Goal: Task Accomplishment & Management: Manage account settings

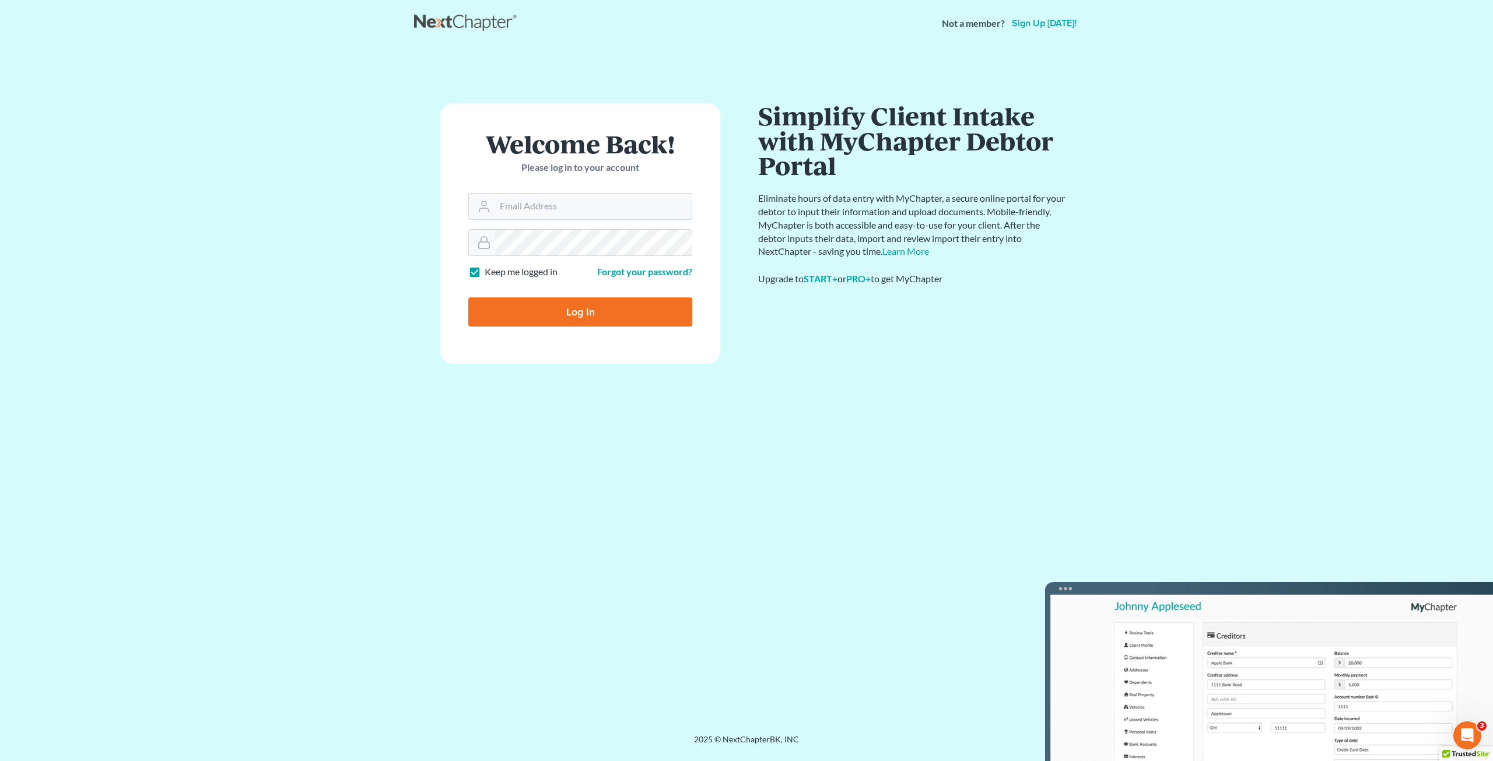
type input "[EMAIL_ADDRESS][DOMAIN_NAME]"
click at [613, 316] on input "Log In" at bounding box center [580, 312] width 224 height 29
type input "Thinking..."
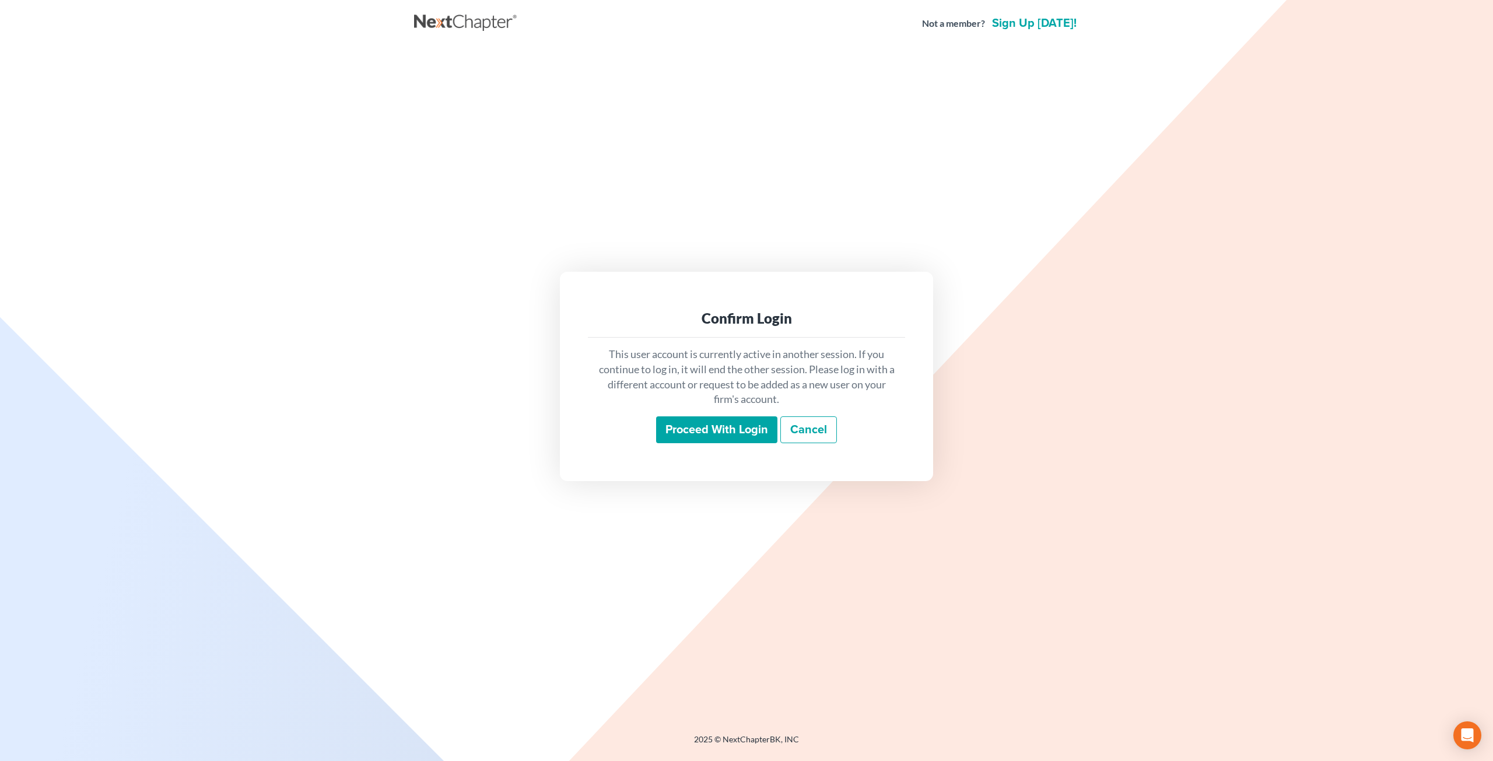
click at [744, 438] on input "Proceed with login" at bounding box center [716, 430] width 121 height 27
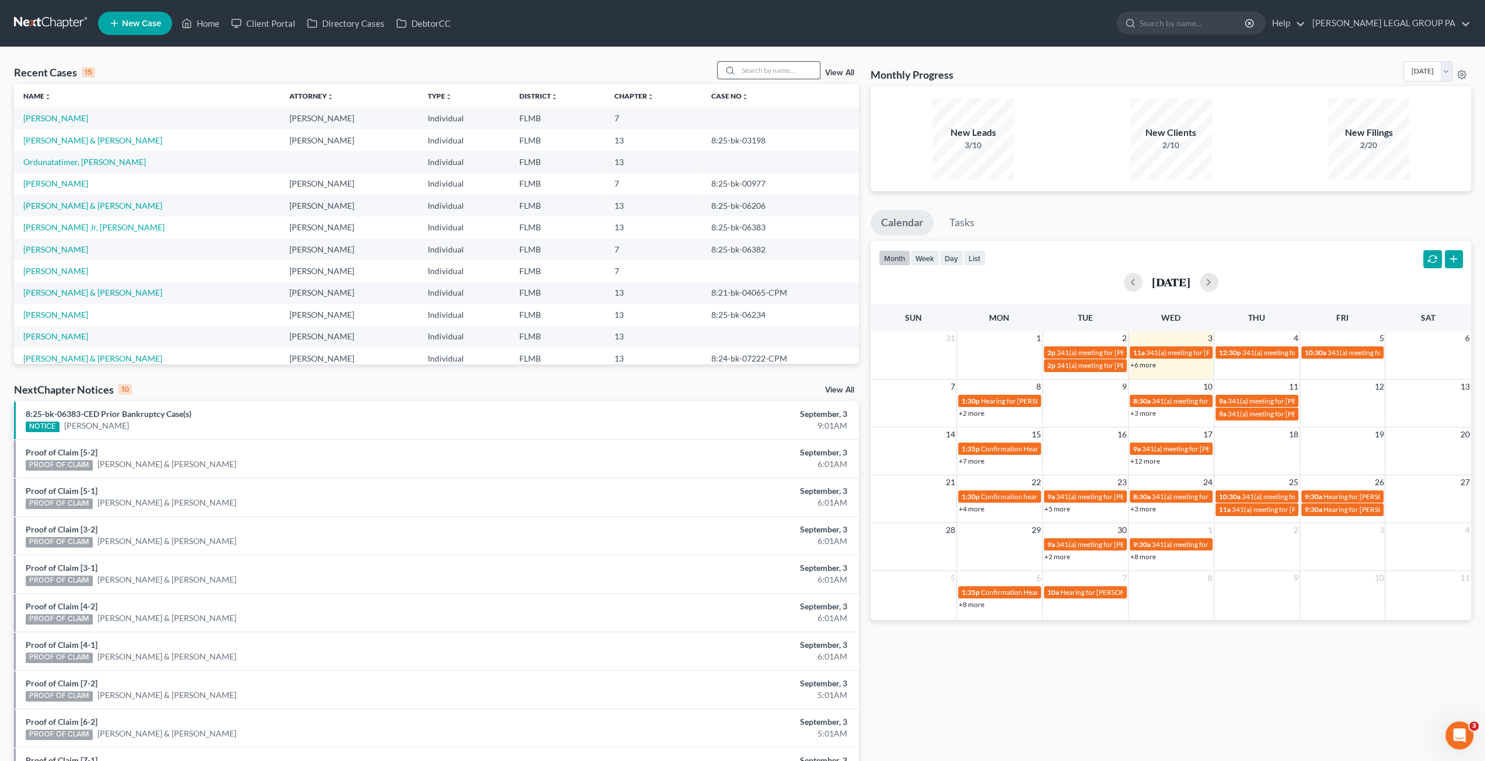
click at [778, 71] on input "search" at bounding box center [779, 70] width 82 height 17
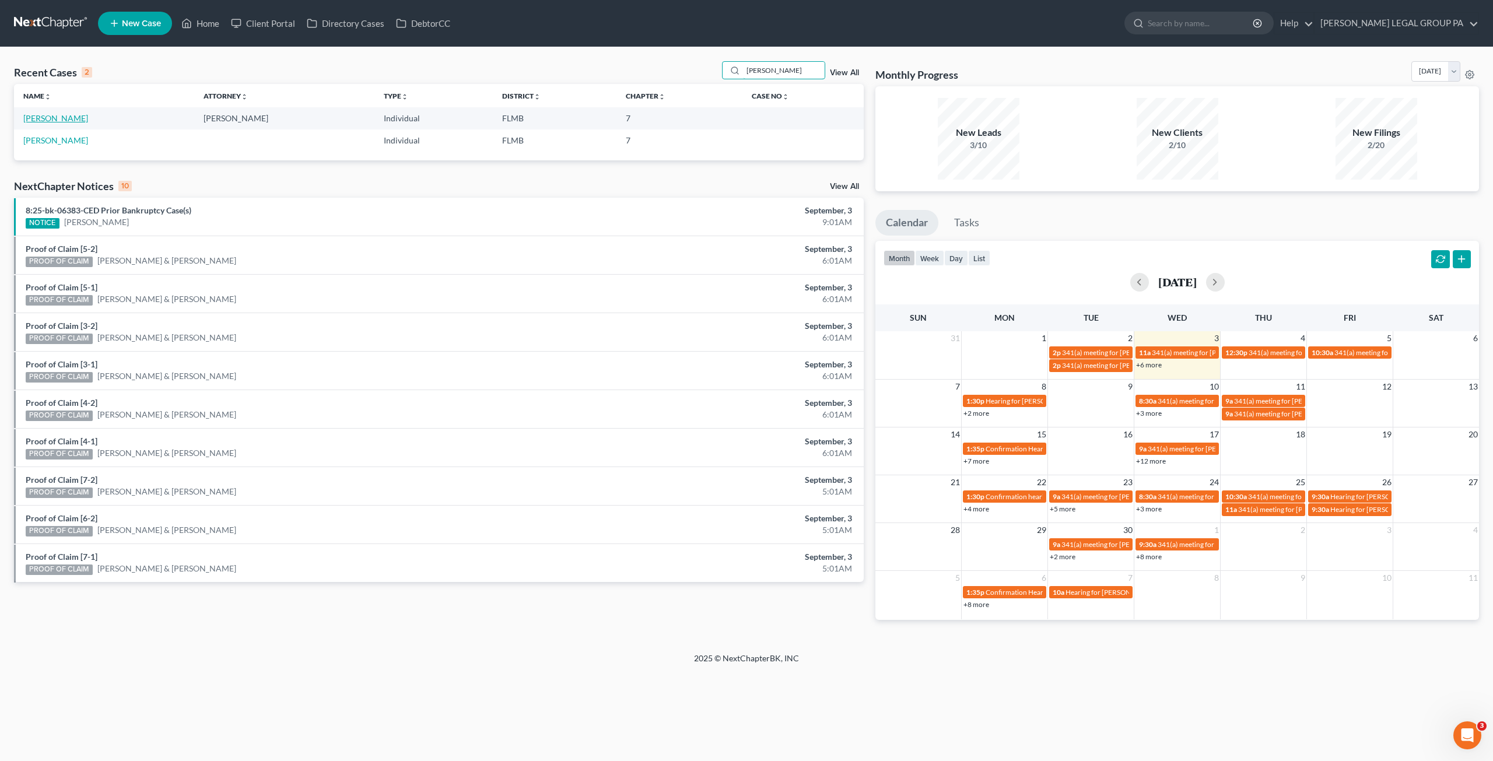
type input "winkel"
click at [53, 116] on link "[PERSON_NAME]" at bounding box center [55, 118] width 65 height 10
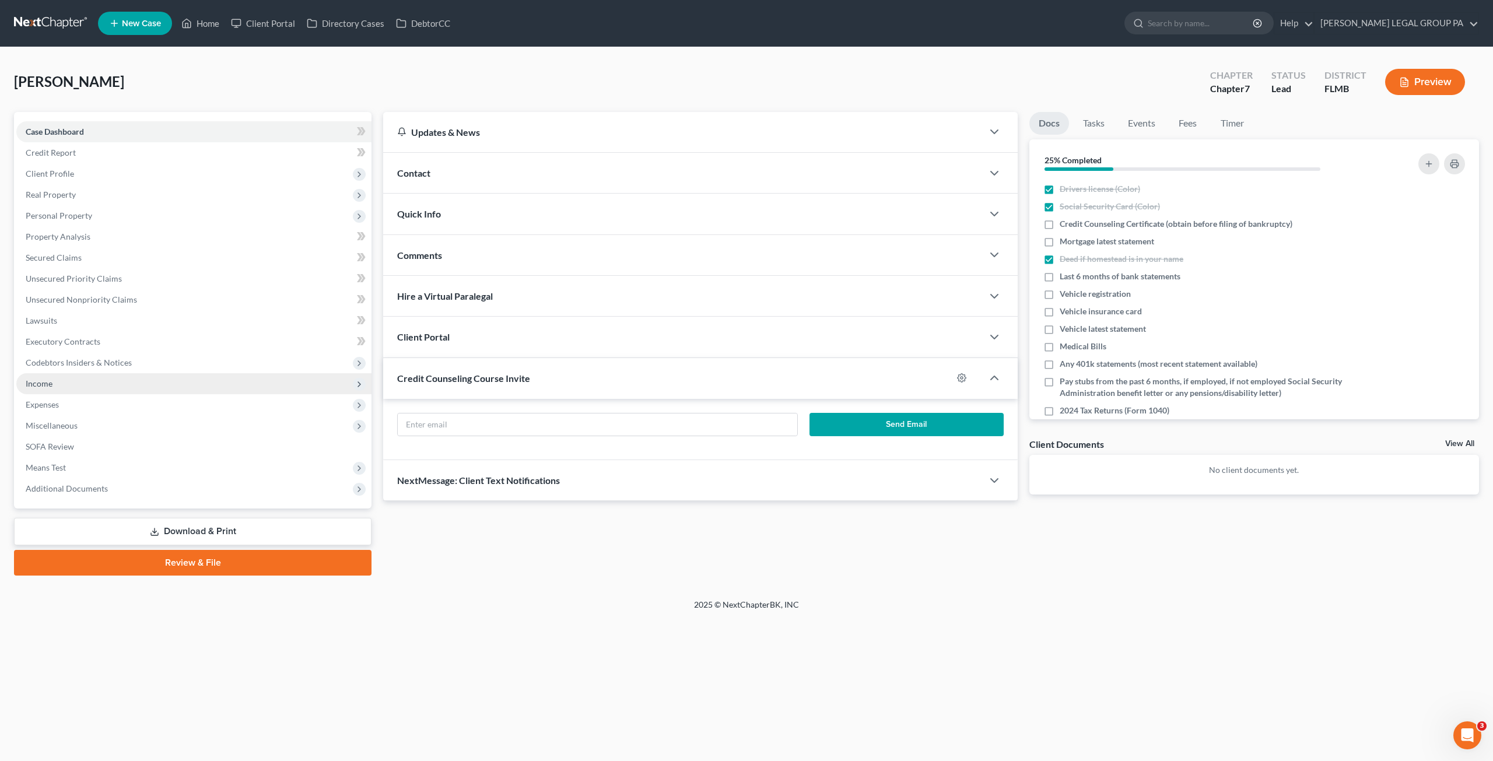
click at [37, 386] on span "Income" at bounding box center [39, 384] width 27 height 10
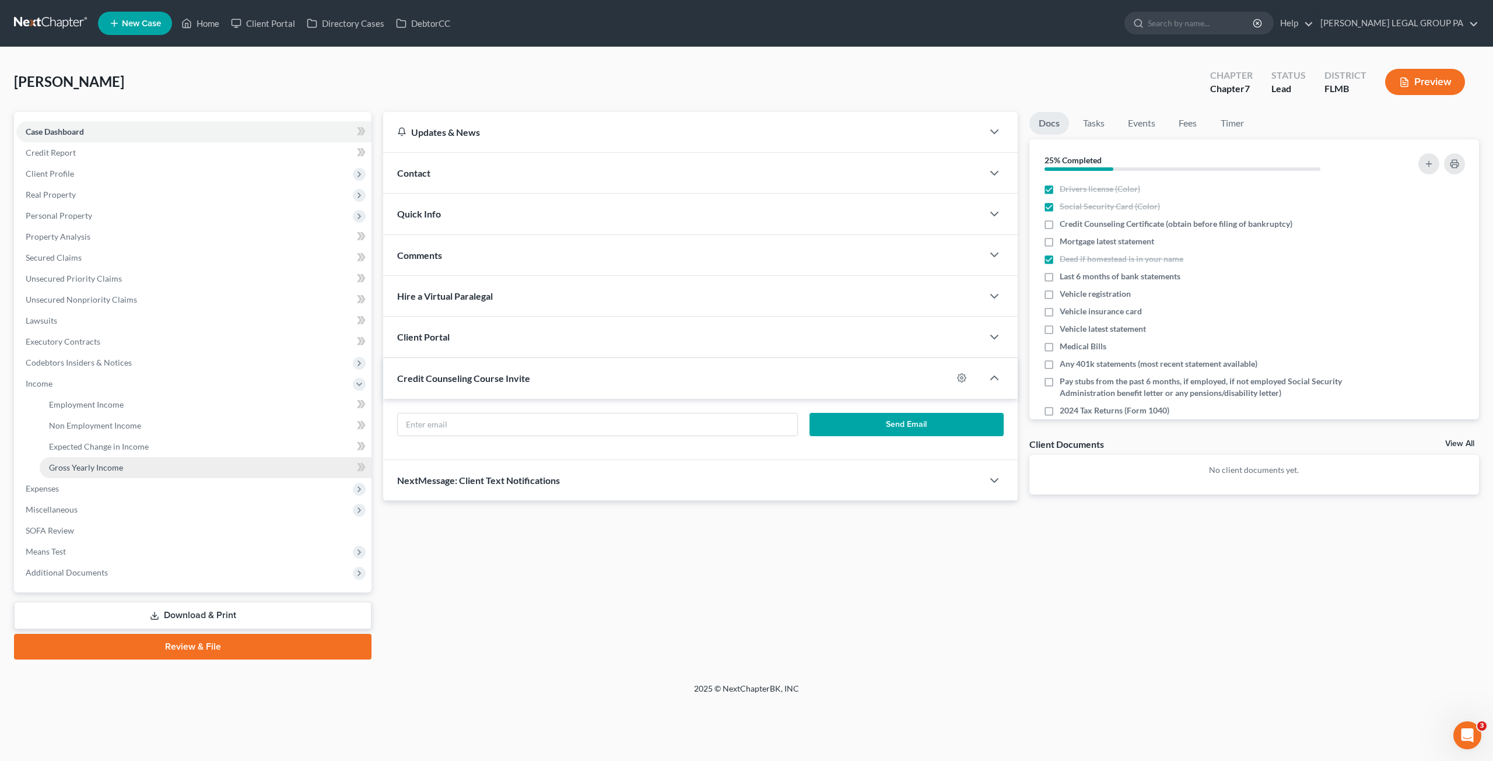
click at [85, 463] on span "Gross Yearly Income" at bounding box center [86, 468] width 74 height 10
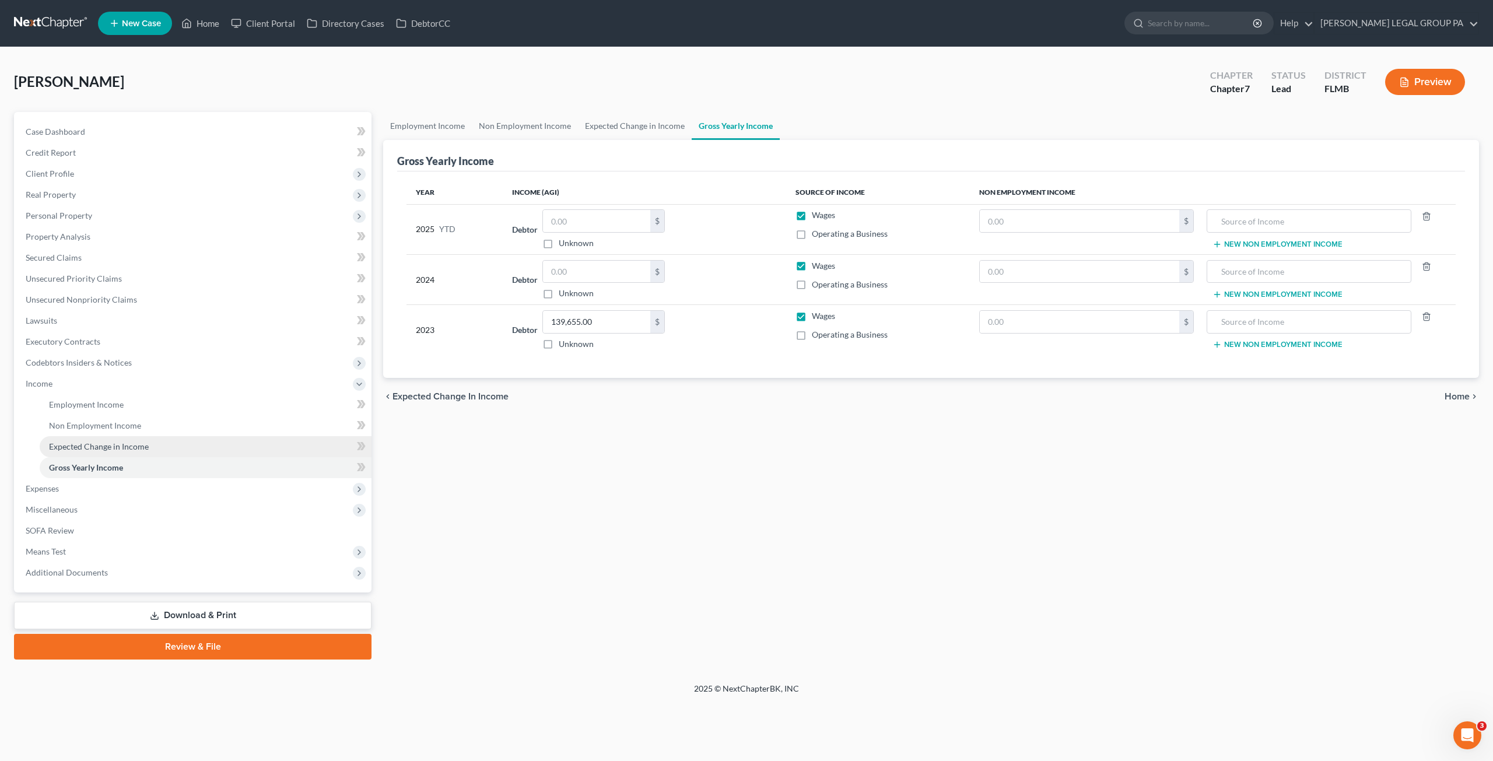
click at [86, 446] on span "Expected Change in Income" at bounding box center [99, 447] width 100 height 10
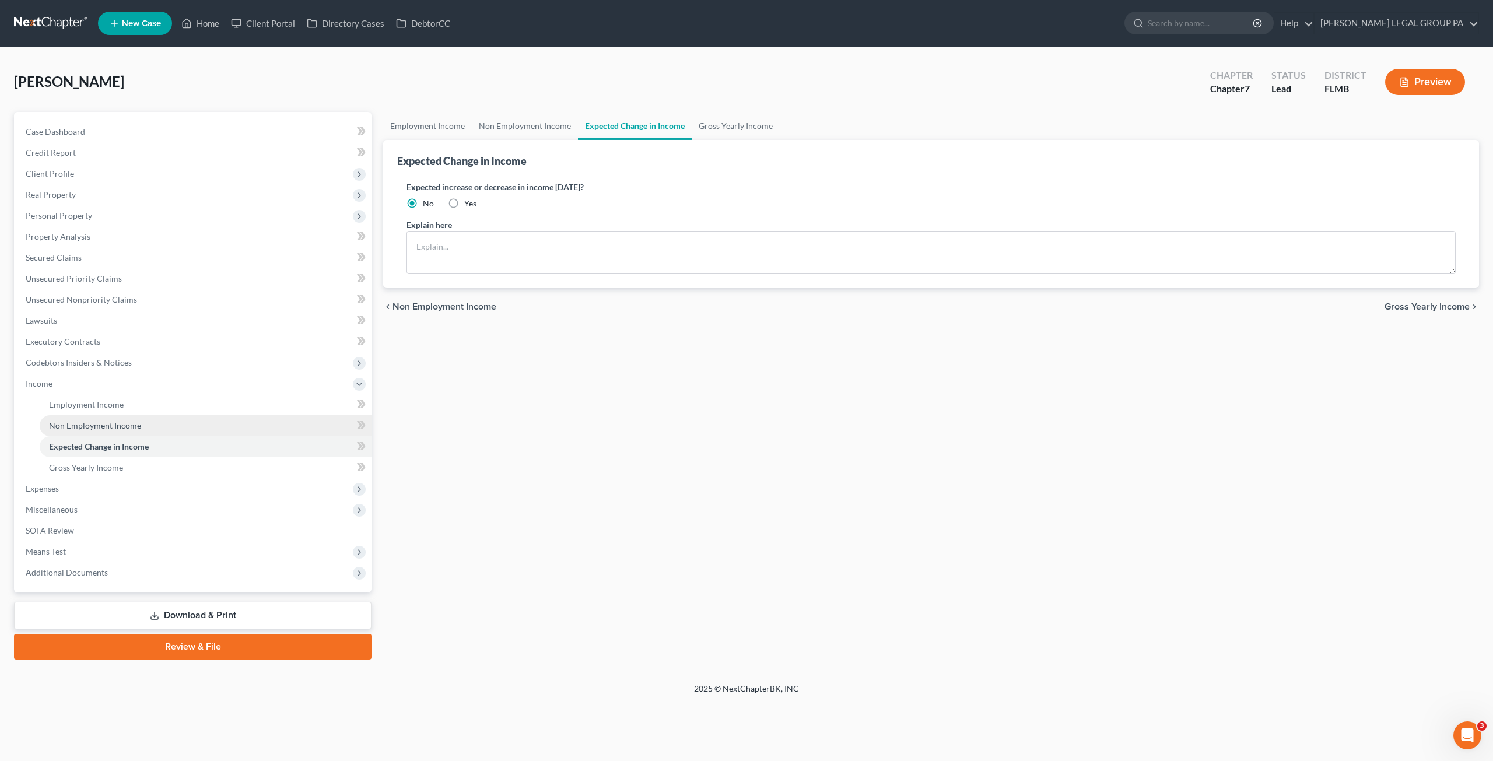
click at [81, 426] on span "Non Employment Income" at bounding box center [95, 426] width 92 height 10
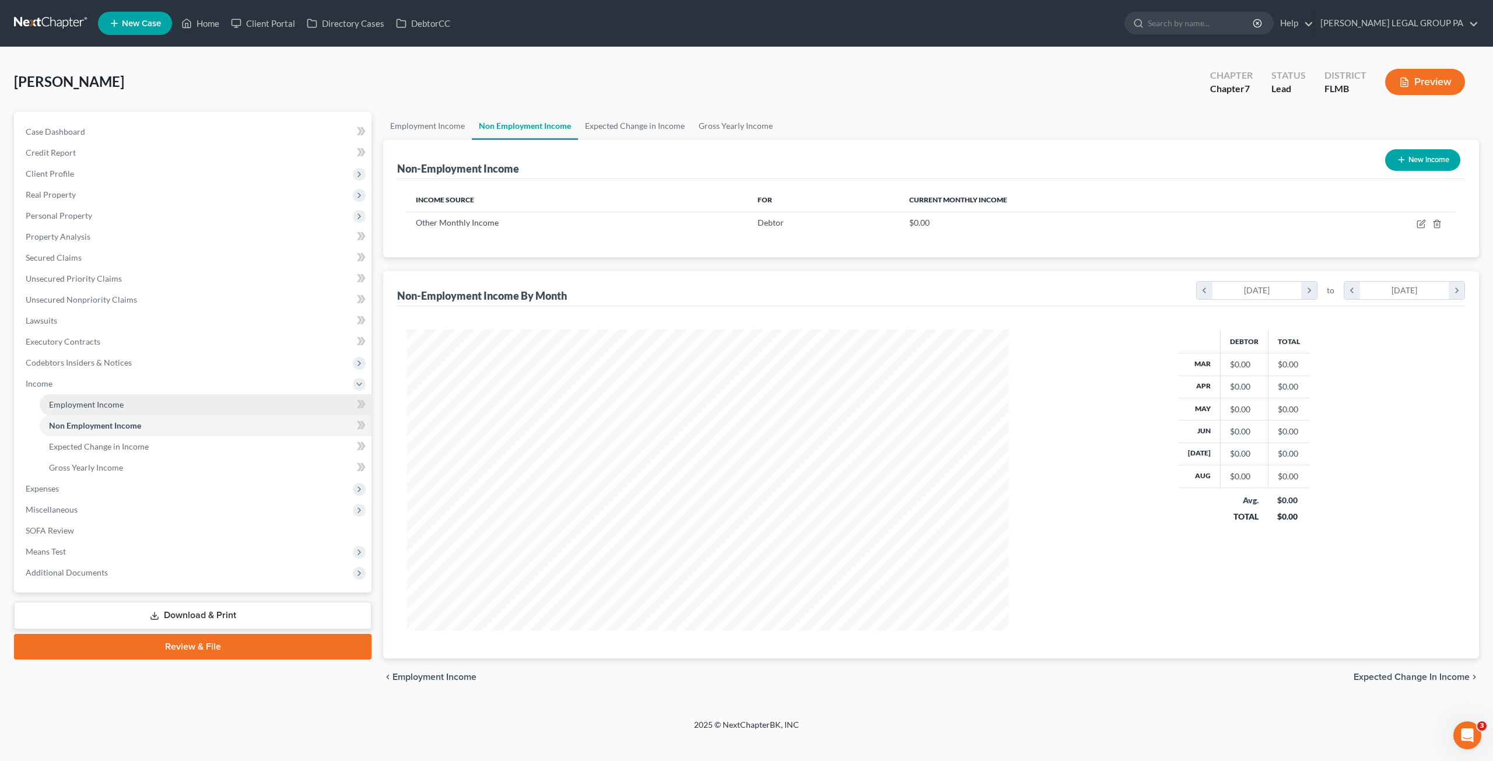
scroll to position [301, 625]
click at [77, 404] on span "Employment Income" at bounding box center [86, 405] width 75 height 10
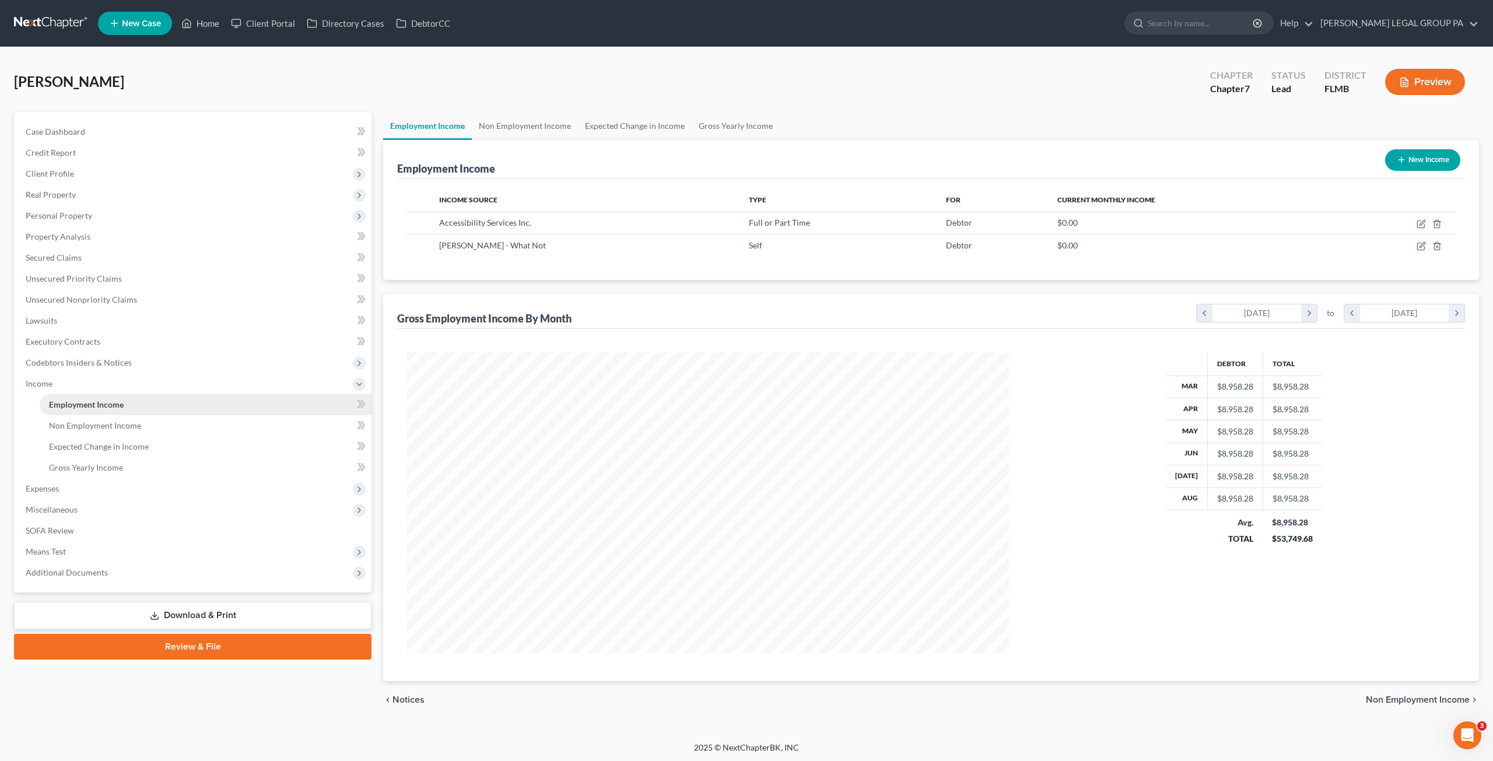
scroll to position [301, 625]
click at [71, 419] on link "Non Employment Income" at bounding box center [206, 425] width 332 height 21
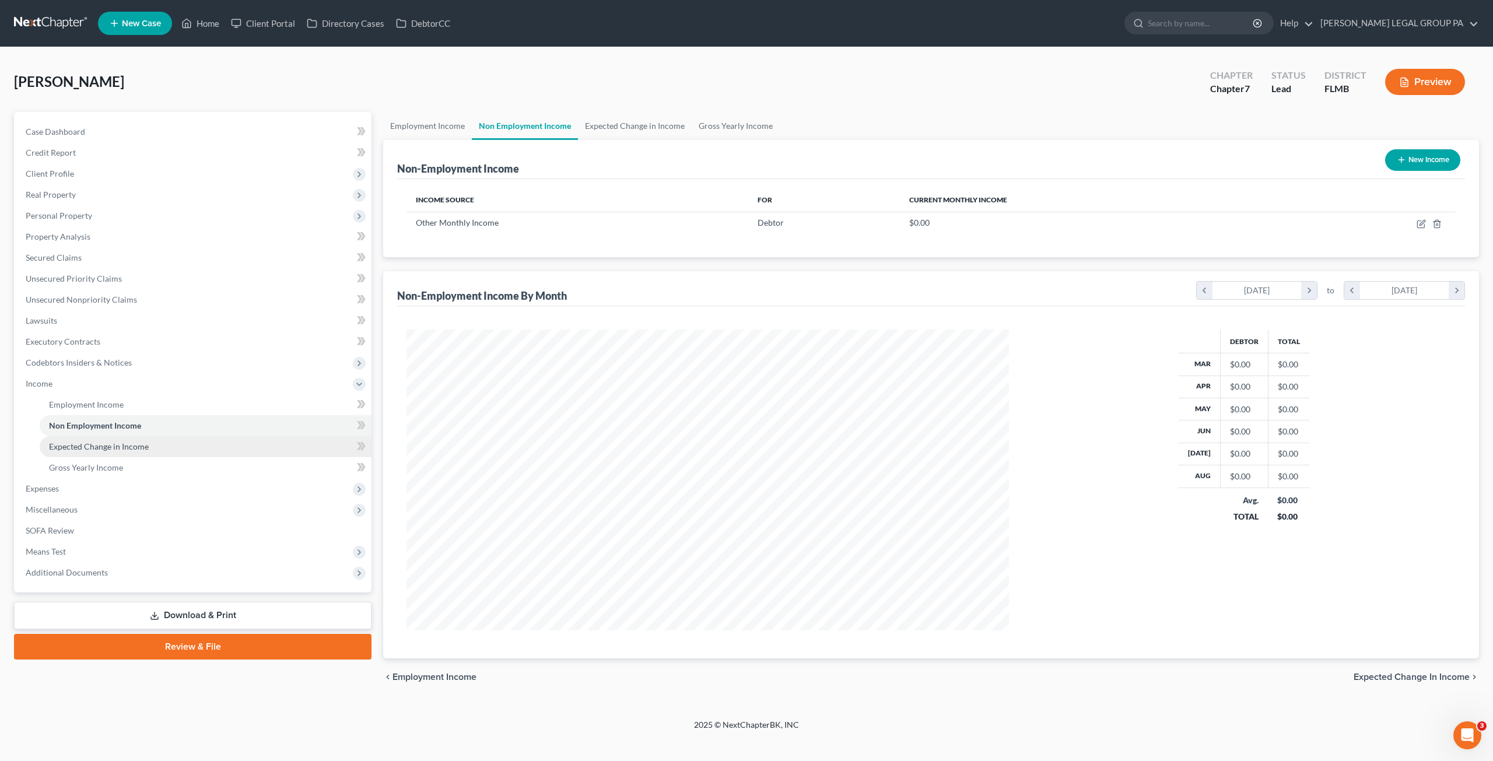
click at [81, 448] on span "Expected Change in Income" at bounding box center [99, 447] width 100 height 10
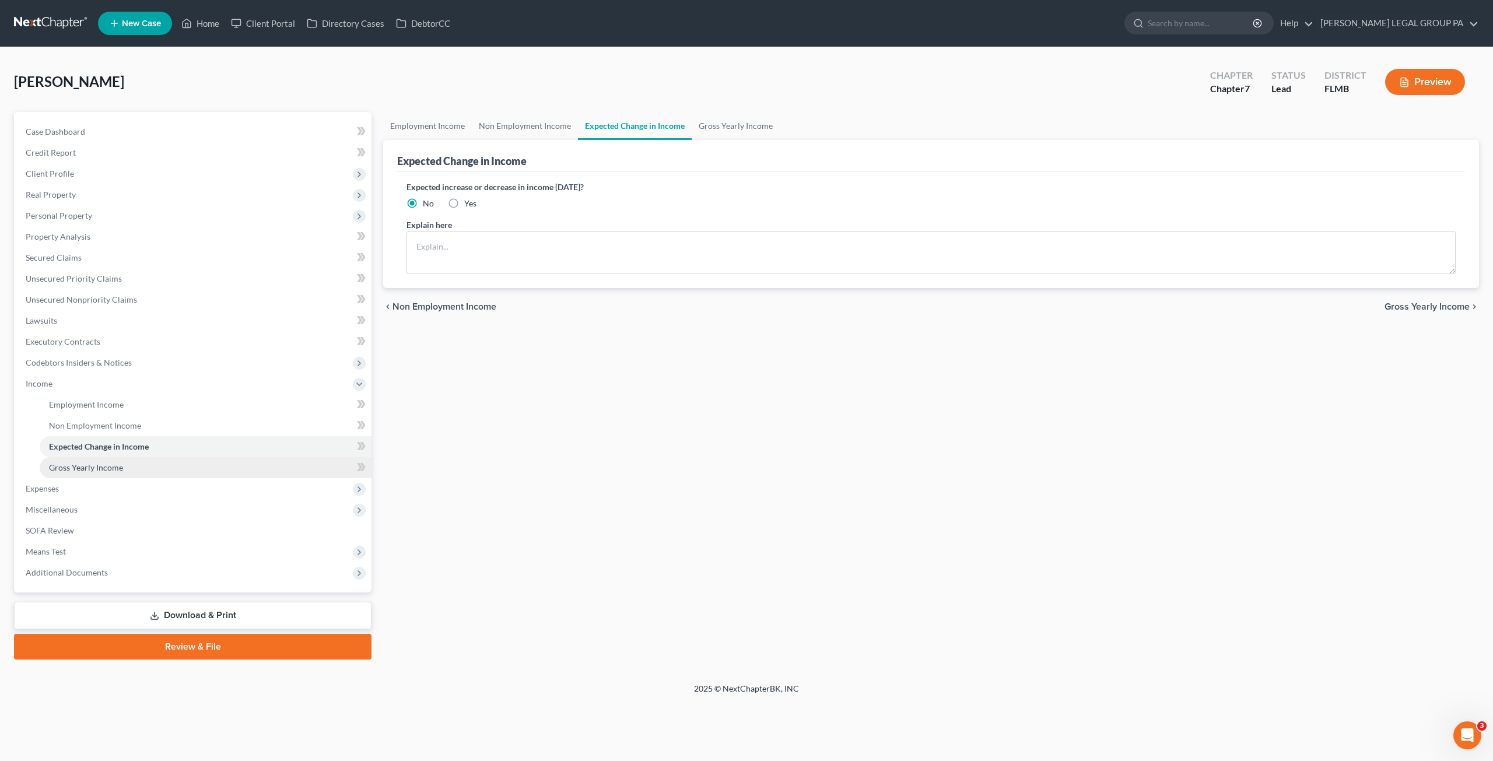
click at [90, 474] on link "Gross Yearly Income" at bounding box center [206, 467] width 332 height 21
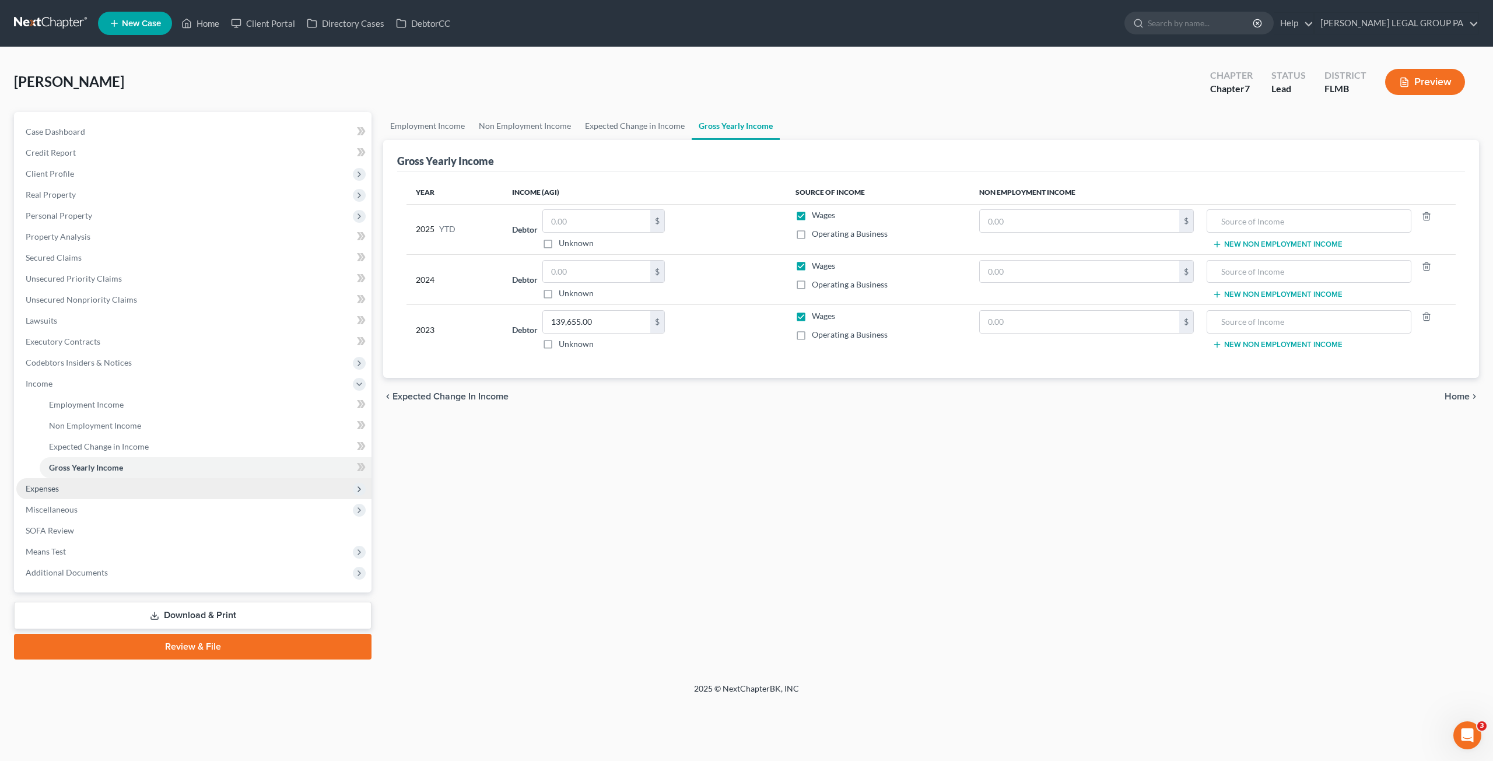
click at [71, 496] on span "Expenses" at bounding box center [193, 488] width 355 height 21
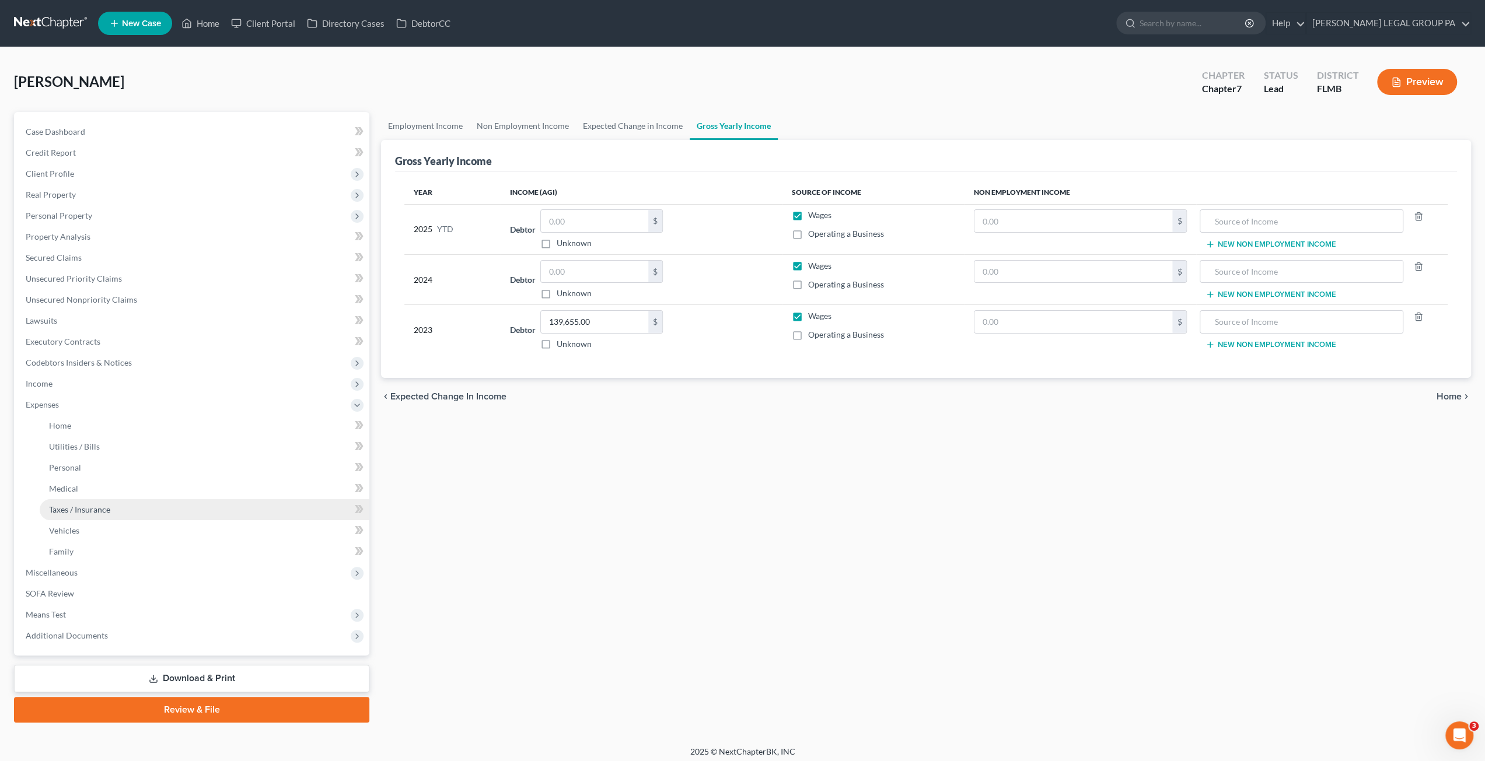
click at [75, 502] on link "Taxes / Insurance" at bounding box center [205, 509] width 330 height 21
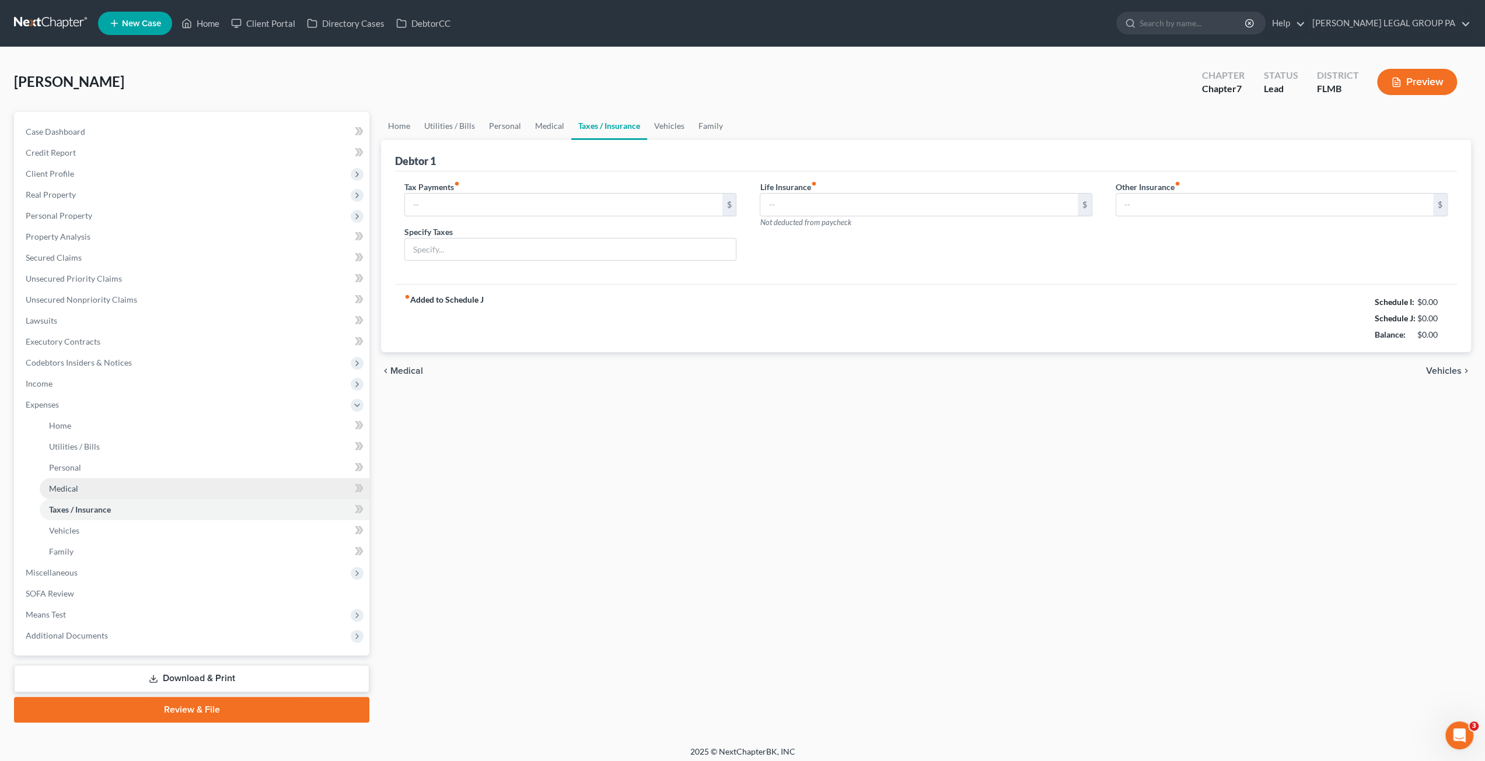
type input "0.00"
type input "50.00"
type input "0.00"
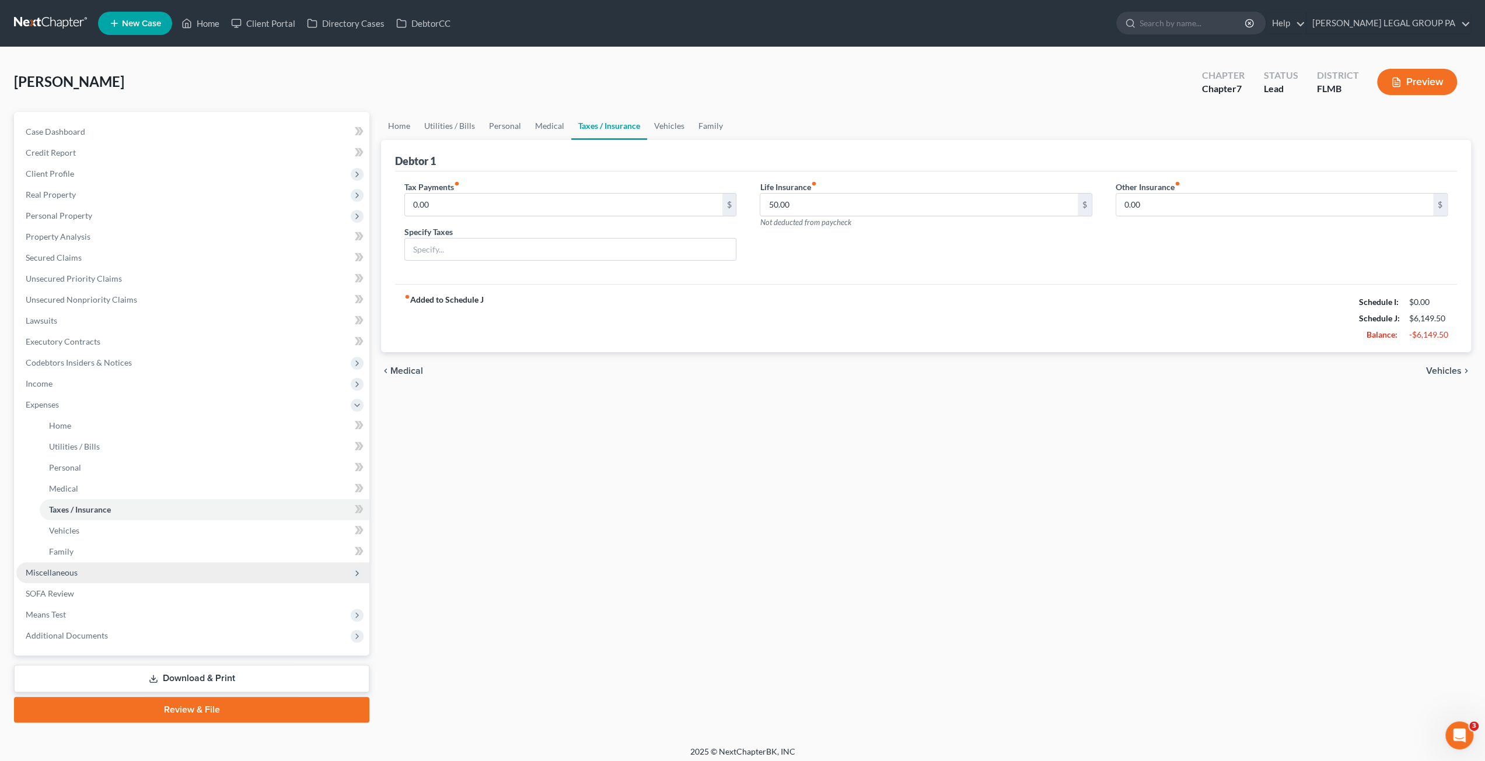
click at [80, 572] on span "Miscellaneous" at bounding box center [192, 572] width 353 height 21
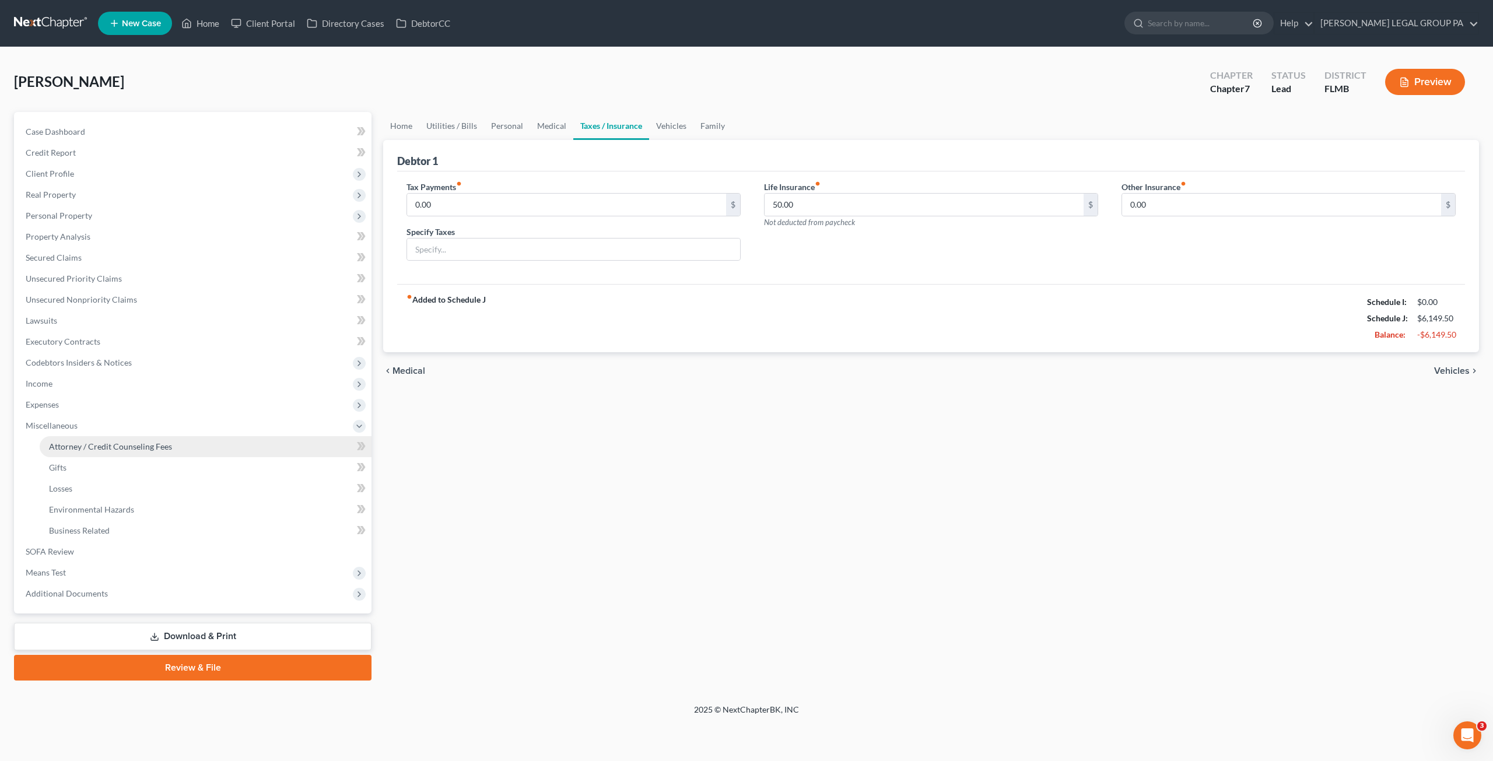
click at [77, 452] on link "Attorney / Credit Counseling Fees" at bounding box center [206, 446] width 332 height 21
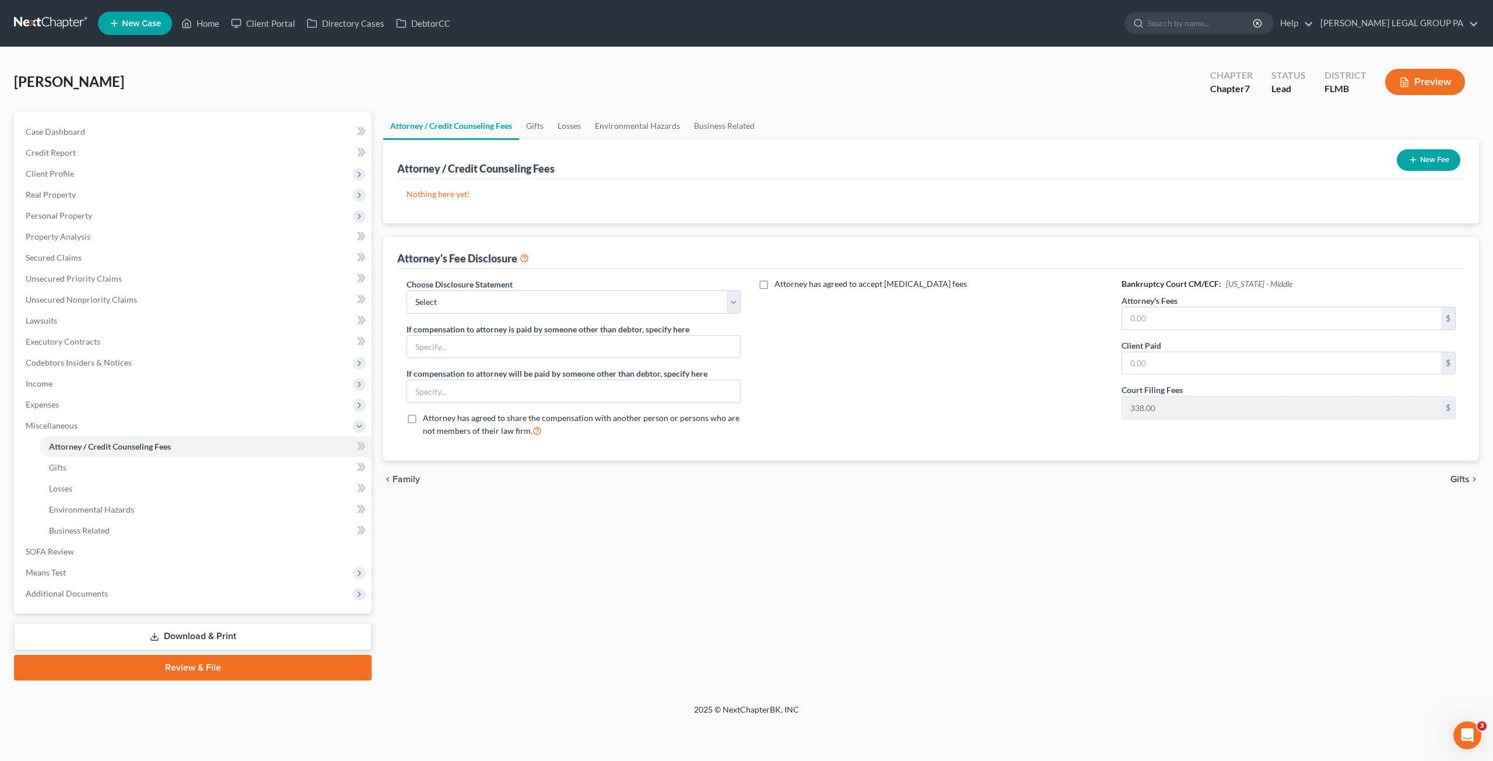
click at [442, 316] on div "Choose Disclosure Statement Select Attorney Compensation Statement If compensat…" at bounding box center [574, 362] width 358 height 169
click at [443, 303] on select "Select Attorney Compensation Statement" at bounding box center [574, 302] width 334 height 23
click at [432, 306] on select "Select Attorney Compensation Statement" at bounding box center [574, 302] width 334 height 23
select select "0"
click at [407, 291] on select "Select Attorney Compensation Statement" at bounding box center [574, 302] width 334 height 23
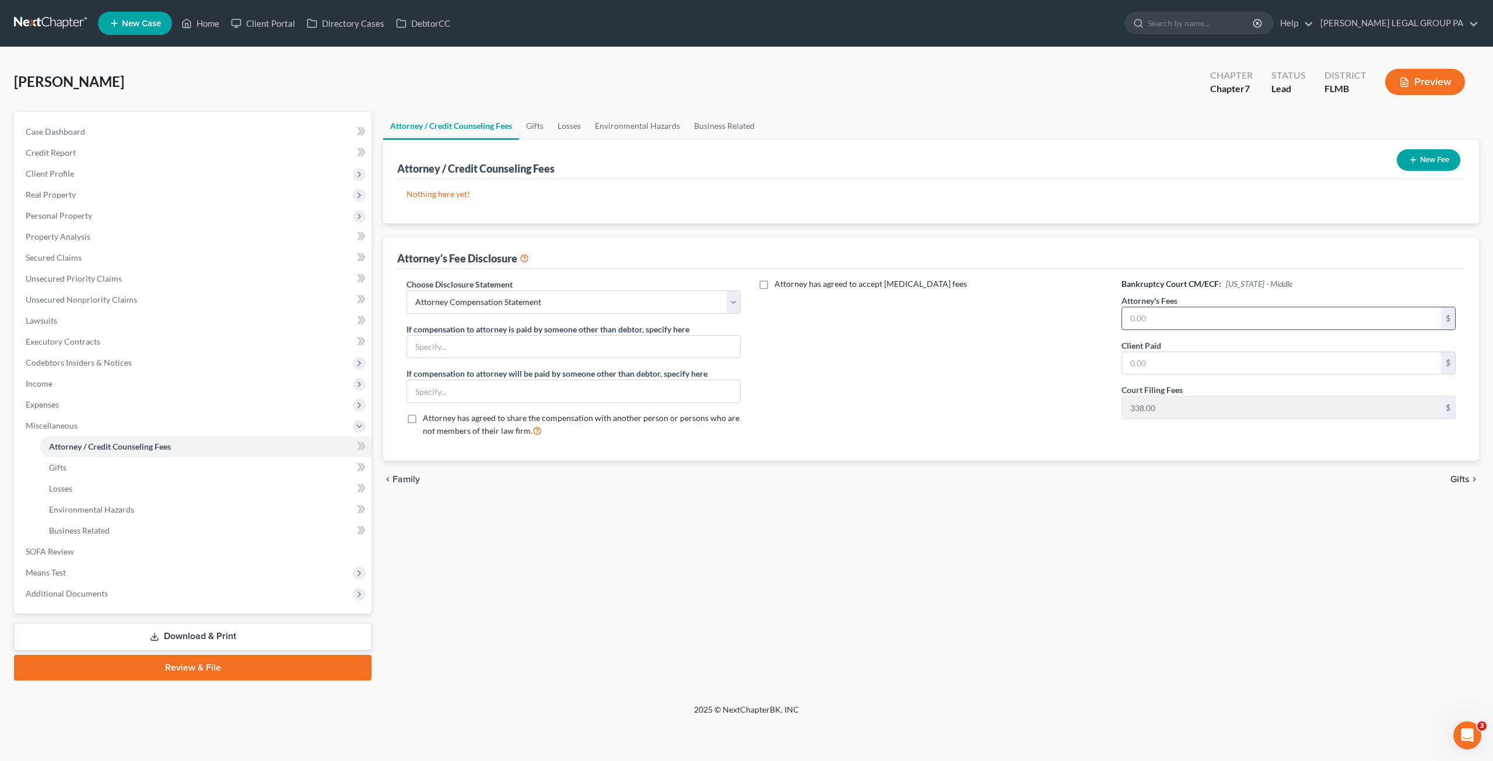
drag, startPoint x: 1296, startPoint y: 320, endPoint x: 1287, endPoint y: 310, distance: 13.7
click at [1296, 320] on input "text" at bounding box center [1281, 318] width 319 height 22
type input "3,500.00"
click at [1439, 163] on button "New Fee" at bounding box center [1429, 160] width 64 height 22
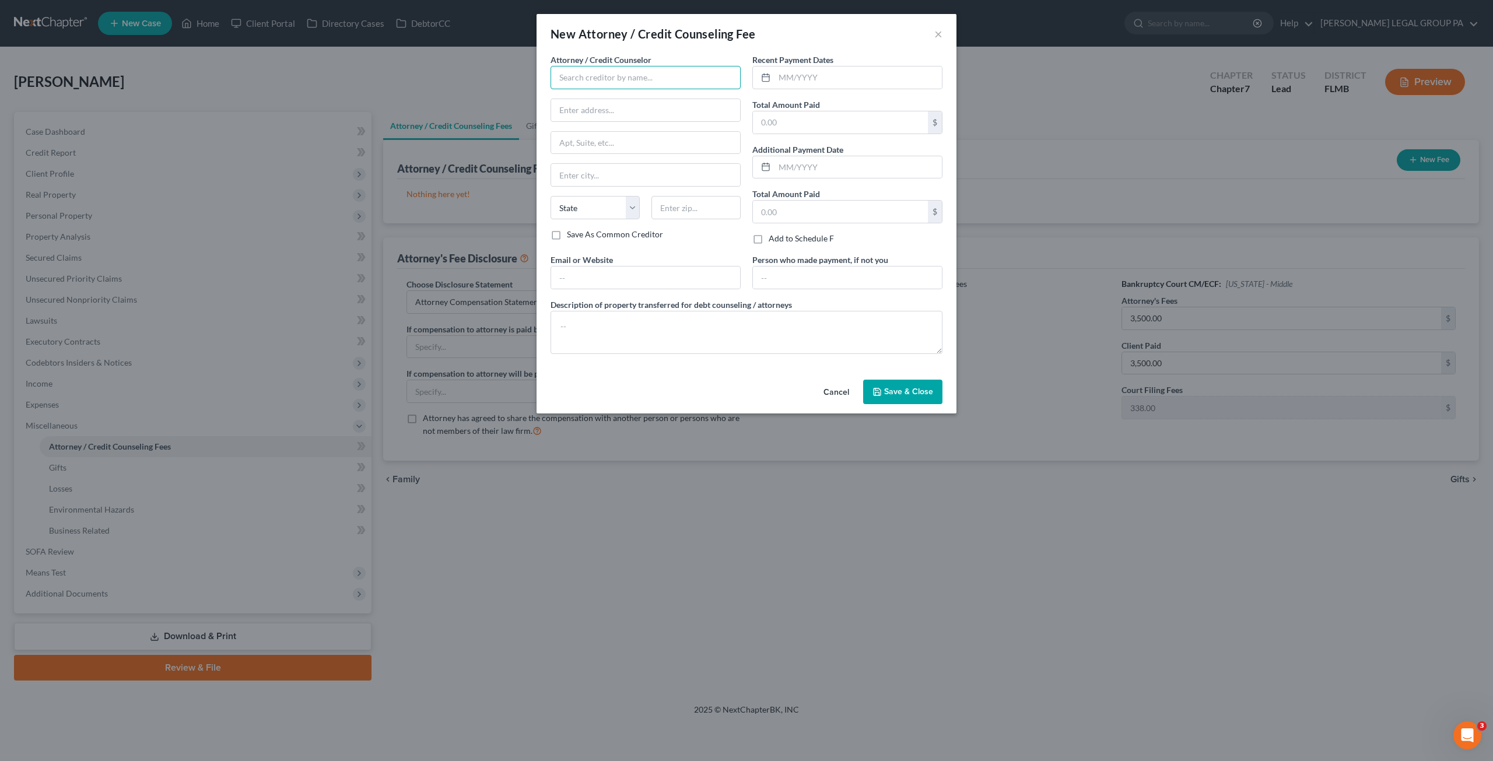
click at [614, 82] on input "text" at bounding box center [646, 77] width 190 height 23
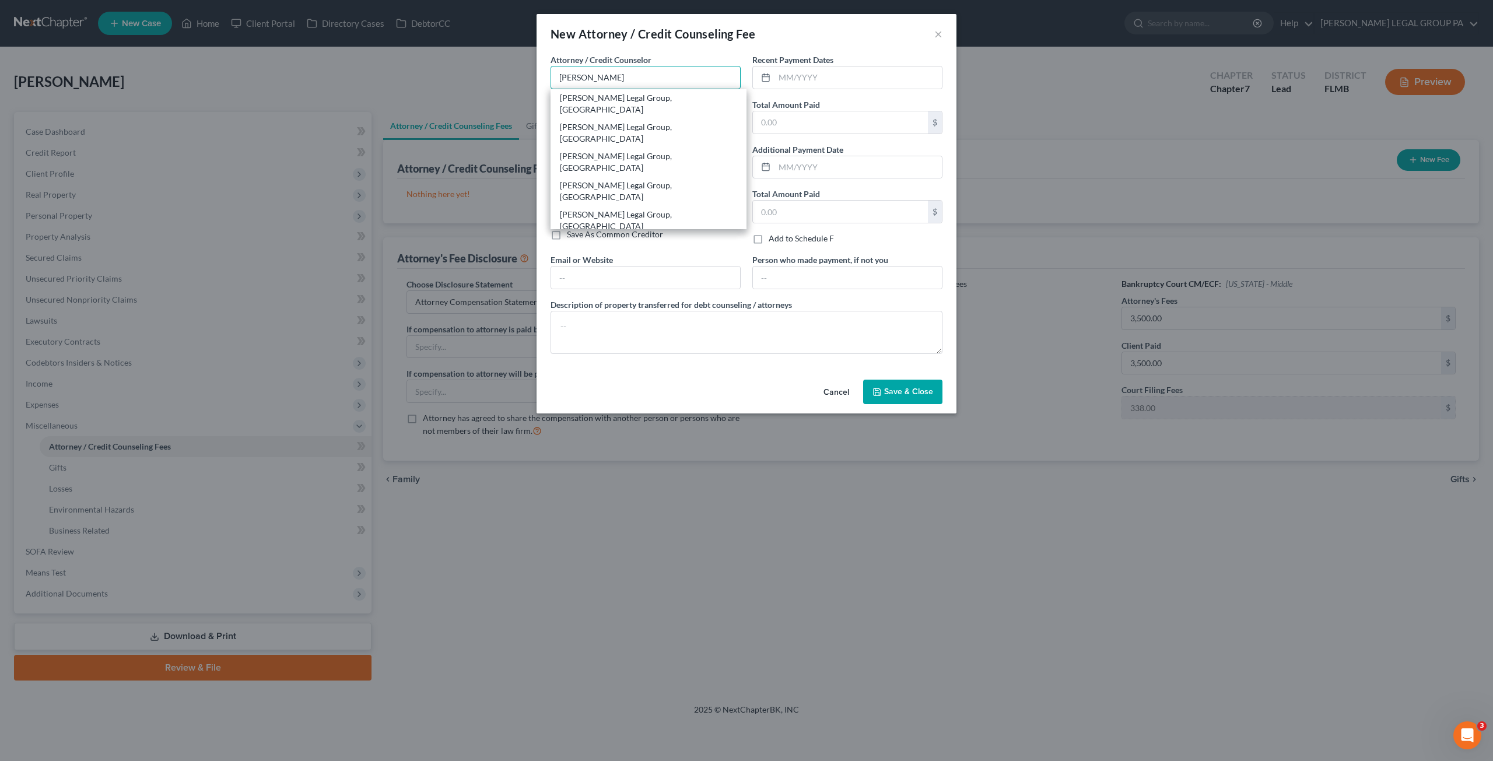
type input "Weller Legal Group, PA"
type input "25400 US Highway 19 North, Ste. 150"
type input "Clearwater"
select select "9"
type input "33763"
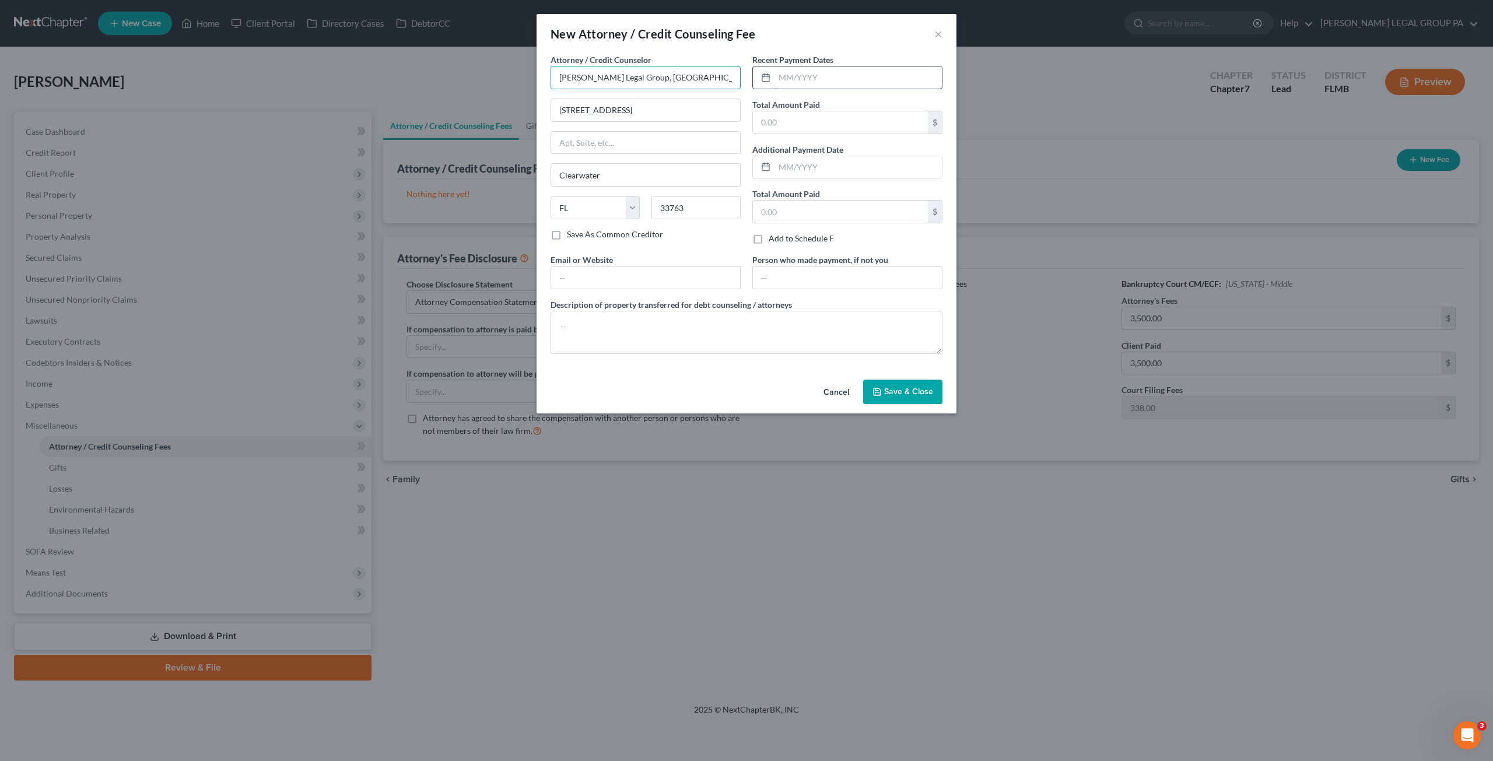
type input "Weller Legal Group, PA"
click at [778, 78] on input "text" at bounding box center [858, 78] width 167 height 22
type input "10/2024"
type input "3,500.00"
drag, startPoint x: 610, startPoint y: 279, endPoint x: 618, endPoint y: 286, distance: 10.8
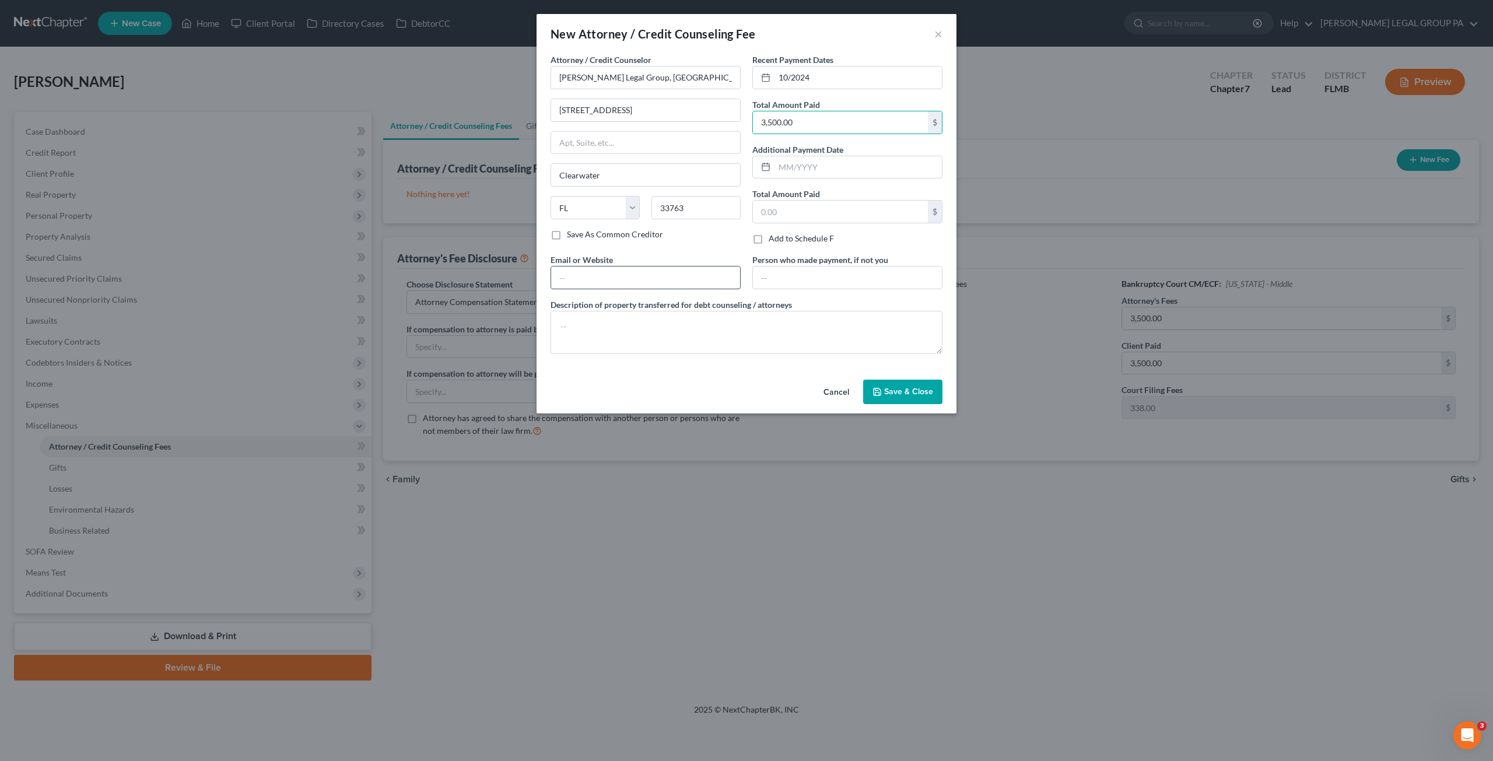
click at [610, 279] on input "text" at bounding box center [645, 278] width 189 height 22
type input "jweller@wellerlegalgroup.com"
click at [596, 342] on textarea at bounding box center [747, 332] width 392 height 43
type textarea "Bankruptcy Chapter 7 Attorney's Fees"
click at [911, 387] on span "Save & Close" at bounding box center [908, 392] width 49 height 10
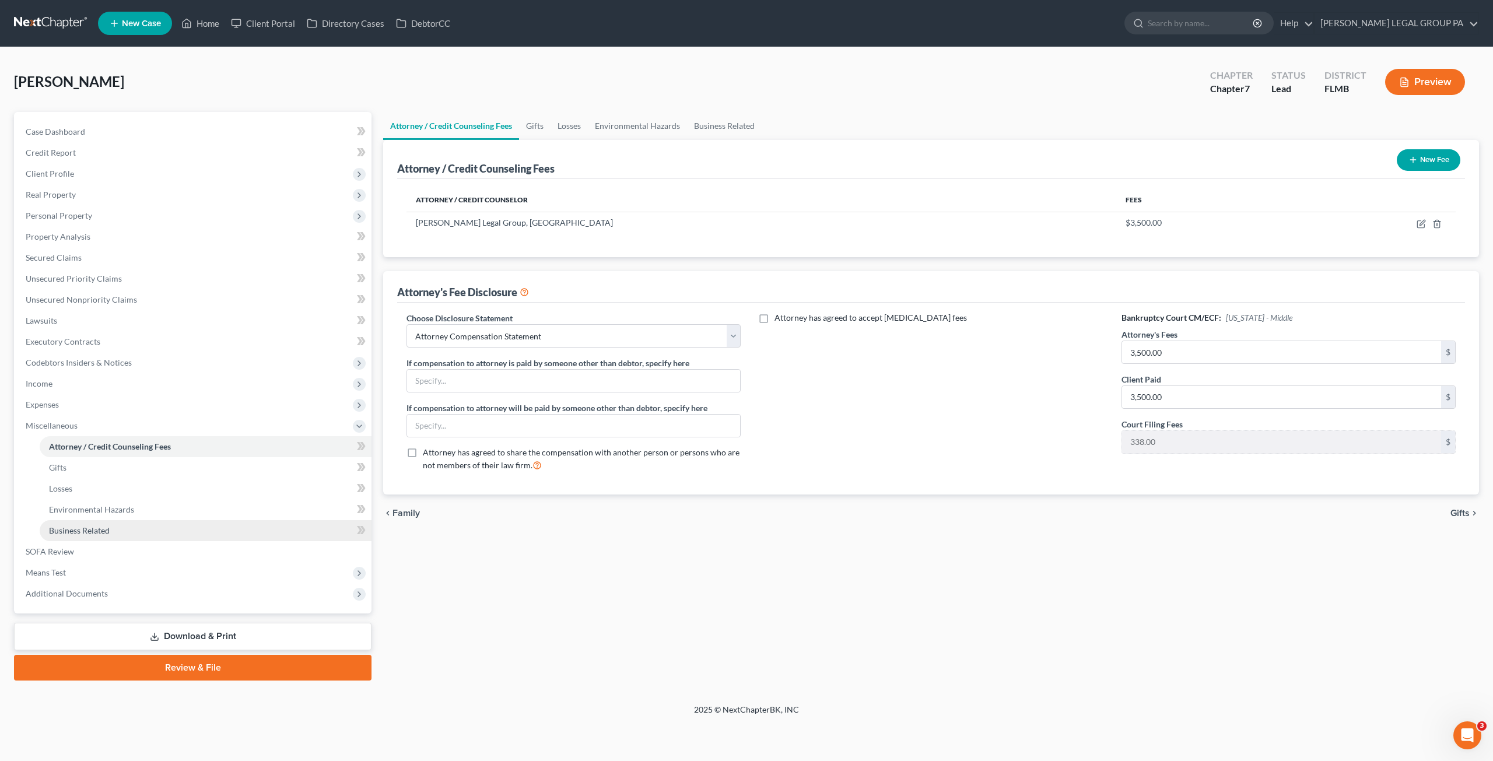
click at [78, 535] on link "Business Related" at bounding box center [206, 530] width 332 height 21
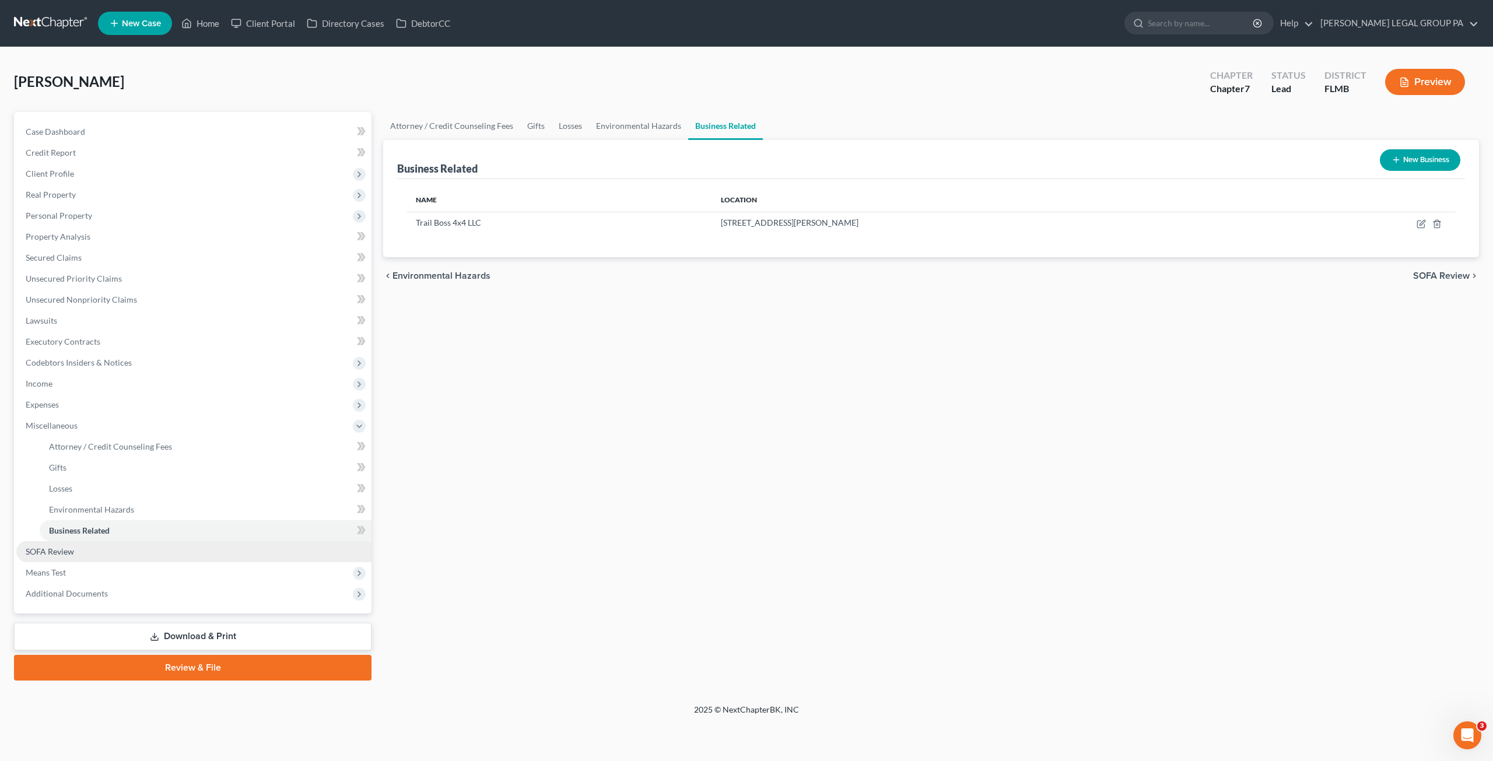
click at [55, 550] on span "SOFA Review" at bounding box center [50, 552] width 48 height 10
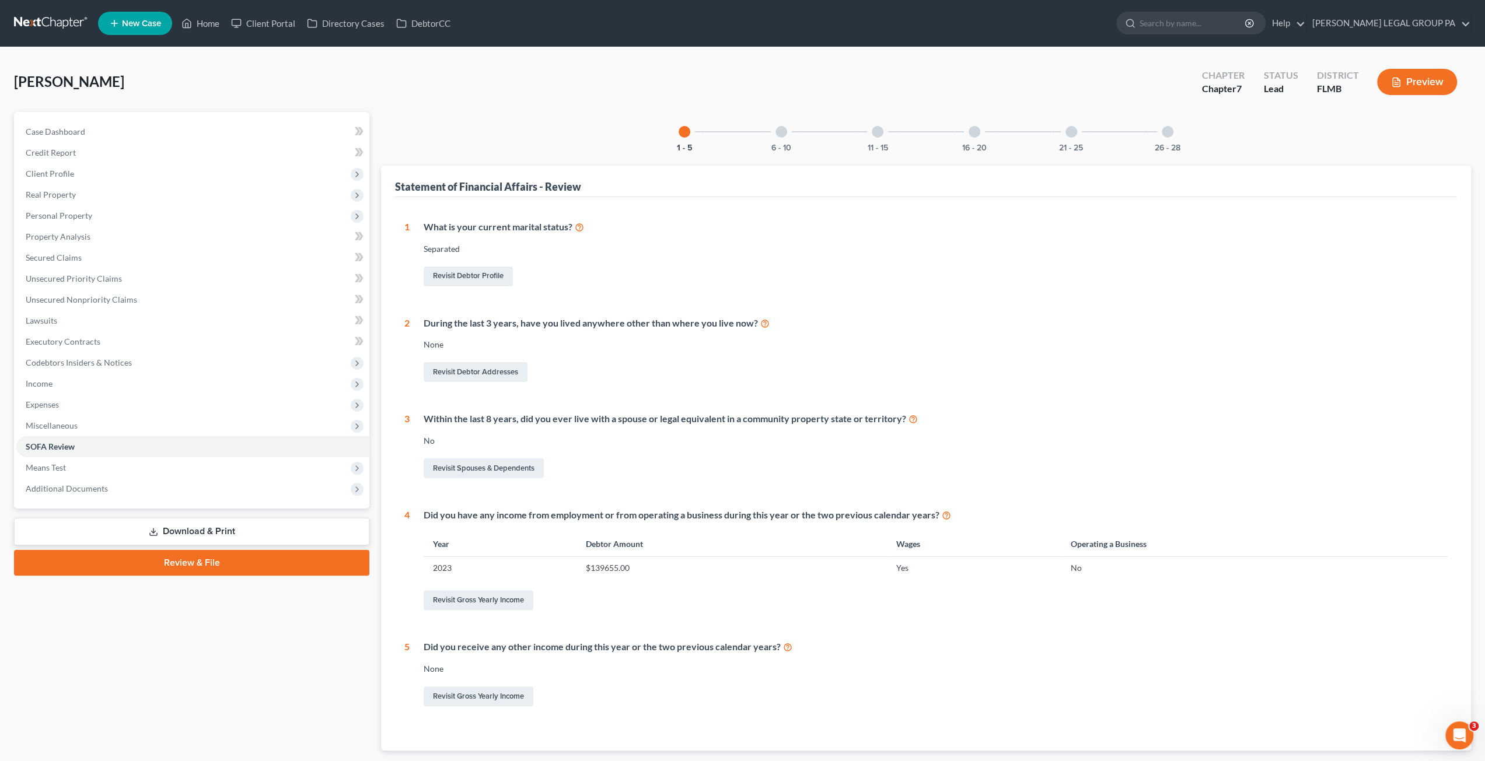
click at [771, 134] on div "6 - 10" at bounding box center [781, 132] width 40 height 40
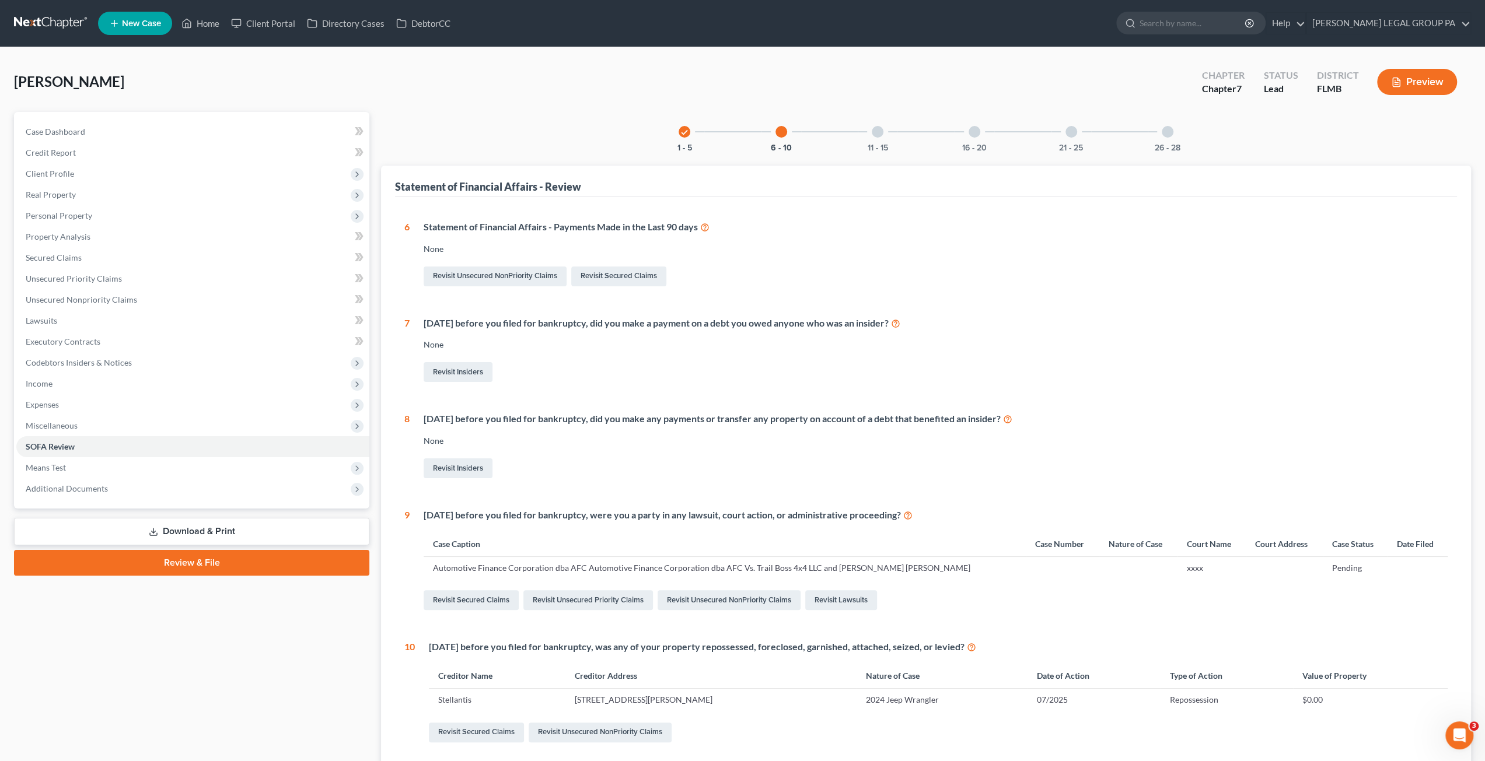
click at [886, 127] on div "11 - 15" at bounding box center [878, 132] width 40 height 40
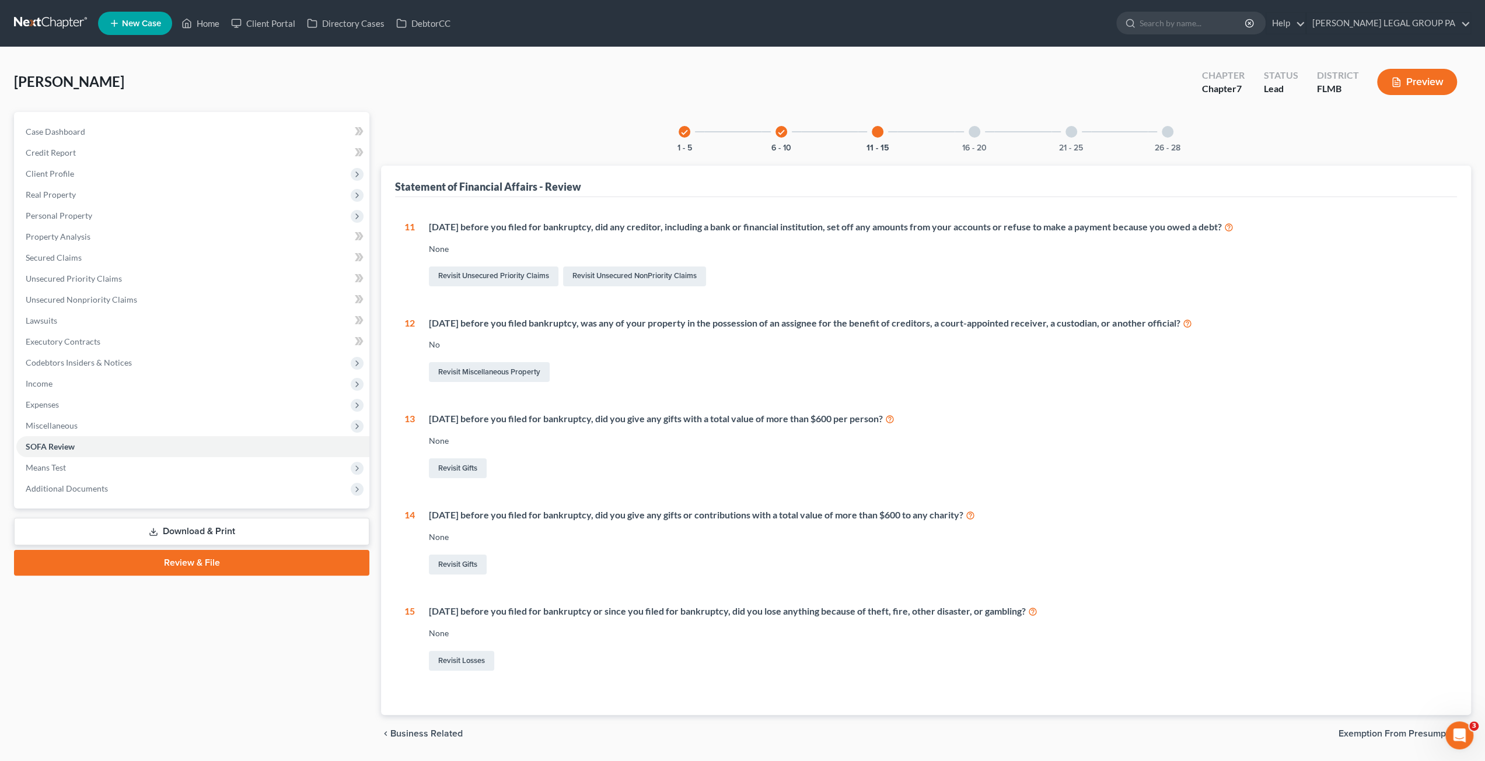
click at [977, 135] on div at bounding box center [974, 132] width 12 height 12
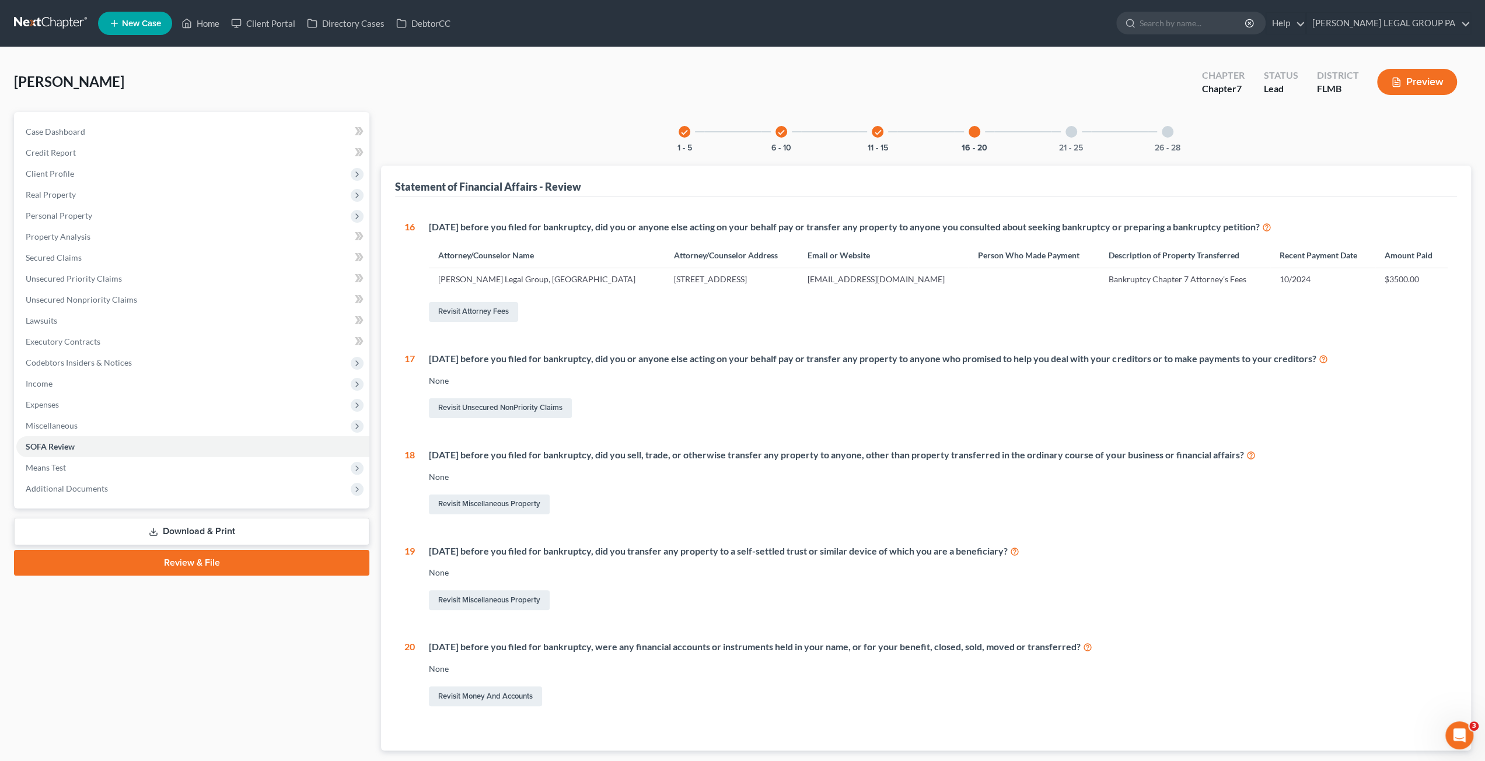
click at [1075, 134] on div at bounding box center [1071, 132] width 12 height 12
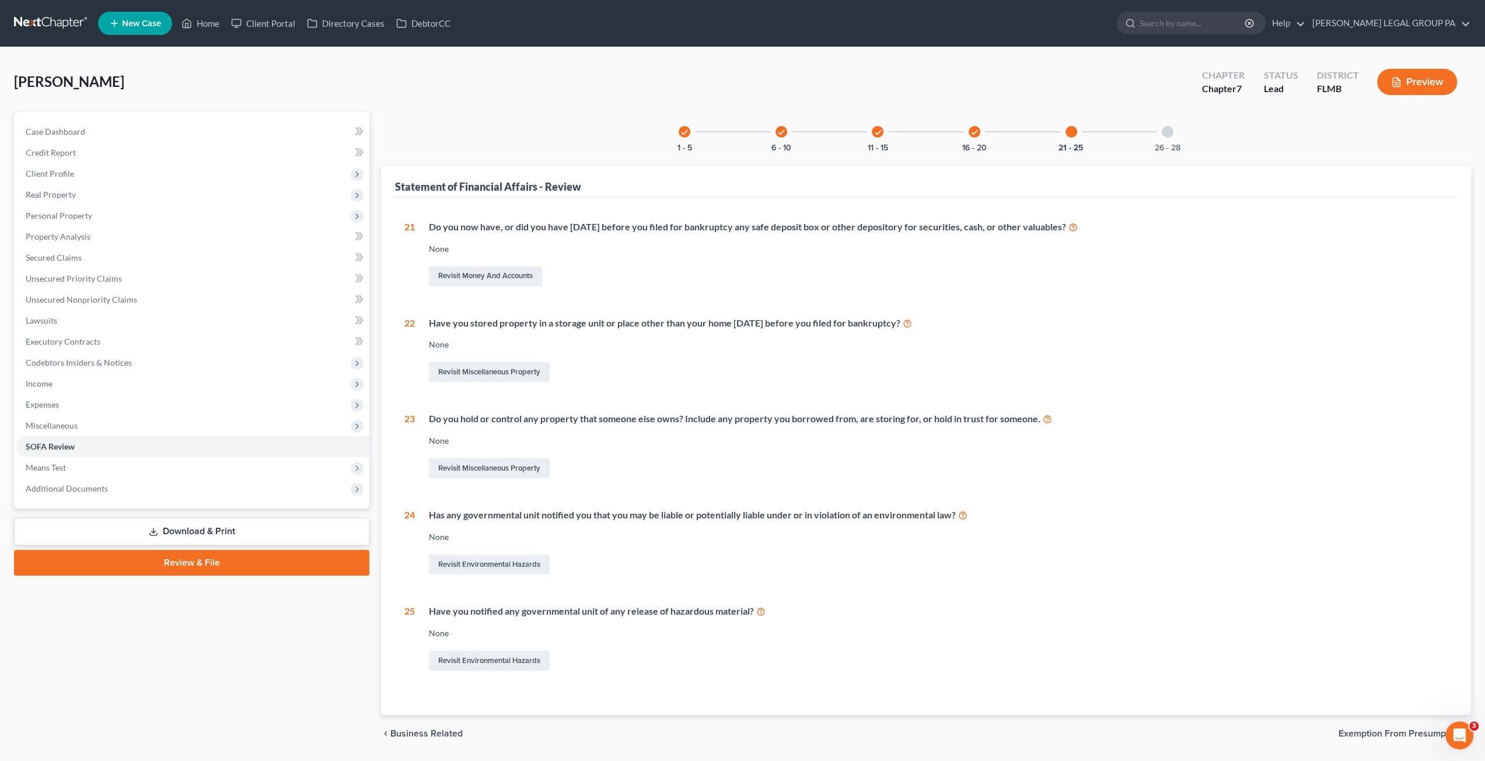
click at [1164, 138] on div "26 - 28" at bounding box center [1168, 132] width 40 height 40
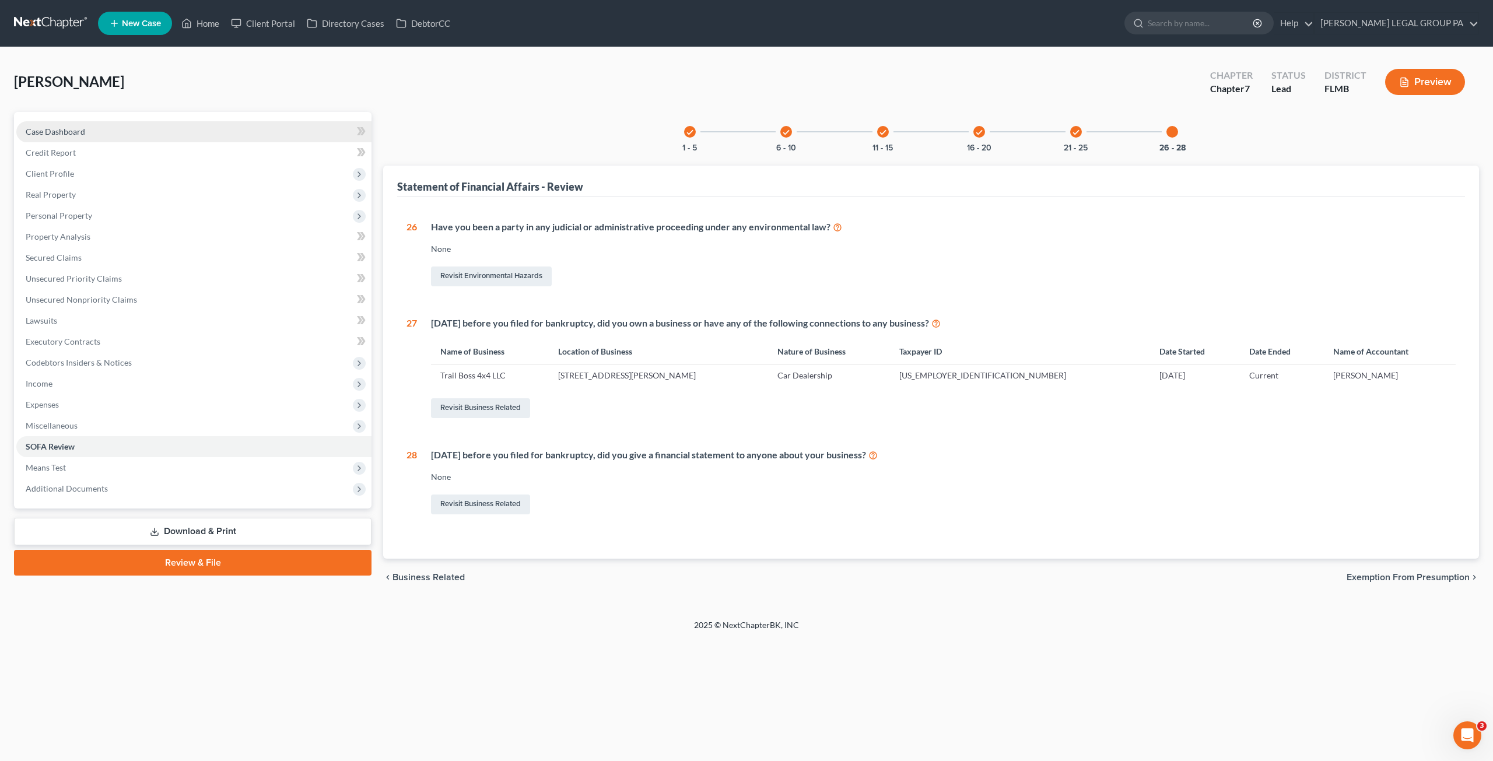
click at [65, 135] on span "Case Dashboard" at bounding box center [56, 132] width 60 height 10
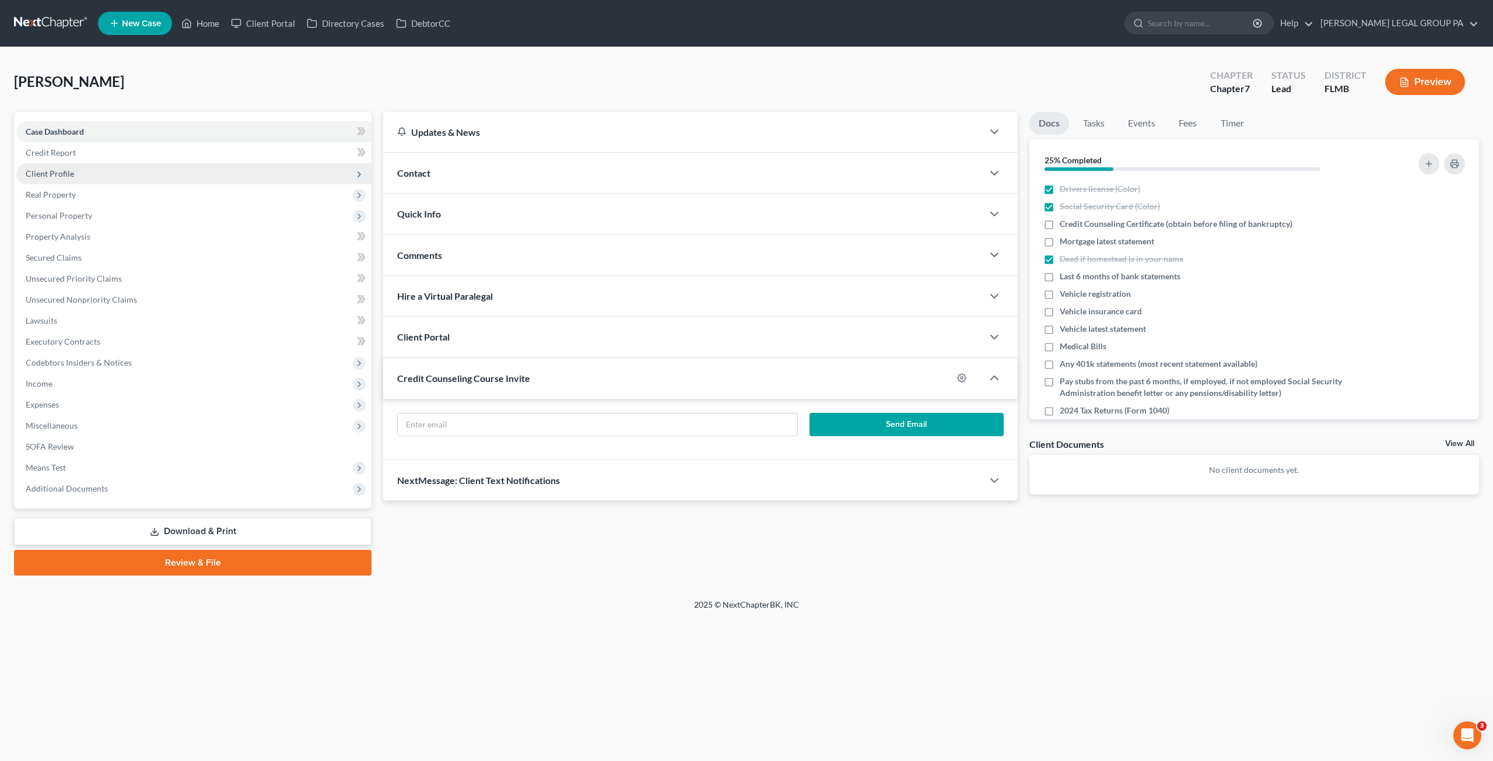
click at [61, 177] on span "Client Profile" at bounding box center [50, 174] width 48 height 10
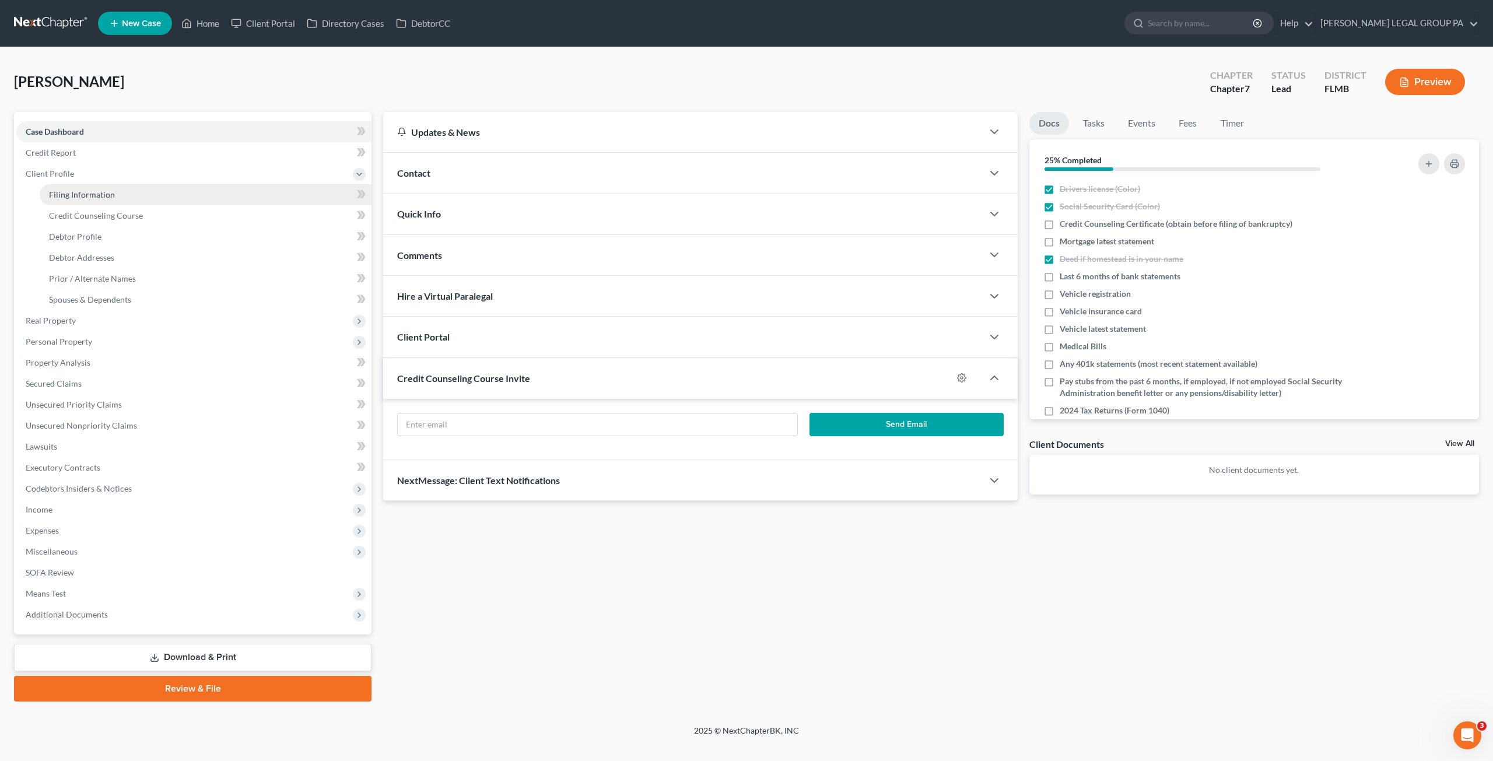
click at [64, 197] on span "Filing Information" at bounding box center [82, 195] width 66 height 10
select select "1"
select select "0"
select select "9"
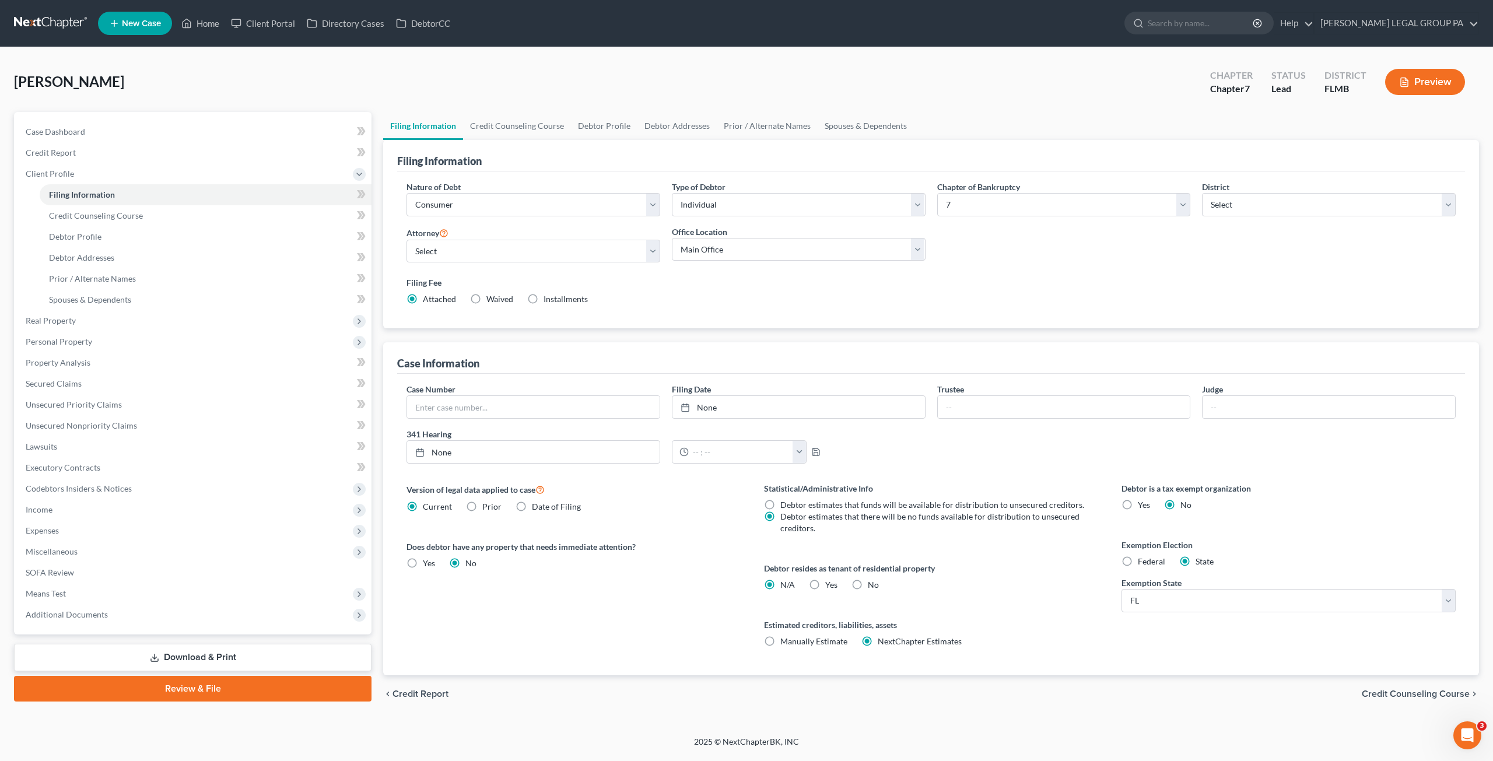
click at [868, 582] on label "No" at bounding box center [873, 585] width 11 height 12
click at [873, 582] on input "No" at bounding box center [877, 583] width 8 height 8
radio input "true"
radio input "false"
click at [79, 358] on span "Property Analysis" at bounding box center [58, 363] width 65 height 10
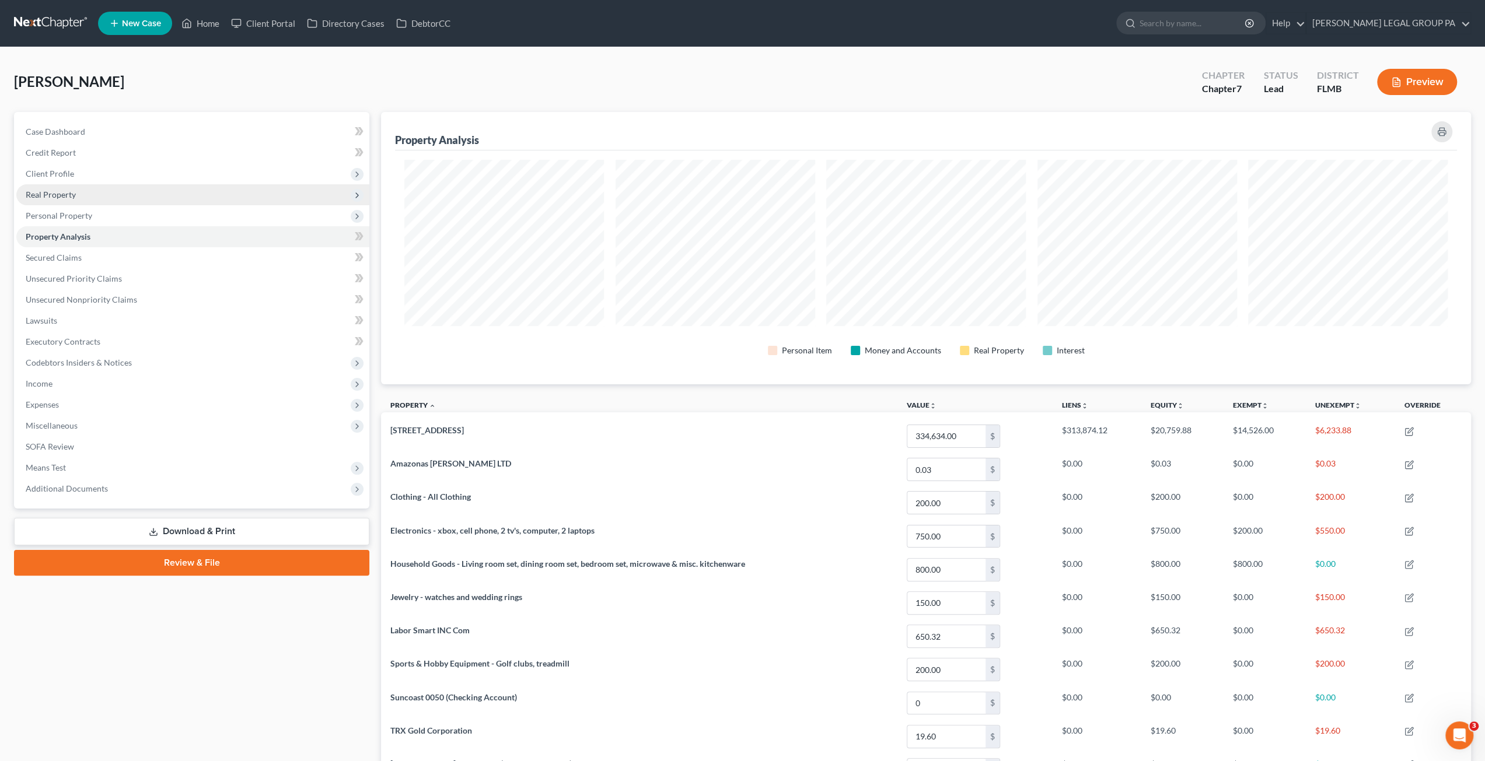
click at [69, 190] on span "Real Property" at bounding box center [51, 195] width 50 height 10
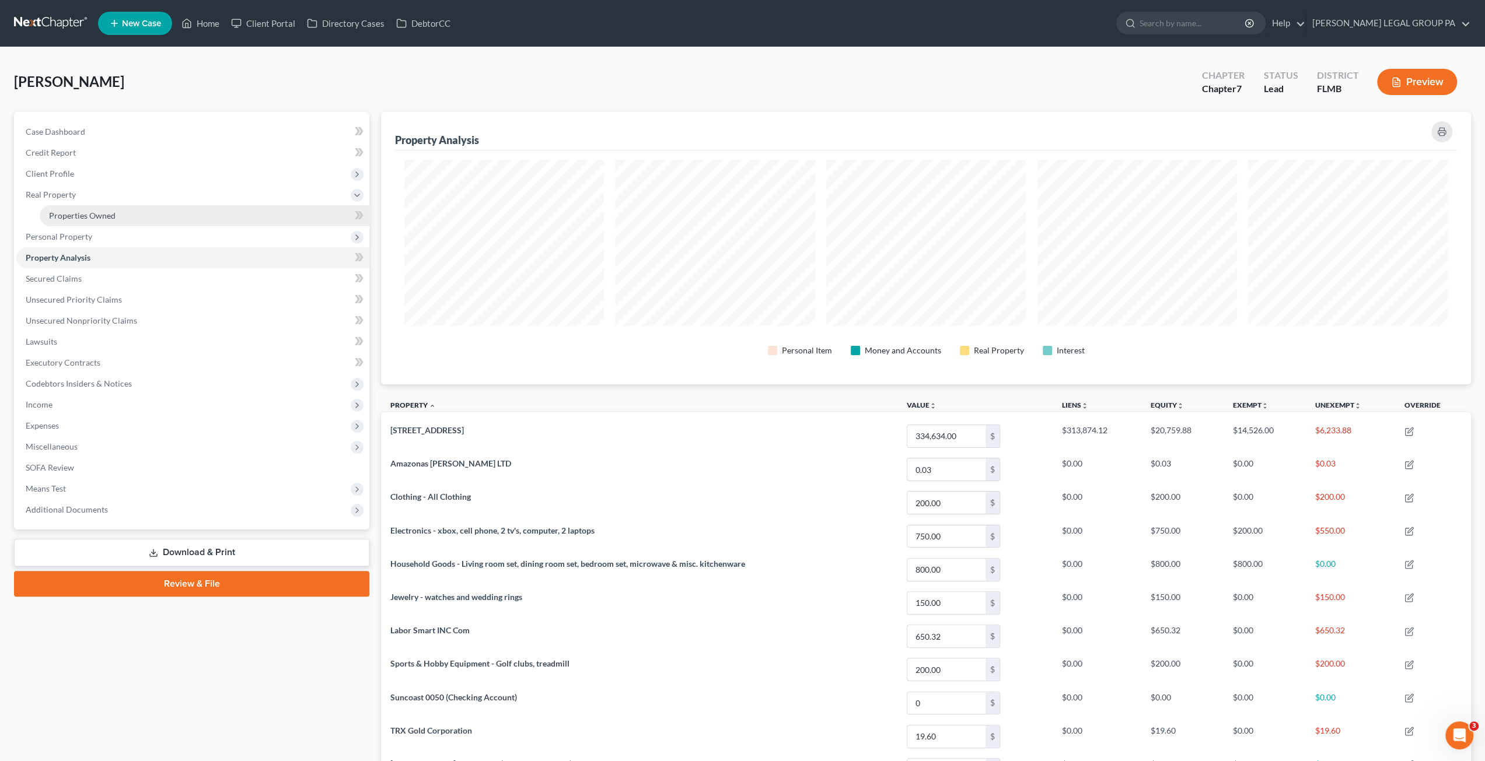
click at [77, 211] on span "Properties Owned" at bounding box center [82, 216] width 67 height 10
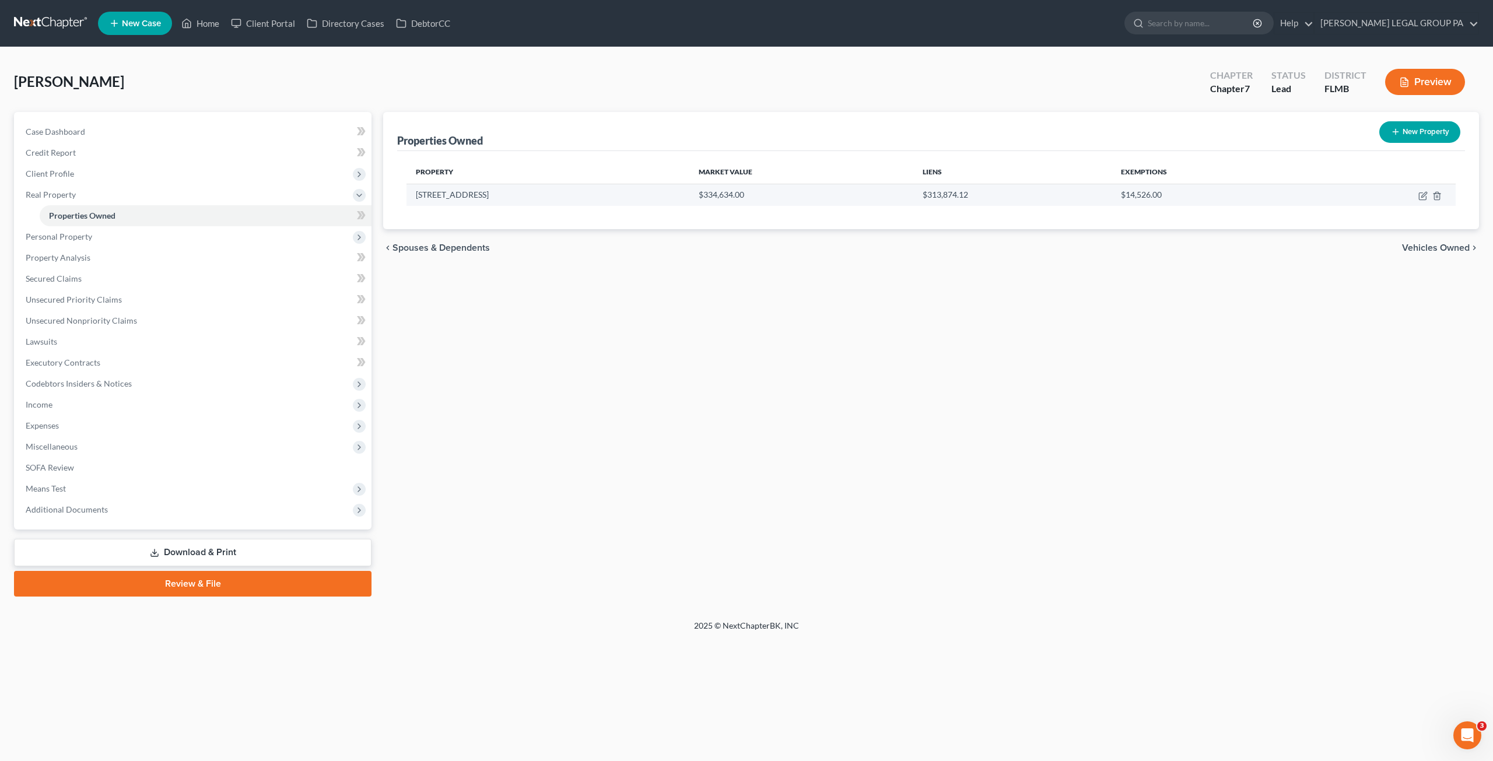
click at [1426, 190] on td at bounding box center [1384, 195] width 144 height 22
click at [1423, 194] on icon "button" at bounding box center [1423, 195] width 9 height 9
select select "9"
select select "3"
select select "0"
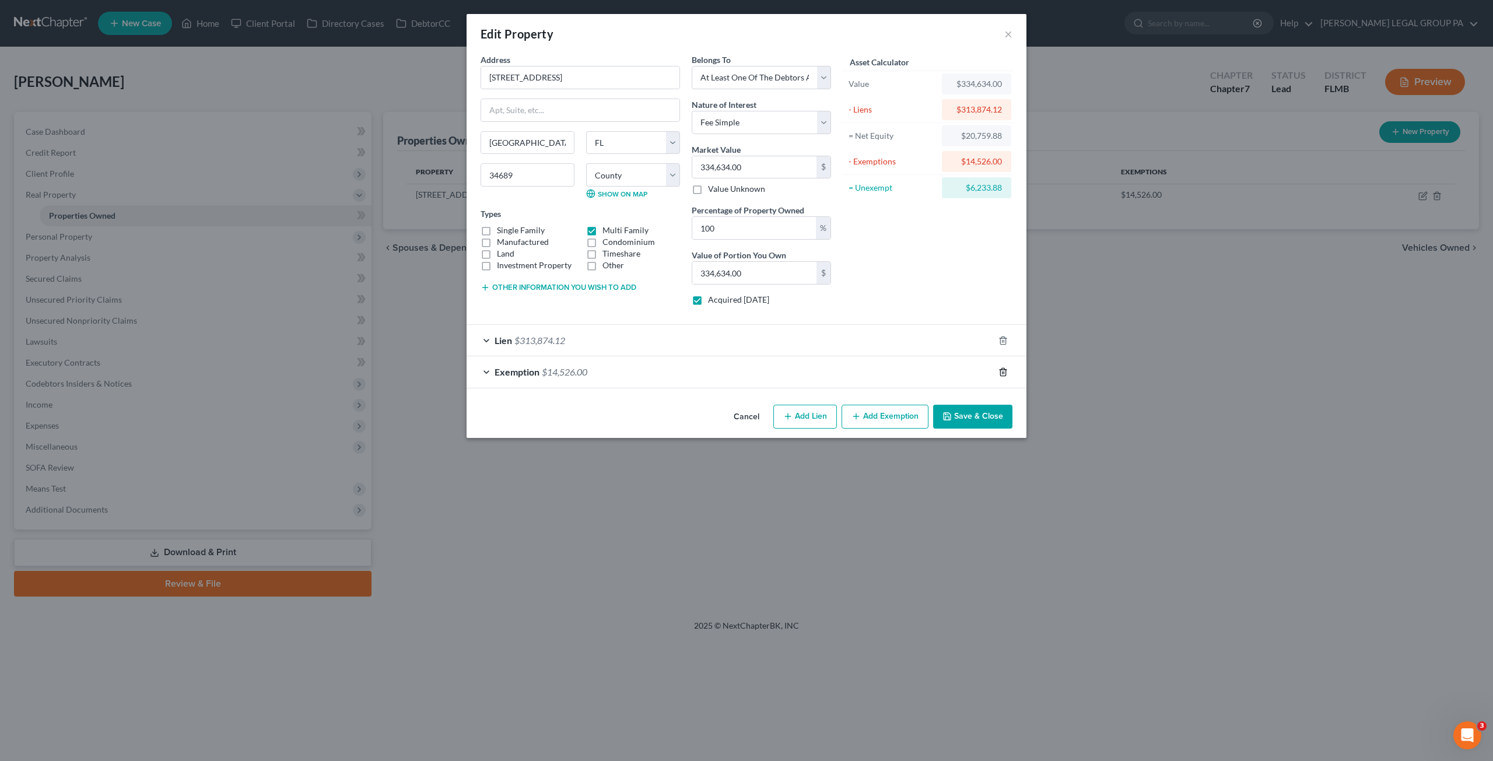
click at [1002, 368] on icon "button" at bounding box center [1003, 372] width 9 height 9
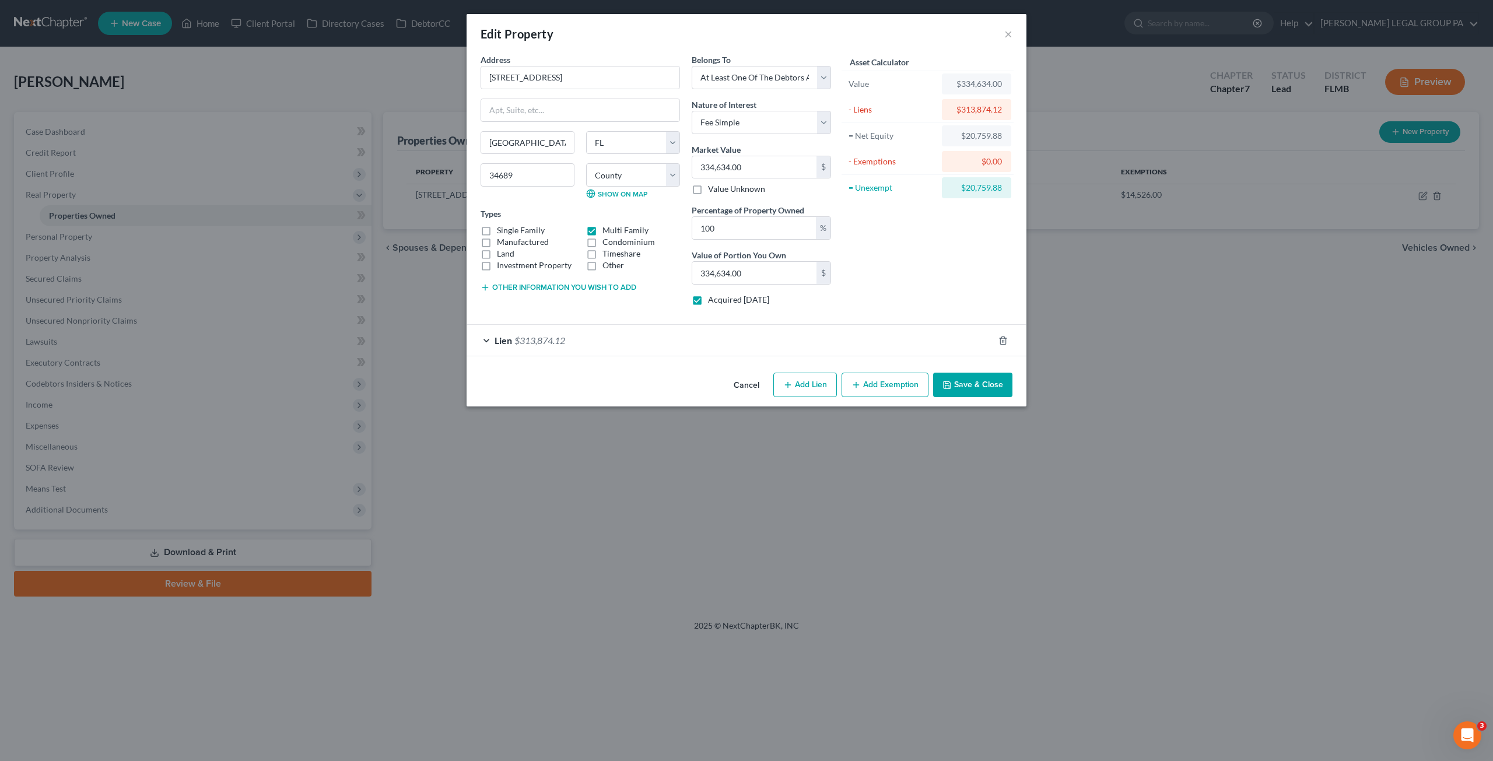
click at [895, 386] on button "Add Exemption" at bounding box center [885, 385] width 87 height 25
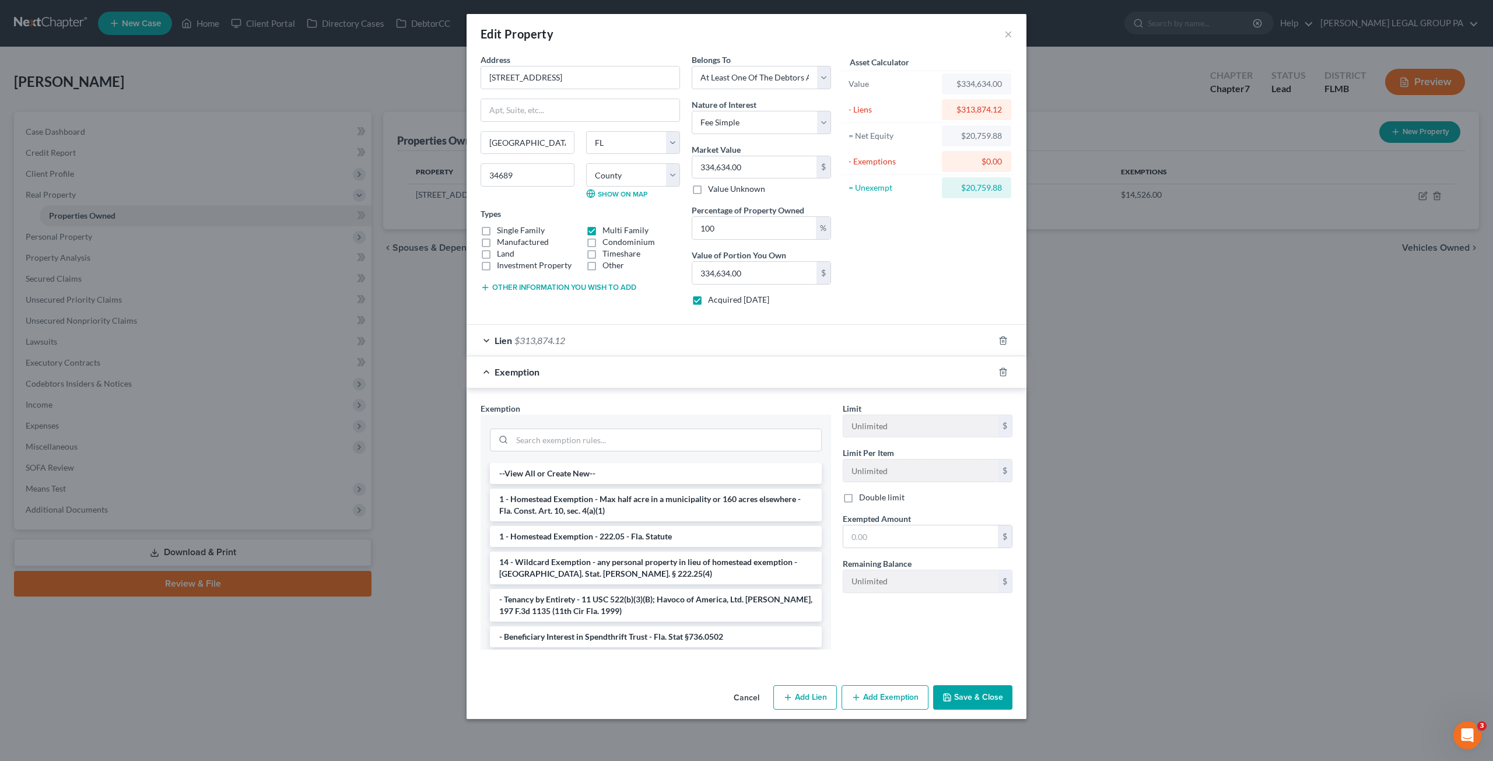
click at [541, 505] on li "1 - Homestead Exemption - Max half acre in a municipality or 160 acres elsewher…" at bounding box center [656, 505] width 332 height 33
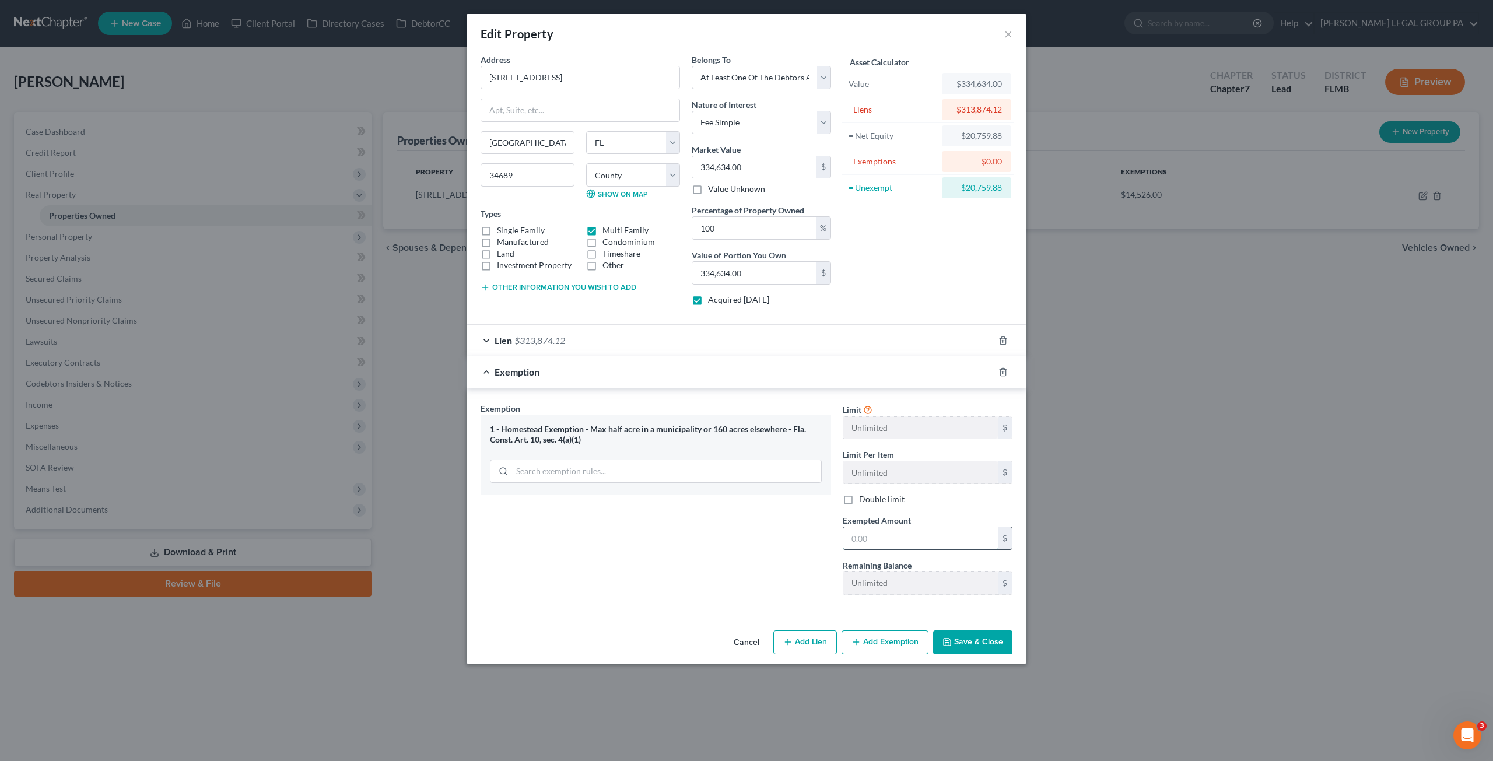
click at [886, 529] on input "text" at bounding box center [921, 538] width 155 height 22
type input "20,759.88"
click at [963, 641] on button "Save & Close" at bounding box center [972, 643] width 79 height 25
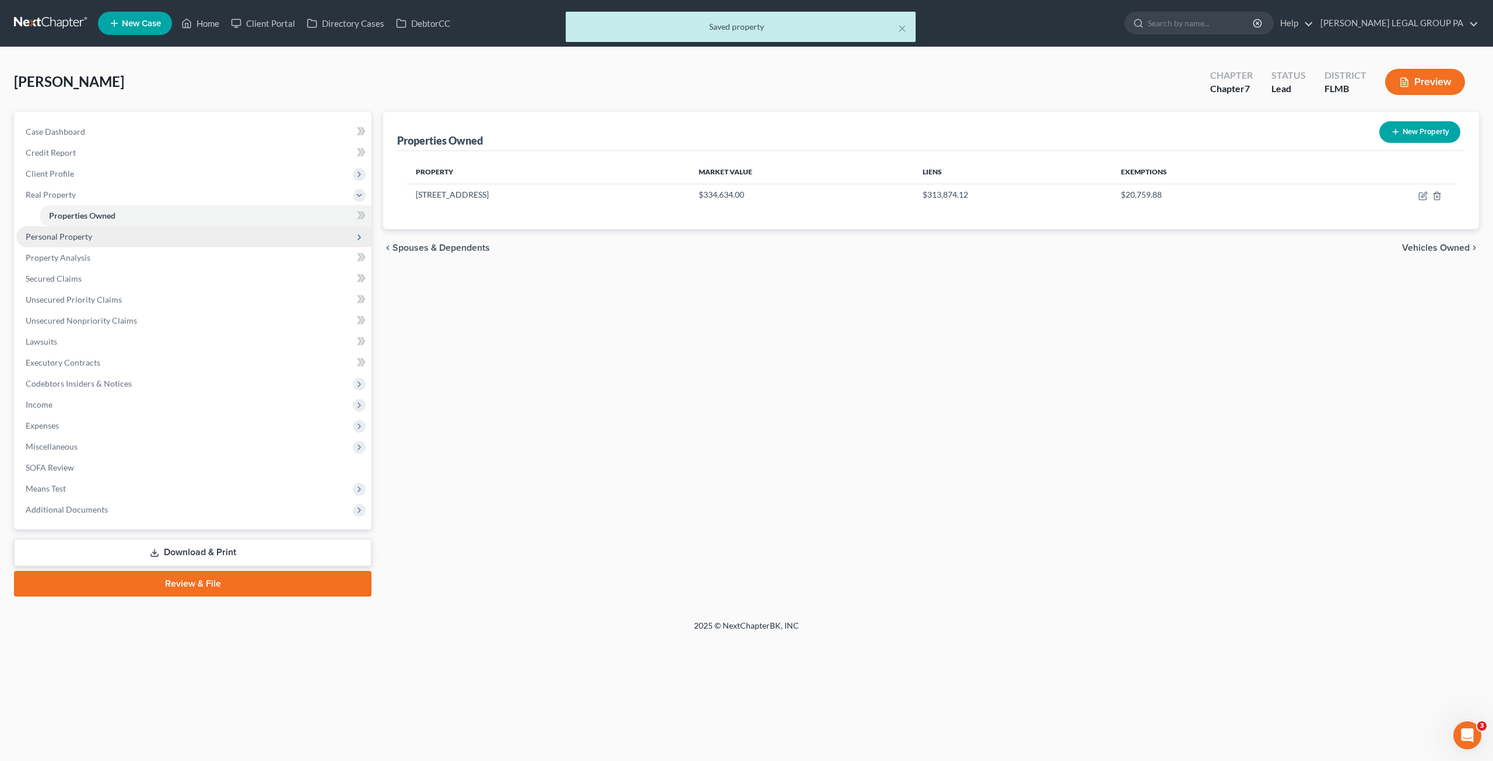
click at [55, 232] on span "Personal Property" at bounding box center [59, 237] width 67 height 10
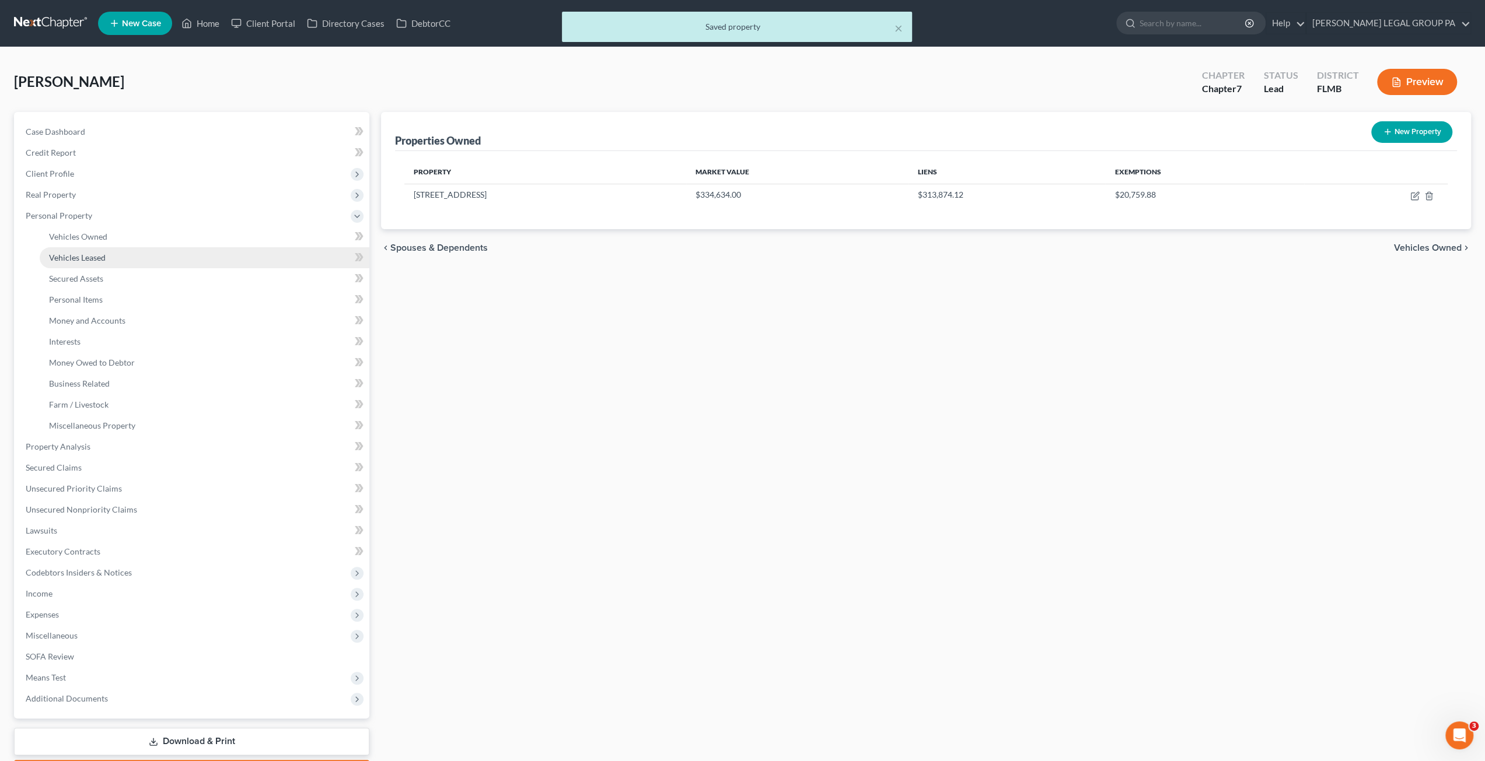
click at [71, 251] on link "Vehicles Leased" at bounding box center [205, 257] width 330 height 21
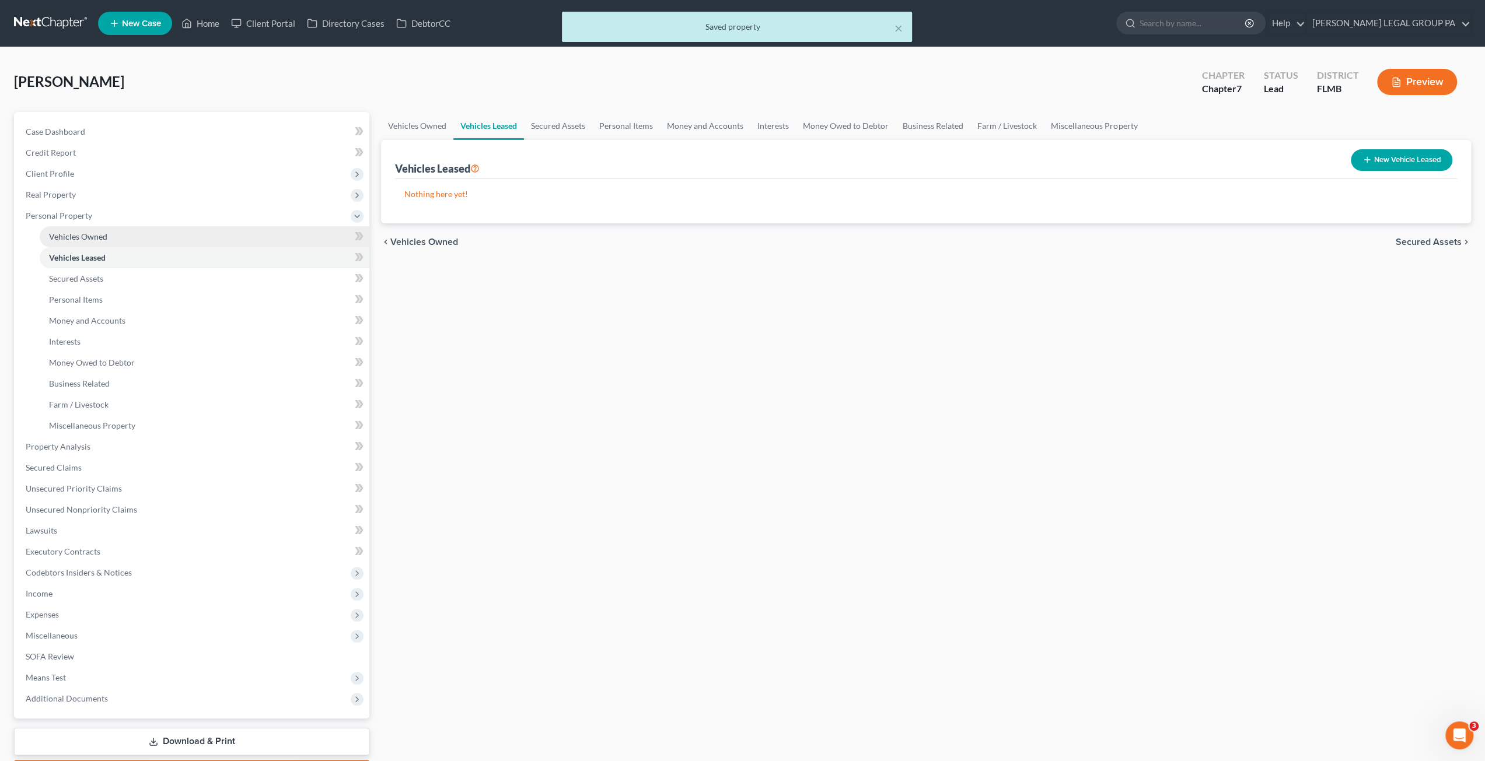
click at [68, 230] on link "Vehicles Owned" at bounding box center [205, 236] width 330 height 21
click at [86, 257] on span "Vehicles Leased" at bounding box center [77, 258] width 57 height 10
click at [79, 285] on link "Secured Assets" at bounding box center [205, 278] width 330 height 21
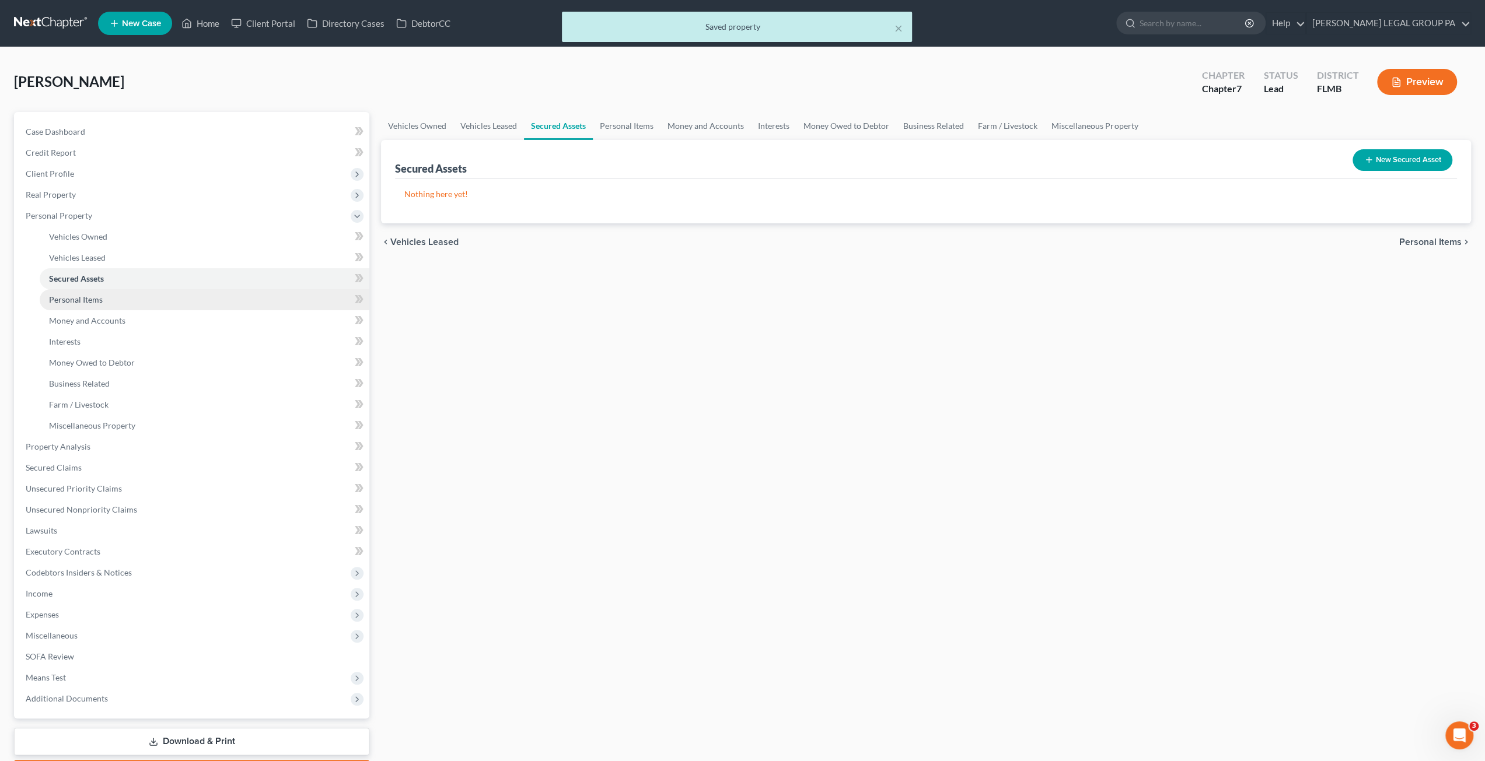
click at [72, 304] on link "Personal Items" at bounding box center [205, 299] width 330 height 21
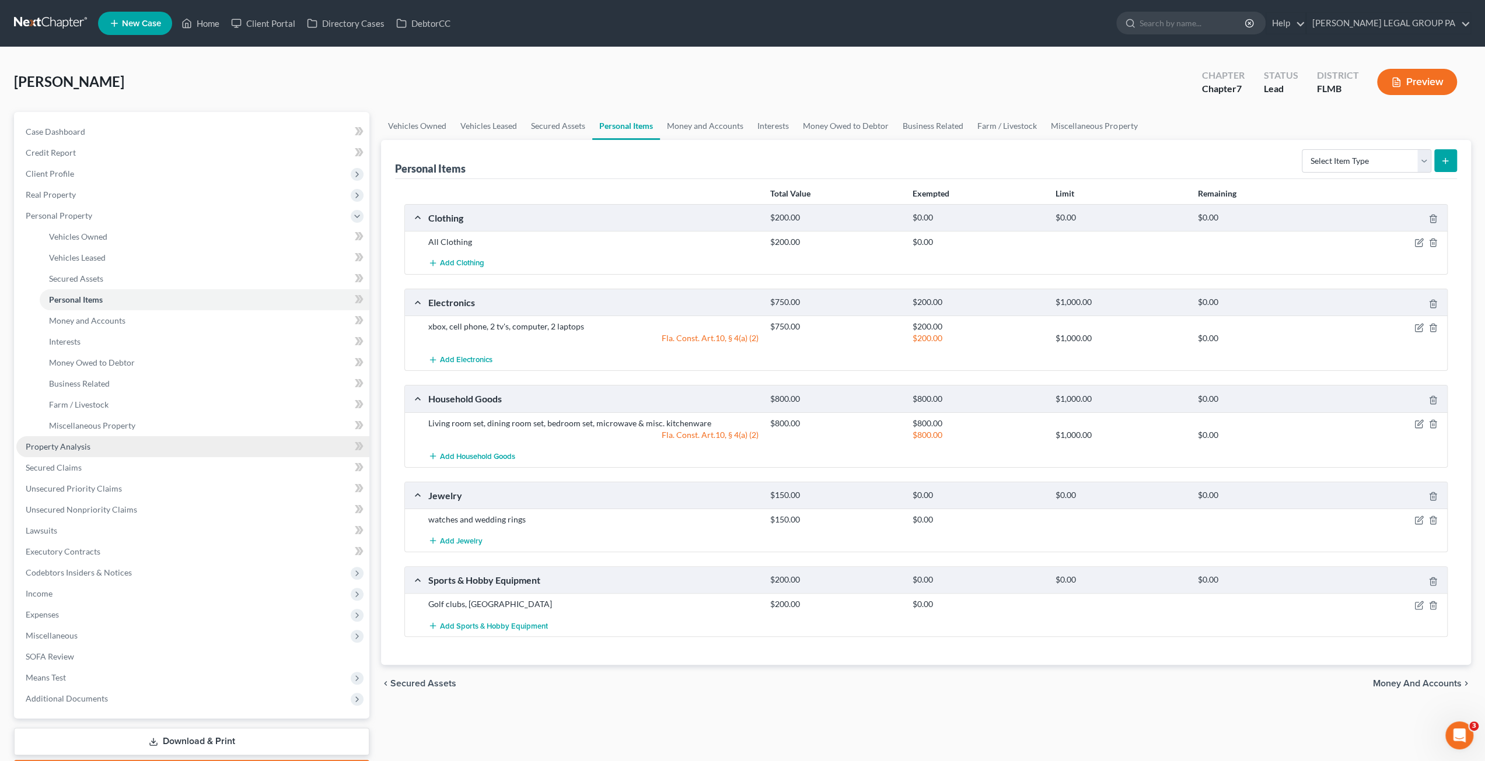
click at [55, 439] on link "Property Analysis" at bounding box center [192, 446] width 353 height 21
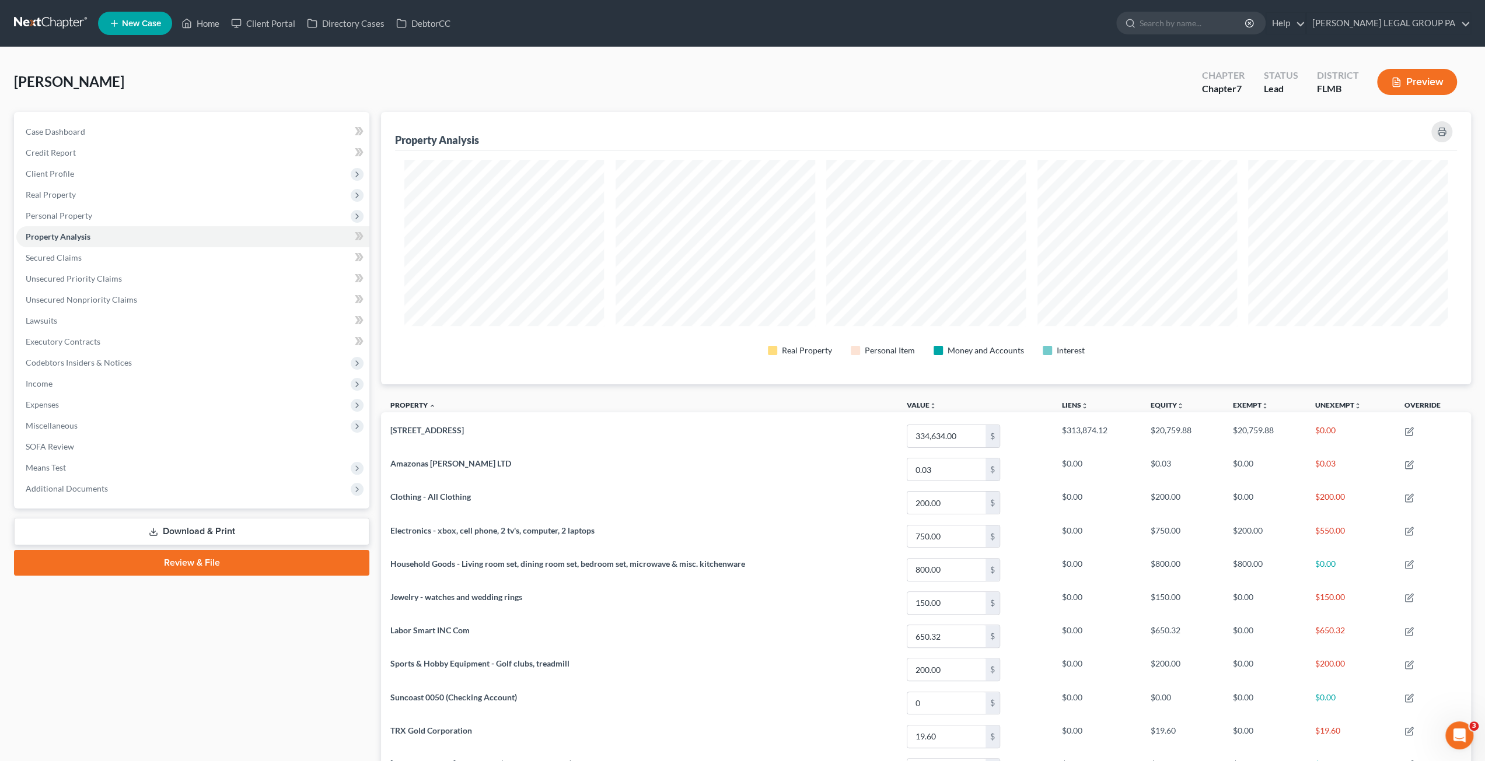
scroll to position [272, 1090]
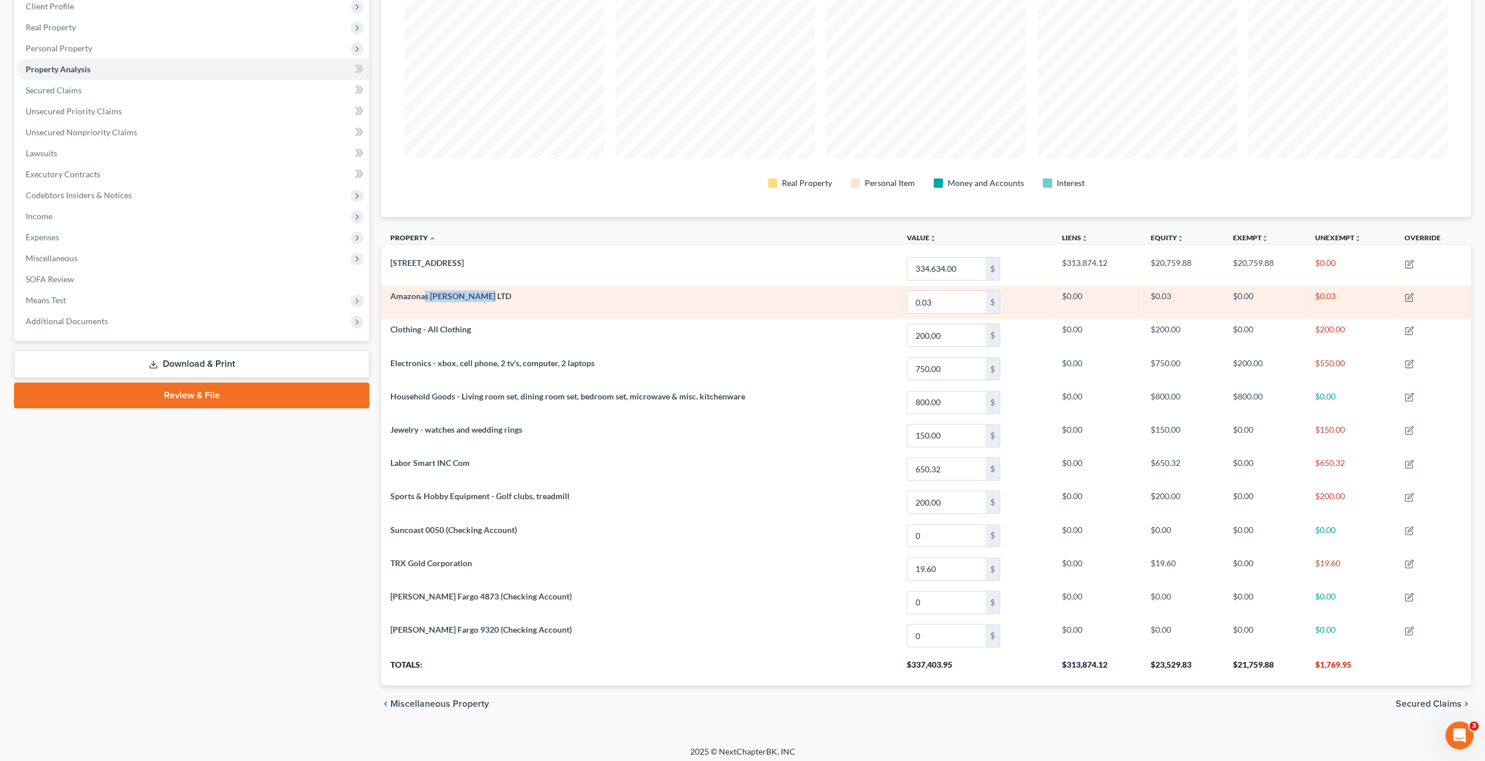
drag, startPoint x: 425, startPoint y: 296, endPoint x: 492, endPoint y: 298, distance: 67.7
click at [492, 298] on td "Amazonas Florestal LTD" at bounding box center [639, 302] width 516 height 33
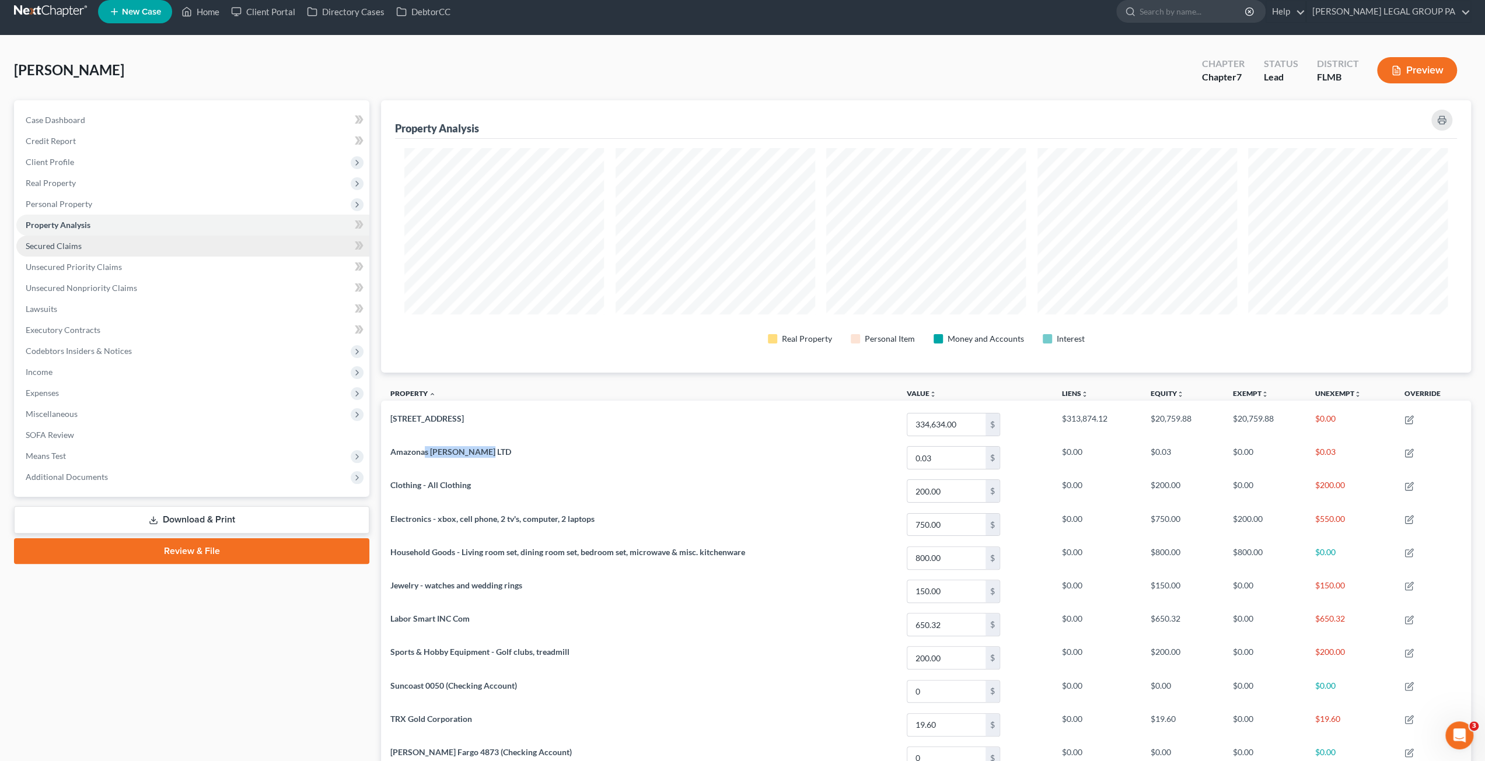
scroll to position [0, 0]
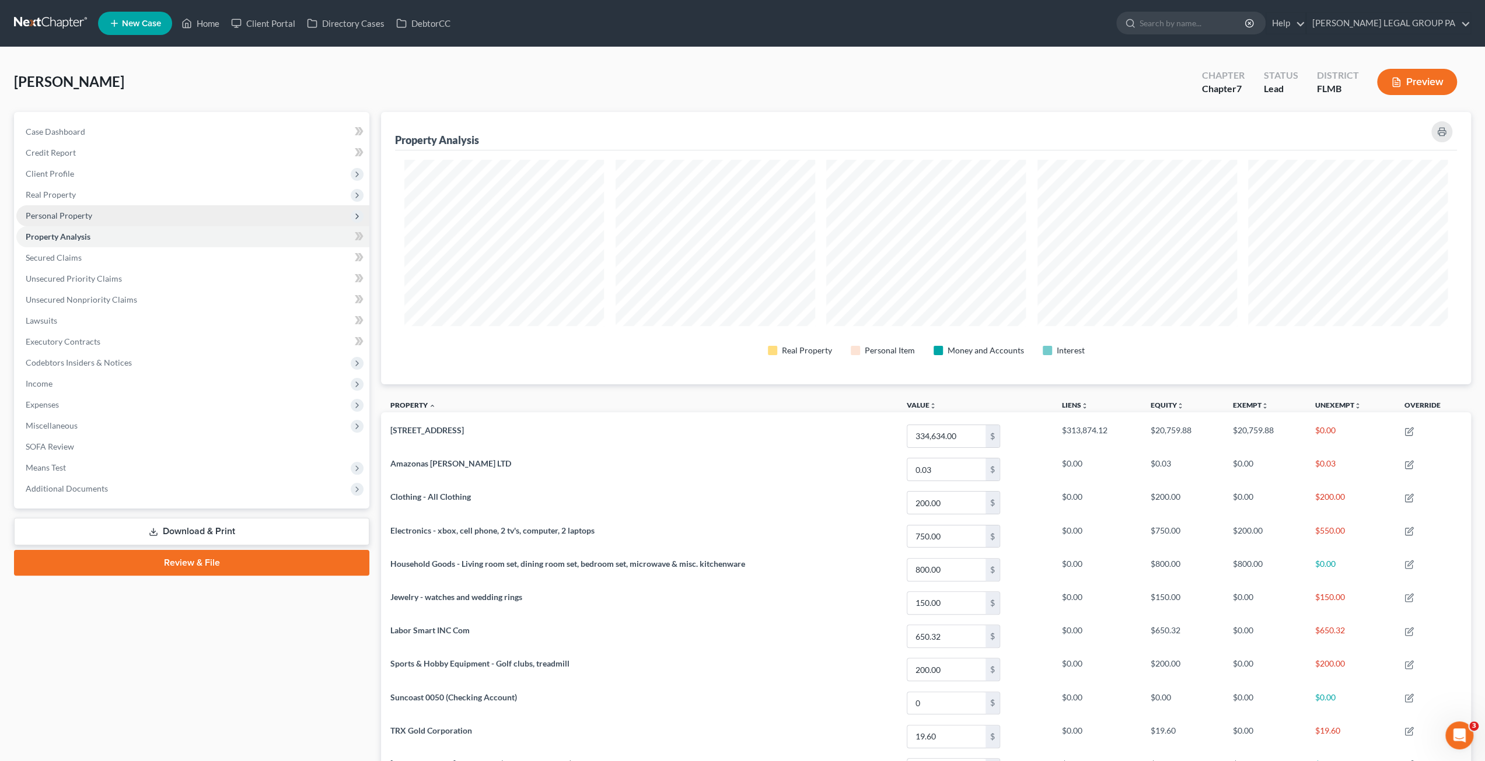
click at [57, 211] on span "Personal Property" at bounding box center [59, 216] width 67 height 10
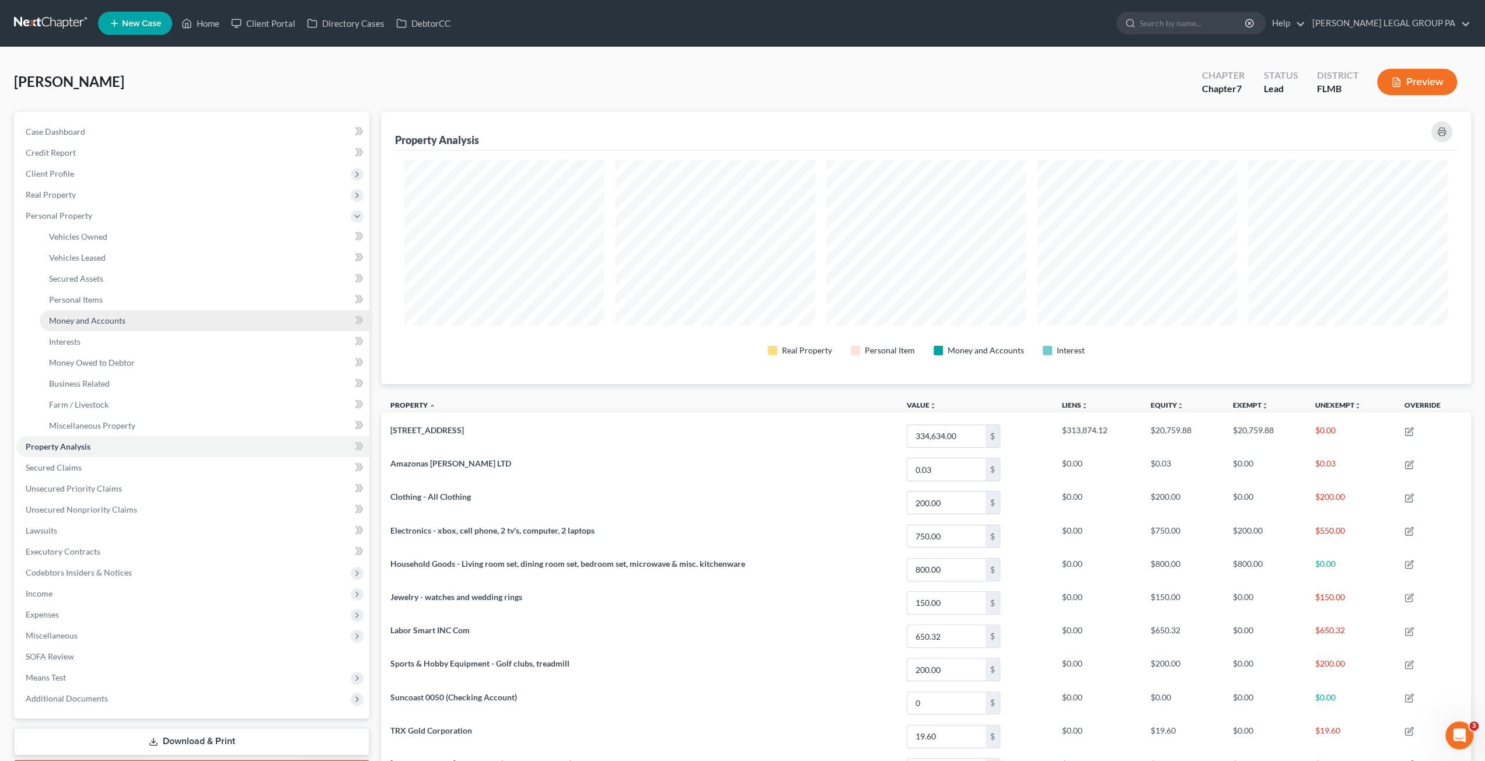
click at [90, 313] on link "Money and Accounts" at bounding box center [205, 320] width 330 height 21
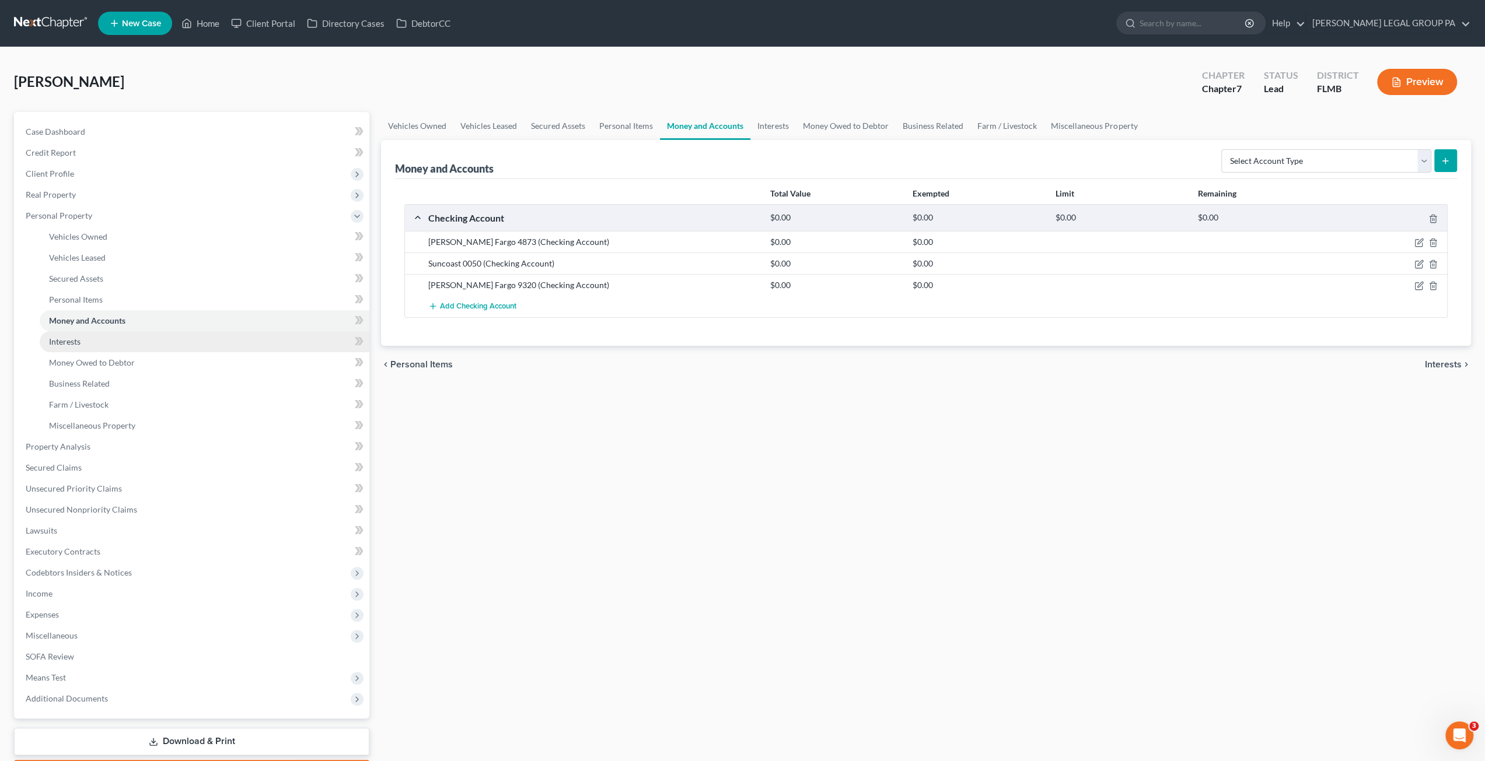
click at [91, 341] on link "Interests" at bounding box center [205, 341] width 330 height 21
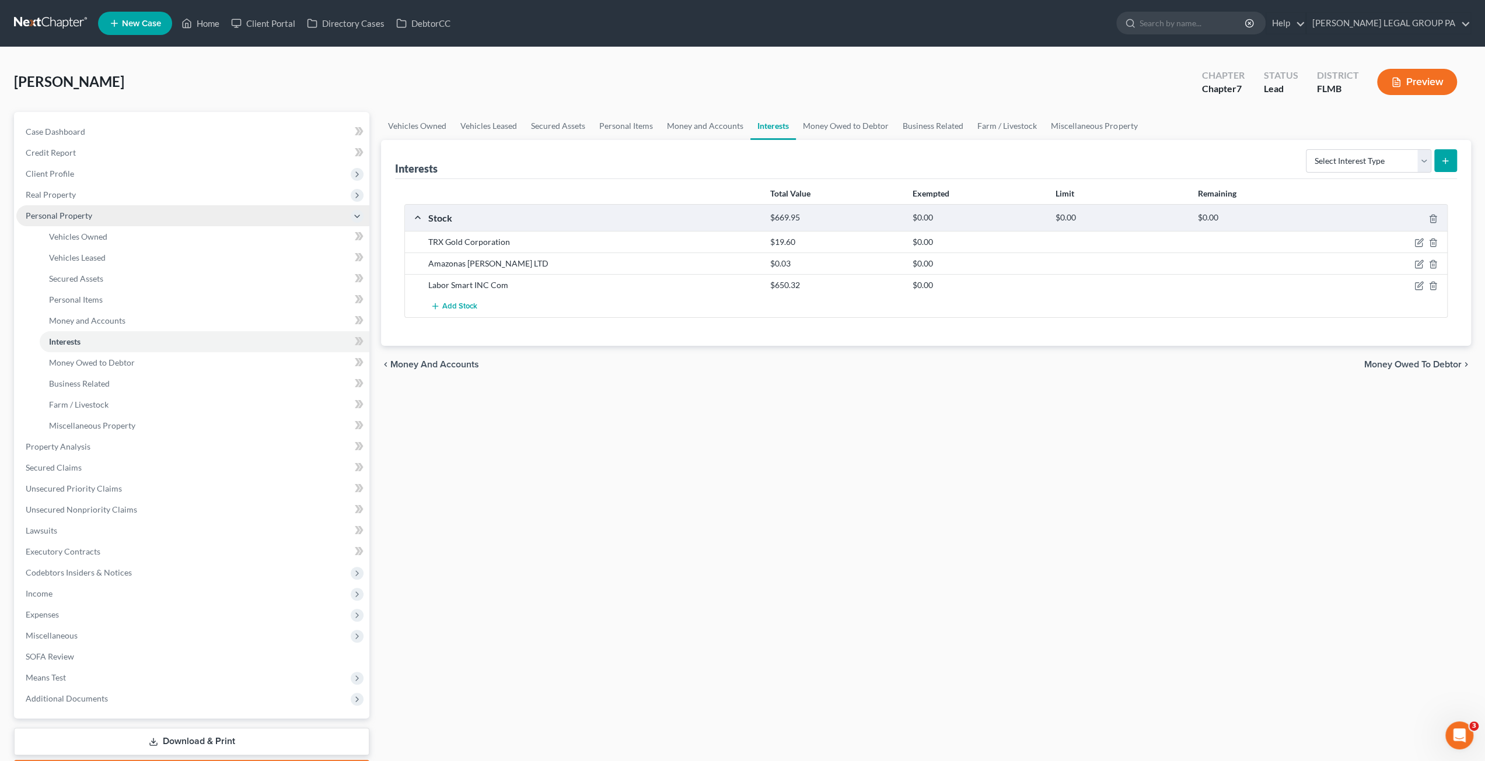
click at [55, 215] on span "Personal Property" at bounding box center [59, 216] width 67 height 10
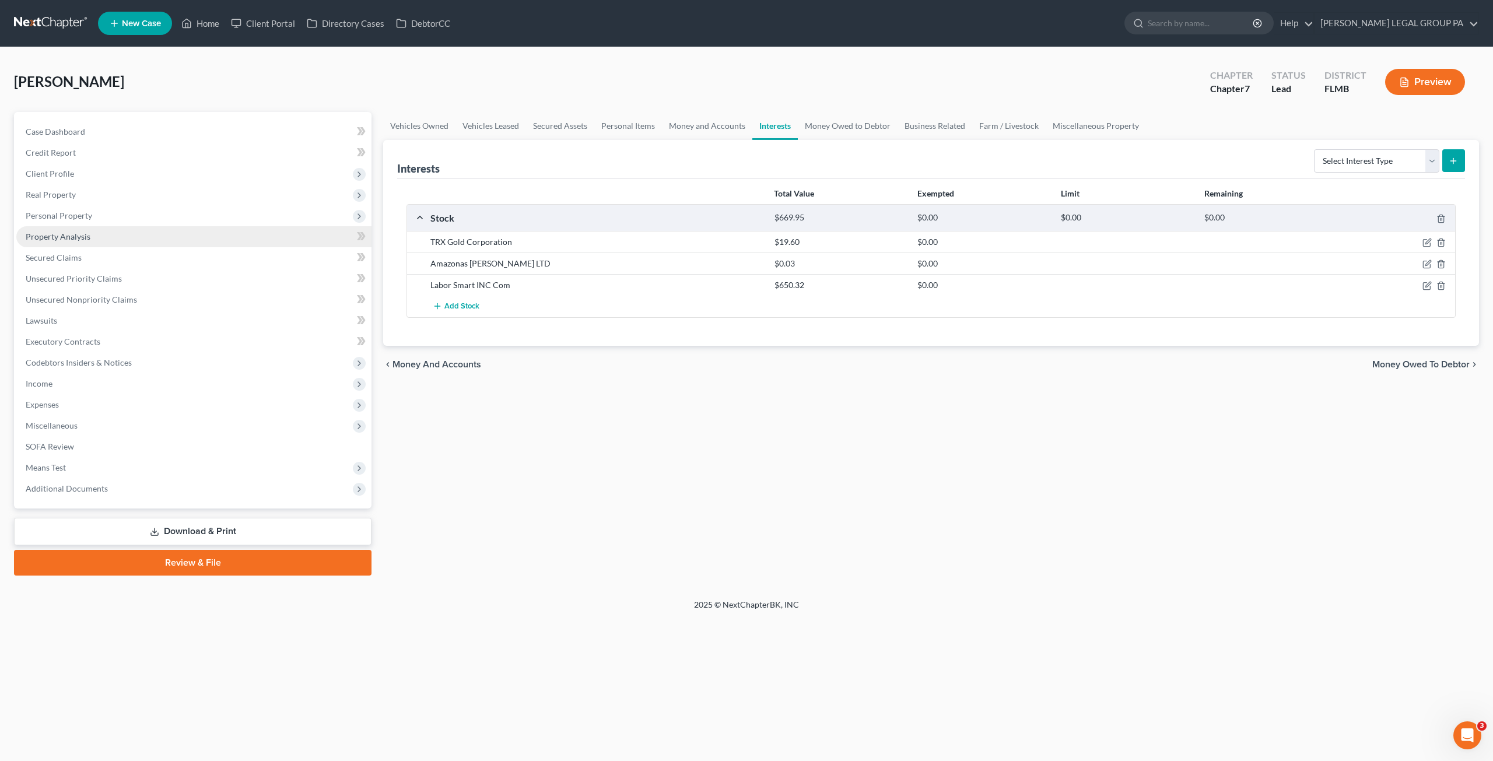
click at [61, 239] on span "Property Analysis" at bounding box center [58, 237] width 65 height 10
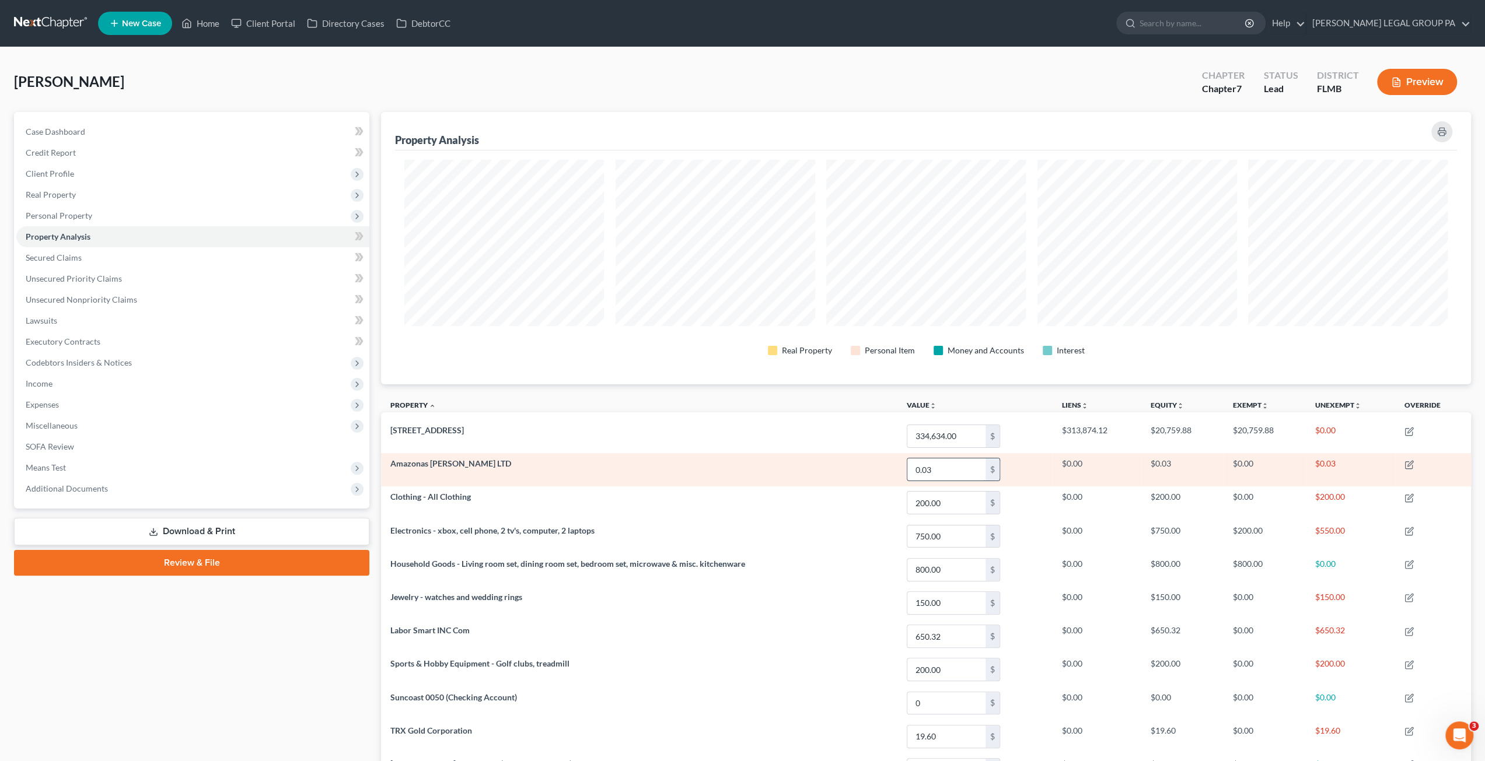
scroll to position [272, 1090]
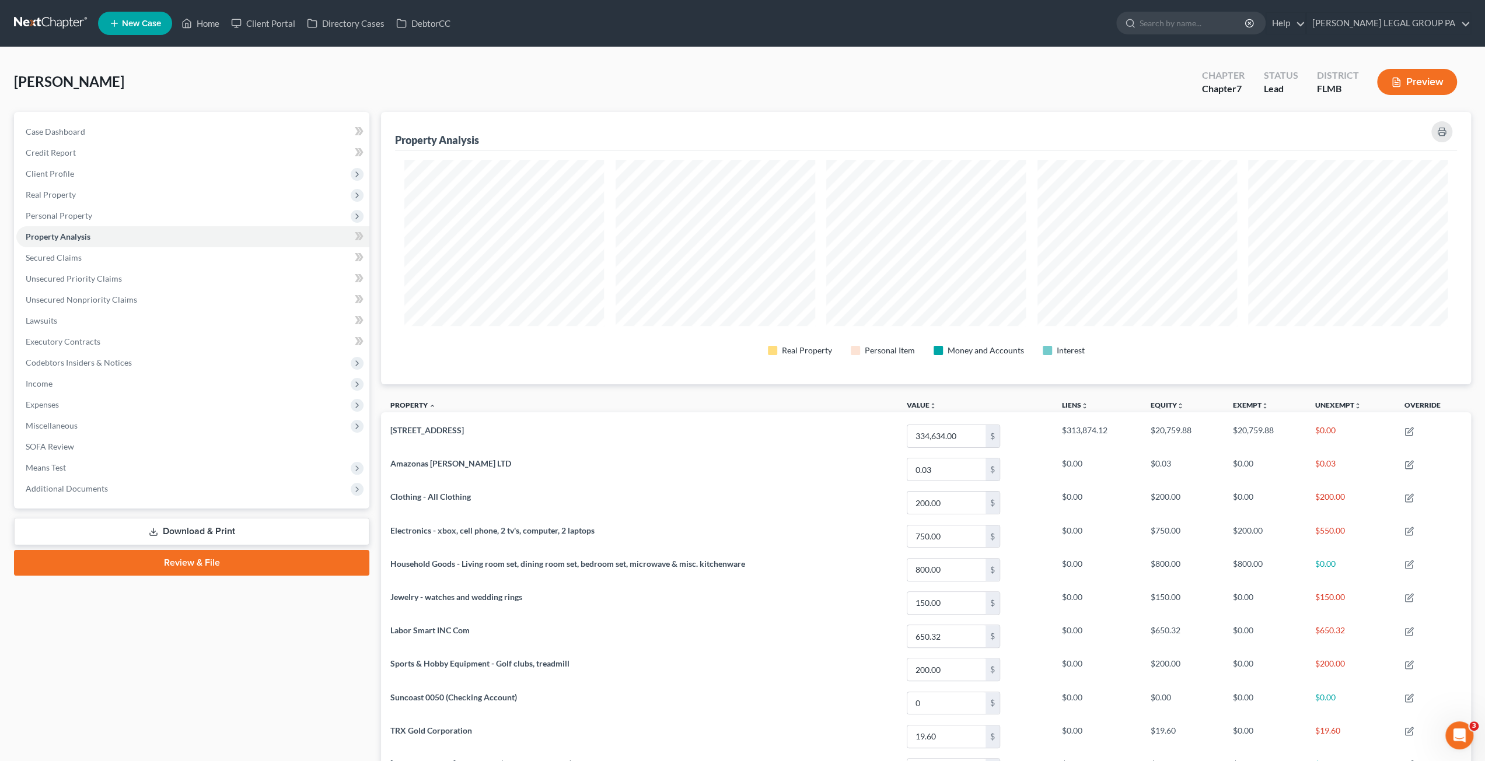
click at [153, 525] on link "Download & Print" at bounding box center [191, 531] width 355 height 27
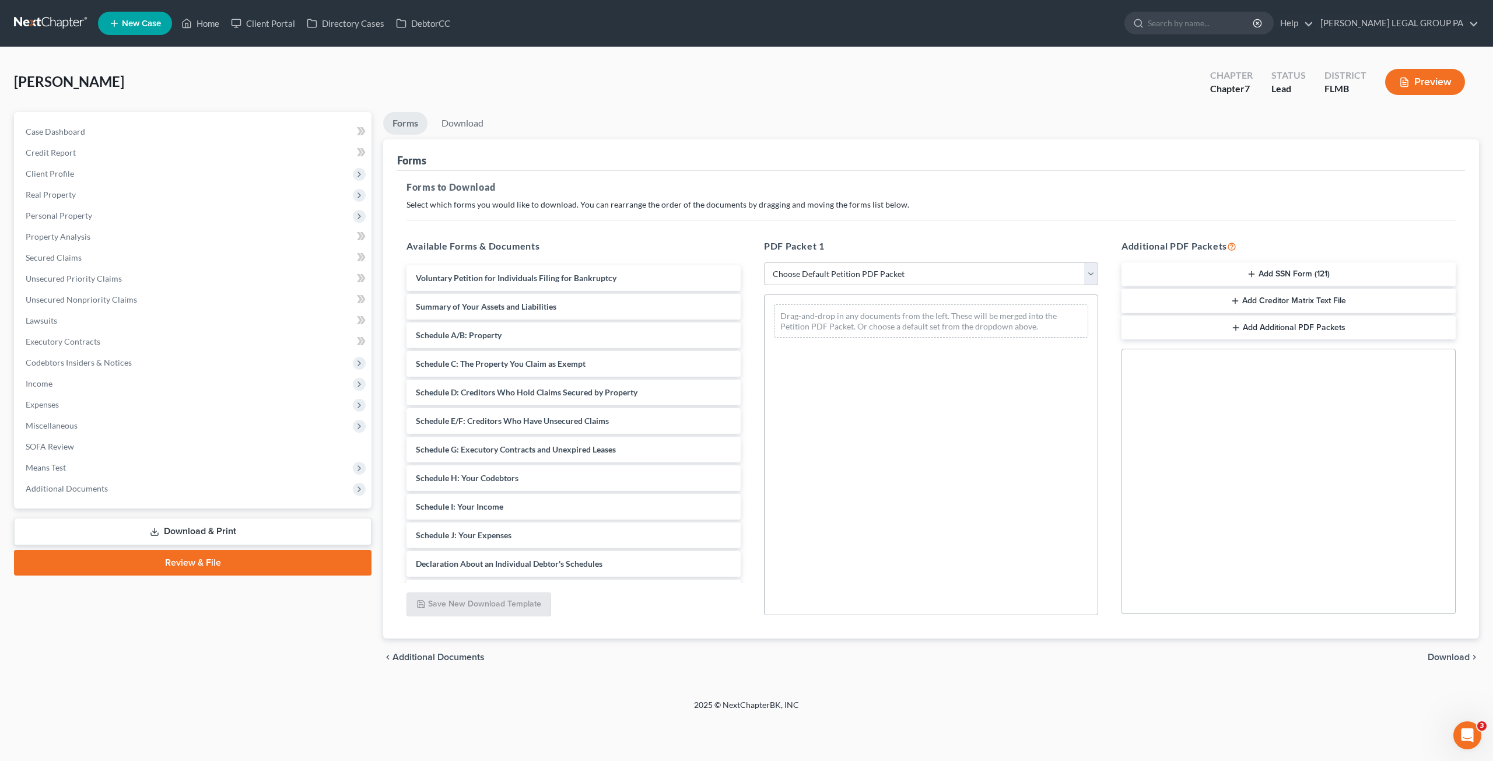
click at [914, 270] on select "Choose Default Petition PDF Packet Complete Bankruptcy Petition (all forms and …" at bounding box center [931, 274] width 334 height 23
select select "0"
click at [764, 263] on select "Choose Default Petition PDF Packet Complete Bankruptcy Petition (all forms and …" at bounding box center [931, 274] width 334 height 23
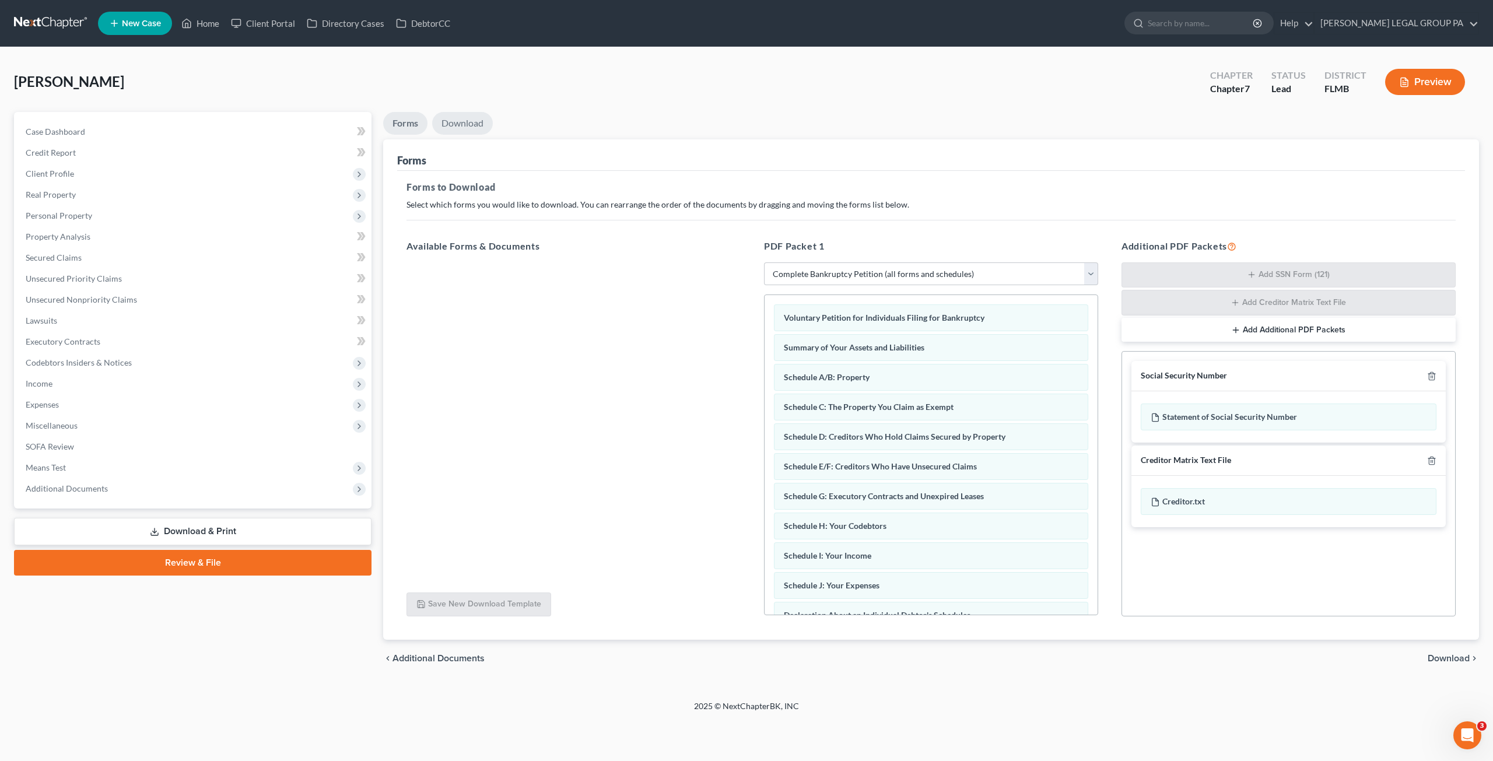
click at [461, 124] on link "Download" at bounding box center [462, 123] width 61 height 23
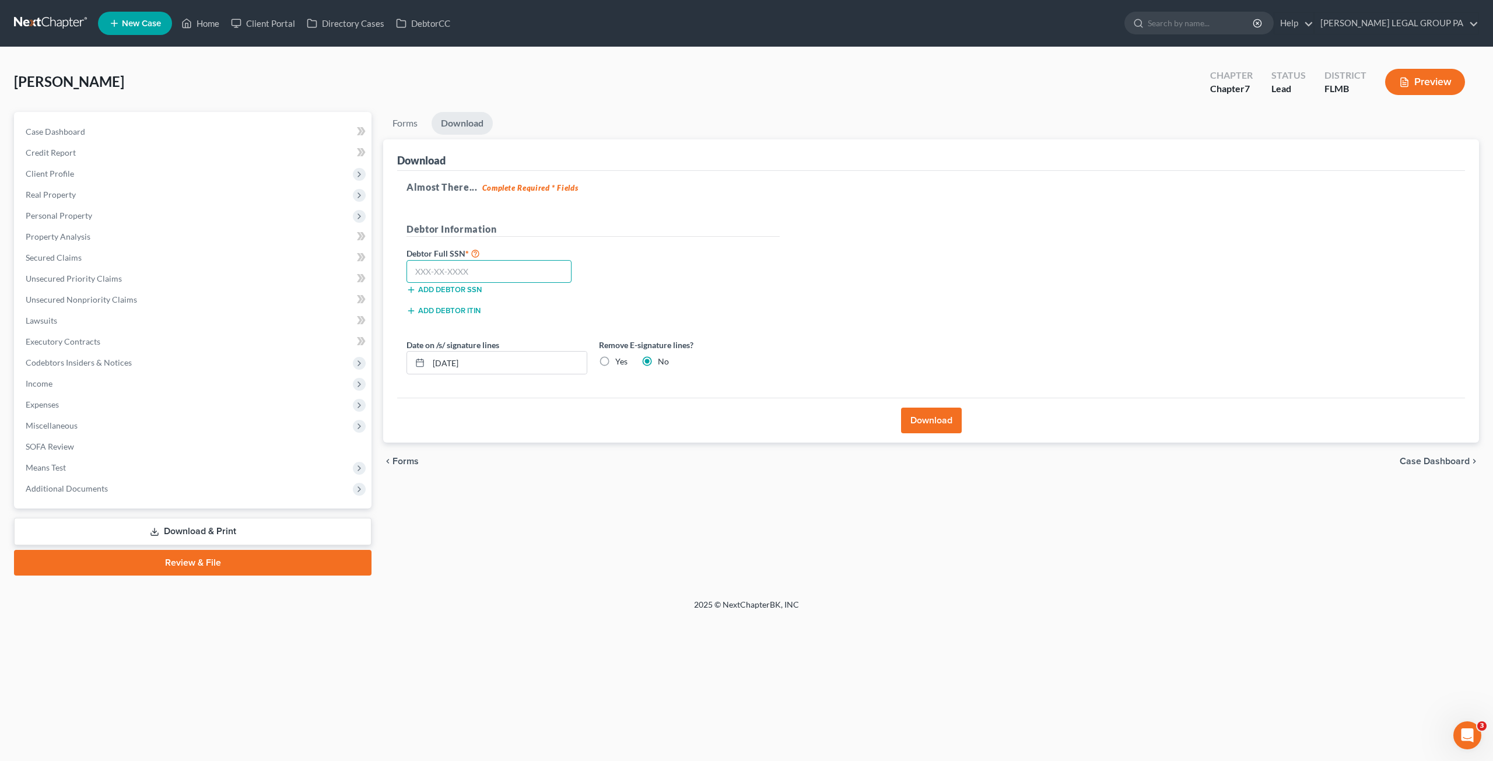
click at [460, 261] on input "text" at bounding box center [489, 271] width 165 height 23
type input "410-73-3353"
click at [937, 424] on button "Download" at bounding box center [931, 421] width 61 height 26
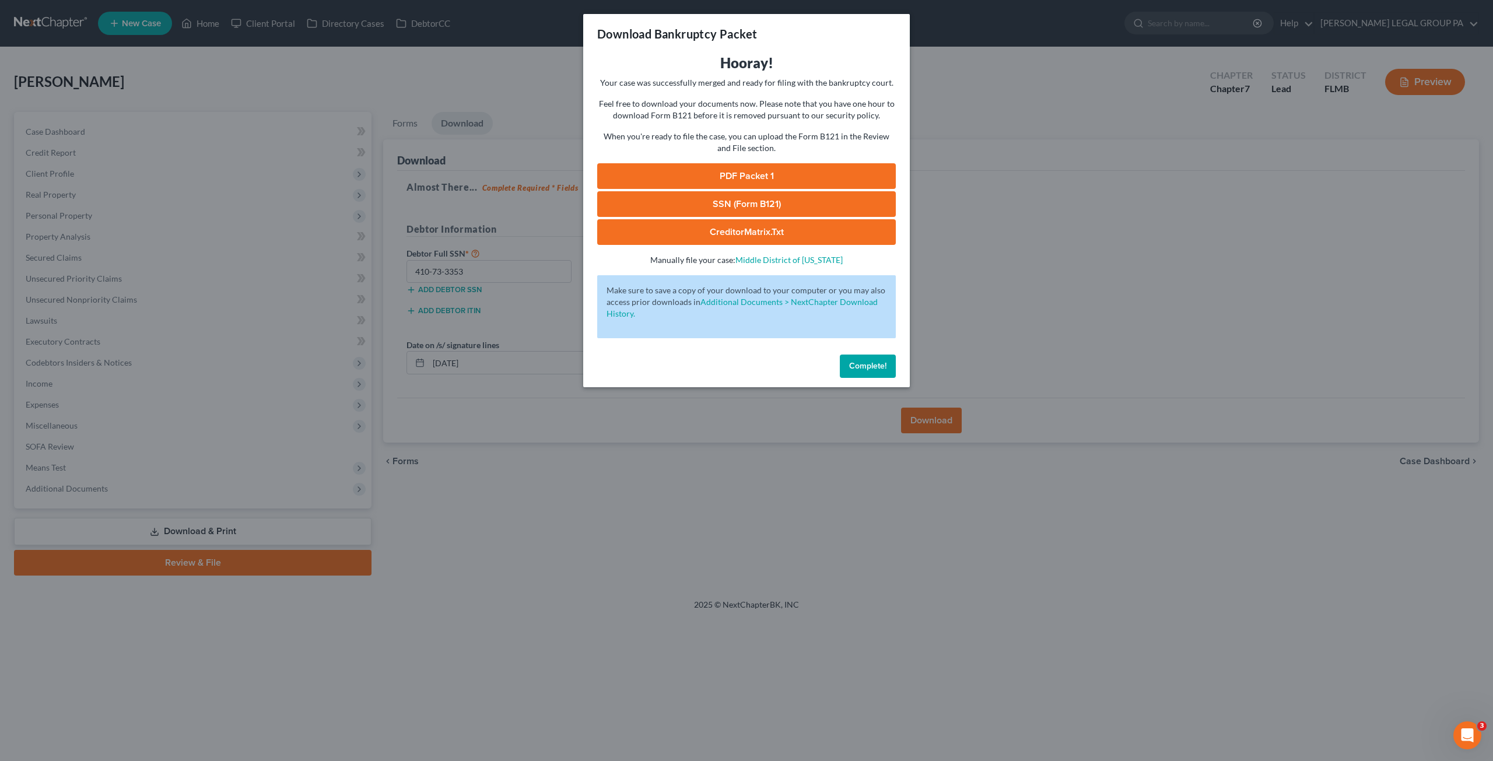
click at [721, 205] on link "SSN (Form B121)" at bounding box center [746, 204] width 299 height 26
click at [771, 173] on link "PDF Packet 1" at bounding box center [746, 176] width 299 height 26
click at [868, 362] on span "Complete!" at bounding box center [867, 366] width 37 height 10
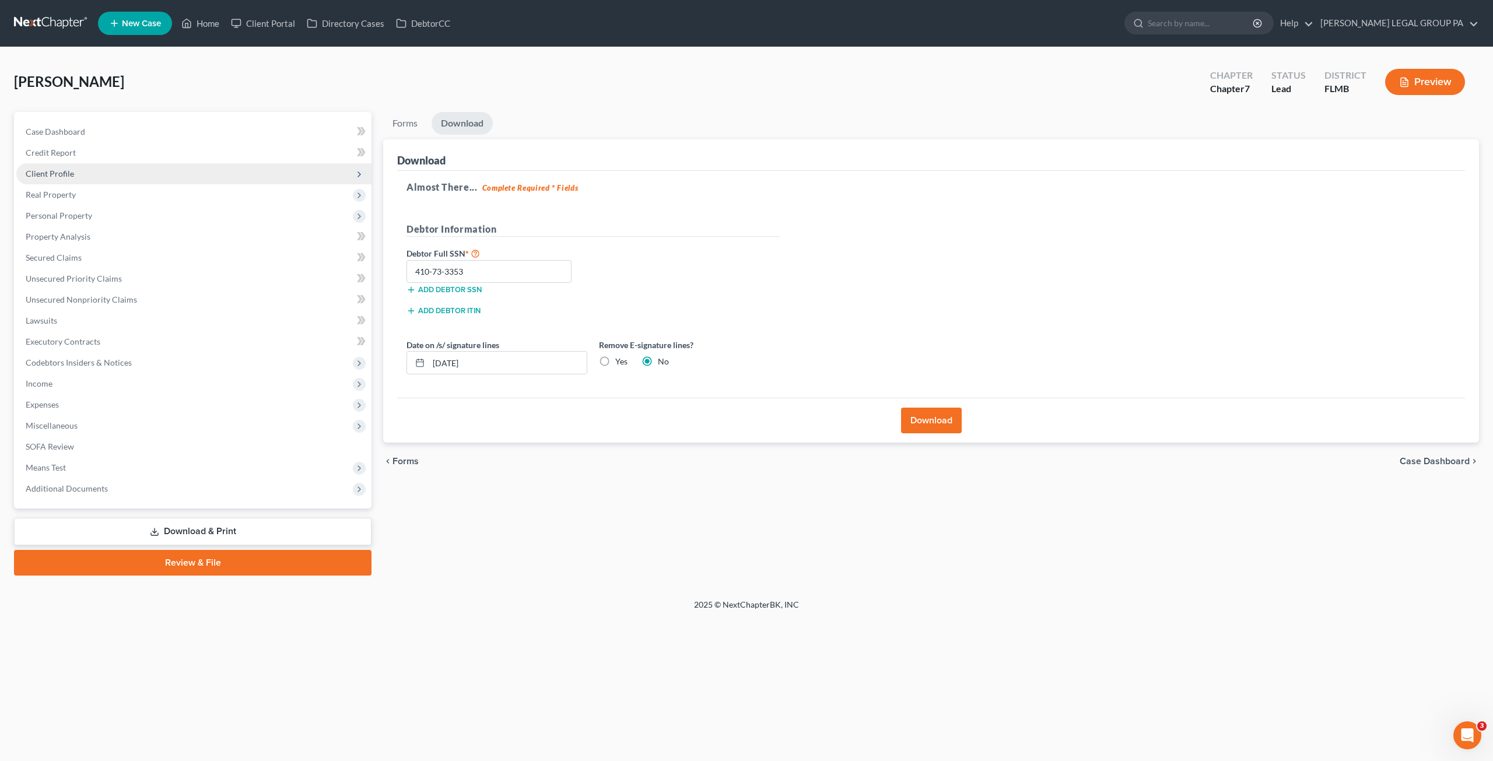
click at [64, 174] on span "Client Profile" at bounding box center [50, 174] width 48 height 10
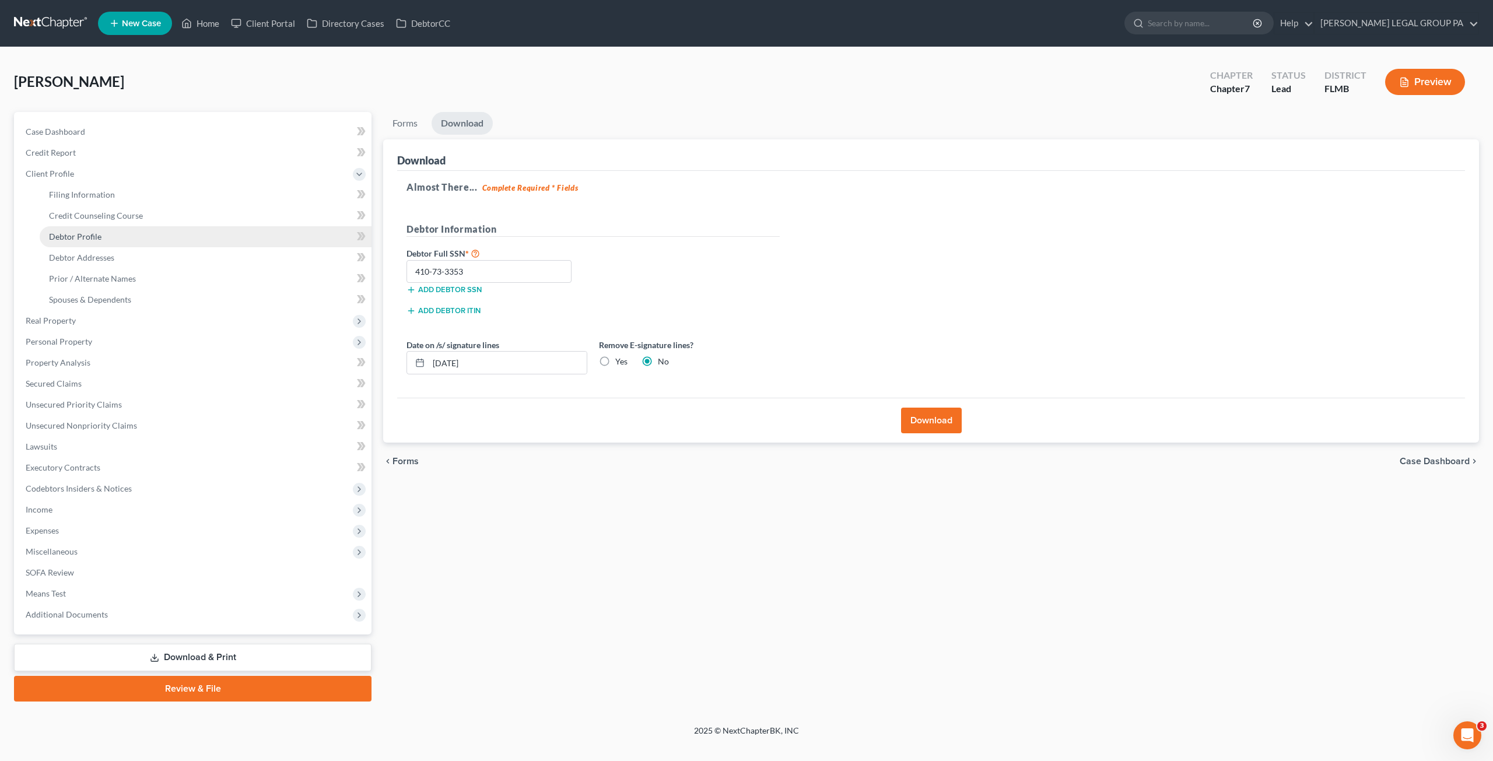
click at [70, 234] on span "Debtor Profile" at bounding box center [75, 237] width 53 height 10
select select "2"
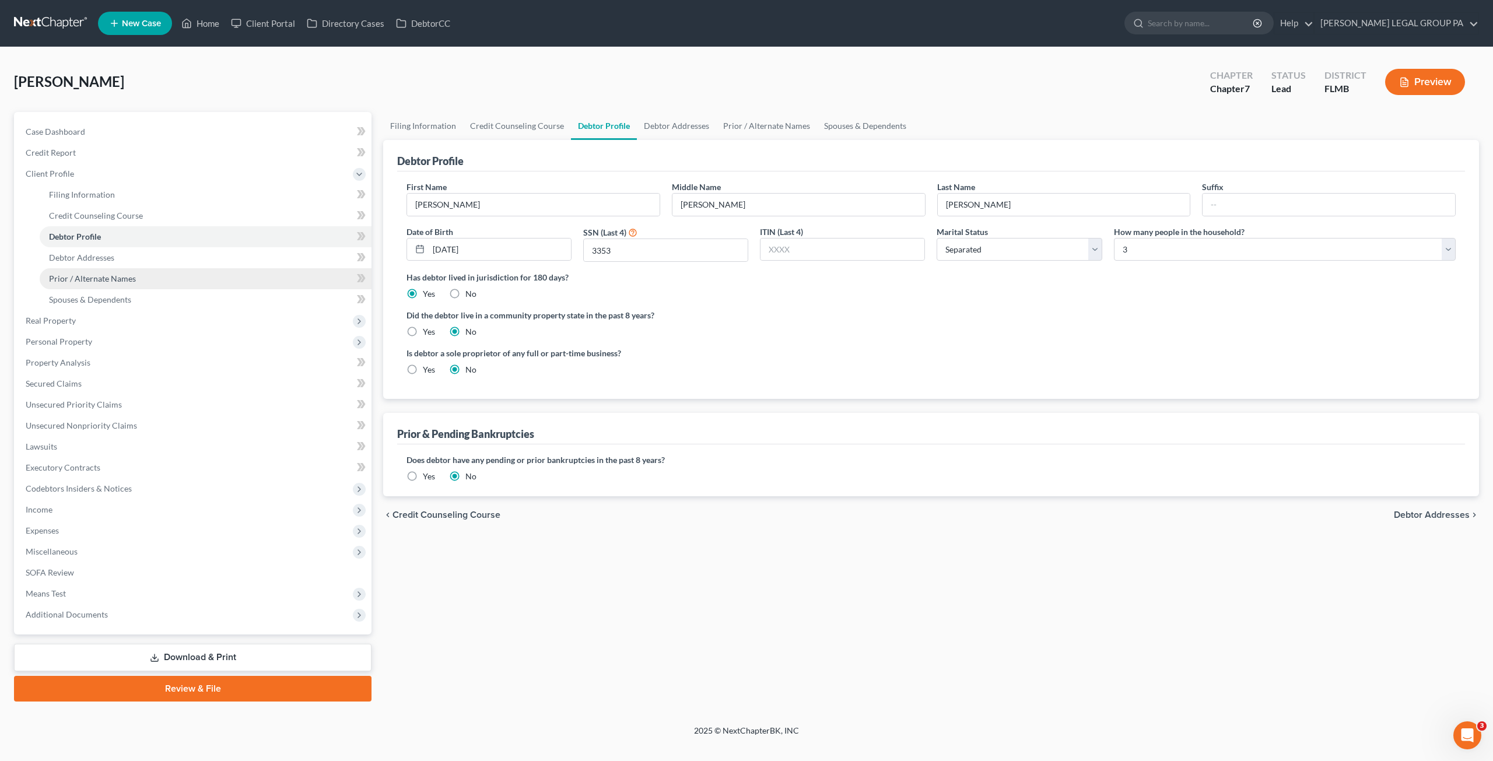
click at [64, 277] on span "Prior / Alternate Names" at bounding box center [92, 279] width 87 height 10
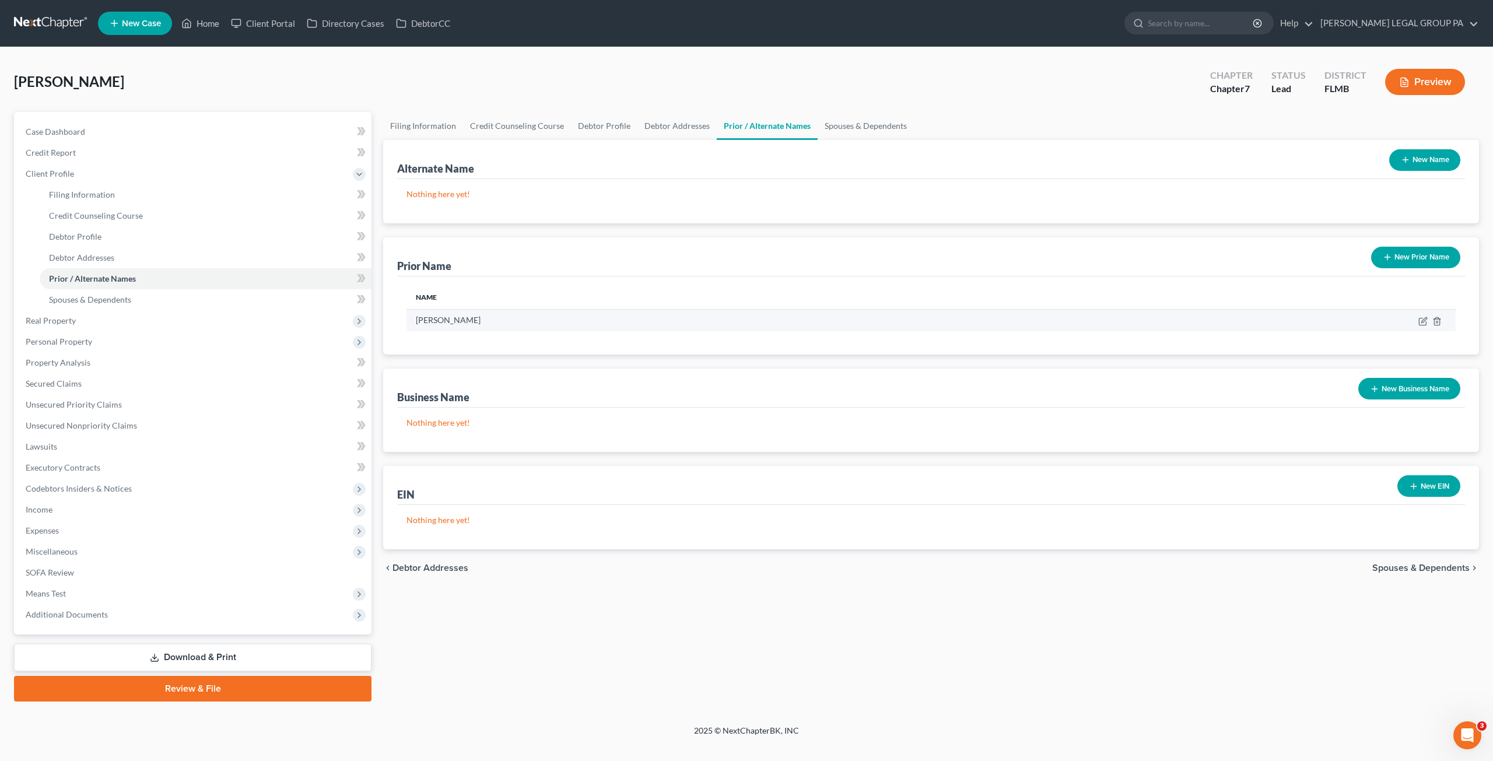
click at [1415, 319] on td at bounding box center [1268, 320] width 376 height 22
click at [1422, 319] on icon "button" at bounding box center [1423, 321] width 9 height 9
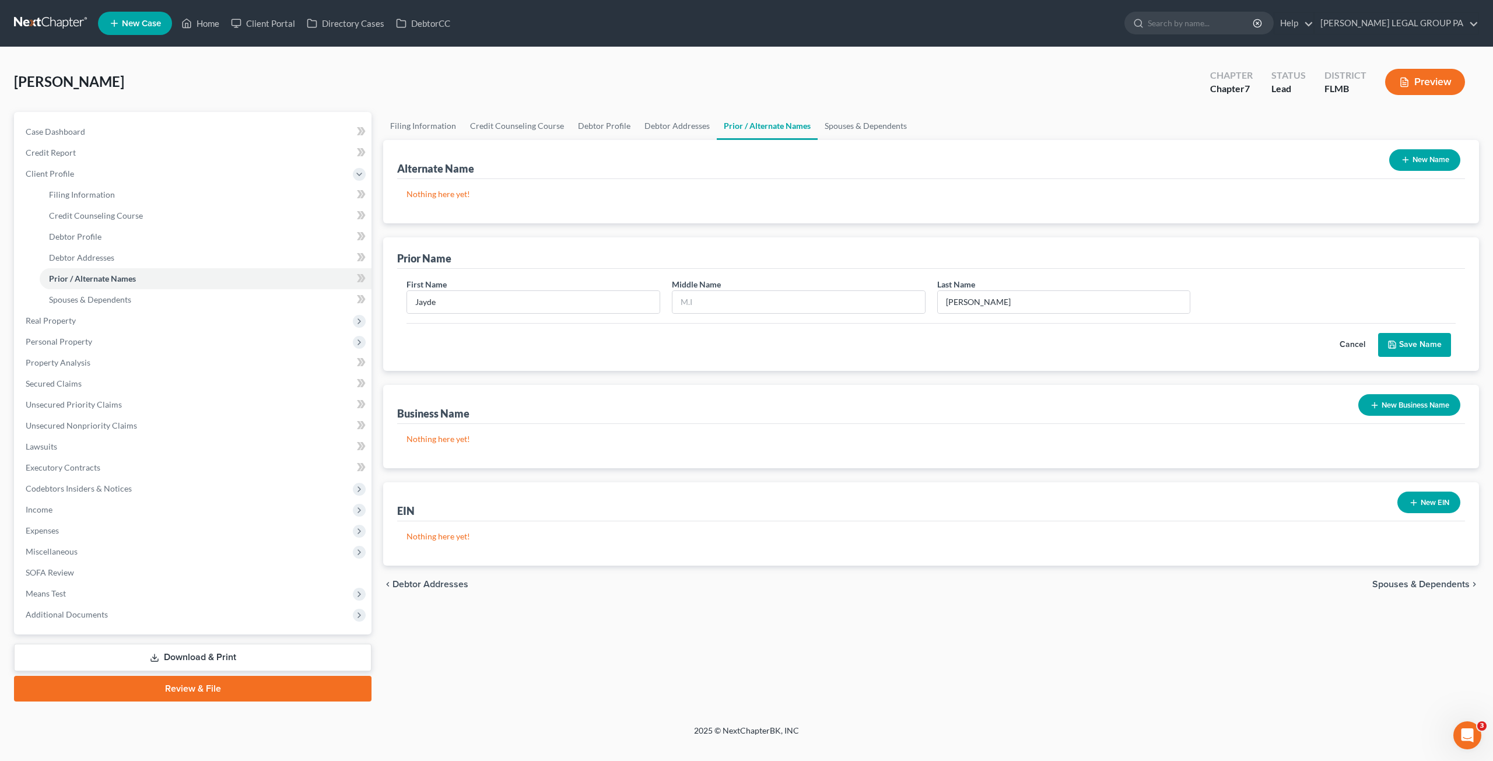
click at [1357, 344] on button "Cancel" at bounding box center [1352, 345] width 51 height 23
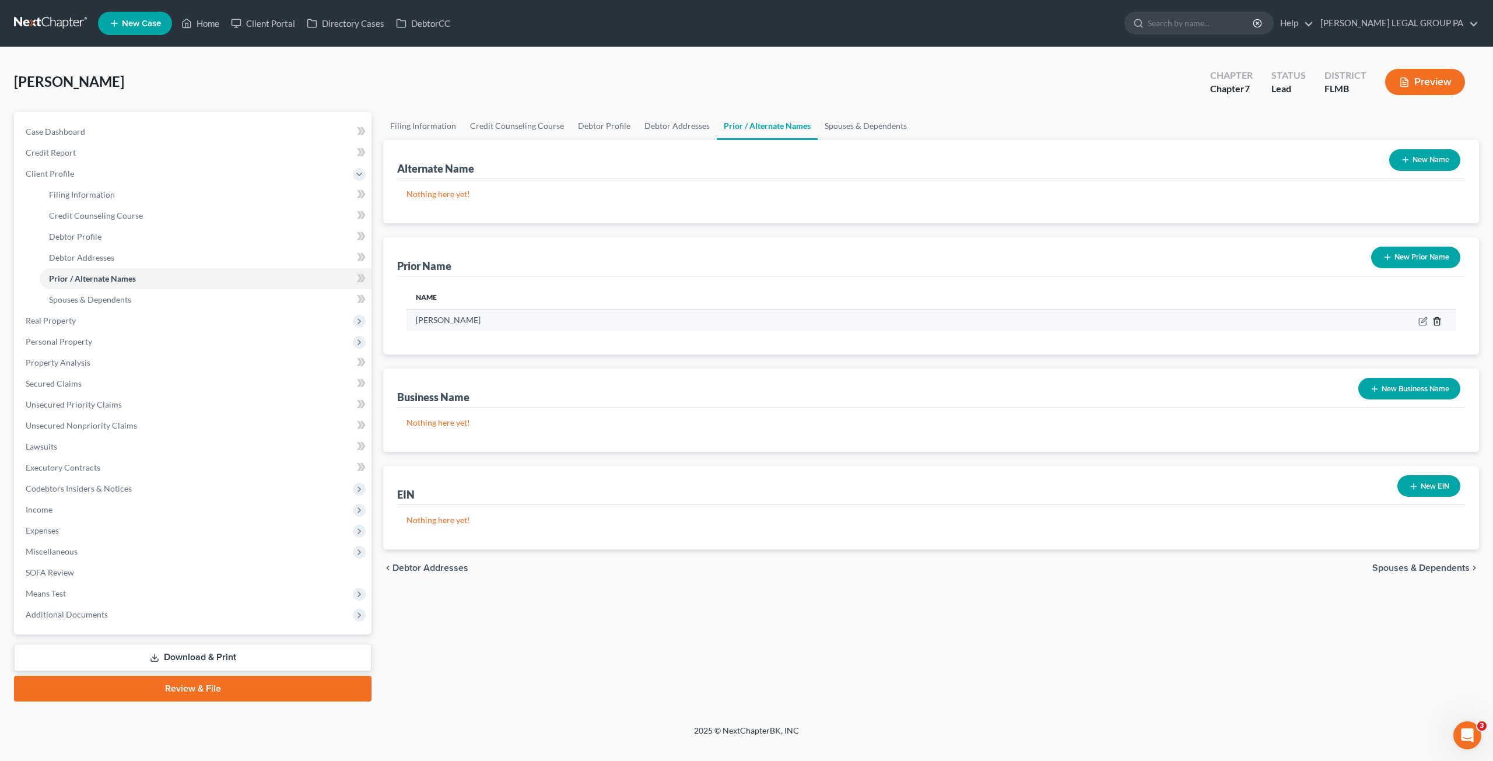
click at [1435, 319] on icon "button" at bounding box center [1437, 321] width 5 height 8
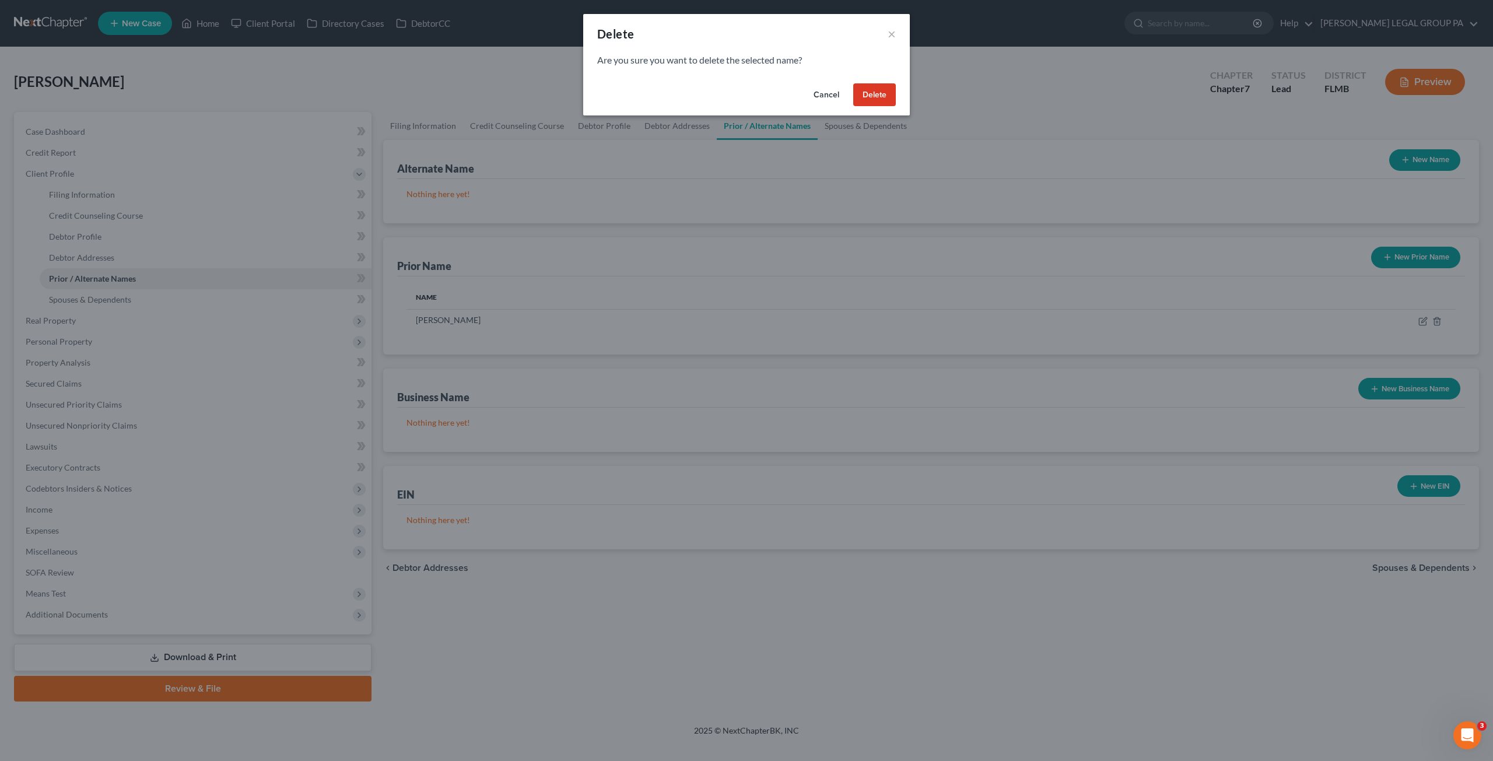
click at [877, 95] on button "Delete" at bounding box center [874, 94] width 43 height 23
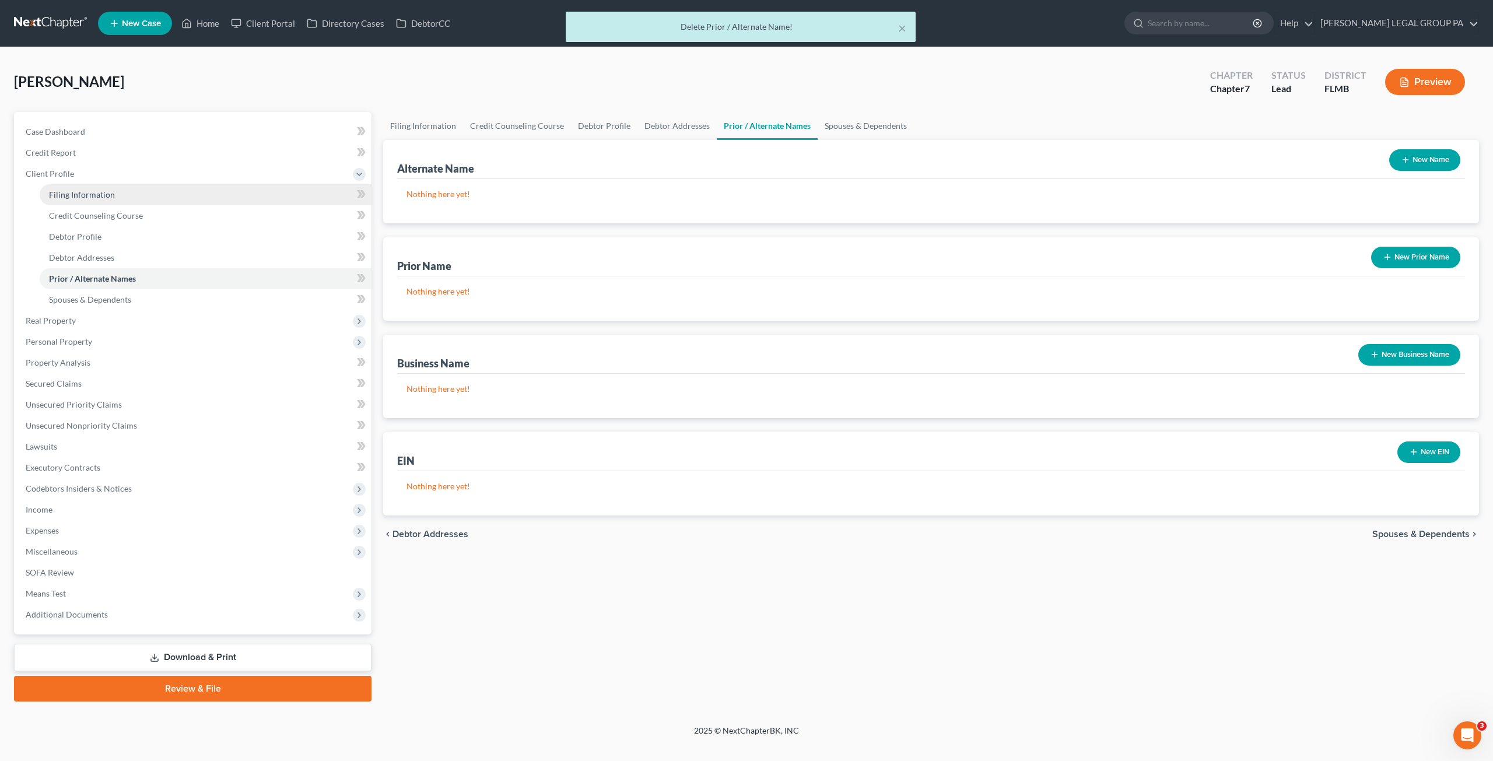
click at [85, 194] on span "Filing Information" at bounding box center [82, 195] width 66 height 10
select select "1"
select select "0"
select select "15"
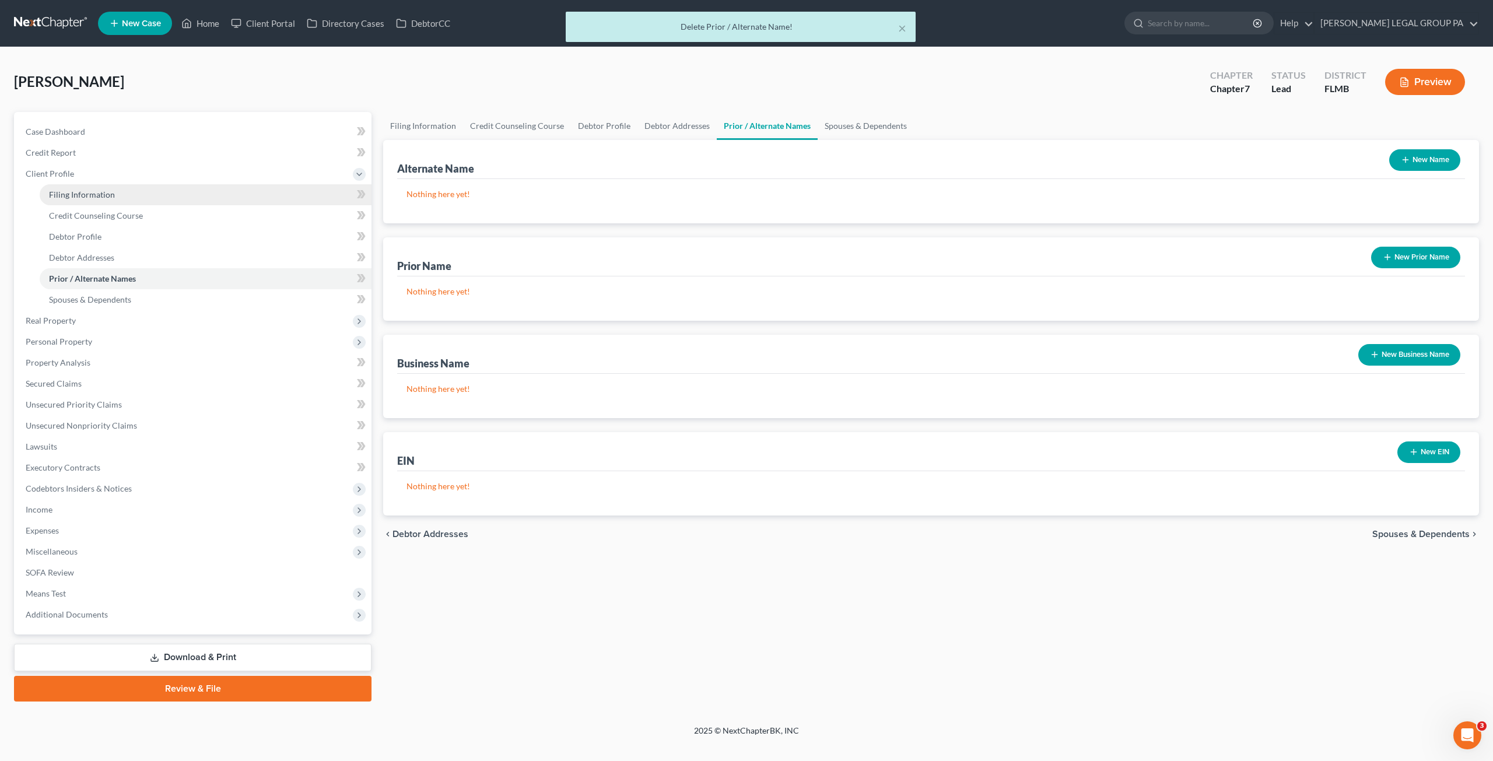
select select "1"
select select "9"
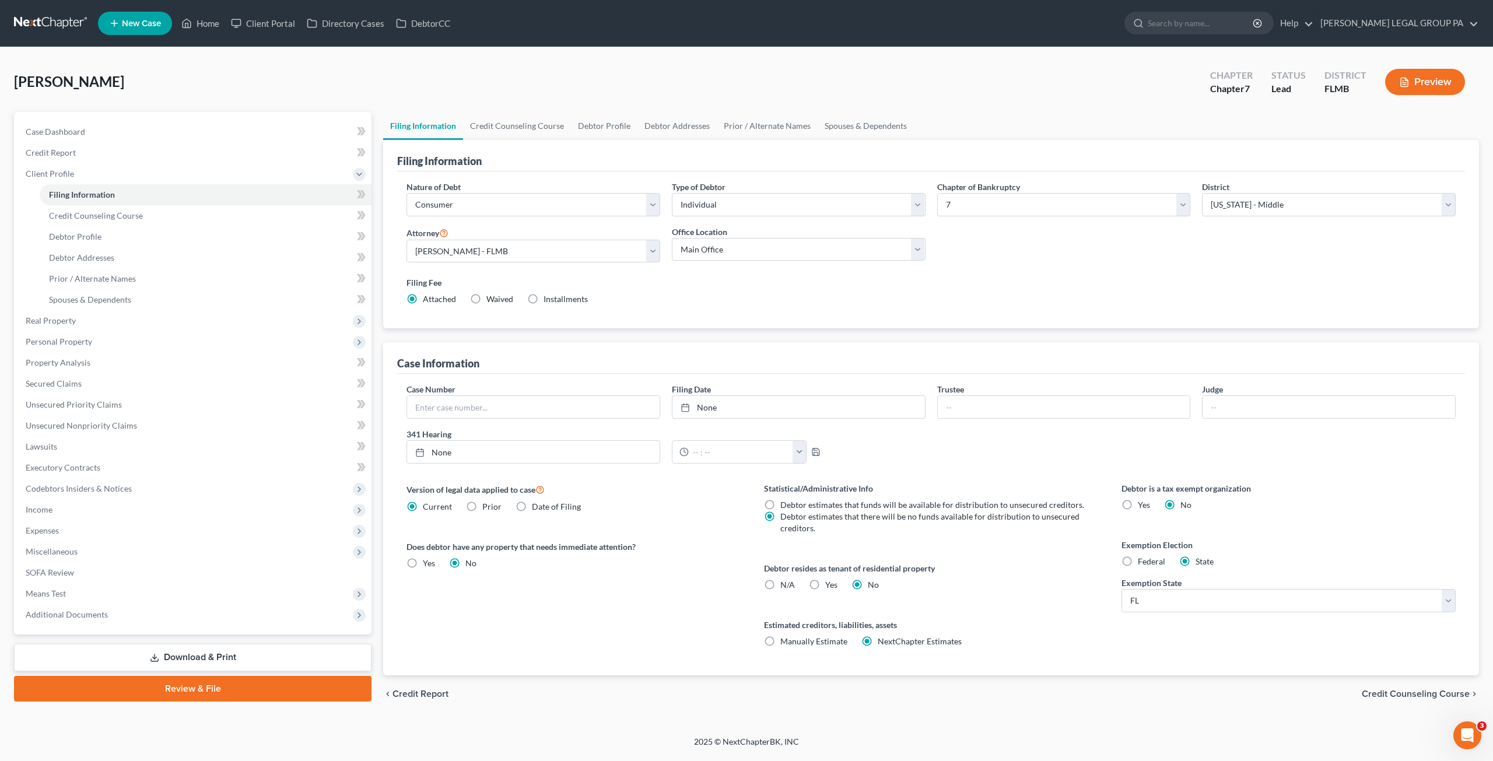
click at [193, 663] on link "Download & Print" at bounding box center [193, 657] width 358 height 27
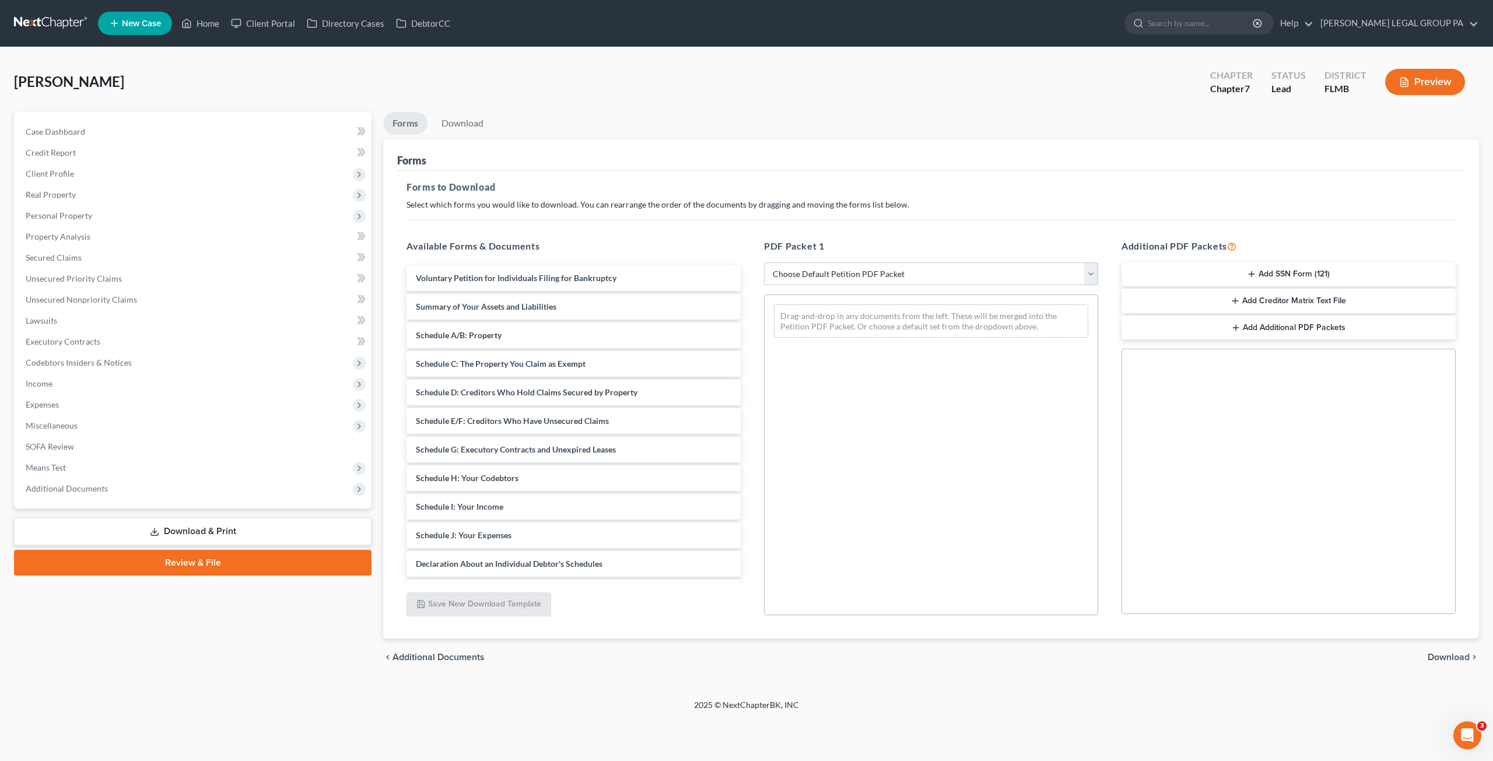
click at [882, 264] on select "Choose Default Petition PDF Packet Complete Bankruptcy Petition (all forms and …" at bounding box center [931, 274] width 334 height 23
select select "0"
click at [764, 263] on select "Choose Default Petition PDF Packet Complete Bankruptcy Petition (all forms and …" at bounding box center [931, 274] width 334 height 23
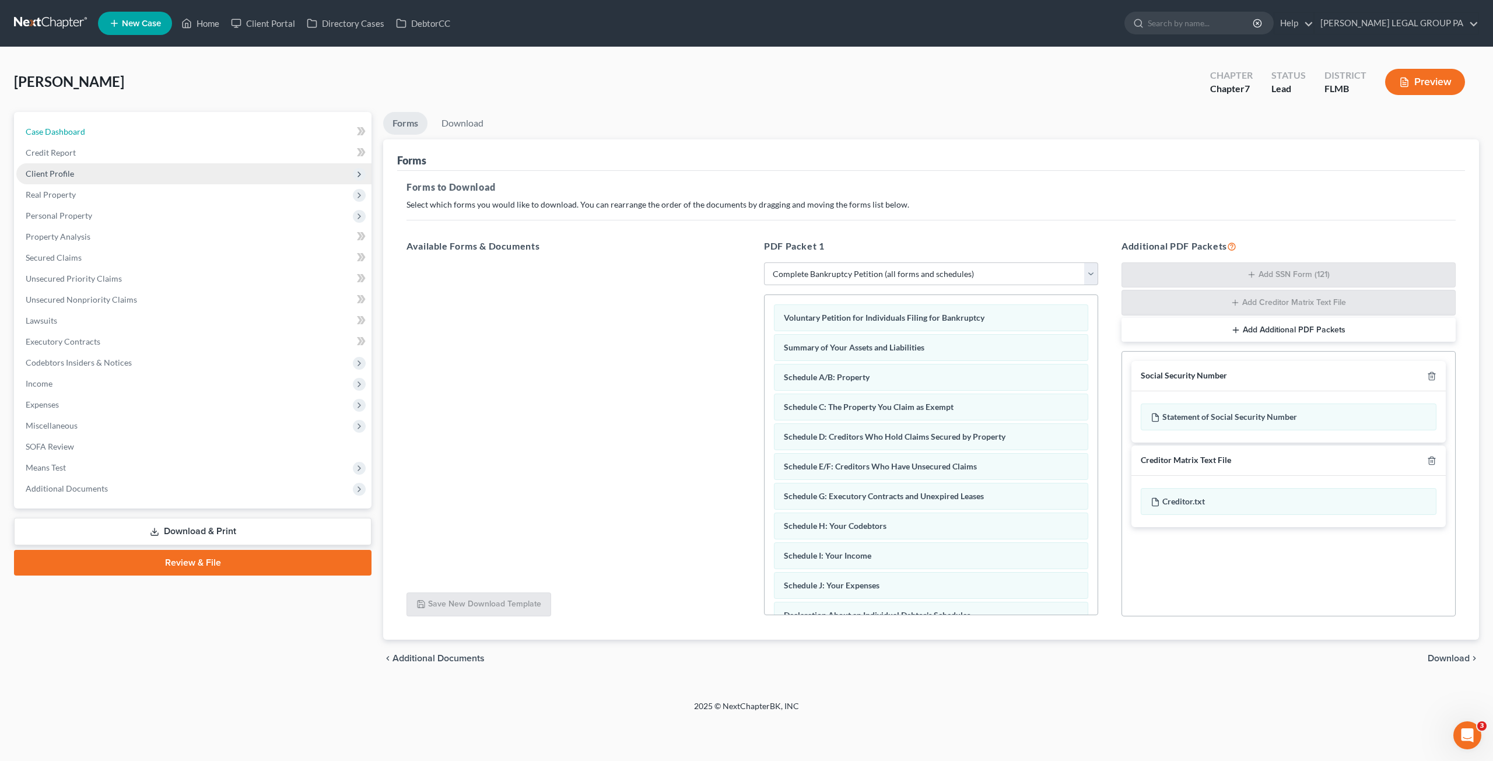
drag, startPoint x: 71, startPoint y: 121, endPoint x: 121, endPoint y: 173, distance: 72.2
click at [71, 121] on link "Case Dashboard" at bounding box center [193, 131] width 355 height 21
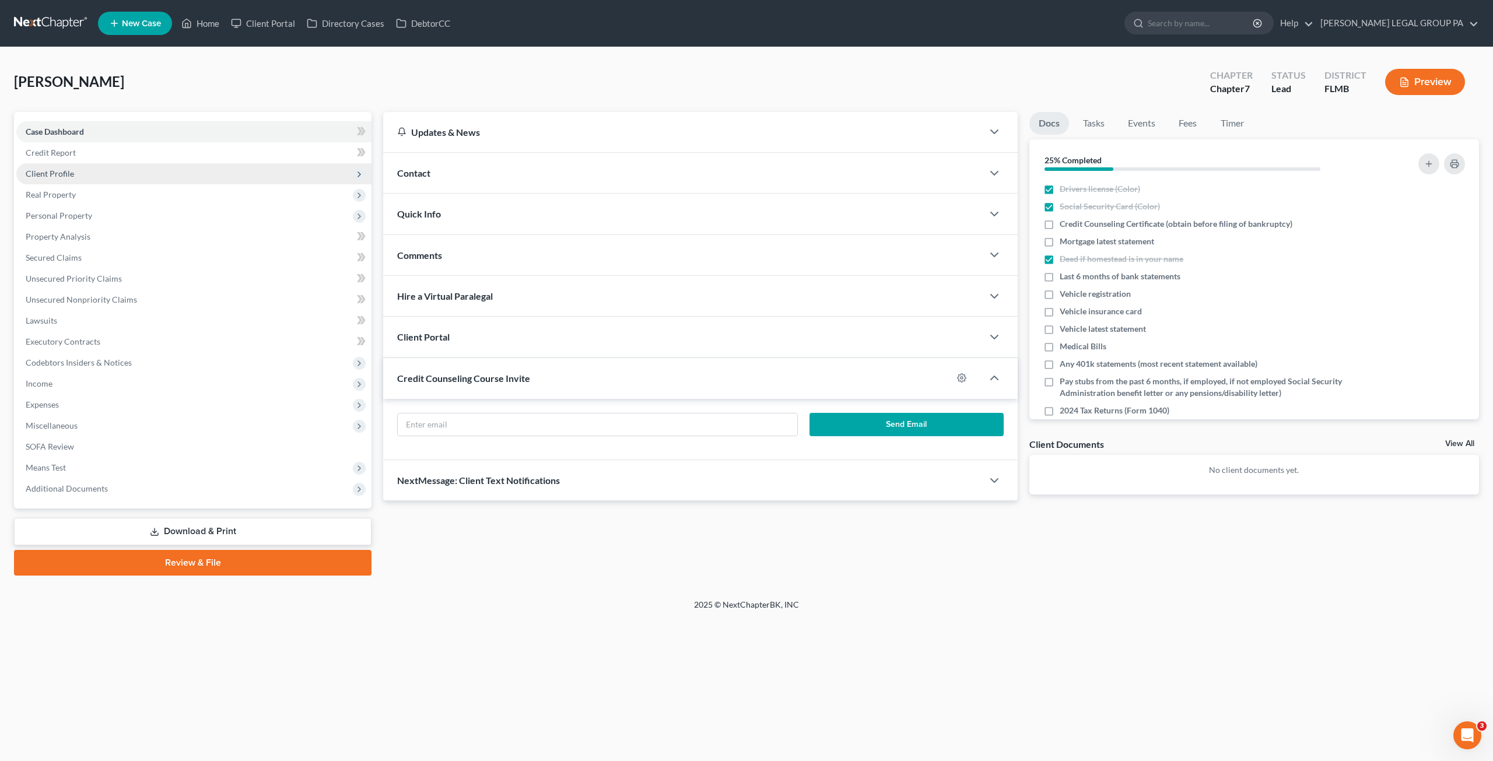
click at [78, 167] on span "Client Profile" at bounding box center [193, 173] width 355 height 21
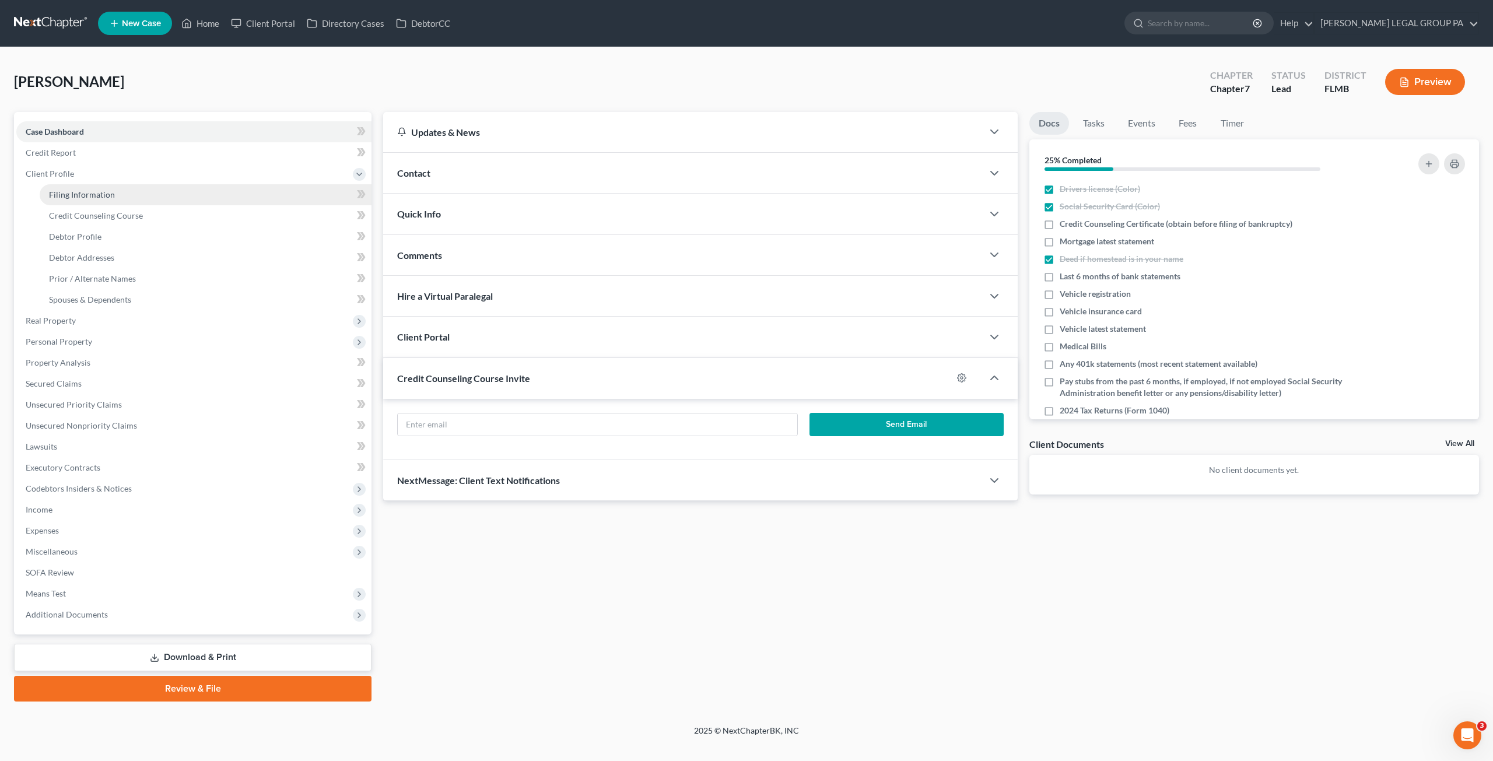
click at [97, 190] on span "Filing Information" at bounding box center [82, 195] width 66 height 10
select select "1"
select select "0"
select select "15"
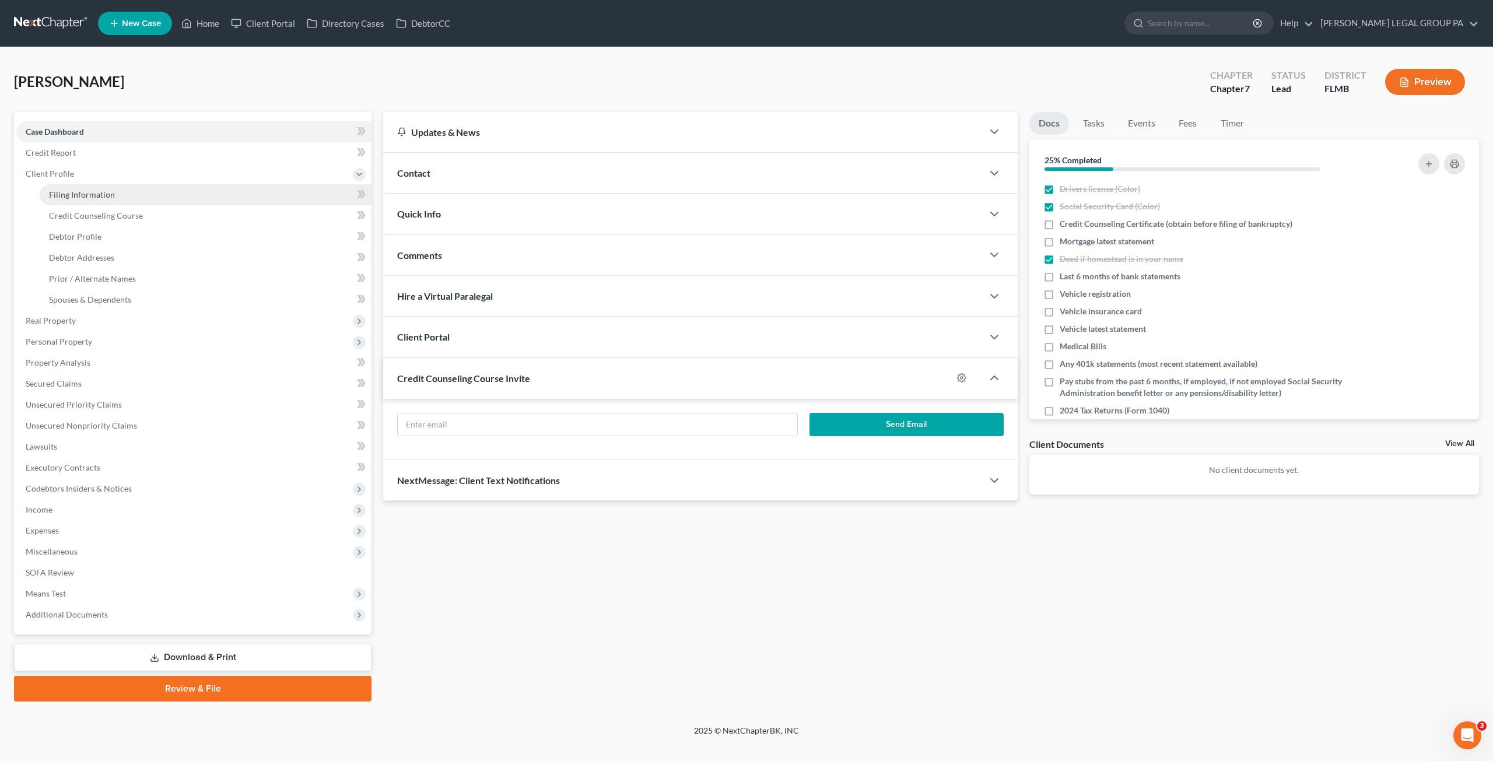
select select "1"
select select "9"
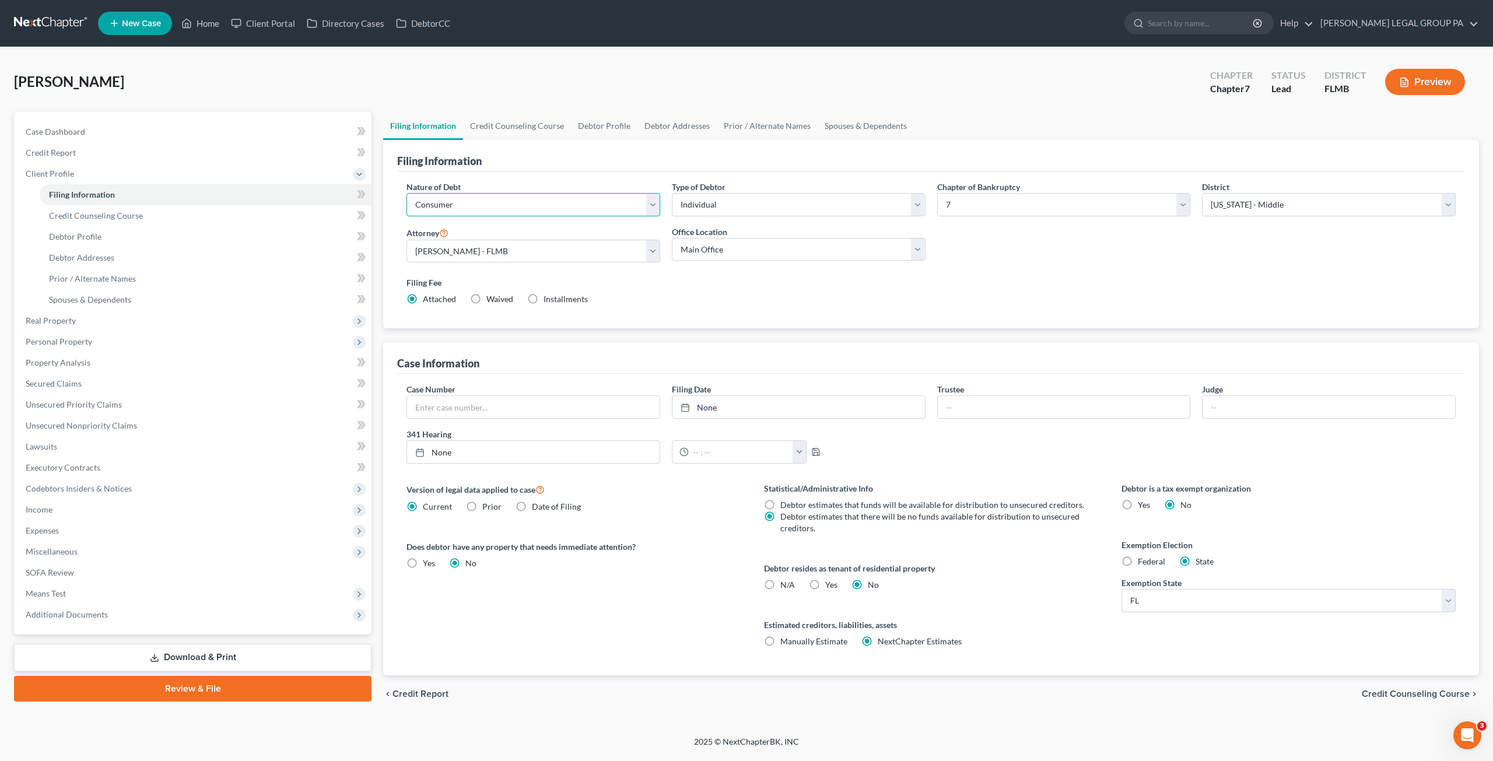
drag, startPoint x: 489, startPoint y: 202, endPoint x: 486, endPoint y: 213, distance: 11.5
click at [489, 201] on select "Select Business Consumer Other" at bounding box center [534, 204] width 254 height 23
select select "2"
click at [407, 193] on select "Select Business Consumer Other" at bounding box center [534, 204] width 254 height 23
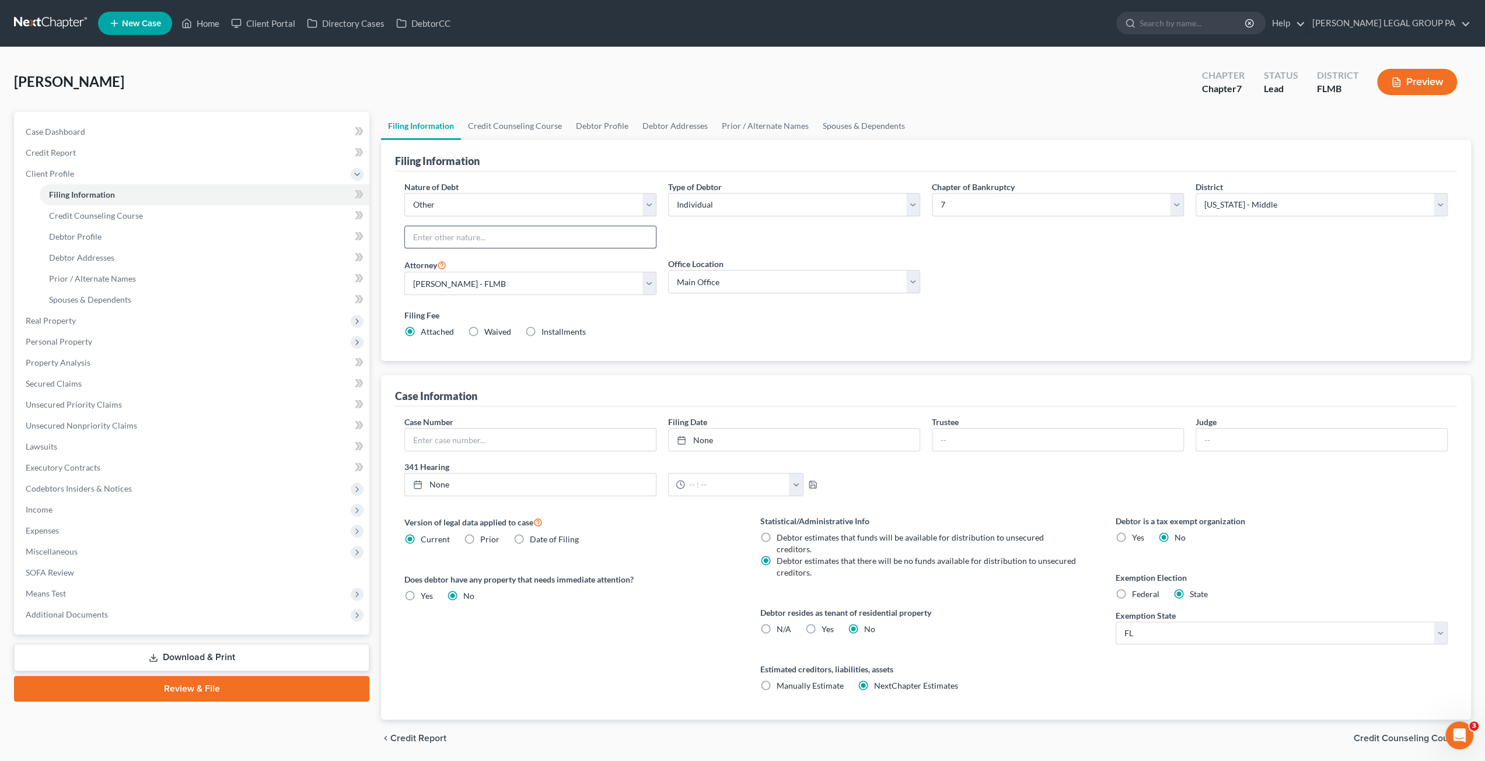
click at [448, 235] on input "text" at bounding box center [530, 237] width 251 height 22
type input "Non Consumer"
click at [54, 127] on span "Case Dashboard" at bounding box center [56, 132] width 60 height 10
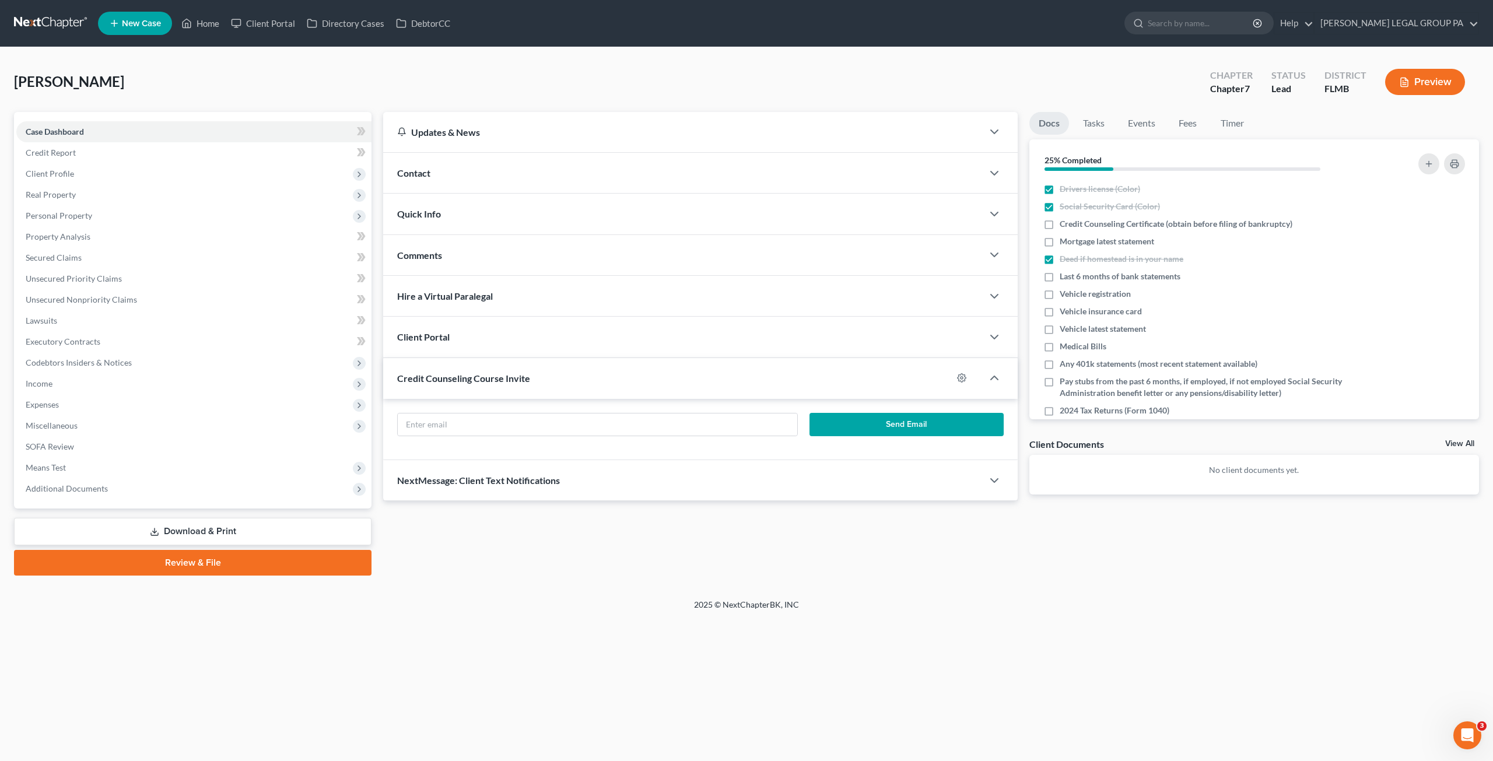
click at [202, 542] on link "Download & Print" at bounding box center [193, 531] width 358 height 27
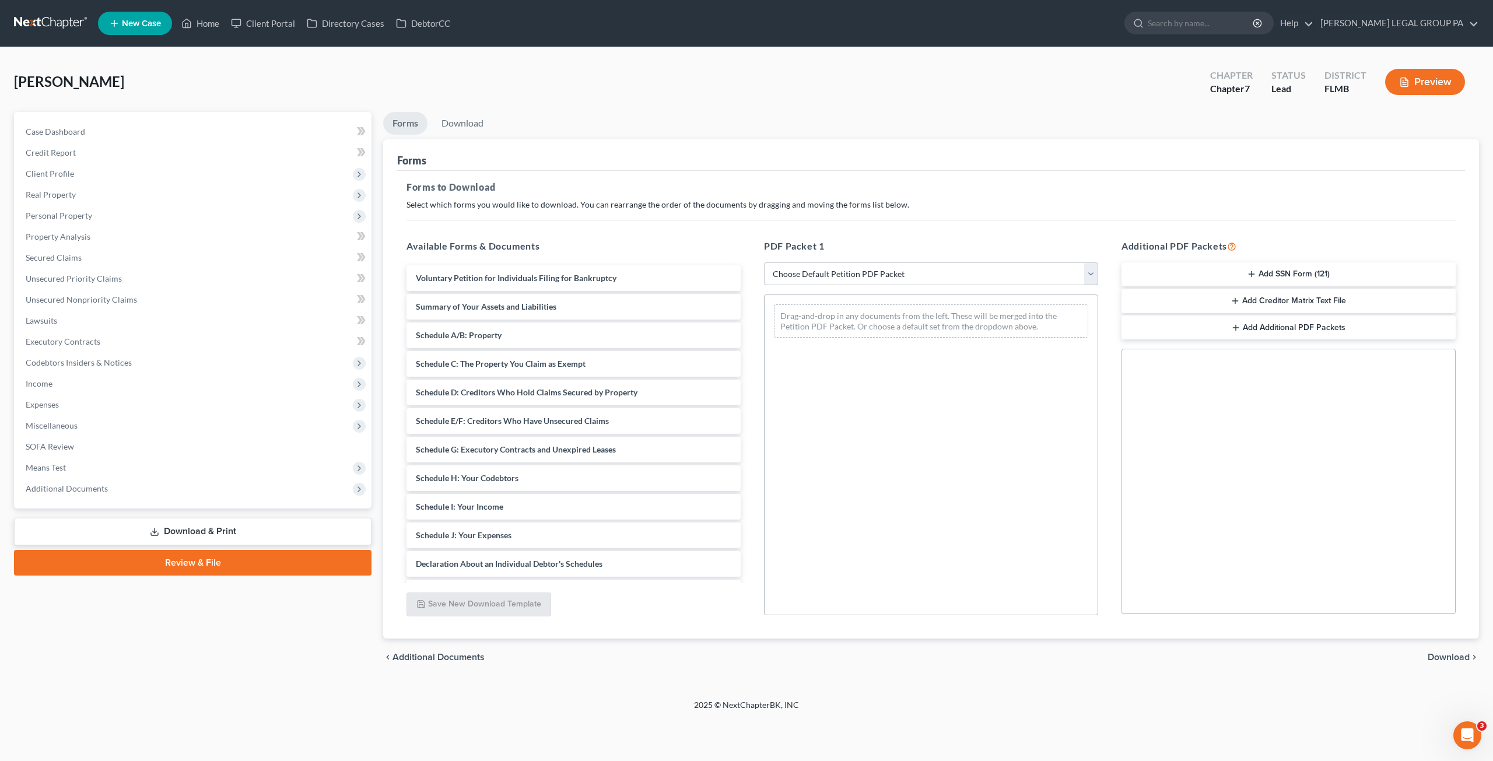
click at [828, 275] on select "Choose Default Petition PDF Packet Complete Bankruptcy Petition (all forms and …" at bounding box center [931, 274] width 334 height 23
select select "0"
click at [764, 263] on select "Choose Default Petition PDF Packet Complete Bankruptcy Petition (all forms and …" at bounding box center [931, 274] width 334 height 23
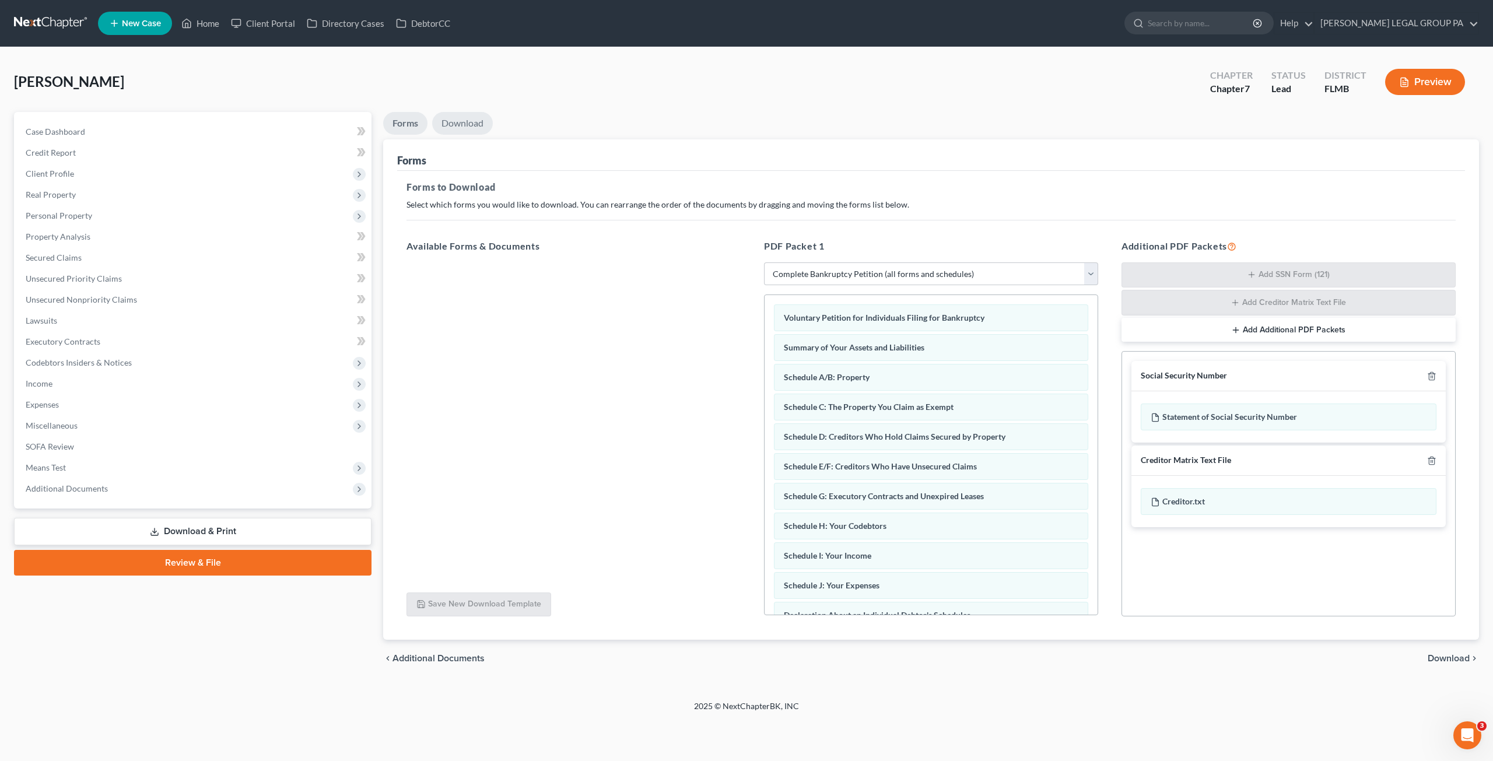
click at [459, 124] on link "Download" at bounding box center [462, 123] width 61 height 23
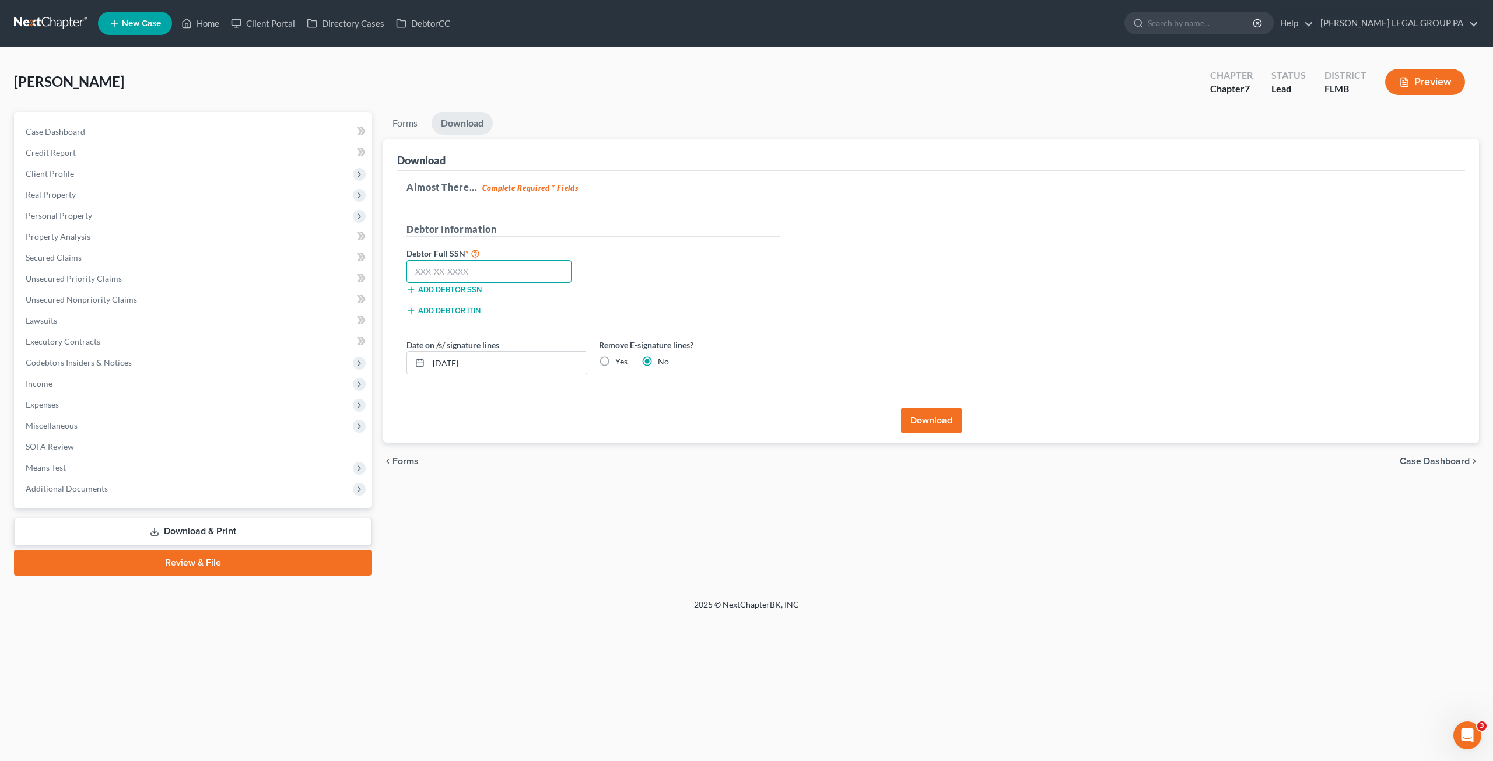
click at [450, 269] on input "text" at bounding box center [489, 271] width 165 height 23
type input "410-73-3353"
click at [934, 421] on button "Download" at bounding box center [931, 421] width 61 height 26
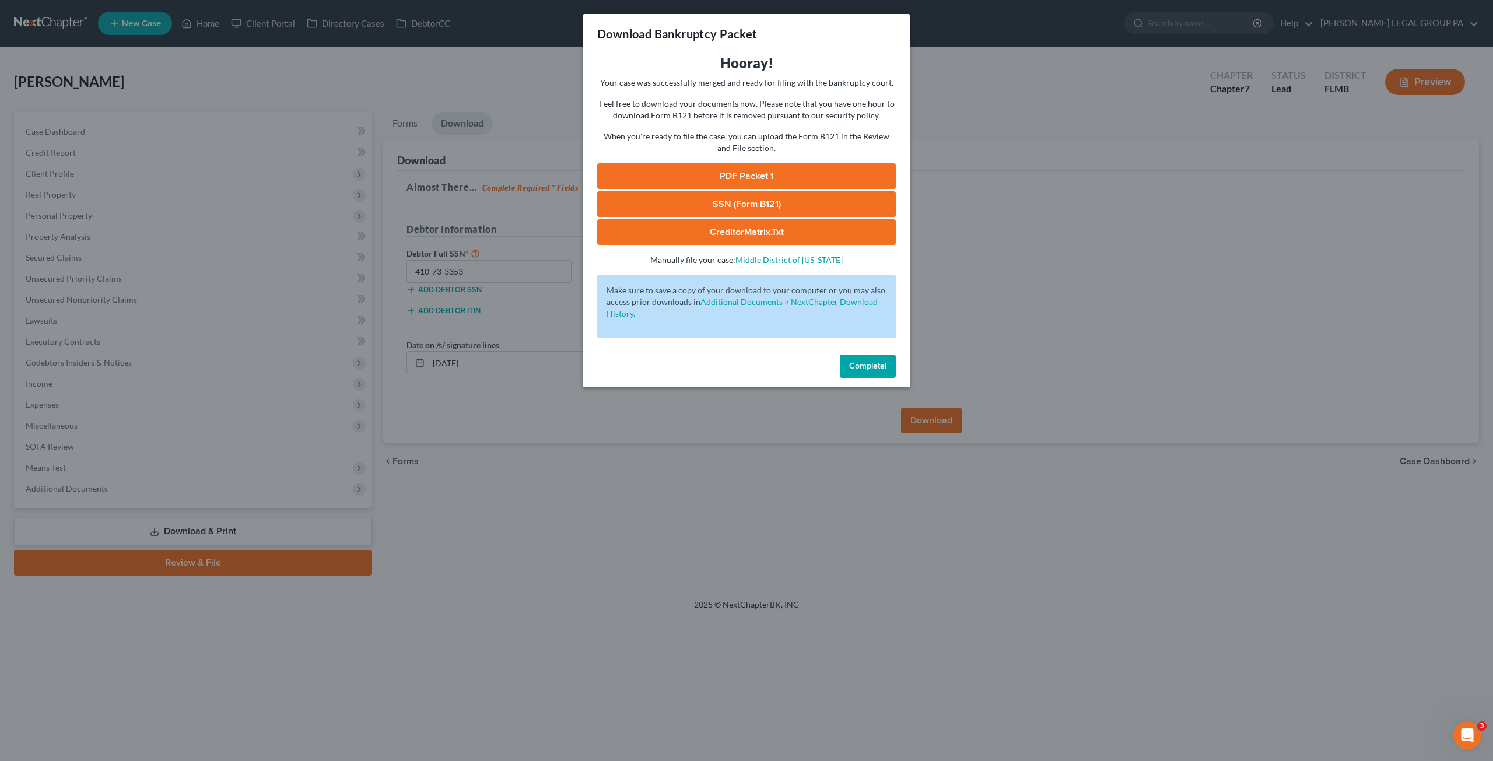
click at [754, 198] on link "SSN (Form B121)" at bounding box center [746, 204] width 299 height 26
click at [730, 181] on link "PDF Packet 1" at bounding box center [746, 176] width 299 height 26
click at [874, 366] on span "Complete!" at bounding box center [867, 366] width 37 height 10
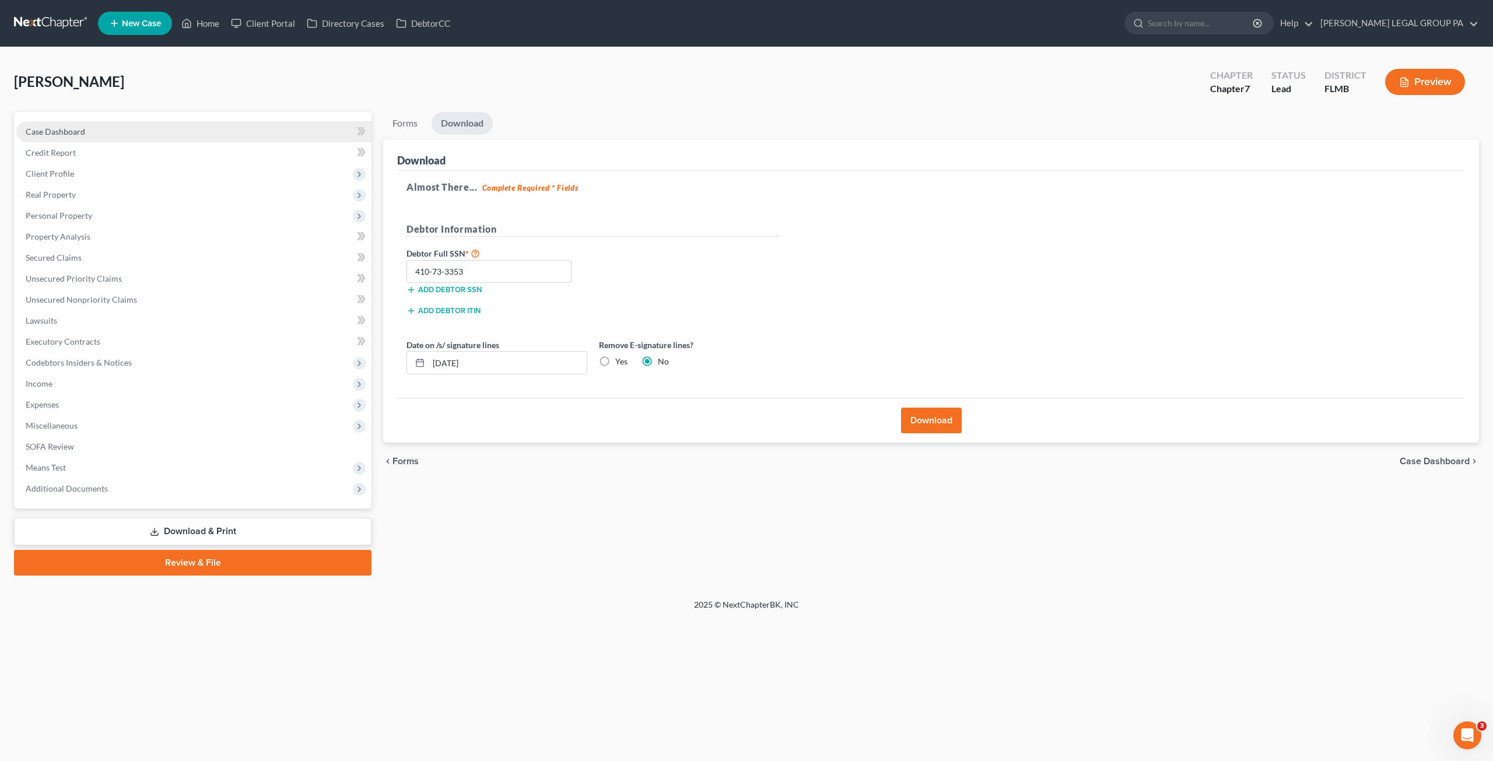
click at [70, 123] on link "Case Dashboard" at bounding box center [193, 131] width 355 height 21
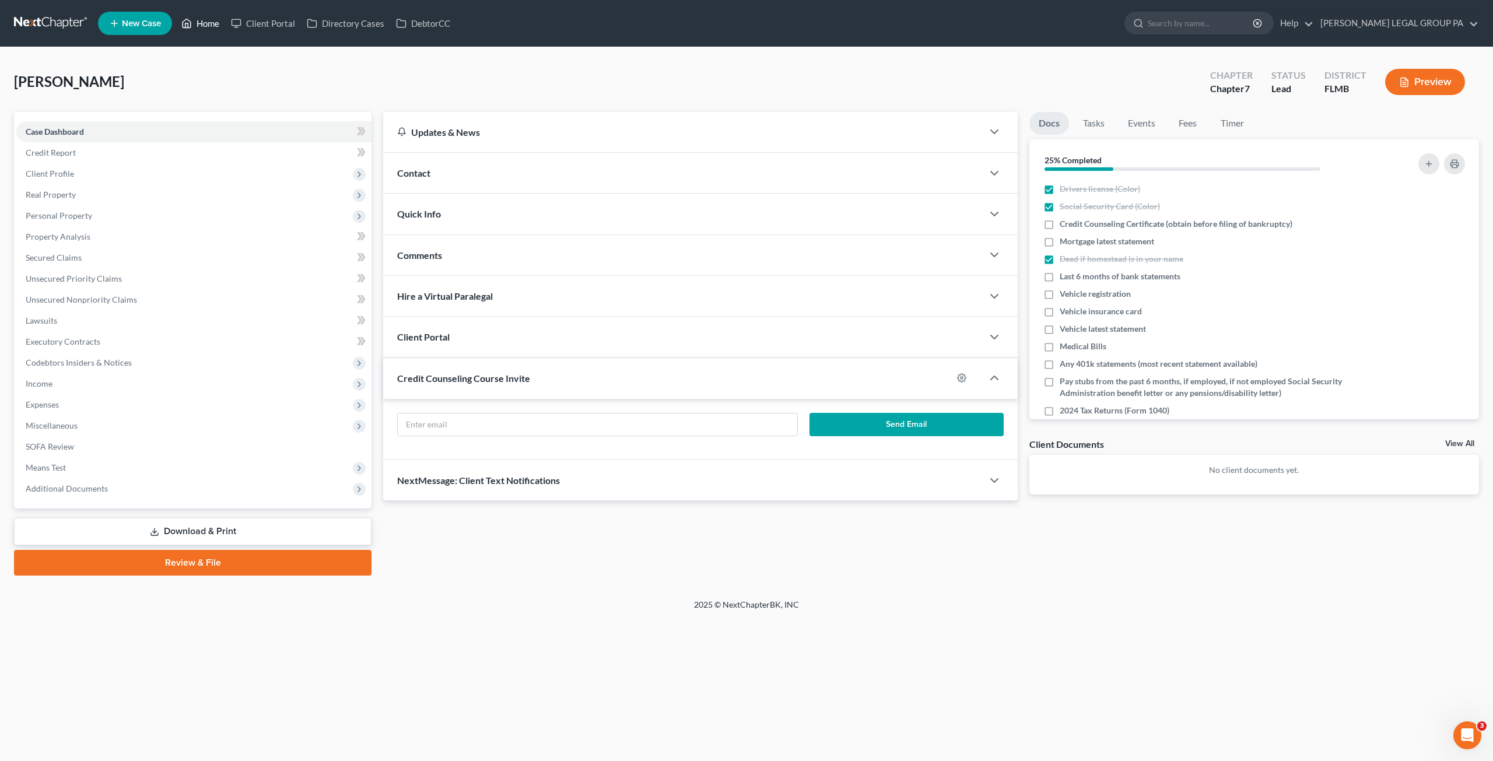
click at [203, 19] on link "Home" at bounding box center [201, 23] width 50 height 21
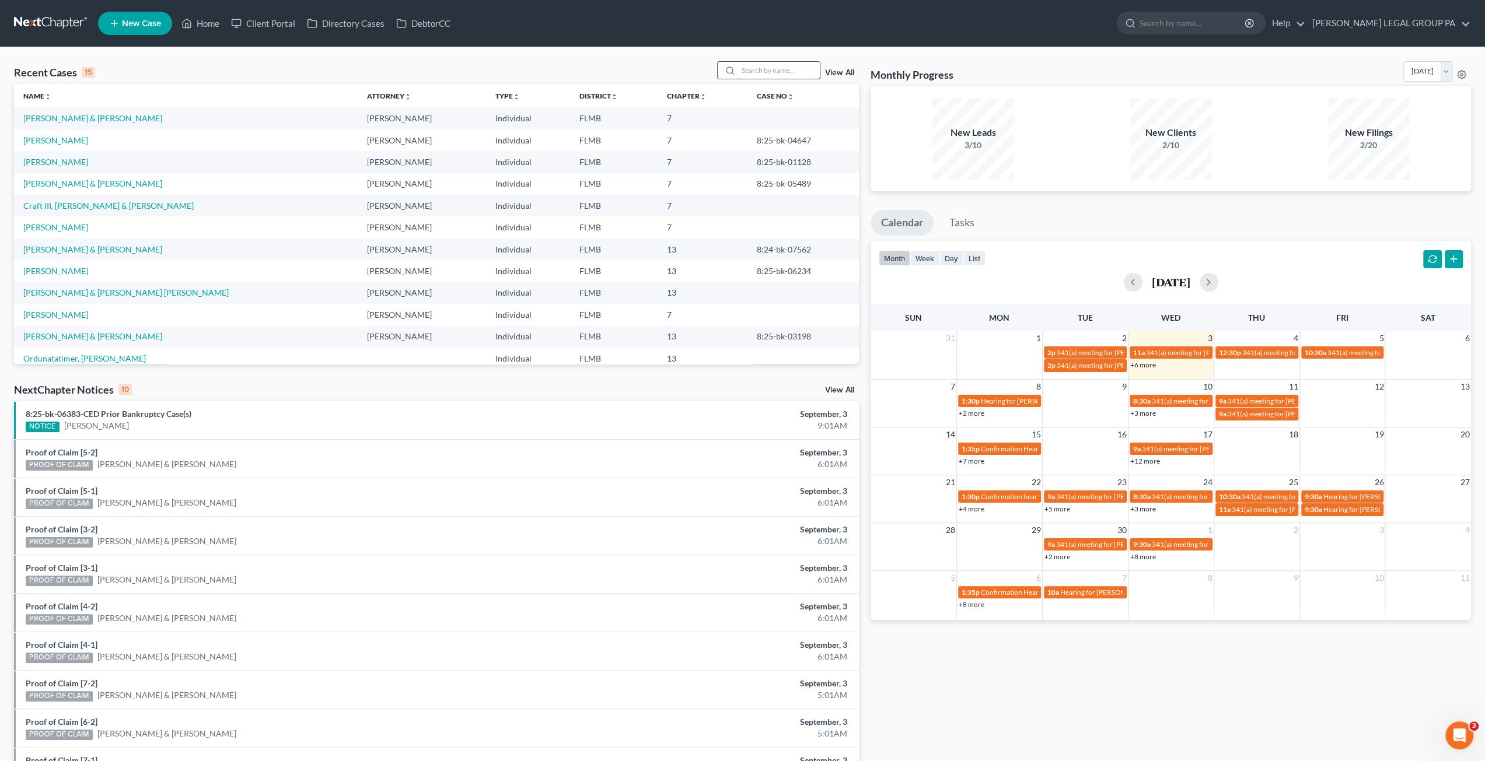
click at [767, 69] on input "search" at bounding box center [779, 70] width 82 height 17
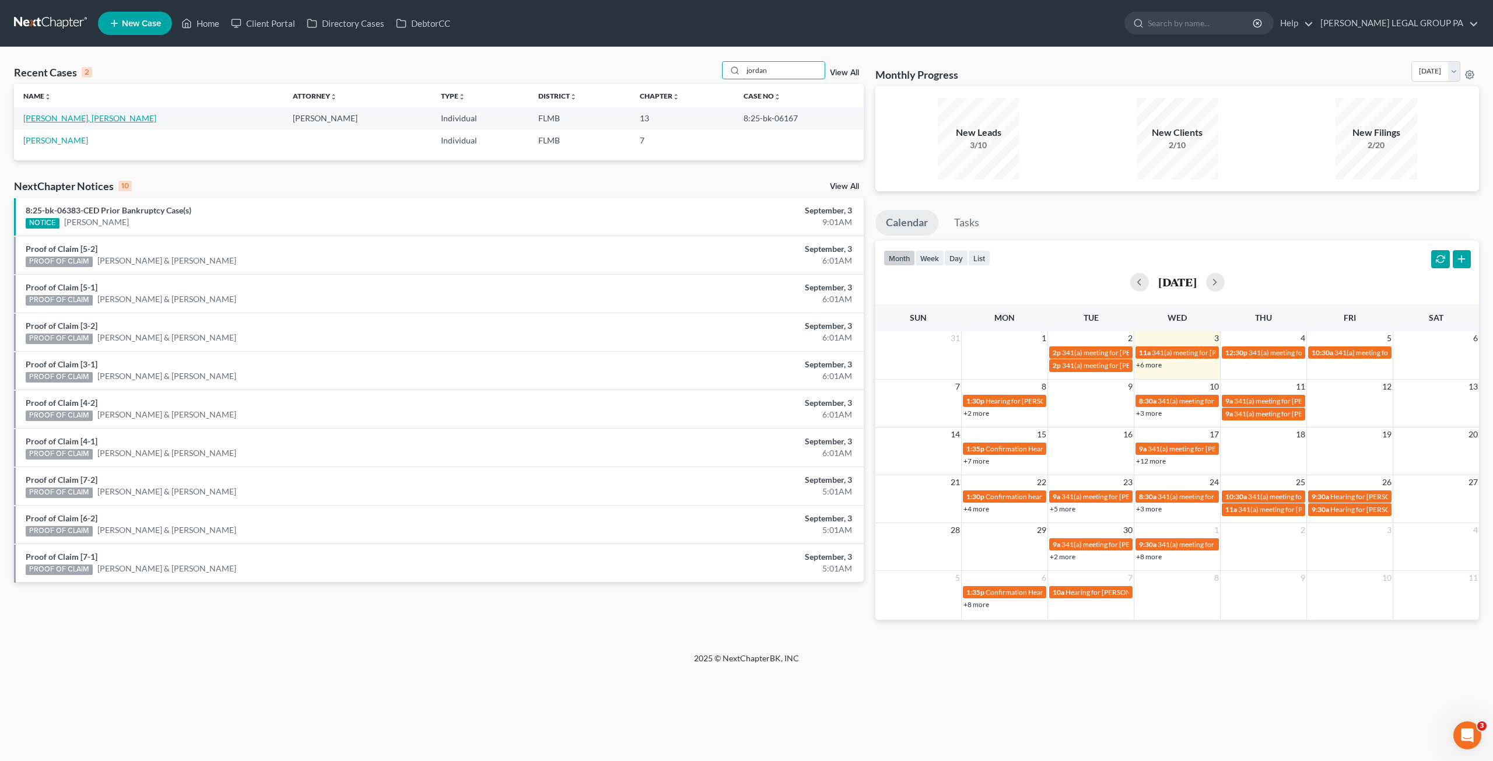
type input "jordan"
click at [60, 116] on link "Jordan Jr., Gerald" at bounding box center [89, 118] width 133 height 10
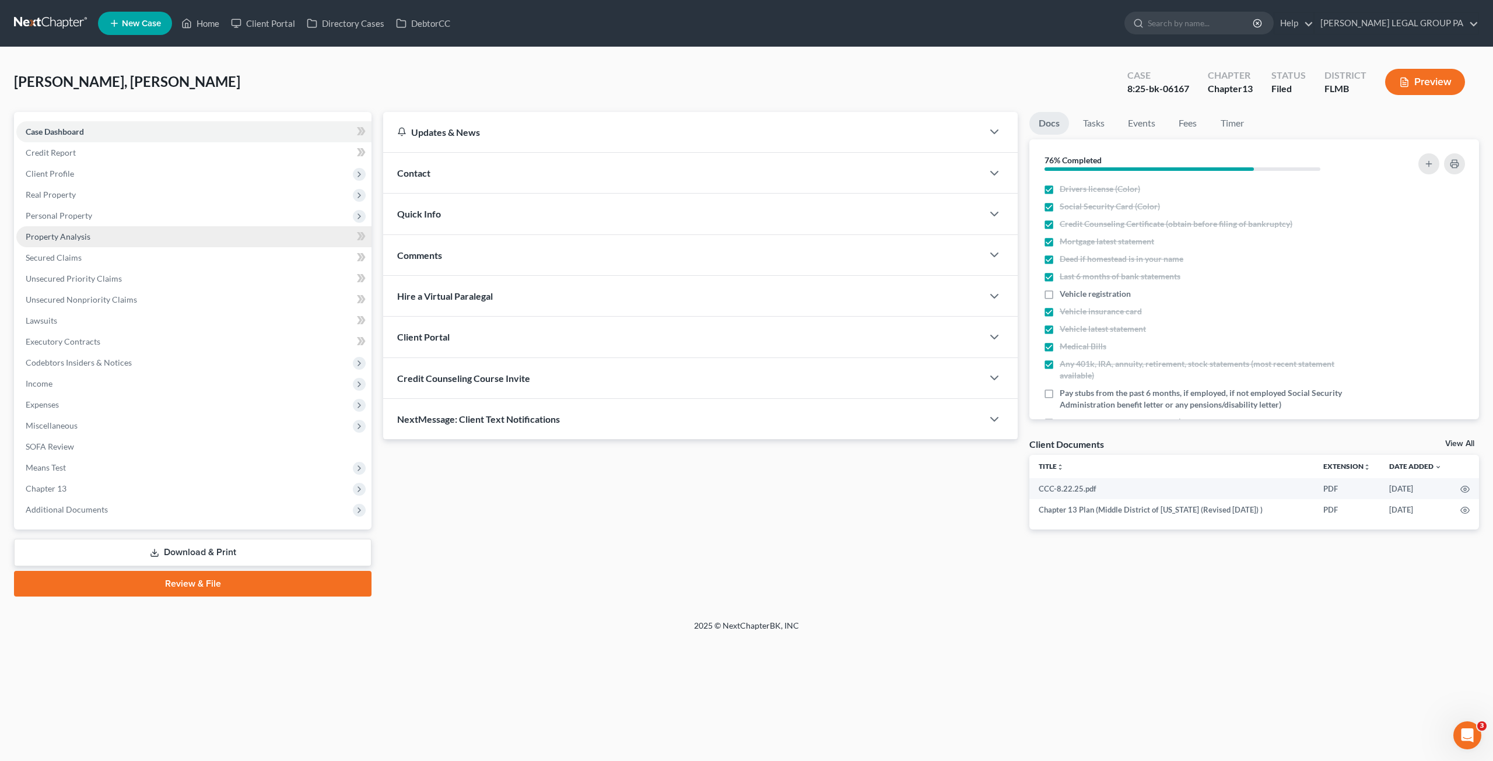
click at [68, 237] on span "Property Analysis" at bounding box center [58, 237] width 65 height 10
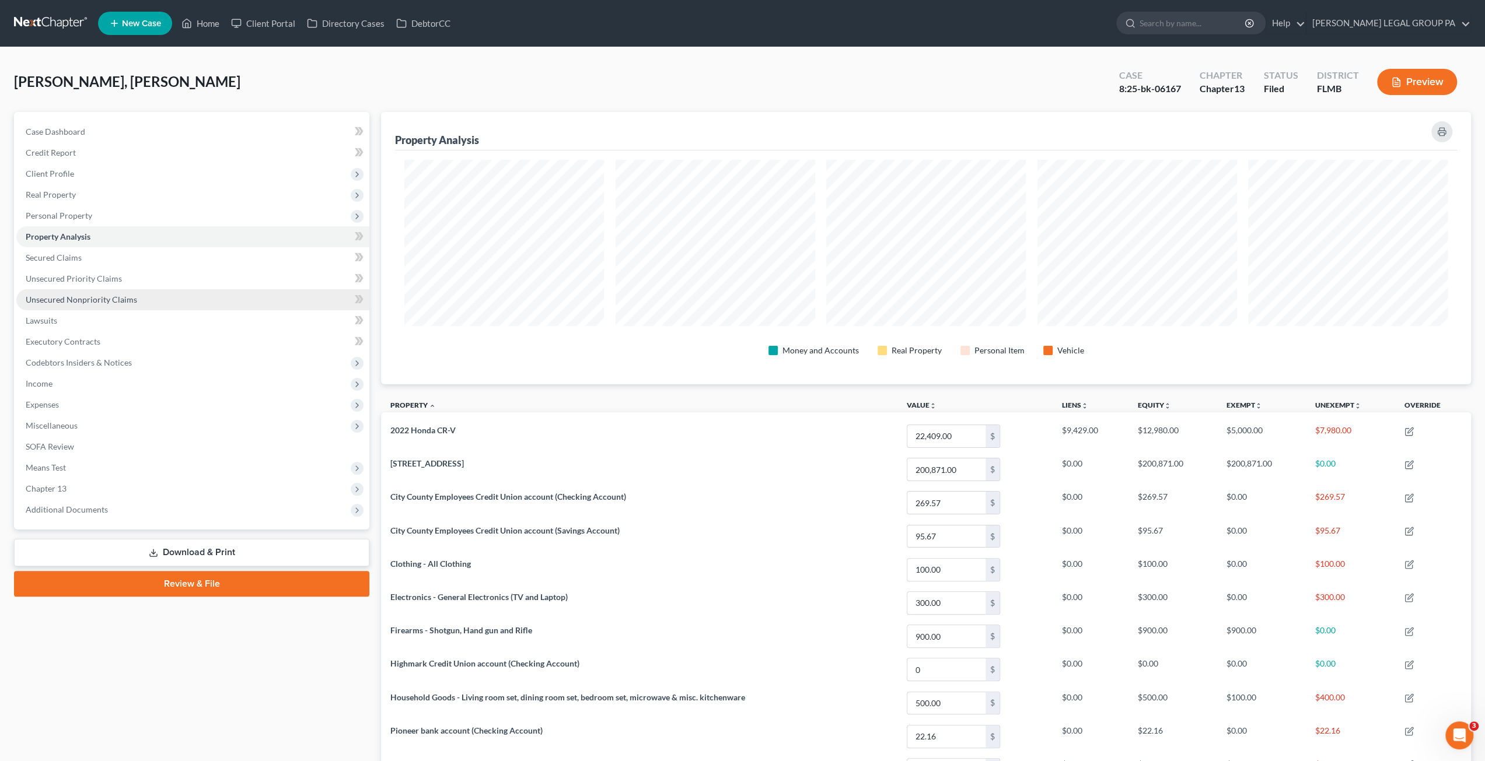
scroll to position [272, 1090]
click at [48, 505] on span "Additional Documents" at bounding box center [67, 510] width 82 height 10
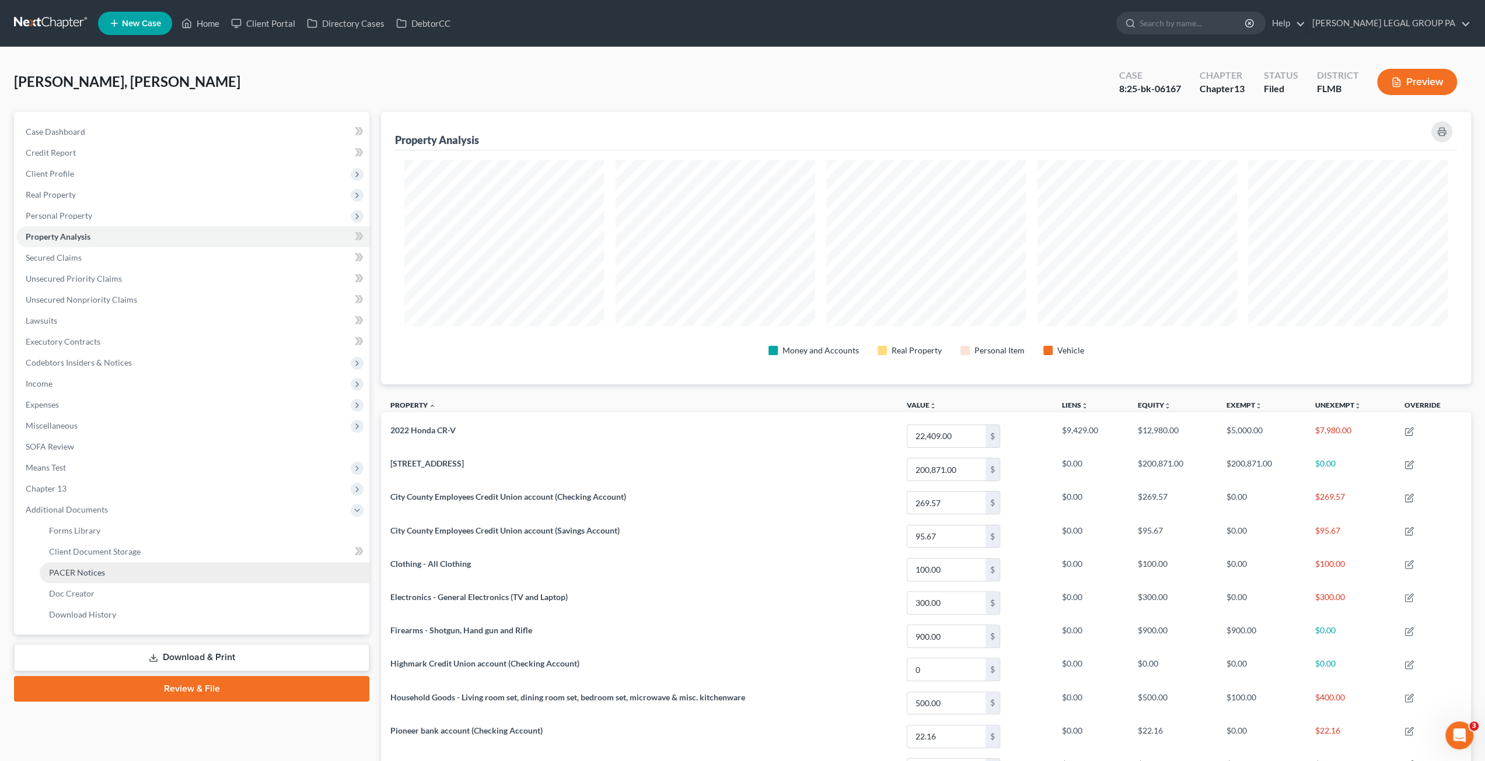
click at [80, 571] on span "PACER Notices" at bounding box center [77, 573] width 56 height 10
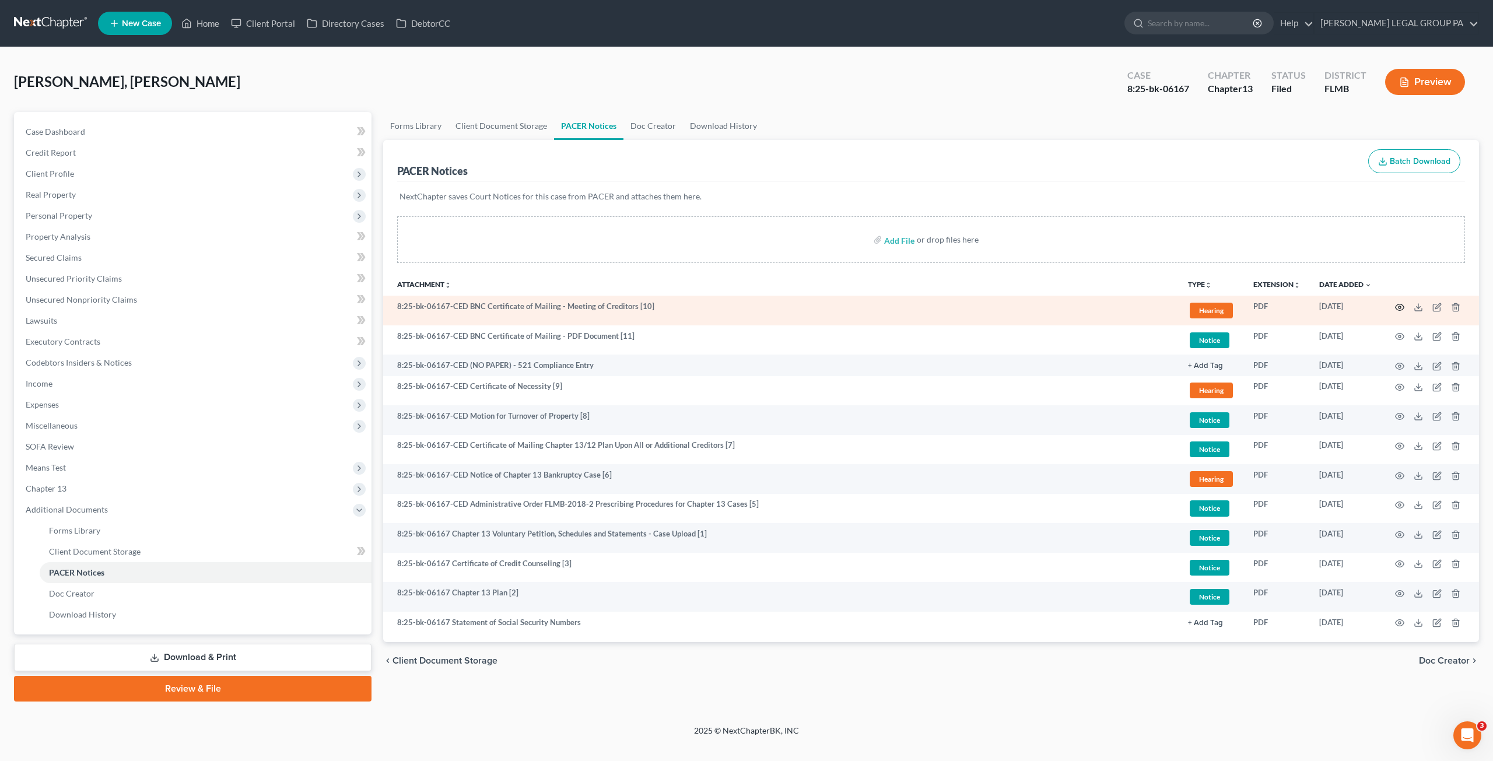
click at [1399, 307] on circle "button" at bounding box center [1400, 307] width 2 height 2
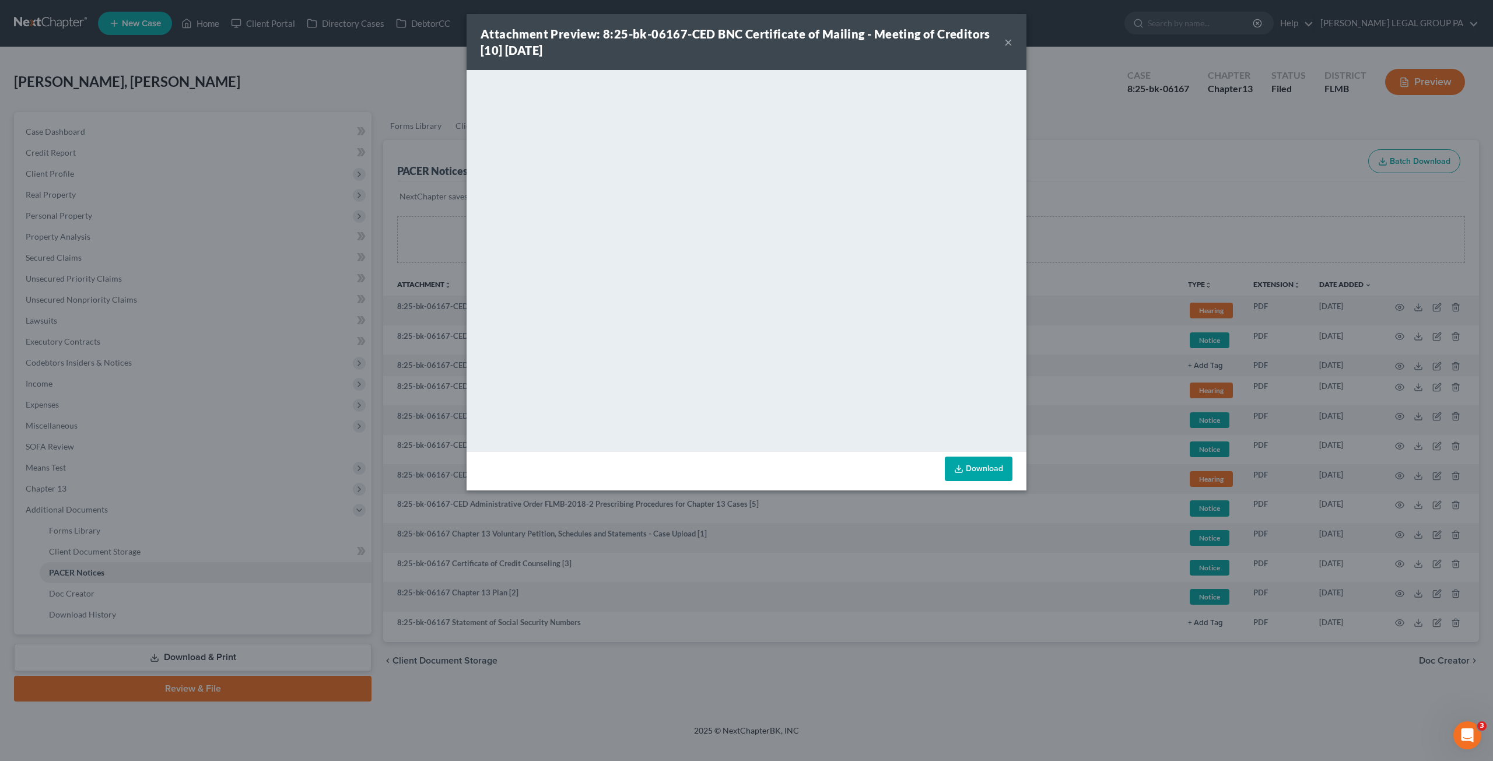
drag, startPoint x: 1010, startPoint y: 40, endPoint x: 467, endPoint y: 73, distance: 544.1
click at [1009, 41] on button "×" at bounding box center [1009, 42] width 8 height 14
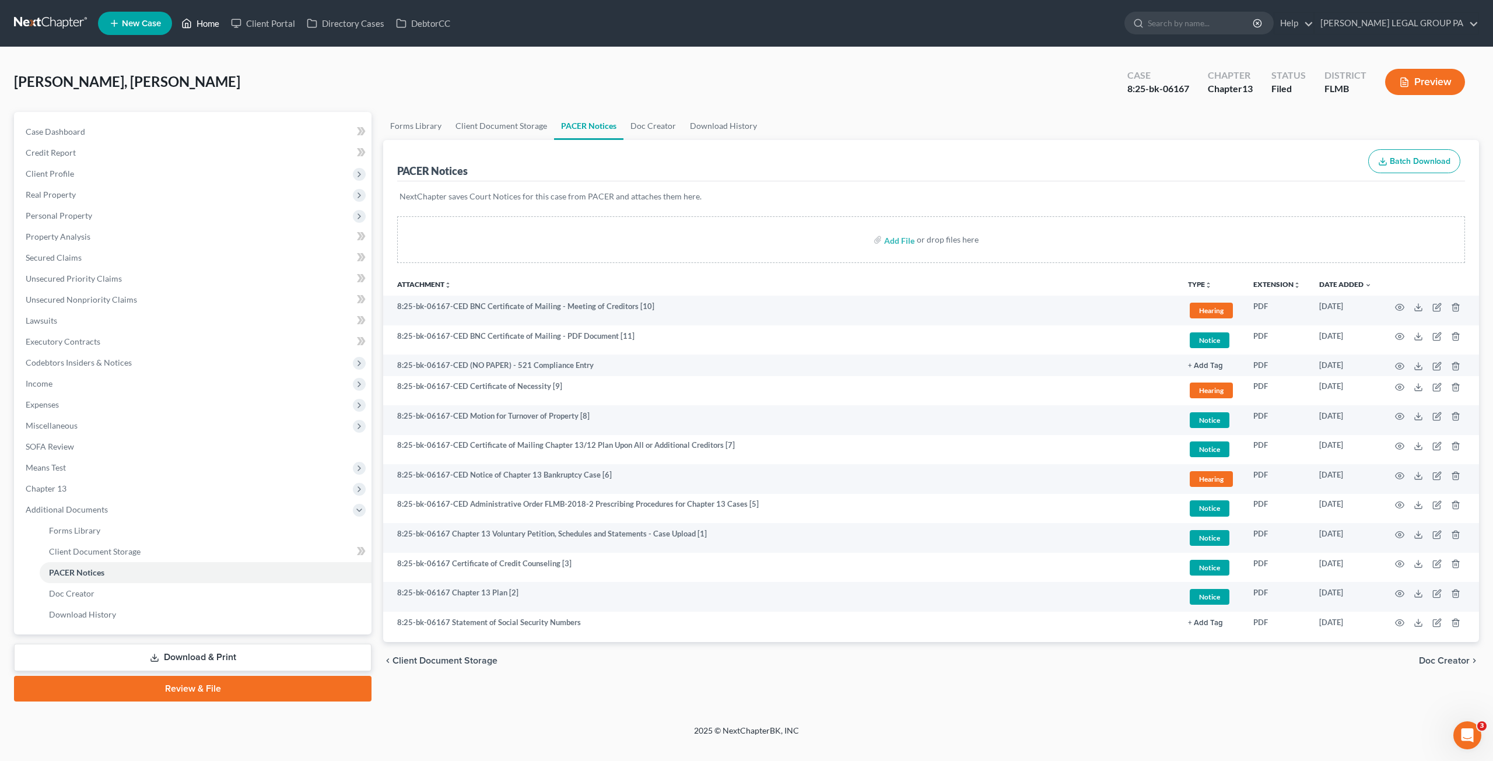
click at [190, 25] on icon at bounding box center [186, 23] width 11 height 14
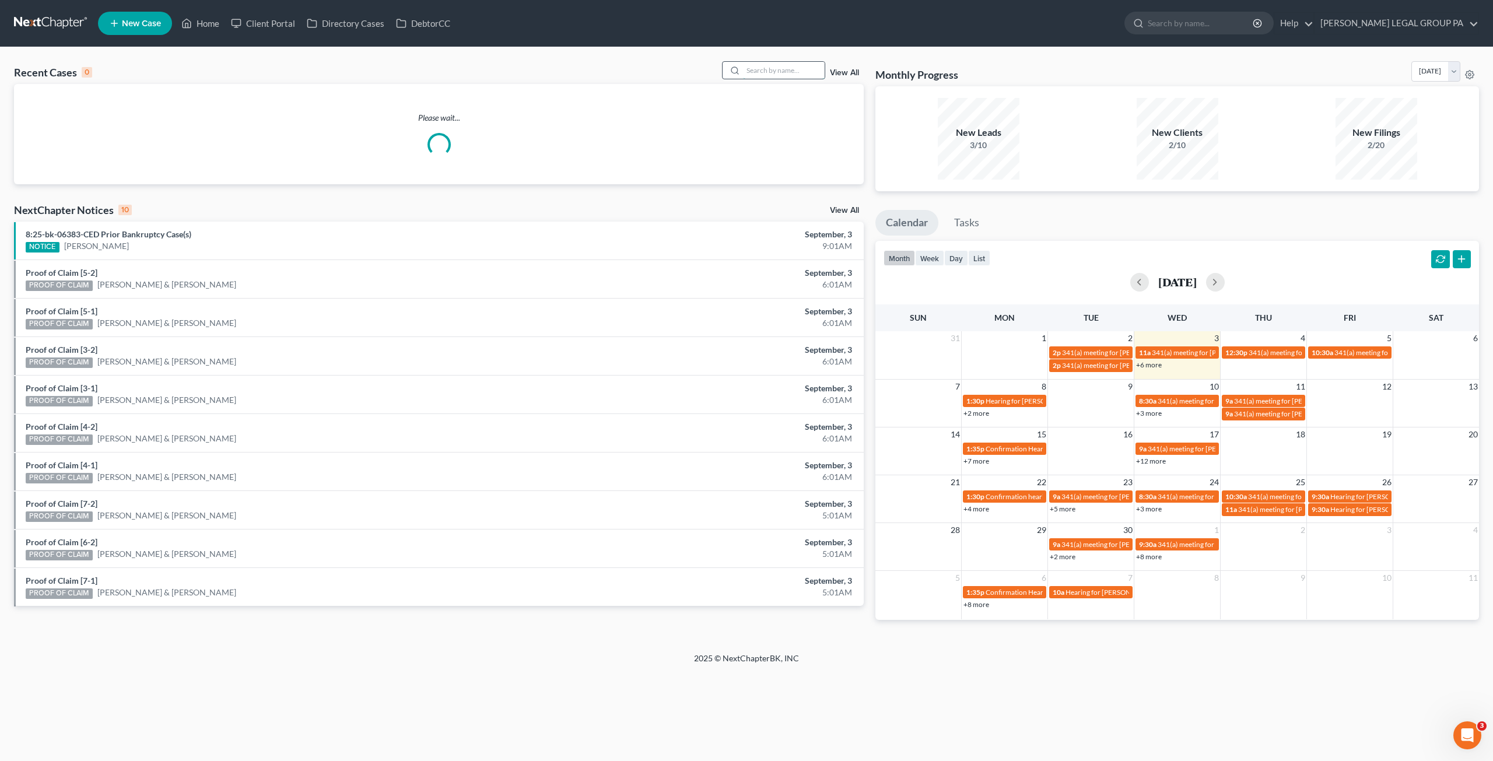
click at [782, 67] on input "search" at bounding box center [784, 70] width 82 height 17
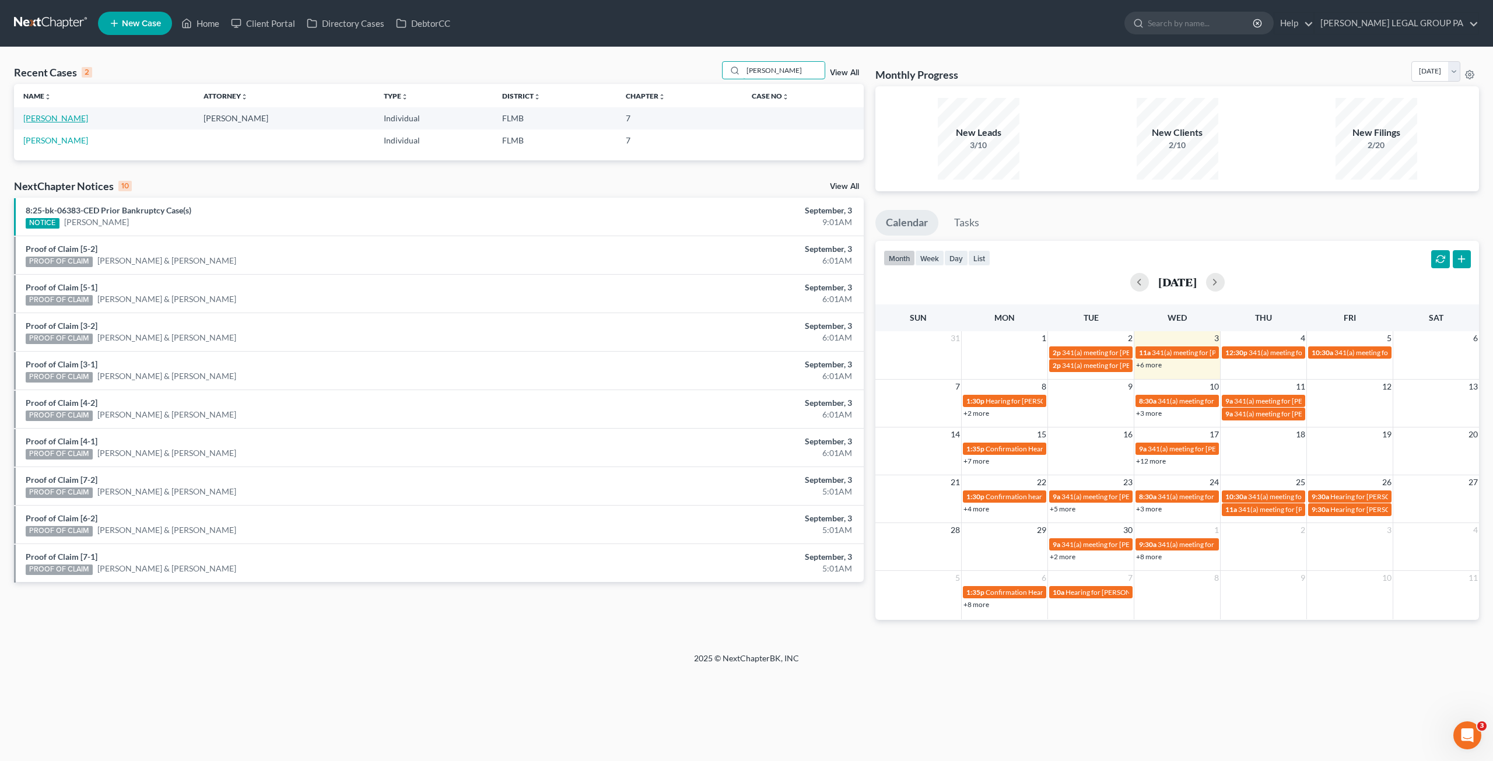
type input "winkel"
click at [62, 114] on link "Winkel, Walker" at bounding box center [55, 118] width 65 height 10
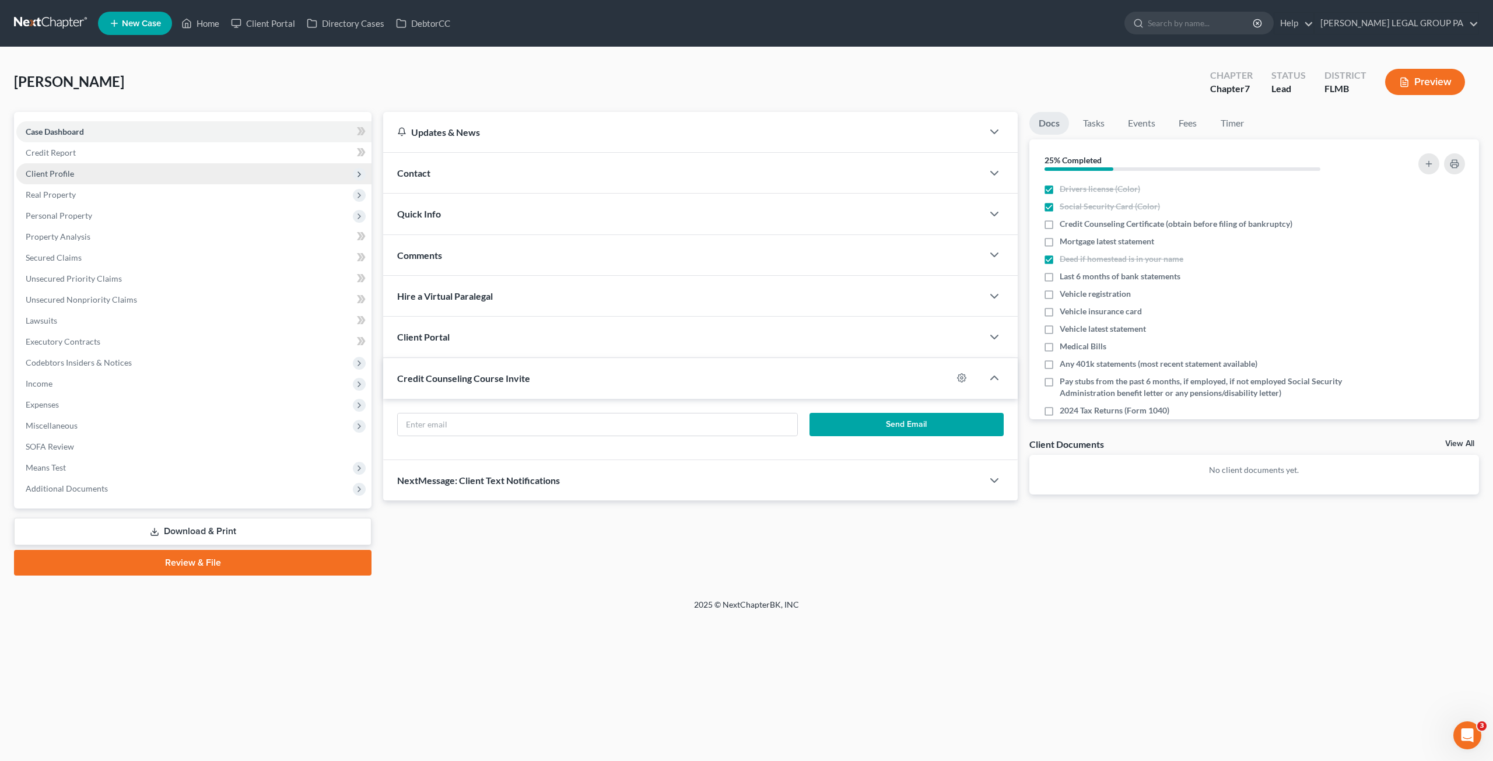
click at [62, 174] on span "Client Profile" at bounding box center [50, 174] width 48 height 10
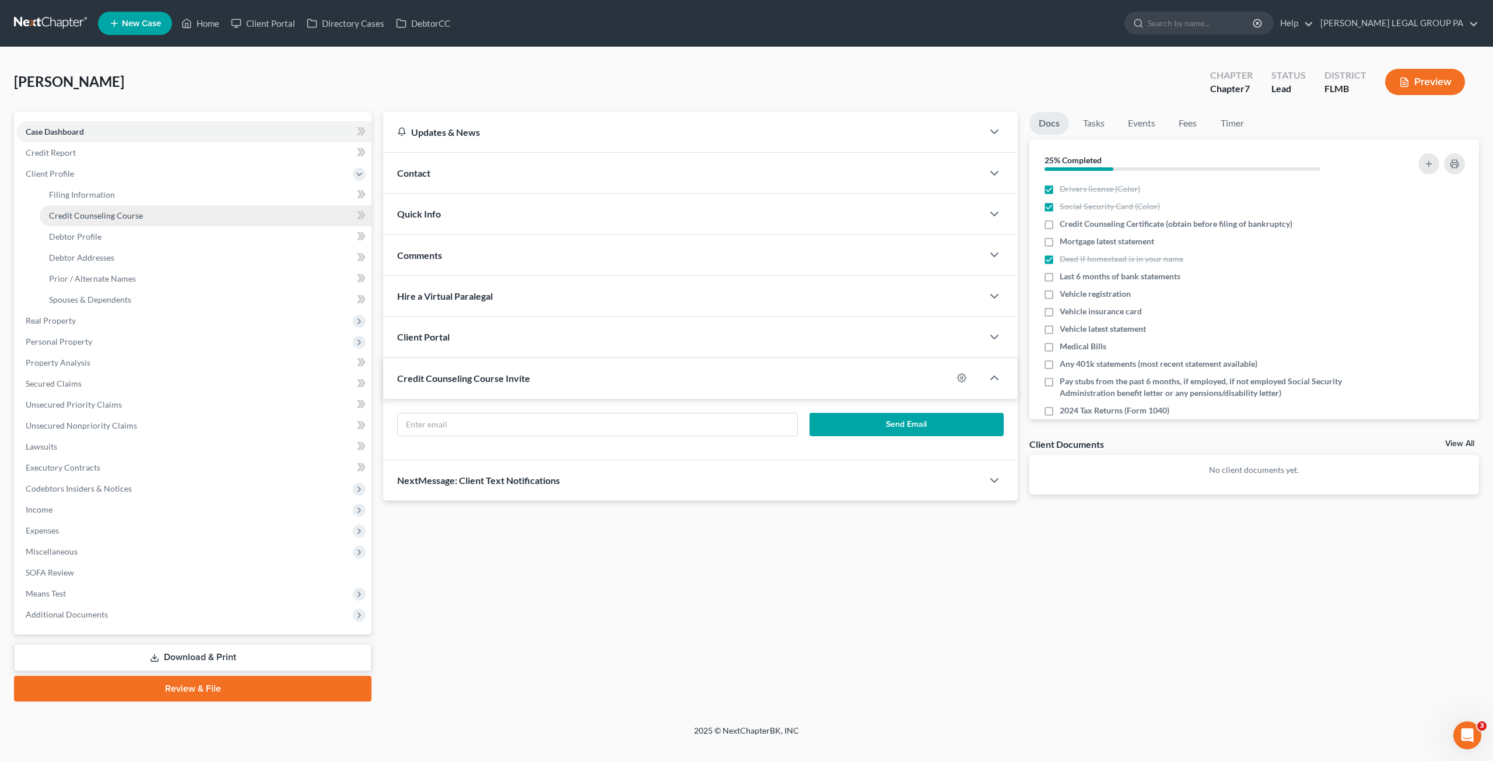
click at [102, 212] on span "Credit Counseling Course" at bounding box center [96, 216] width 94 height 10
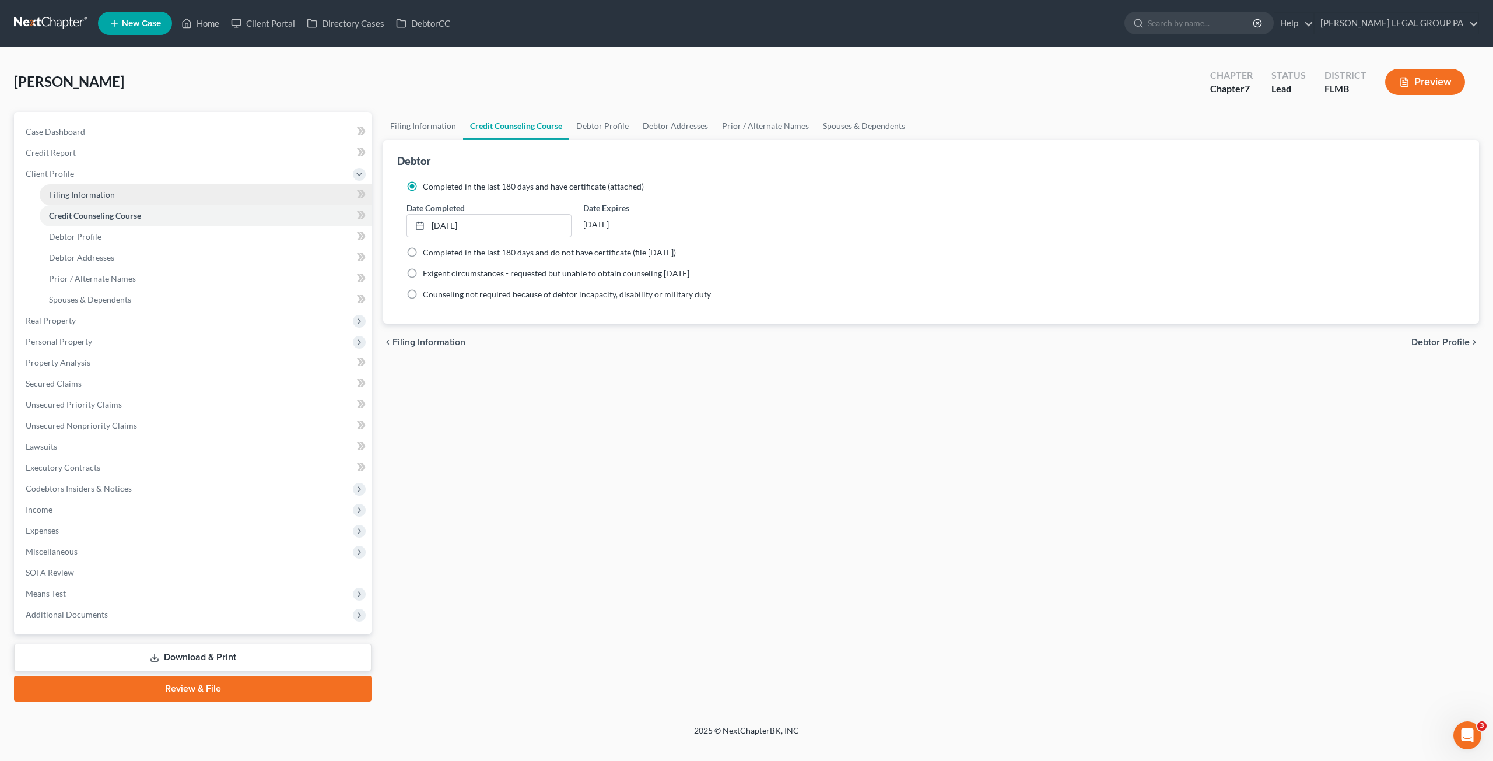
click at [75, 199] on span "Filing Information" at bounding box center [82, 195] width 66 height 10
select select "2"
select select "0"
select select "15"
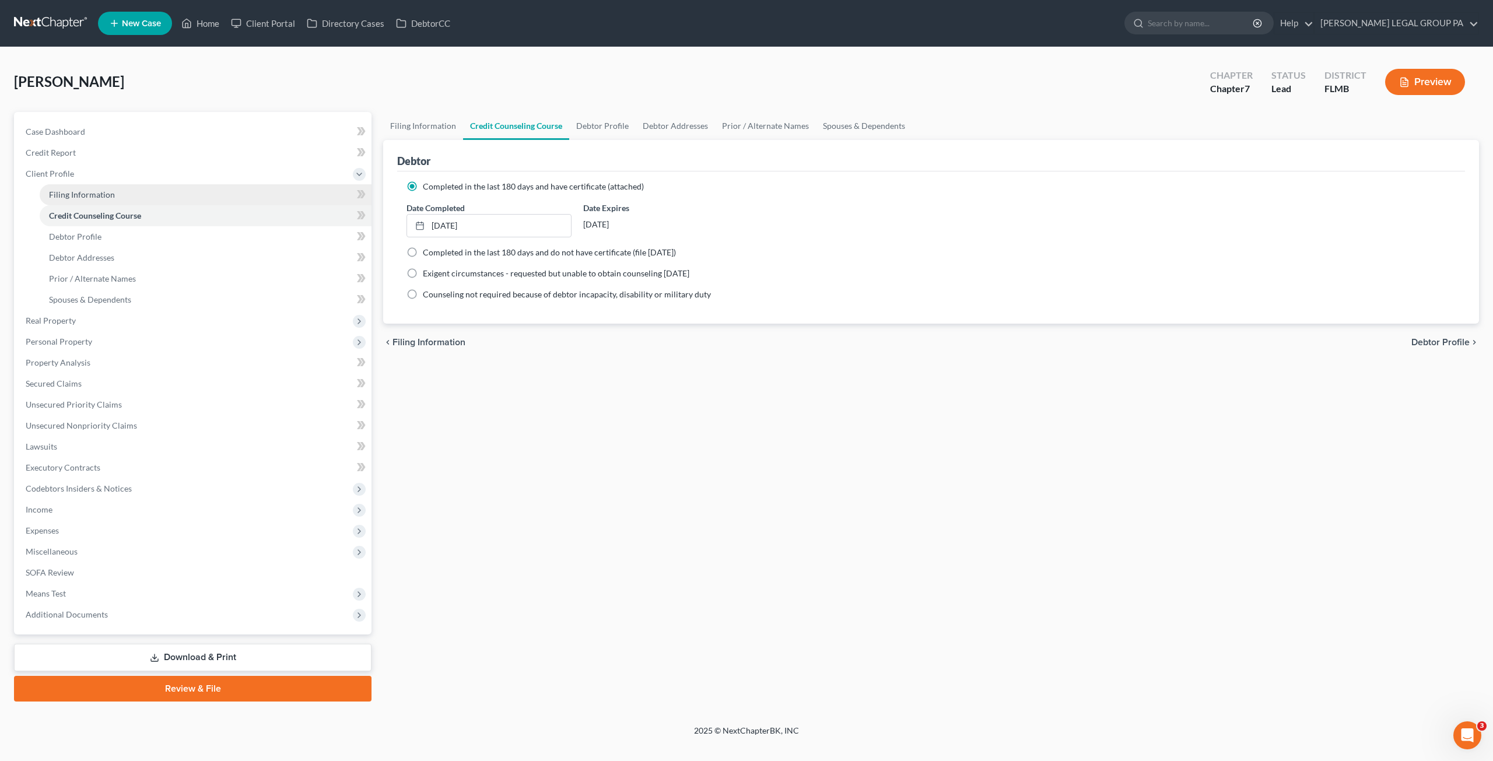
select select "1"
select select "9"
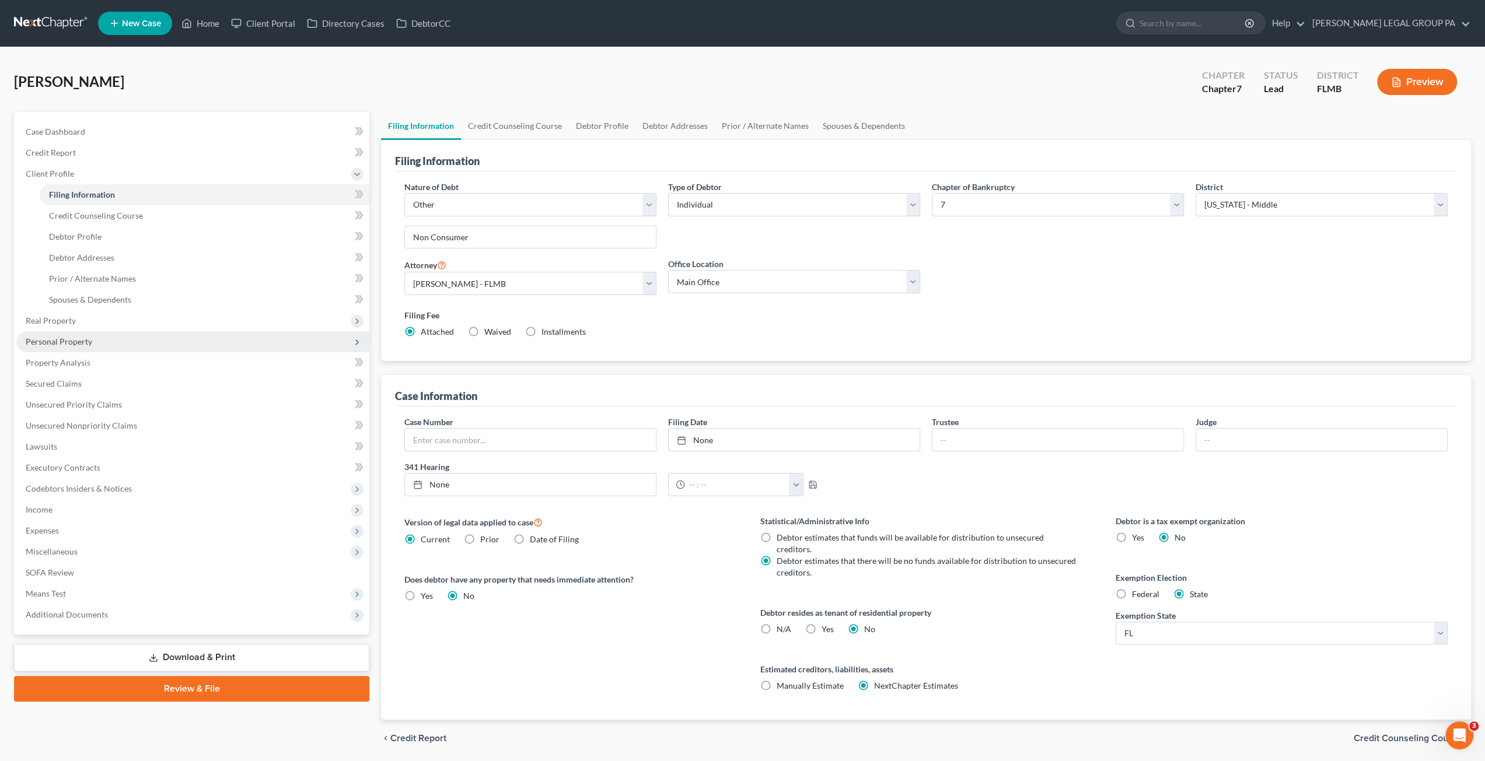
click at [58, 344] on span "Personal Property" at bounding box center [59, 342] width 67 height 10
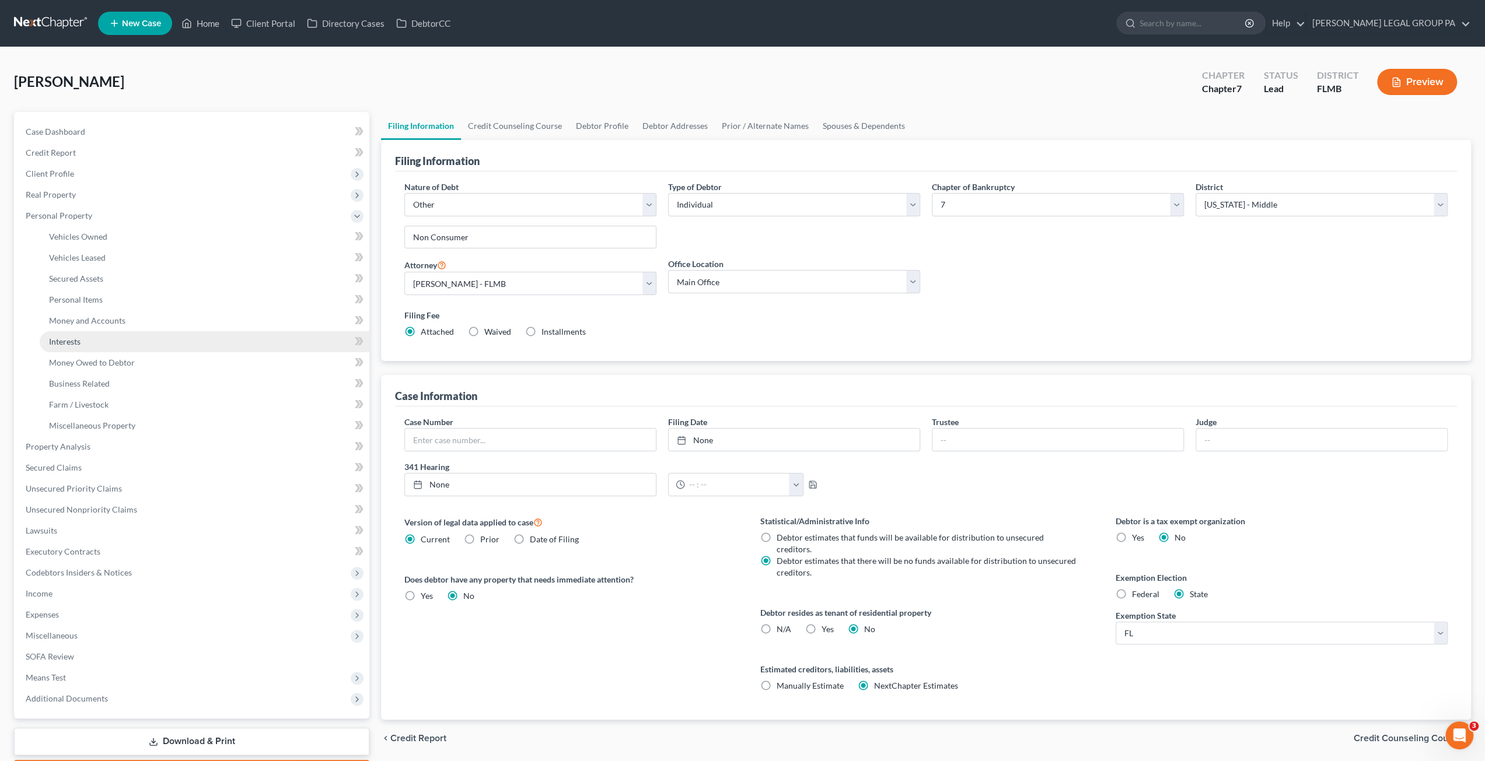
click at [75, 338] on span "Interests" at bounding box center [65, 342] width 32 height 10
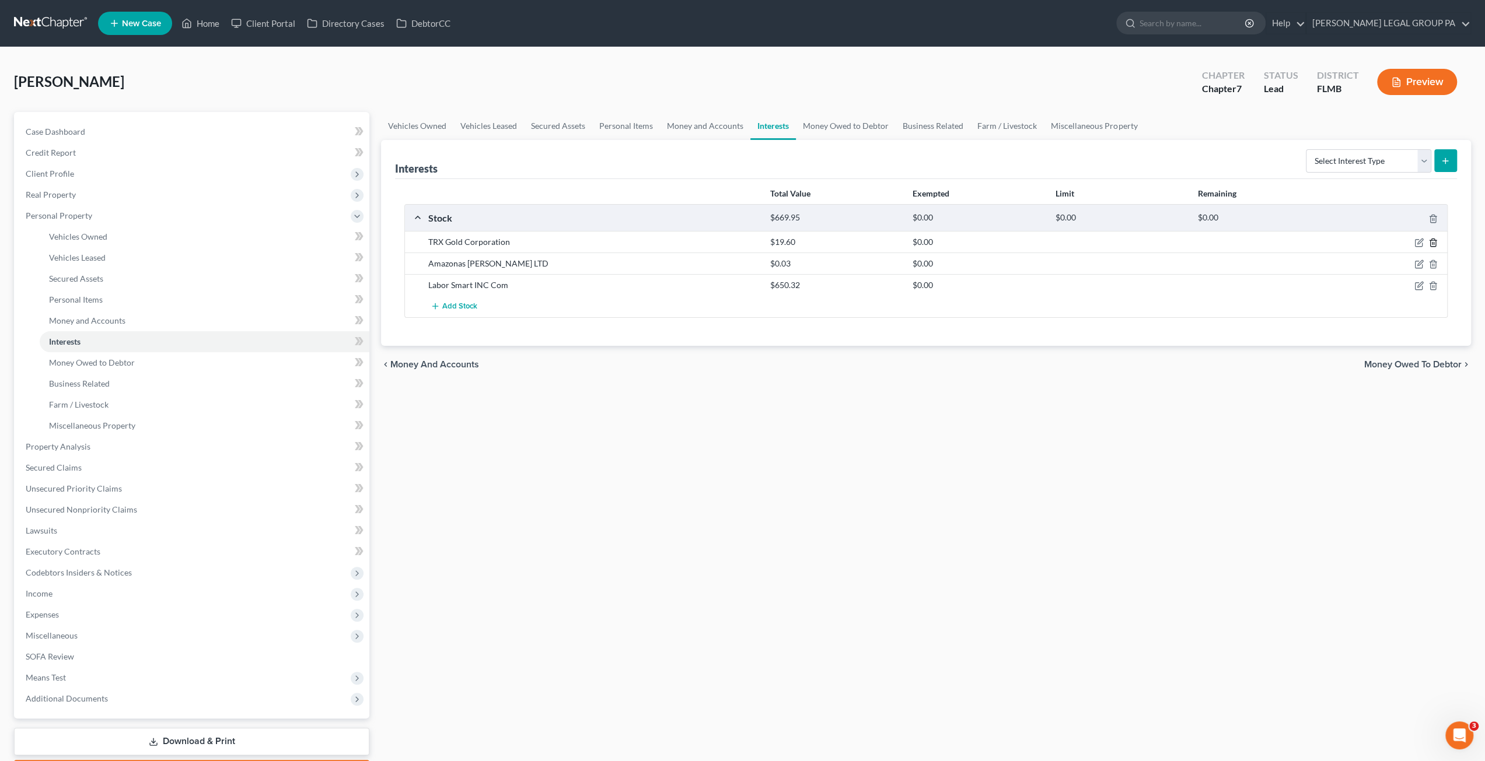
click at [1433, 243] on line "button" at bounding box center [1433, 244] width 0 height 2
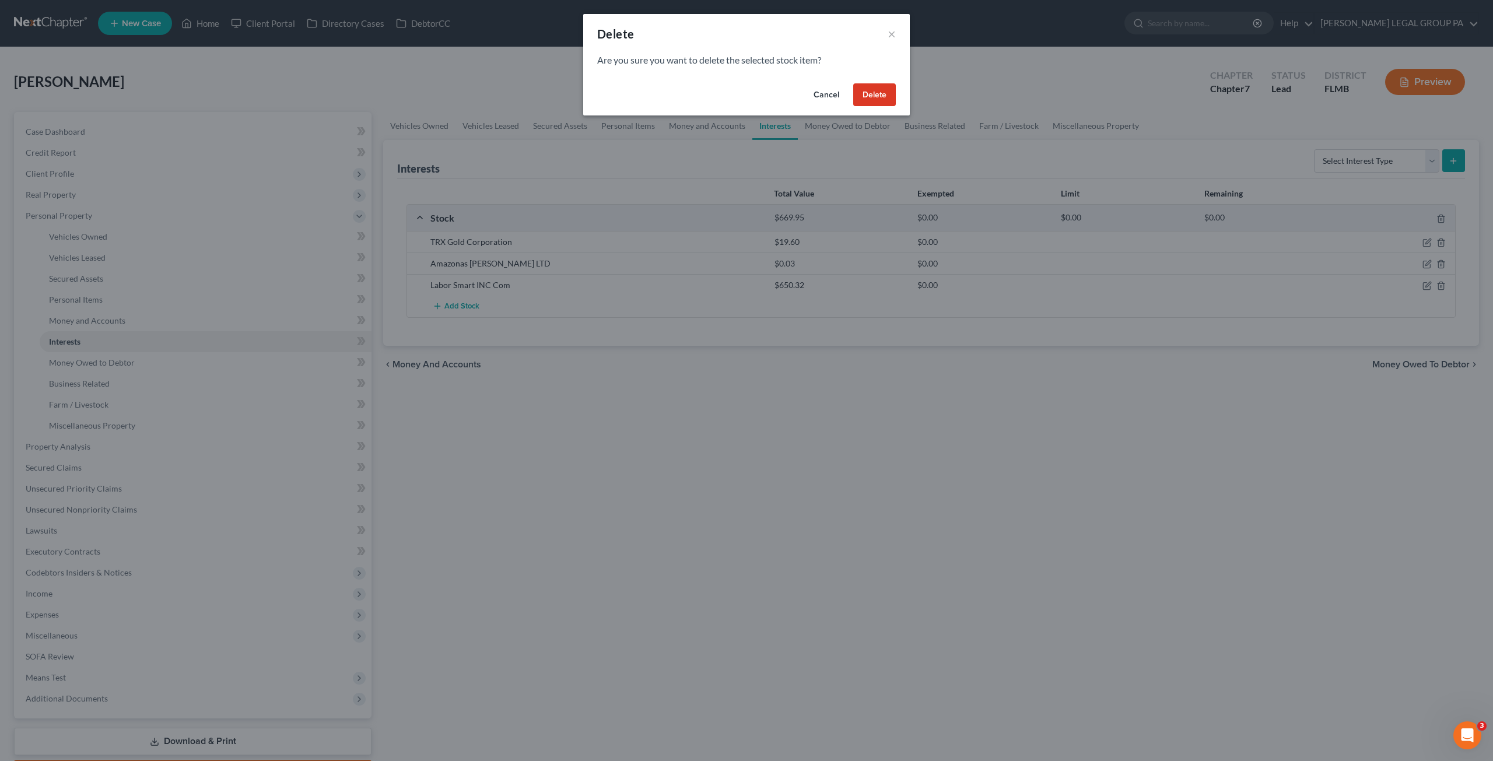
click at [869, 87] on button "Delete" at bounding box center [874, 94] width 43 height 23
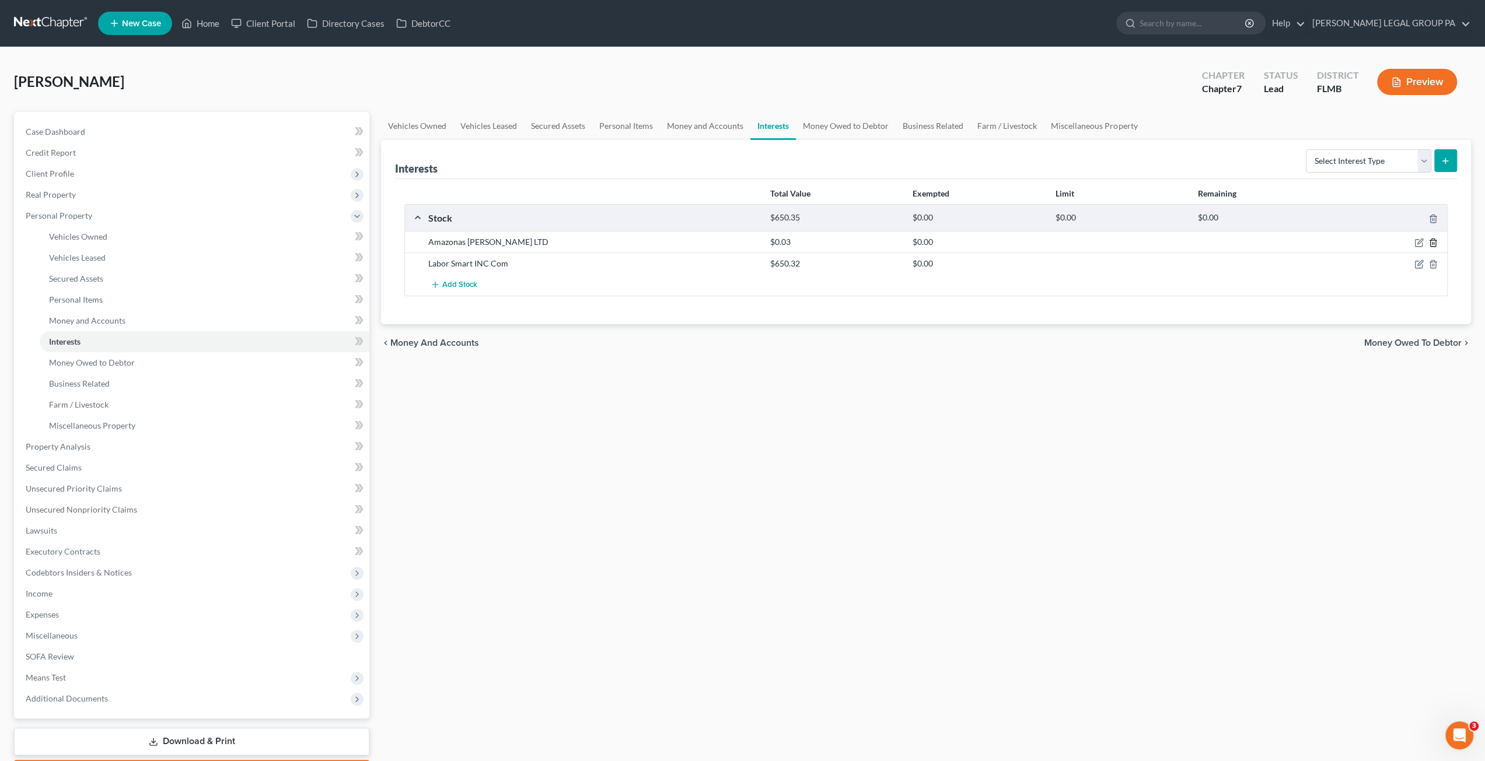
click at [1432, 239] on icon "button" at bounding box center [1432, 243] width 5 height 8
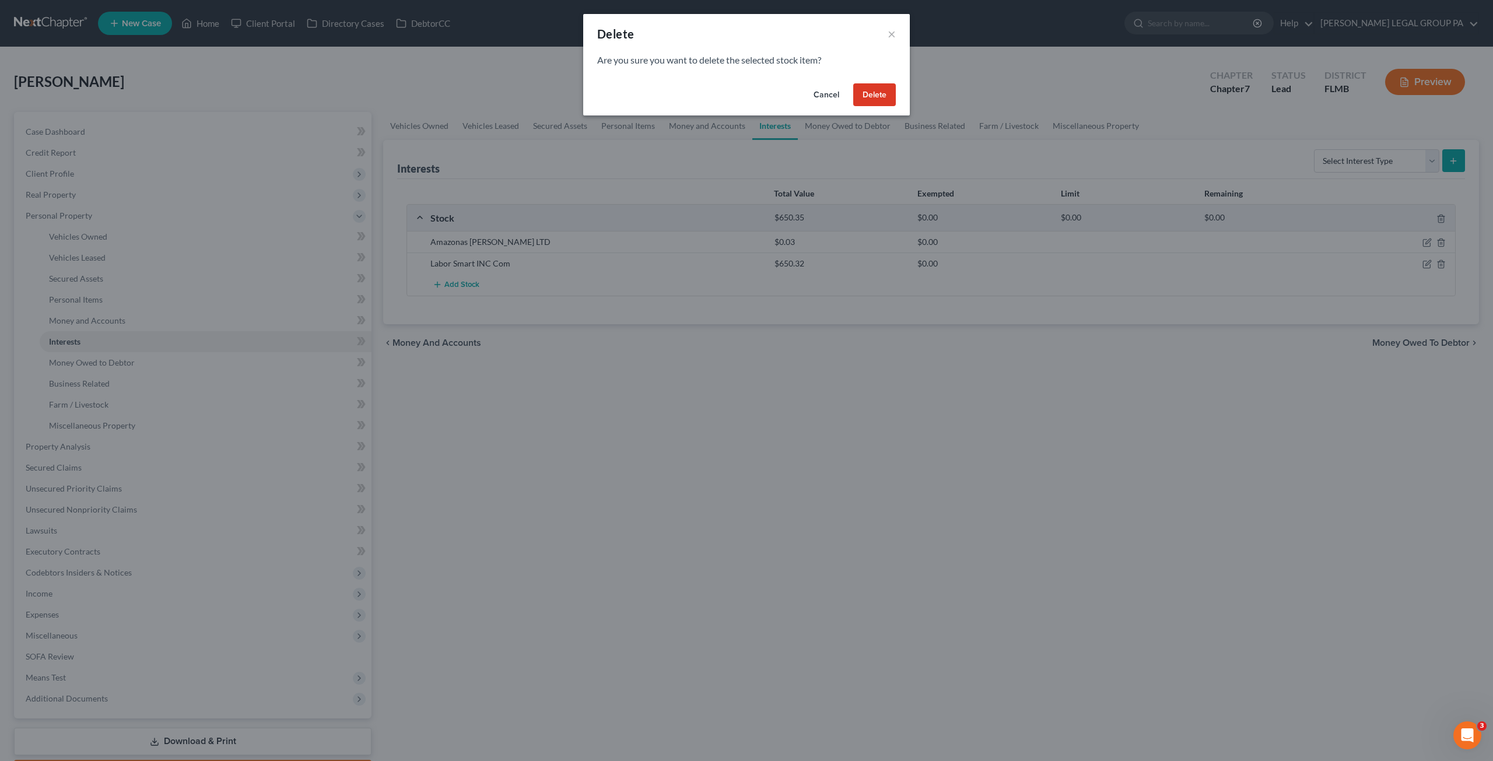
click at [871, 89] on button "Delete" at bounding box center [874, 94] width 43 height 23
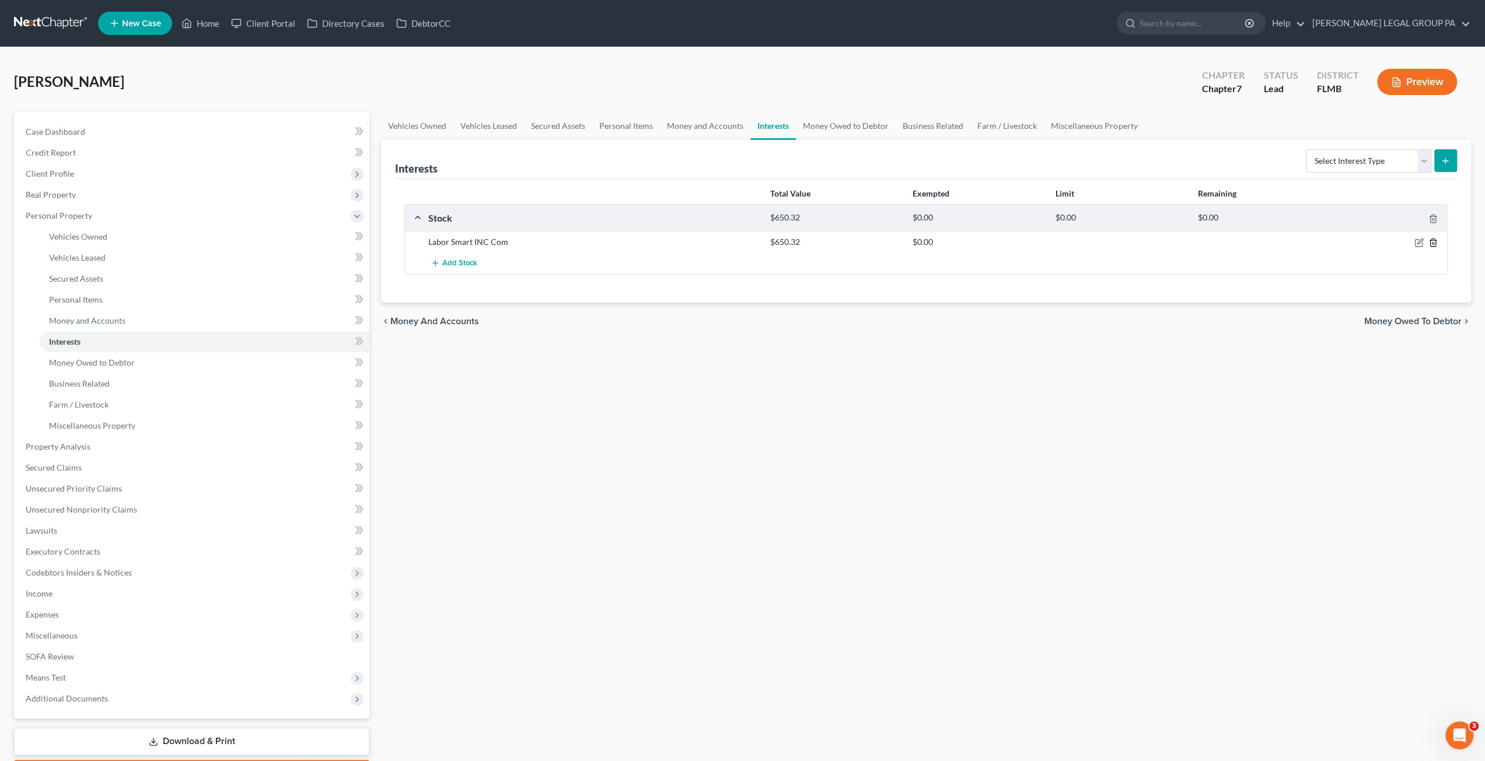
click at [1432, 243] on line "button" at bounding box center [1432, 244] width 0 height 2
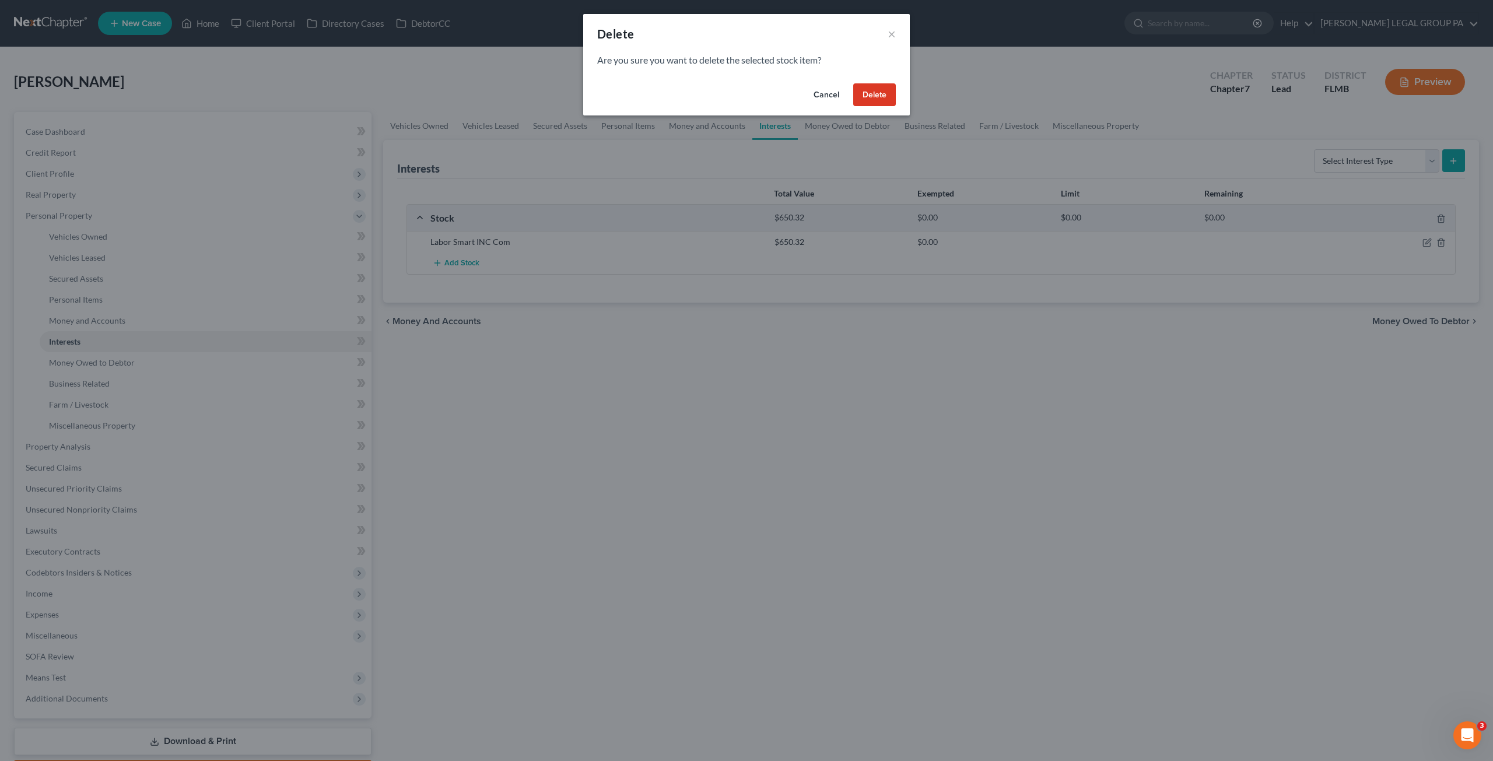
click at [889, 92] on button "Delete" at bounding box center [874, 94] width 43 height 23
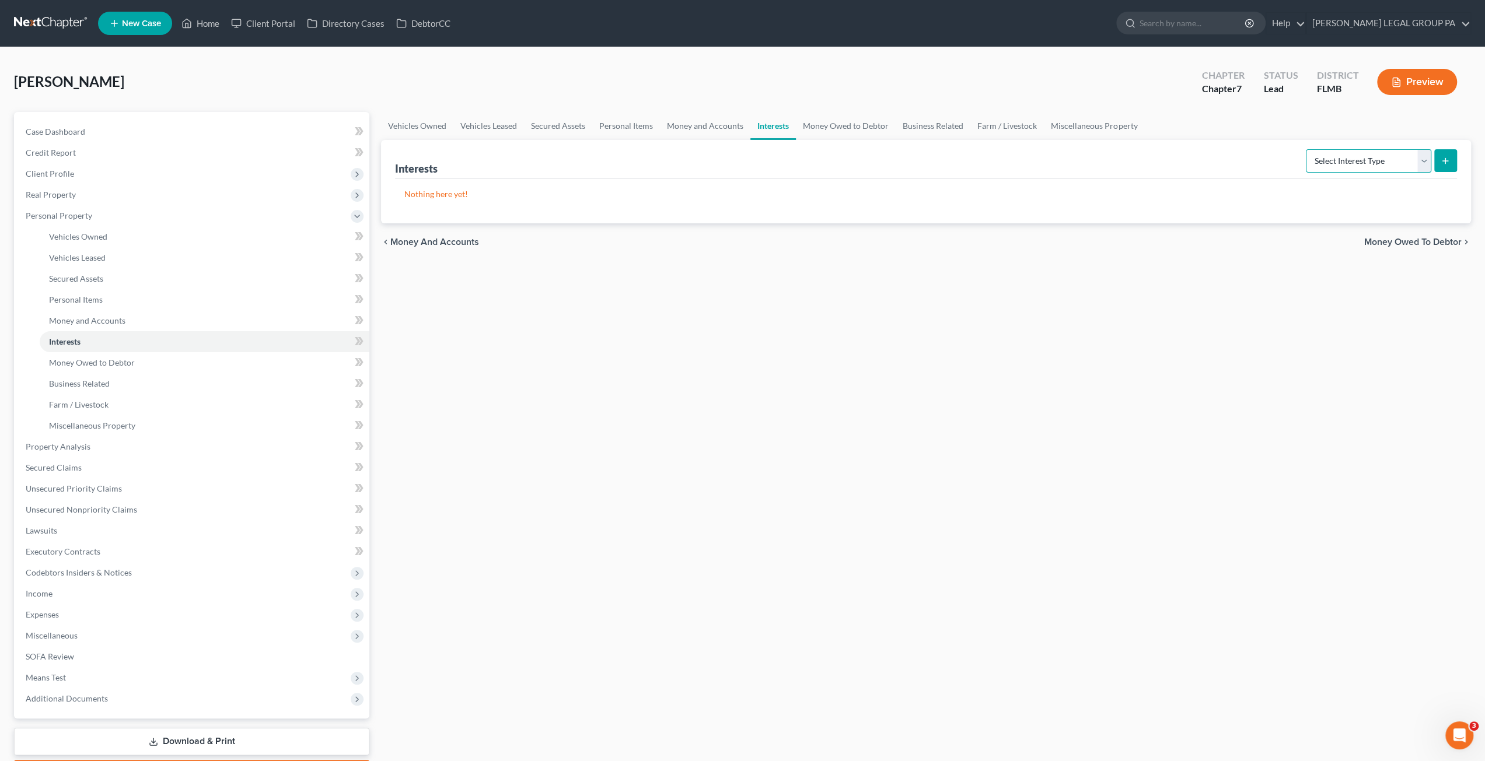
click at [1357, 159] on select "Select Interest Type 401K Annuity Bond Education IRA Government Bond Government…" at bounding box center [1368, 160] width 125 height 23
select select "stock"
click at [1307, 149] on select "Select Interest Type 401K Annuity Bond Education IRA Government Bond Government…" at bounding box center [1368, 160] width 125 height 23
click at [1441, 159] on icon "submit" at bounding box center [1444, 160] width 9 height 9
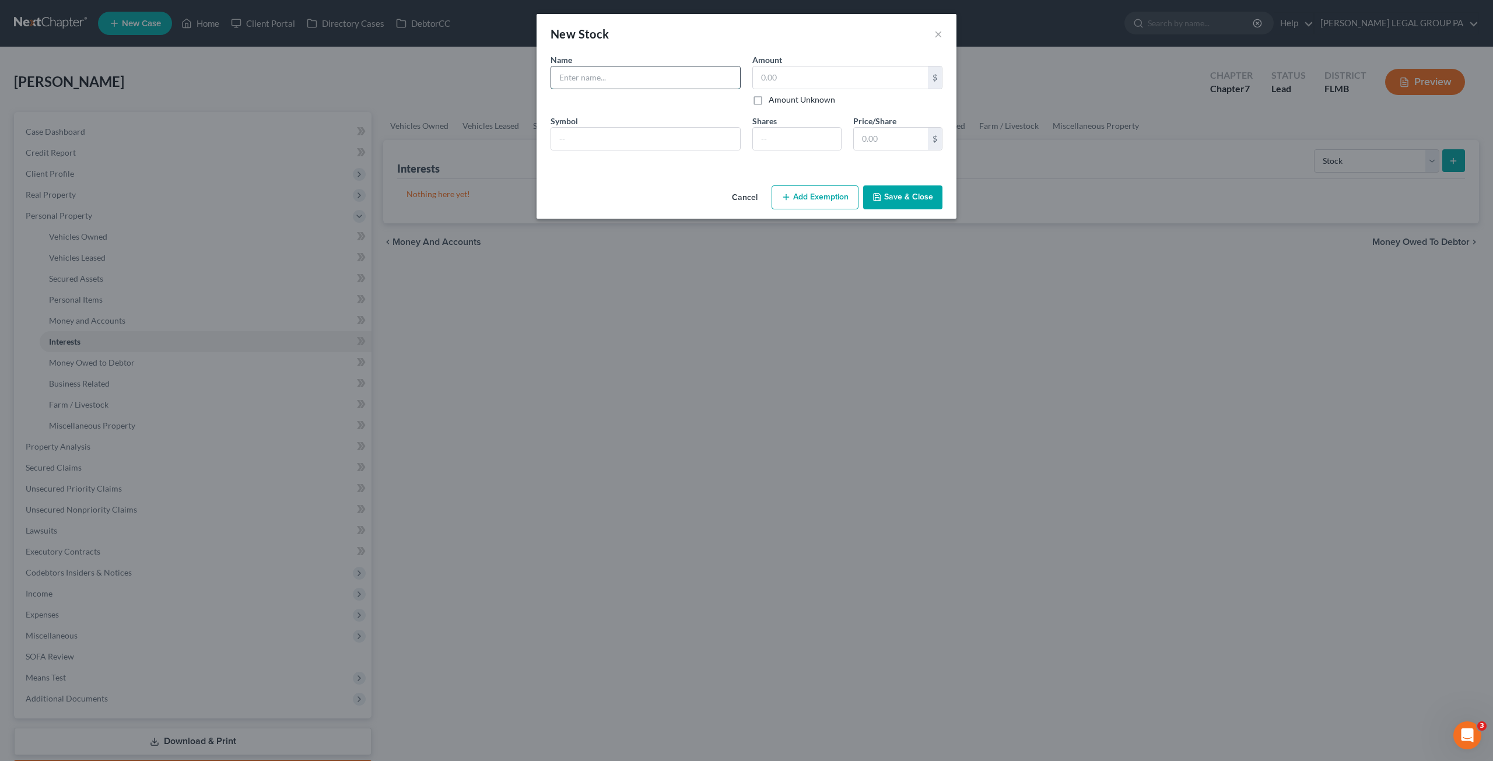
click at [588, 73] on input "text" at bounding box center [645, 78] width 189 height 22
type input "E-Trade Account"
type input "159.49"
click at [904, 199] on button "Save & Close" at bounding box center [902, 198] width 79 height 25
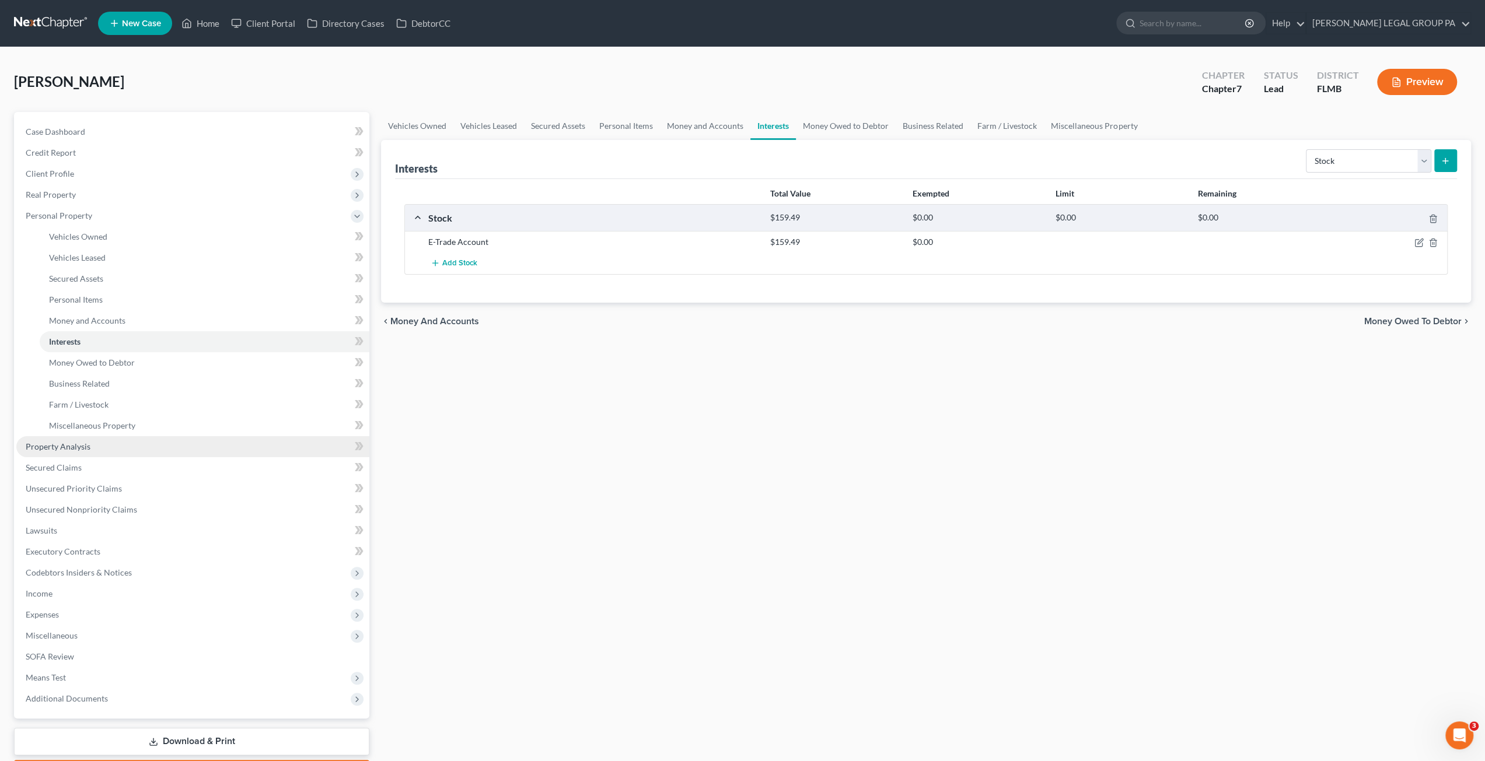
click at [85, 449] on span "Property Analysis" at bounding box center [58, 447] width 65 height 10
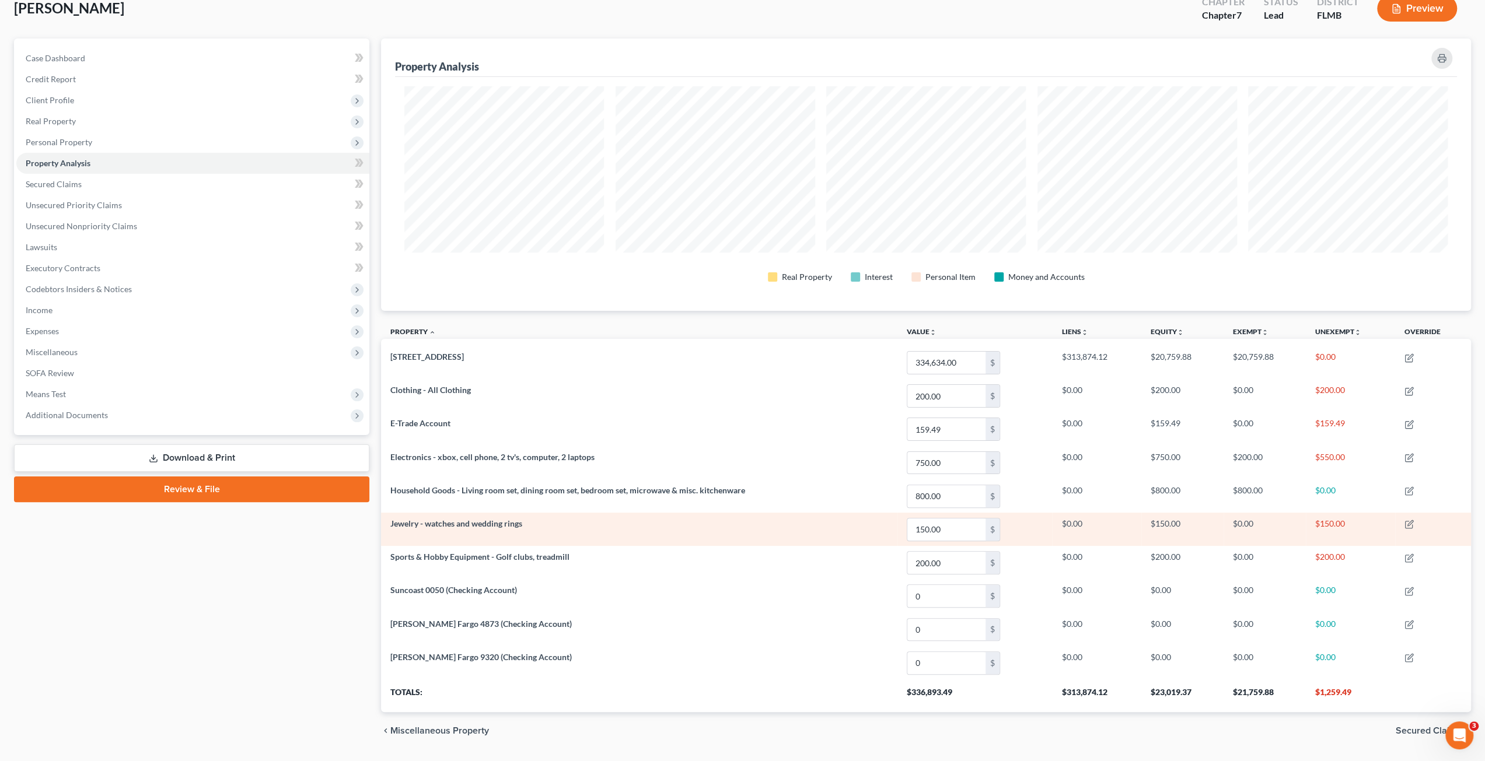
scroll to position [102, 0]
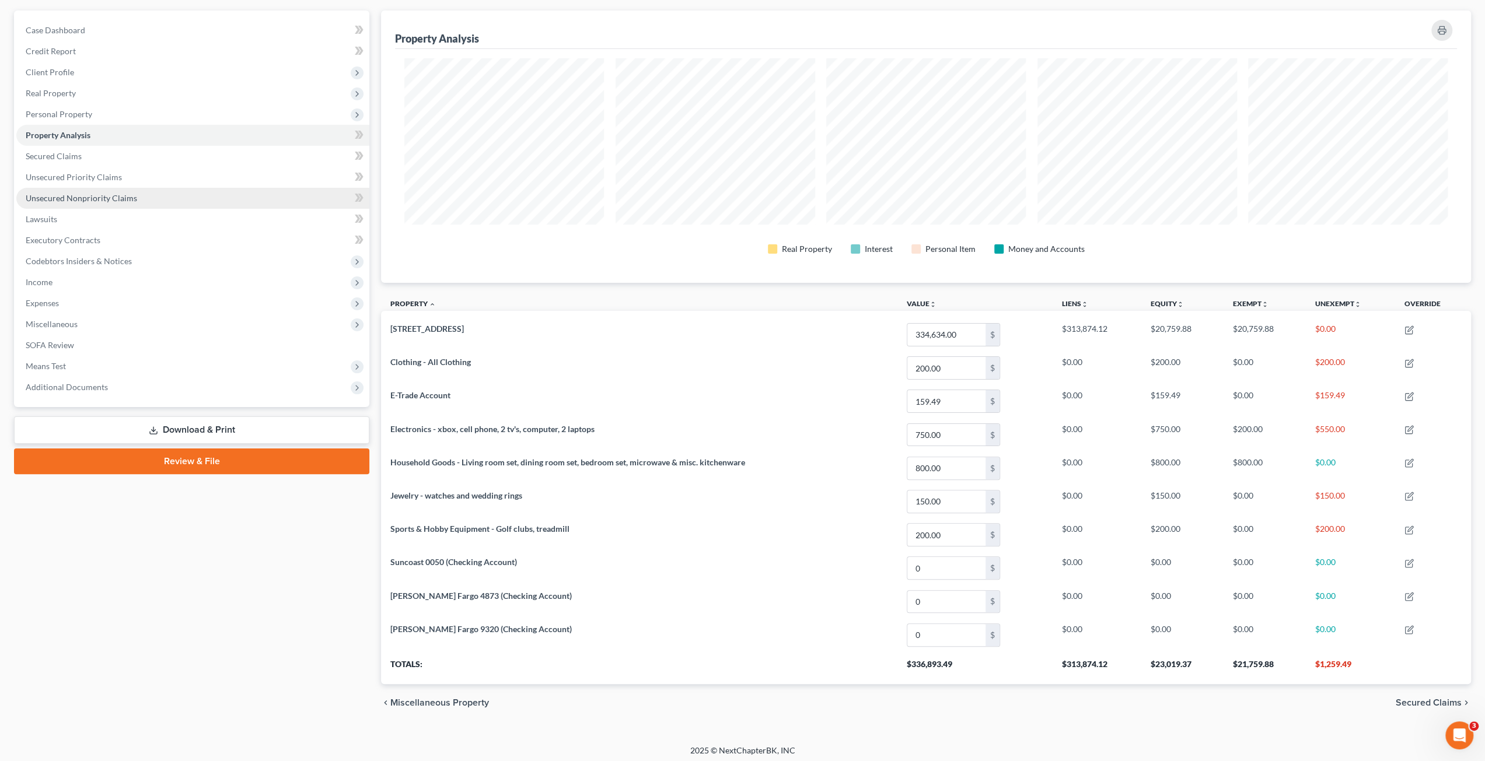
click at [97, 206] on link "Unsecured Nonpriority Claims" at bounding box center [192, 198] width 353 height 21
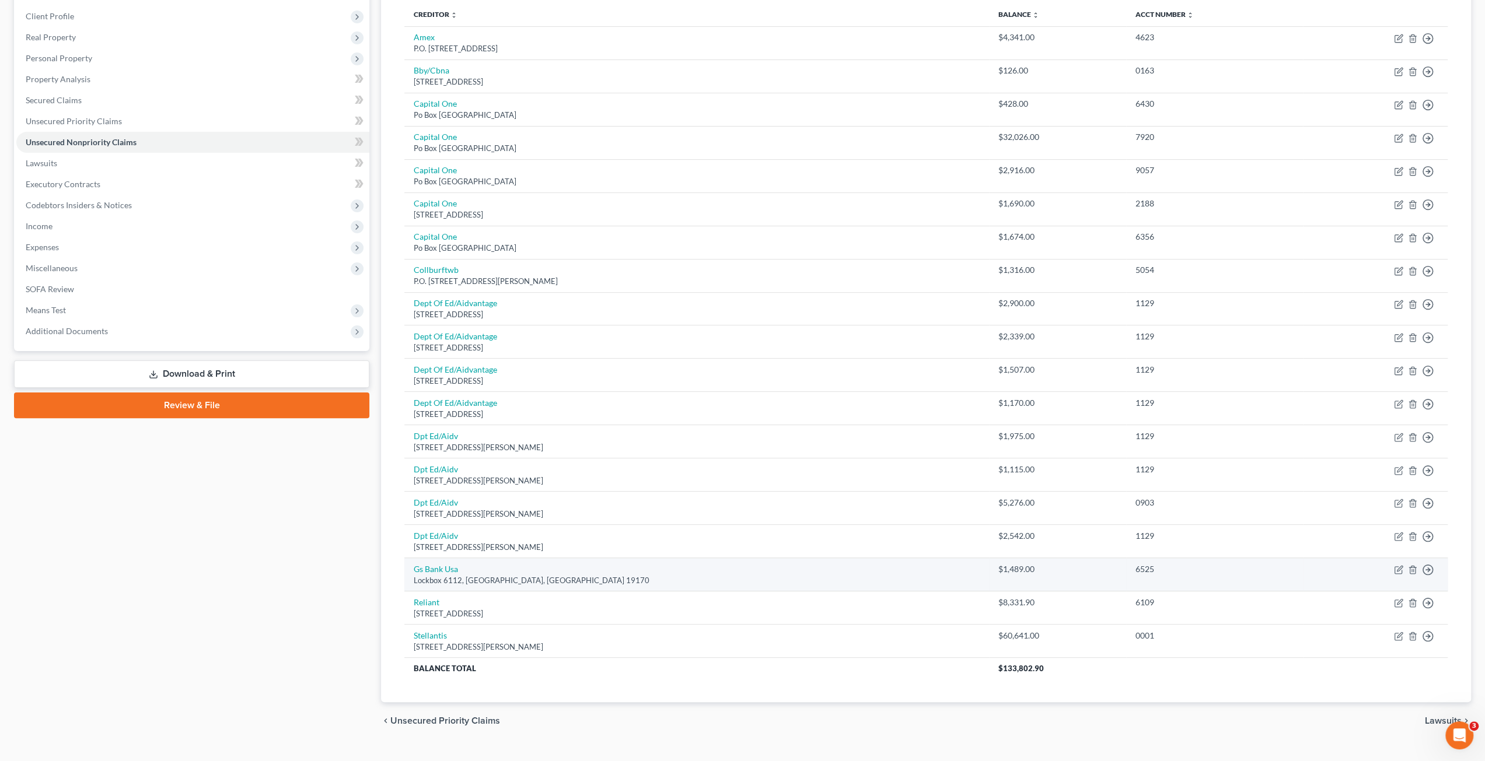
scroll to position [176, 0]
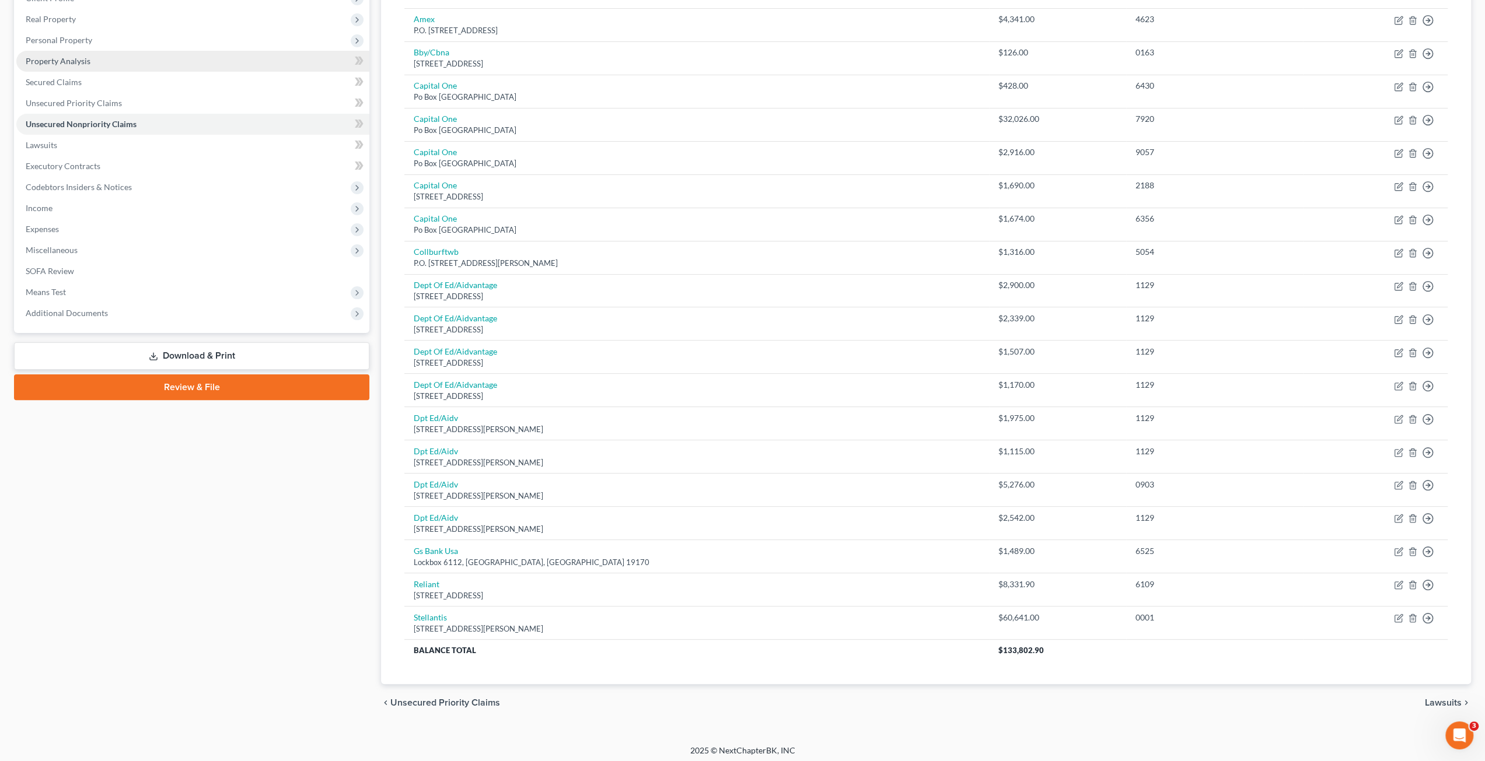
click at [79, 59] on span "Property Analysis" at bounding box center [58, 61] width 65 height 10
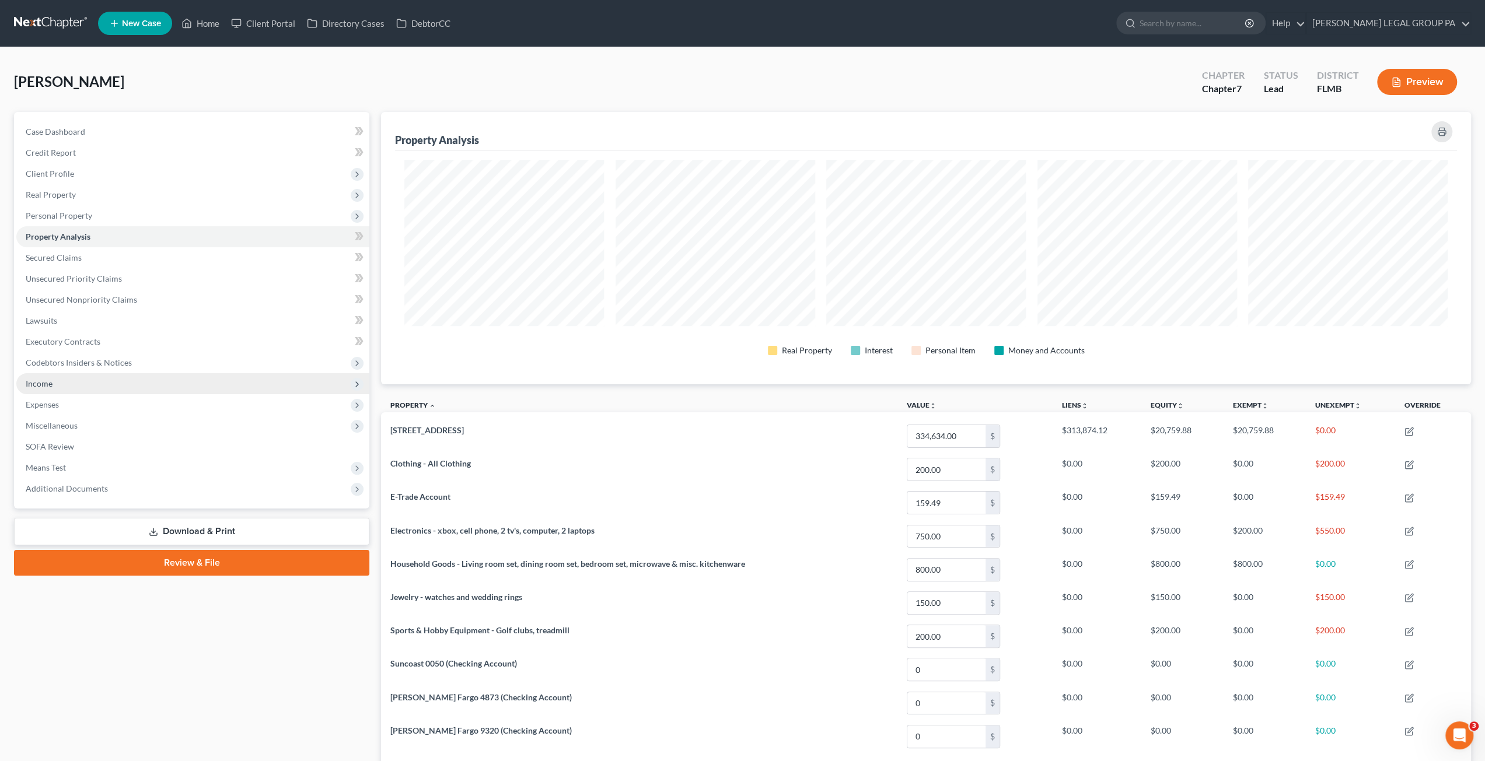
click at [47, 384] on span "Income" at bounding box center [39, 384] width 27 height 10
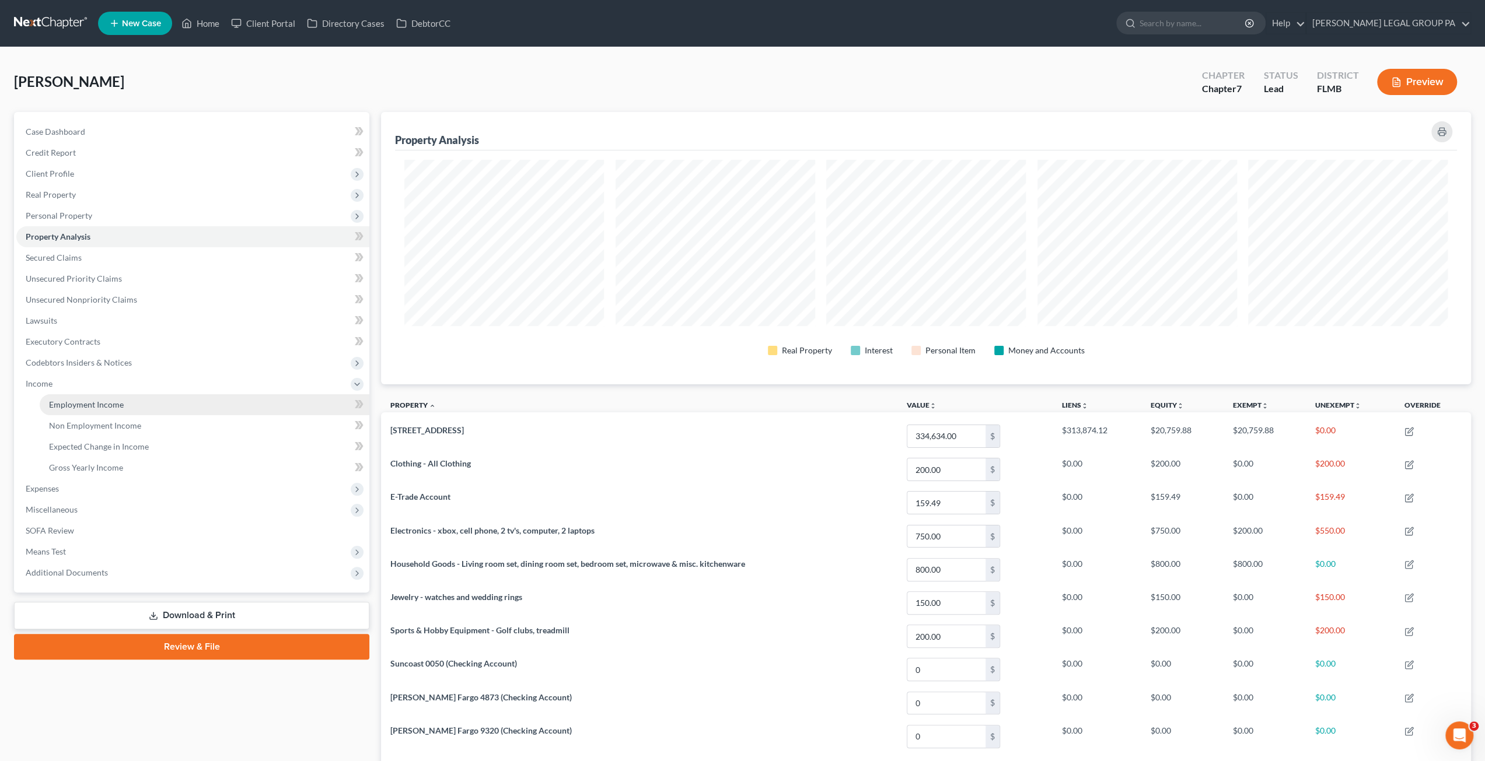
click at [54, 400] on span "Employment Income" at bounding box center [86, 405] width 75 height 10
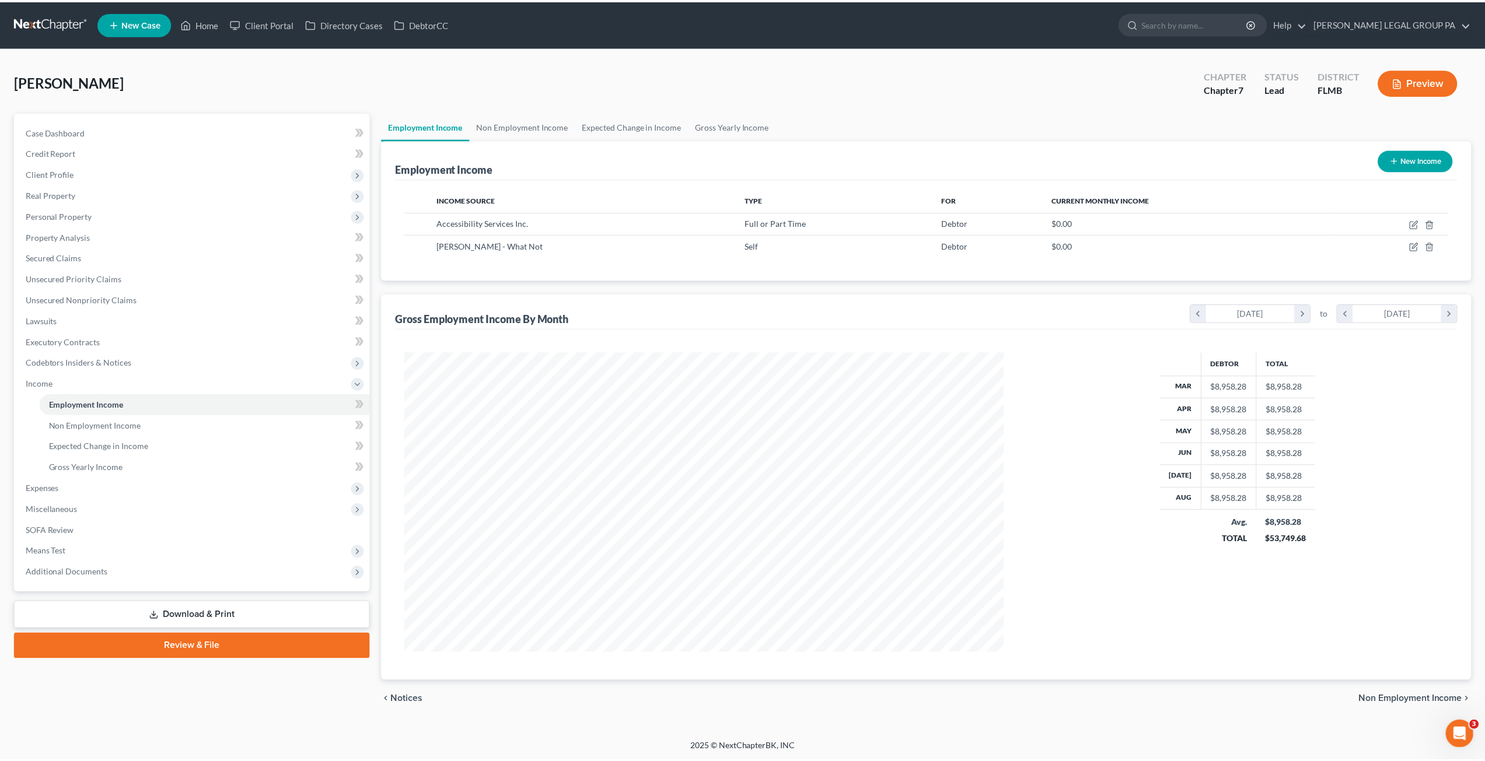
scroll to position [301, 625]
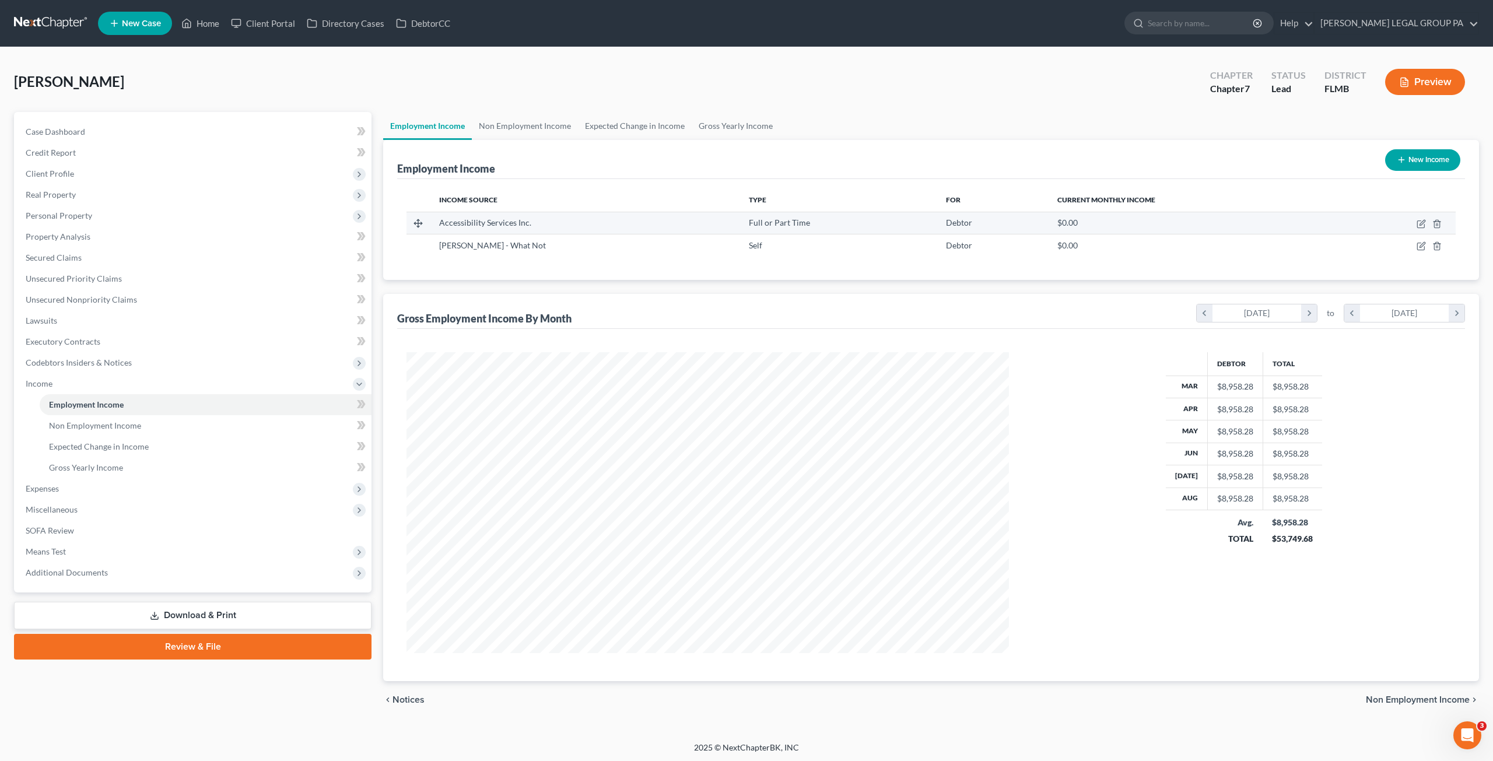
click at [1421, 216] on td at bounding box center [1397, 223] width 120 height 22
click at [1422, 222] on icon "button" at bounding box center [1422, 222] width 5 height 5
select select "0"
select select "9"
select select "0"
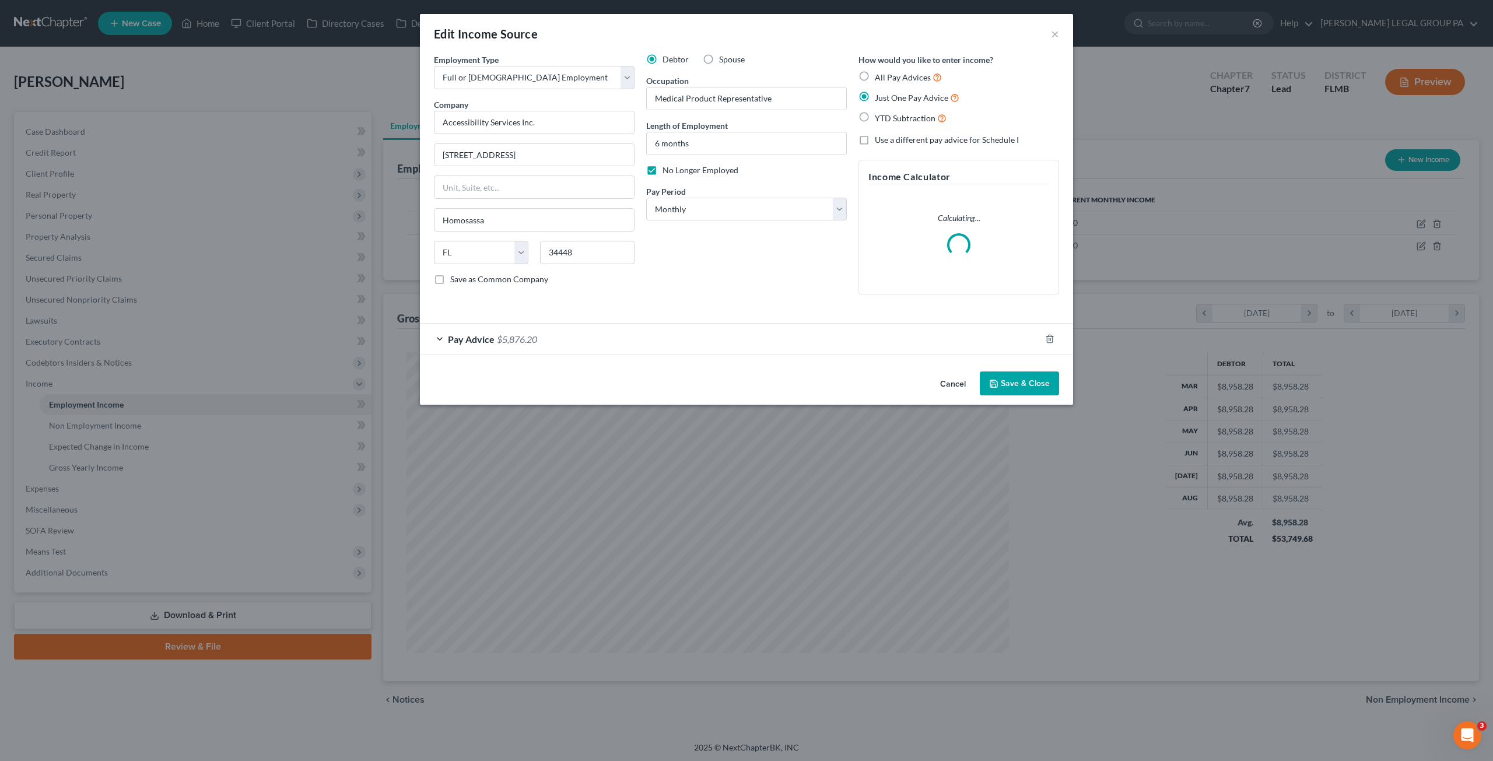
click at [501, 345] on div "Pay Advice $5,876.20" at bounding box center [730, 339] width 621 height 31
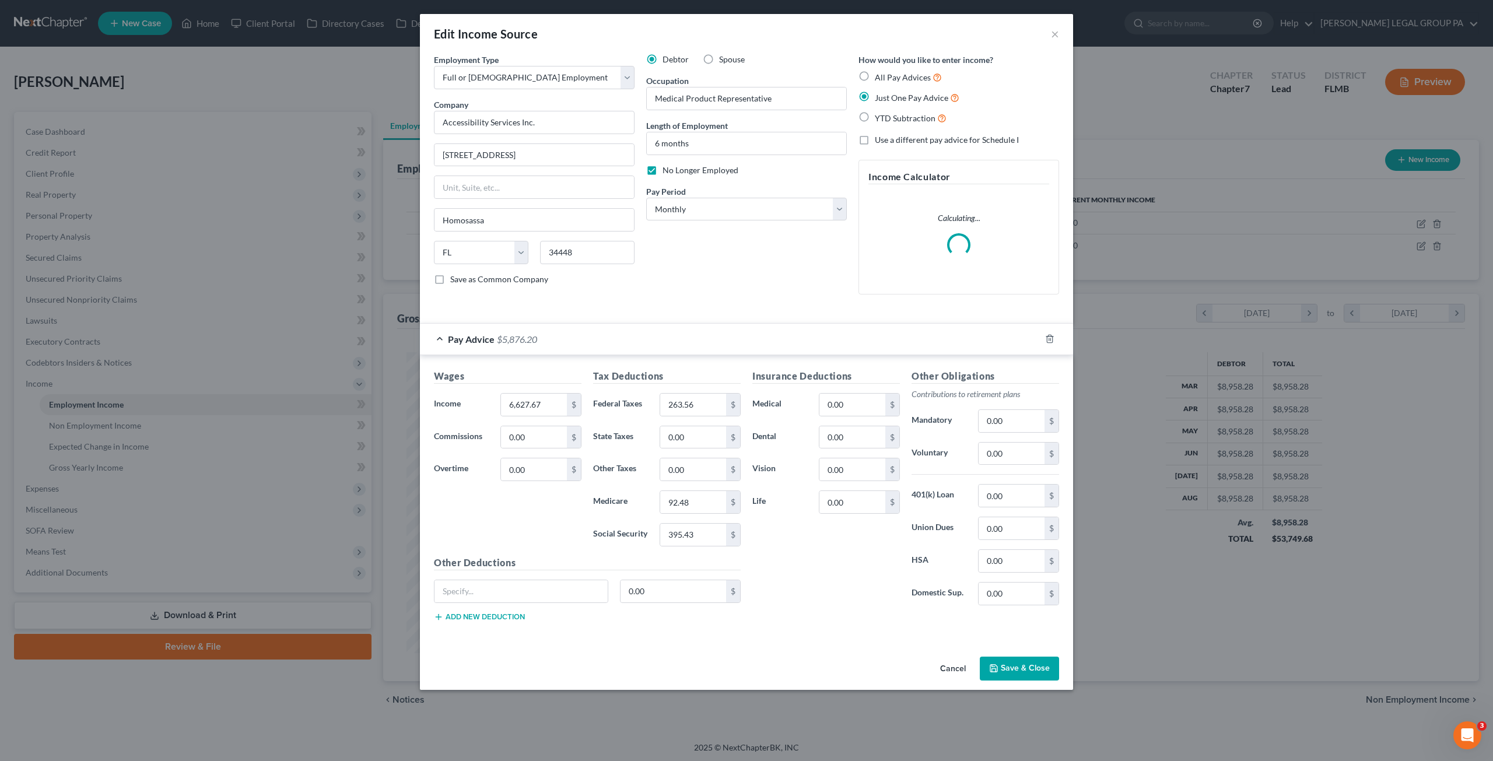
click at [1042, 665] on button "Save & Close" at bounding box center [1019, 669] width 79 height 25
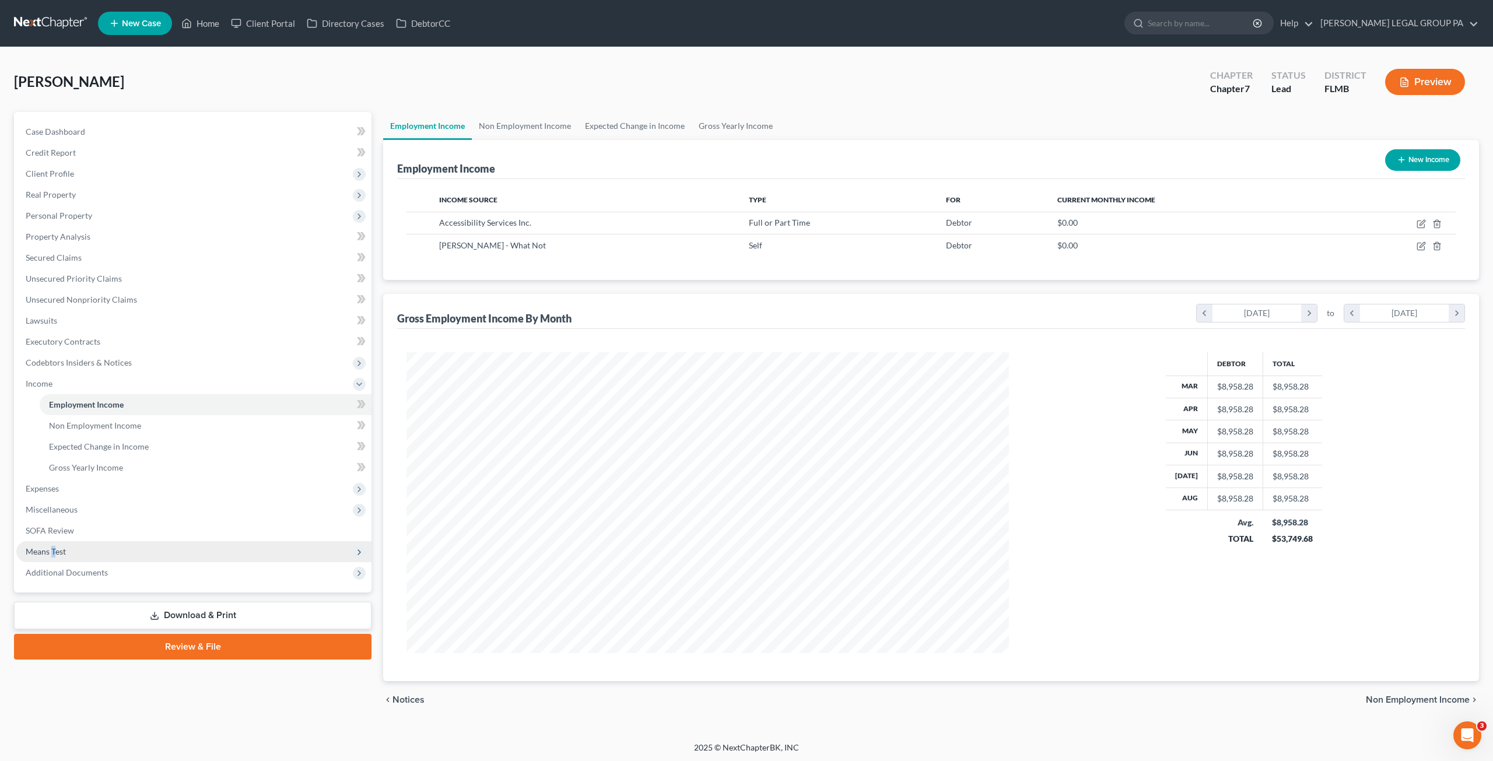
click at [53, 552] on span "Means Test" at bounding box center [46, 552] width 40 height 10
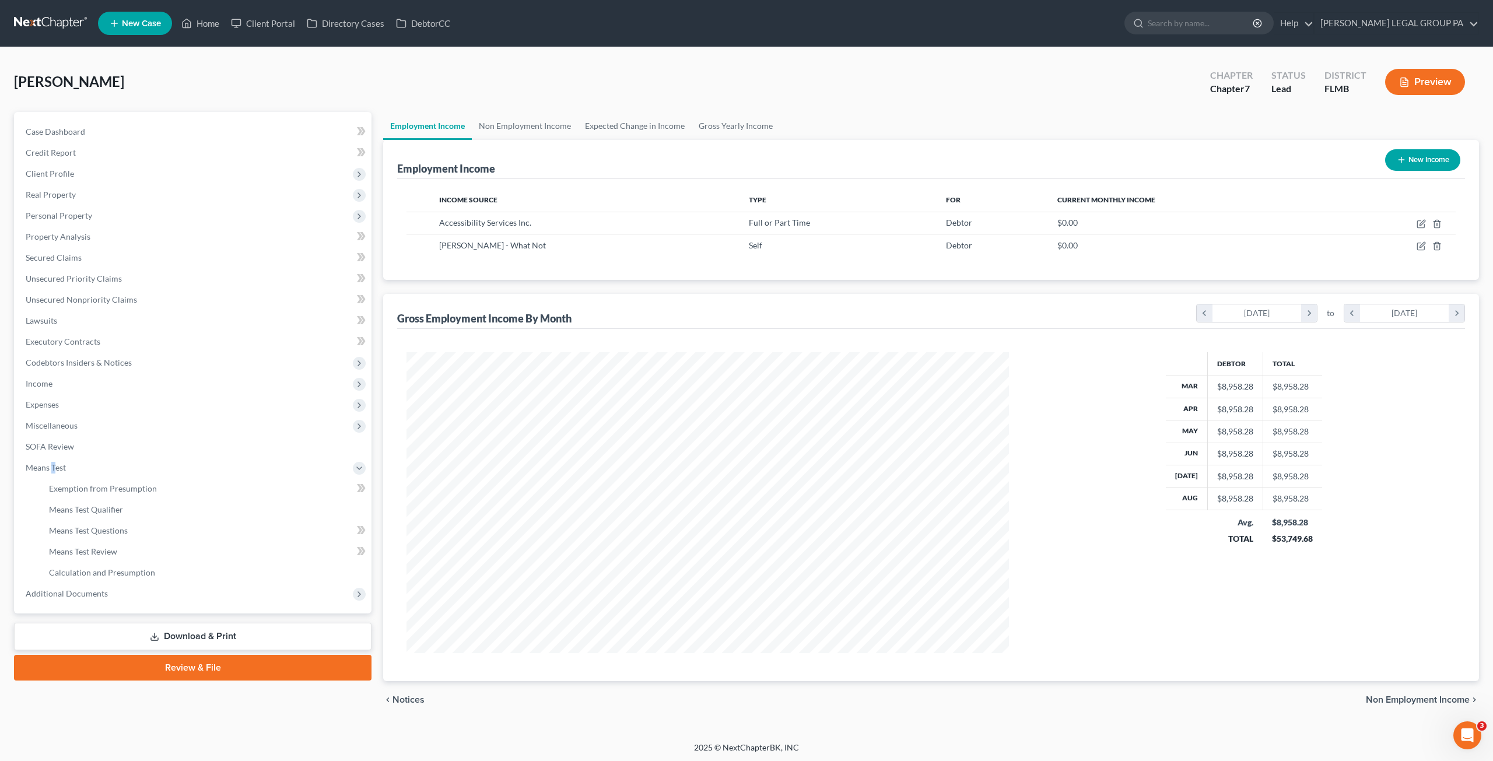
click at [1423, 81] on button "Preview" at bounding box center [1426, 82] width 80 height 26
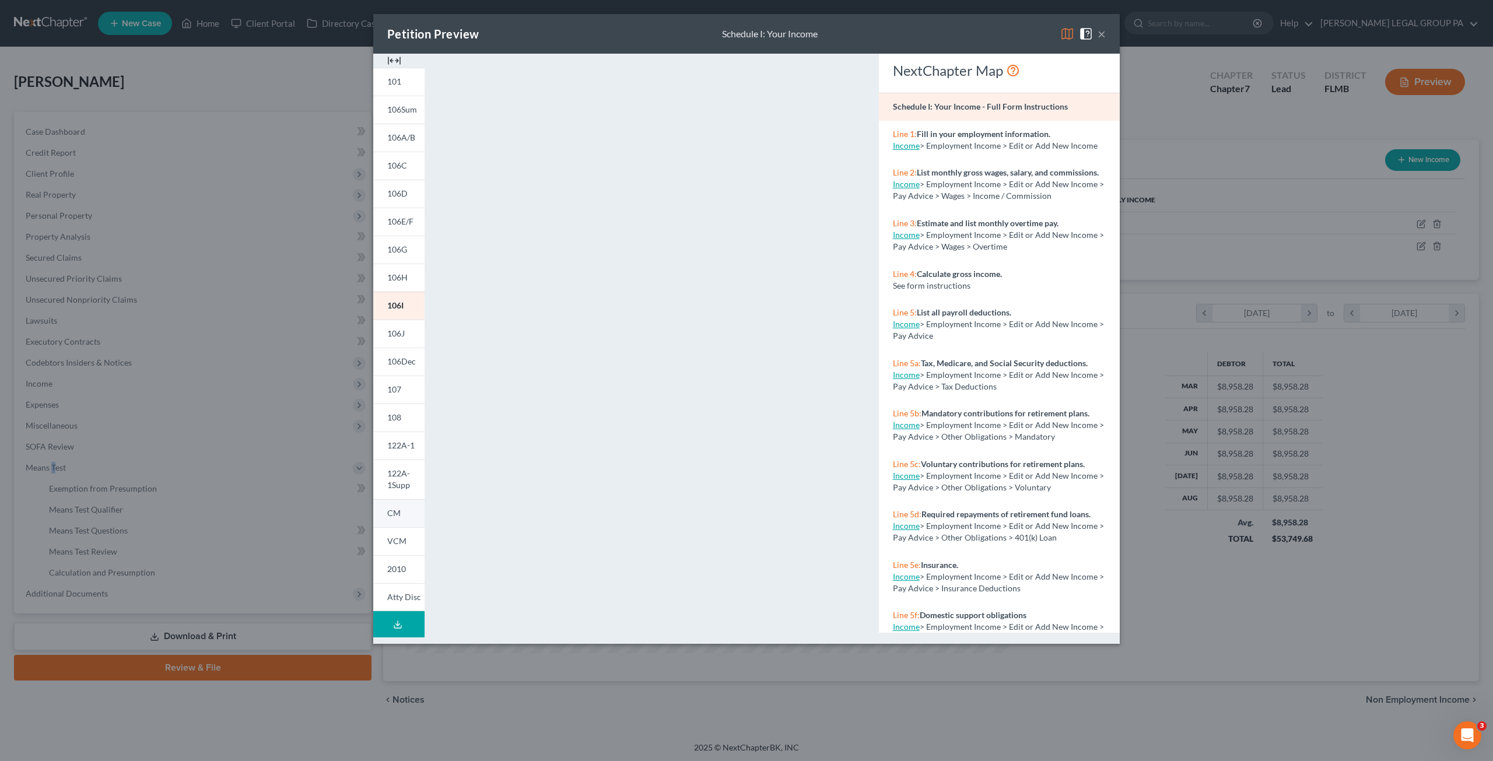
click at [401, 516] on link "CM" at bounding box center [398, 513] width 51 height 28
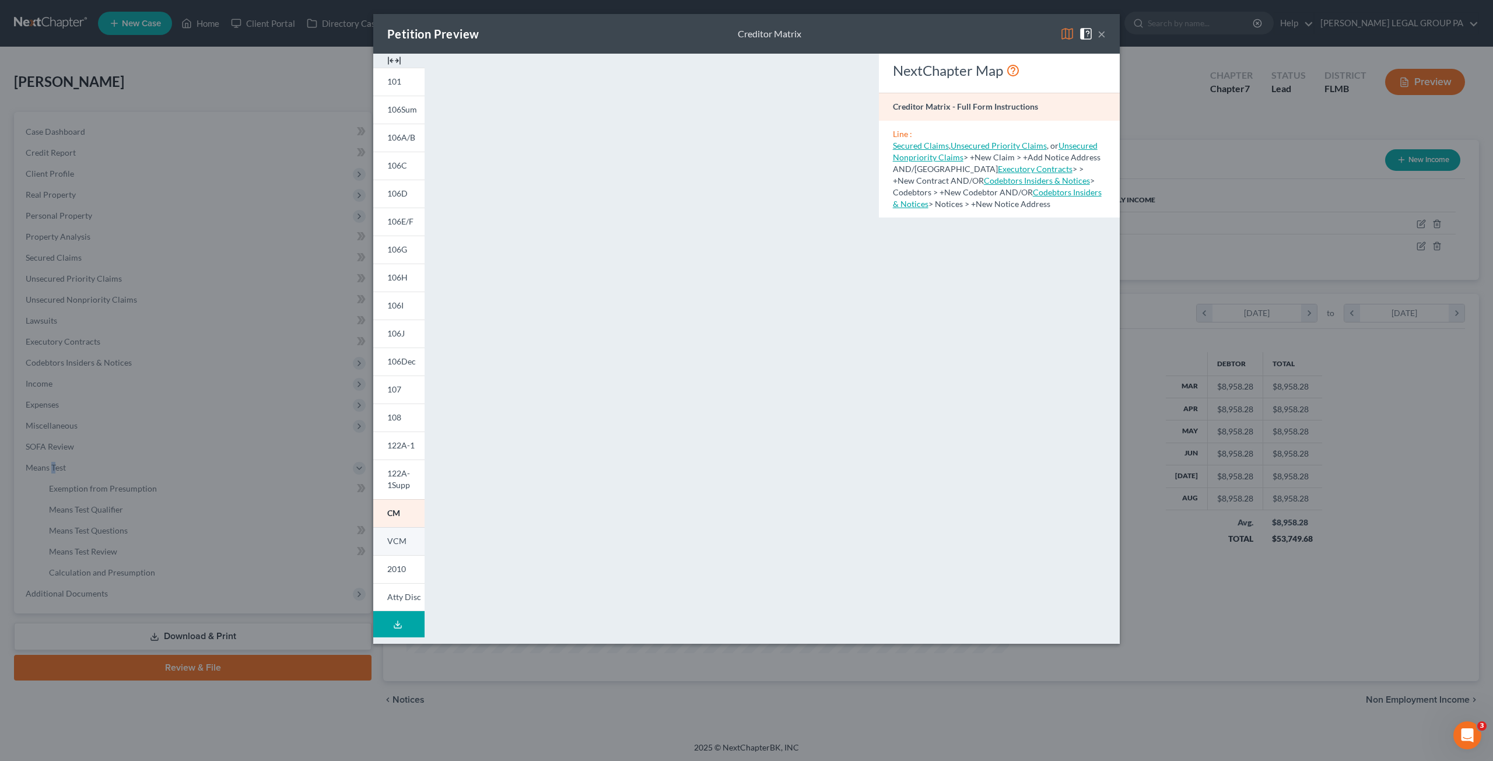
click at [391, 545] on link "VCM" at bounding box center [398, 541] width 51 height 28
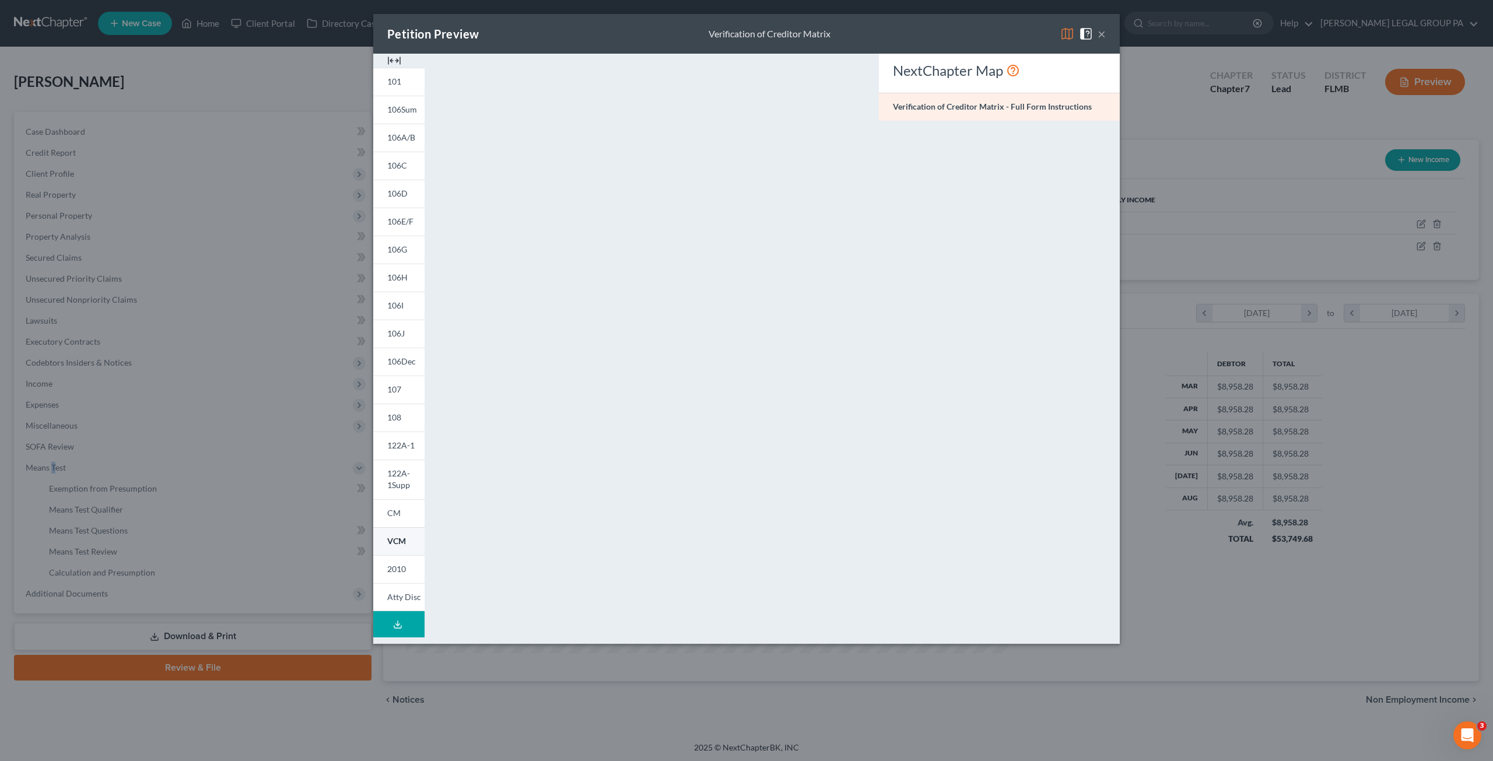
click at [393, 536] on span "VCM" at bounding box center [396, 541] width 19 height 10
click at [407, 450] on link "122A-1" at bounding box center [398, 446] width 51 height 28
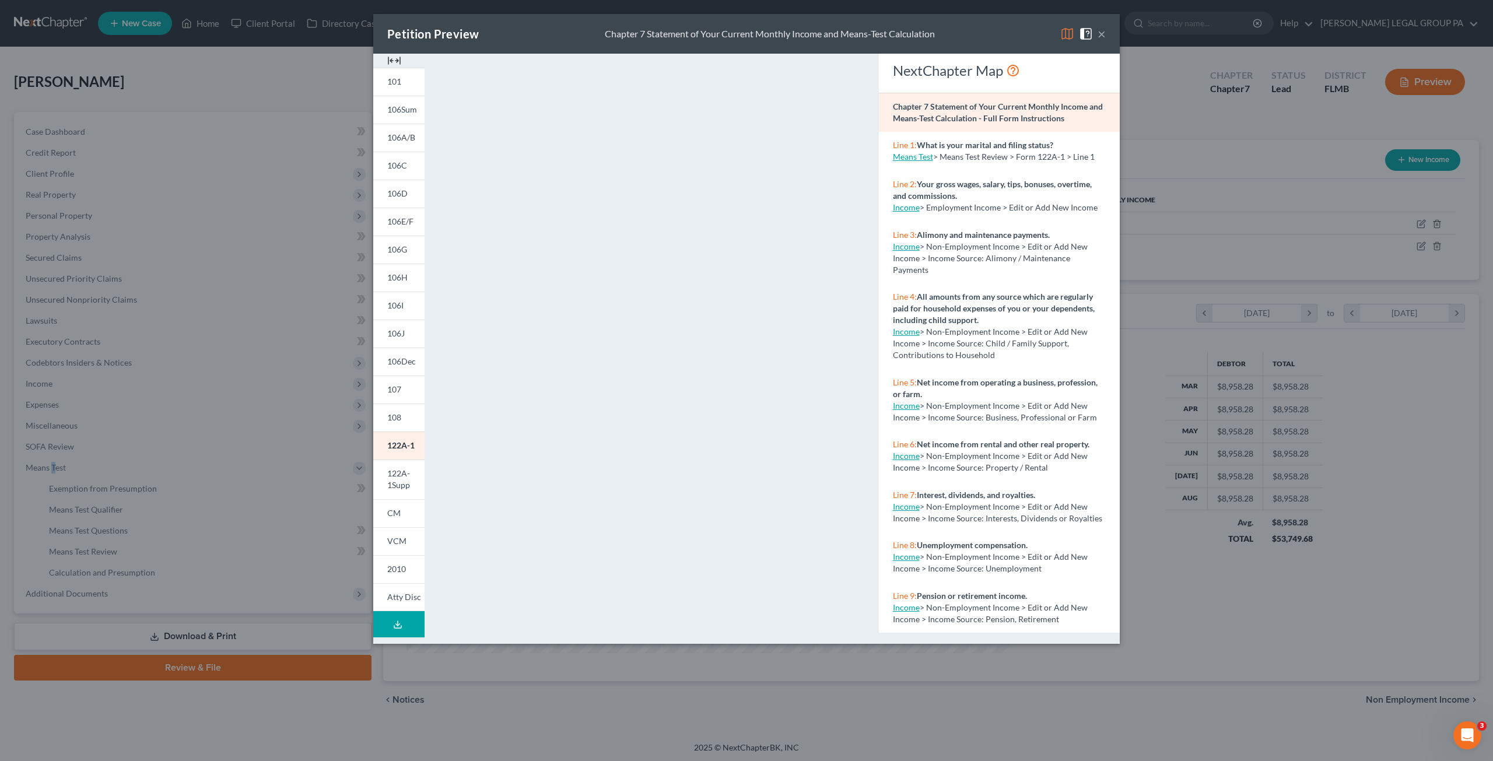
click at [1101, 32] on button "×" at bounding box center [1102, 34] width 8 height 14
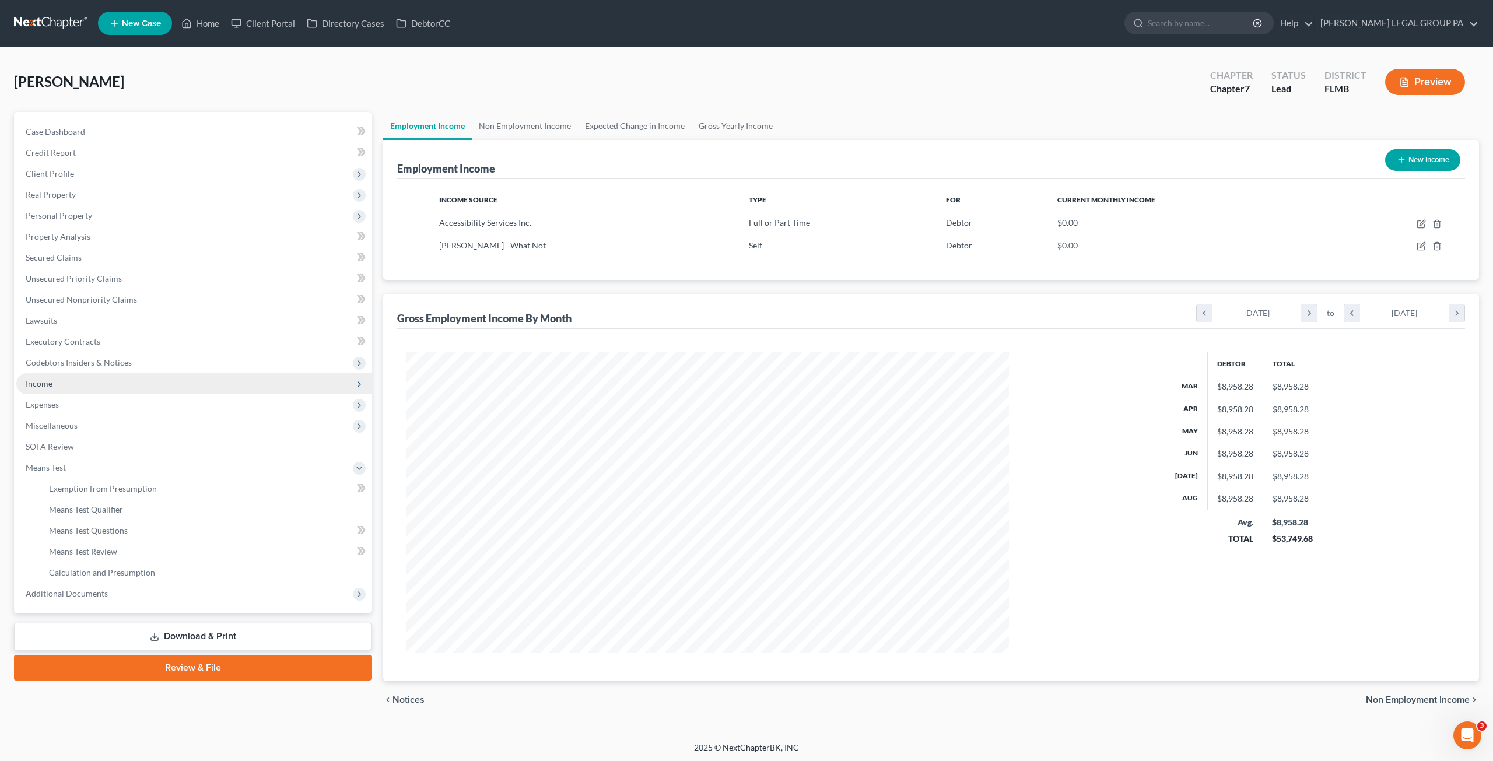
click at [42, 384] on span "Income" at bounding box center [39, 384] width 27 height 10
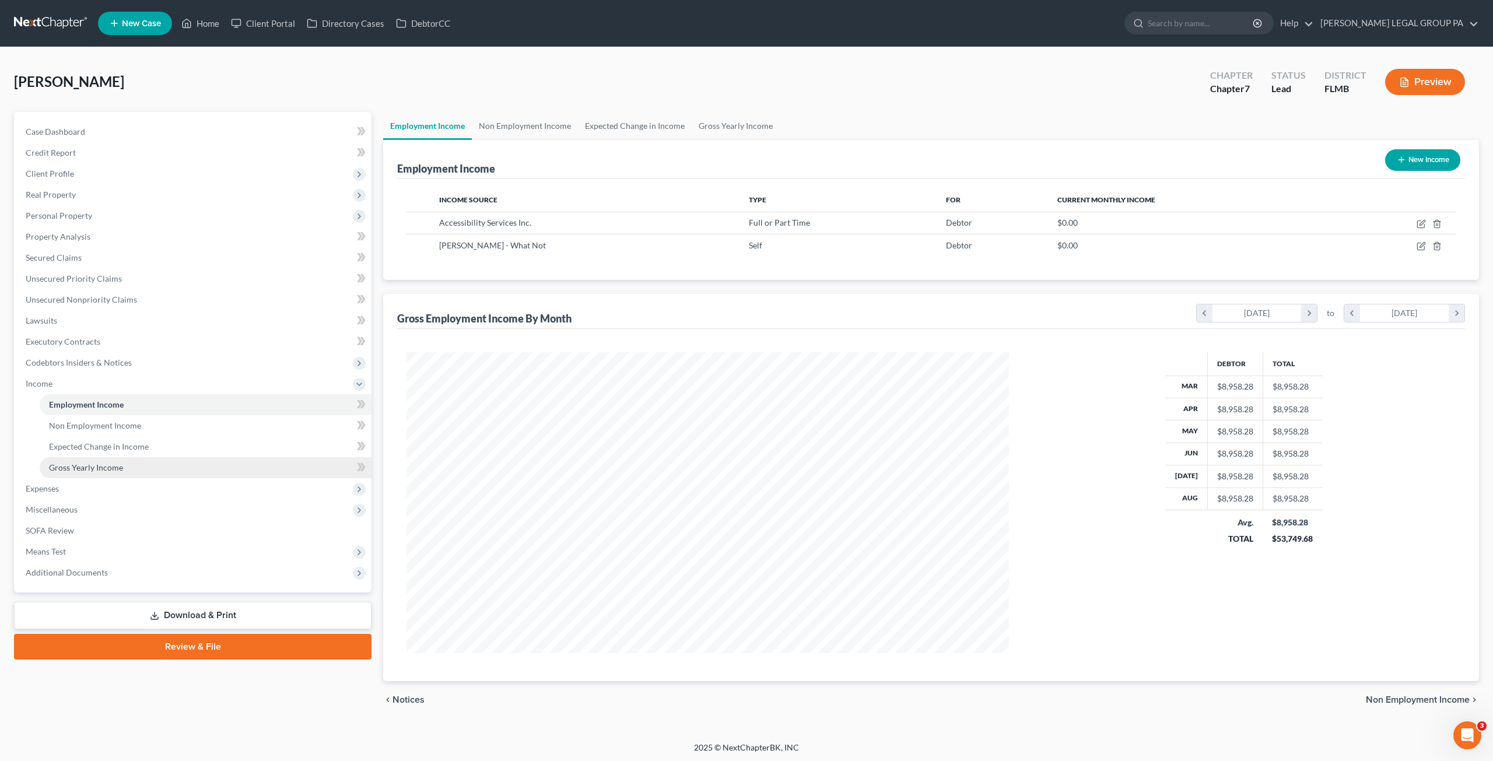
click at [75, 460] on link "Gross Yearly Income" at bounding box center [206, 467] width 332 height 21
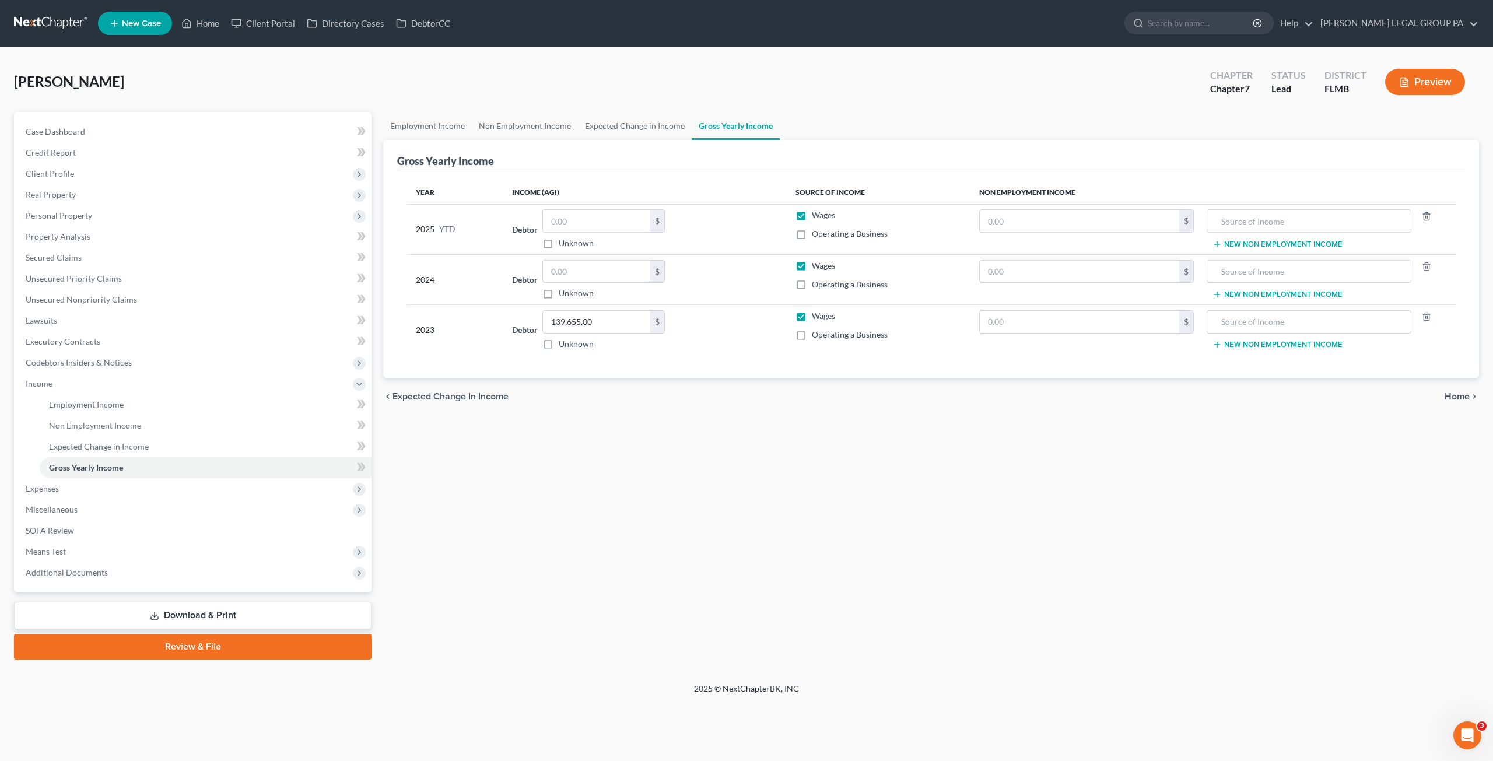
click at [566, 266] on input "text" at bounding box center [596, 272] width 107 height 22
click at [604, 272] on input "text" at bounding box center [596, 272] width 107 height 22
click at [560, 223] on input "text" at bounding box center [596, 221] width 107 height 22
type input "50,717.00"
drag, startPoint x: 564, startPoint y: 269, endPoint x: 496, endPoint y: 265, distance: 67.2
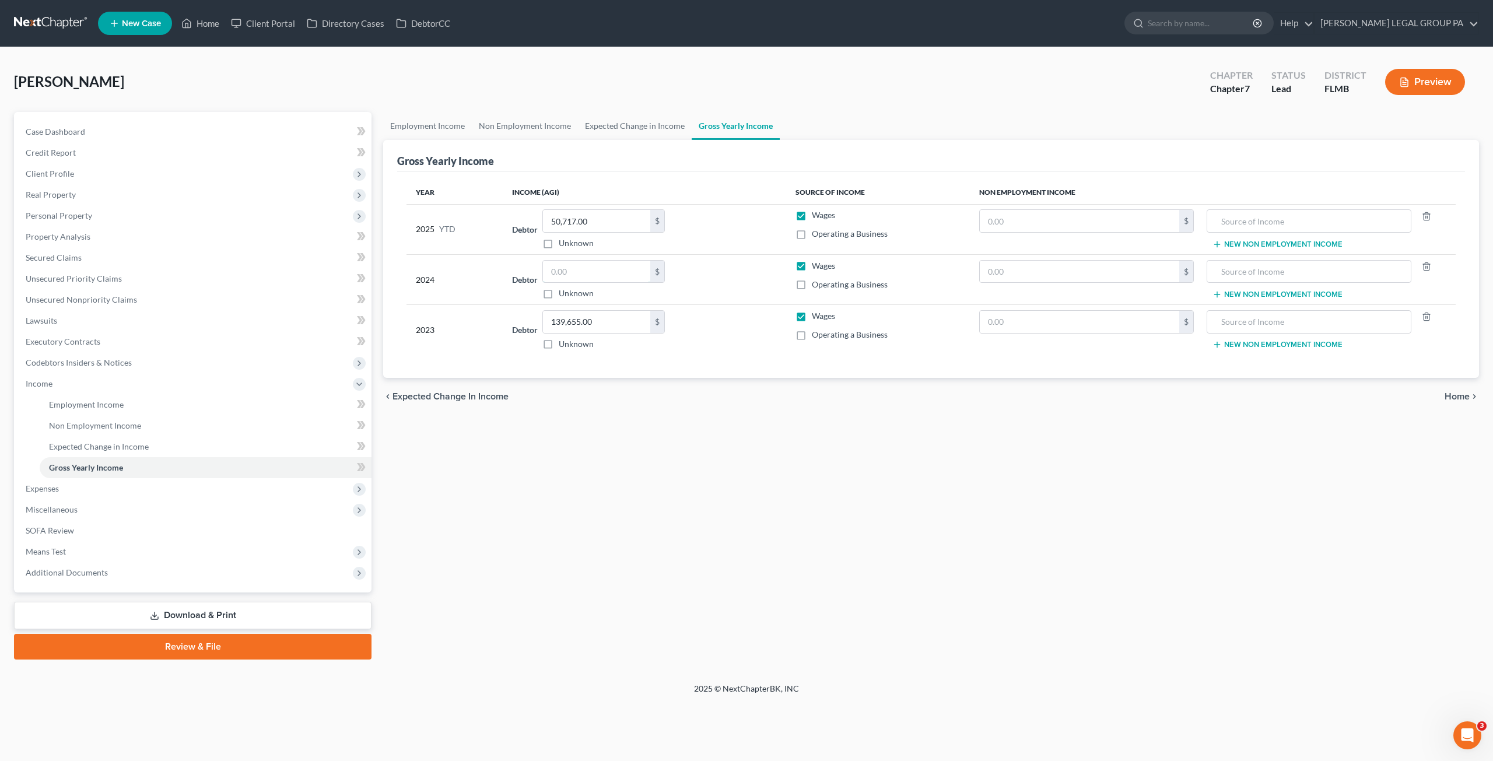
click at [564, 269] on input "text" at bounding box center [596, 272] width 107 height 22
click at [569, 268] on input "text" at bounding box center [596, 272] width 107 height 22
type input "158,076.00"
click at [64, 488] on span "Expenses" at bounding box center [193, 488] width 355 height 21
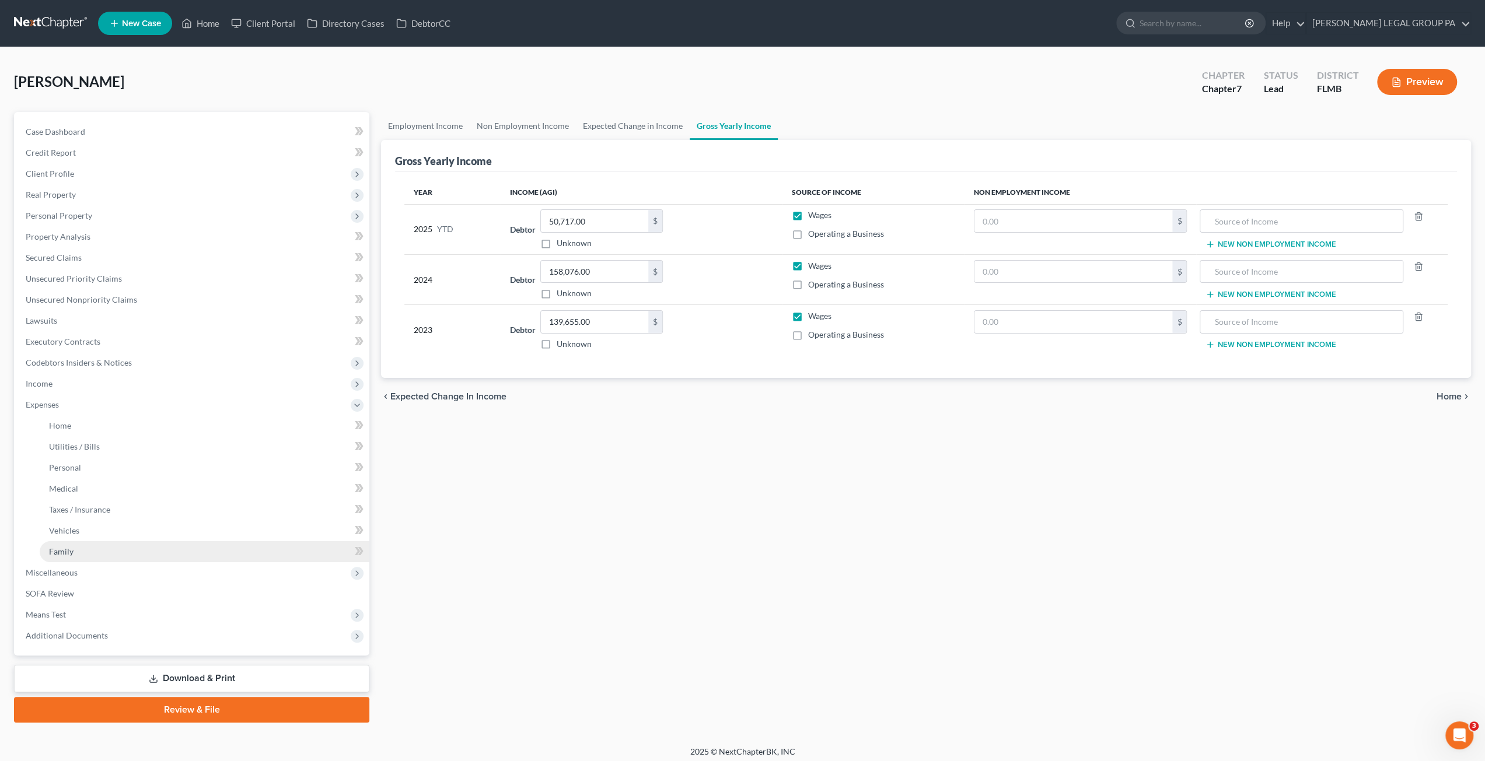
click at [70, 552] on span "Family" at bounding box center [61, 552] width 25 height 10
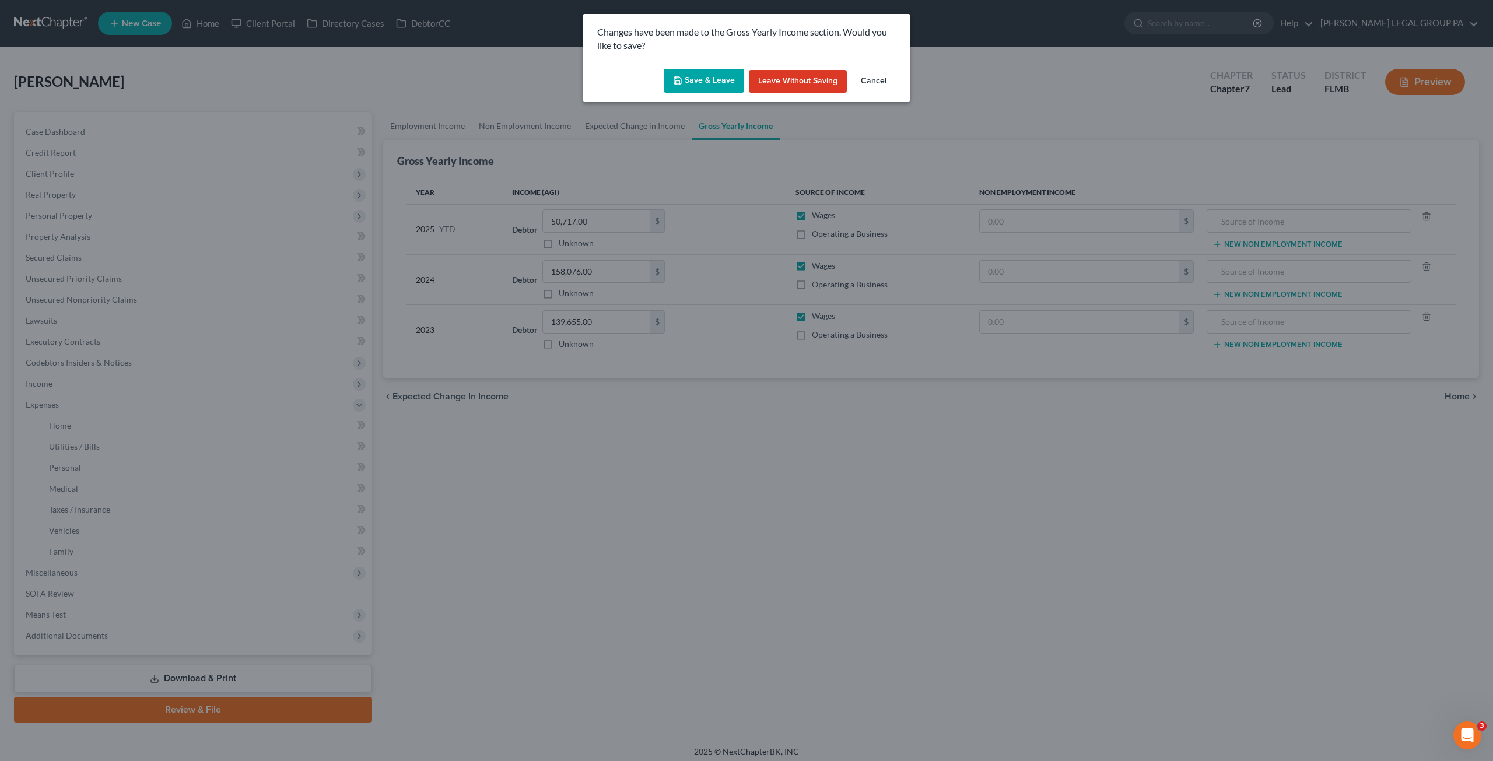
click at [714, 83] on button "Save & Leave" at bounding box center [704, 81] width 81 height 25
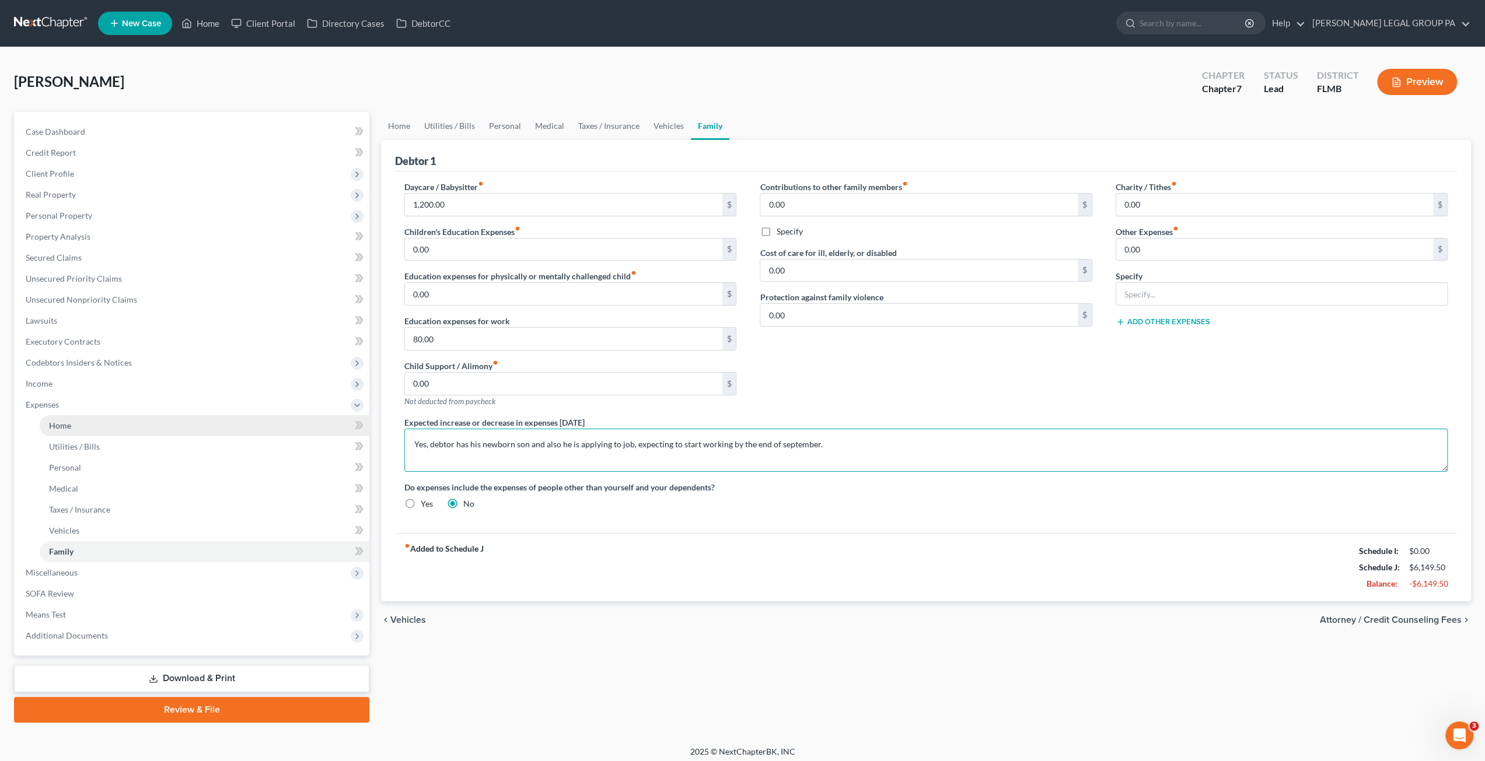
drag, startPoint x: 852, startPoint y: 442, endPoint x: 306, endPoint y: 423, distance: 546.4
click at [306, 423] on div "Petition Navigation Case Dashboard Payments Invoices Payments Payments Credit R…" at bounding box center [742, 417] width 1468 height 611
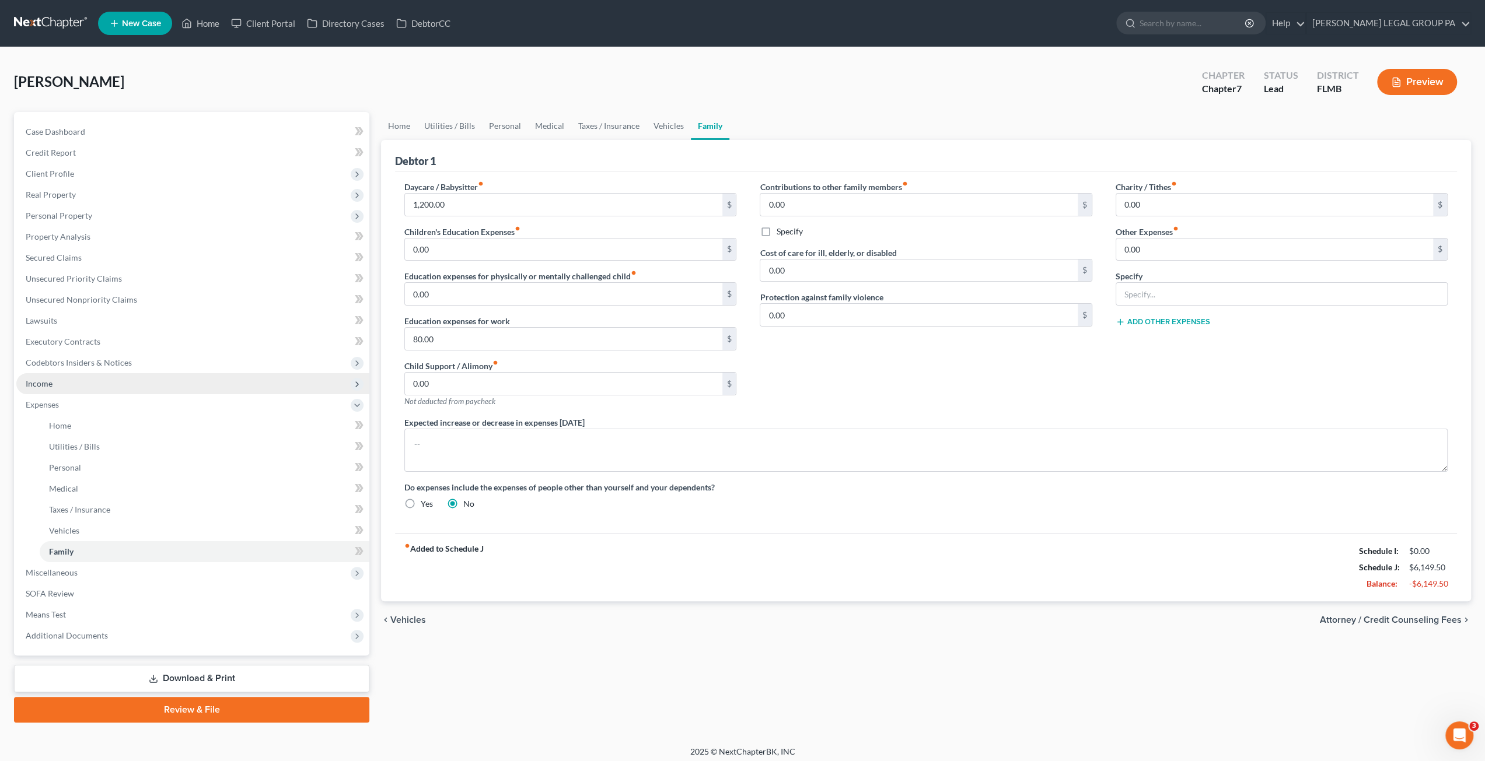
click at [51, 384] on span "Income" at bounding box center [39, 384] width 27 height 10
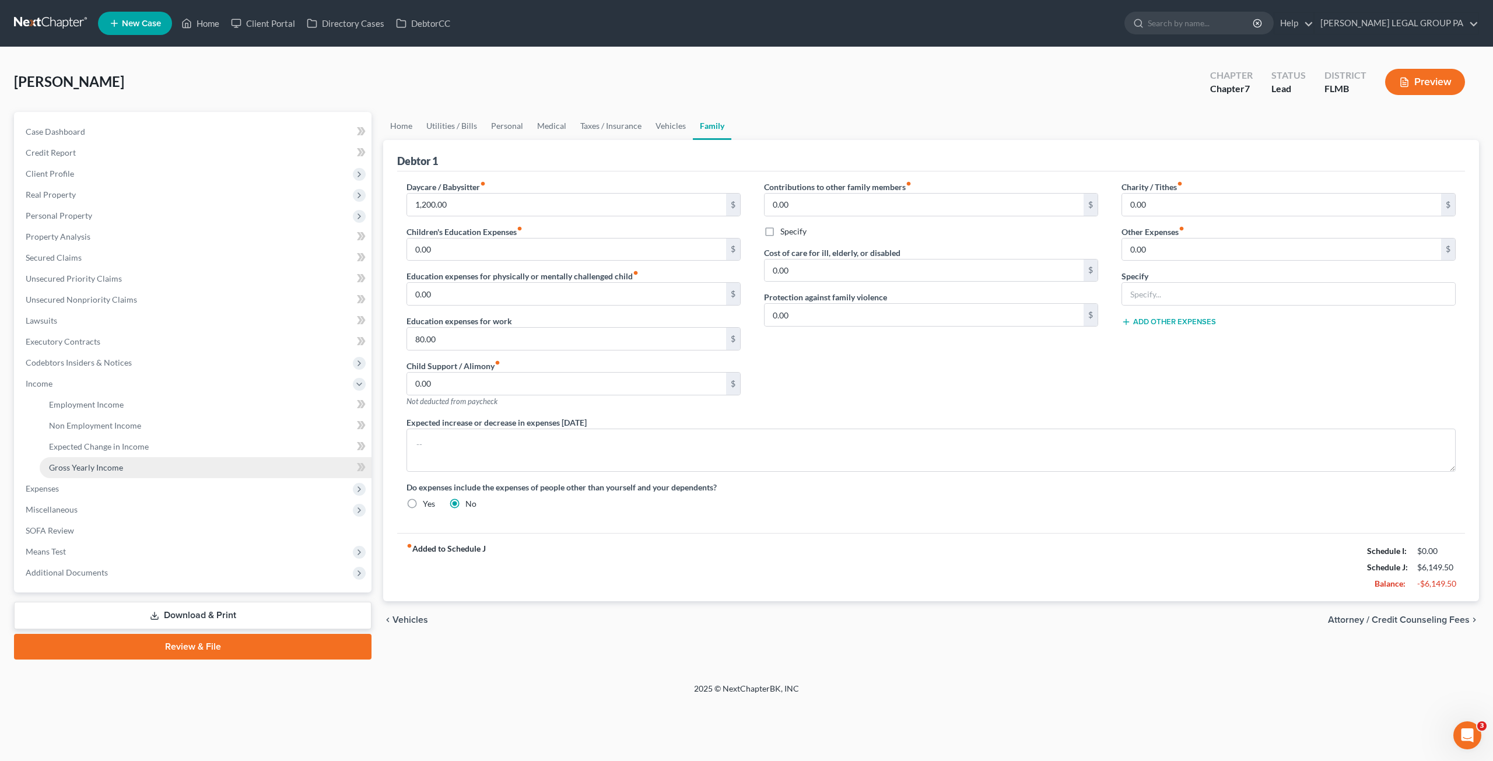
click at [90, 466] on span "Gross Yearly Income" at bounding box center [86, 468] width 74 height 10
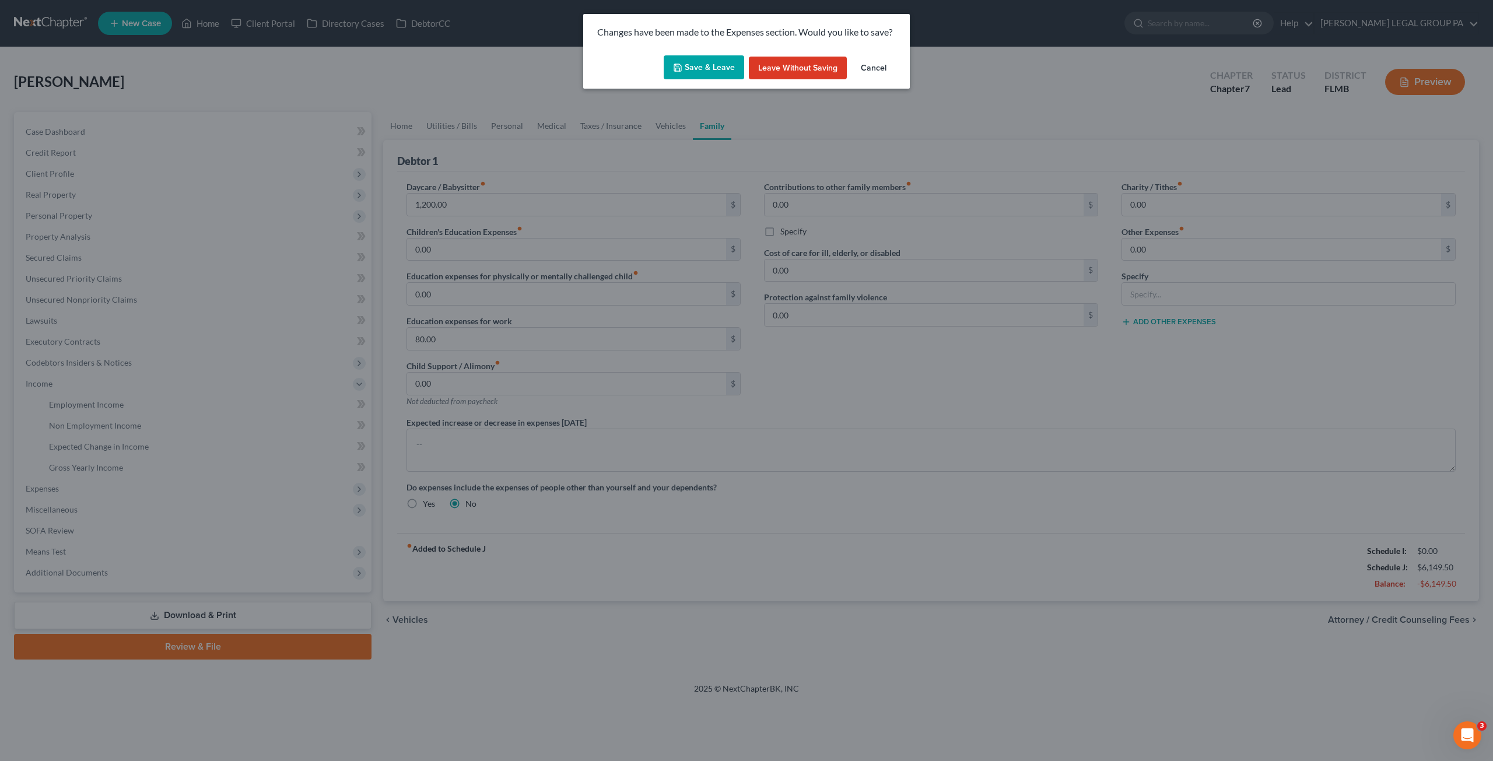
click at [685, 69] on button "Save & Leave" at bounding box center [704, 67] width 81 height 25
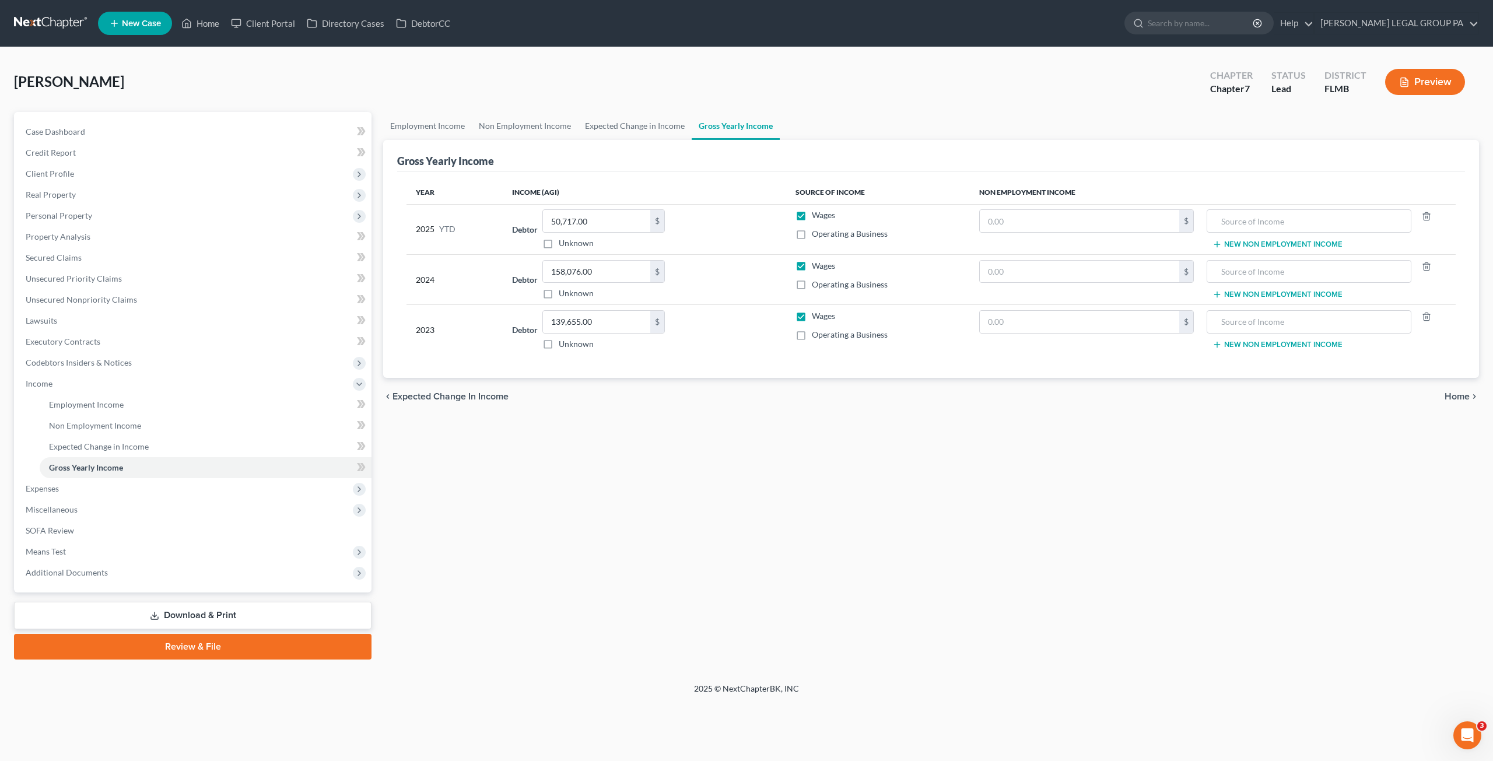
click at [477, 461] on div "Employment Income Non Employment Income Expected Change in Income Gross Yearly …" at bounding box center [931, 386] width 1108 height 548
click at [434, 128] on link "Employment Income" at bounding box center [427, 126] width 89 height 28
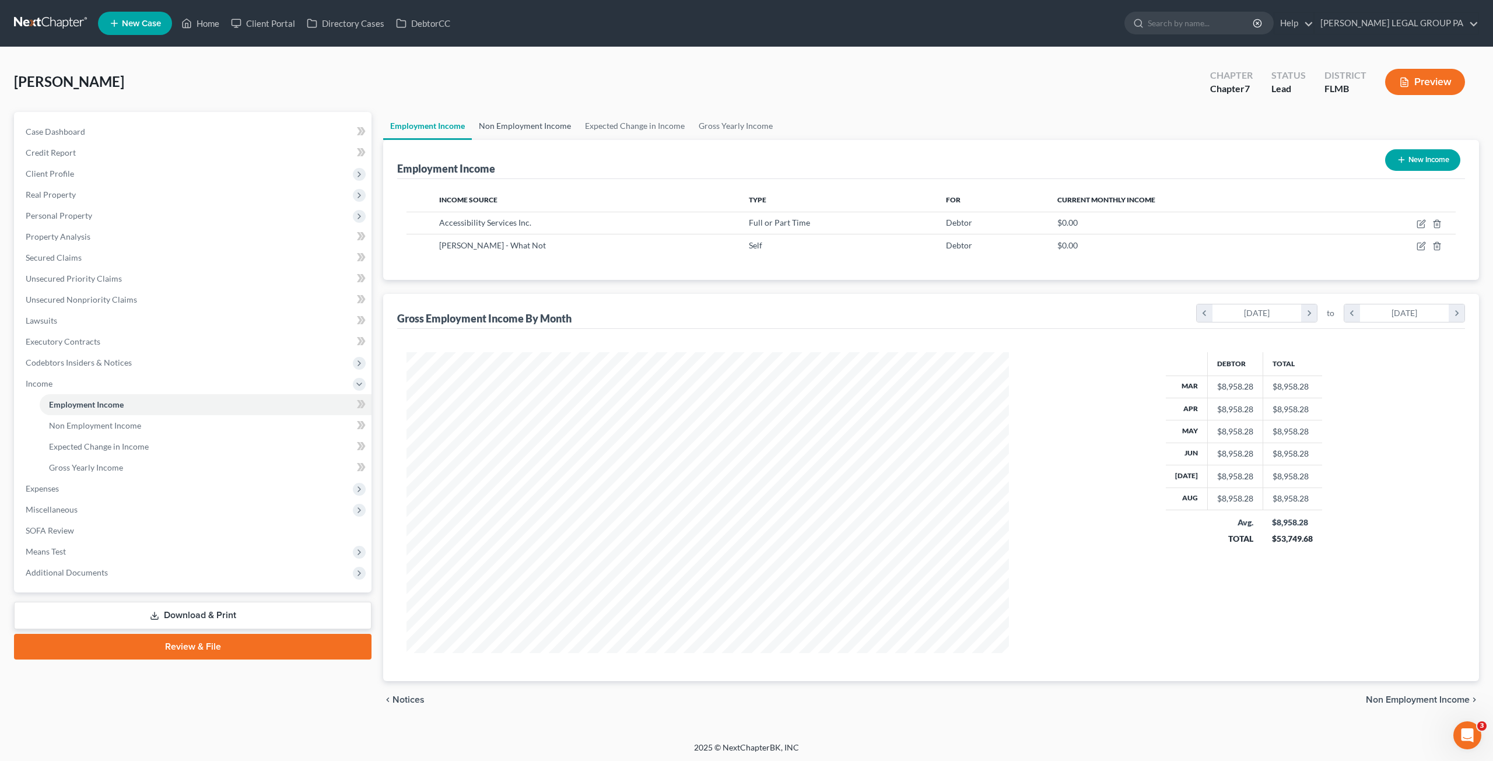
scroll to position [301, 625]
click at [540, 129] on link "Non Employment Income" at bounding box center [525, 126] width 106 height 28
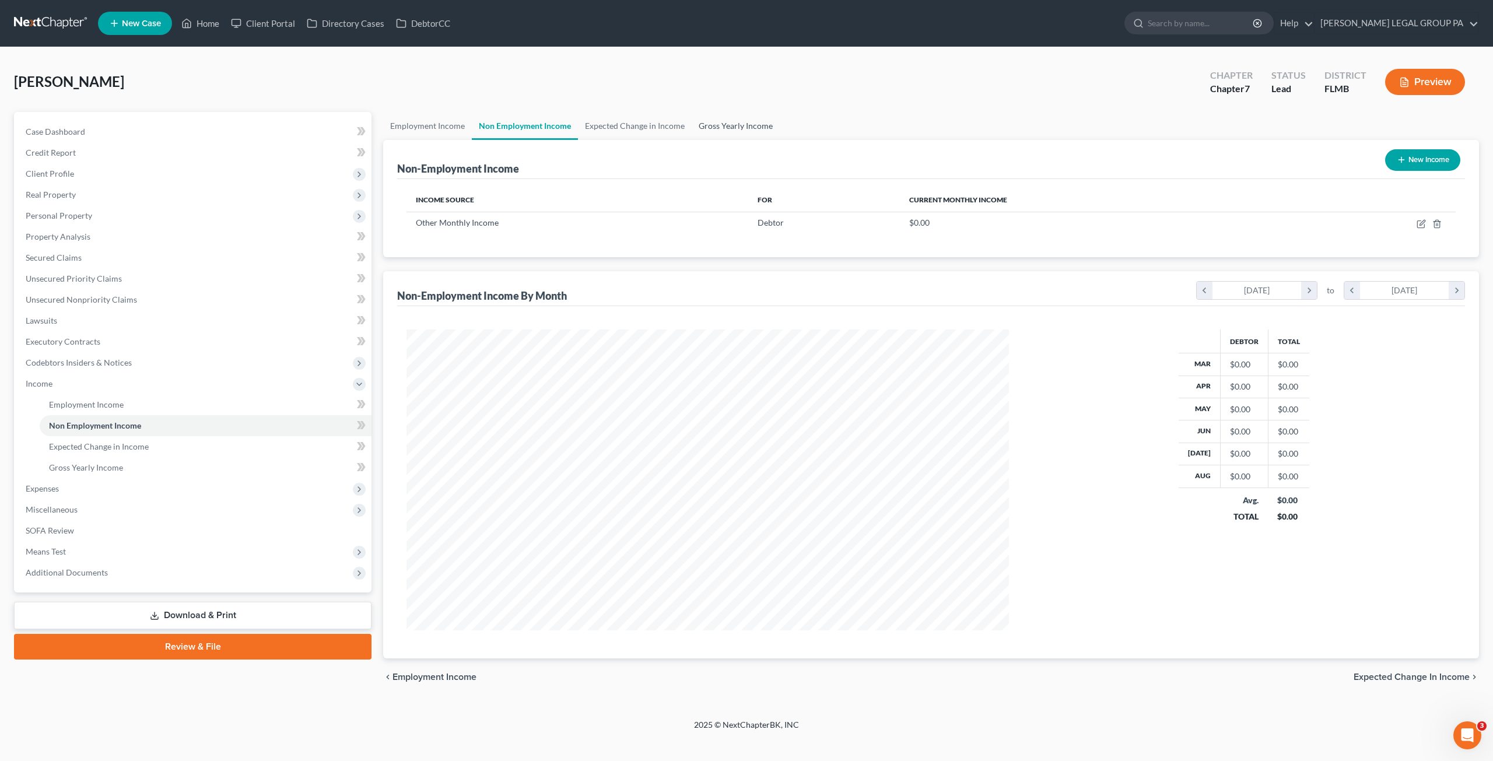
click at [732, 125] on link "Gross Yearly Income" at bounding box center [736, 126] width 88 height 28
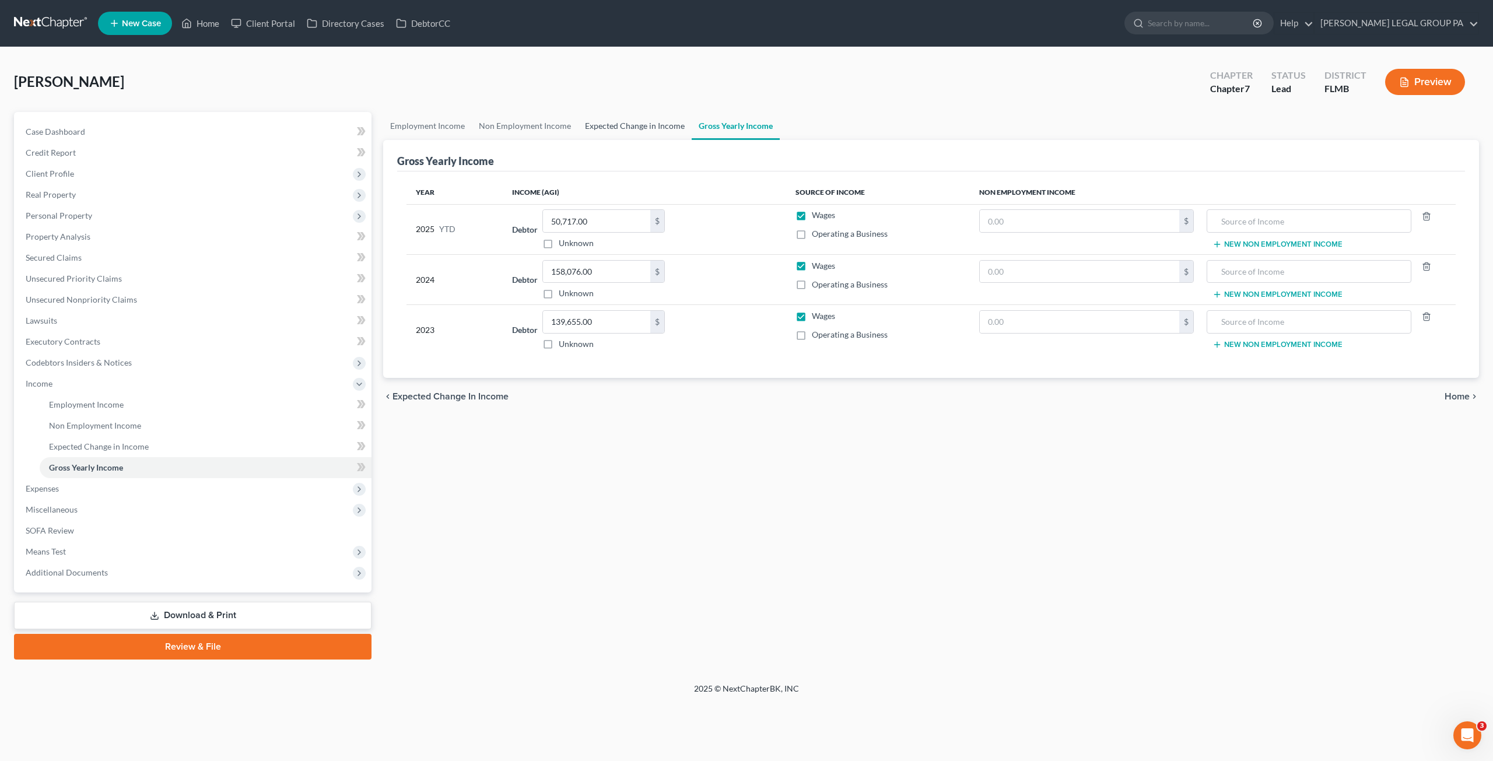
click at [656, 125] on link "Expected Change in Income" at bounding box center [635, 126] width 114 height 28
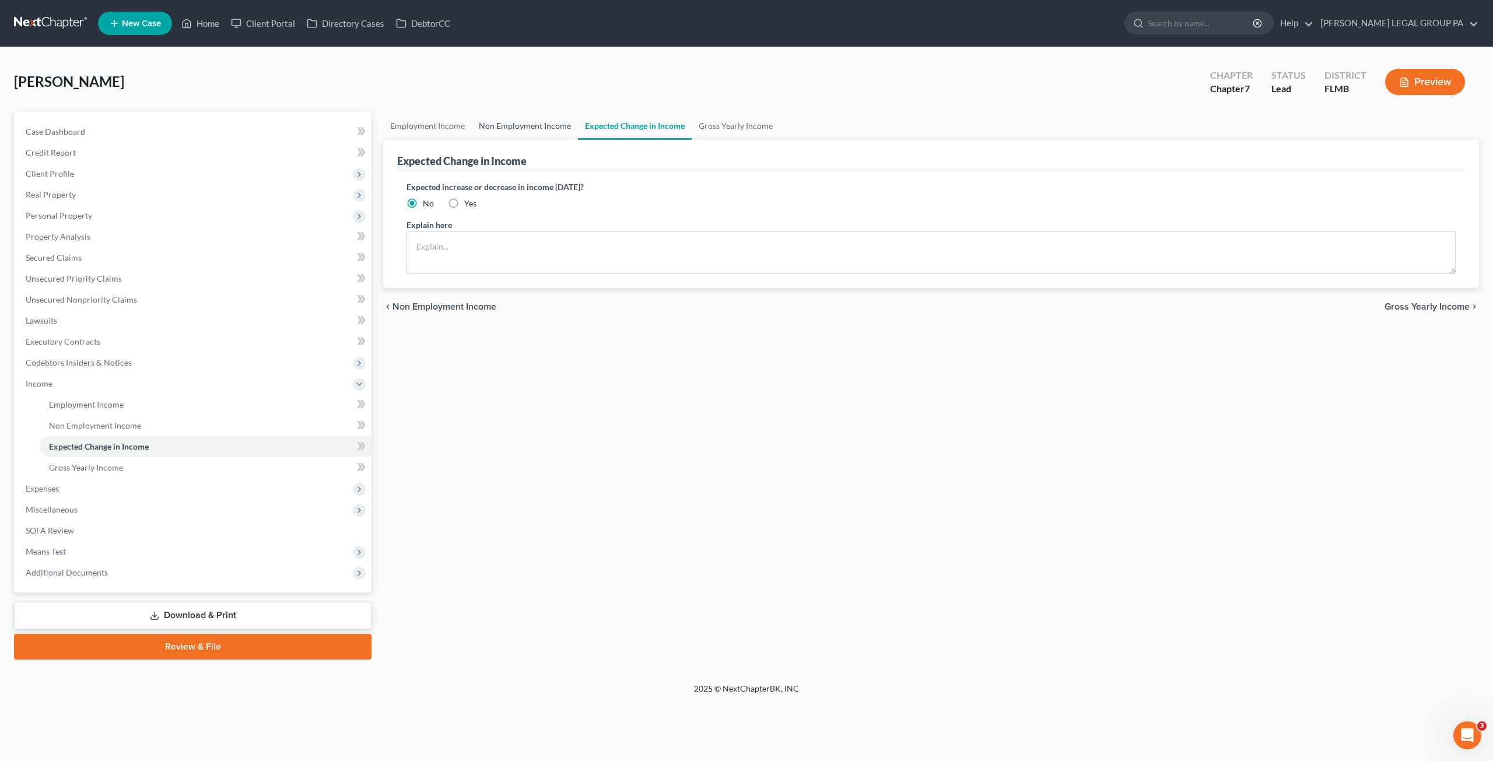
click at [503, 122] on link "Non Employment Income" at bounding box center [525, 126] width 106 height 28
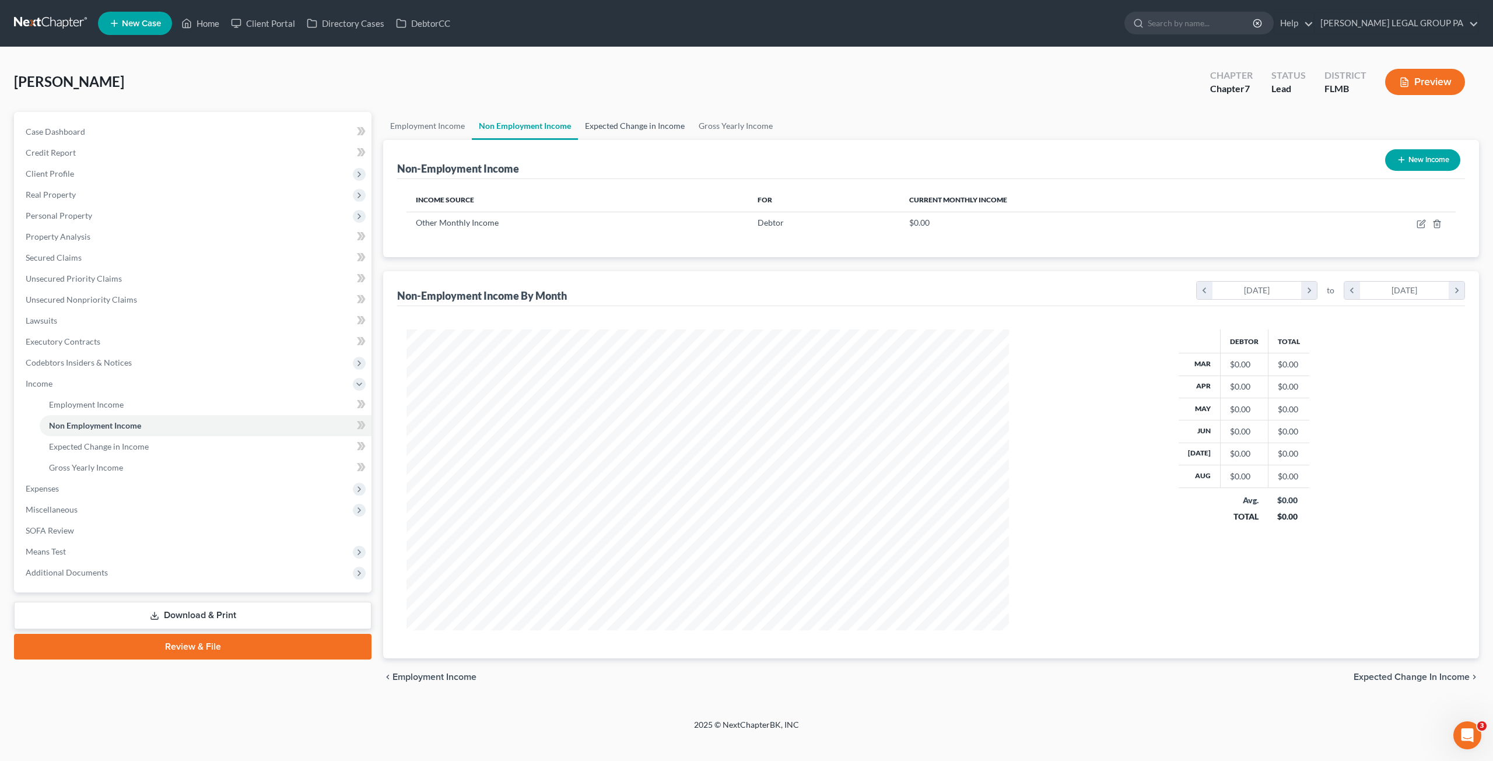
scroll to position [301, 625]
click at [616, 123] on link "Expected Change in Income" at bounding box center [635, 126] width 114 height 28
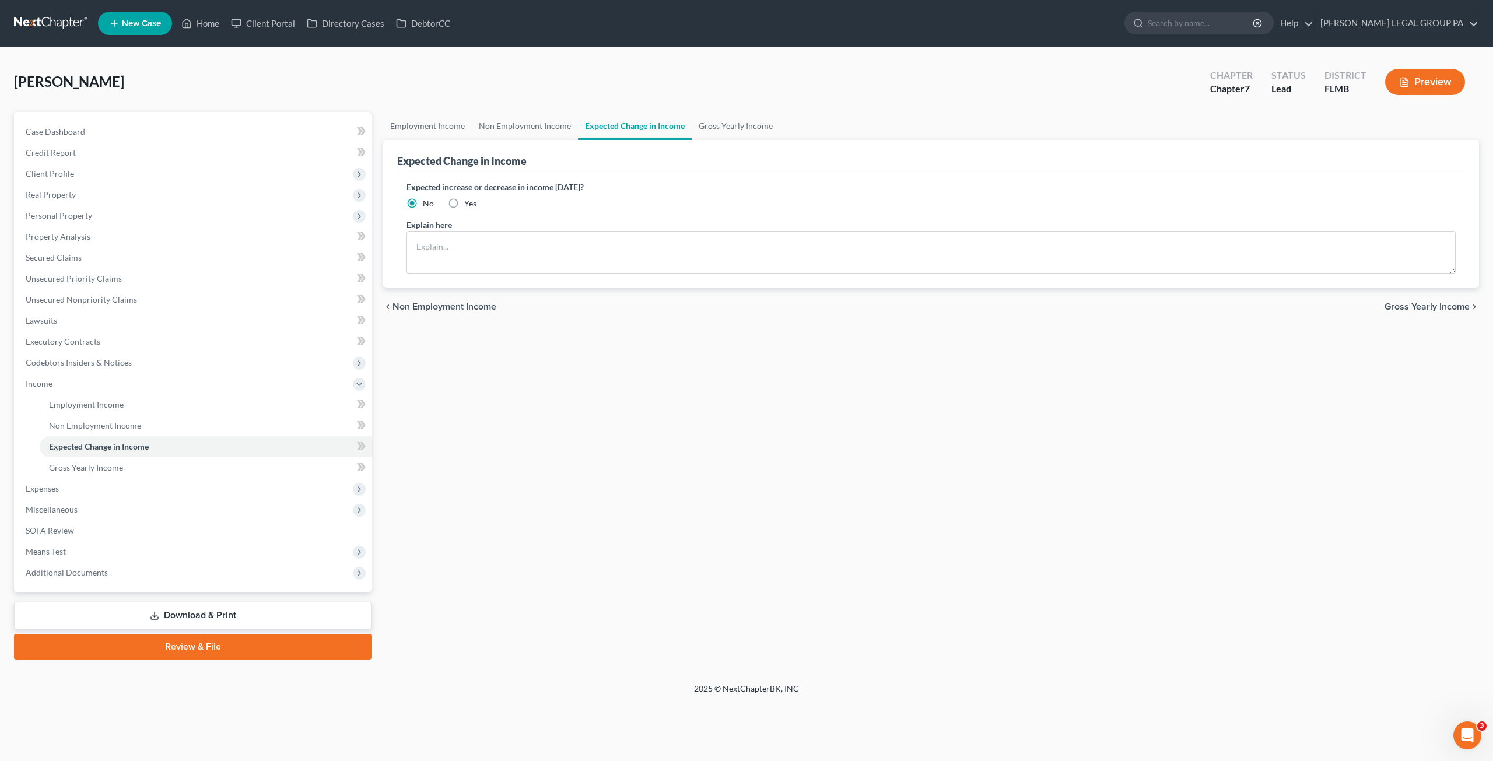
click at [464, 200] on label "Yes" at bounding box center [470, 204] width 12 height 12
click at [469, 200] on input "Yes" at bounding box center [473, 202] width 8 height 8
radio input "true"
click at [456, 244] on textarea at bounding box center [931, 252] width 1049 height 43
paste textarea "Yes, debtor has his newborn son and also he is applying to job, expecting to st…"
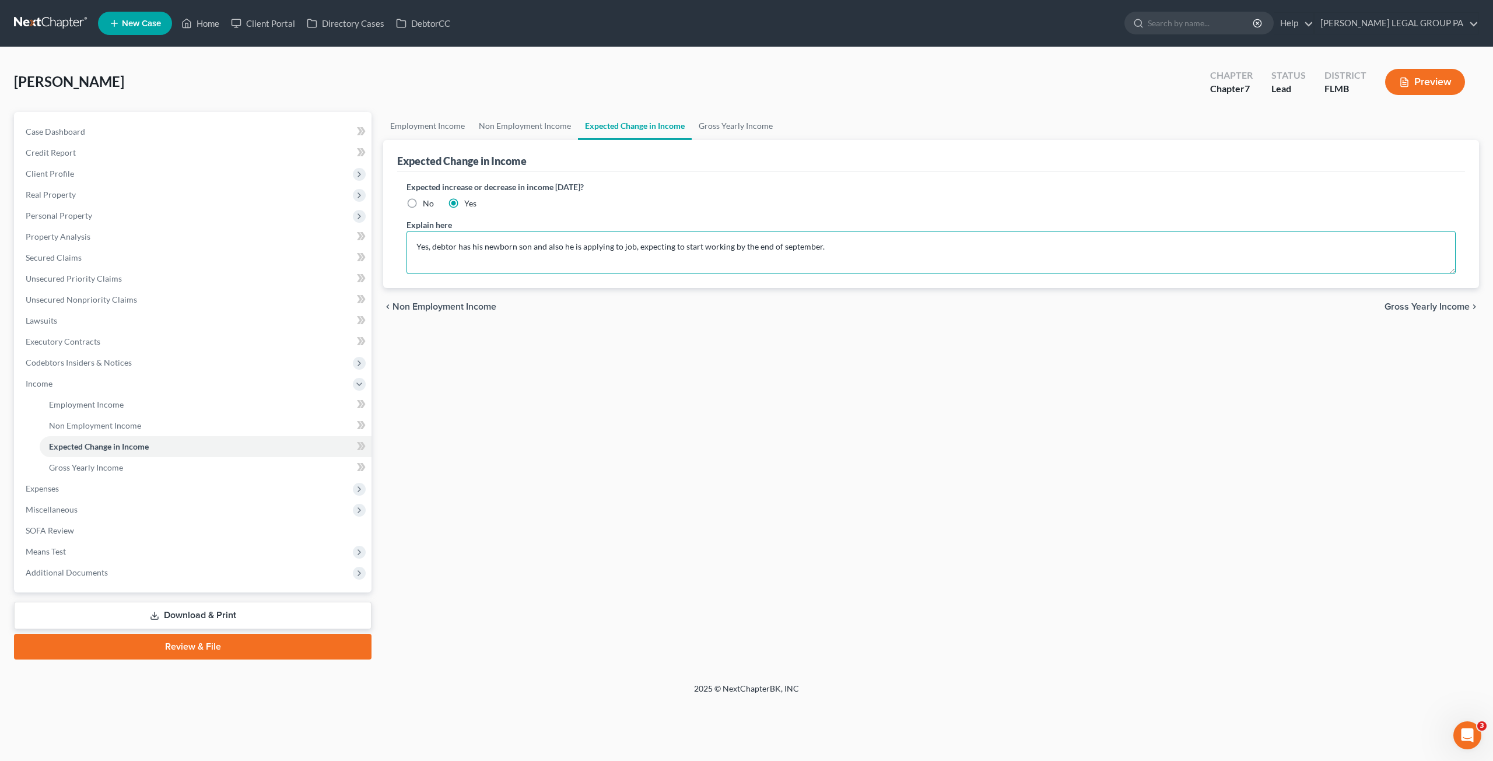
click at [781, 248] on textarea "Yes, debtor has his newborn son and also he is applying to job, expecting to st…" at bounding box center [931, 252] width 1049 height 43
type textarea "Yes, debtor has his newborn son and also he is applying to job, expecting to st…"
drag, startPoint x: 51, startPoint y: 135, endPoint x: 58, endPoint y: 137, distance: 6.7
click at [53, 135] on span "Case Dashboard" at bounding box center [56, 132] width 60 height 10
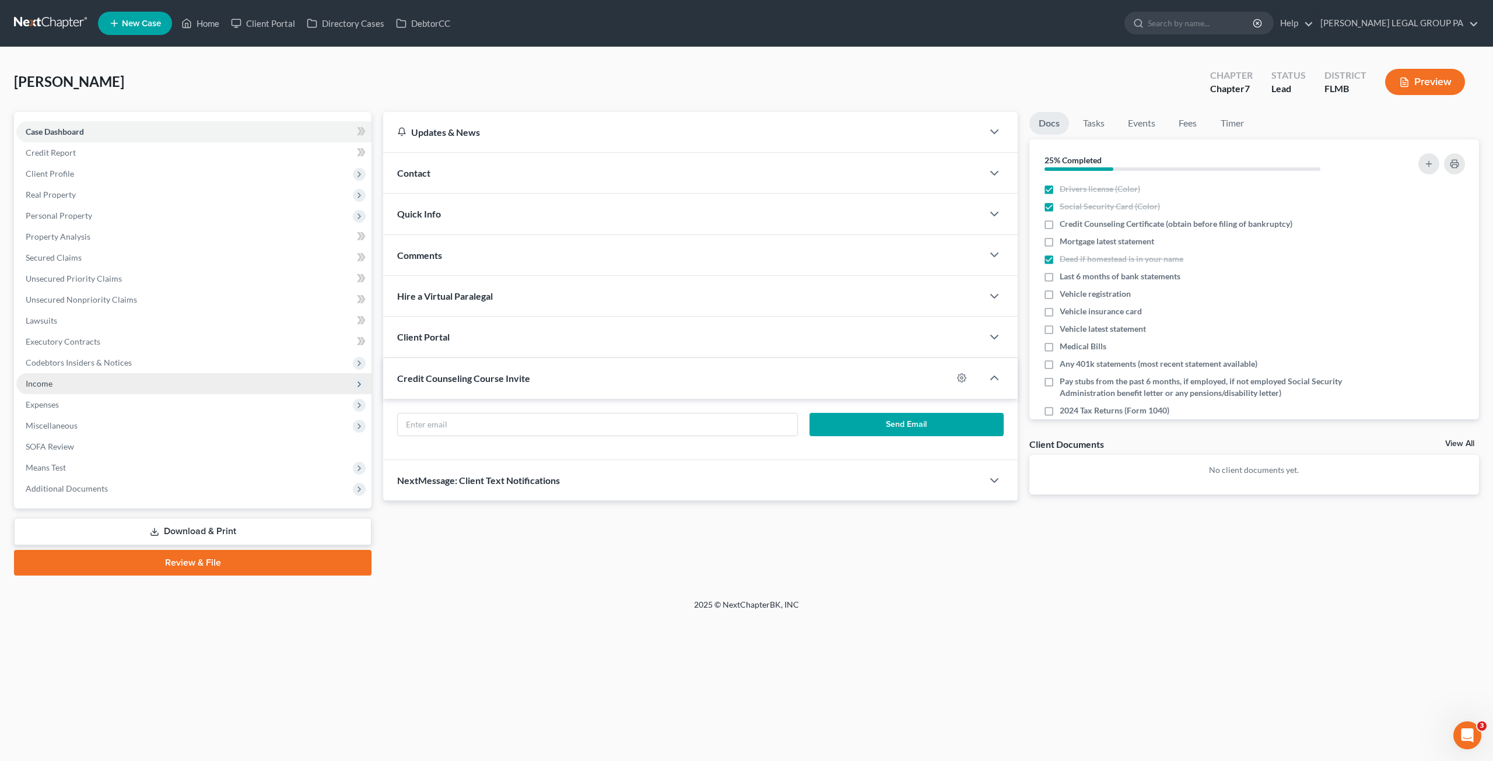
click at [39, 388] on span "Income" at bounding box center [193, 383] width 355 height 21
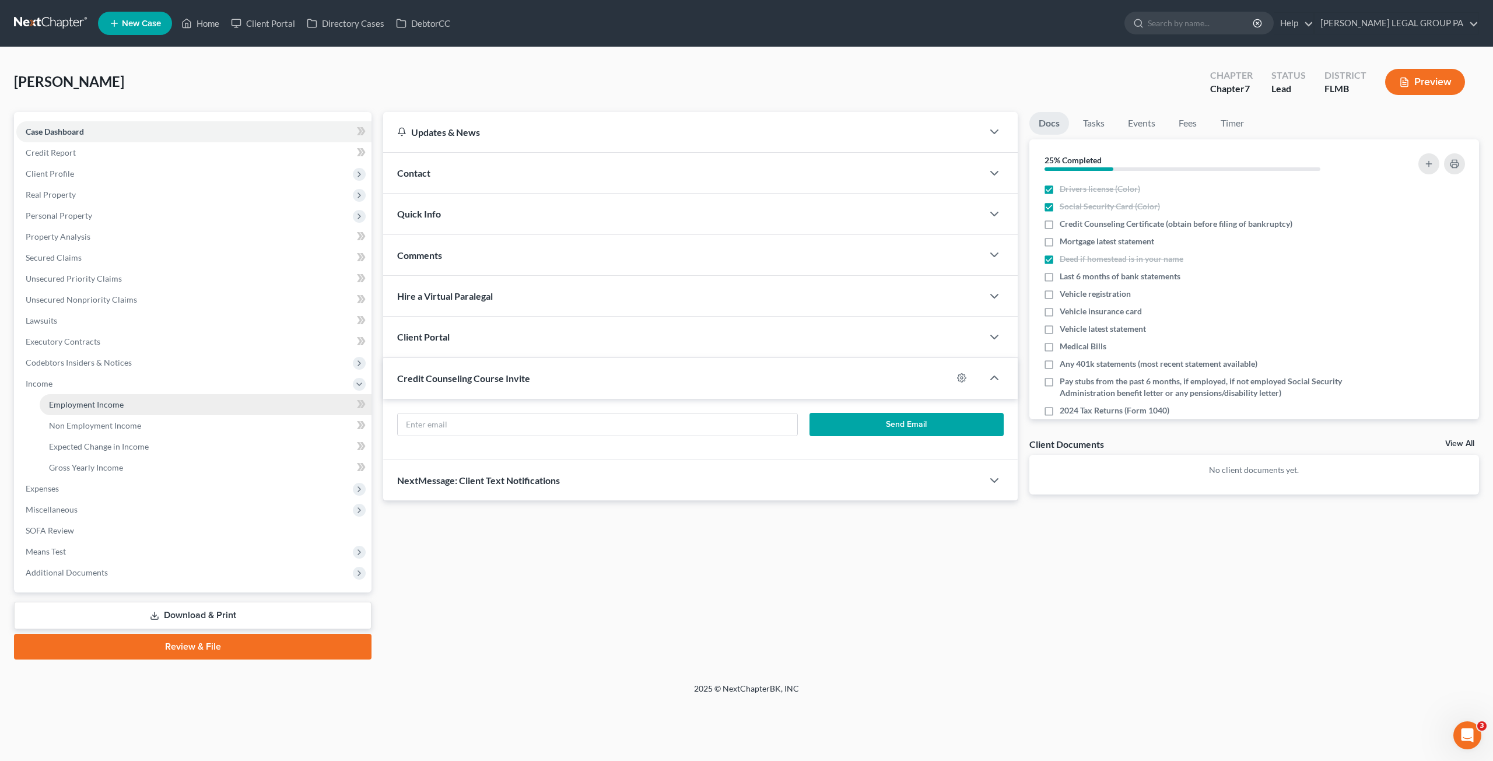
click at [64, 403] on span "Employment Income" at bounding box center [86, 405] width 75 height 10
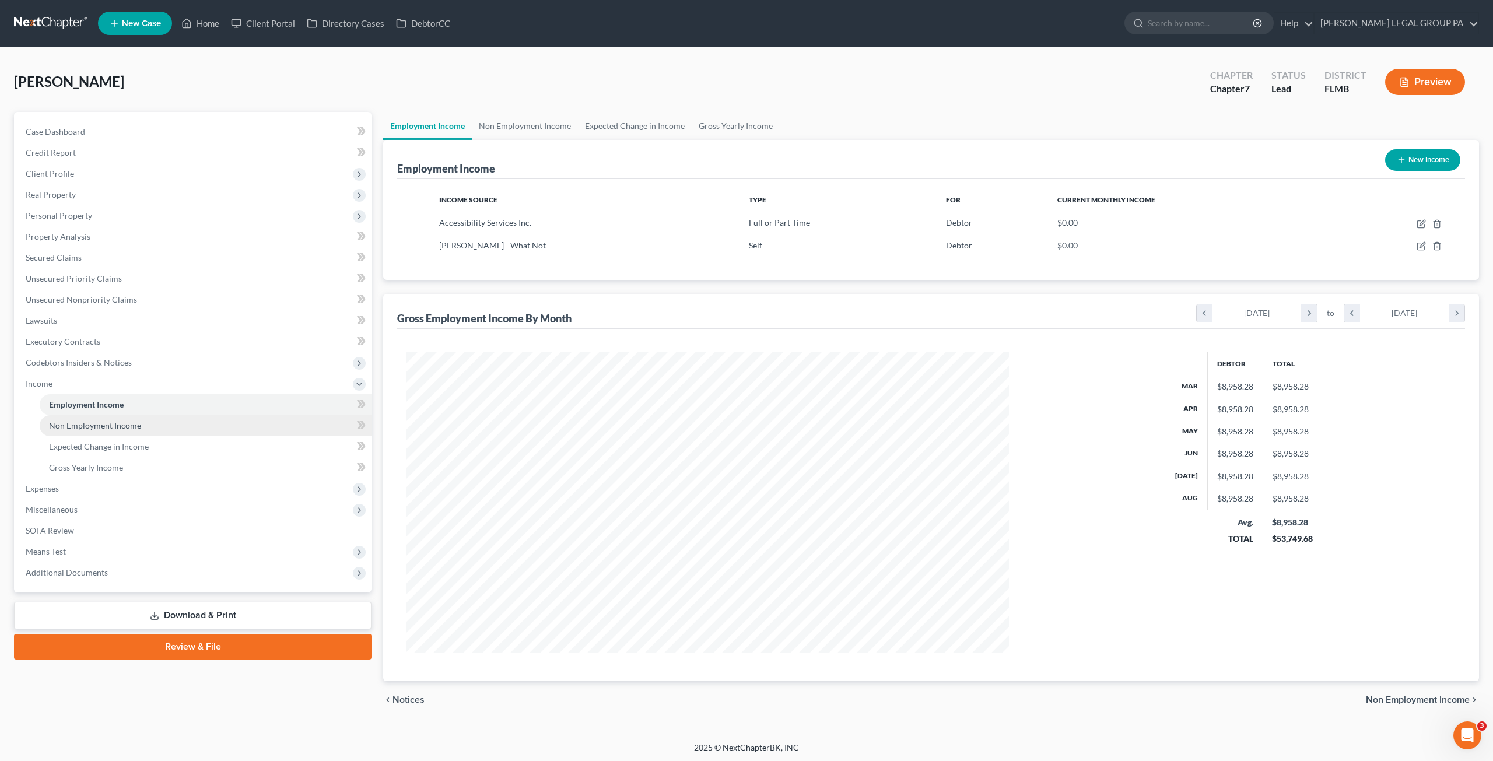
scroll to position [301, 625]
click at [113, 424] on span "Non Employment Income" at bounding box center [95, 426] width 92 height 10
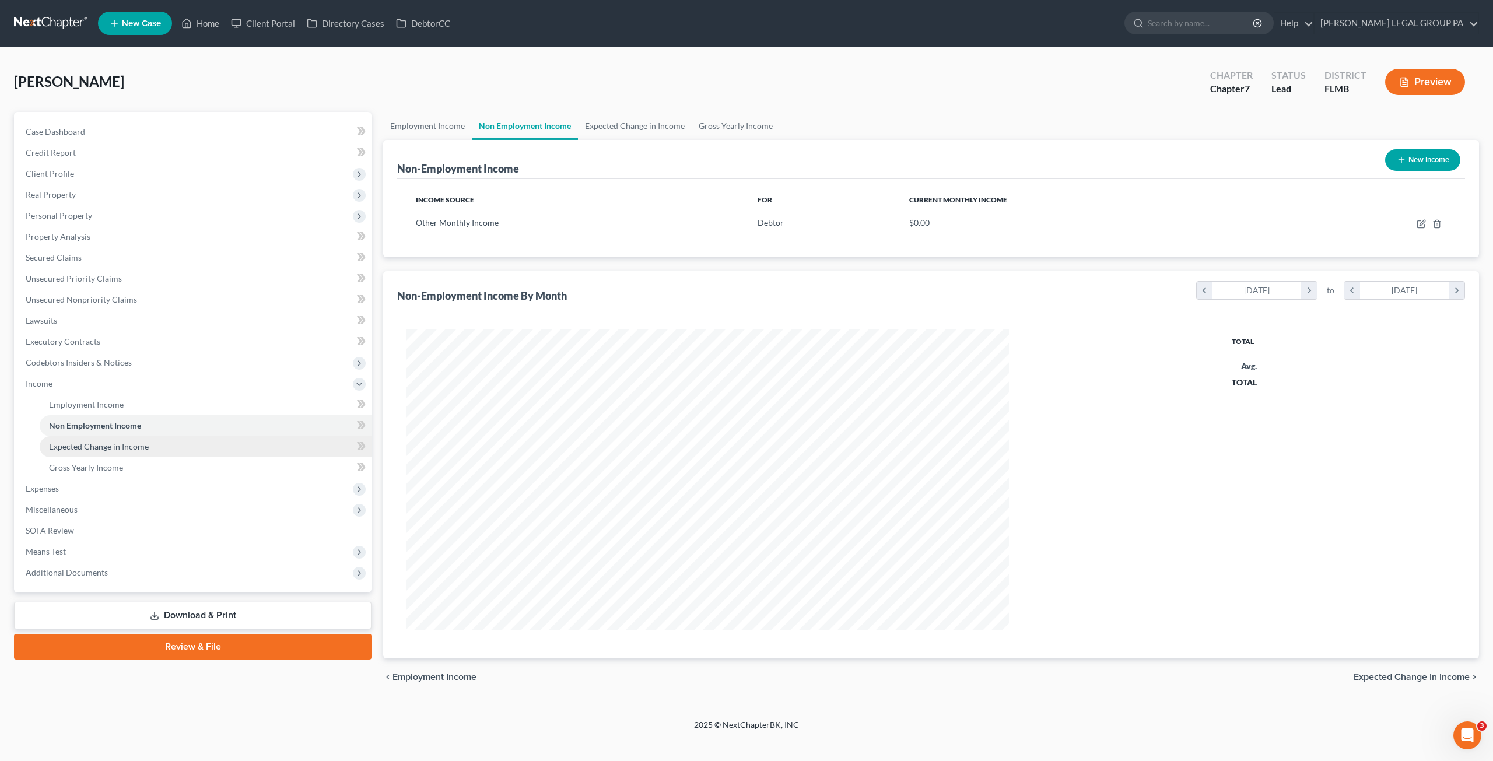
scroll to position [301, 625]
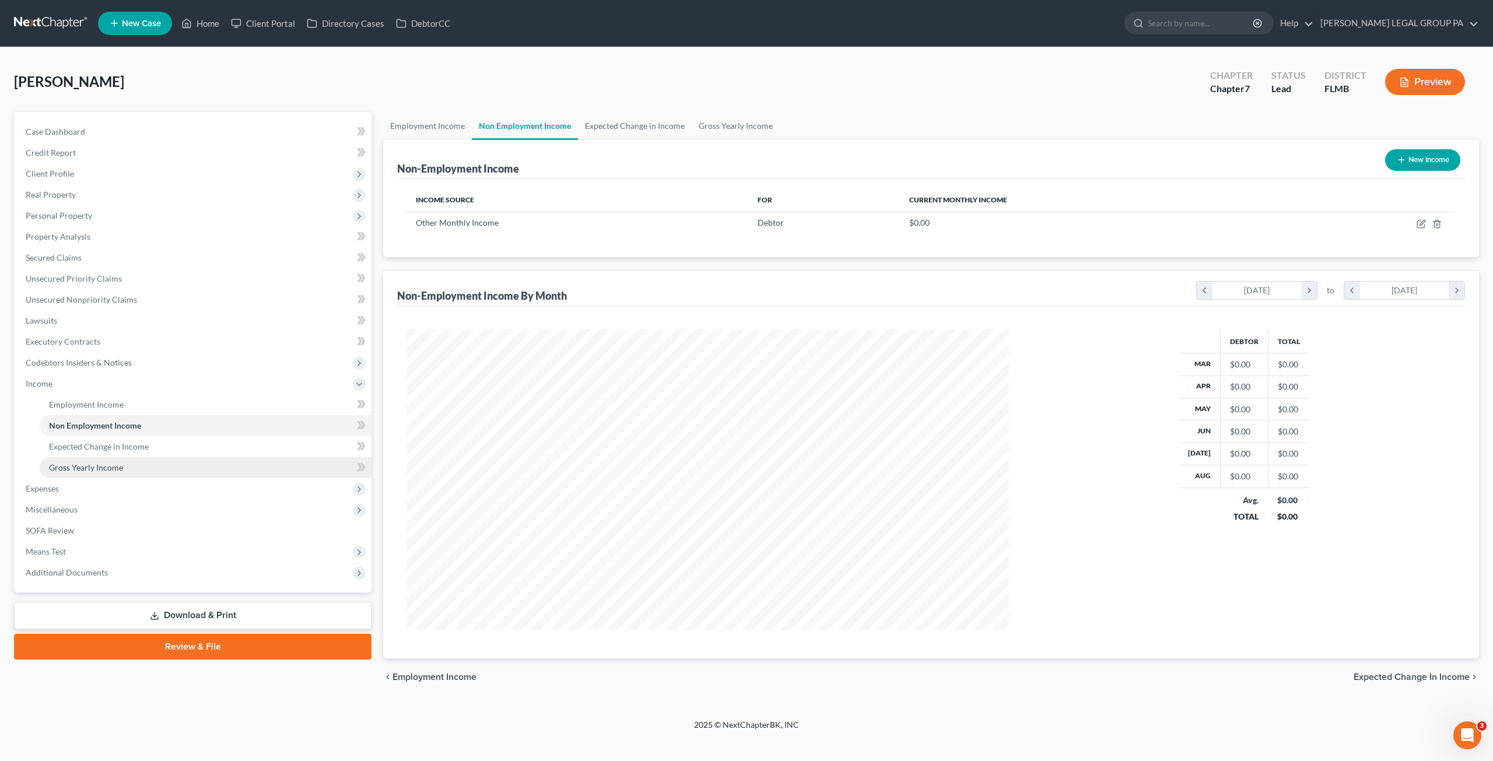
click at [99, 466] on span "Gross Yearly Income" at bounding box center [86, 468] width 74 height 10
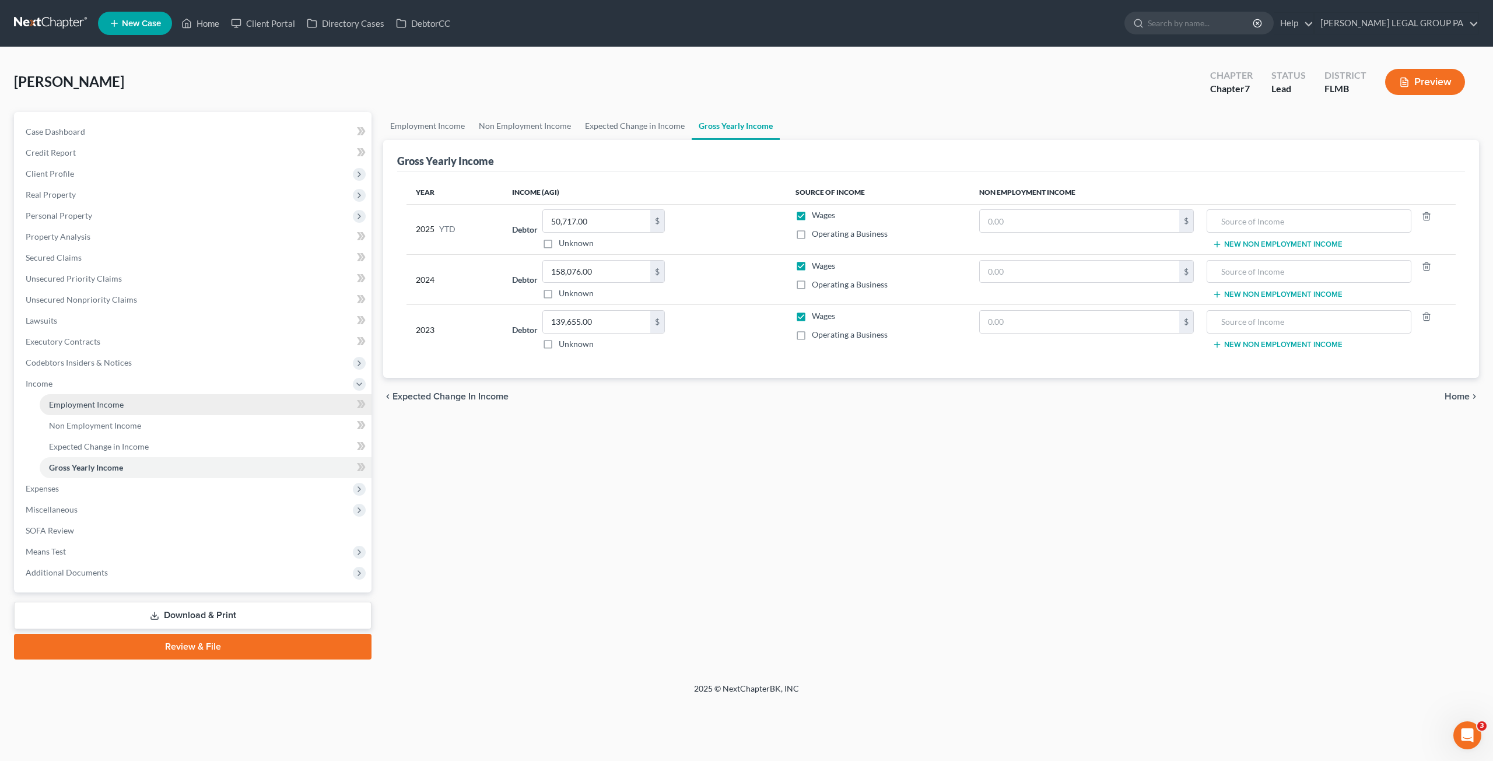
click at [78, 404] on span "Employment Income" at bounding box center [86, 405] width 75 height 10
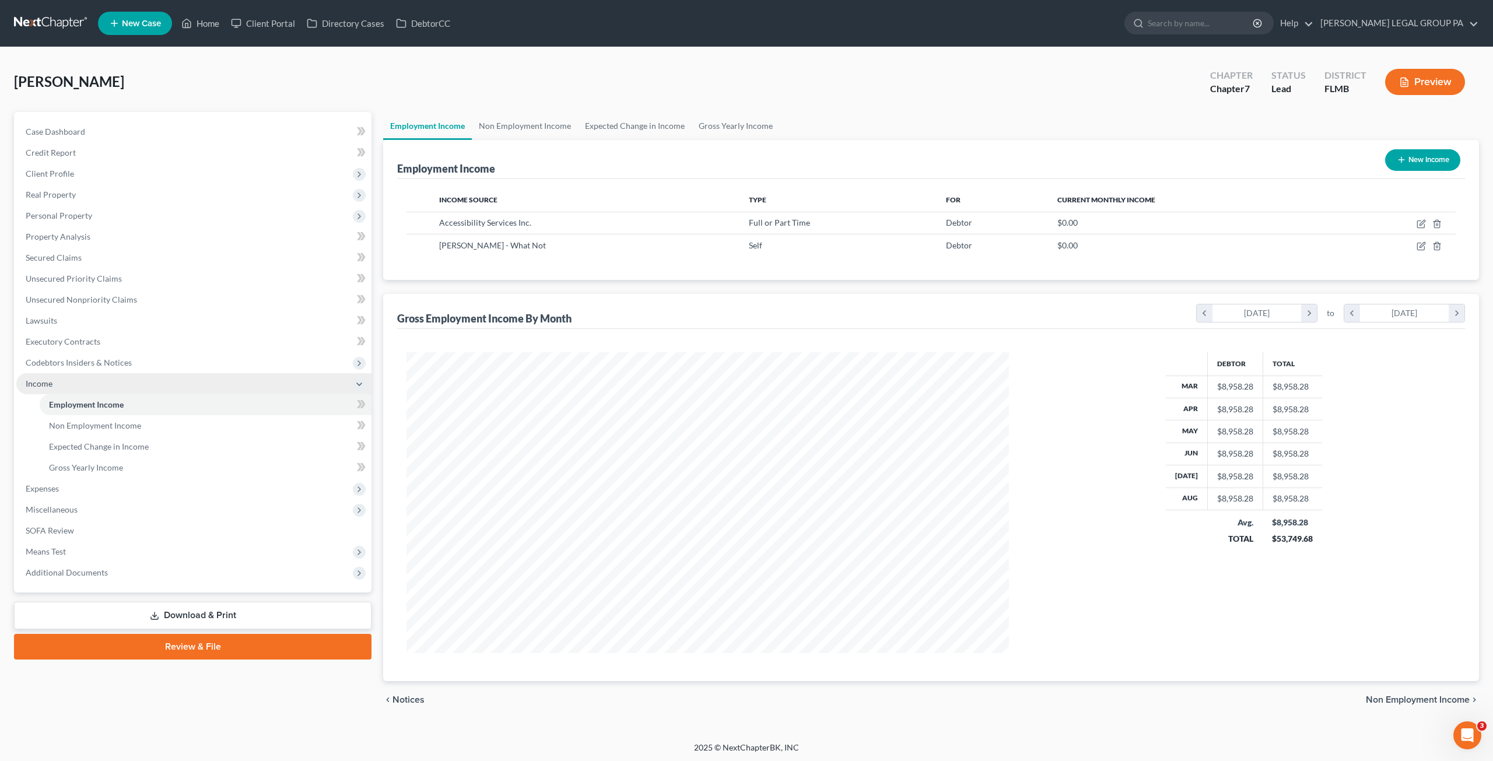
scroll to position [301, 625]
click at [48, 515] on span "Miscellaneous" at bounding box center [193, 509] width 355 height 21
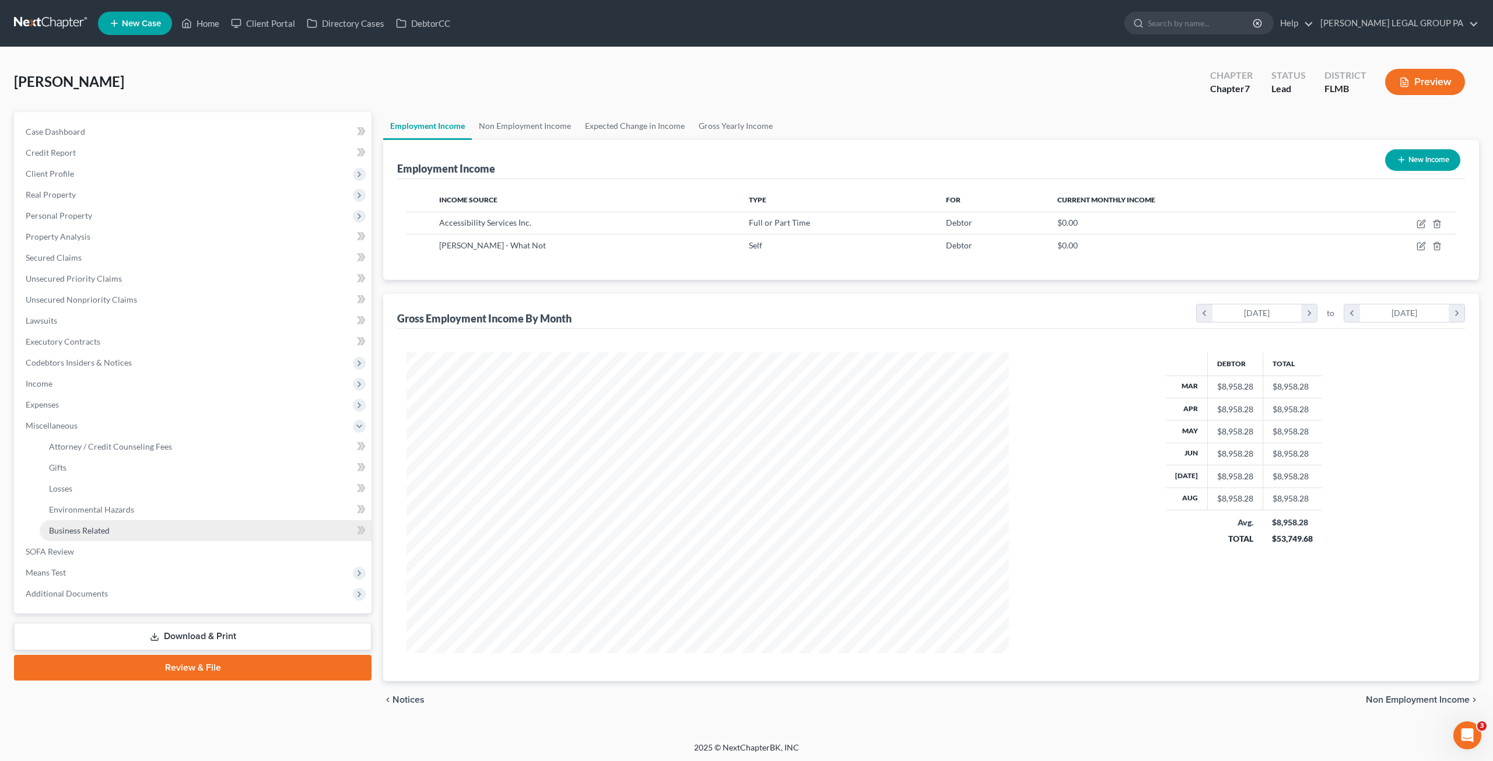
click at [65, 524] on link "Business Related" at bounding box center [206, 530] width 332 height 21
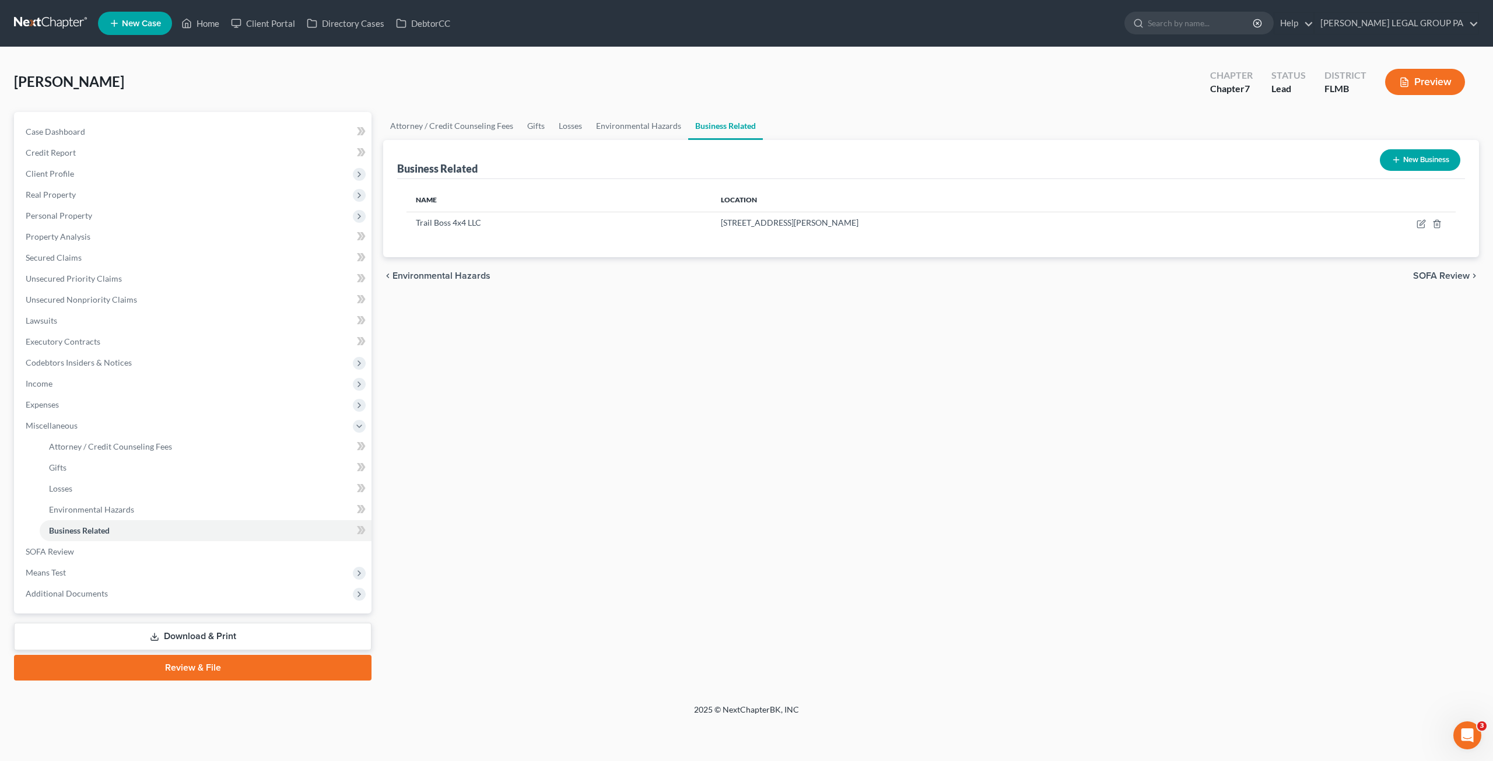
click at [1415, 156] on button "New Business" at bounding box center [1420, 160] width 81 height 22
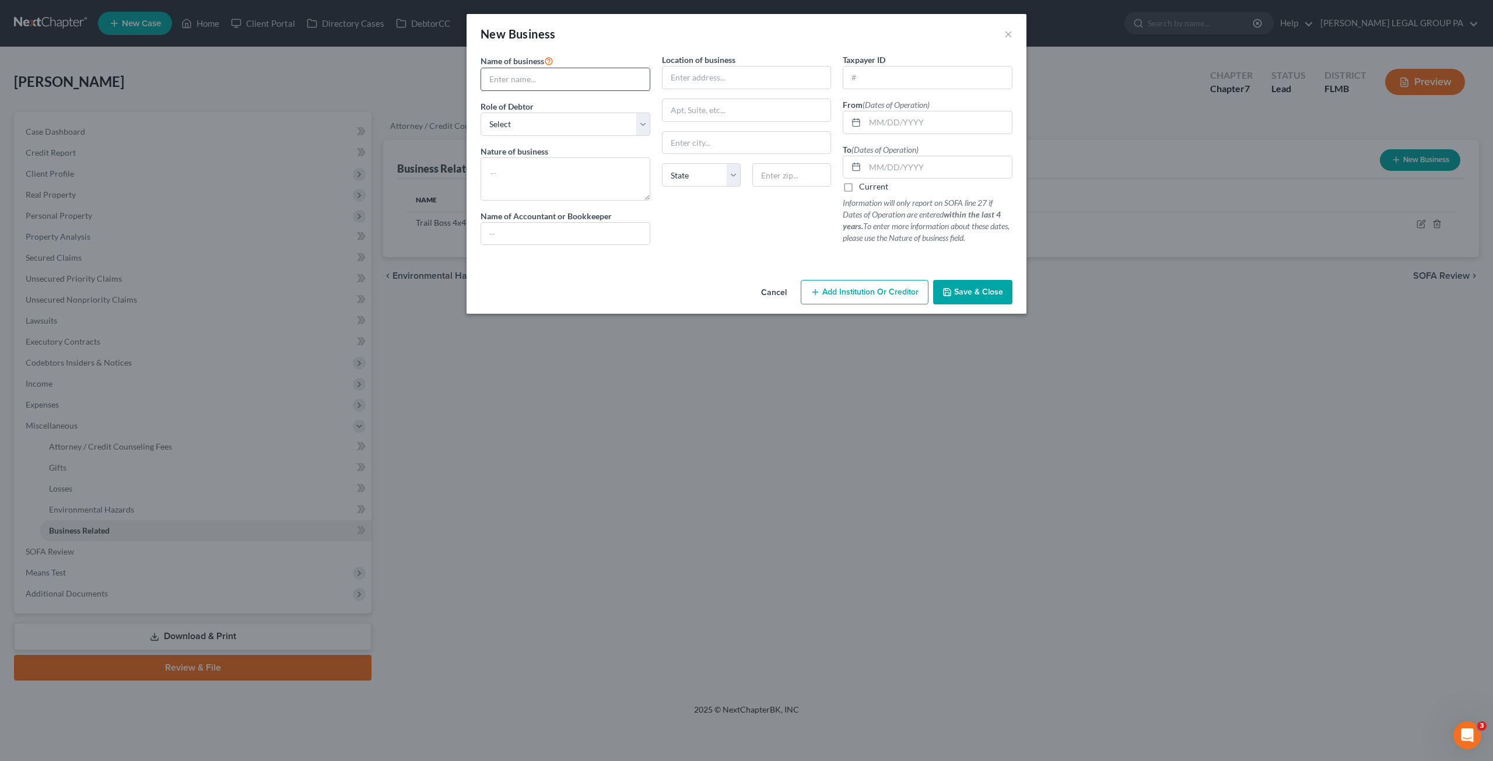
click at [544, 84] on input "text" at bounding box center [565, 79] width 169 height 22
type input "w"
type input "Walker Winkel"
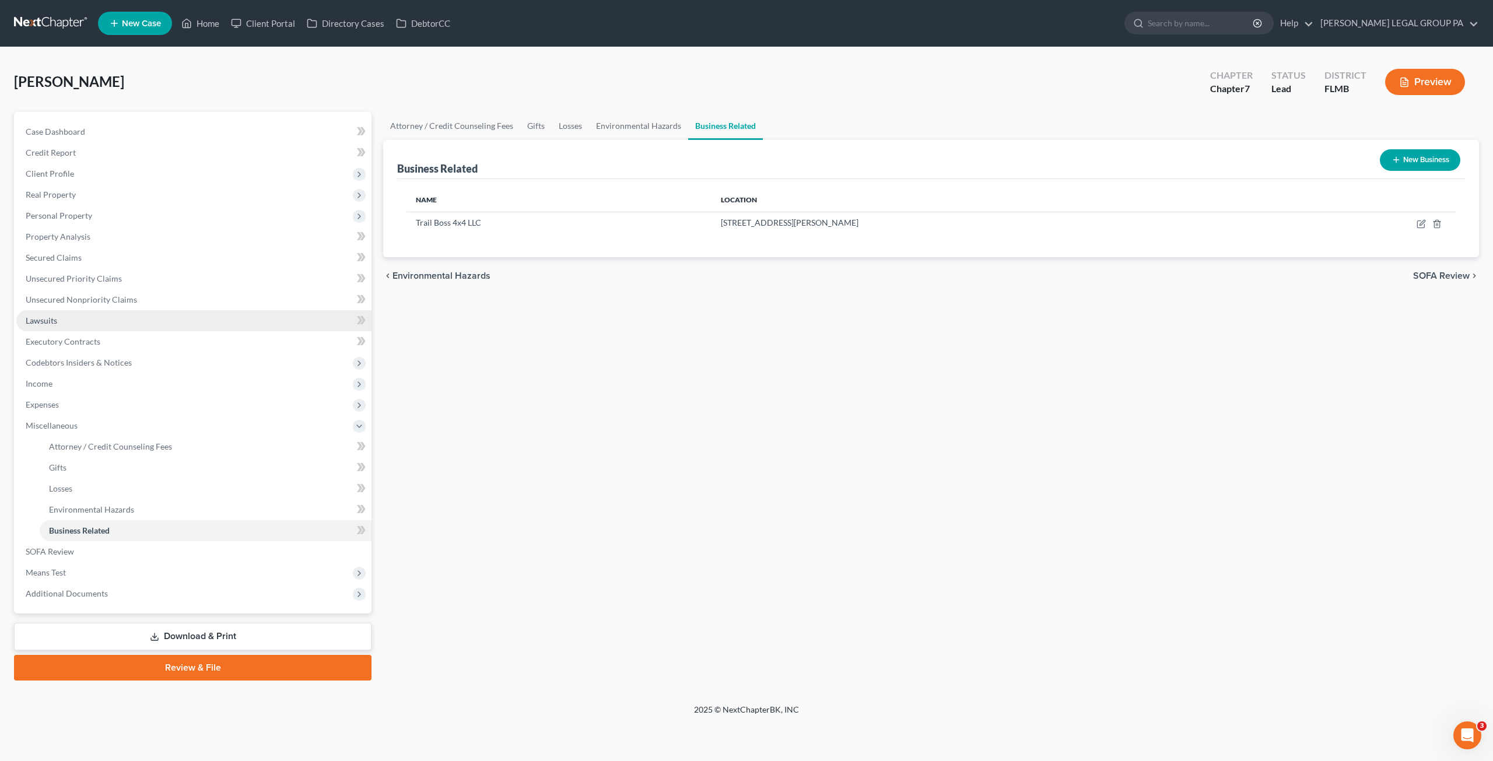
drag, startPoint x: 64, startPoint y: 319, endPoint x: 79, endPoint y: 320, distance: 15.8
click at [64, 319] on link "Lawsuits" at bounding box center [193, 320] width 355 height 21
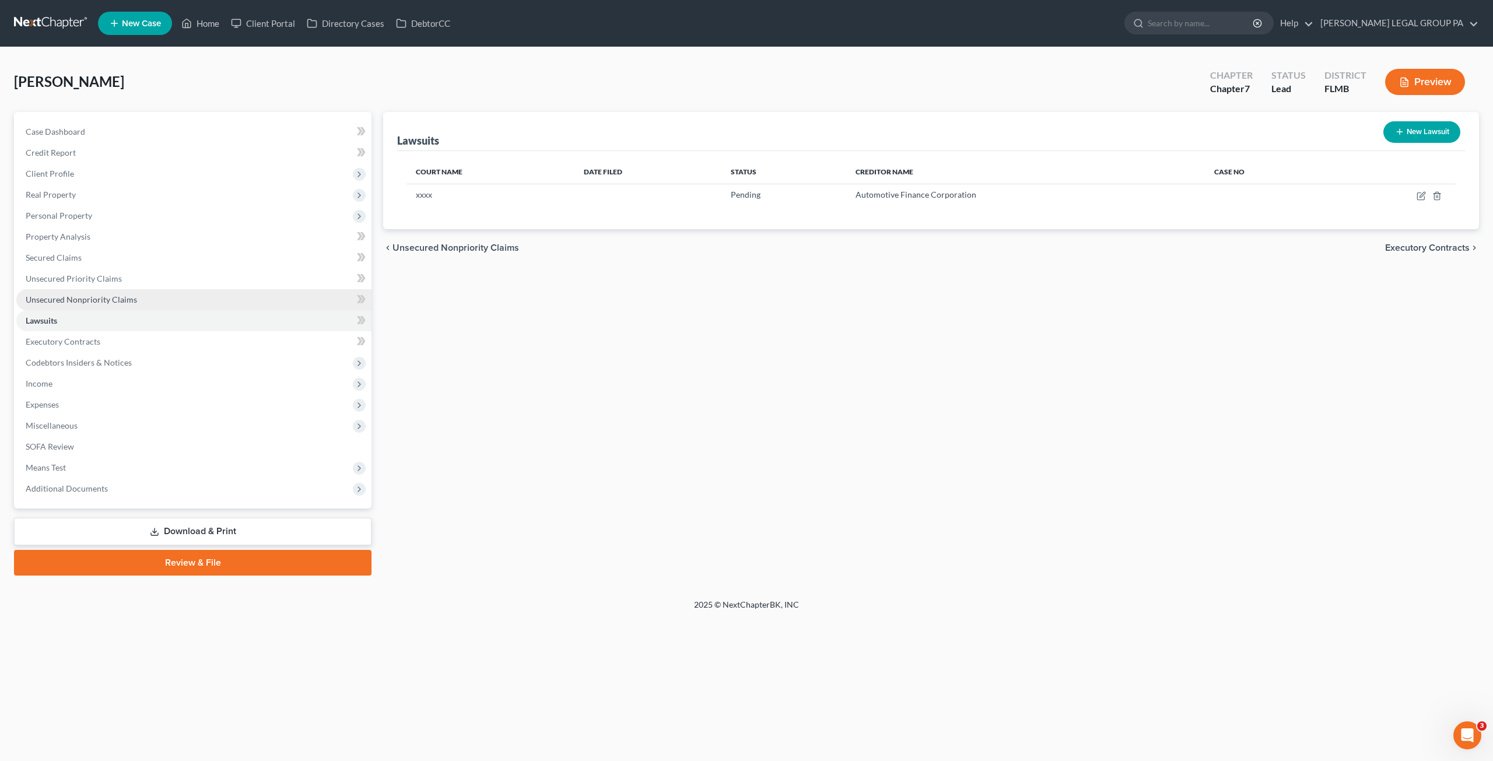
click at [110, 295] on span "Unsecured Nonpriority Claims" at bounding box center [81, 300] width 111 height 10
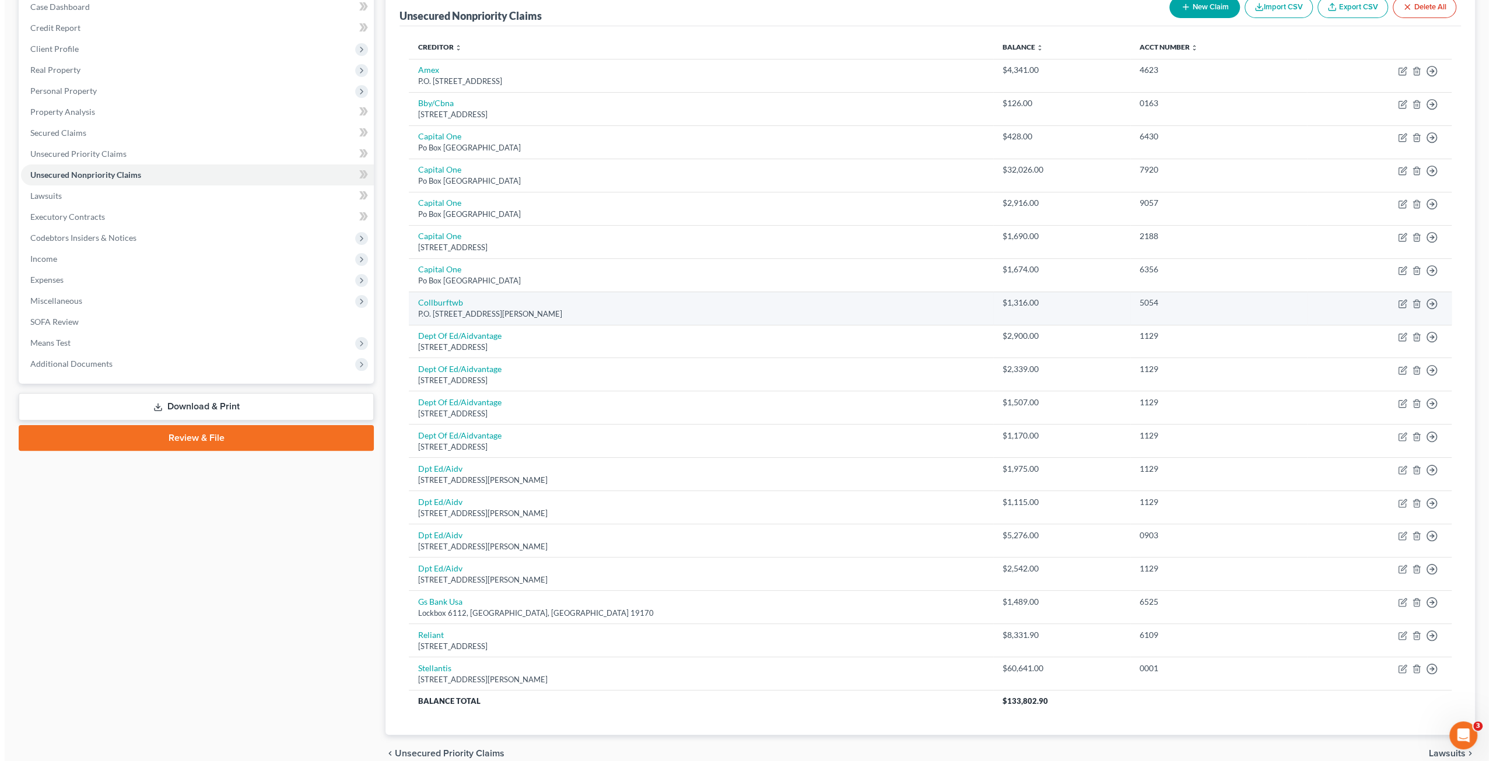
scroll to position [58, 0]
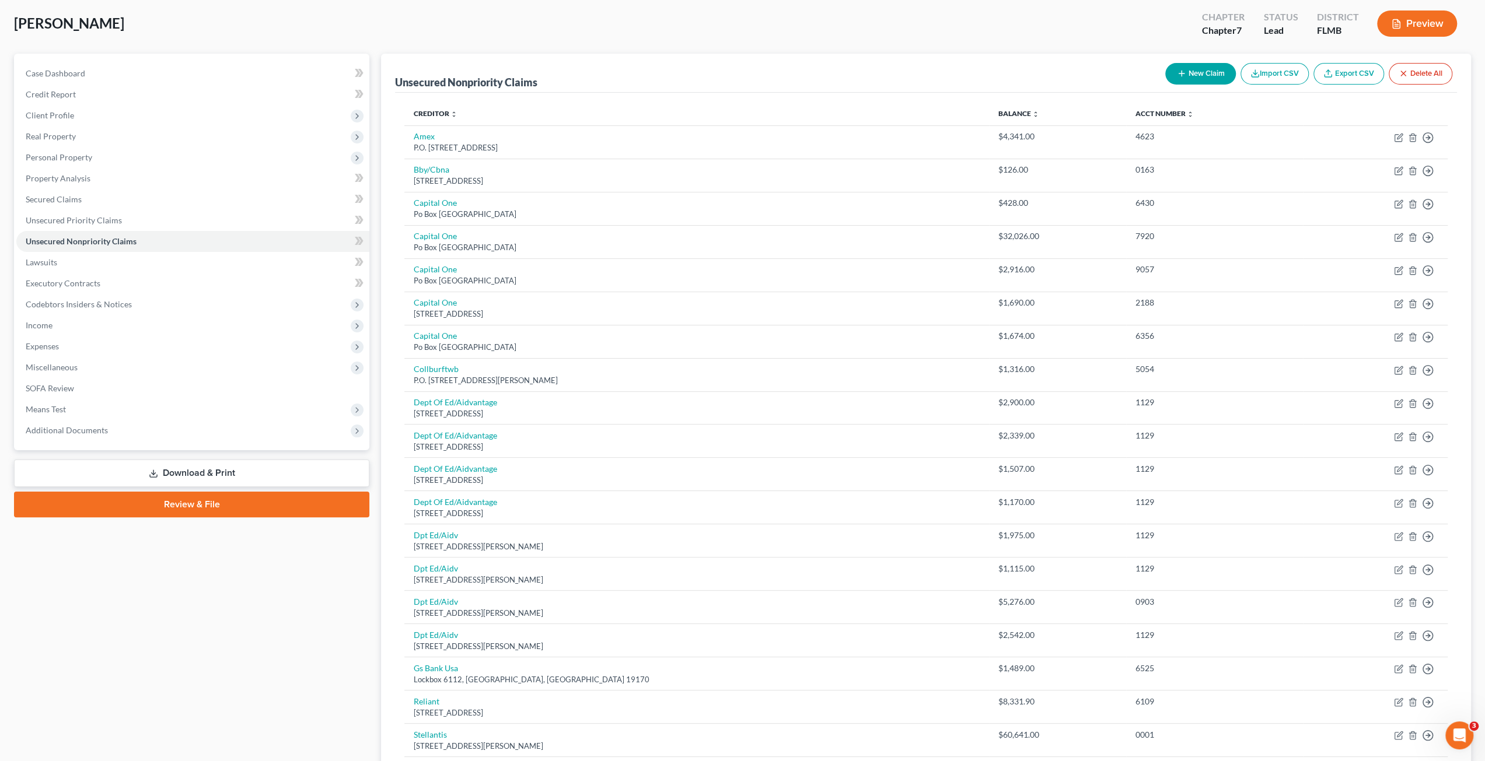
click at [1208, 82] on button "New Claim" at bounding box center [1200, 74] width 71 height 22
select select "0"
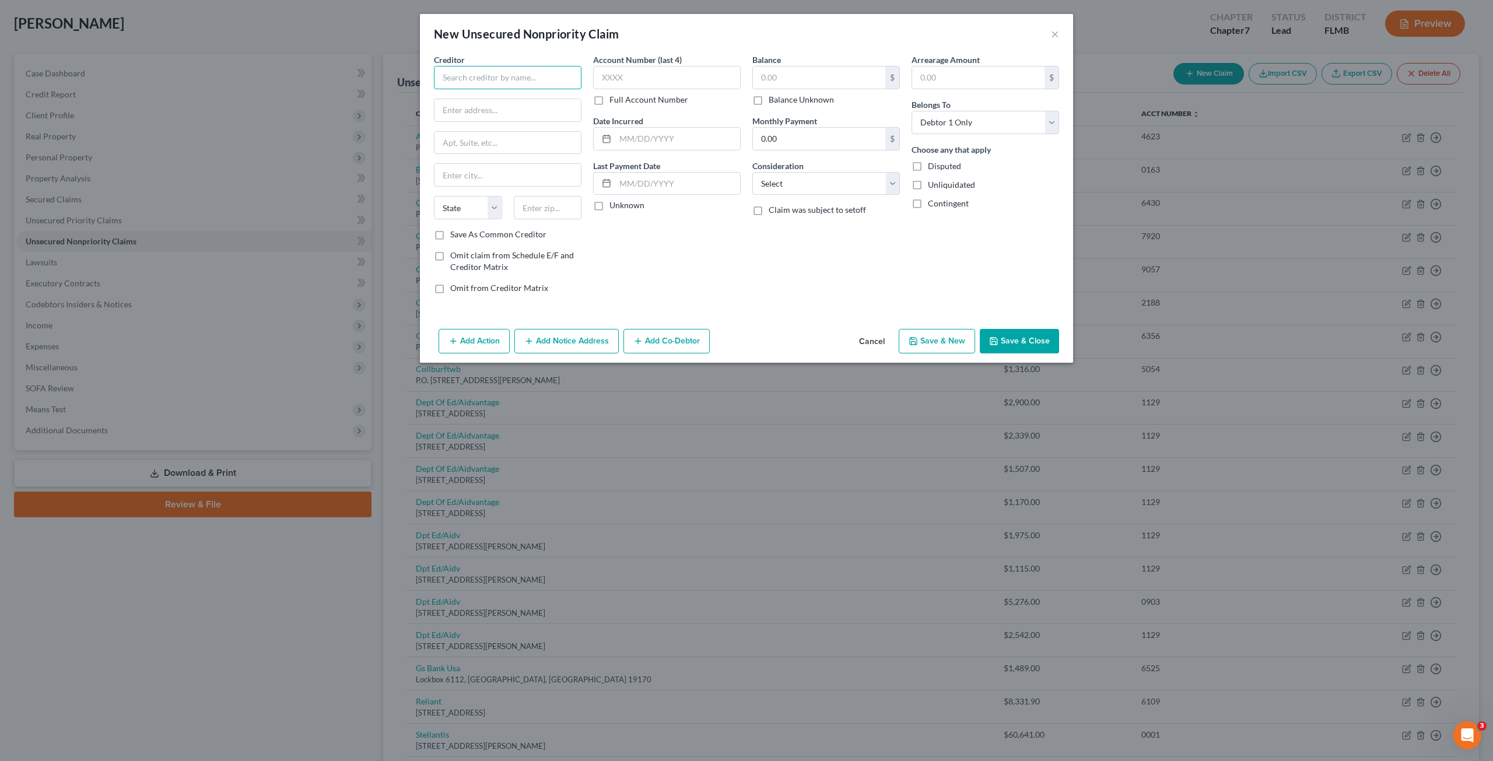
click at [467, 78] on input "text" at bounding box center [508, 77] width 148 height 23
drag, startPoint x: 566, startPoint y: 81, endPoint x: 574, endPoint y: 78, distance: 8.1
click at [587, 79] on div "Creditor * Automotive Finance Corporation dba AFC Automotive Finance Corporatio…" at bounding box center [507, 179] width 159 height 250
click at [508, 75] on input "Automotive Finance Corporation dba AFC Automotive Finance Corporation" at bounding box center [508, 77] width 148 height 23
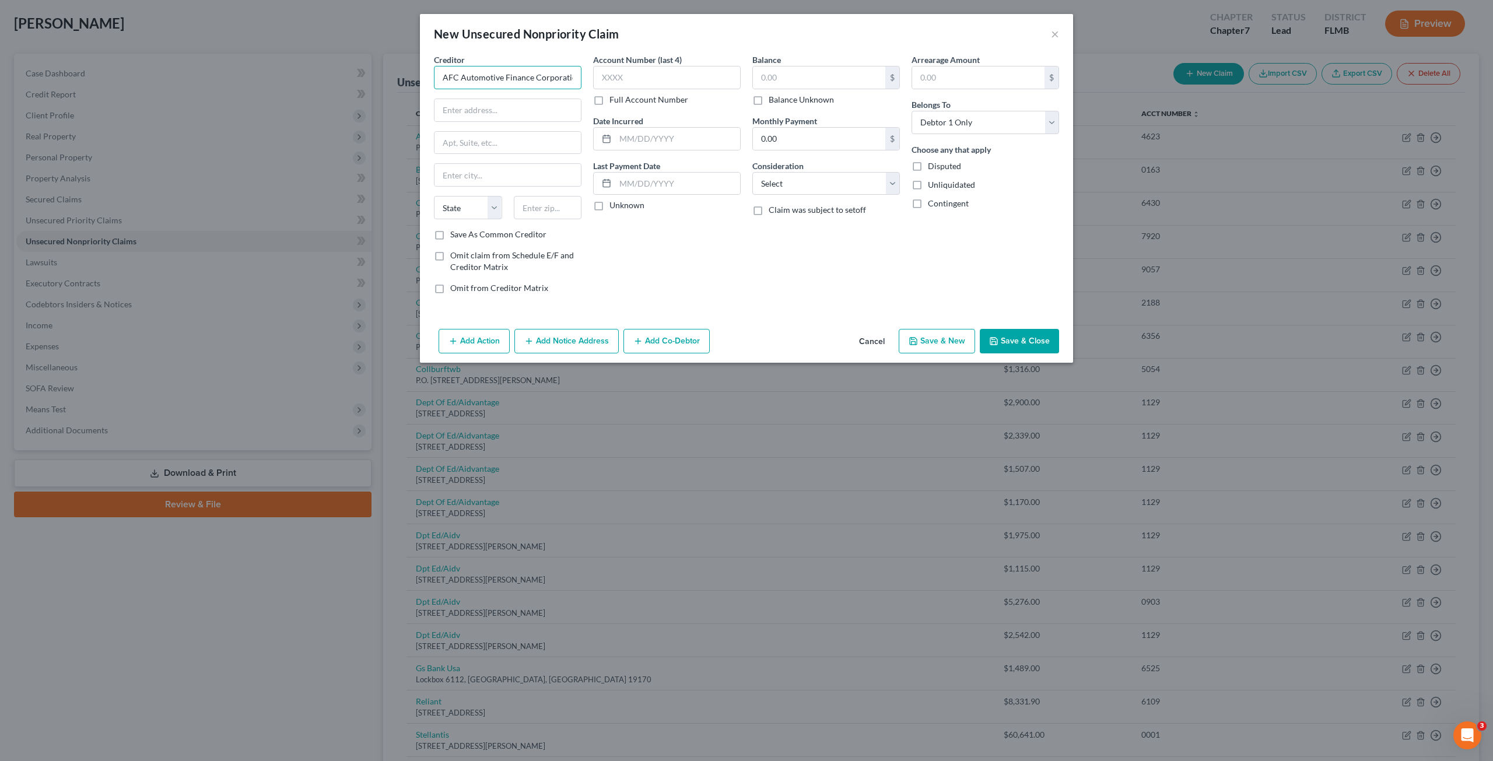
scroll to position [0, 0]
drag, startPoint x: 494, startPoint y: 82, endPoint x: 541, endPoint y: 87, distance: 48.1
click at [351, 82] on div "New Unsecured Nonpriority Claim × Creditor * Automotive Finance Corporation dba…" at bounding box center [746, 380] width 1493 height 761
click at [487, 81] on input "Automotive Finance Corporation dba AFC Automotive Finance Corporation" at bounding box center [508, 77] width 148 height 23
click at [451, 81] on input "Automotive Finance Corporation dba AFC Automotive Finance Corporation" at bounding box center [508, 77] width 148 height 23
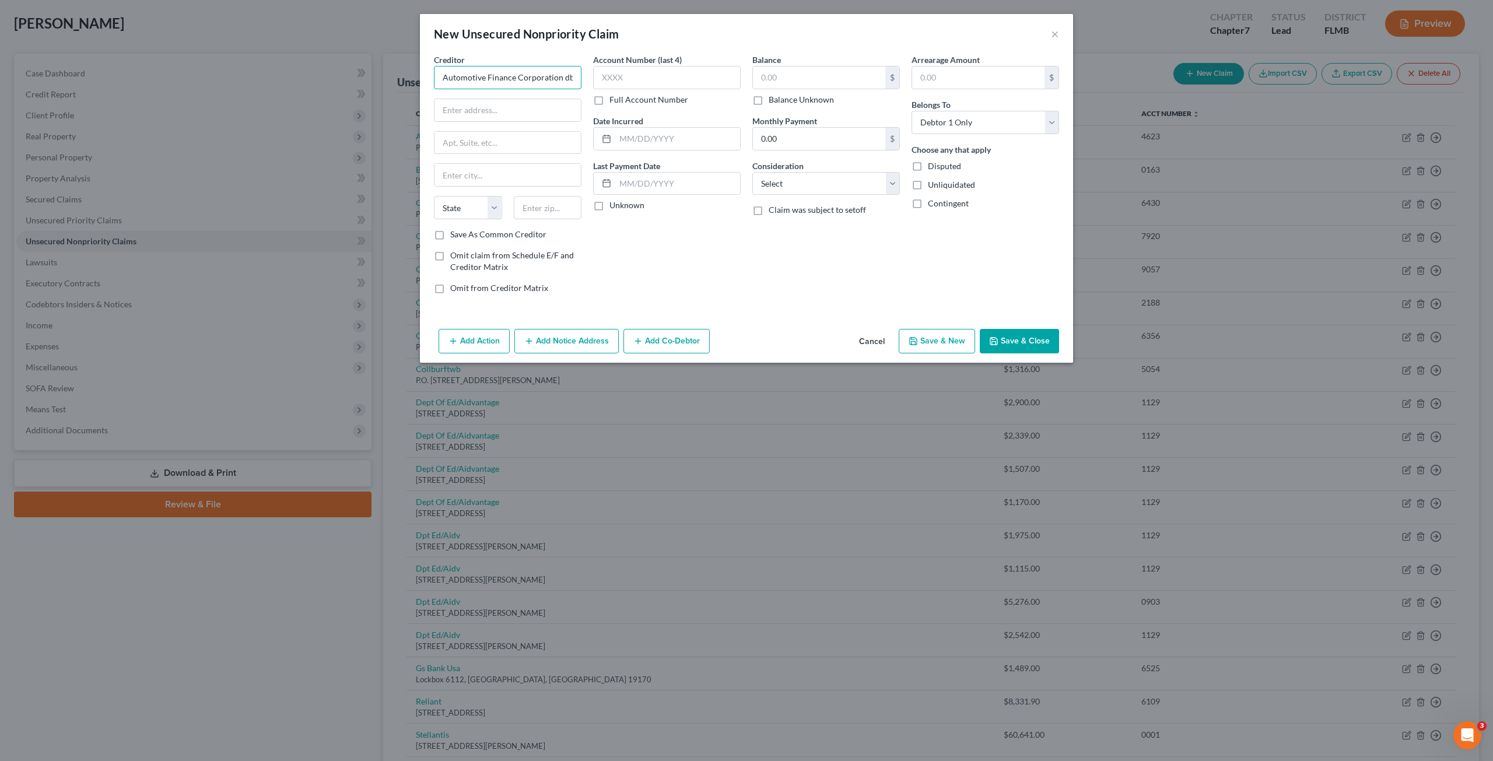
drag, startPoint x: 440, startPoint y: 77, endPoint x: 559, endPoint y: 79, distance: 119.6
click at [559, 79] on input "Automotive Finance Corporation dba AFC Automotive Finance Corporation" at bounding box center [508, 77] width 148 height 23
click at [545, 78] on input "Automotive Finance Corporation dba AFC Automotive Finance Corporation" at bounding box center [508, 77] width 148 height 23
drag, startPoint x: 558, startPoint y: 78, endPoint x: 622, endPoint y: 76, distance: 64.2
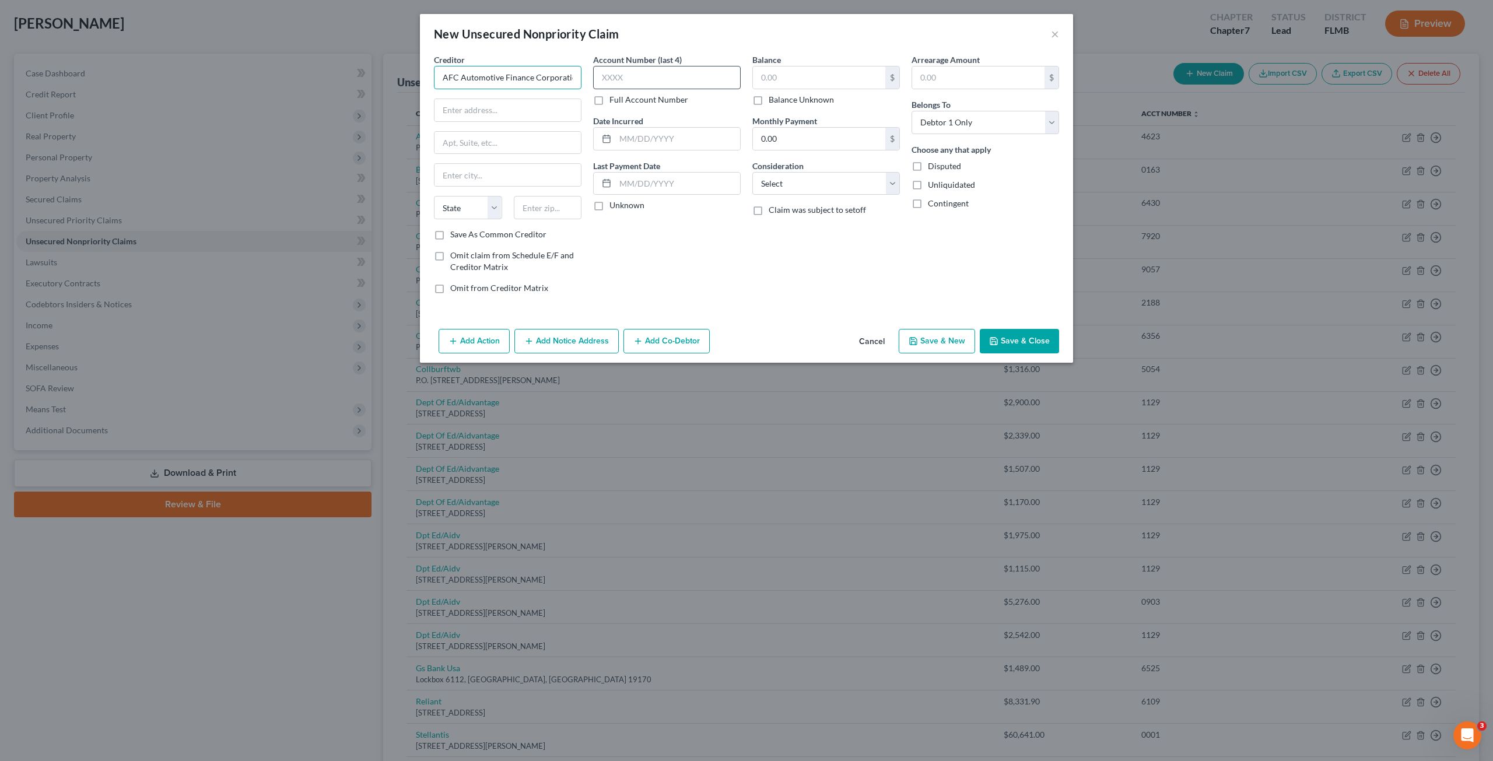
click at [622, 76] on div "Creditor * Automotive Finance Corporation dba AFC Automotive Finance Corporatio…" at bounding box center [746, 179] width 637 height 250
click at [574, 80] on input "Automotive Finance Corporation dba AFC Automotive Finance Corporation" at bounding box center [508, 77] width 148 height 23
click at [579, 78] on input "Automotive Finance Corporation dba AFC Automotive Finance Corporation" at bounding box center [508, 77] width 148 height 23
click at [569, 77] on input "Automotive Finance Corporation dba AFC Automotive Finance Corporation" at bounding box center [508, 77] width 148 height 23
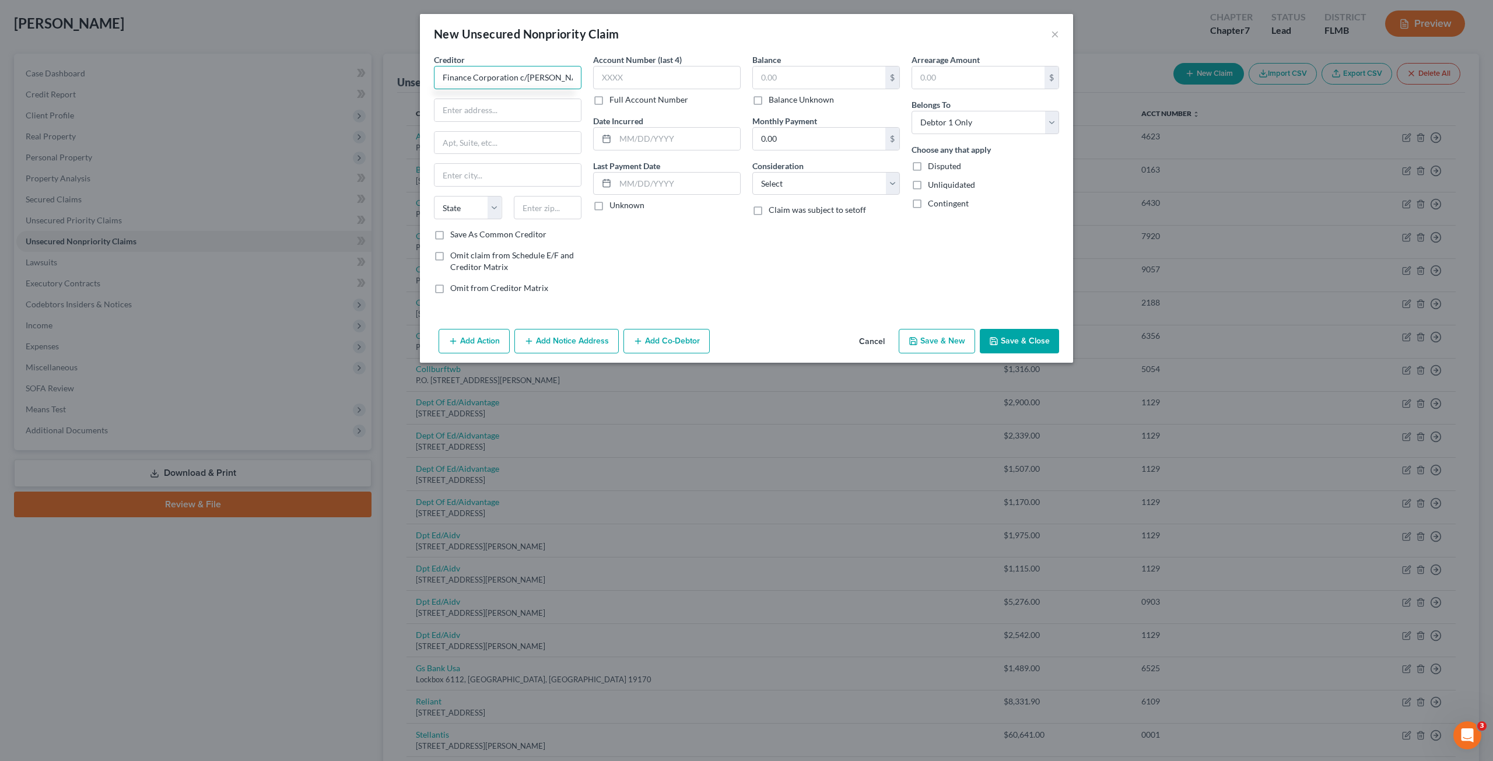
type input "Automotive Finance Corporation dba AFC Automotive Finance Corporation c/o Rubin…"
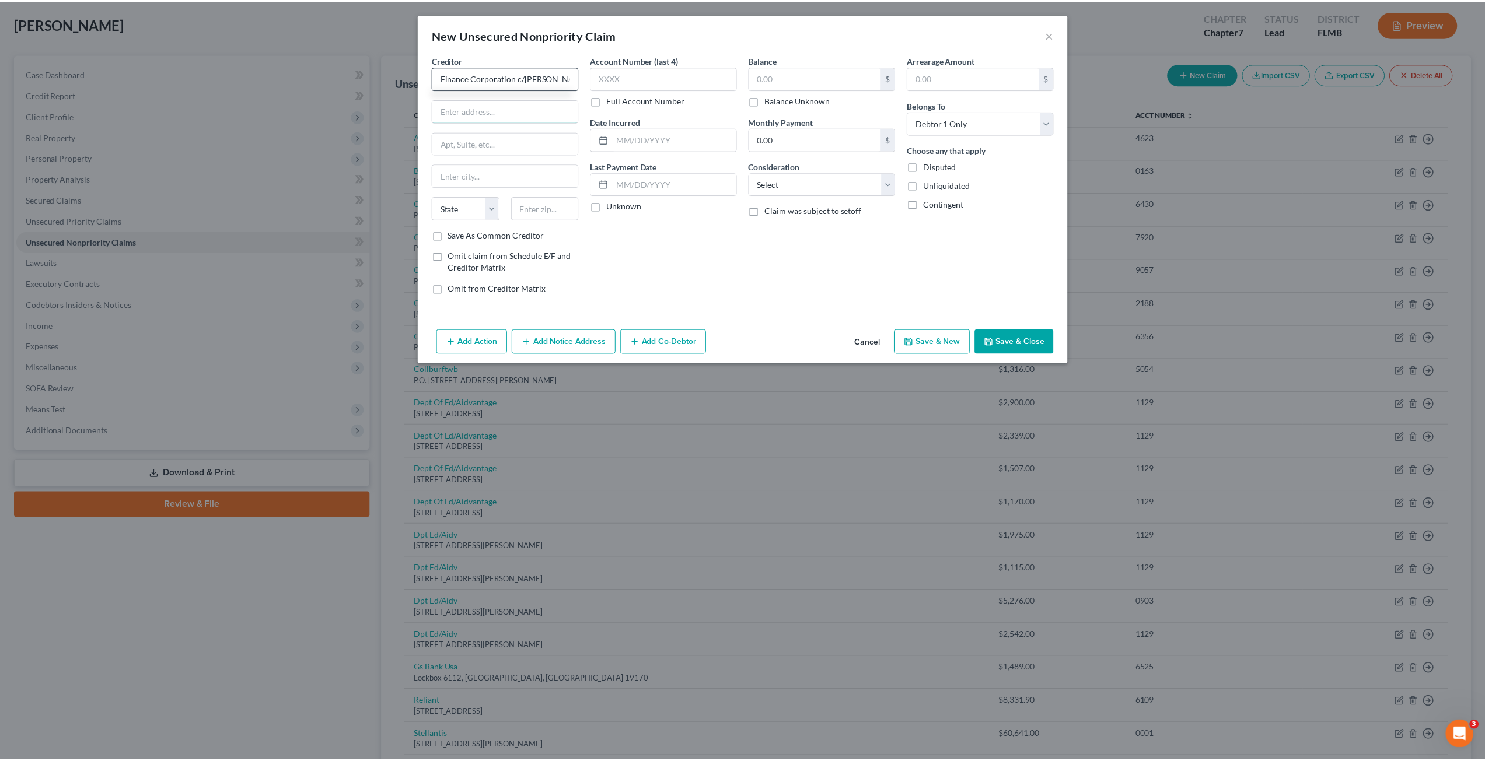
scroll to position [0, 0]
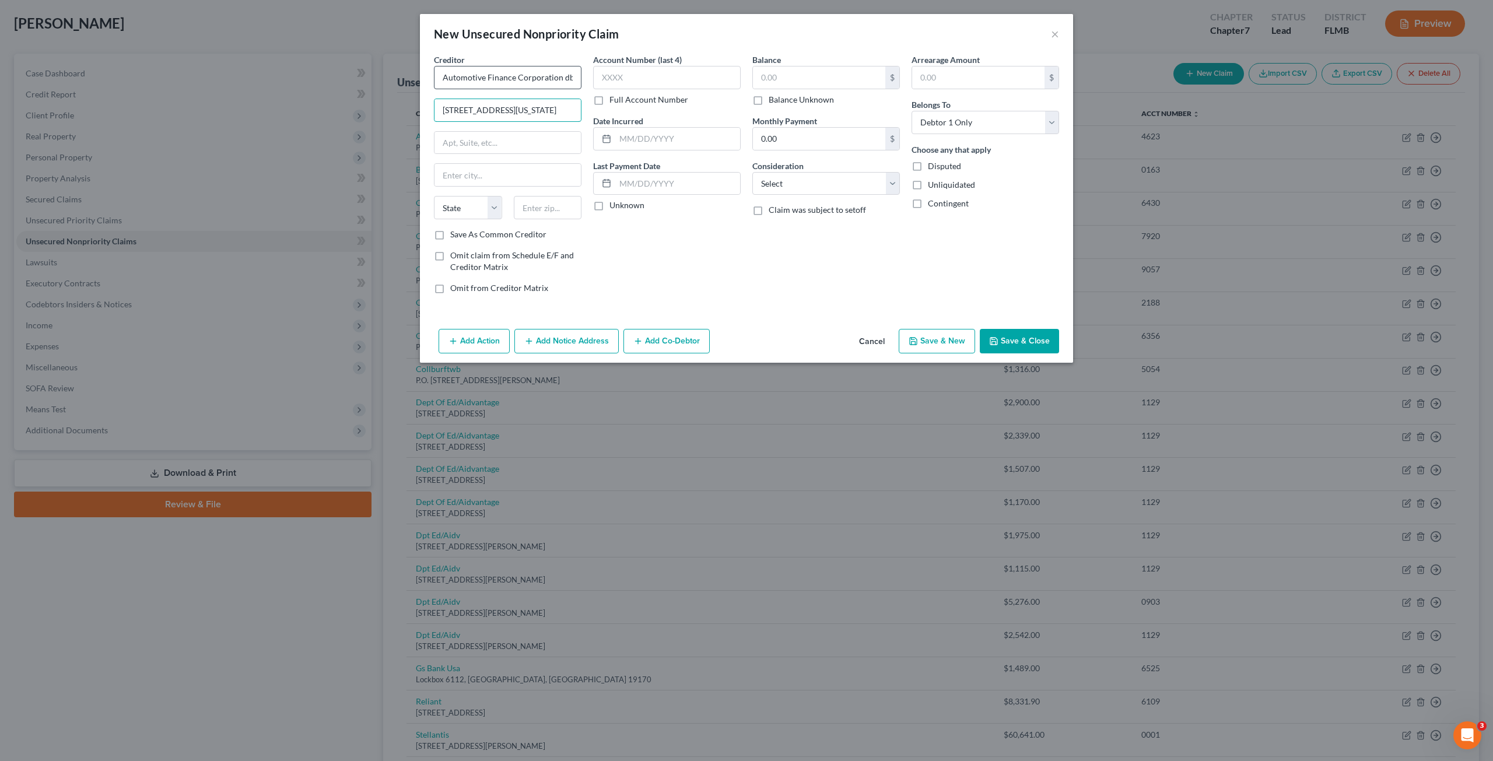
type input "135 N Pennsylvania St"
type input "Suite 1400"
type input "46204"
drag, startPoint x: 633, startPoint y: 249, endPoint x: 622, endPoint y: 244, distance: 12.0
click at [632, 248] on div "Account Number (last 4) Full Account Number Date Incurred Last Payment Date Unk…" at bounding box center [666, 179] width 159 height 250
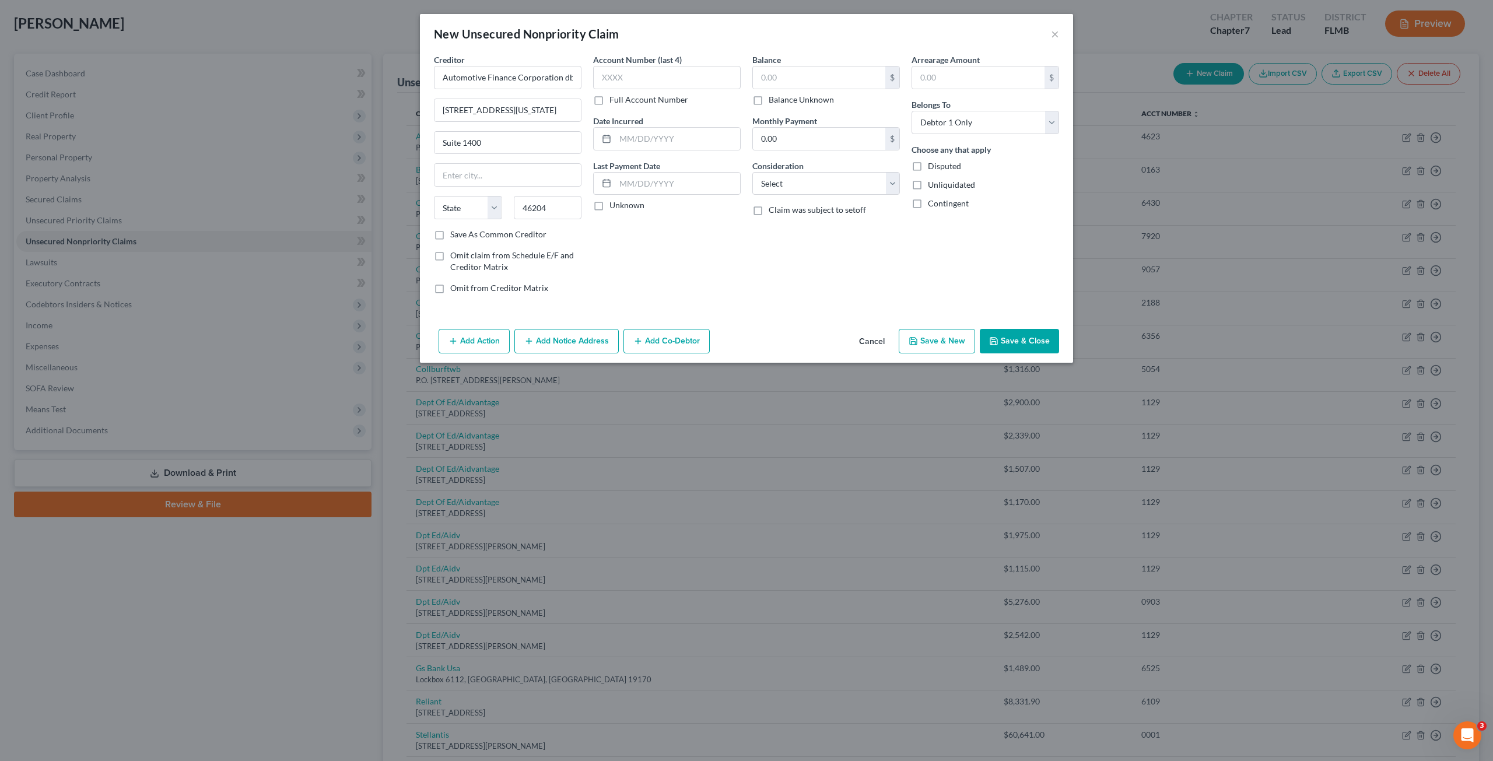
type input "Indianapolis"
select select "15"
click at [792, 73] on input "text" at bounding box center [819, 78] width 132 height 22
type input "125,106.53"
click at [788, 176] on select "Select Cable / Satellite Services Collection Agency Credit Card Debt Debt Couns…" at bounding box center [827, 183] width 148 height 23
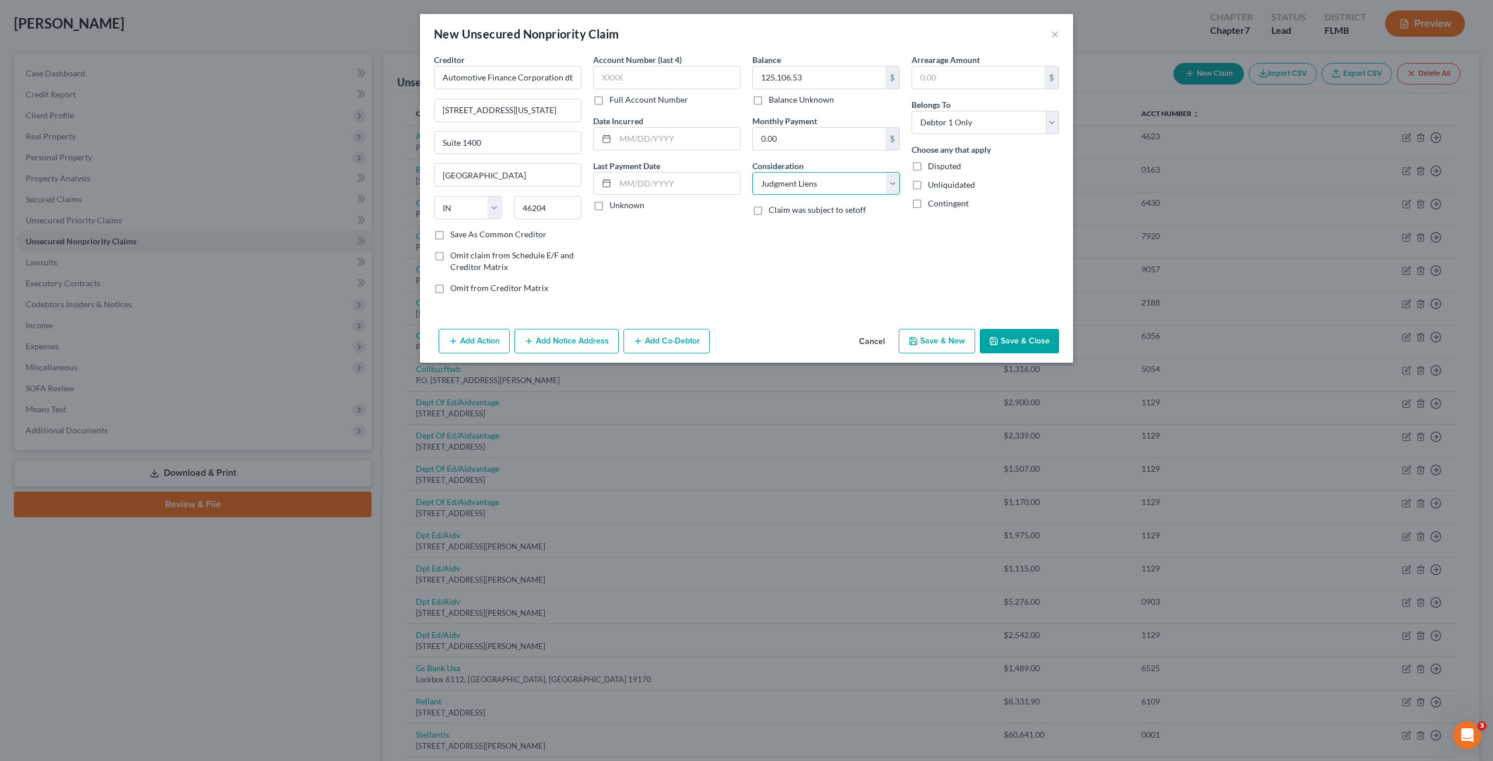
click at [753, 172] on select "Select Cable / Satellite Services Collection Agency Credit Card Debt Debt Couns…" at bounding box center [827, 183] width 148 height 23
click at [769, 172] on select "Select Cable / Satellite Services Collection Agency Credit Card Debt Debt Couns…" at bounding box center [827, 183] width 148 height 23
click at [753, 172] on select "Select Cable / Satellite Services Collection Agency Credit Card Debt Debt Couns…" at bounding box center [827, 183] width 148 height 23
click at [803, 188] on select "Select Cable / Satellite Services Collection Agency Credit Card Debt Debt Couns…" at bounding box center [827, 183] width 148 height 23
select select "14"
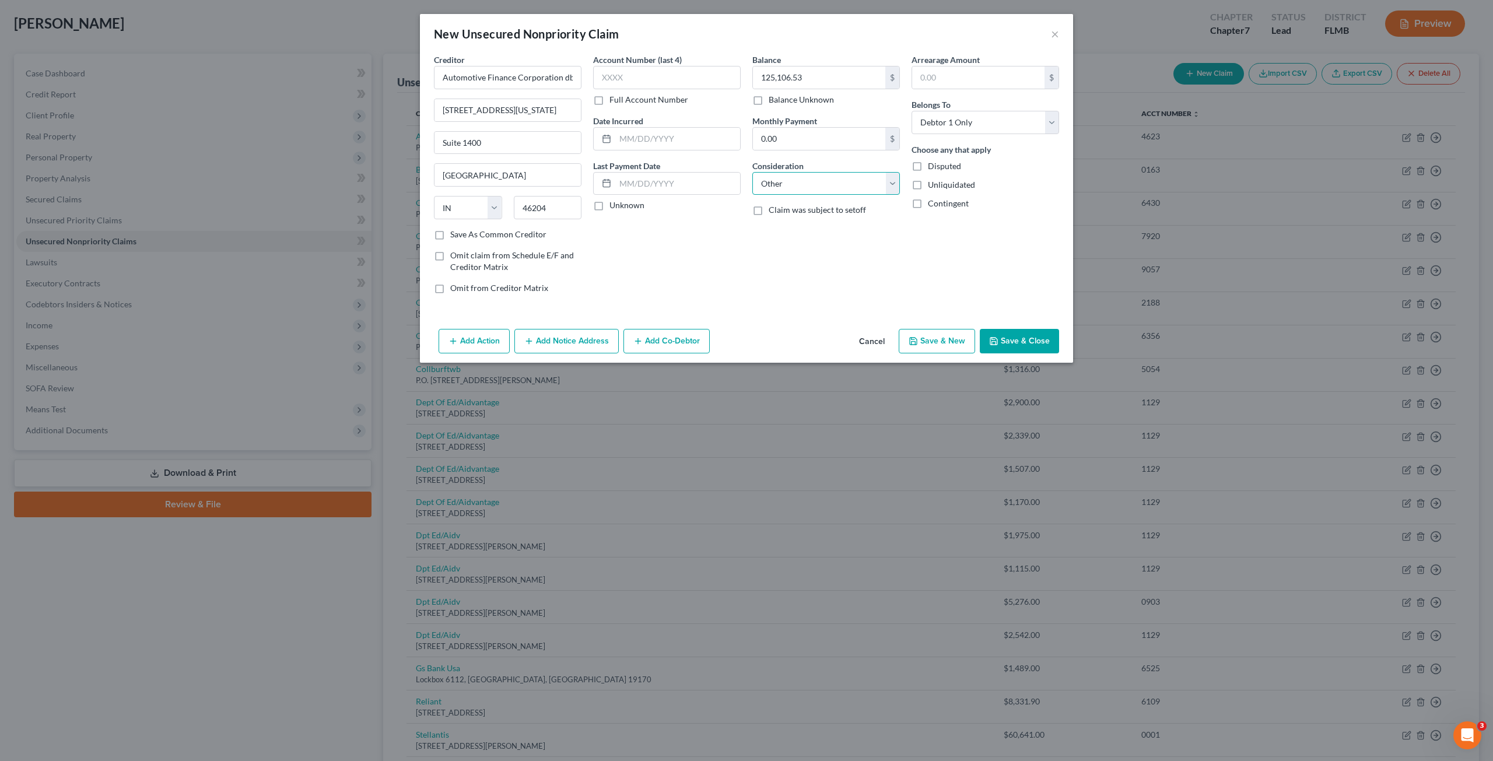
click at [753, 172] on select "Select Cable / Satellite Services Collection Agency Credit Card Debt Debt Couns…" at bounding box center [827, 183] width 148 height 23
click at [786, 220] on input "text" at bounding box center [826, 228] width 146 height 22
type input "Former Business"
click at [1018, 330] on button "Save & Close" at bounding box center [1019, 341] width 79 height 25
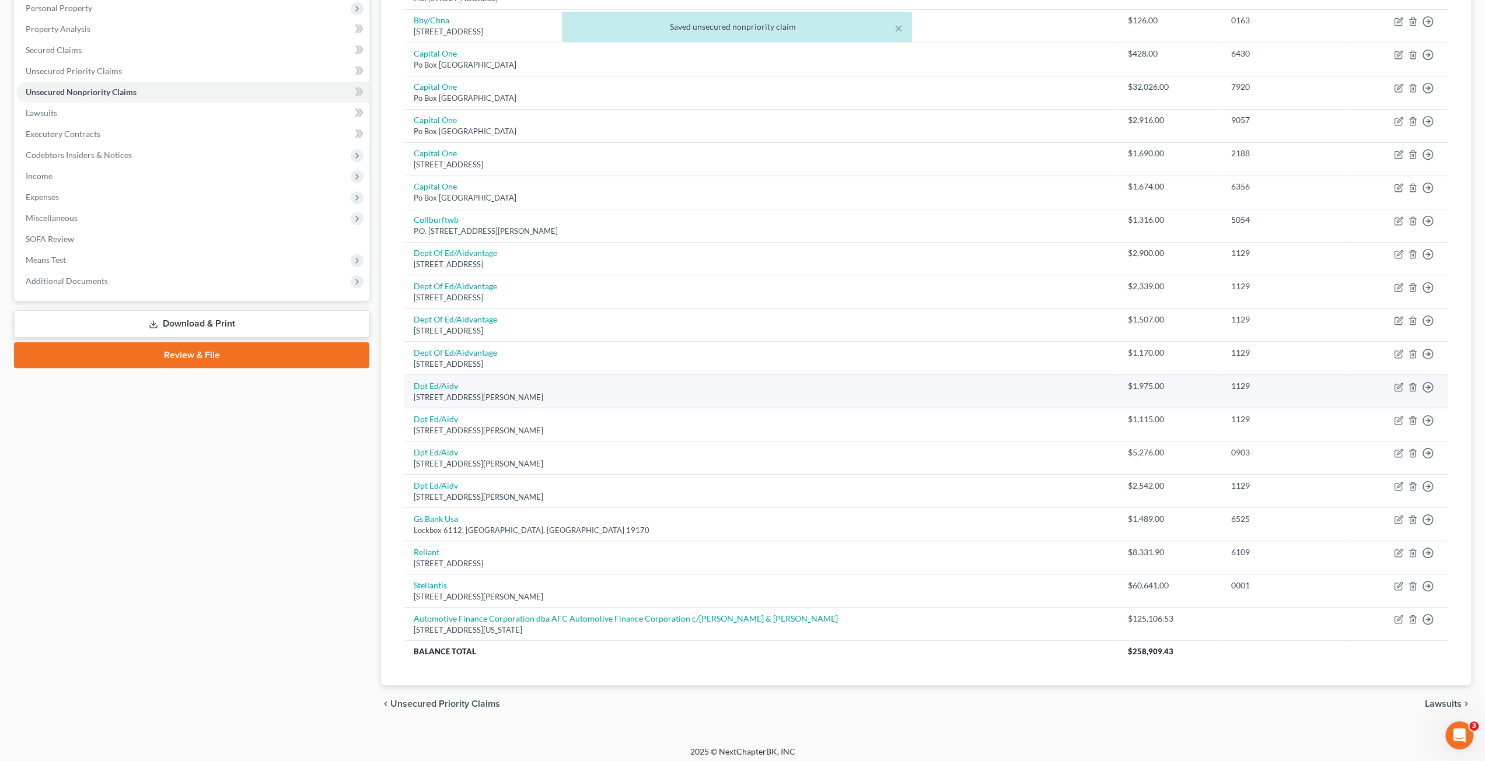
scroll to position [209, 0]
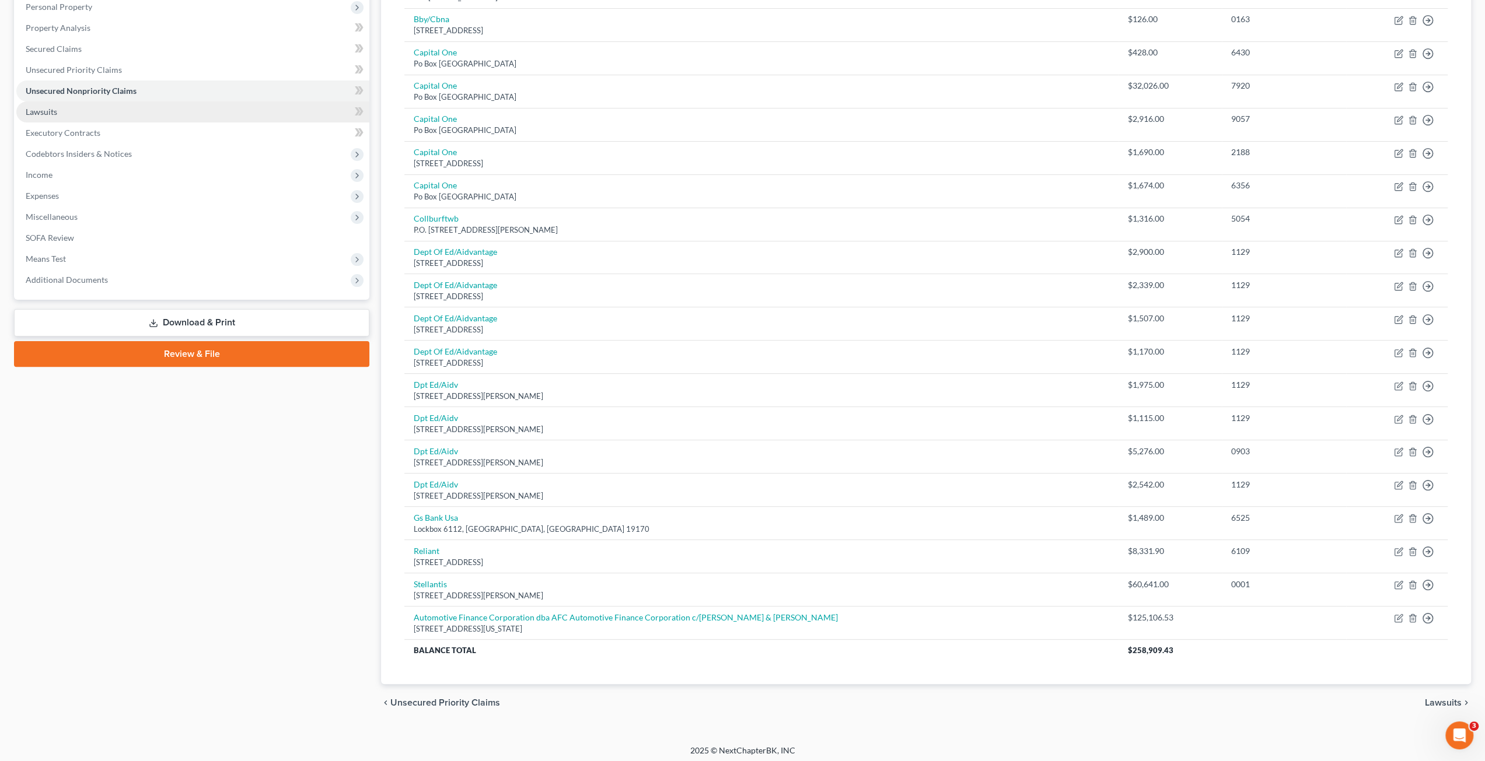
click at [59, 116] on link "Lawsuits" at bounding box center [192, 112] width 353 height 21
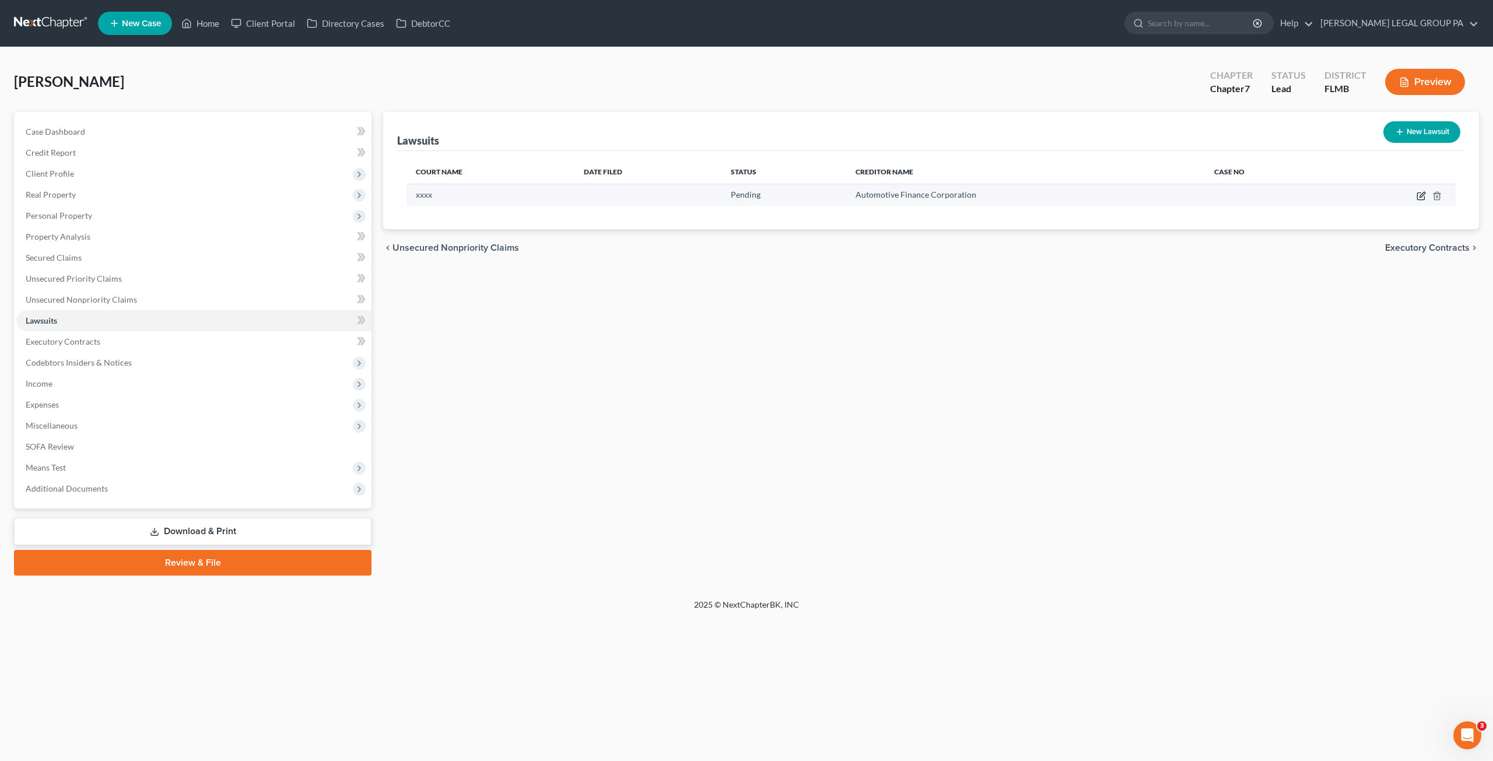
click at [1421, 191] on icon "button" at bounding box center [1421, 195] width 9 height 9
select select "0"
select select "4"
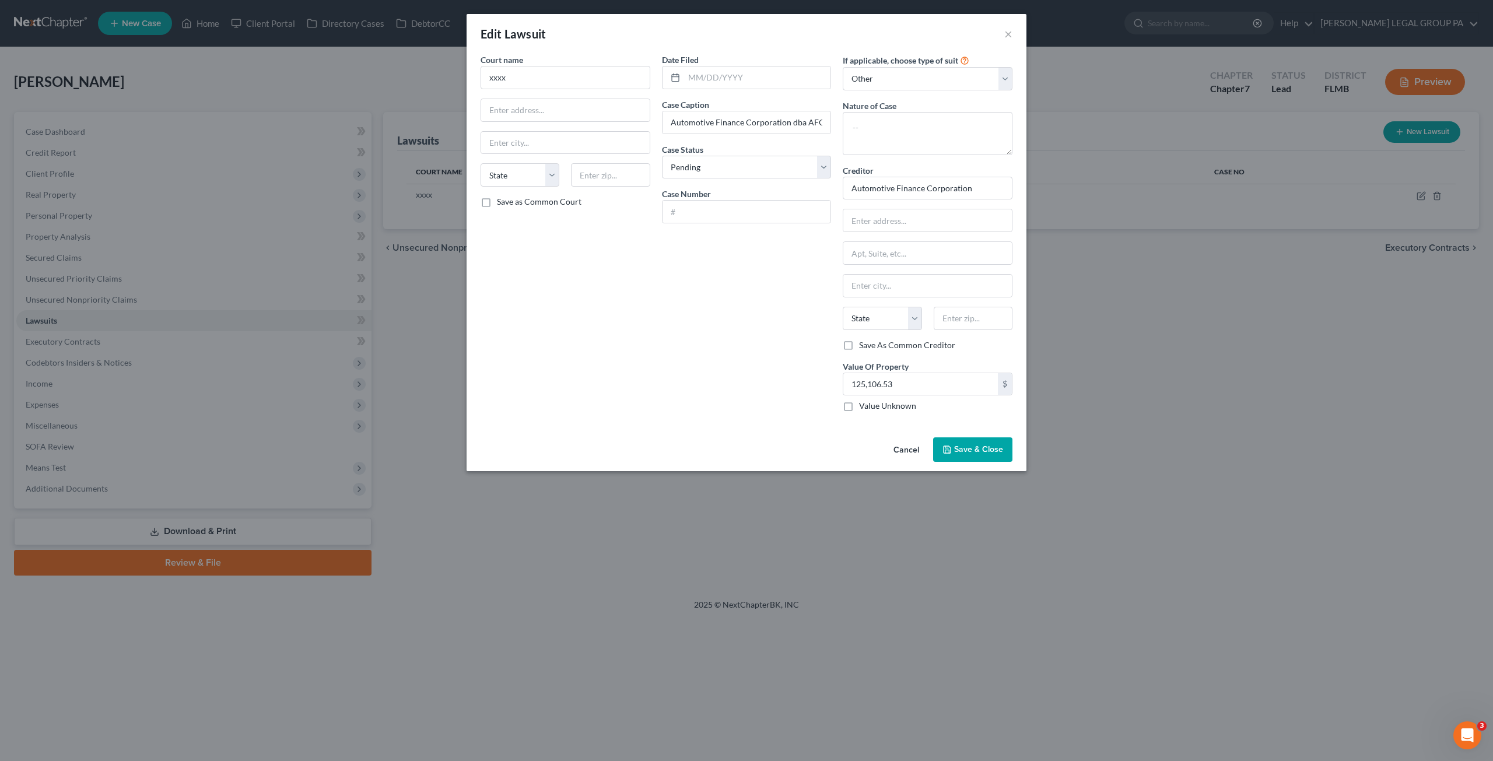
click at [912, 444] on button "Cancel" at bounding box center [906, 450] width 44 height 23
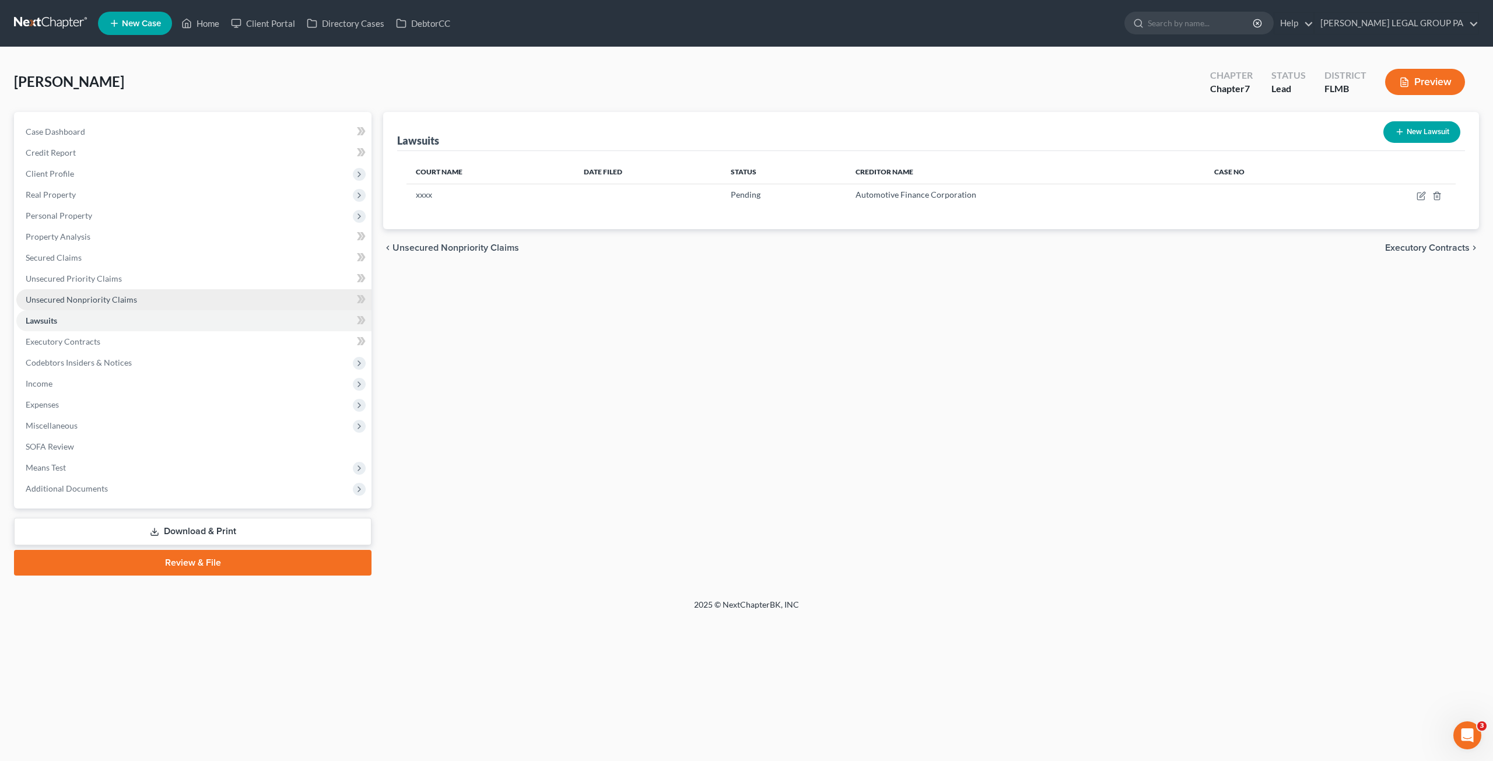
click at [58, 298] on span "Unsecured Nonpriority Claims" at bounding box center [81, 300] width 111 height 10
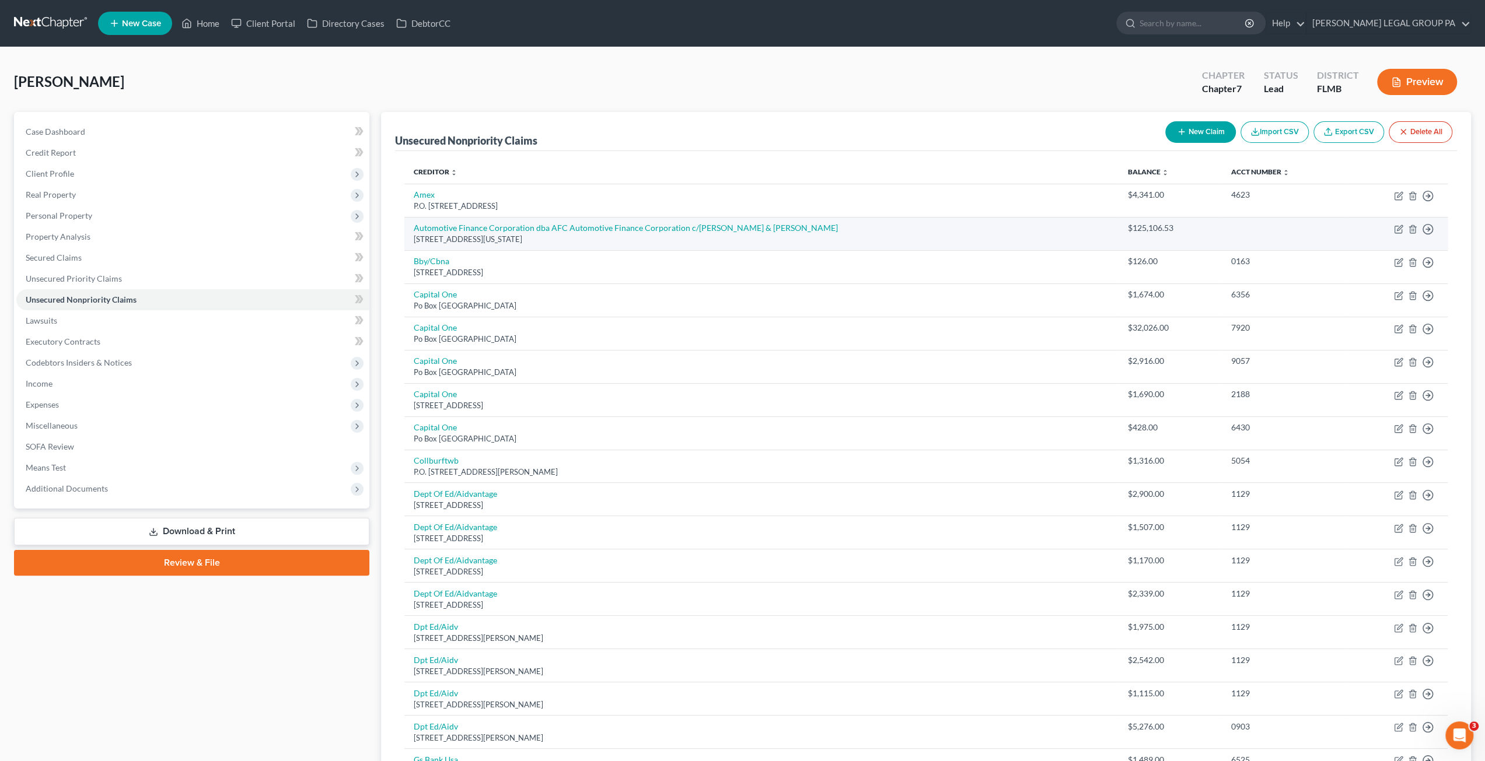
click at [1404, 226] on td "Move to D Move to E Move to G Move to Notice Only" at bounding box center [1397, 233] width 102 height 33
click at [1399, 225] on icon "button" at bounding box center [1398, 229] width 9 height 9
select select "15"
select select "14"
select select "0"
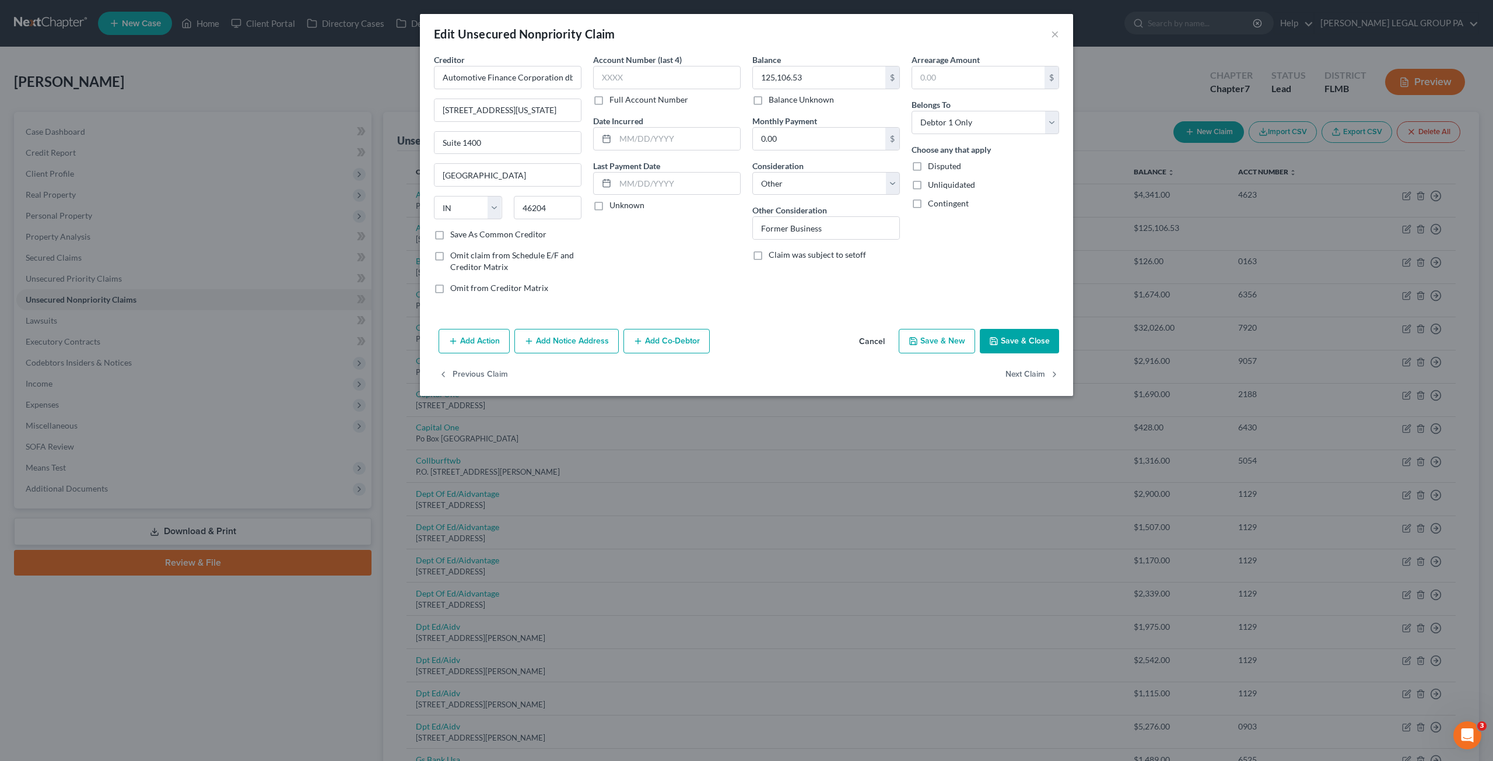
drag, startPoint x: 440, startPoint y: 230, endPoint x: 1037, endPoint y: 309, distance: 602.5
click at [450, 230] on label "Save As Common Creditor" at bounding box center [498, 235] width 96 height 12
click at [455, 230] on input "Save As Common Creditor" at bounding box center [459, 233] width 8 height 8
click at [1031, 349] on button "Save & Close" at bounding box center [1019, 341] width 79 height 25
checkbox input "false"
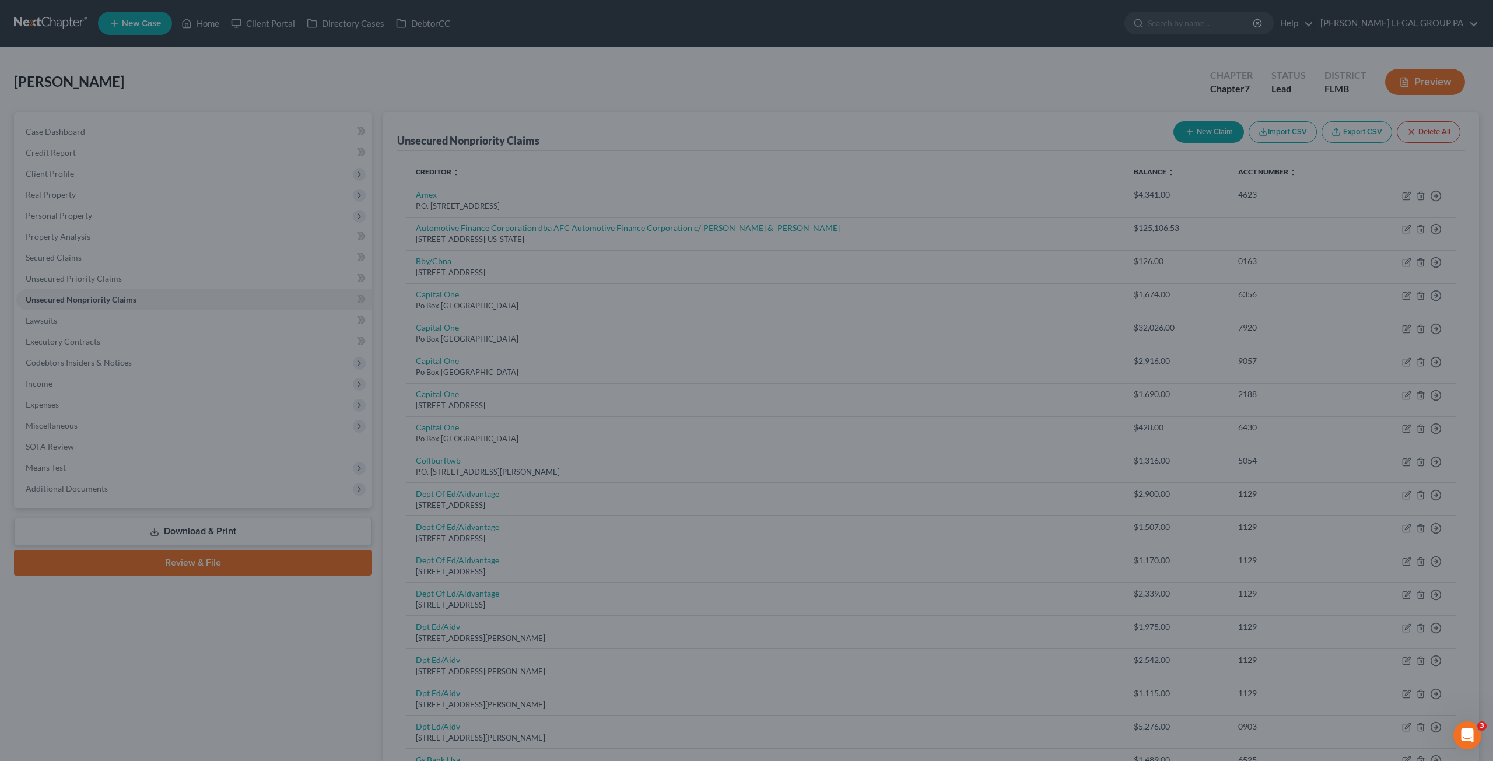
type input "0"
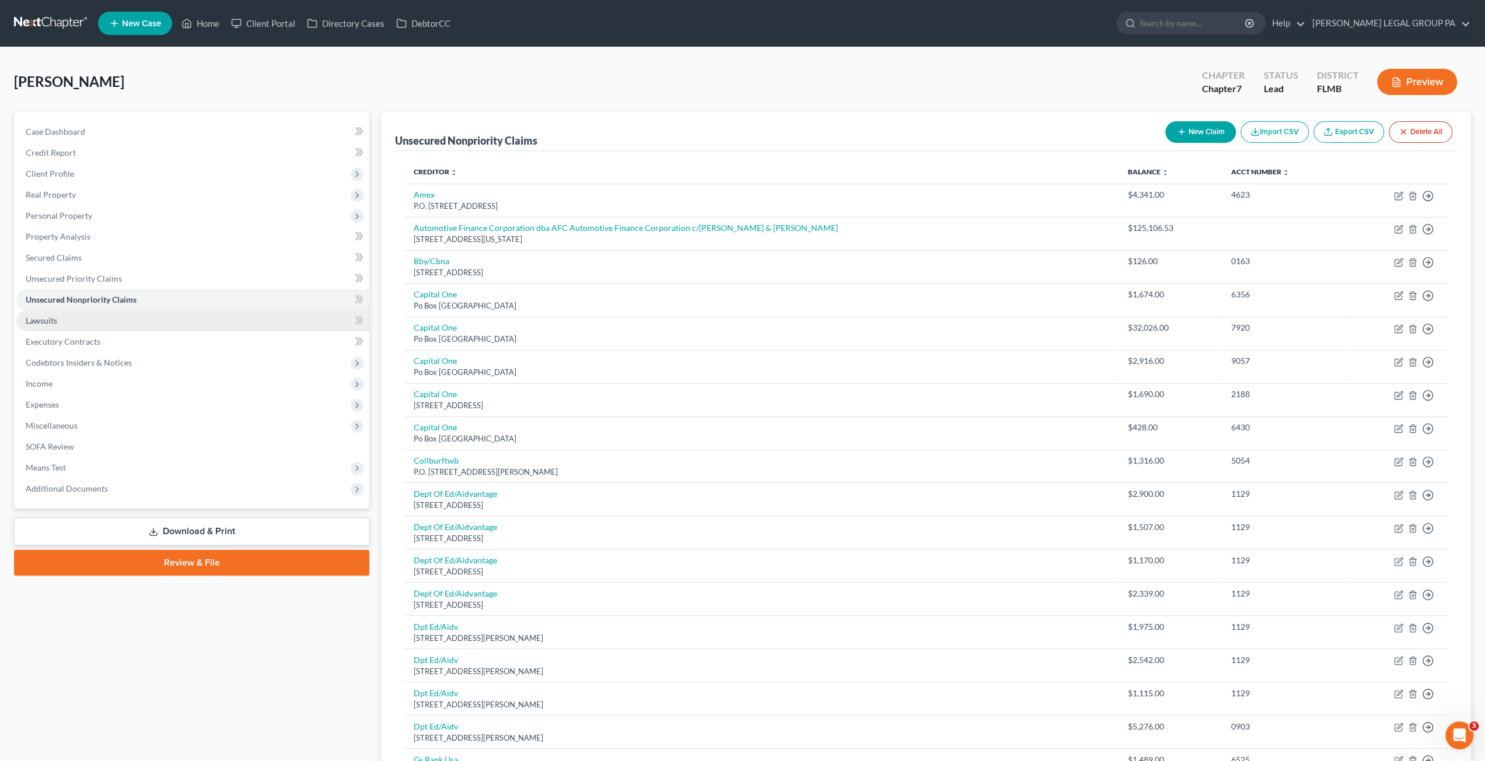
click at [62, 316] on link "Lawsuits" at bounding box center [192, 320] width 353 height 21
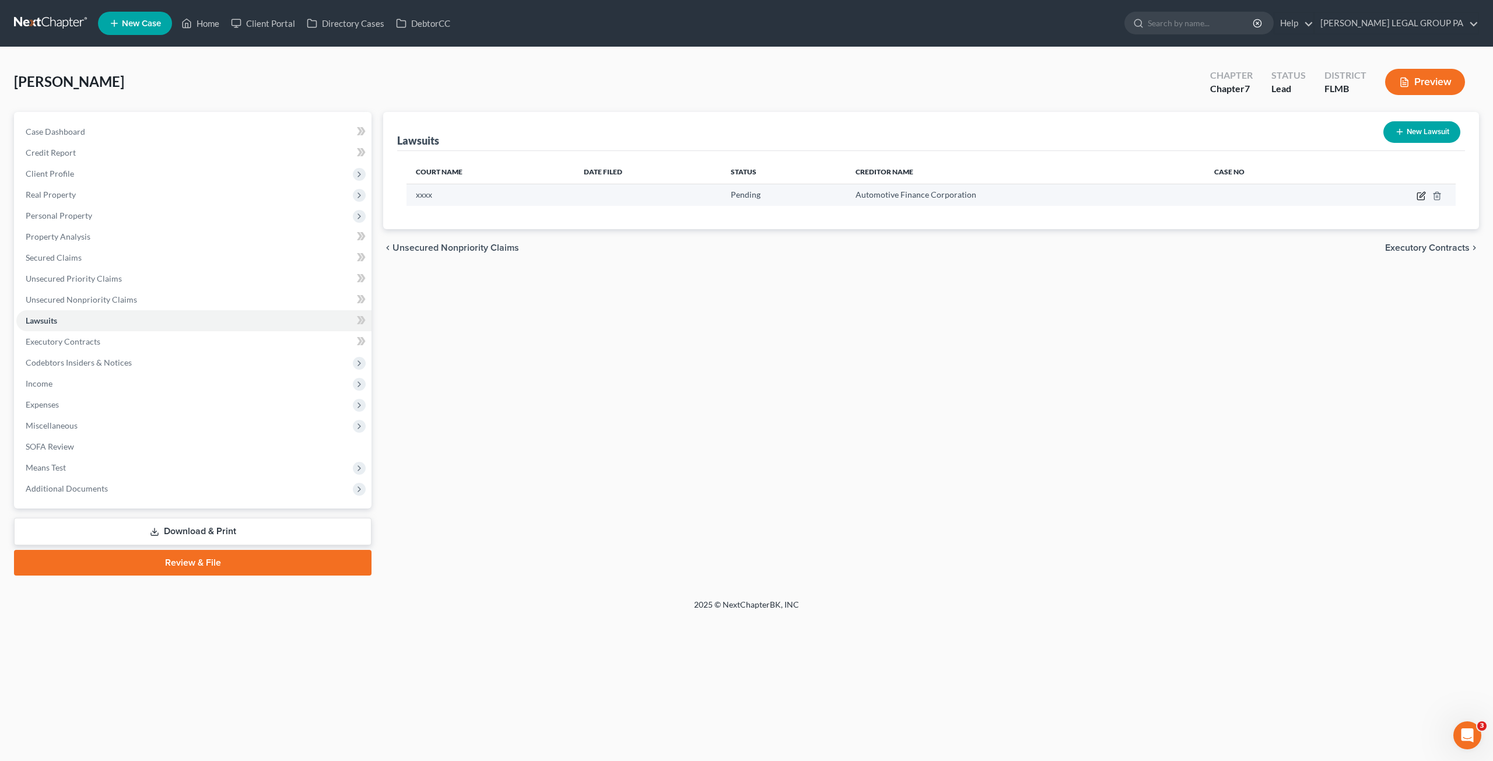
click at [1421, 198] on icon "button" at bounding box center [1421, 195] width 9 height 9
select select "0"
select select "4"
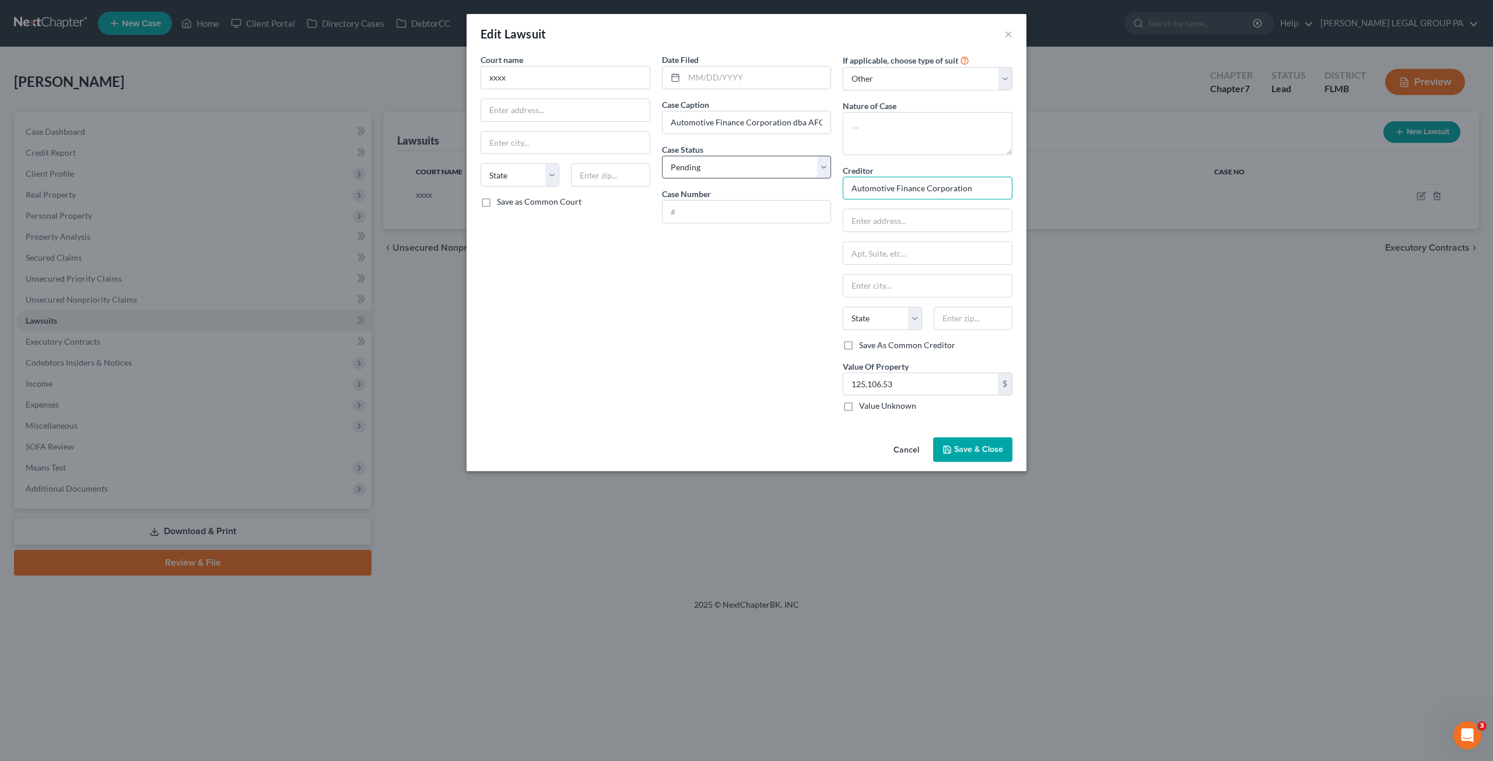
drag, startPoint x: 994, startPoint y: 185, endPoint x: 819, endPoint y: 176, distance: 175.3
click at [816, 181] on div "Court name * xxxx State AL AK AR AZ CA CO CT DE DC FL GA GU HI ID IL IN IA KS K…" at bounding box center [747, 238] width 544 height 368
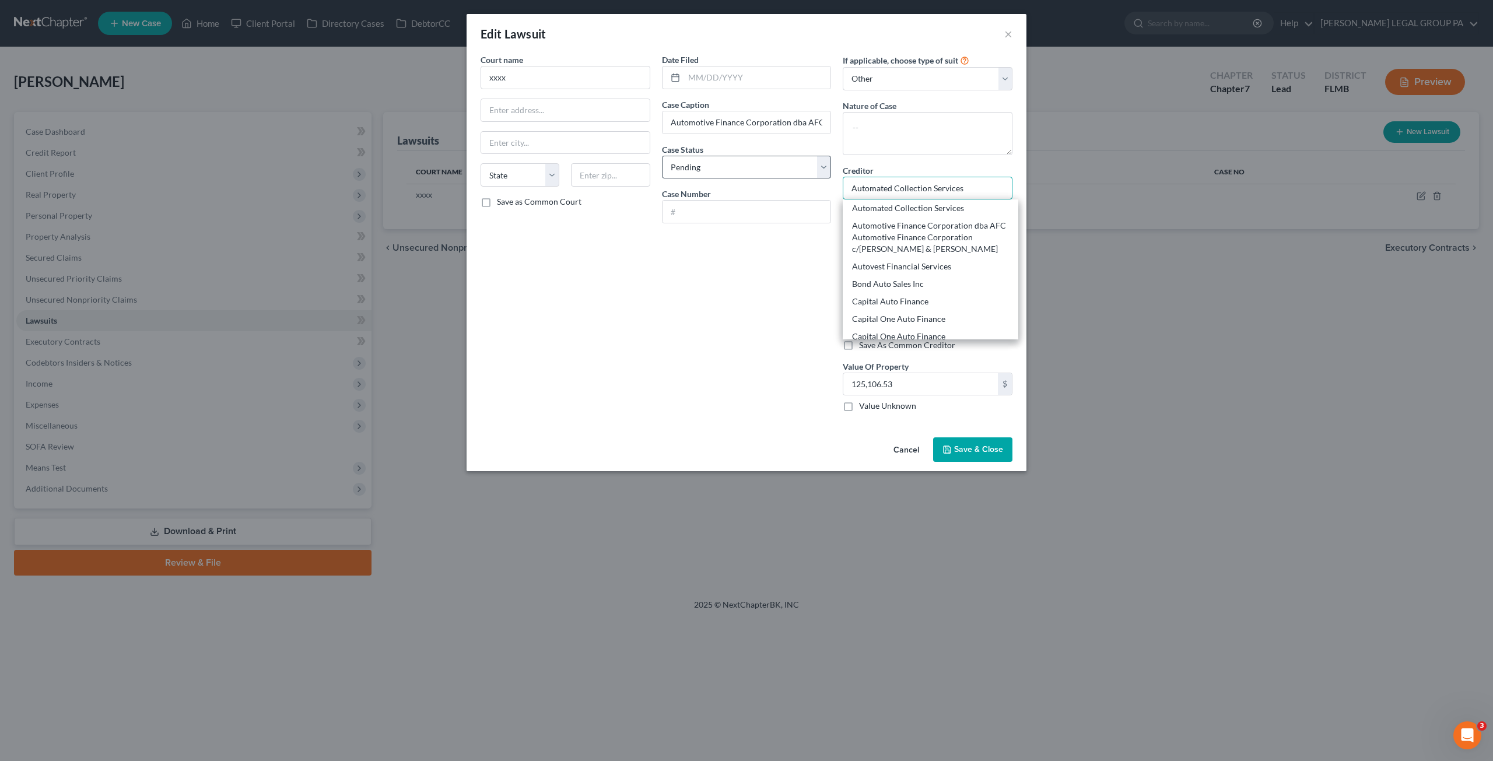
type input "Automotive Finance Corporation dba AFC Automotive Finance Corporation c/o Rubin…"
type input "135 N Pennsylvania St"
type input "Suite 1400"
type input "Indianapolis"
select select "15"
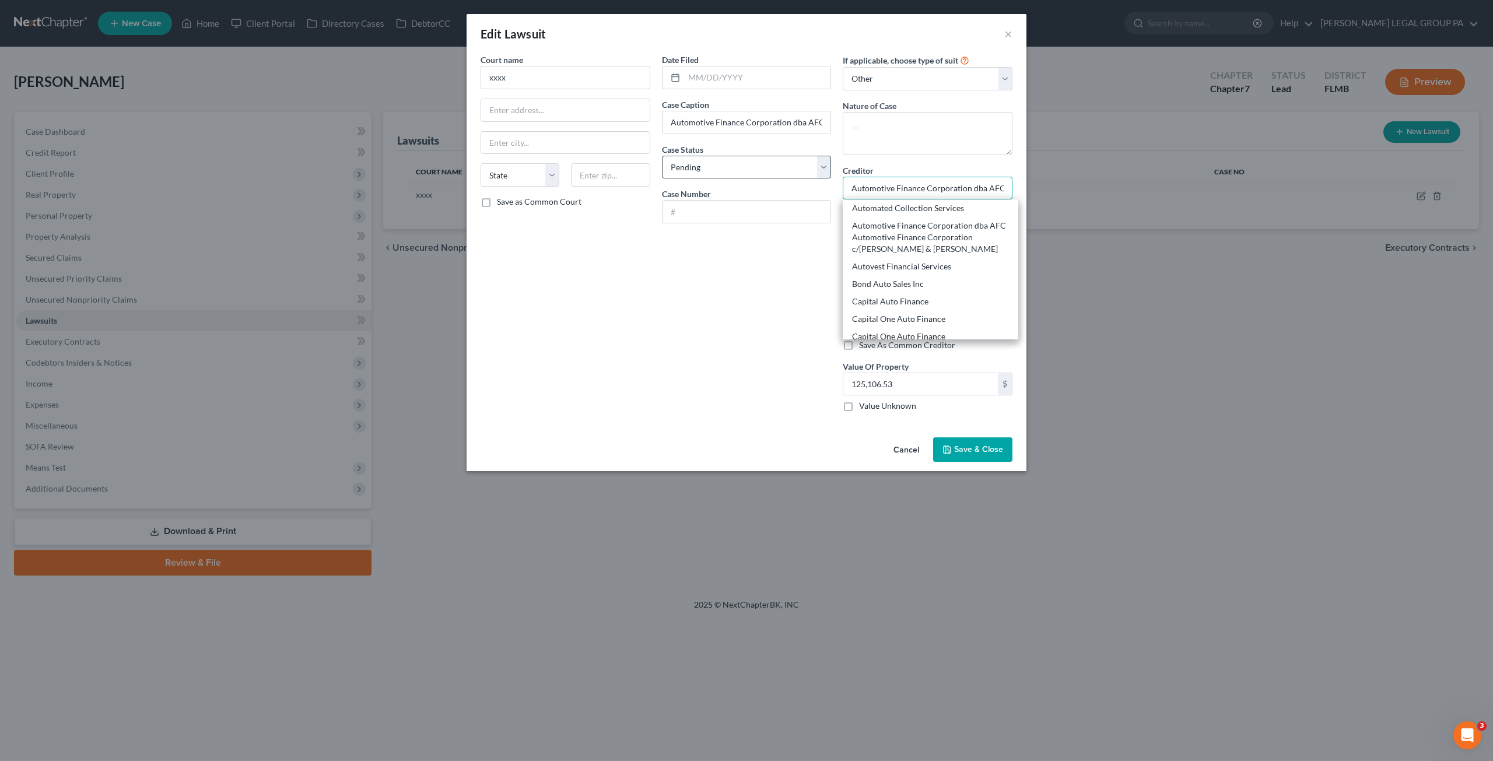
type input "46204"
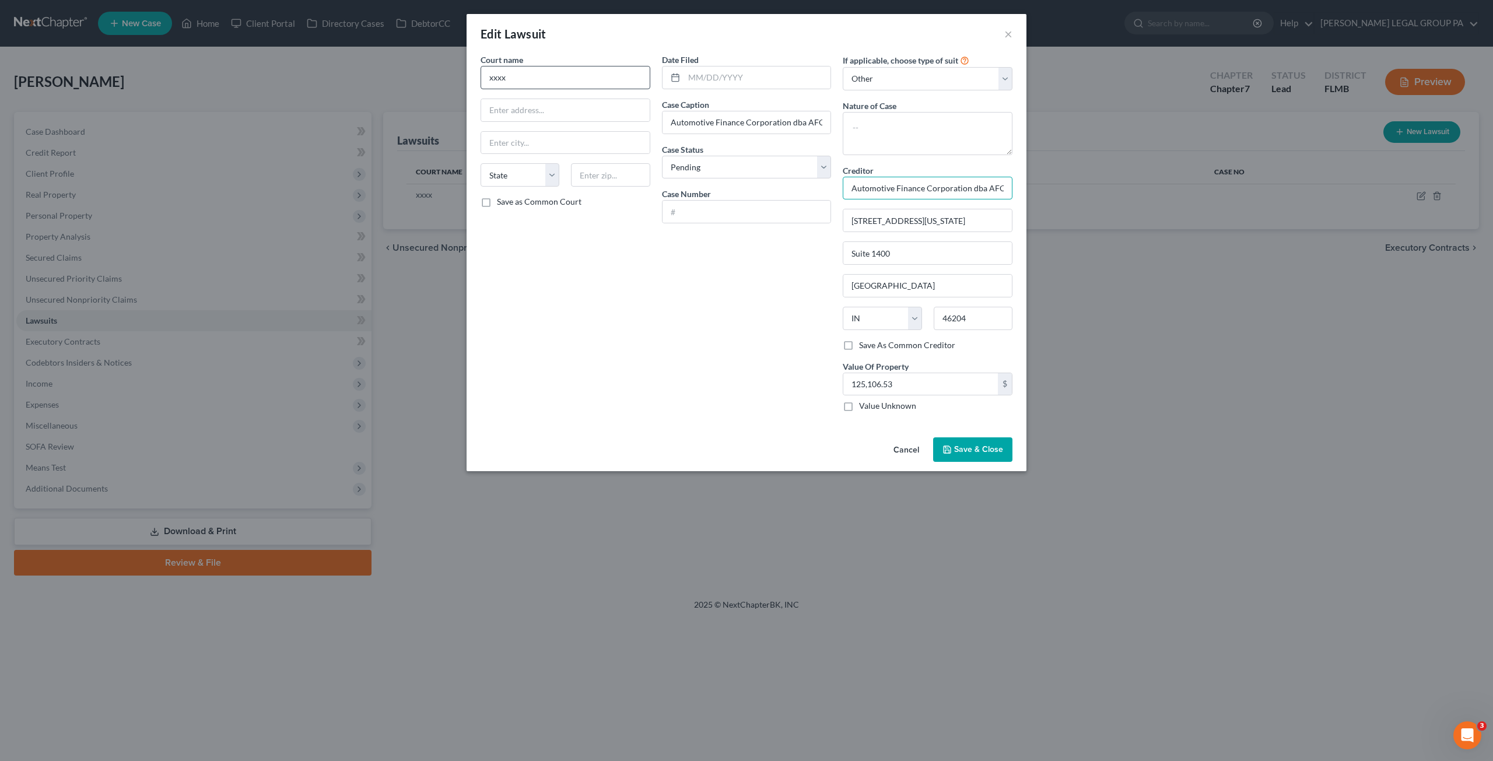
type input "Automotive Finance Corporation dba AFC Automotive Finance Corporation c/o Rubin…"
click at [496, 72] on input "xxxx" at bounding box center [566, 77] width 170 height 23
drag, startPoint x: 543, startPoint y: 79, endPoint x: 477, endPoint y: 75, distance: 65.4
click at [477, 75] on div "Court name * xxxx State AL AK AR AZ CA CO CT DE DC FL GA GU HI ID IL IN IA KS K…" at bounding box center [565, 238] width 181 height 368
type input "Marion Superior Court"
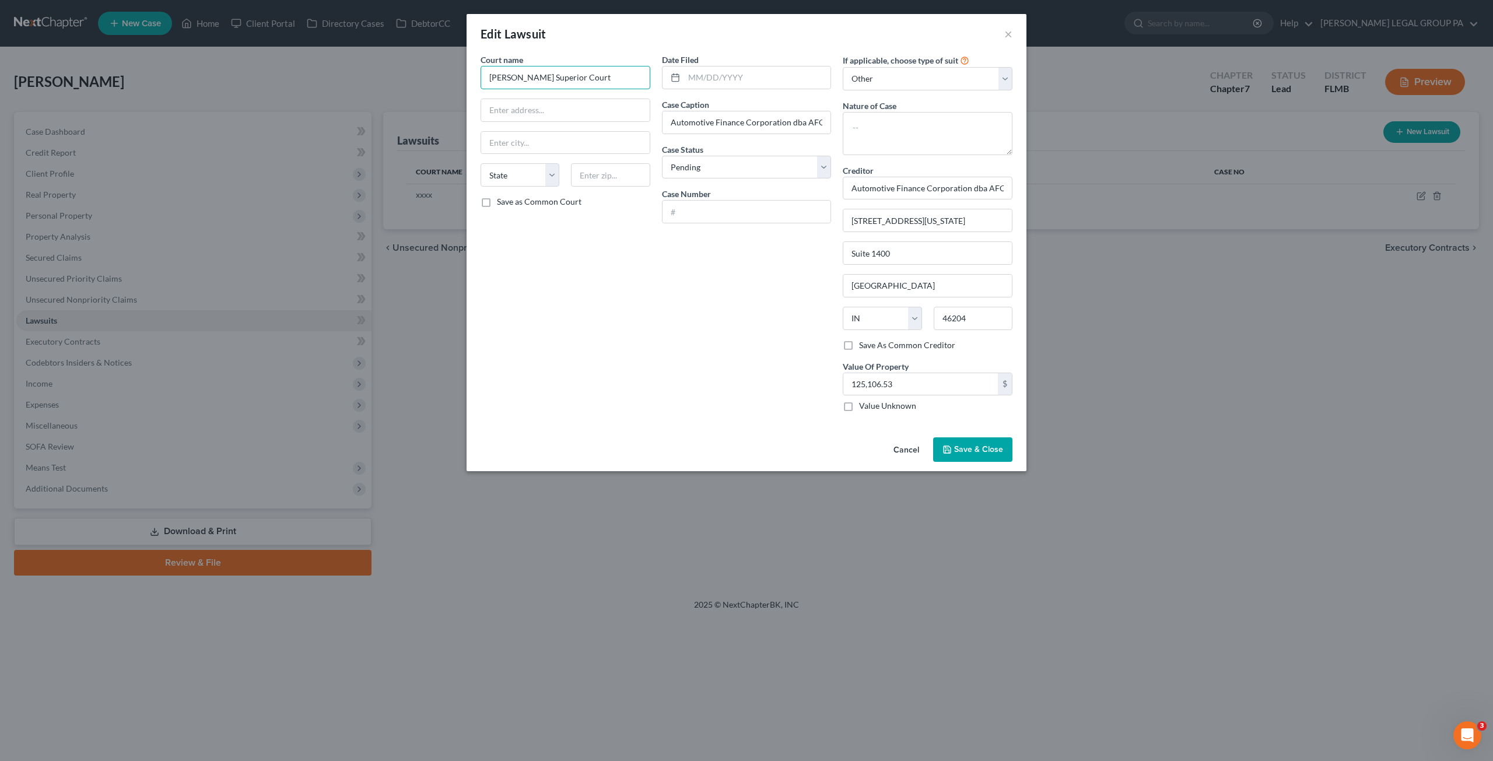
drag, startPoint x: 578, startPoint y: 84, endPoint x: 398, endPoint y: 70, distance: 180.2
click at [399, 69] on div "Edit Lawsuit × Court name * Marion Superior Court State AL AK AR AZ CA CO CT DE…" at bounding box center [746, 380] width 1493 height 761
click at [532, 100] on input "text" at bounding box center [565, 110] width 169 height 22
type input "675 Justice Wy"
type input "46203"
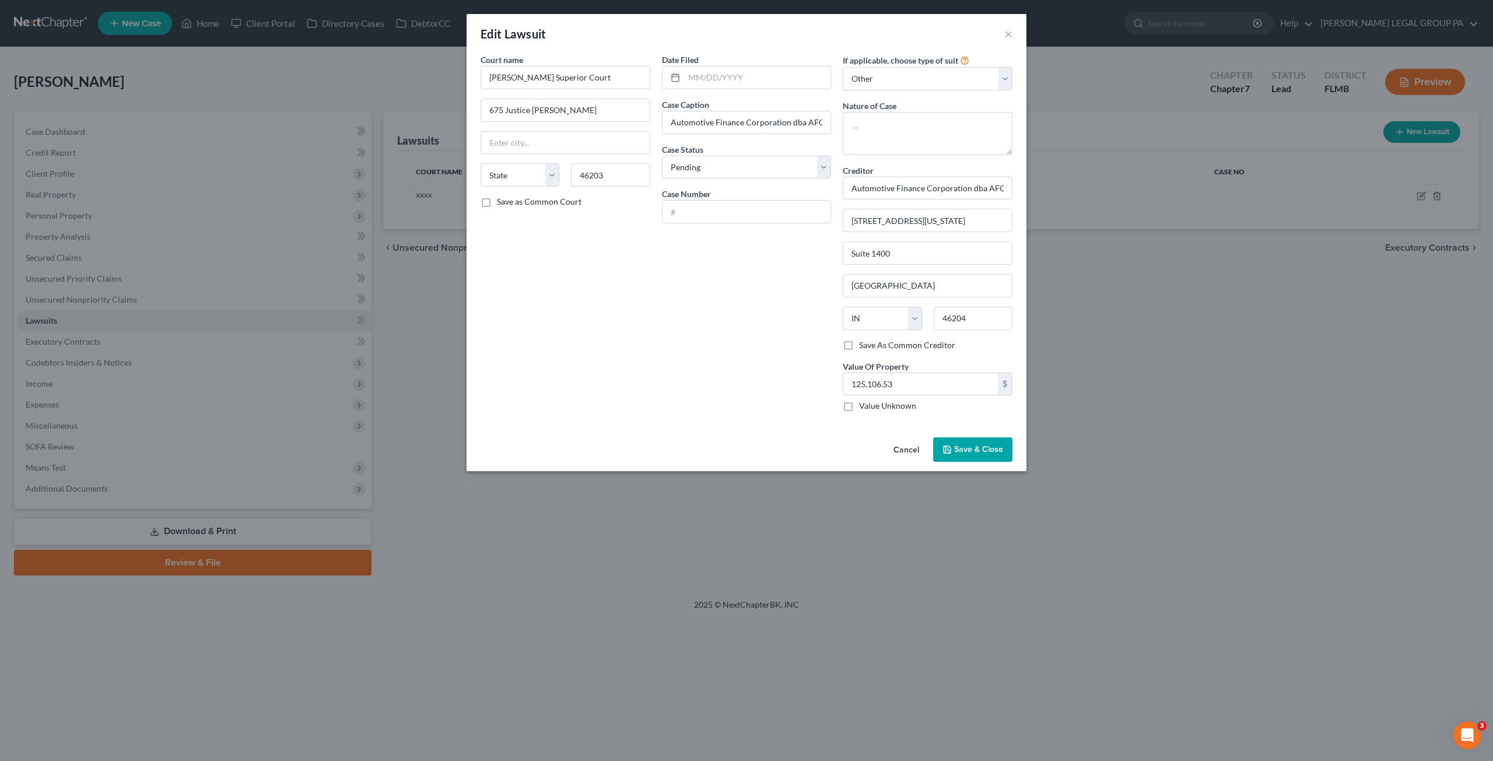
click at [961, 438] on button "Save & Close" at bounding box center [972, 450] width 79 height 25
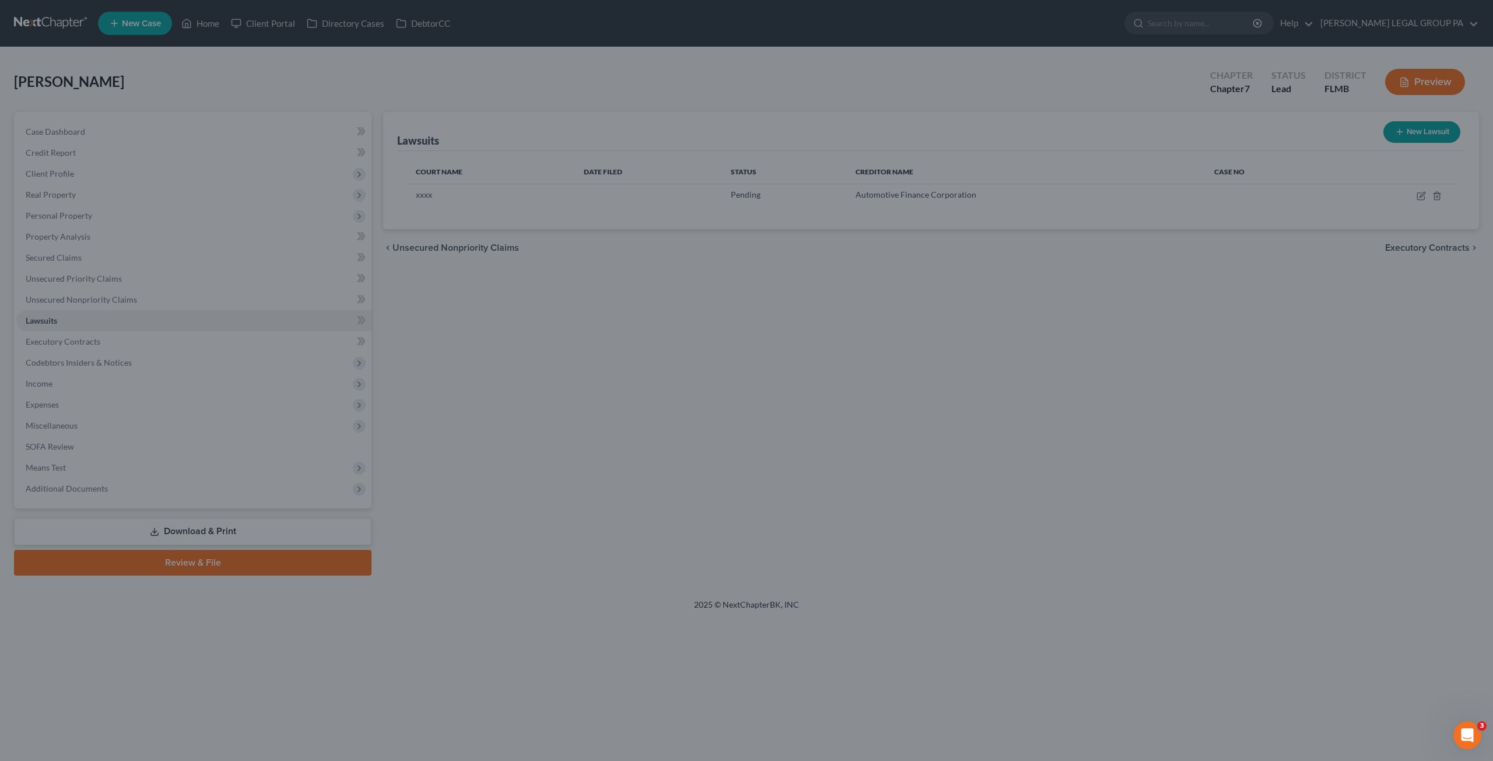
type input "Indianapolis"
select select "15"
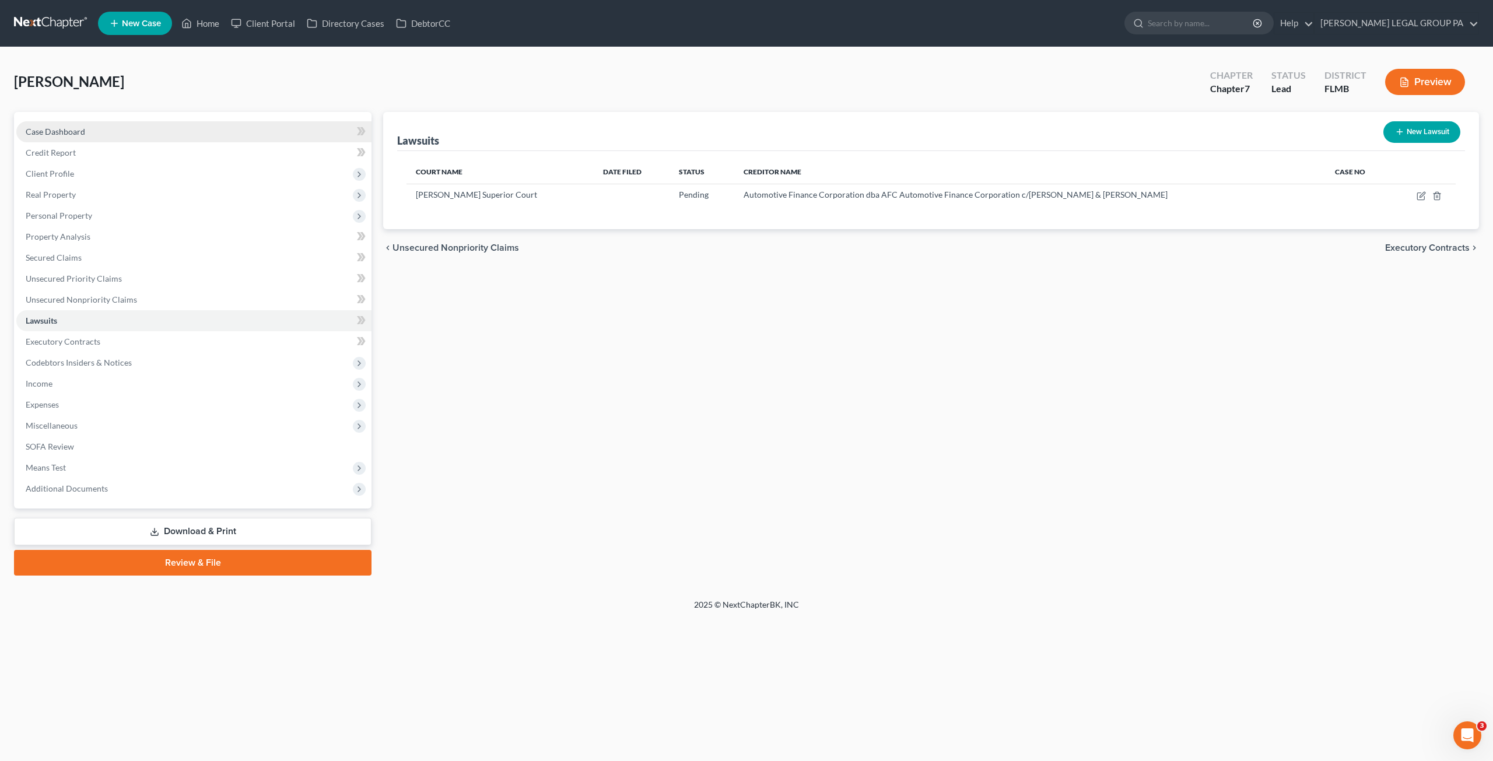
drag, startPoint x: 39, startPoint y: 132, endPoint x: 50, endPoint y: 132, distance: 11.1
click at [39, 132] on span "Case Dashboard" at bounding box center [56, 132] width 60 height 10
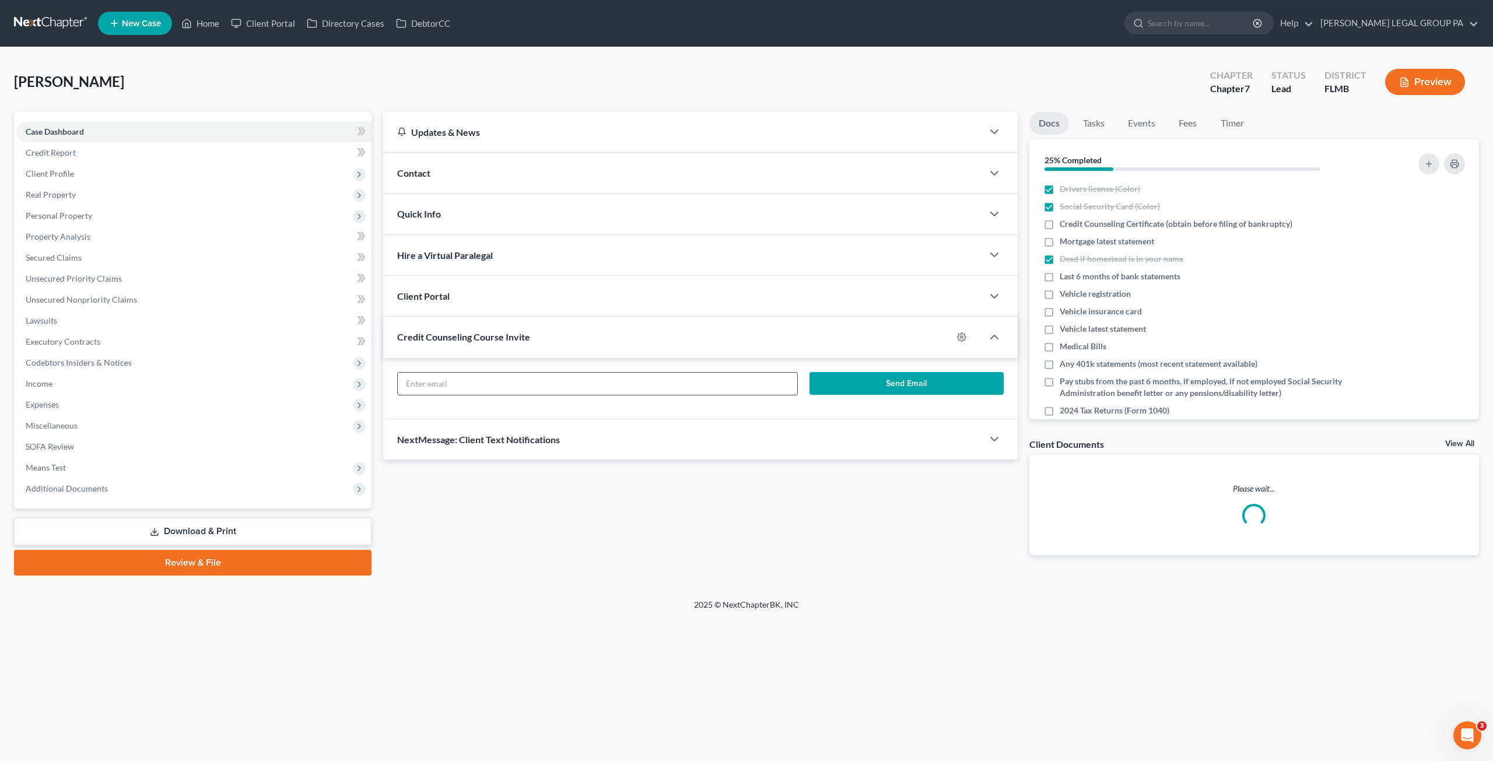
click at [529, 393] on div at bounding box center [597, 383] width 401 height 23
paste input "walkerwinkel1213@gmail.com"
type input "walkerwinkel1213@gmail.com"
click at [887, 376] on button "Send Email" at bounding box center [907, 383] width 194 height 23
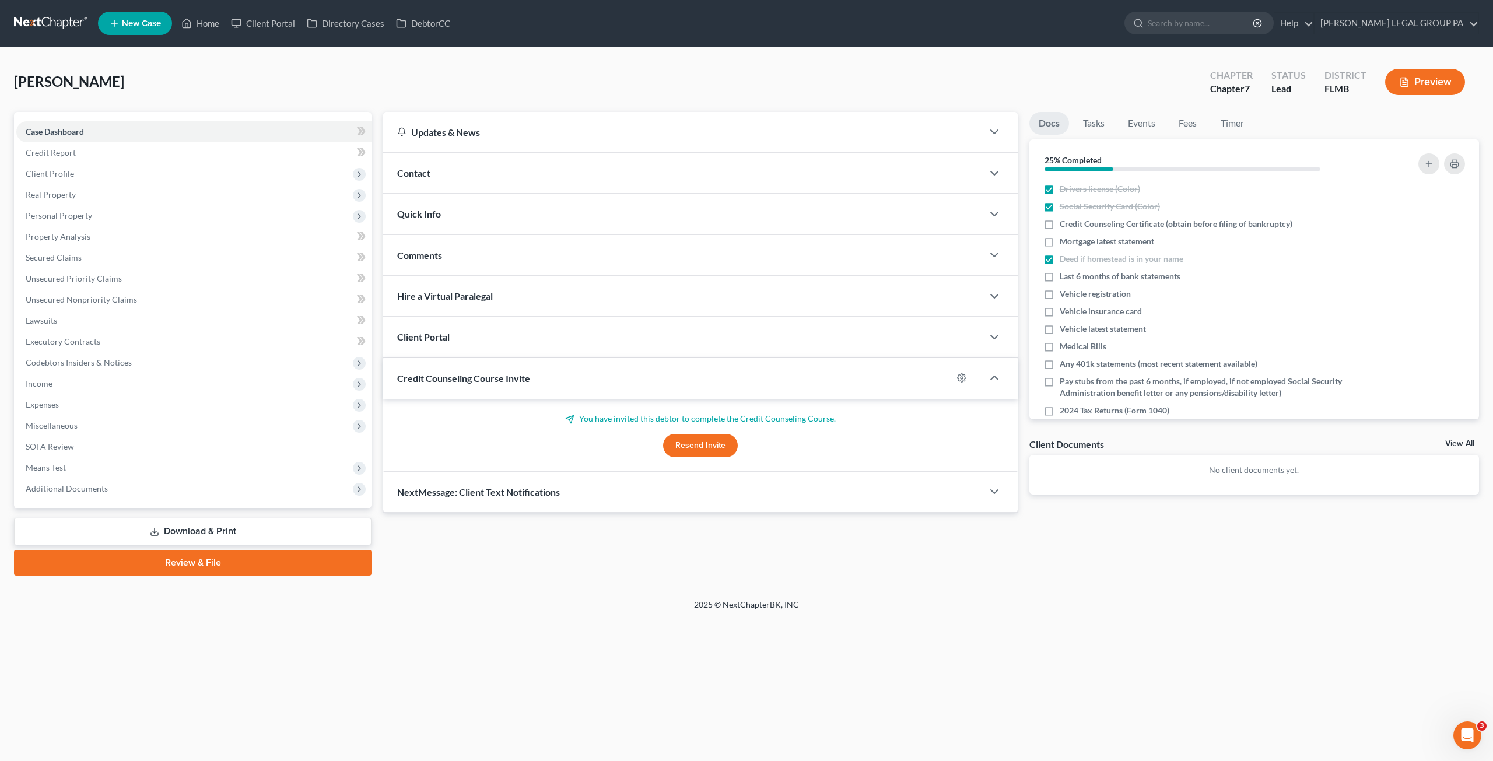
drag, startPoint x: 209, startPoint y: 526, endPoint x: 486, endPoint y: 375, distance: 315.9
click at [209, 526] on link "Download & Print" at bounding box center [193, 531] width 358 height 27
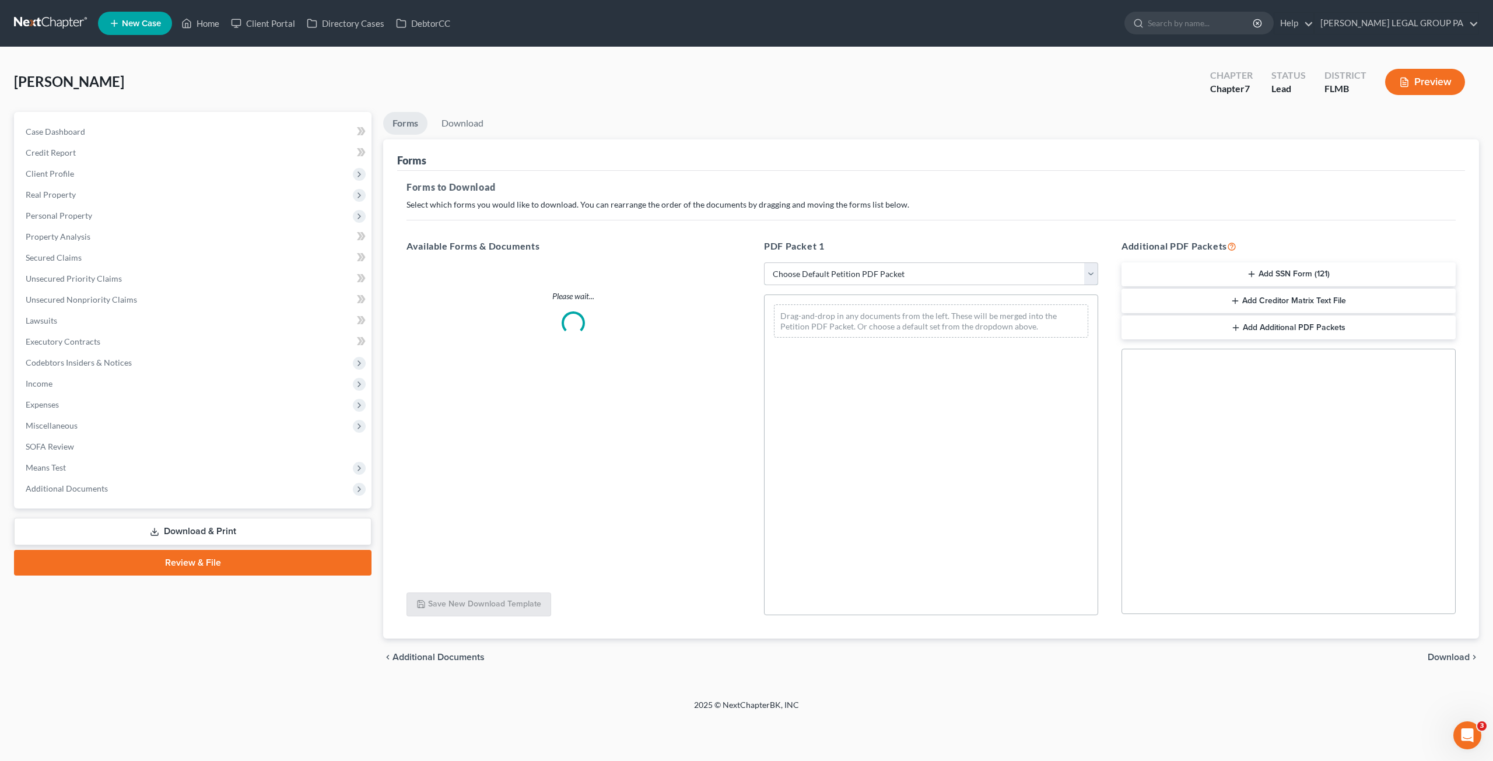
drag, startPoint x: 848, startPoint y: 263, endPoint x: 842, endPoint y: 272, distance: 11.0
click at [848, 263] on select "Choose Default Petition PDF Packet Complete Bankruptcy Petition (all forms and …" at bounding box center [931, 274] width 334 height 23
select select "0"
click at [764, 263] on select "Choose Default Petition PDF Packet Complete Bankruptcy Petition (all forms and …" at bounding box center [931, 274] width 334 height 23
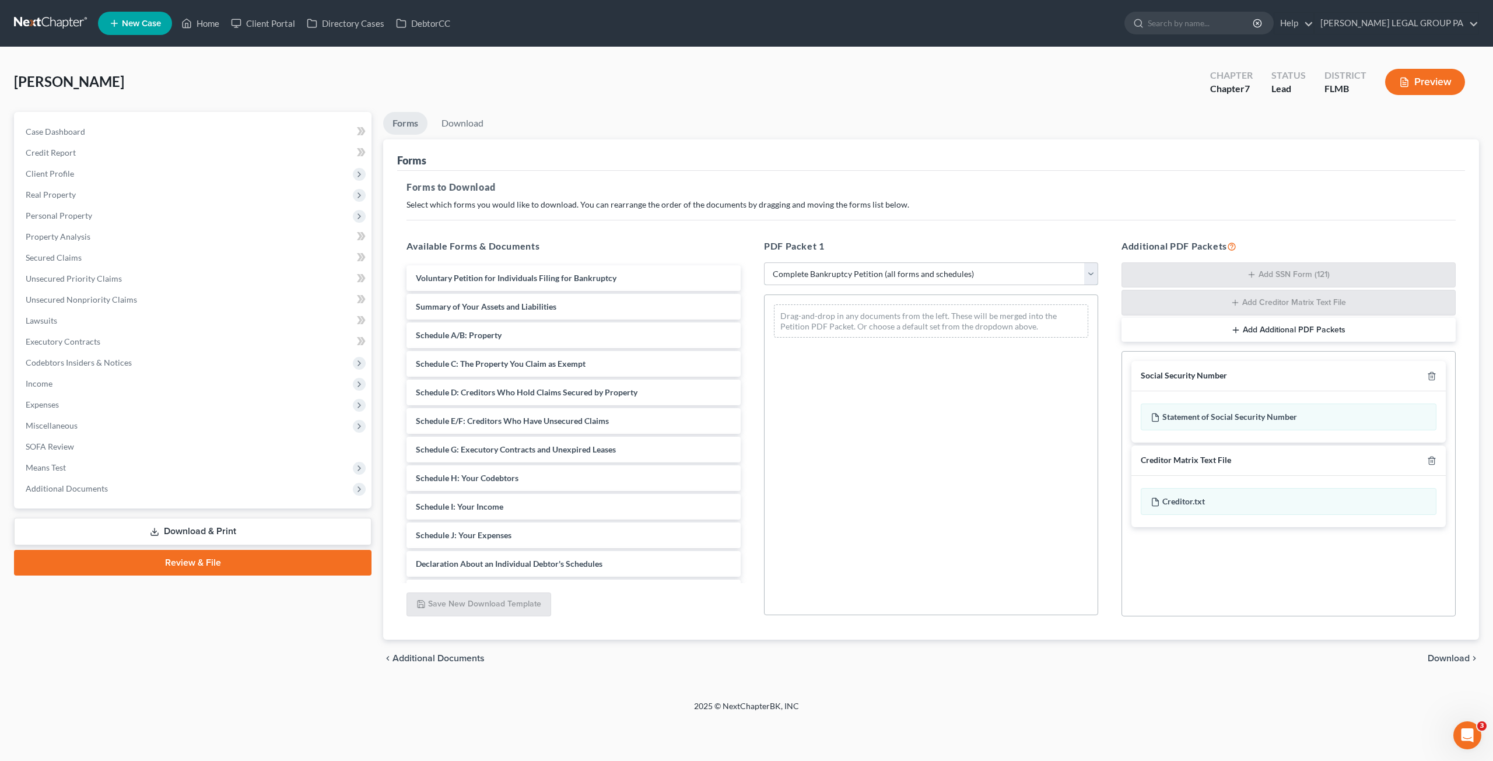
click at [919, 277] on select "Choose Default Petition PDF Packet Complete Bankruptcy Petition (all forms and …" at bounding box center [931, 274] width 334 height 23
click at [764, 263] on select "Choose Default Petition PDF Packet Complete Bankruptcy Petition (all forms and …" at bounding box center [931, 274] width 334 height 23
click at [807, 273] on select "Choose Default Petition PDF Packet Complete Bankruptcy Petition (all forms and …" at bounding box center [931, 274] width 334 height 23
select select
click at [764, 263] on select "Choose Default Petition PDF Packet Complete Bankruptcy Petition (all forms and …" at bounding box center [931, 274] width 334 height 23
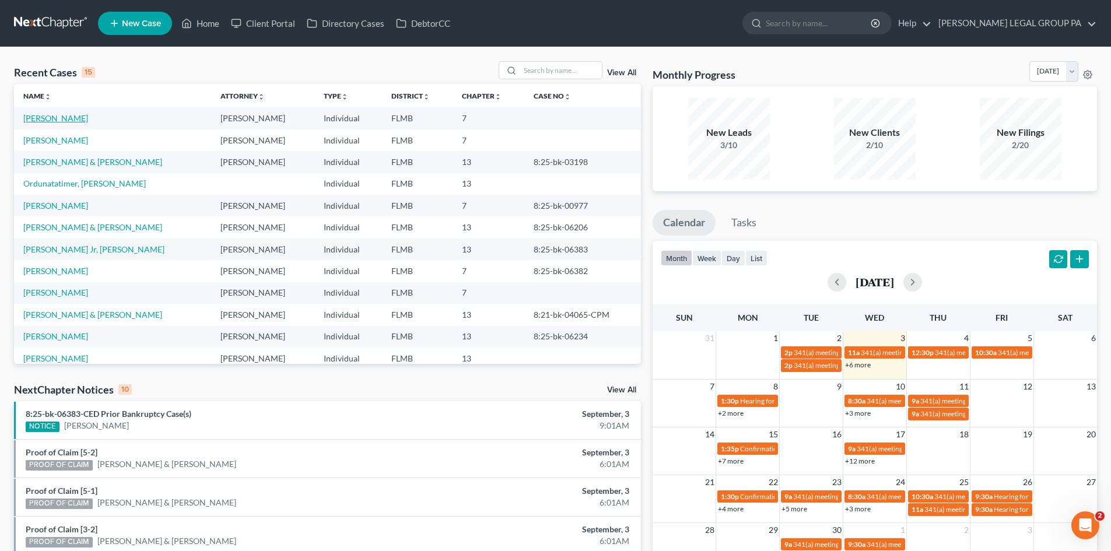
click at [55, 116] on link "[PERSON_NAME]" at bounding box center [55, 118] width 65 height 10
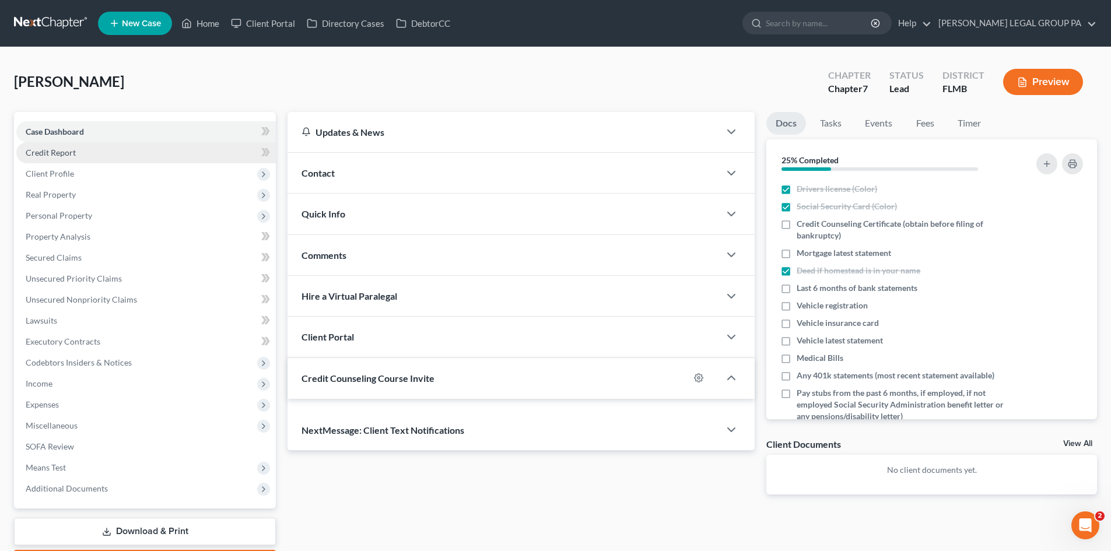
click at [66, 153] on span "Credit Report" at bounding box center [51, 153] width 50 height 10
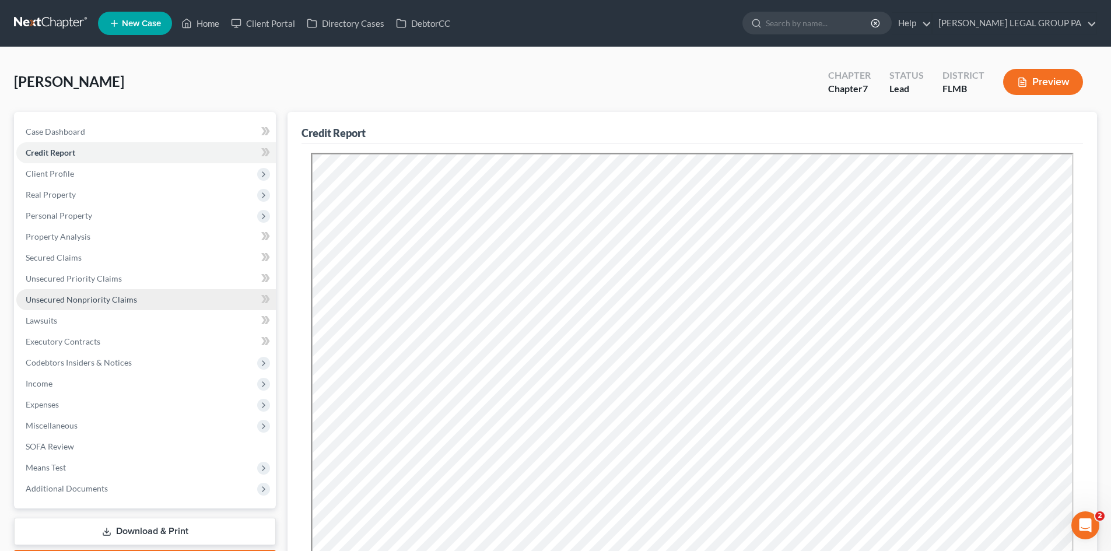
click at [99, 301] on span "Unsecured Nonpriority Claims" at bounding box center [81, 300] width 111 height 10
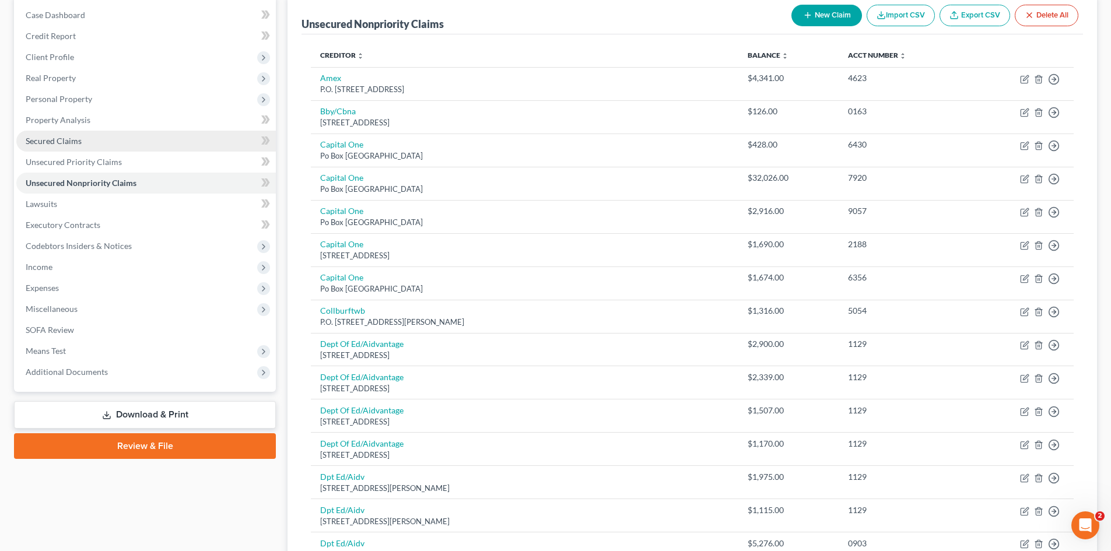
click at [55, 142] on span "Secured Claims" at bounding box center [54, 141] width 56 height 10
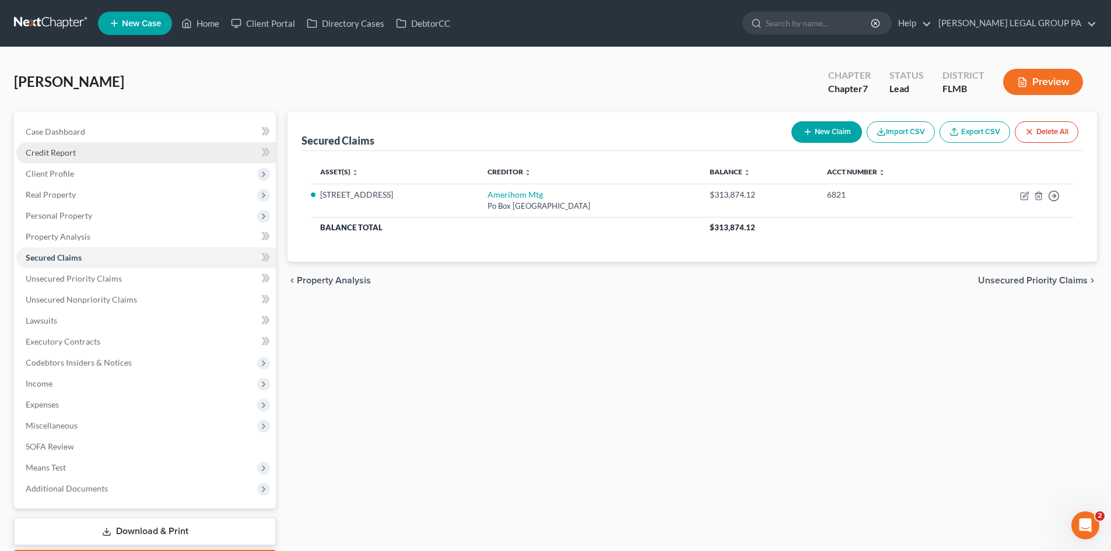
click at [67, 149] on span "Credit Report" at bounding box center [51, 153] width 50 height 10
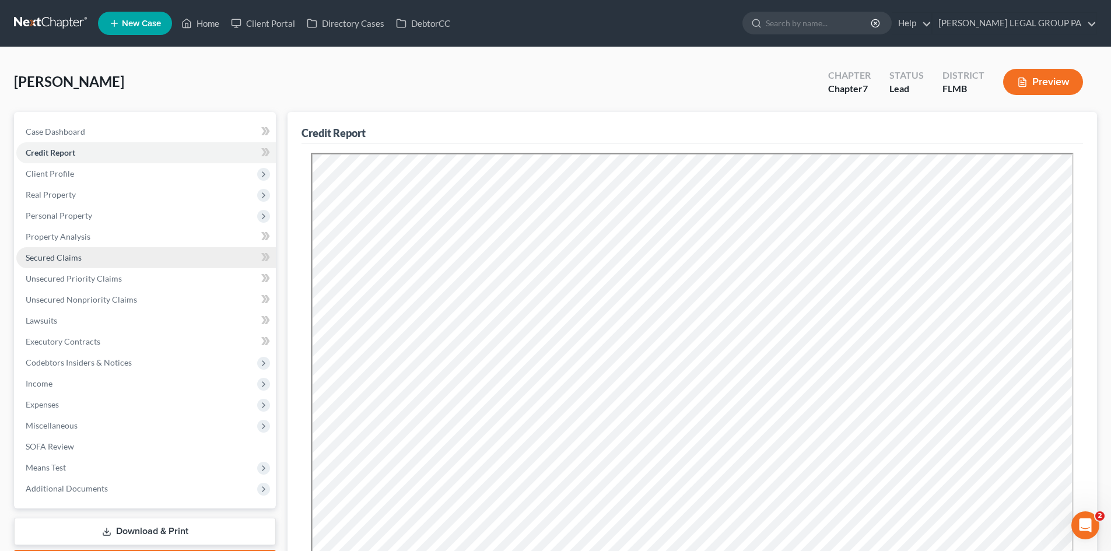
click at [64, 253] on span "Secured Claims" at bounding box center [54, 258] width 56 height 10
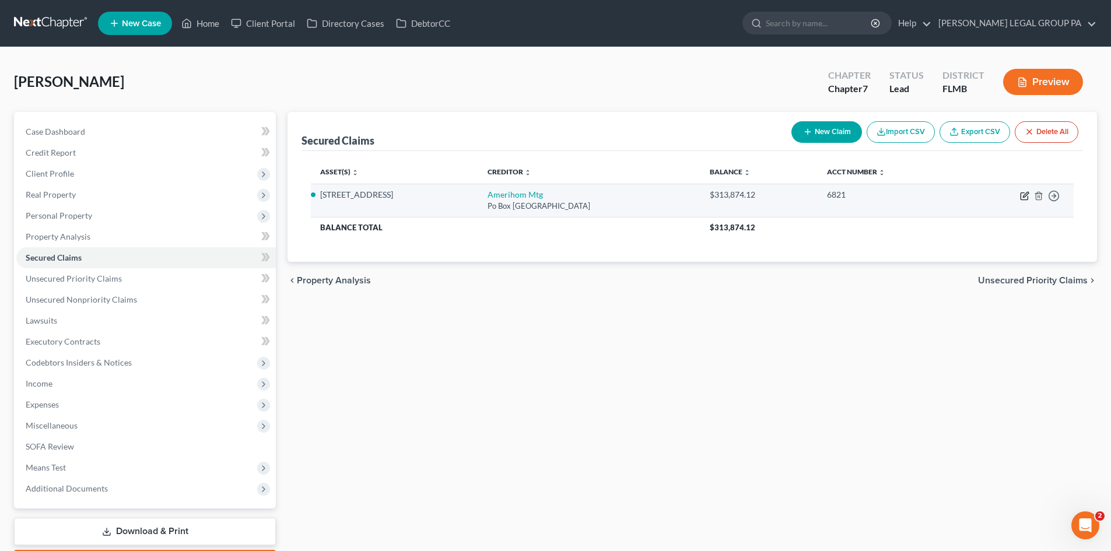
click at [1024, 194] on icon "button" at bounding box center [1024, 195] width 9 height 9
select select "33"
select select "2"
select select "3"
select select "0"
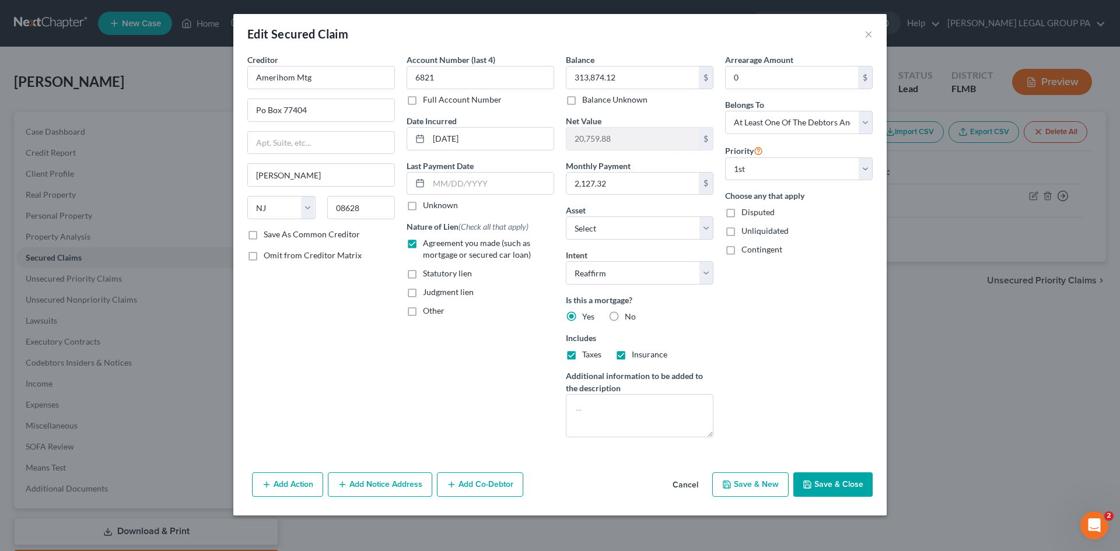
click at [375, 476] on button "Add Notice Address" at bounding box center [380, 485] width 104 height 25
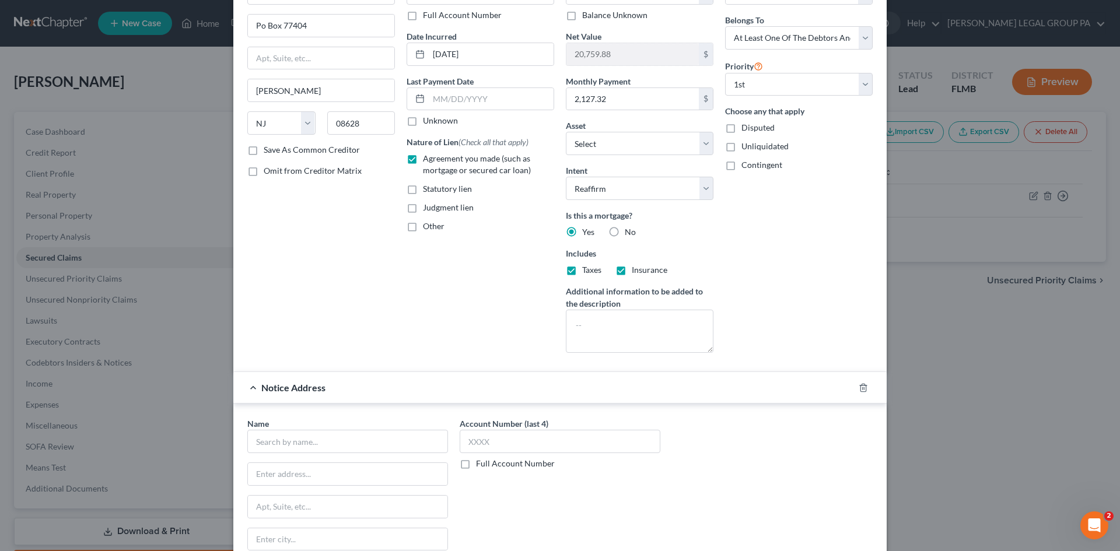
scroll to position [175, 0]
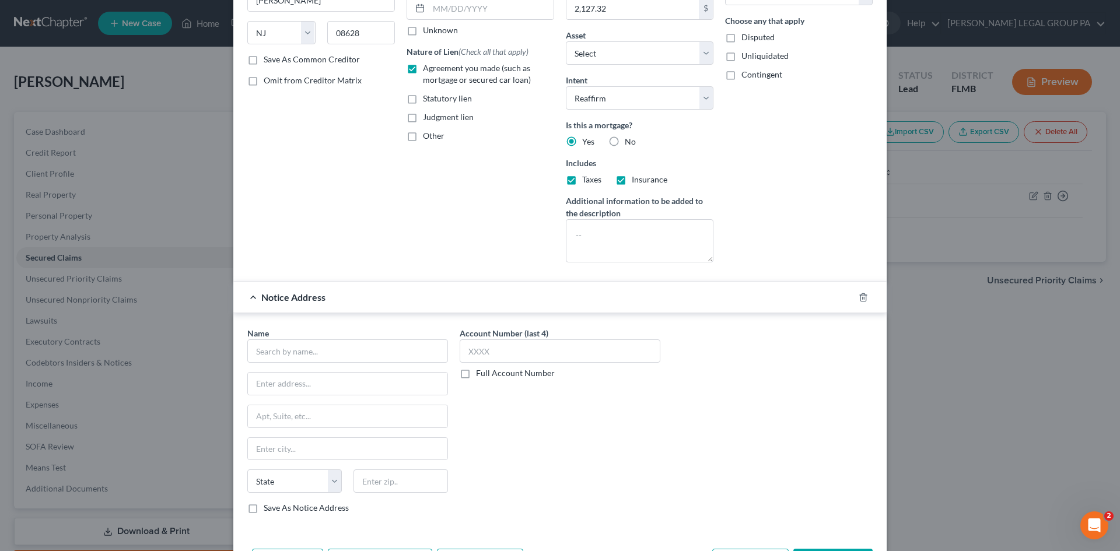
click at [269, 367] on div "Name * State AL AK AR AZ CA CO CT DE DC FL GA GU HI ID IL IN IA KS KY LA ME MD …" at bounding box center [347, 420] width 201 height 187
click at [271, 355] on input "text" at bounding box center [347, 351] width 201 height 23
type input "ServiceMac LLC"
type input "PO Box 105178"
type input "30348"
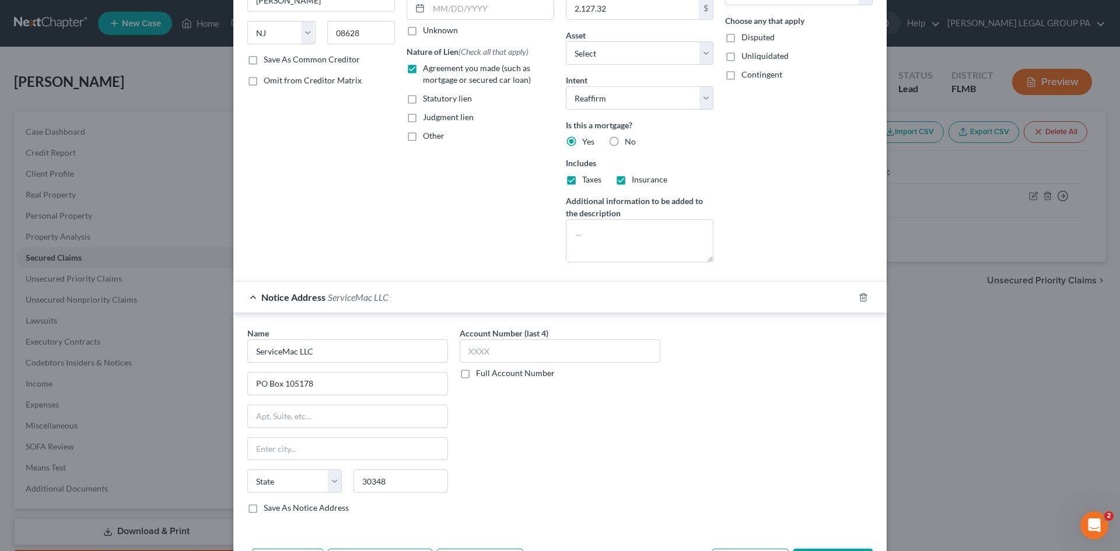
click at [537, 468] on div "Account Number (last 4) Full Account Number" at bounding box center [560, 425] width 212 height 196
type input "Atlanta"
select select "10"
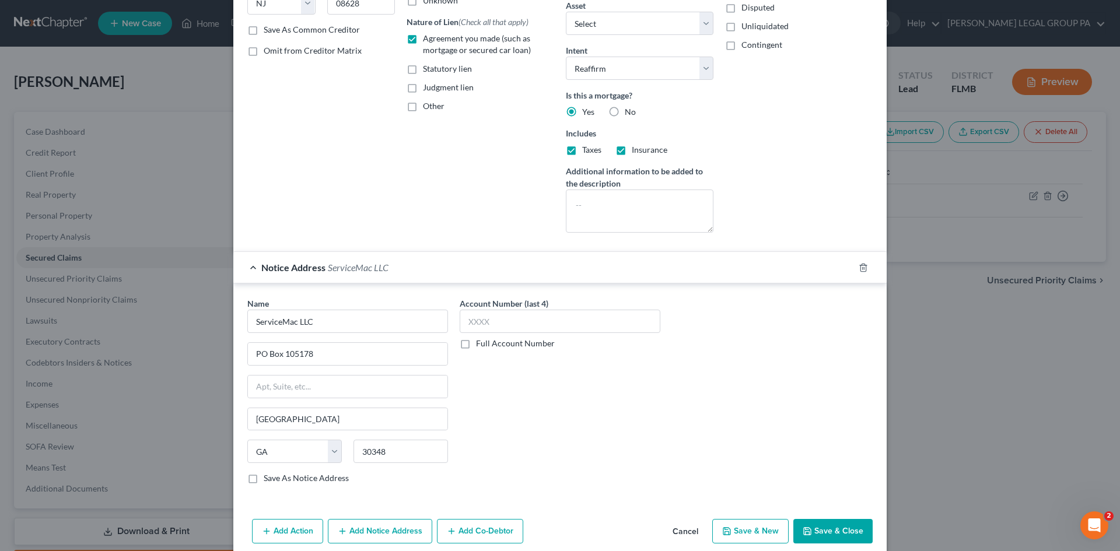
scroll to position [230, 0]
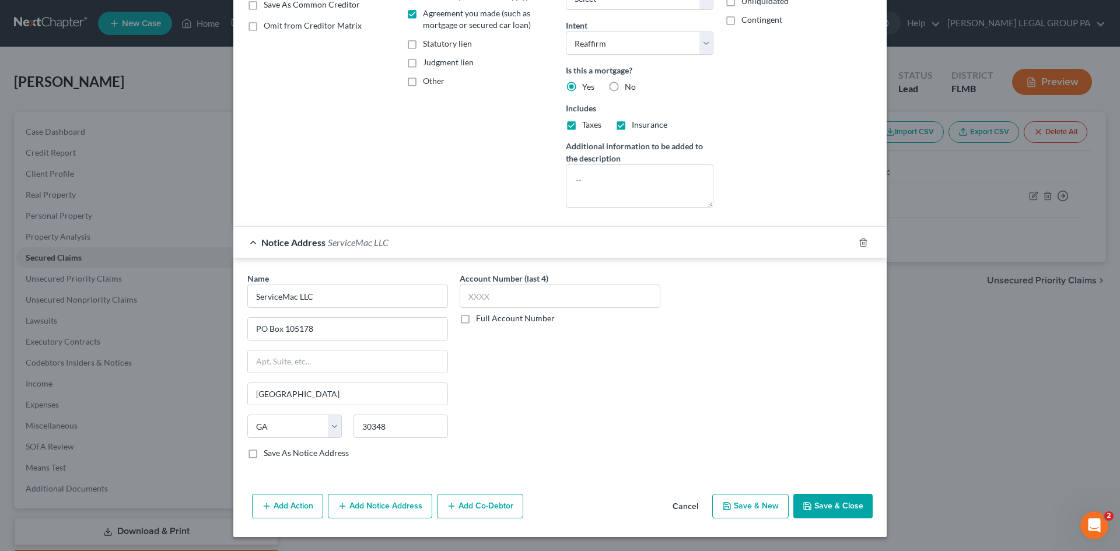
click at [839, 509] on button "Save & Close" at bounding box center [832, 506] width 79 height 25
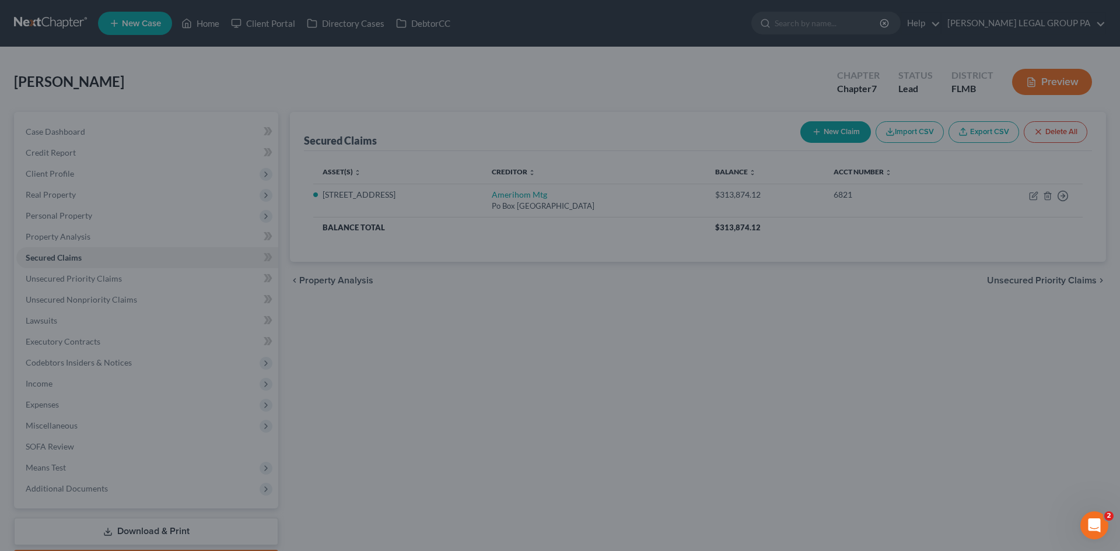
select select "2"
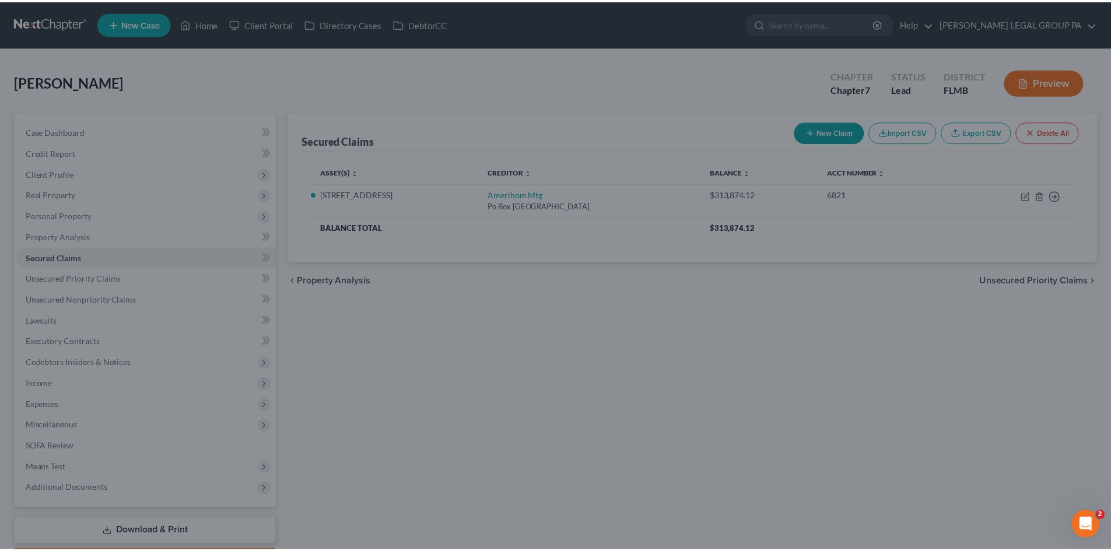
scroll to position [0, 0]
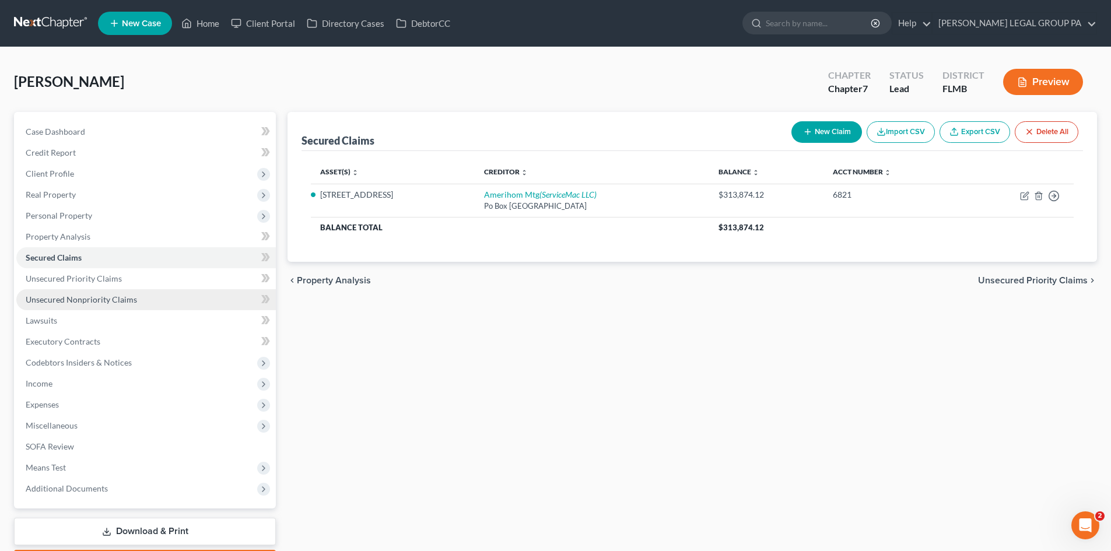
click at [55, 293] on link "Unsecured Nonpriority Claims" at bounding box center [146, 299] width 260 height 21
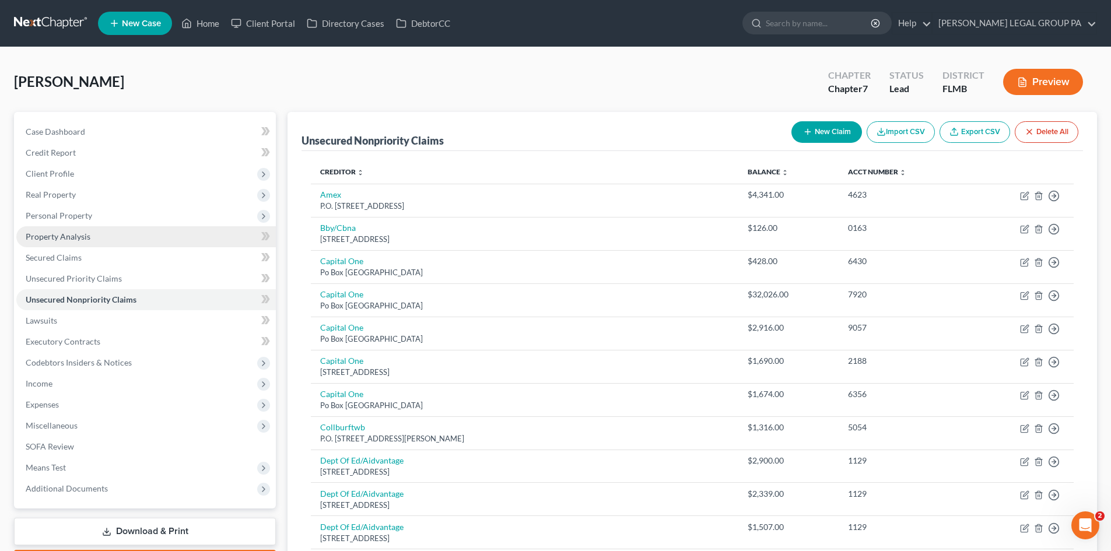
click at [81, 236] on span "Property Analysis" at bounding box center [58, 237] width 65 height 10
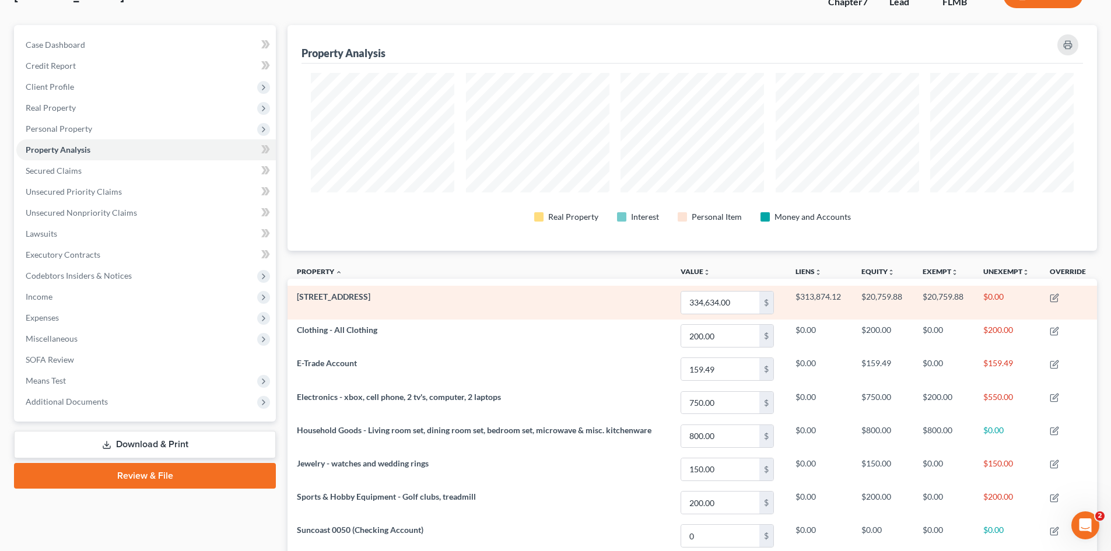
scroll to position [117, 0]
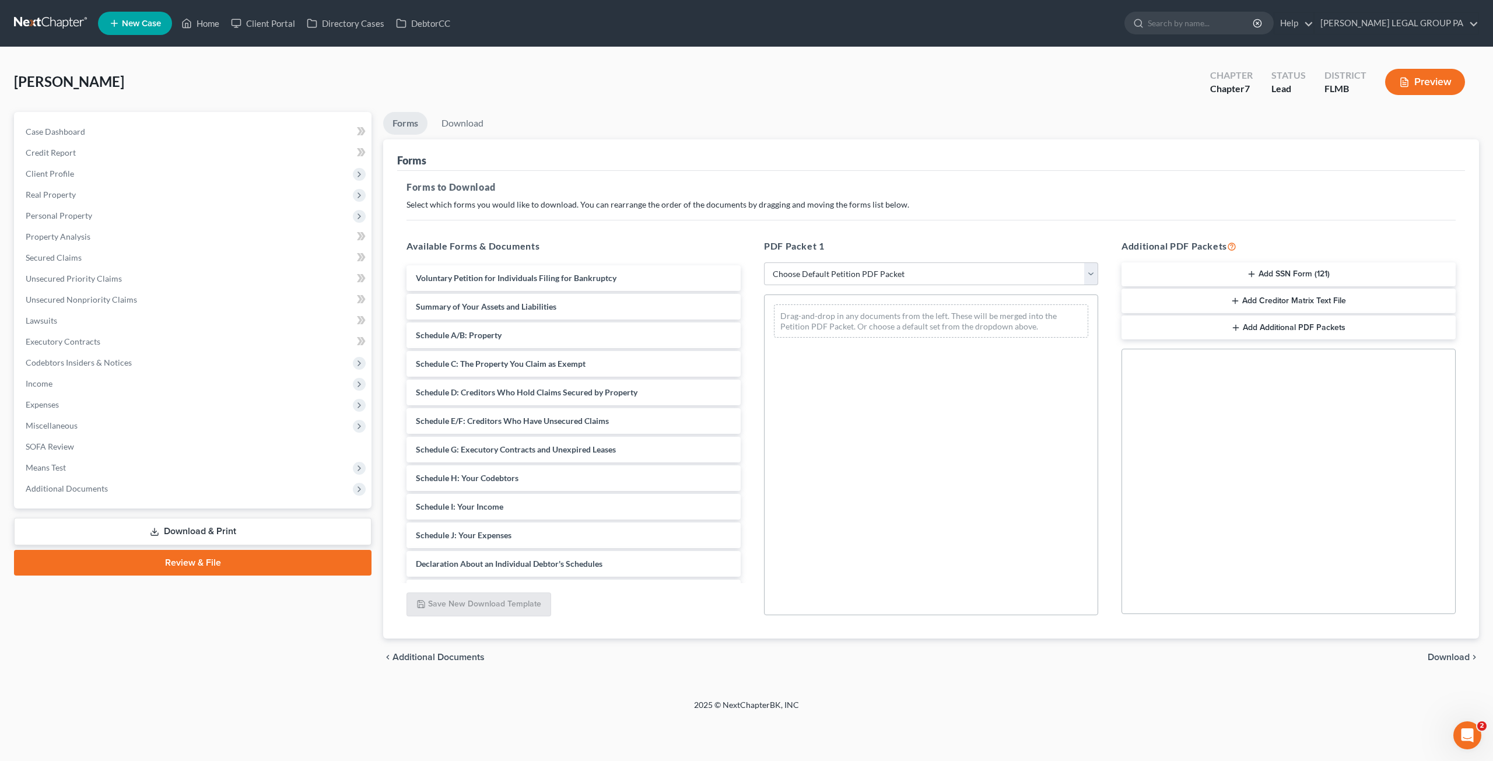
click at [193, 527] on link "Download & Print" at bounding box center [193, 531] width 358 height 27
click at [809, 274] on select "Choose Default Petition PDF Packet Complete Bankruptcy Petition (all forms and …" at bounding box center [931, 274] width 334 height 23
select select "0"
click at [764, 263] on select "Choose Default Petition PDF Packet Complete Bankruptcy Petition (all forms and …" at bounding box center [931, 274] width 334 height 23
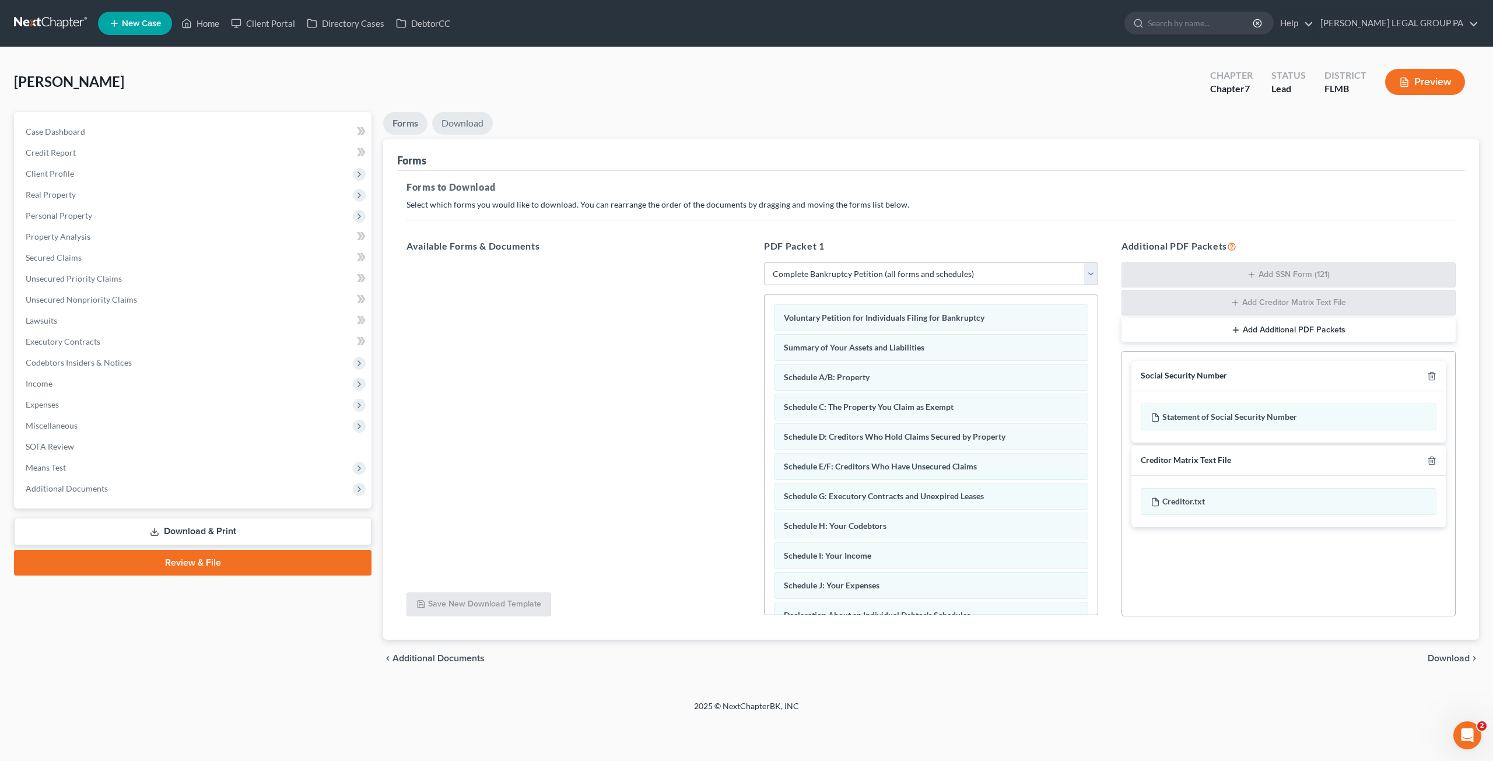
click at [460, 113] on link "Download" at bounding box center [462, 123] width 61 height 23
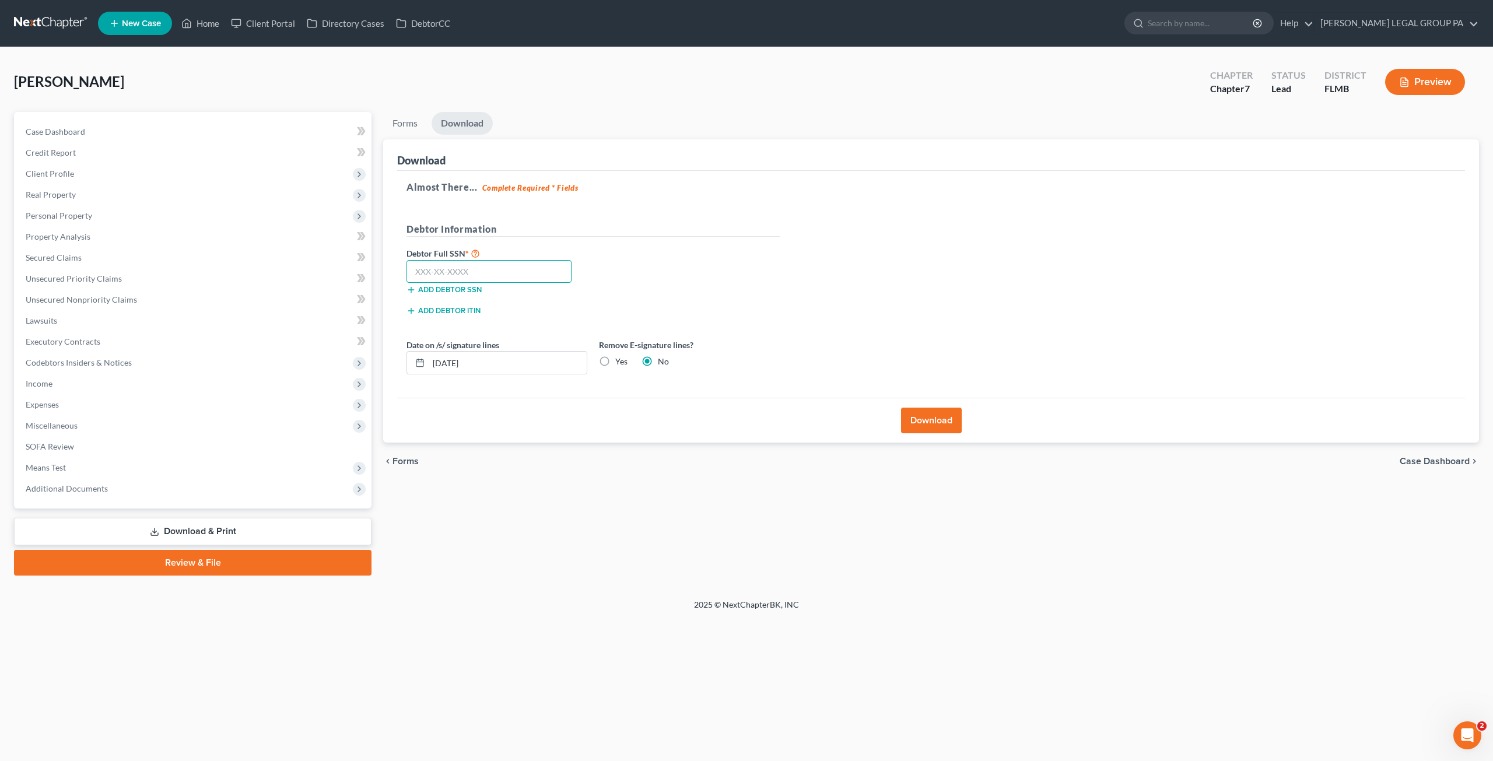
click at [447, 272] on input "text" at bounding box center [489, 271] width 165 height 23
type input "410-73-3353"
click at [953, 418] on button "Download" at bounding box center [931, 421] width 61 height 26
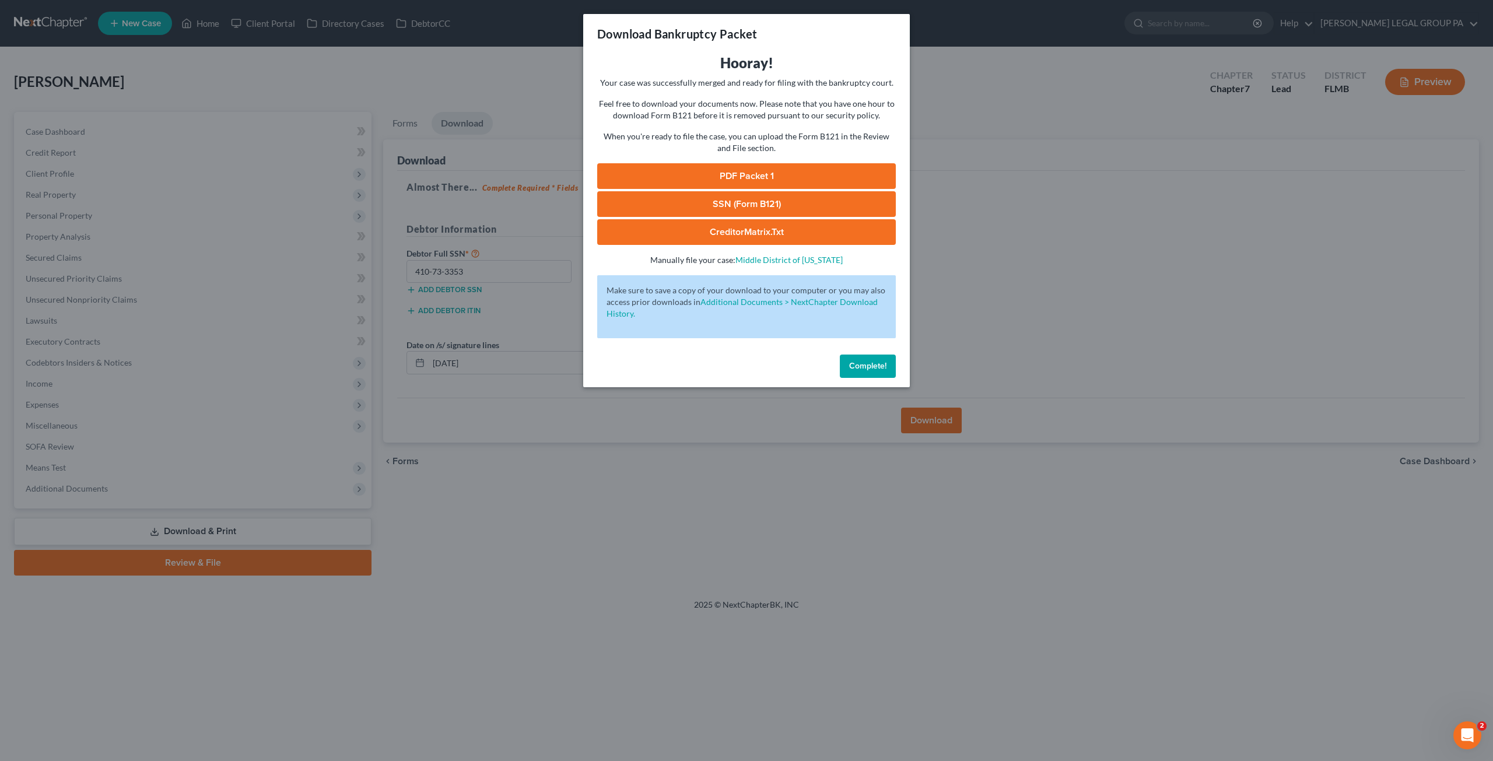
click at [744, 202] on link "SSN (Form B121)" at bounding box center [746, 204] width 299 height 26
click at [743, 174] on link "PDF Packet 1" at bounding box center [746, 176] width 299 height 26
drag, startPoint x: 849, startPoint y: 373, endPoint x: 860, endPoint y: 368, distance: 11.7
click at [849, 372] on button "Complete!" at bounding box center [868, 366] width 56 height 23
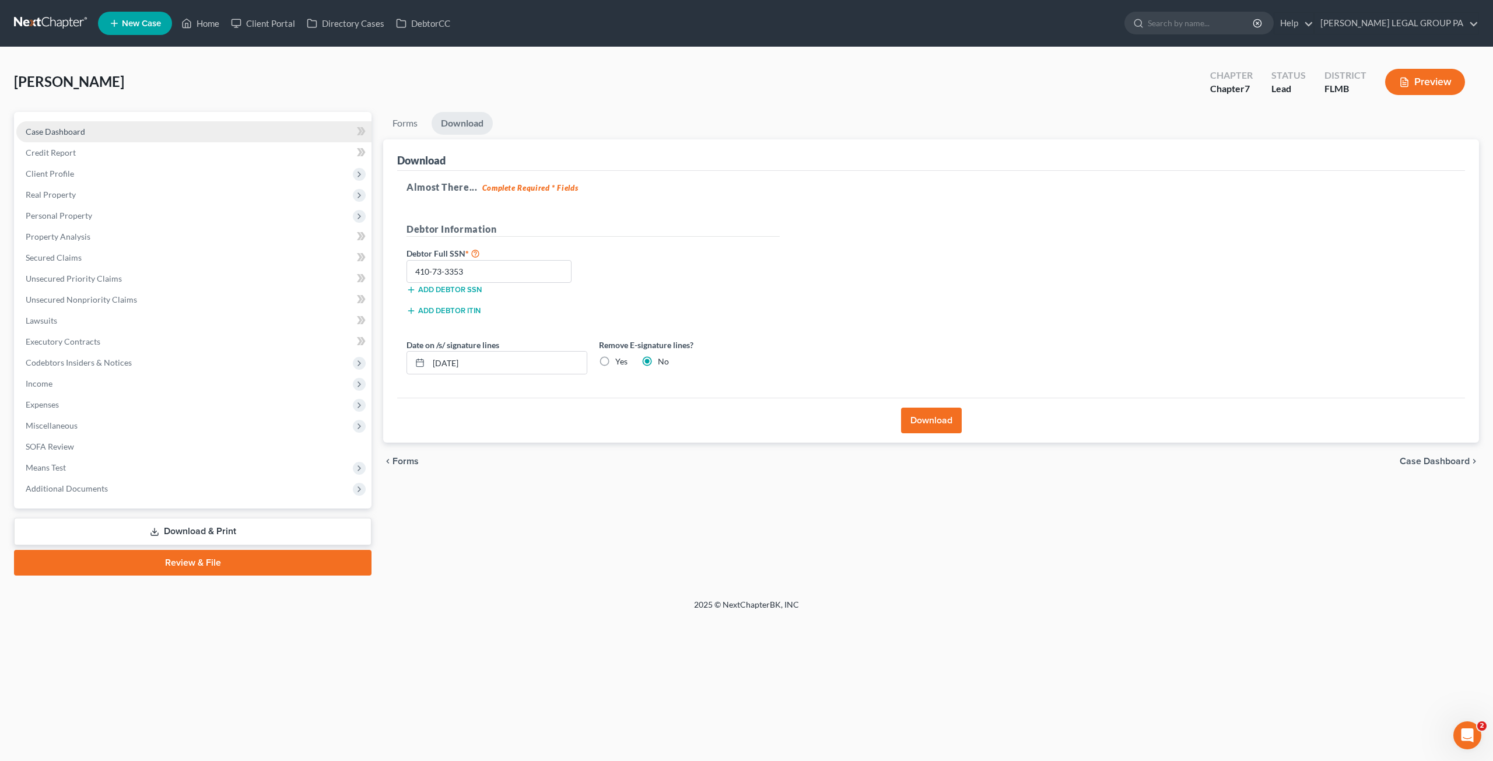
click at [64, 129] on span "Case Dashboard" at bounding box center [56, 132] width 60 height 10
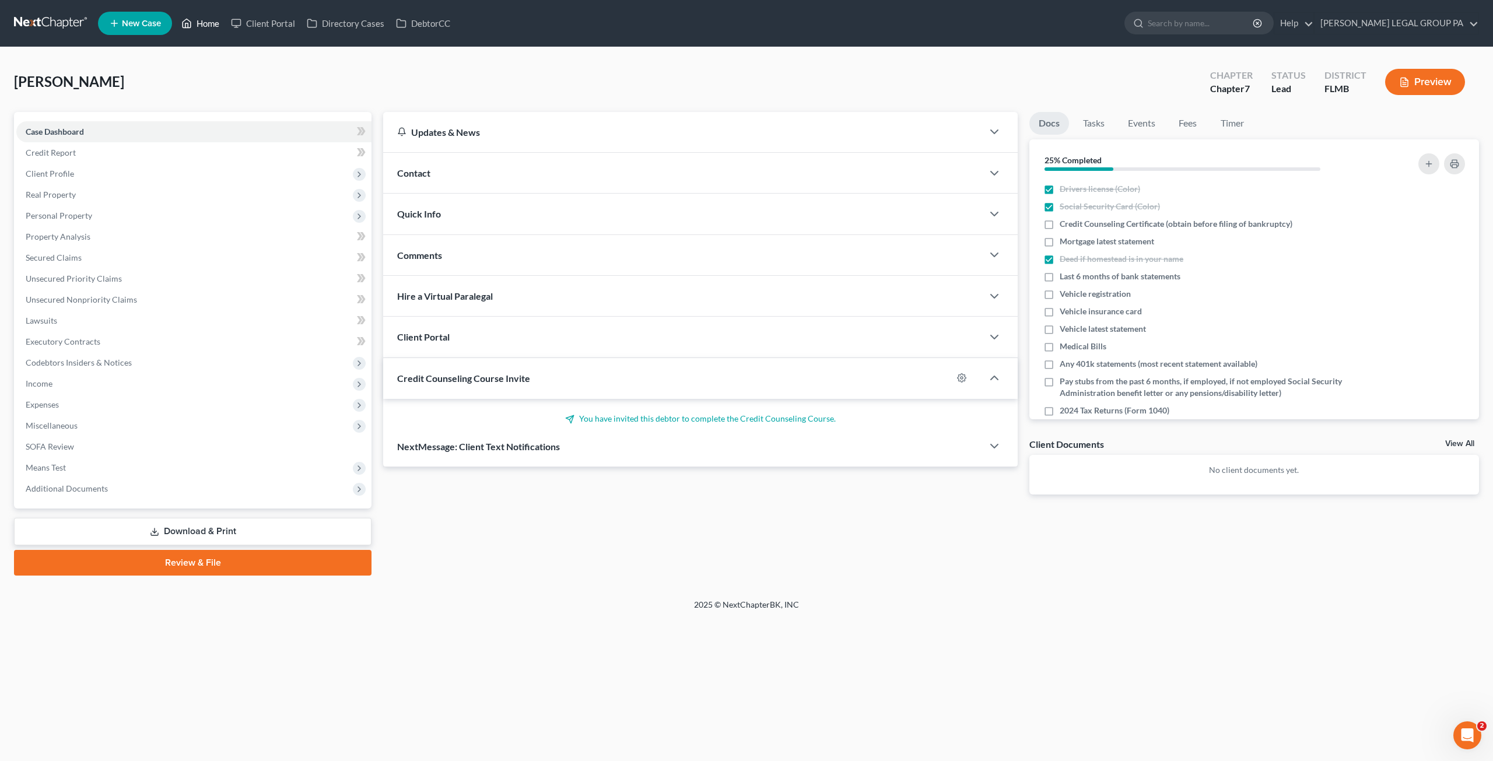
click at [198, 19] on link "Home" at bounding box center [201, 23] width 50 height 21
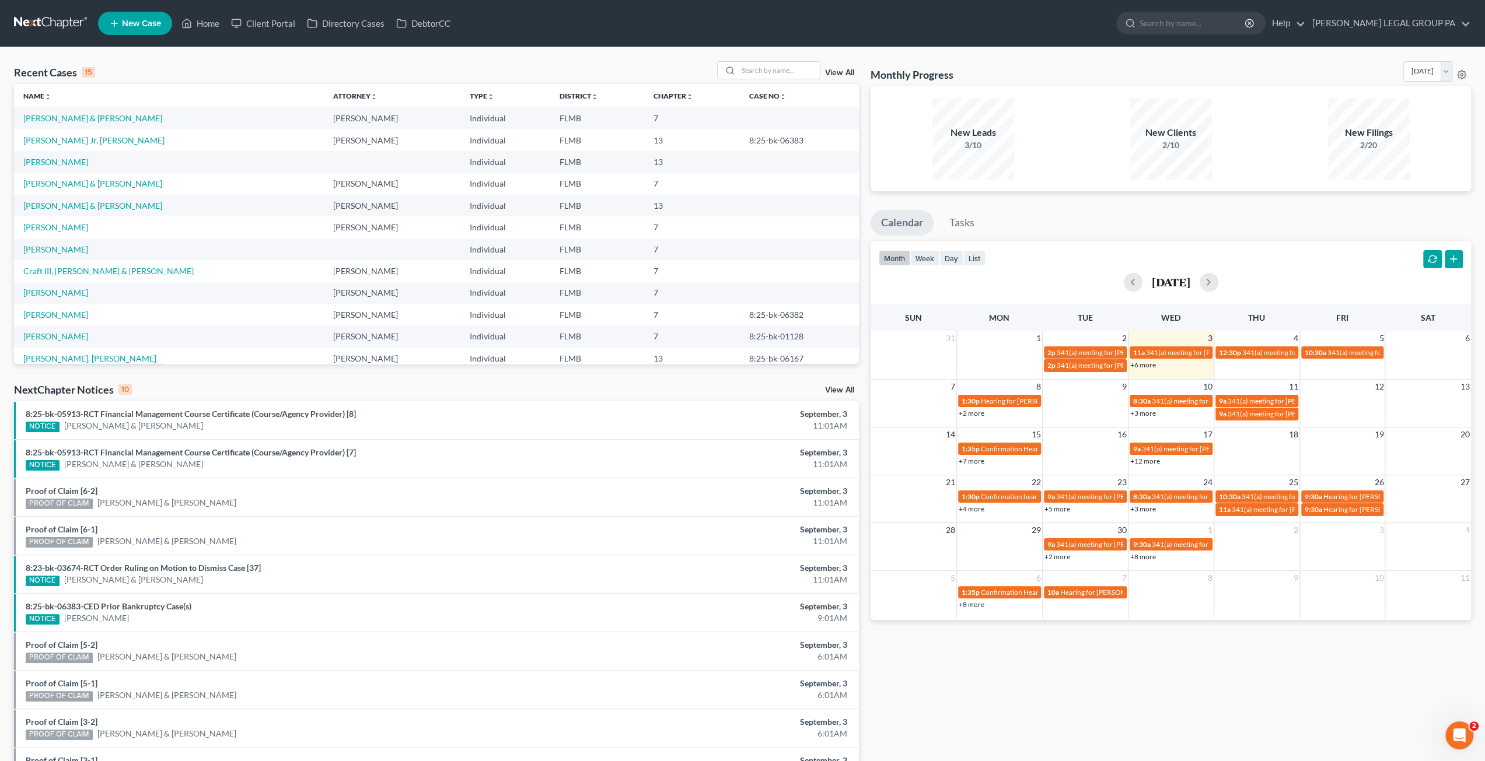
click at [1141, 363] on link "+6 more" at bounding box center [1143, 365] width 26 height 9
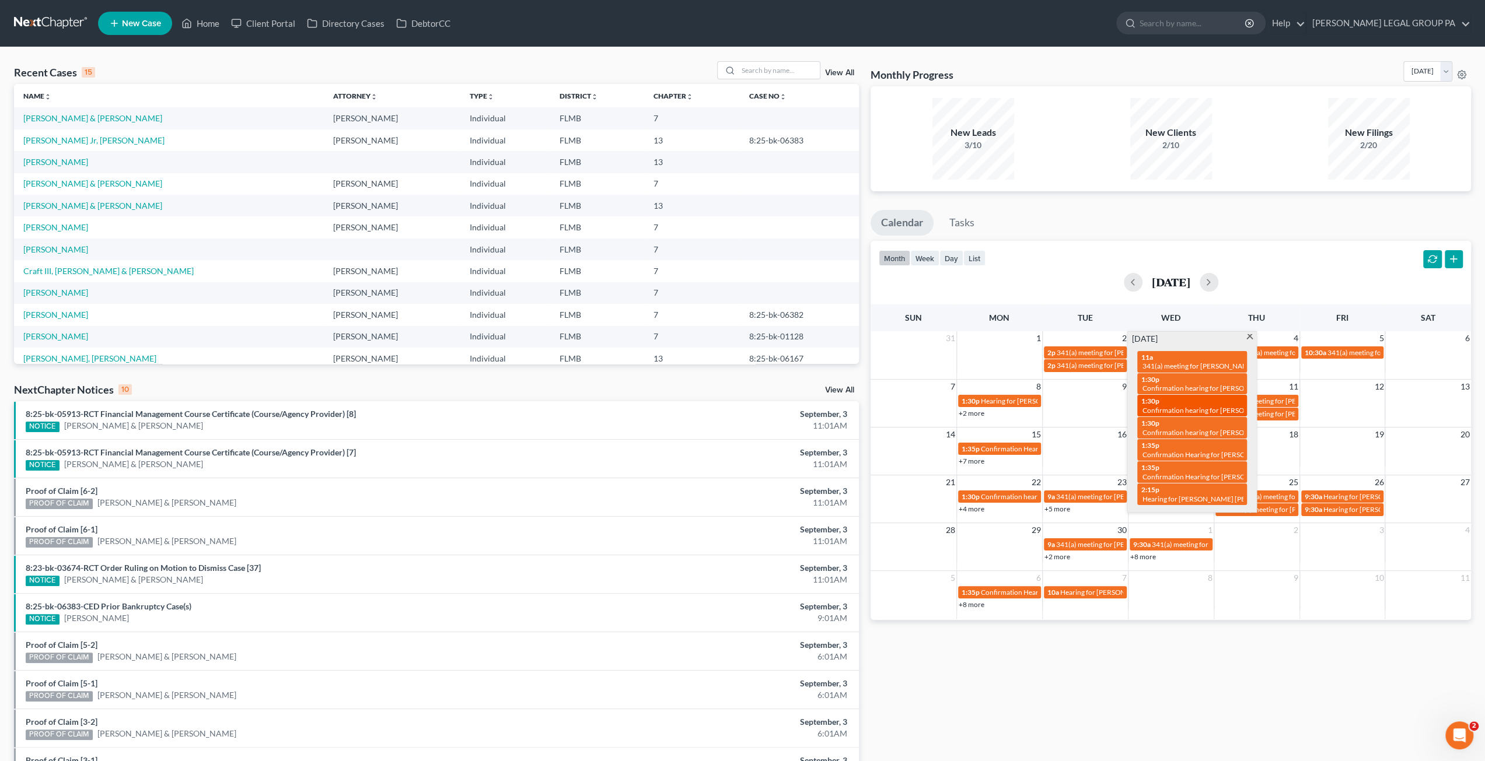
click at [1217, 410] on span "Confirmation hearing for Crystal Cratic" at bounding box center [1208, 410] width 132 height 9
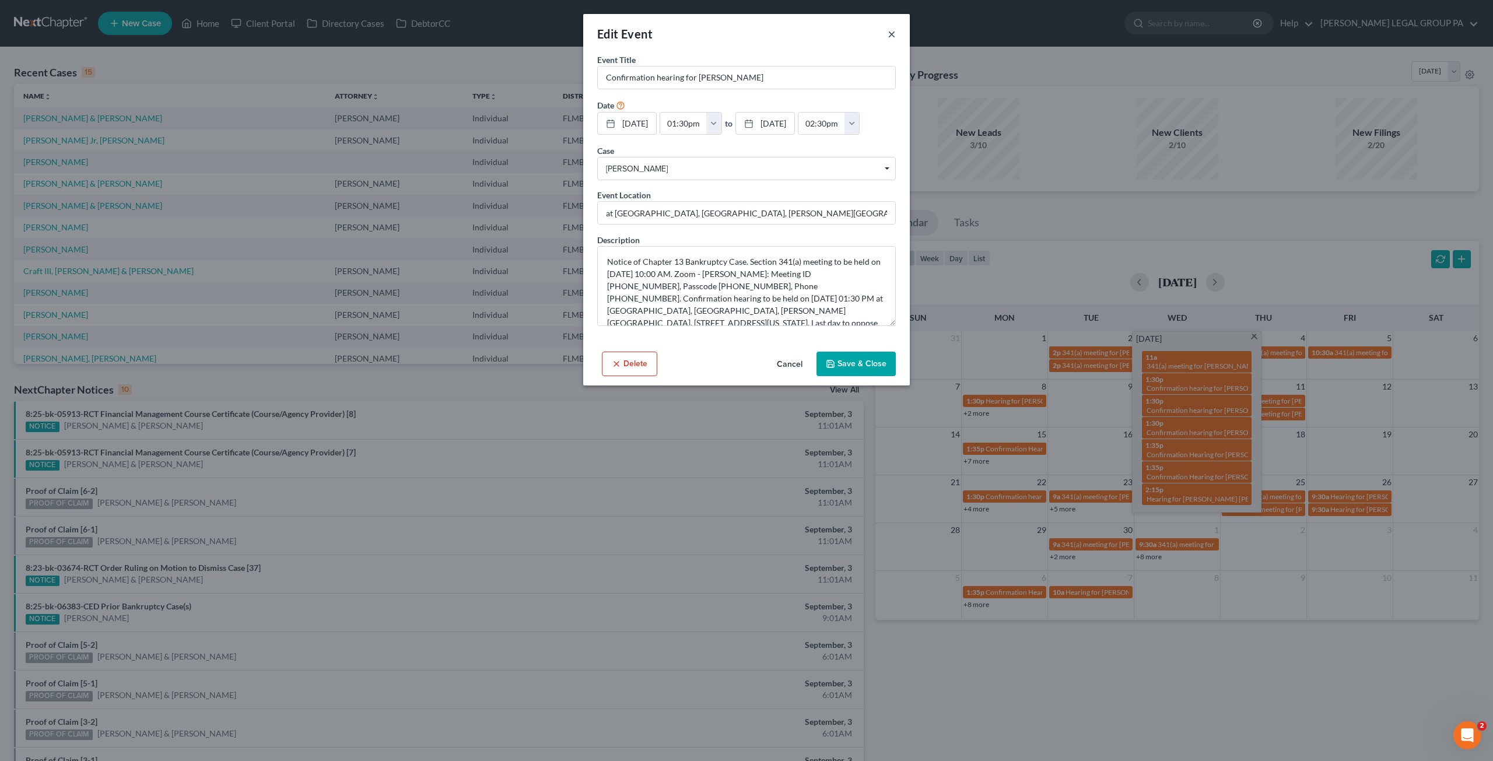
click at [893, 34] on button "×" at bounding box center [892, 34] width 8 height 14
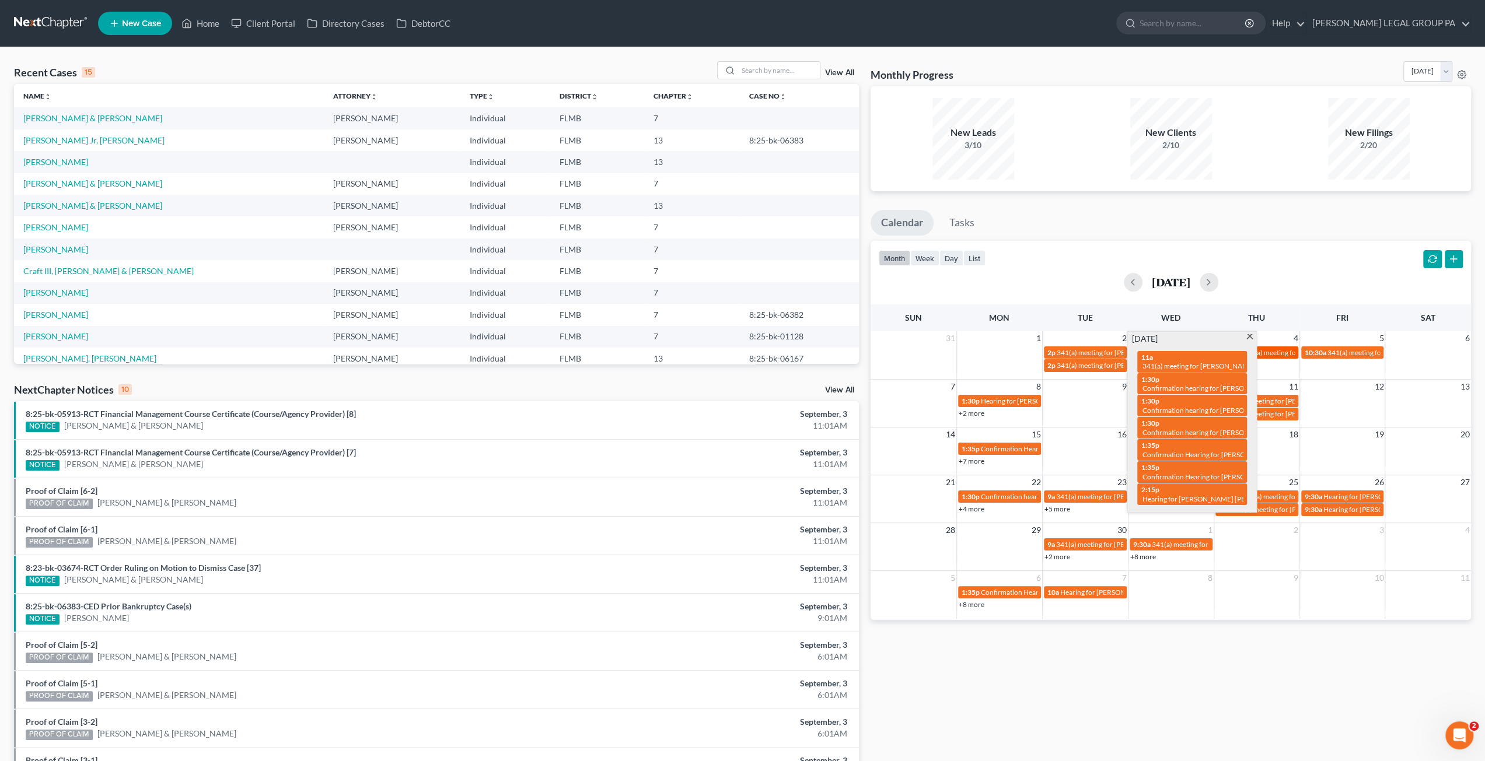
drag, startPoint x: 1248, startPoint y: 334, endPoint x: 1255, endPoint y: 348, distance: 15.9
click at [1248, 334] on span at bounding box center [1249, 338] width 9 height 8
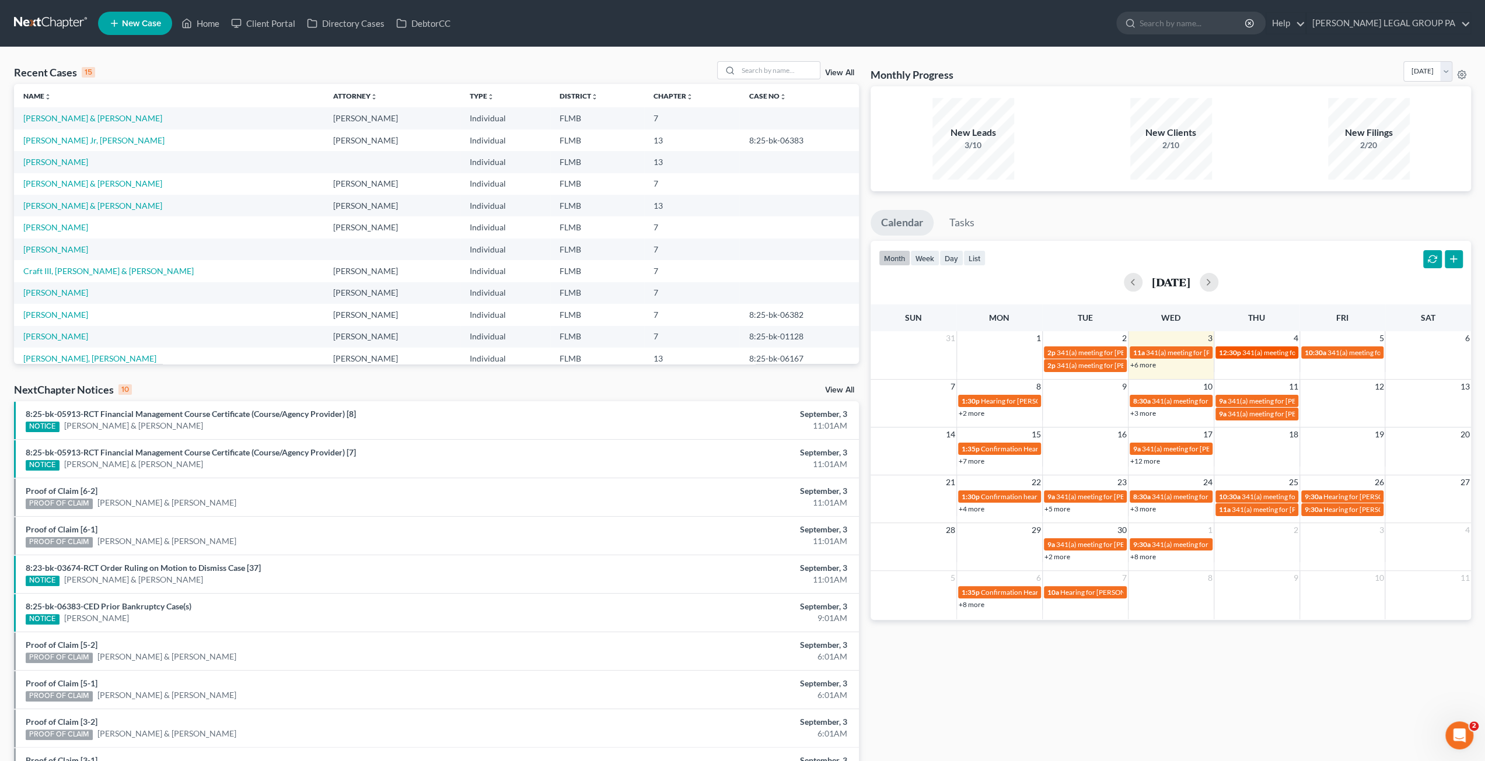
click at [1266, 349] on span "341(a) meeting for Regino Hernandez Hernandez" at bounding box center [1298, 352] width 113 height 9
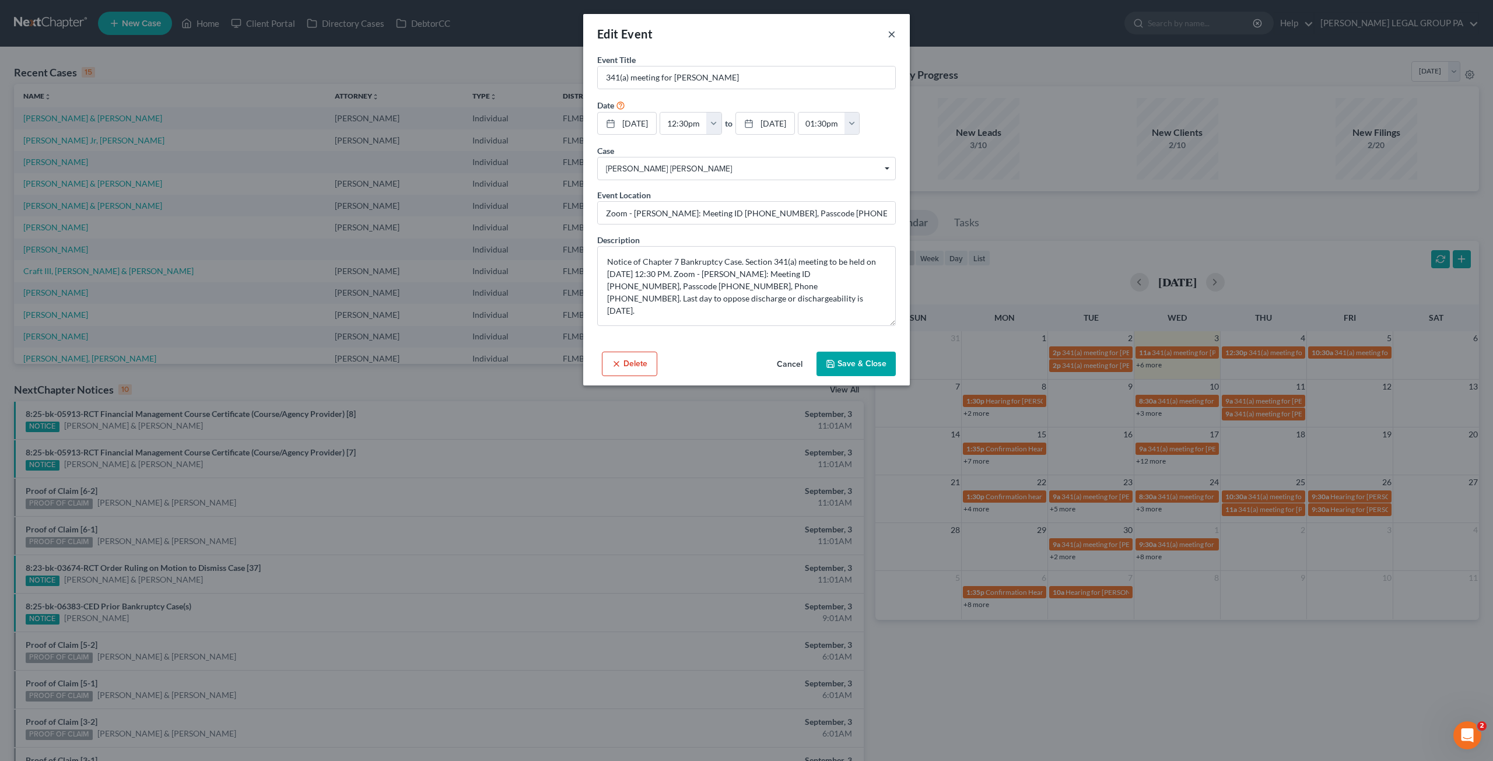
click at [894, 34] on button "×" at bounding box center [892, 34] width 8 height 14
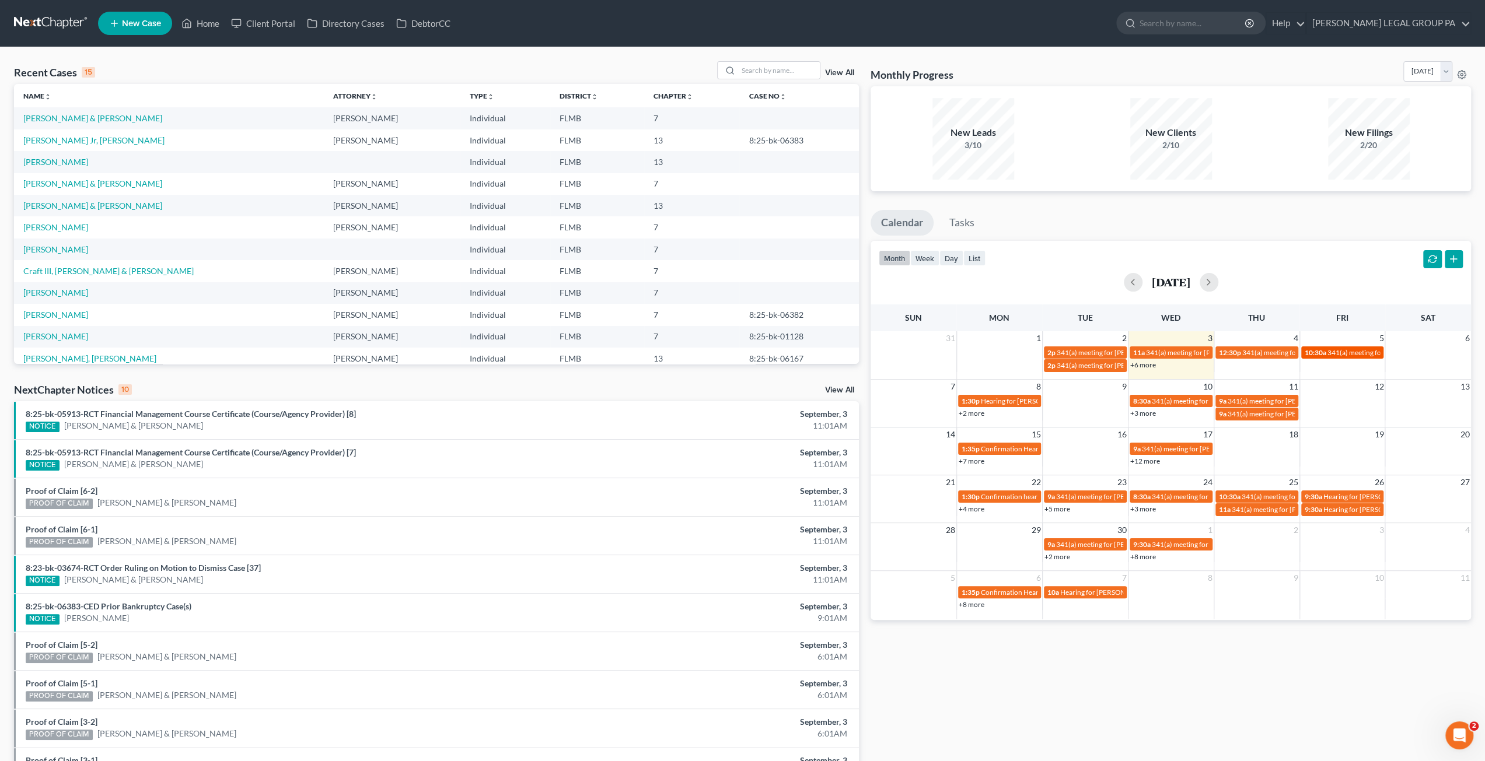
click at [1334, 351] on span "341(a) meeting for Linda Allen" at bounding box center [1383, 352] width 113 height 9
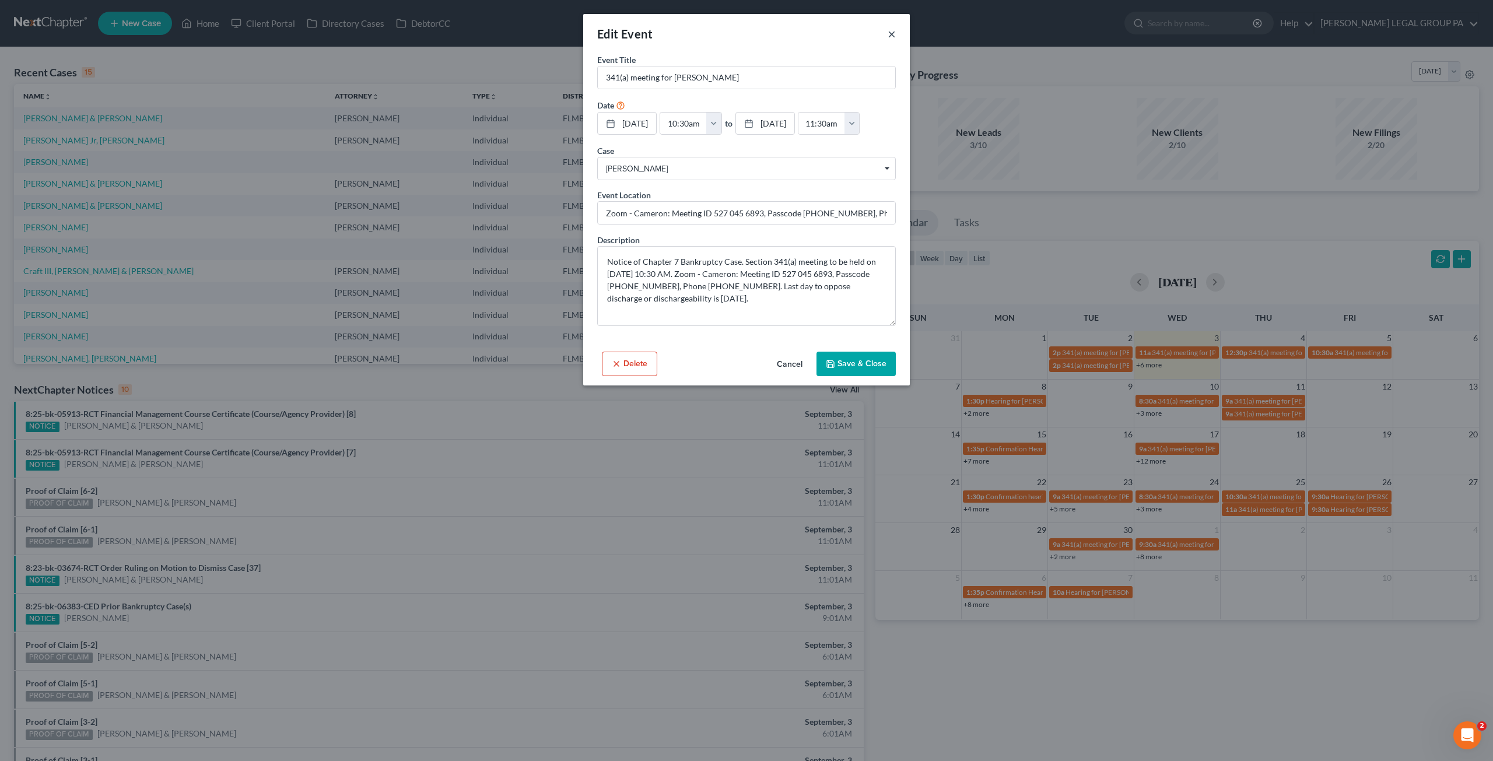
click at [894, 34] on button "×" at bounding box center [892, 34] width 8 height 14
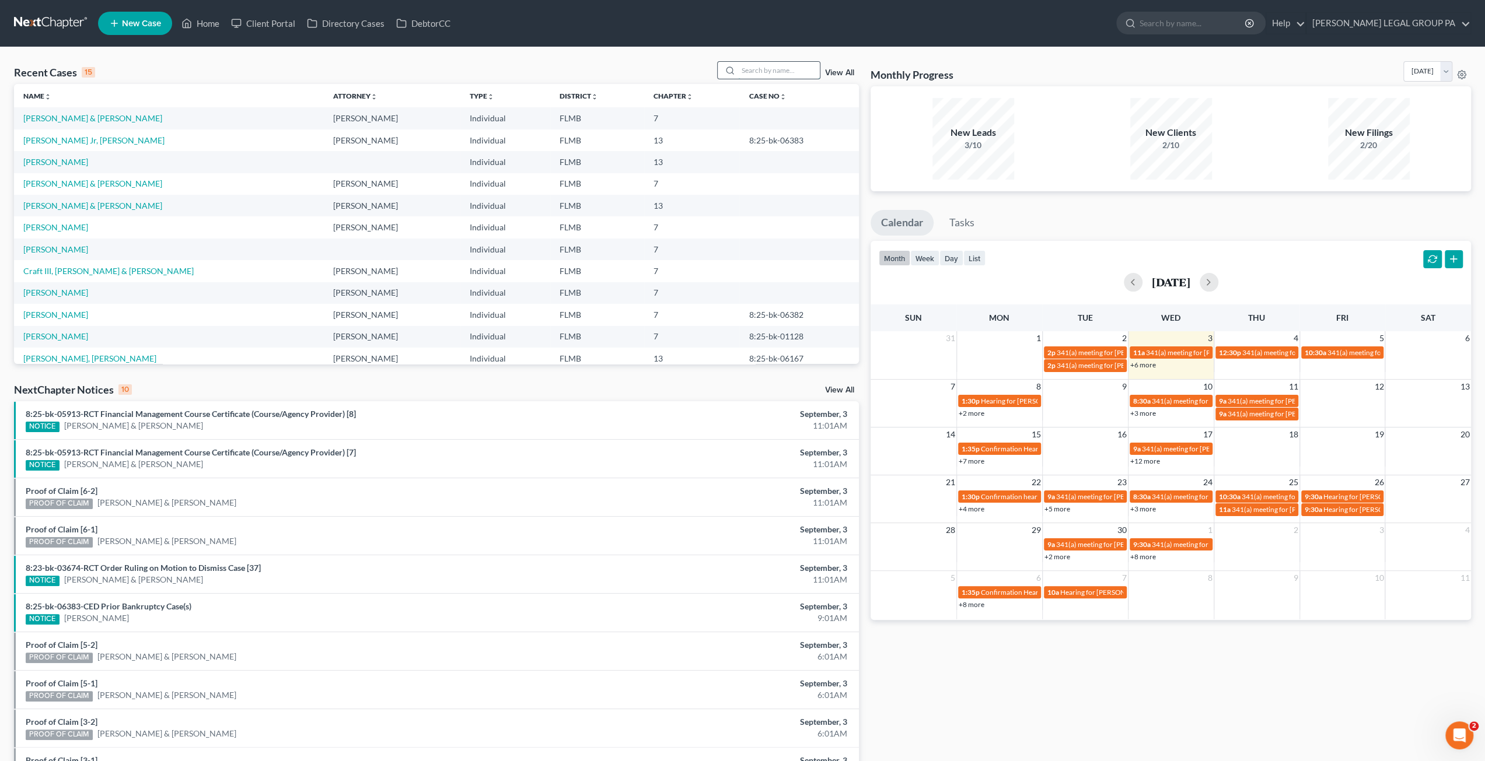
click at [785, 72] on input "search" at bounding box center [779, 70] width 82 height 17
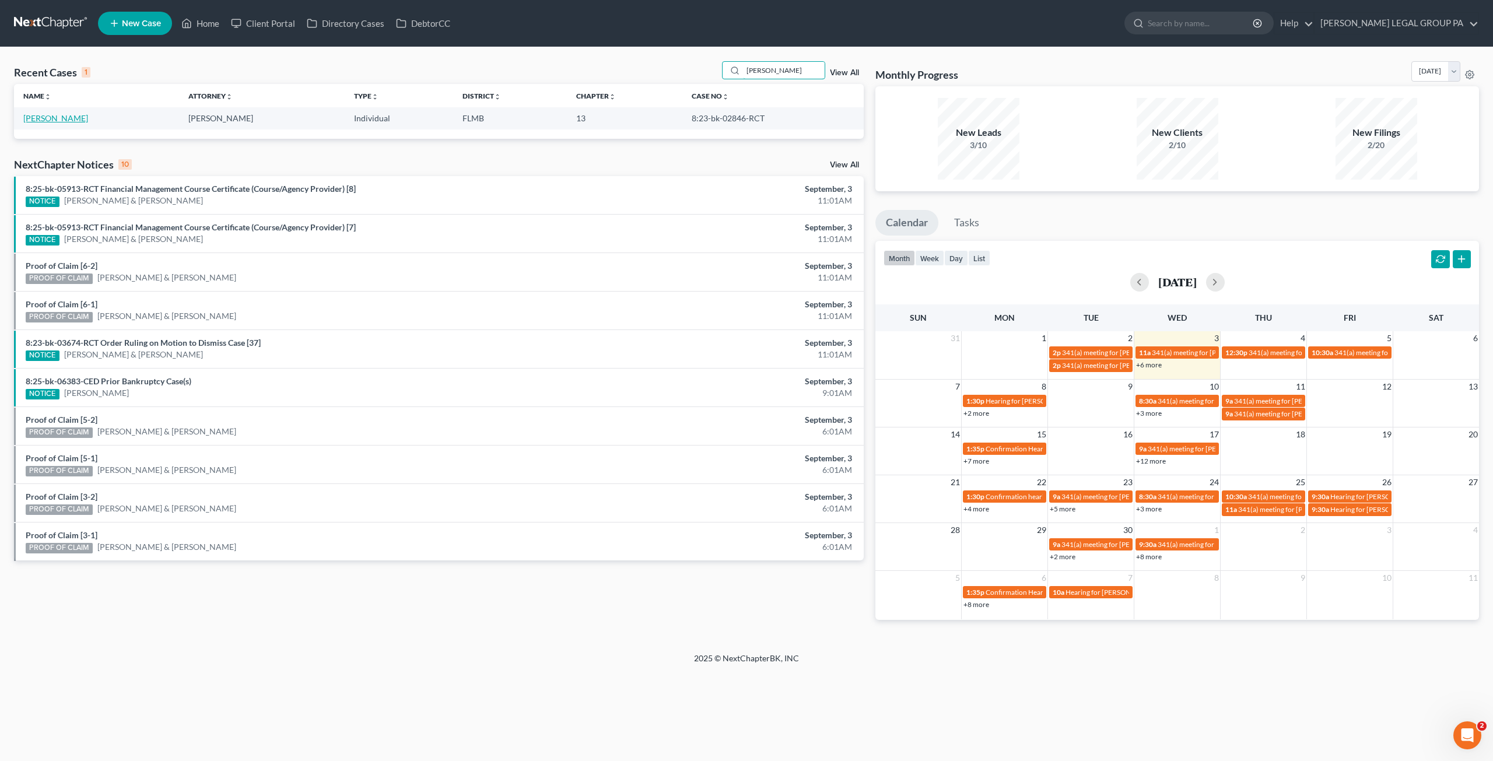
type input "antonakos"
click at [67, 120] on link "Antonakos, Peter" at bounding box center [55, 118] width 65 height 10
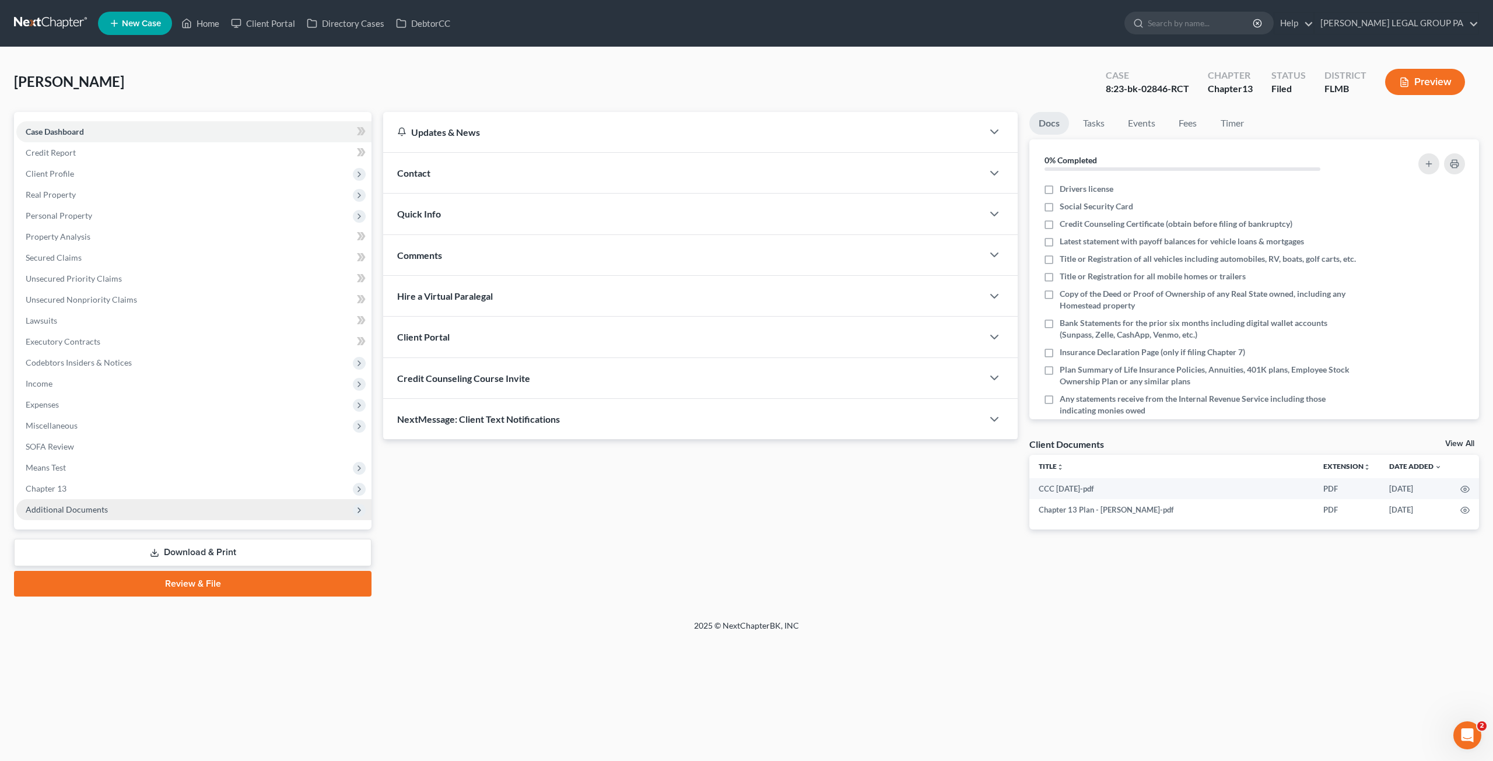
click at [70, 510] on span "Additional Documents" at bounding box center [67, 510] width 82 height 10
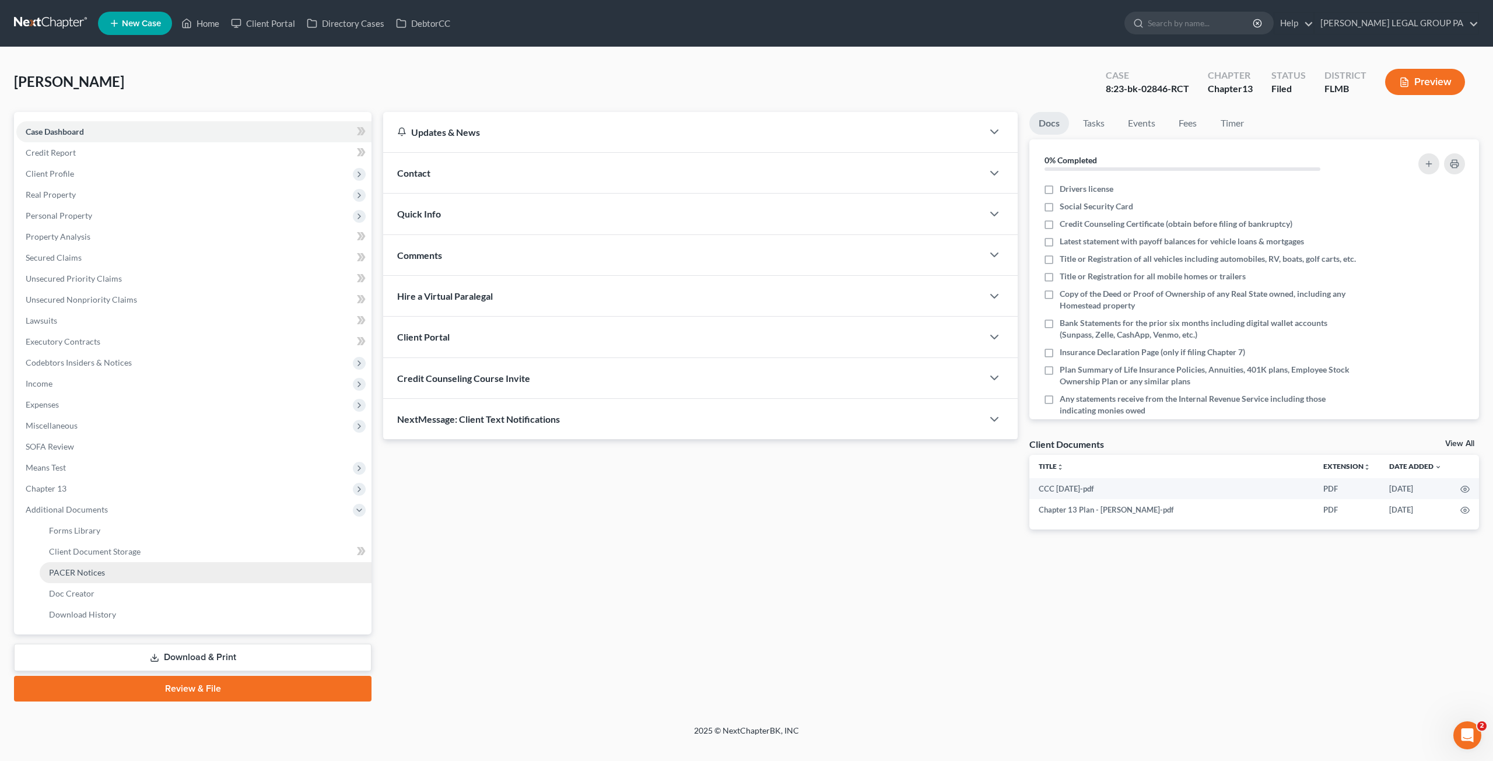
click at [78, 568] on span "PACER Notices" at bounding box center [77, 573] width 56 height 10
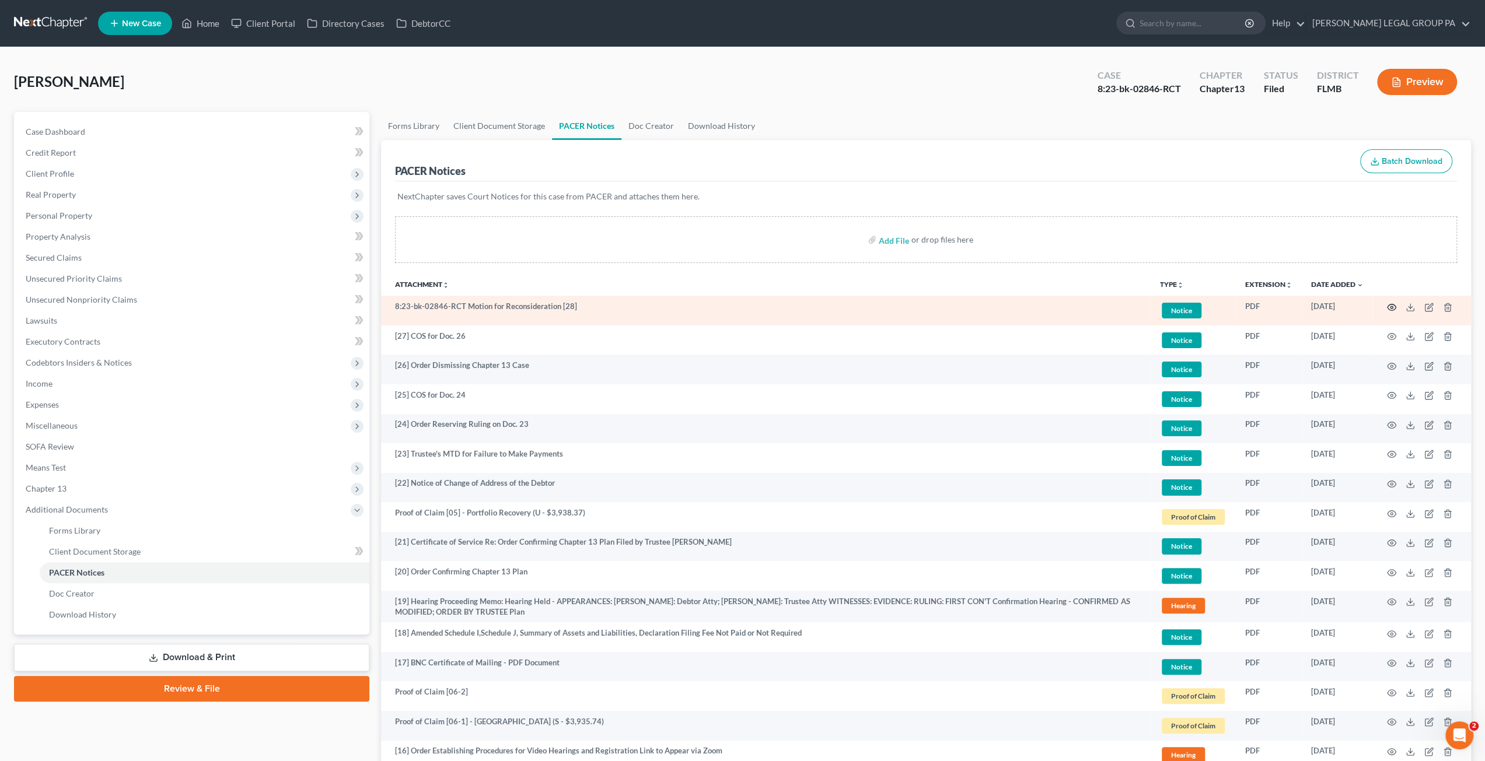
click at [1393, 303] on icon "button" at bounding box center [1391, 307] width 9 height 9
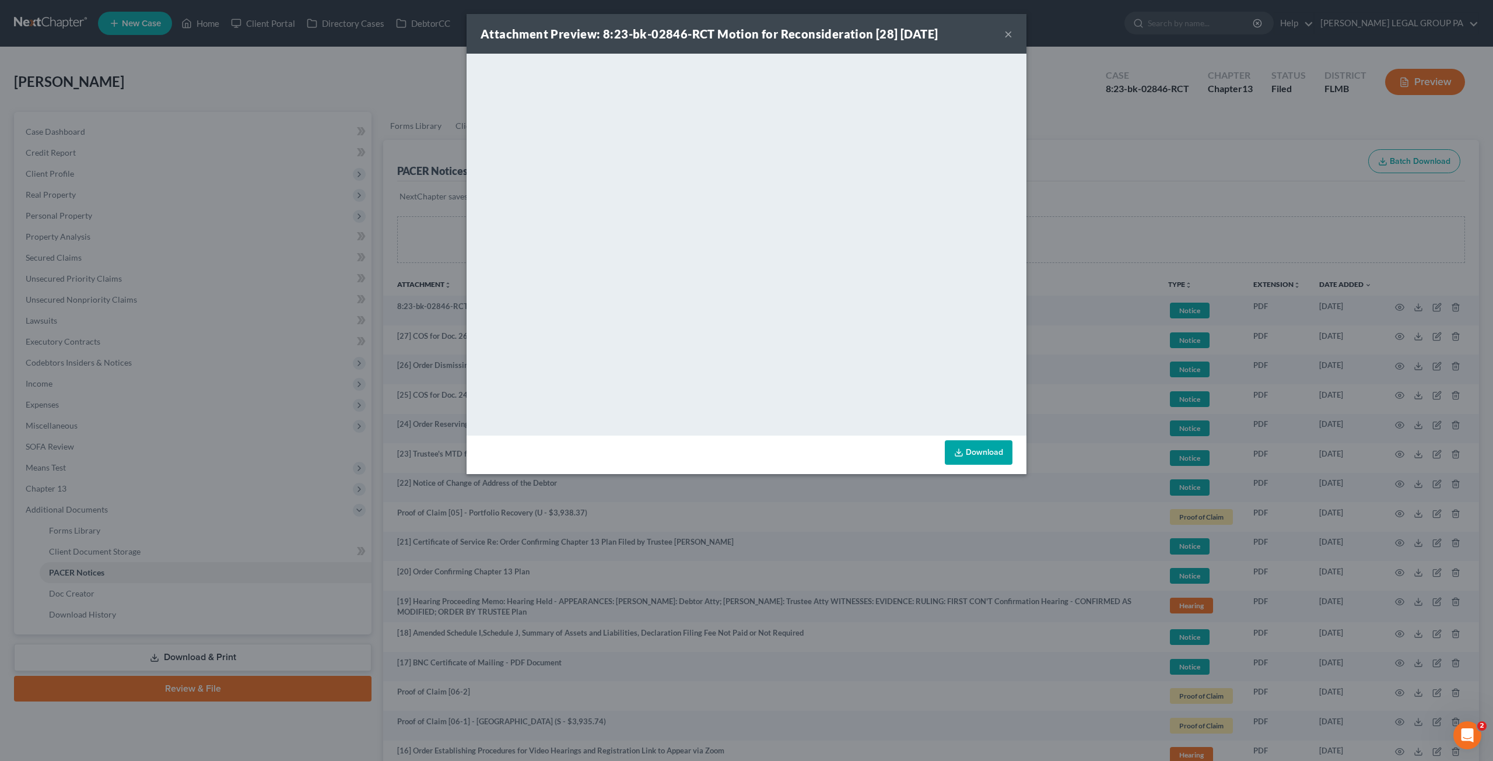
click at [1009, 36] on button "×" at bounding box center [1009, 34] width 8 height 14
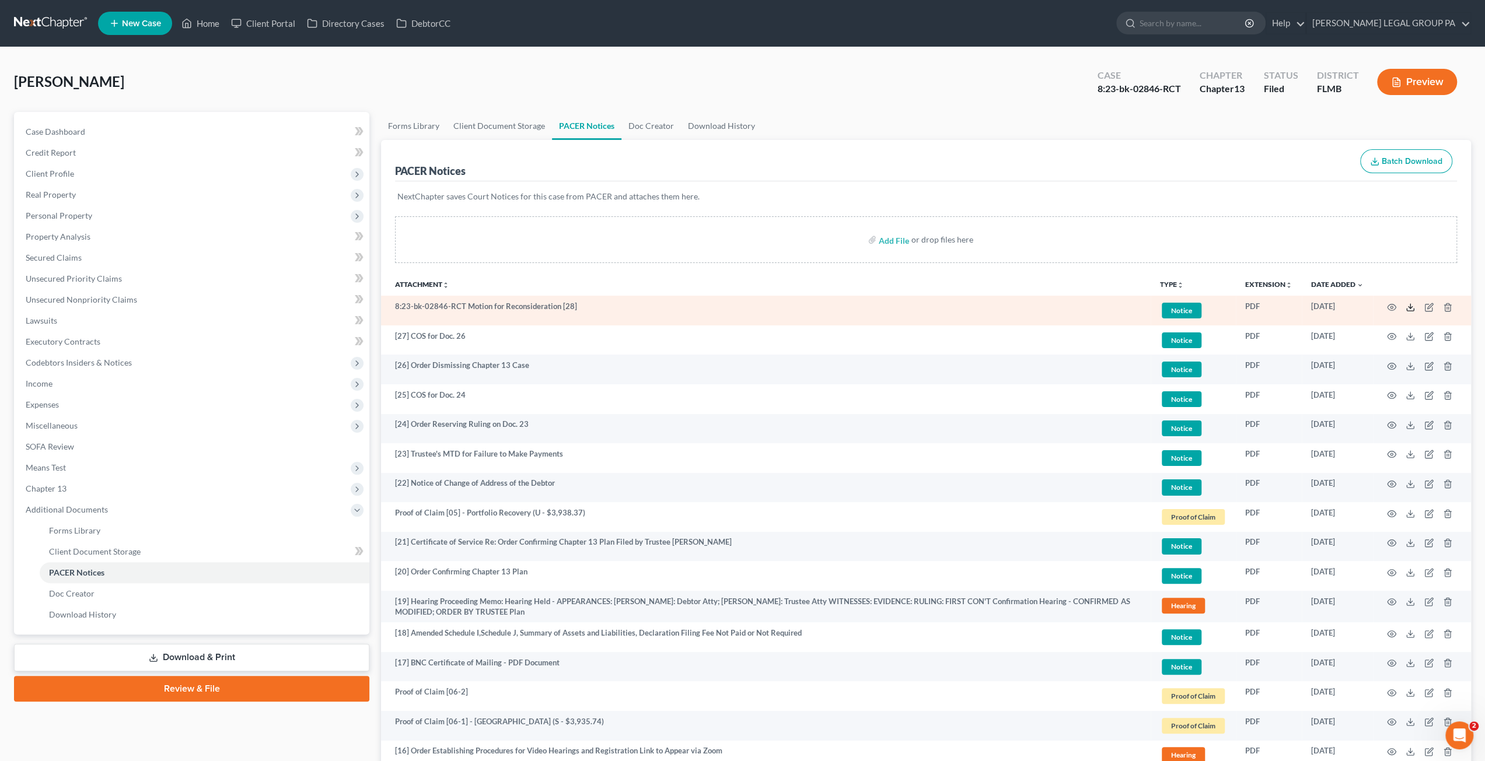
click at [1408, 305] on icon at bounding box center [1409, 307] width 9 height 9
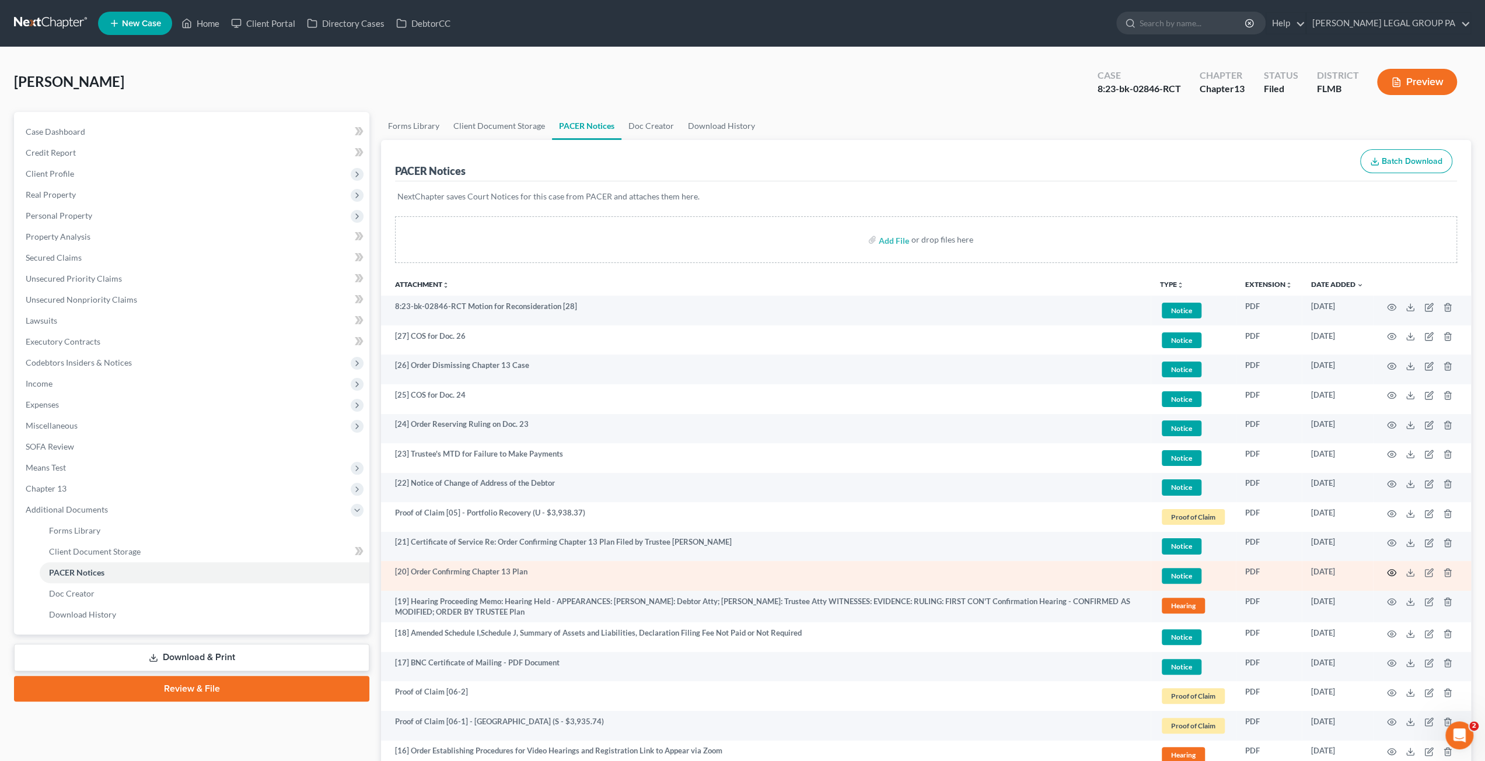
click at [1390, 568] on icon "button" at bounding box center [1391, 572] width 9 height 9
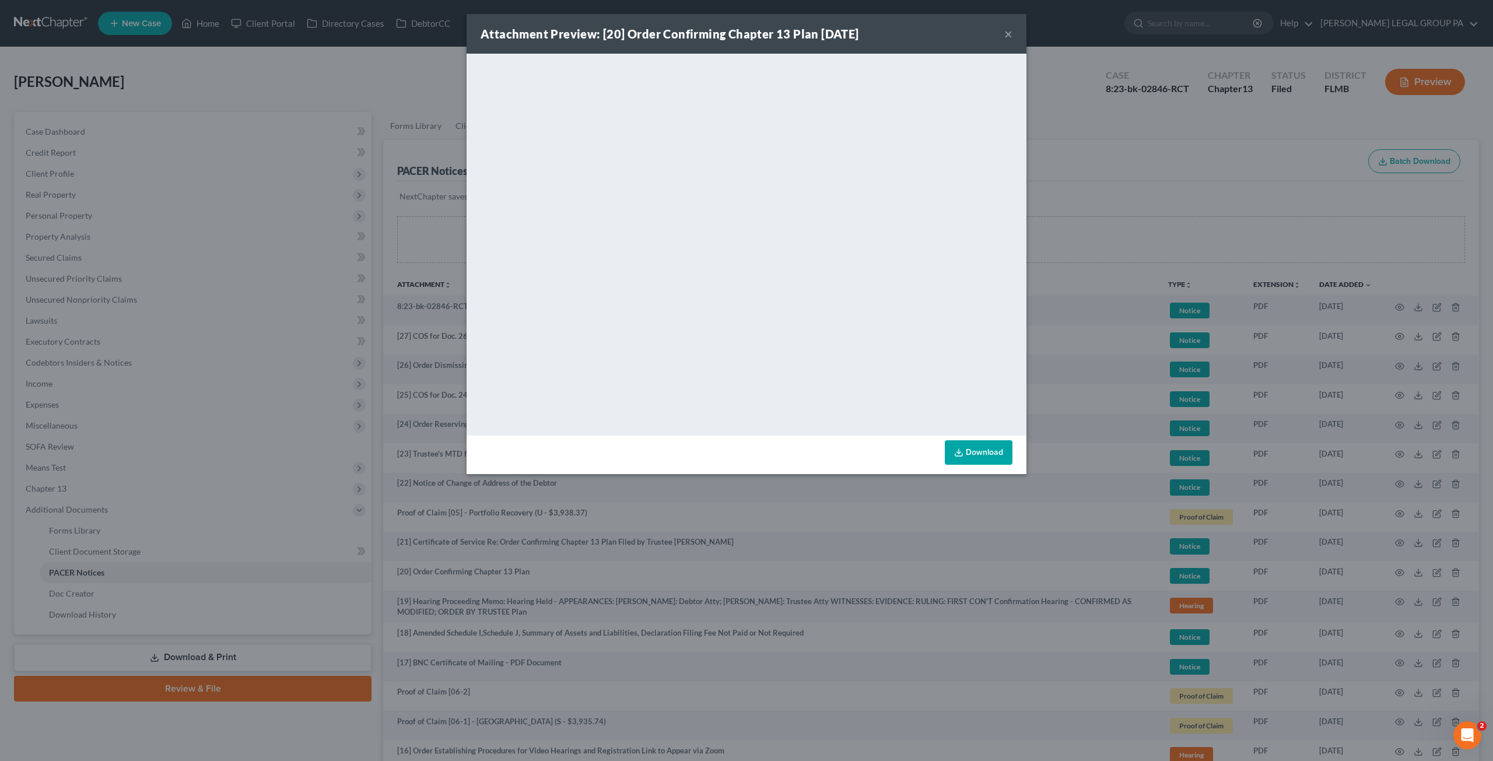
click at [1012, 33] on button "×" at bounding box center [1009, 34] width 8 height 14
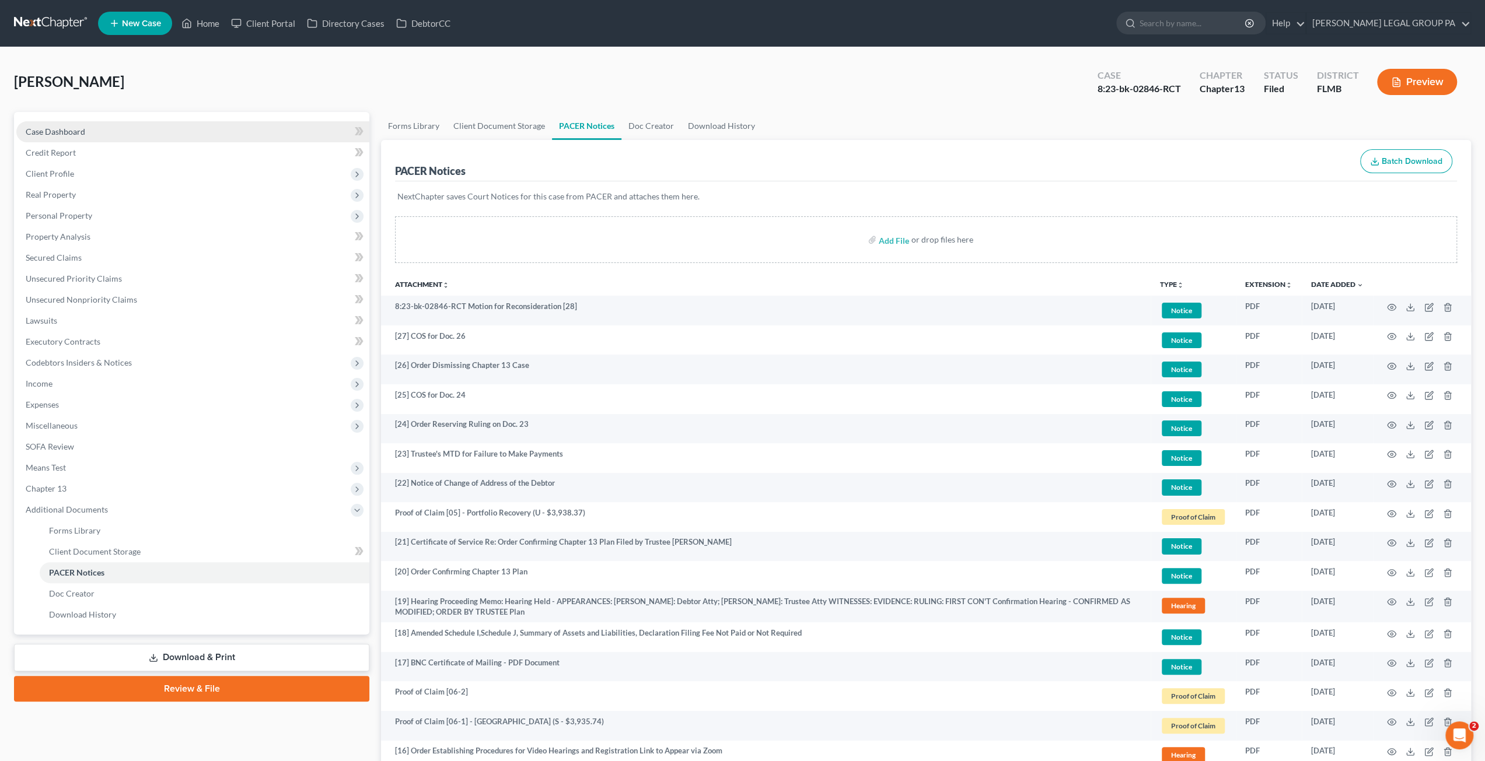
click at [112, 134] on link "Case Dashboard" at bounding box center [192, 131] width 353 height 21
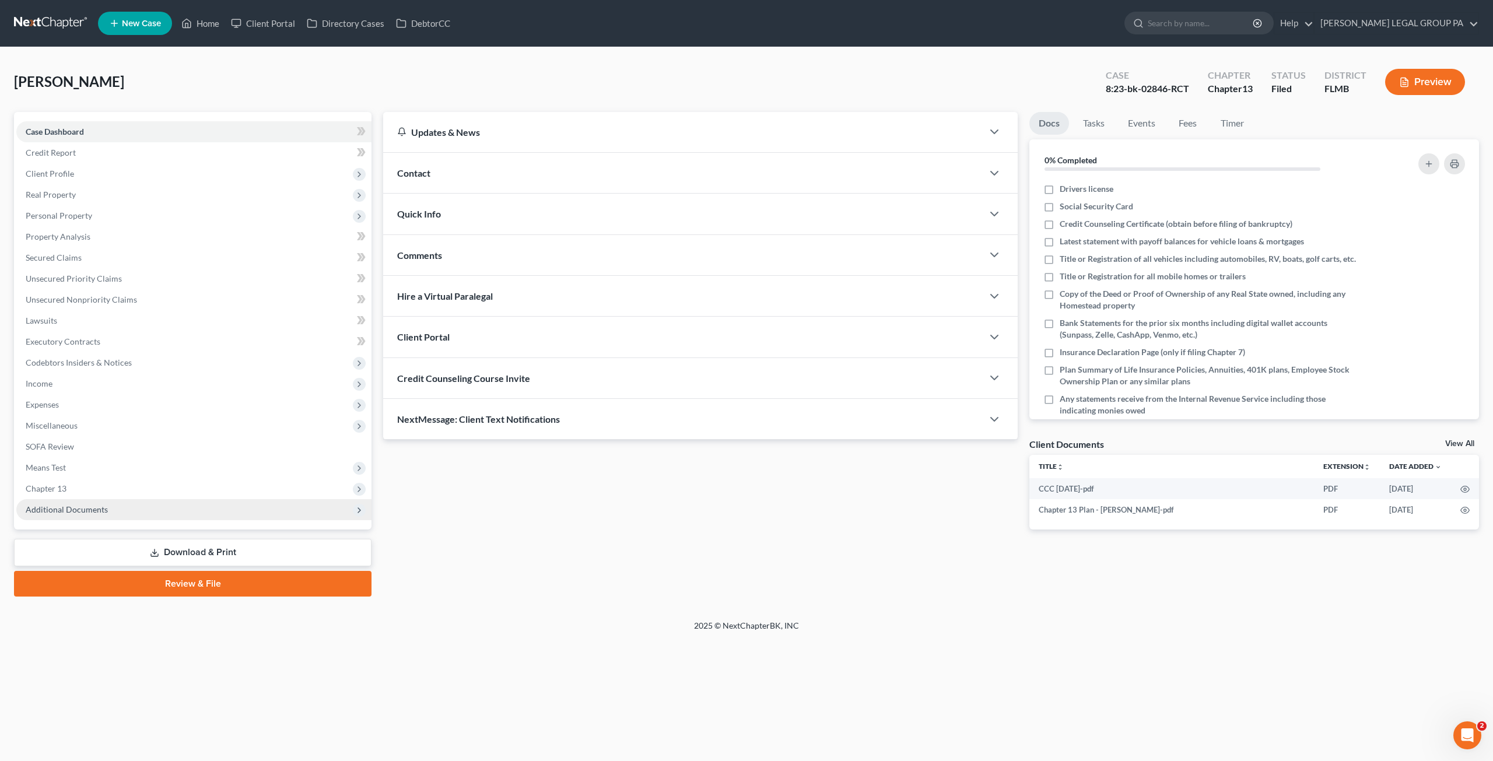
click at [165, 518] on span "Additional Documents" at bounding box center [193, 509] width 355 height 21
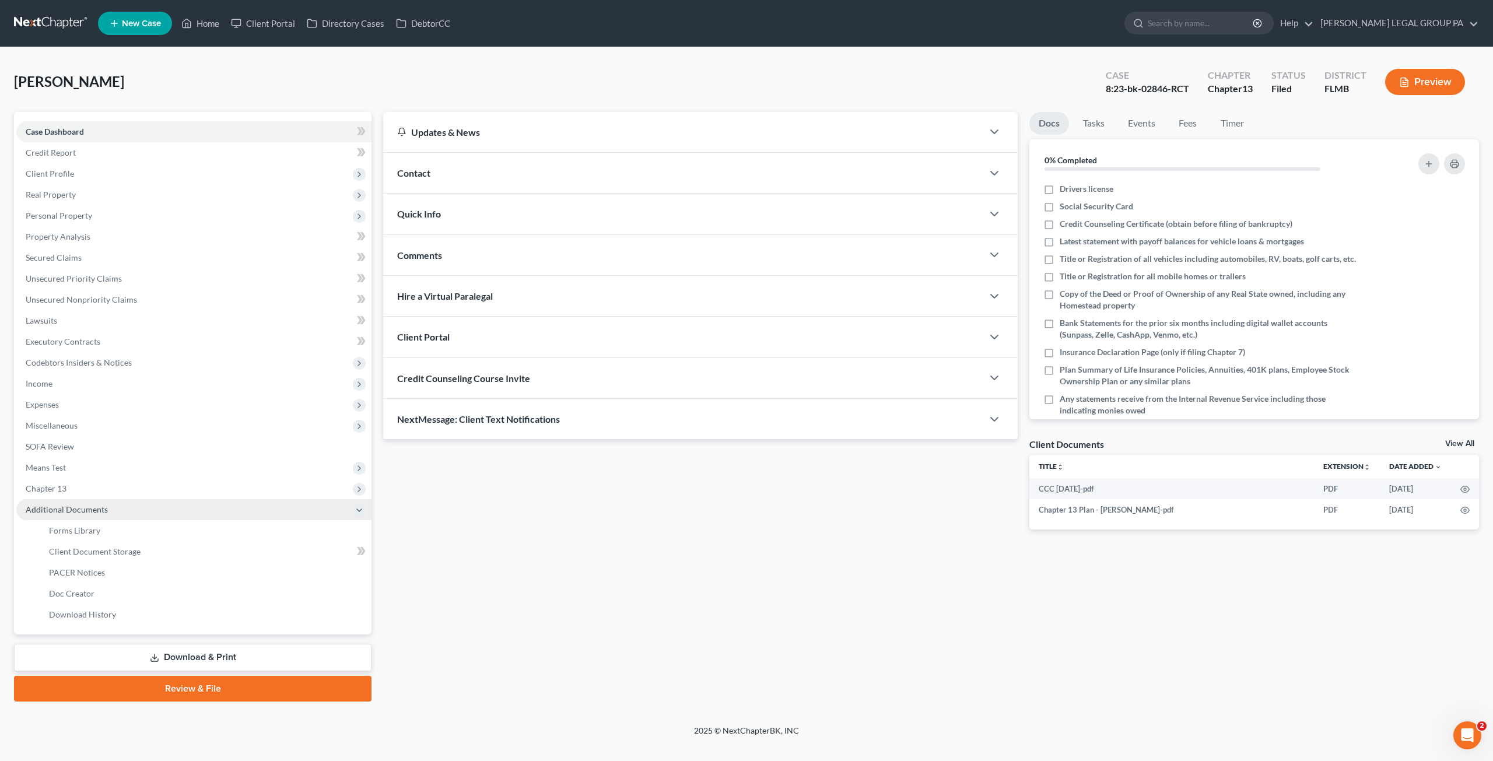
click at [149, 505] on span "Additional Documents" at bounding box center [193, 509] width 355 height 21
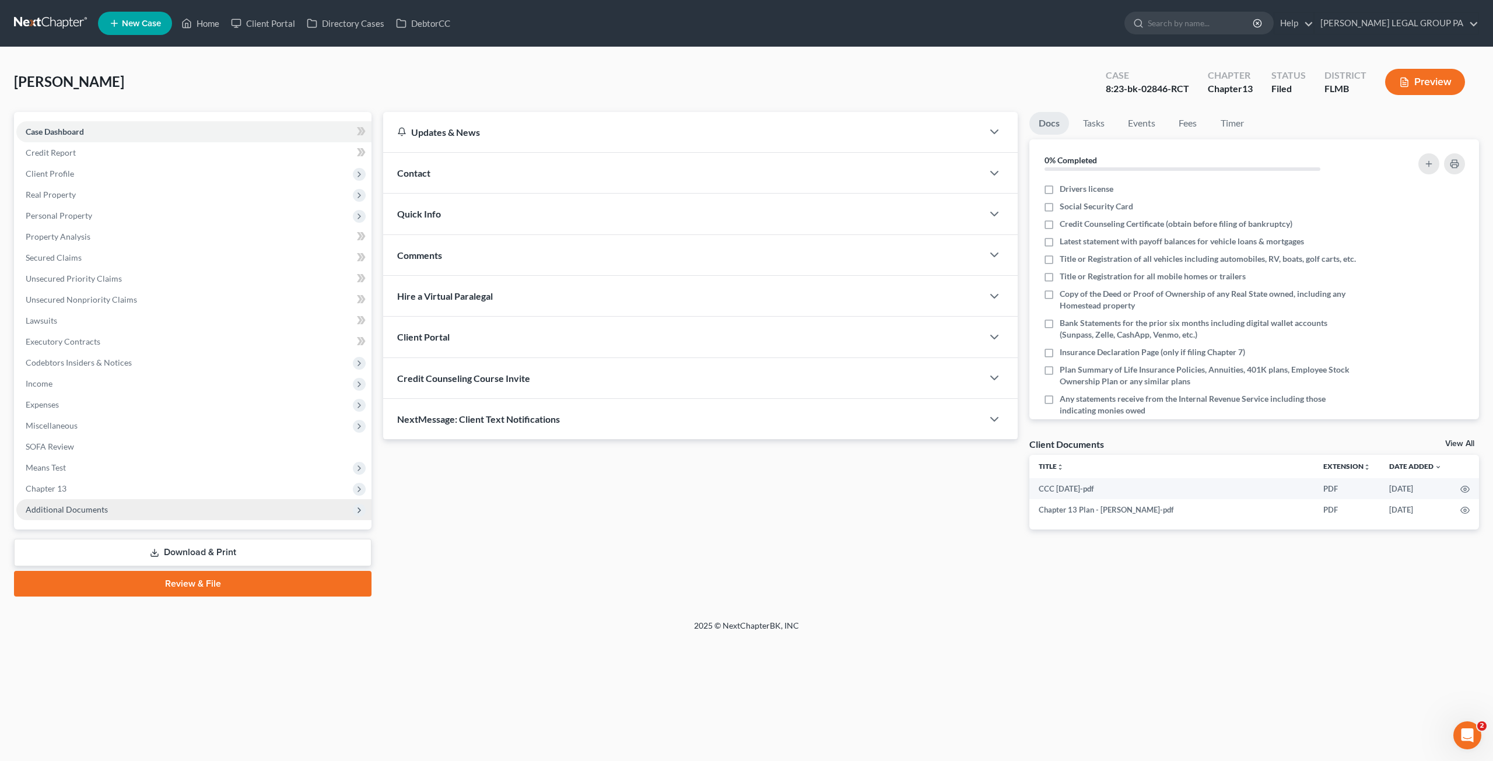
click at [139, 503] on span "Additional Documents" at bounding box center [193, 509] width 355 height 21
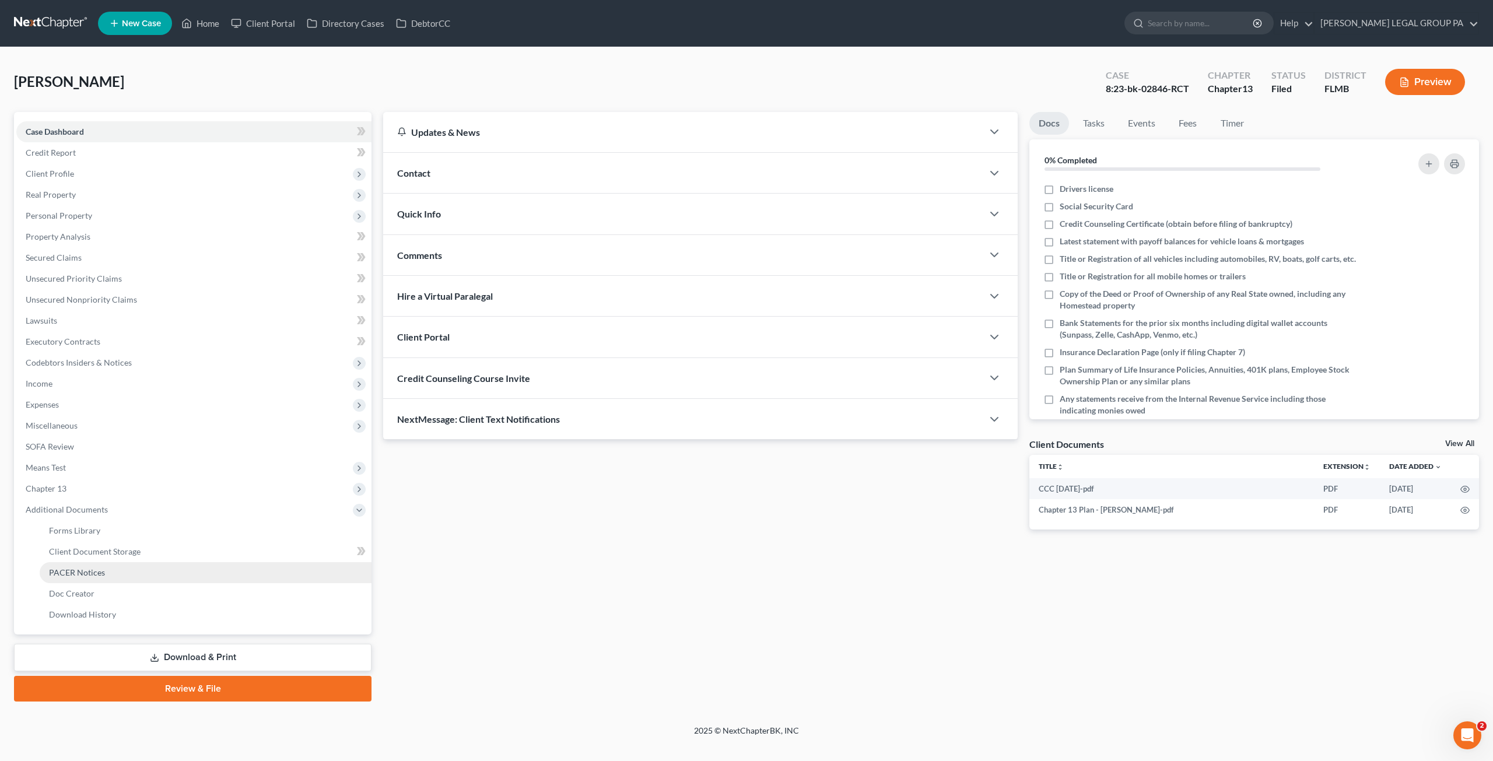
click at [127, 577] on link "PACER Notices" at bounding box center [206, 572] width 332 height 21
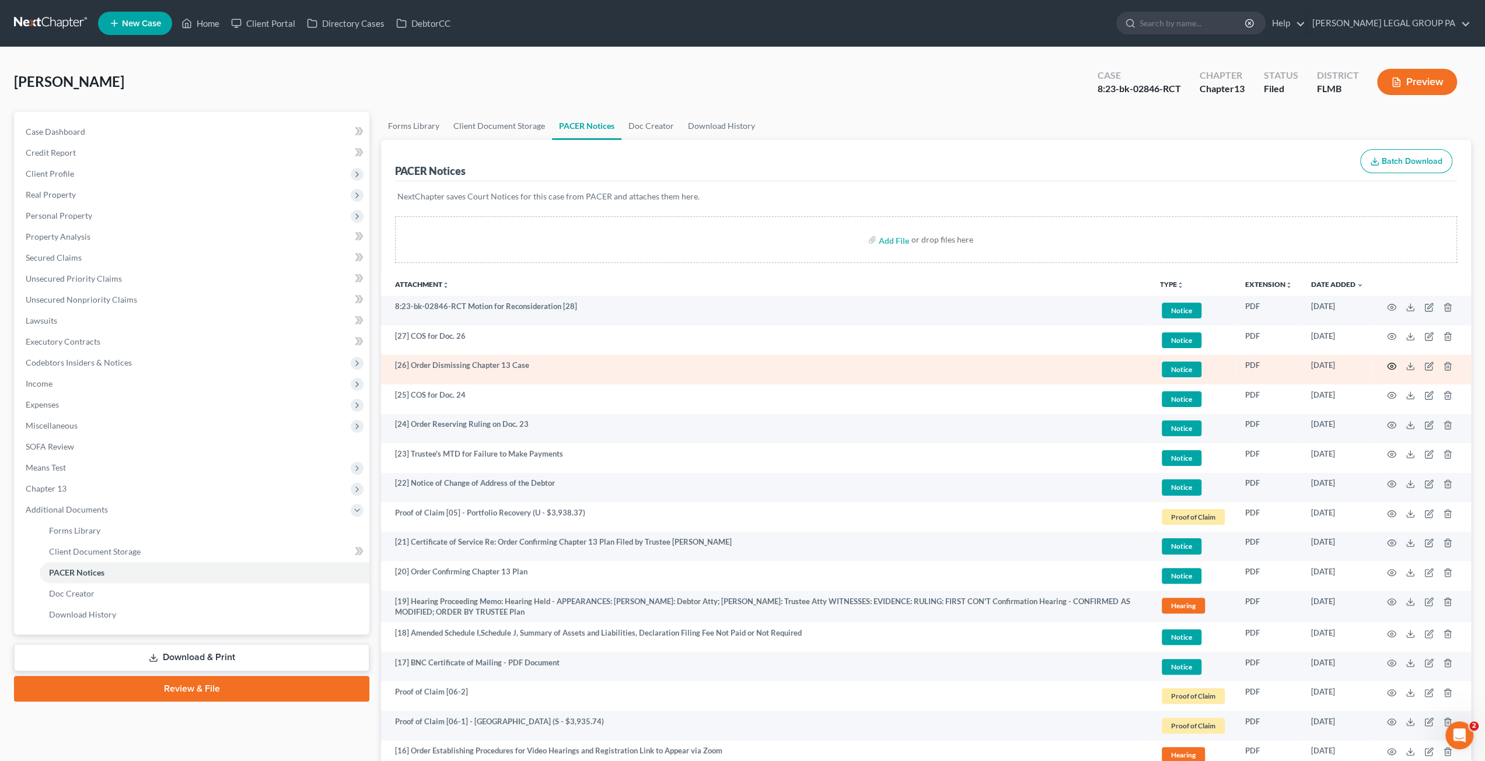
click at [1393, 362] on icon "button" at bounding box center [1391, 366] width 9 height 9
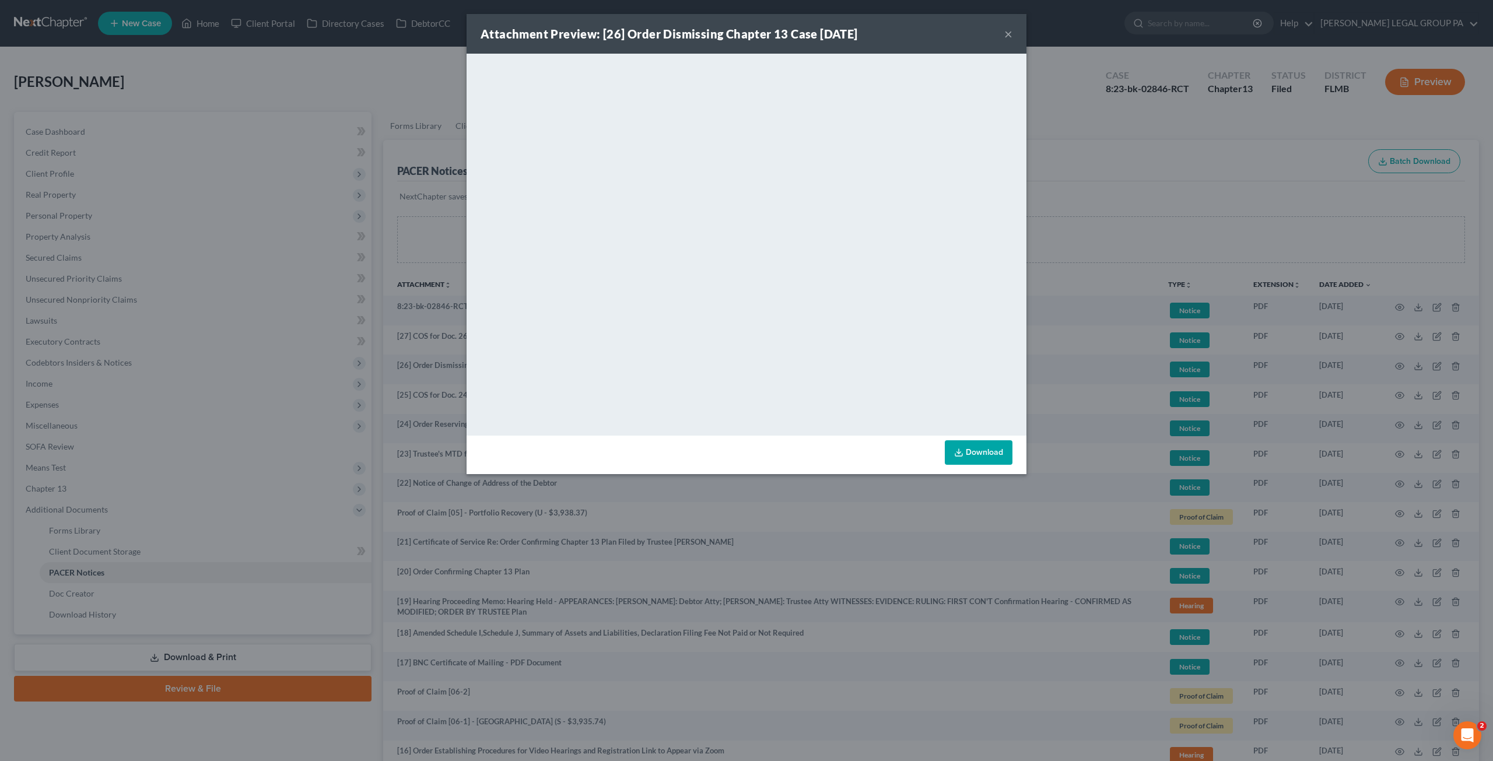
click at [1007, 34] on button "×" at bounding box center [1009, 34] width 8 height 14
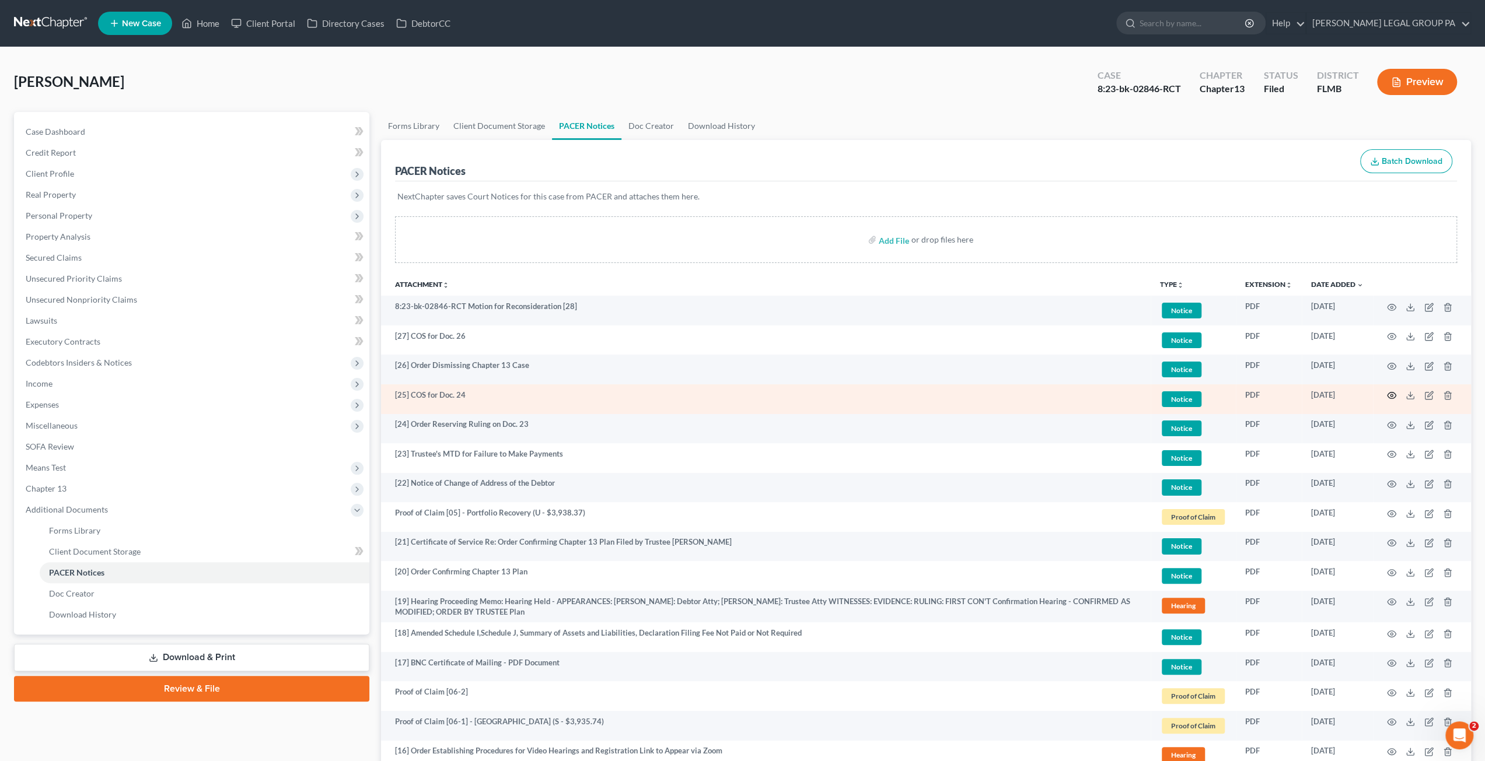
click at [1390, 396] on icon "button" at bounding box center [1391, 395] width 9 height 9
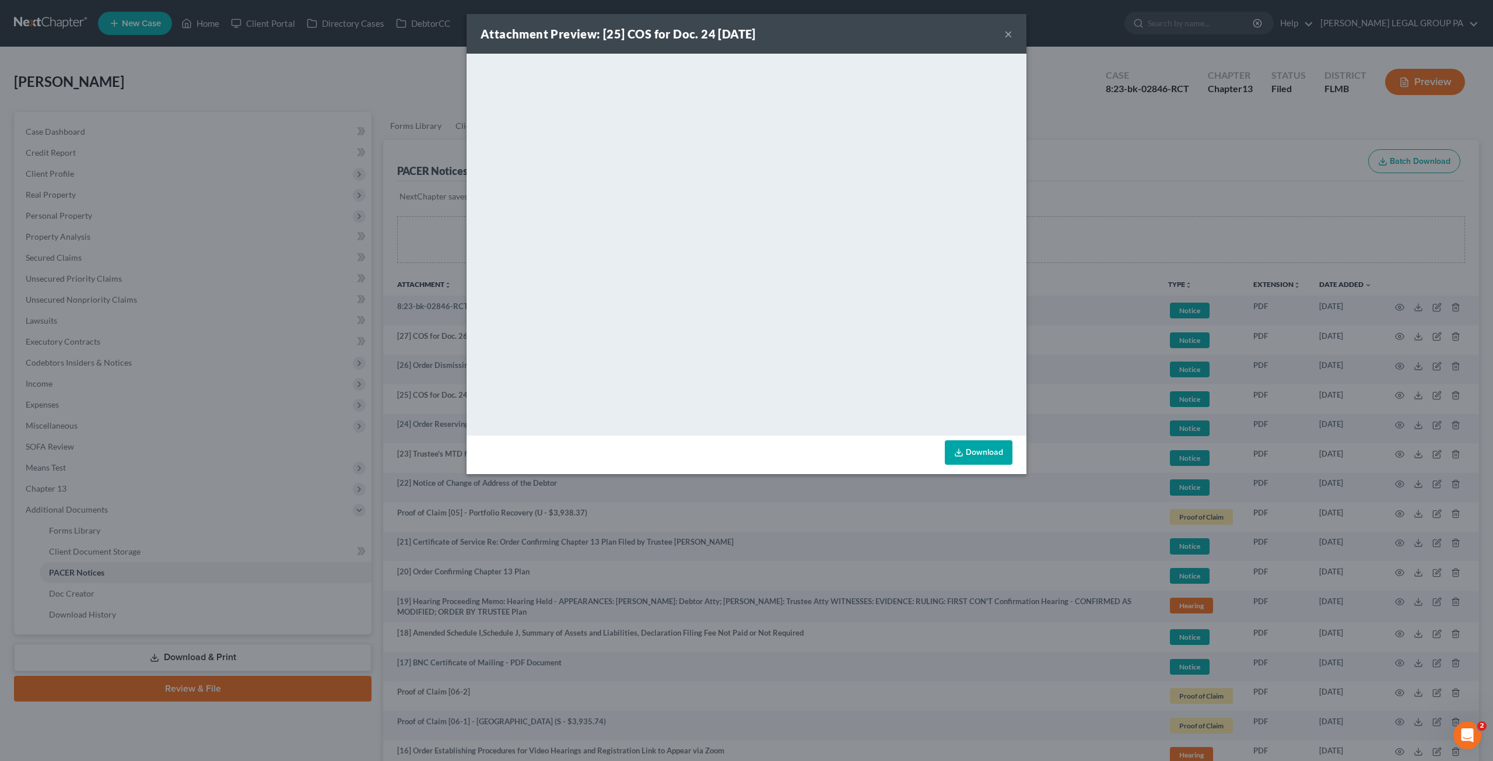
click at [1007, 36] on button "×" at bounding box center [1009, 34] width 8 height 14
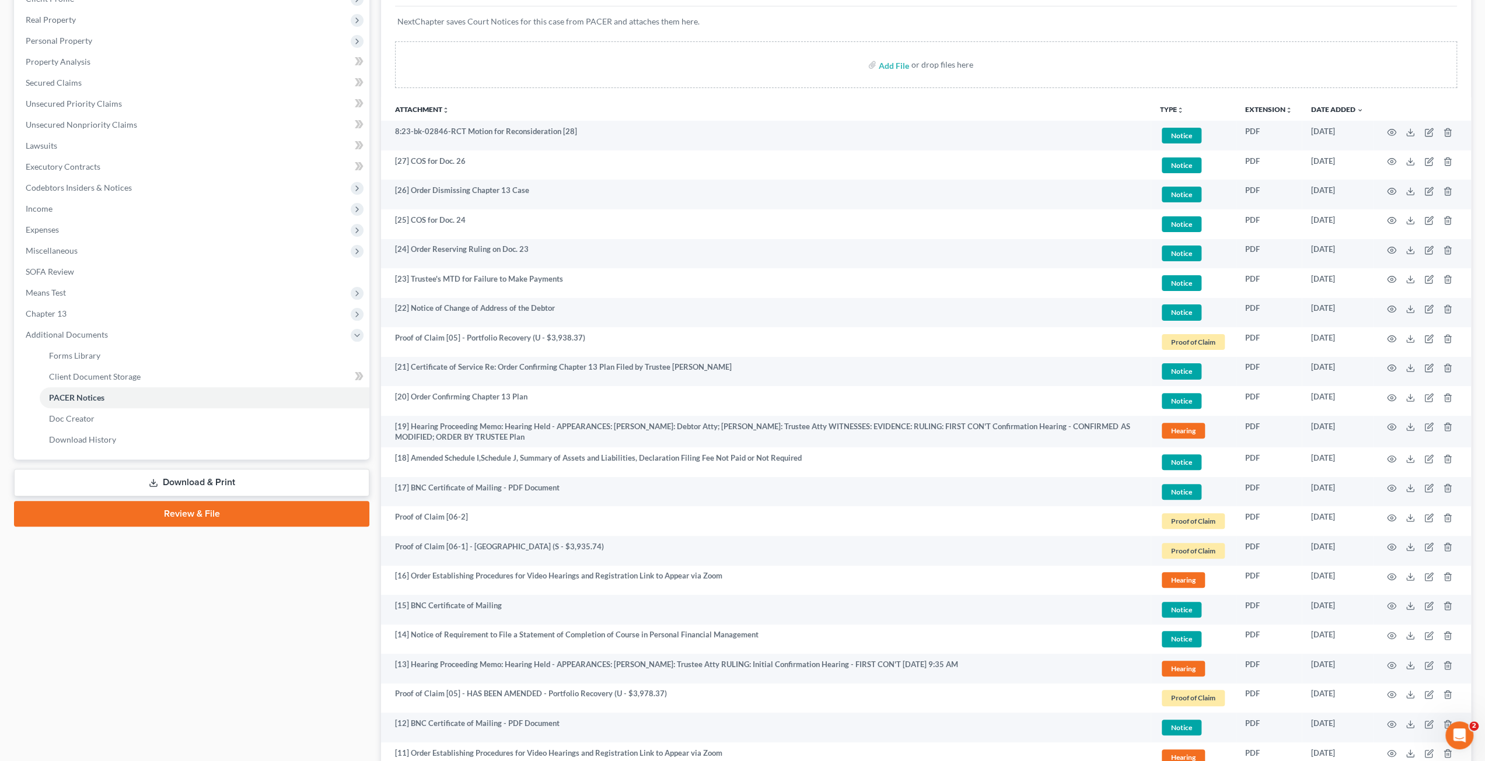
scroll to position [292, 0]
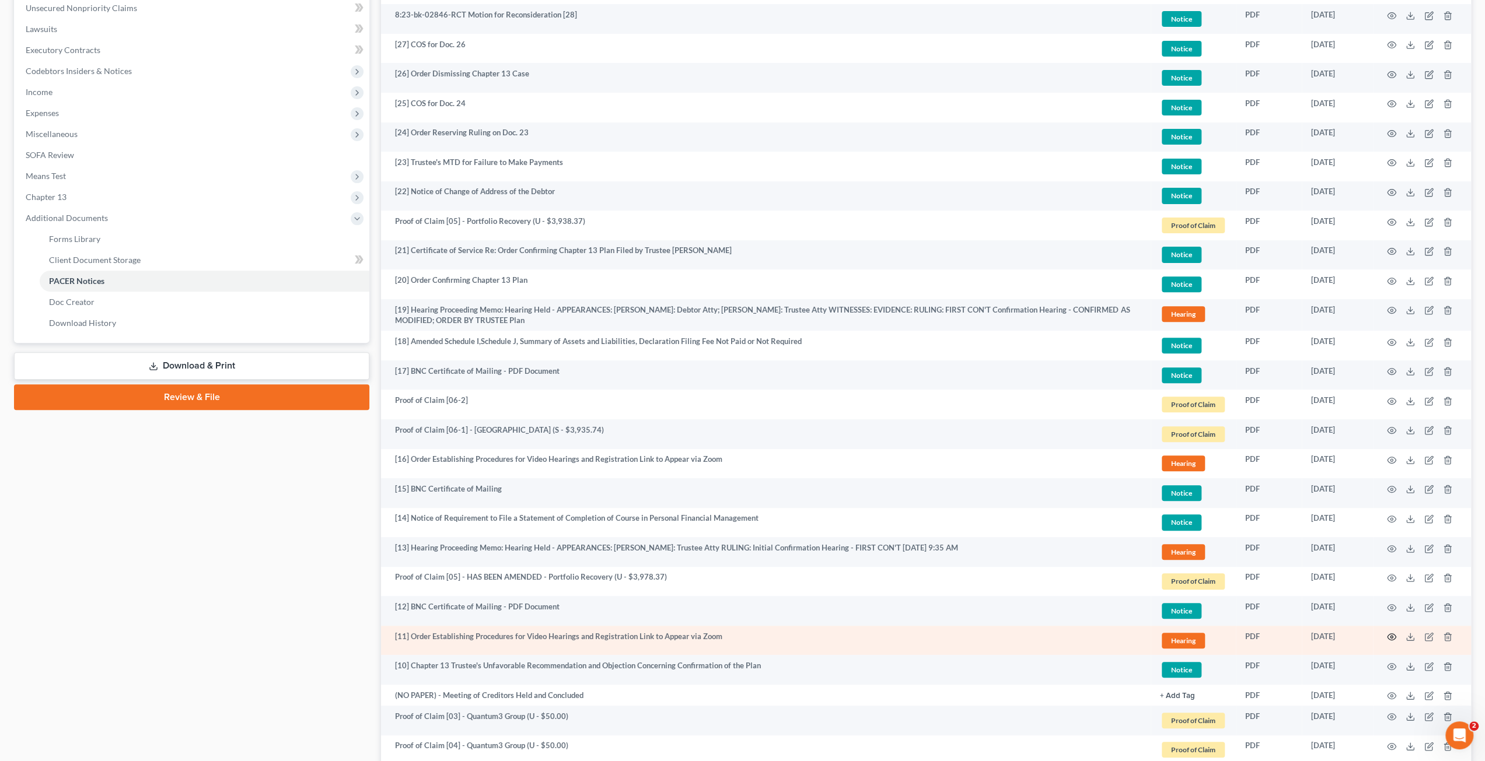
click at [1393, 635] on icon "button" at bounding box center [1391, 636] width 9 height 9
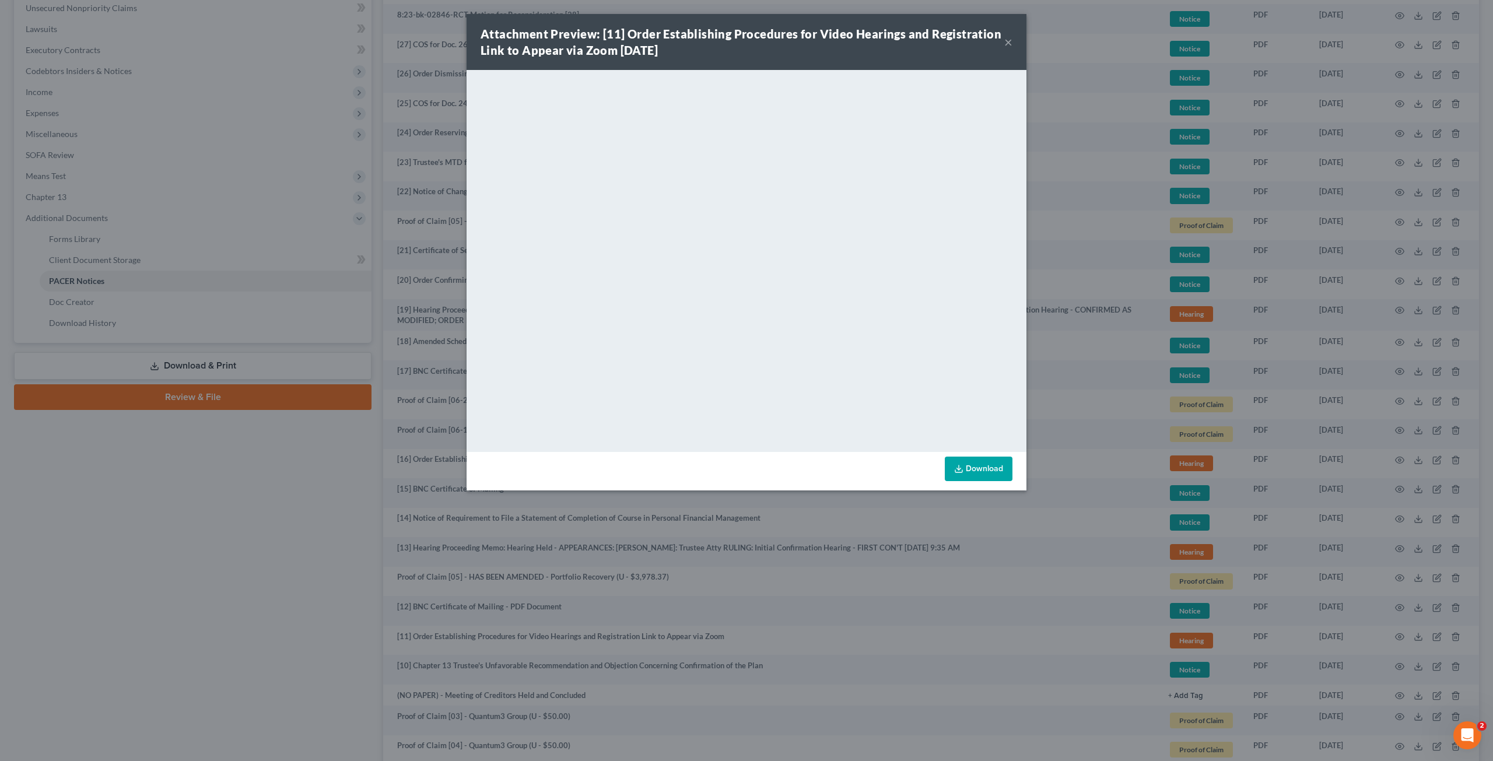
drag, startPoint x: 1009, startPoint y: 41, endPoint x: 981, endPoint y: 93, distance: 59.2
click at [1008, 41] on button "×" at bounding box center [1009, 42] width 8 height 14
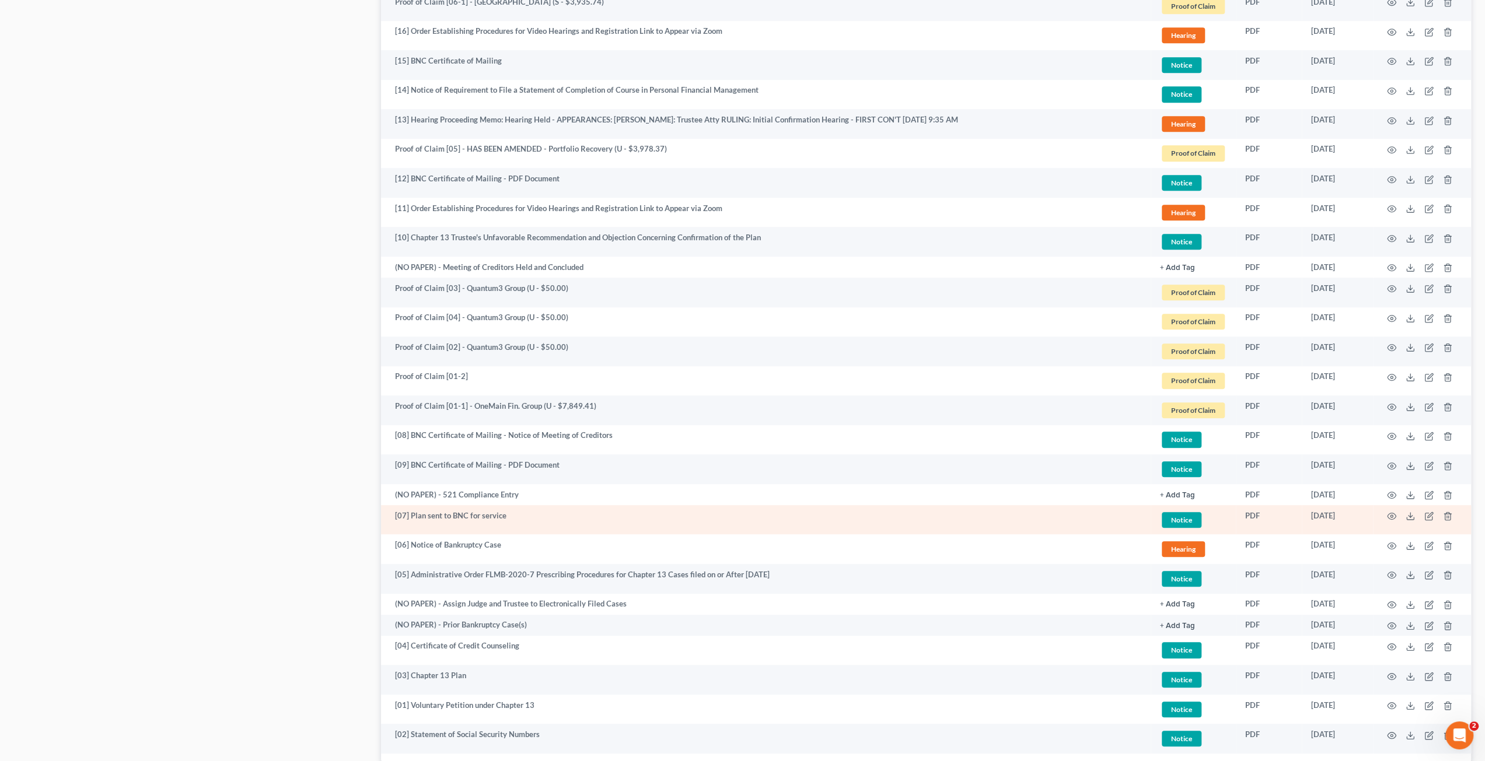
scroll to position [802, 0]
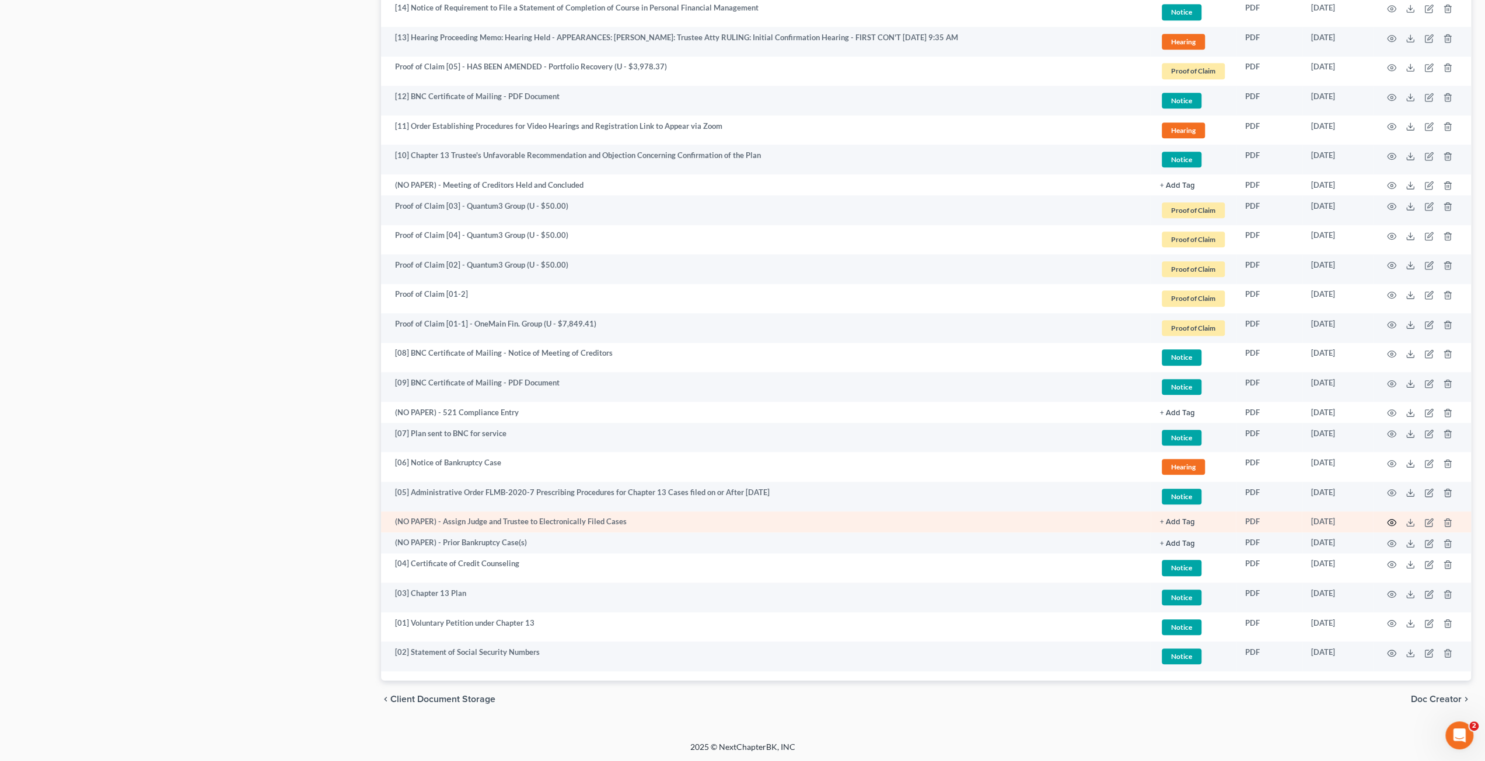
click at [1392, 520] on icon "button" at bounding box center [1391, 522] width 9 height 9
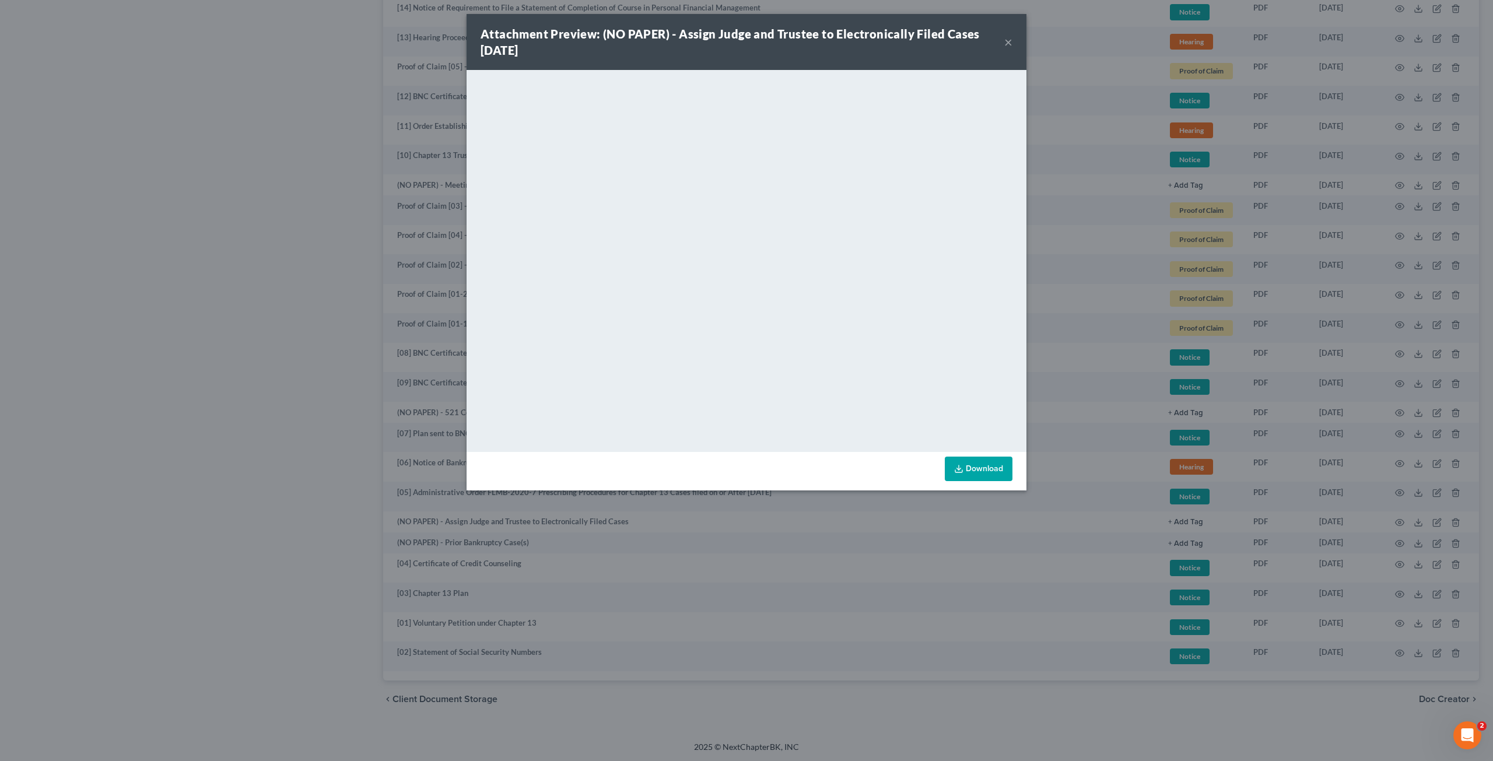
click at [1009, 46] on button "×" at bounding box center [1009, 42] width 8 height 14
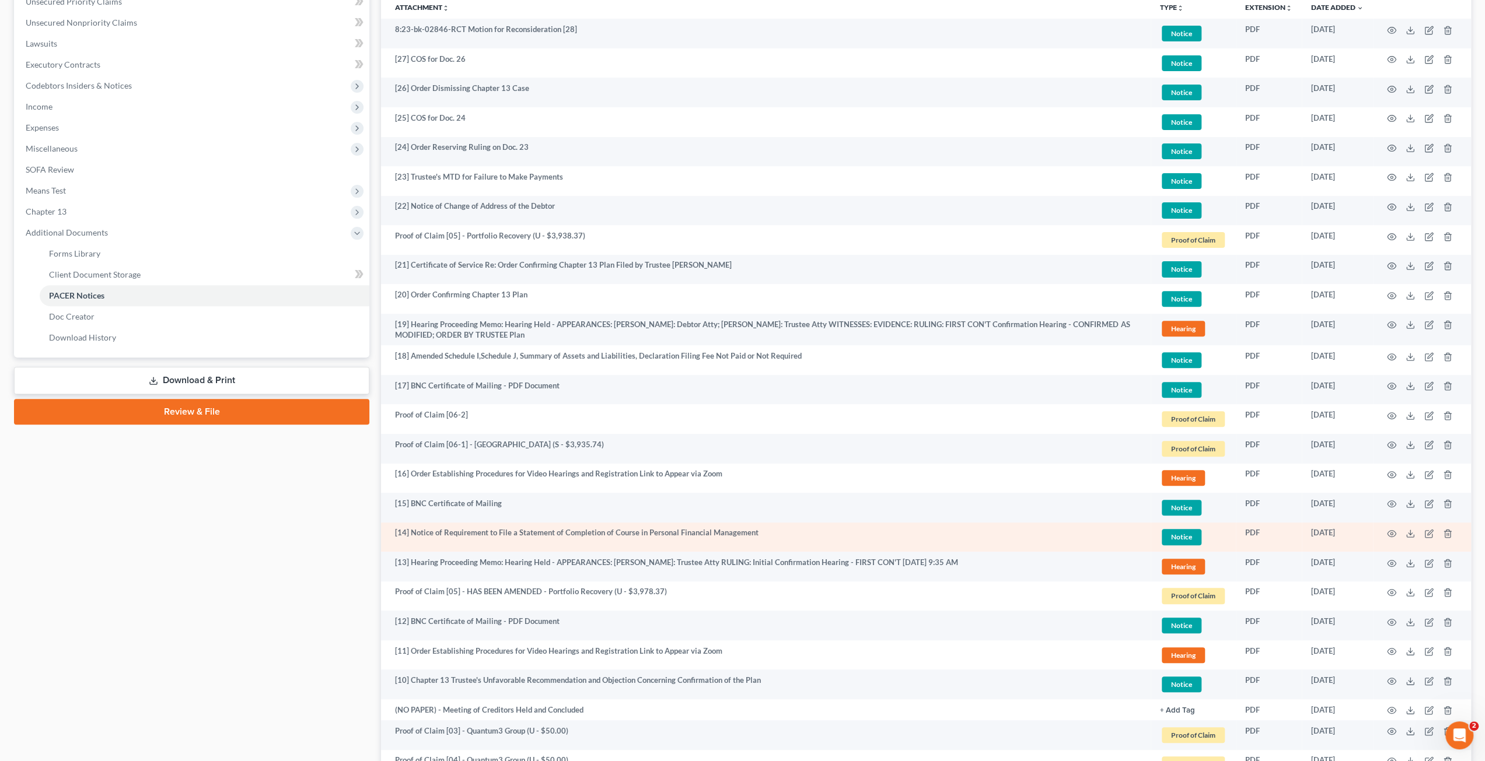
scroll to position [44, 0]
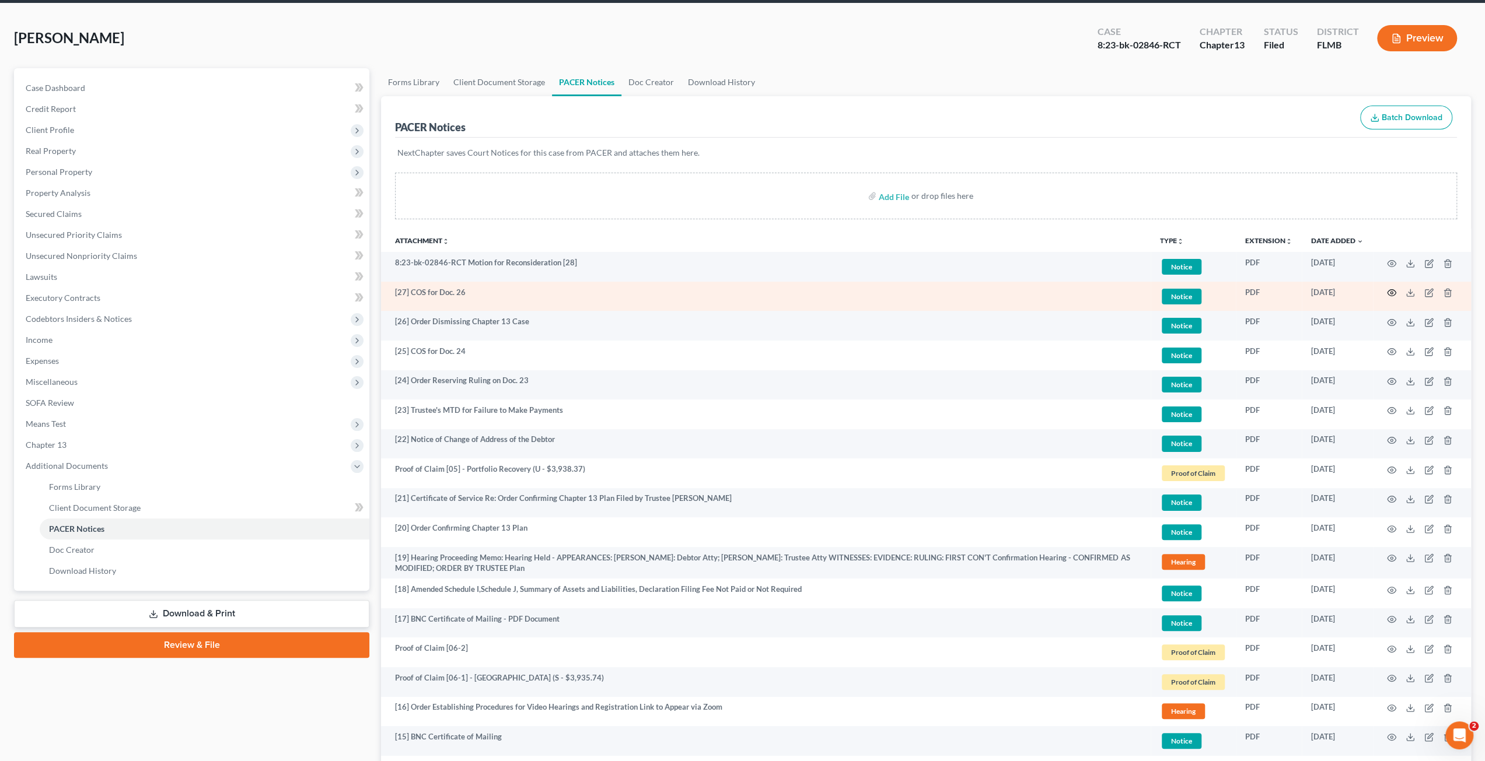
click at [1392, 292] on circle "button" at bounding box center [1391, 293] width 2 height 2
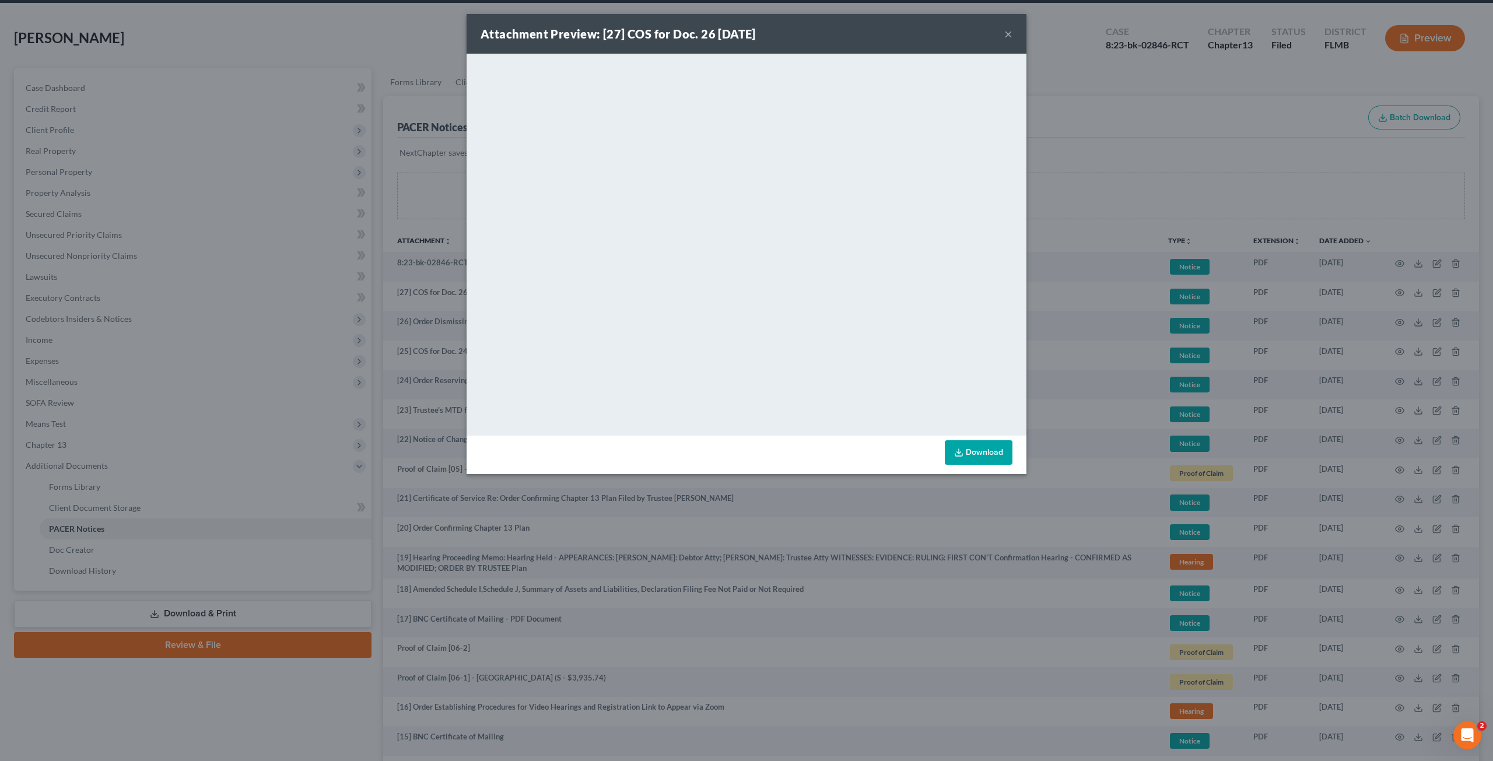
click at [1010, 34] on button "×" at bounding box center [1009, 34] width 8 height 14
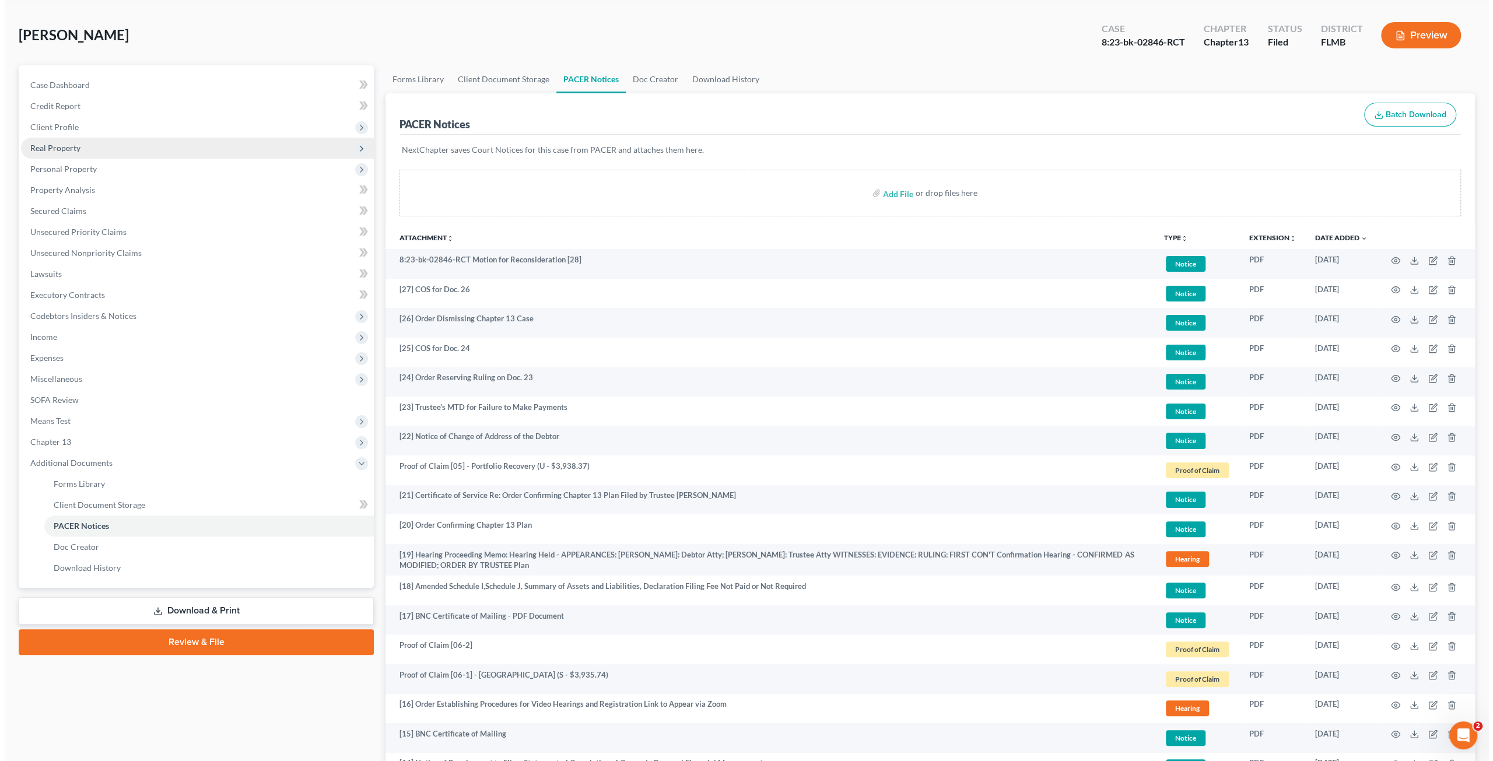
scroll to position [0, 0]
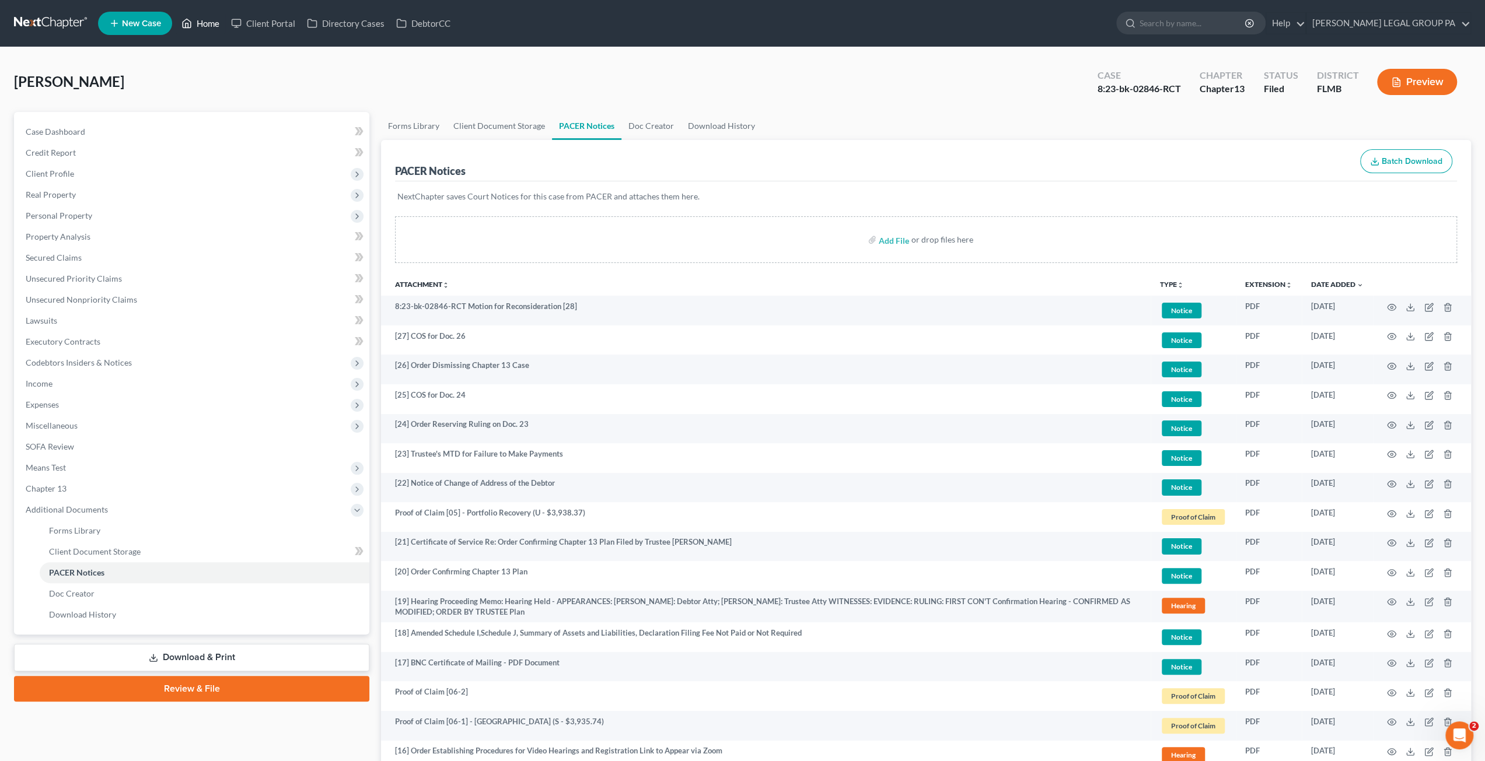
click at [197, 22] on link "Home" at bounding box center [201, 23] width 50 height 21
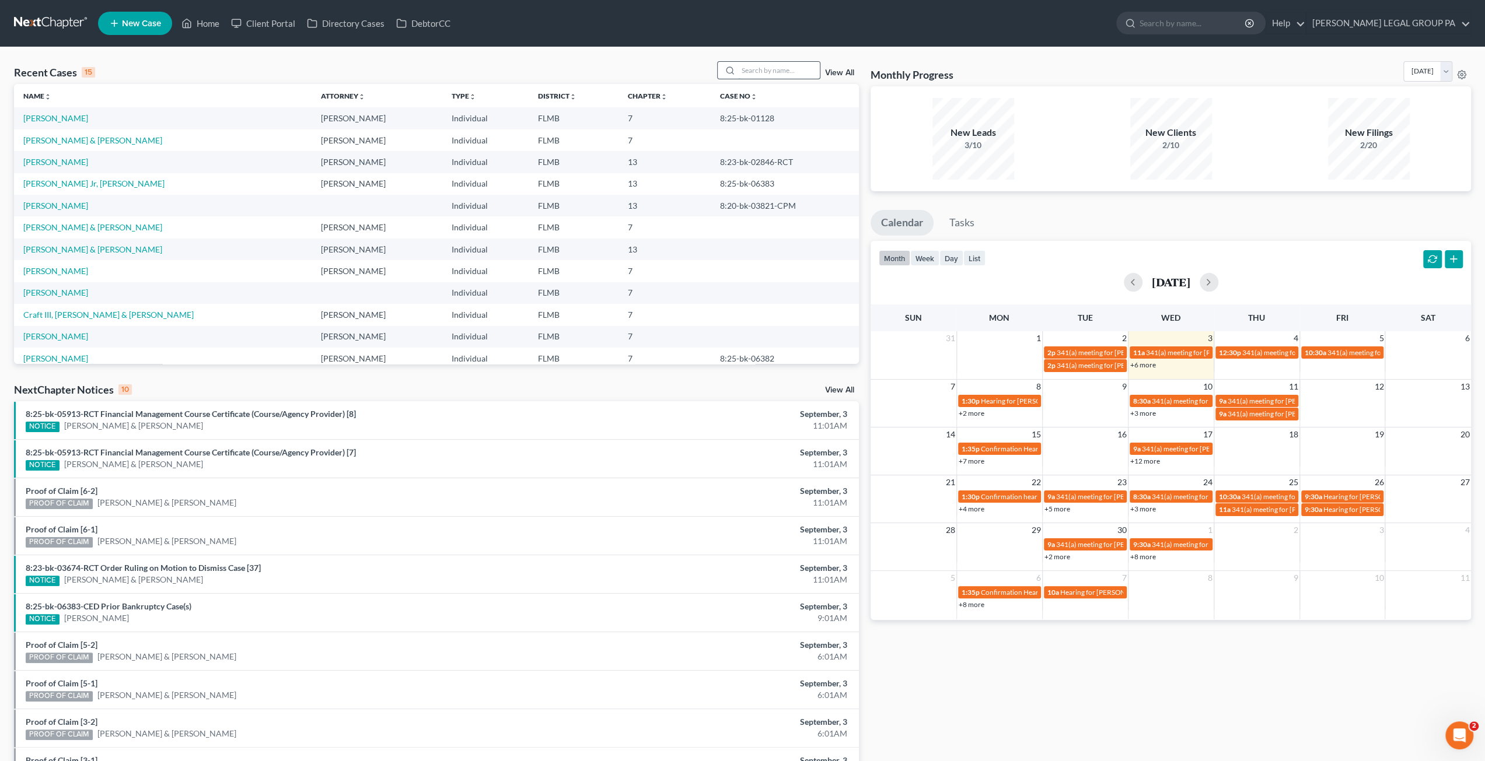
click at [765, 75] on input "search" at bounding box center [779, 70] width 82 height 17
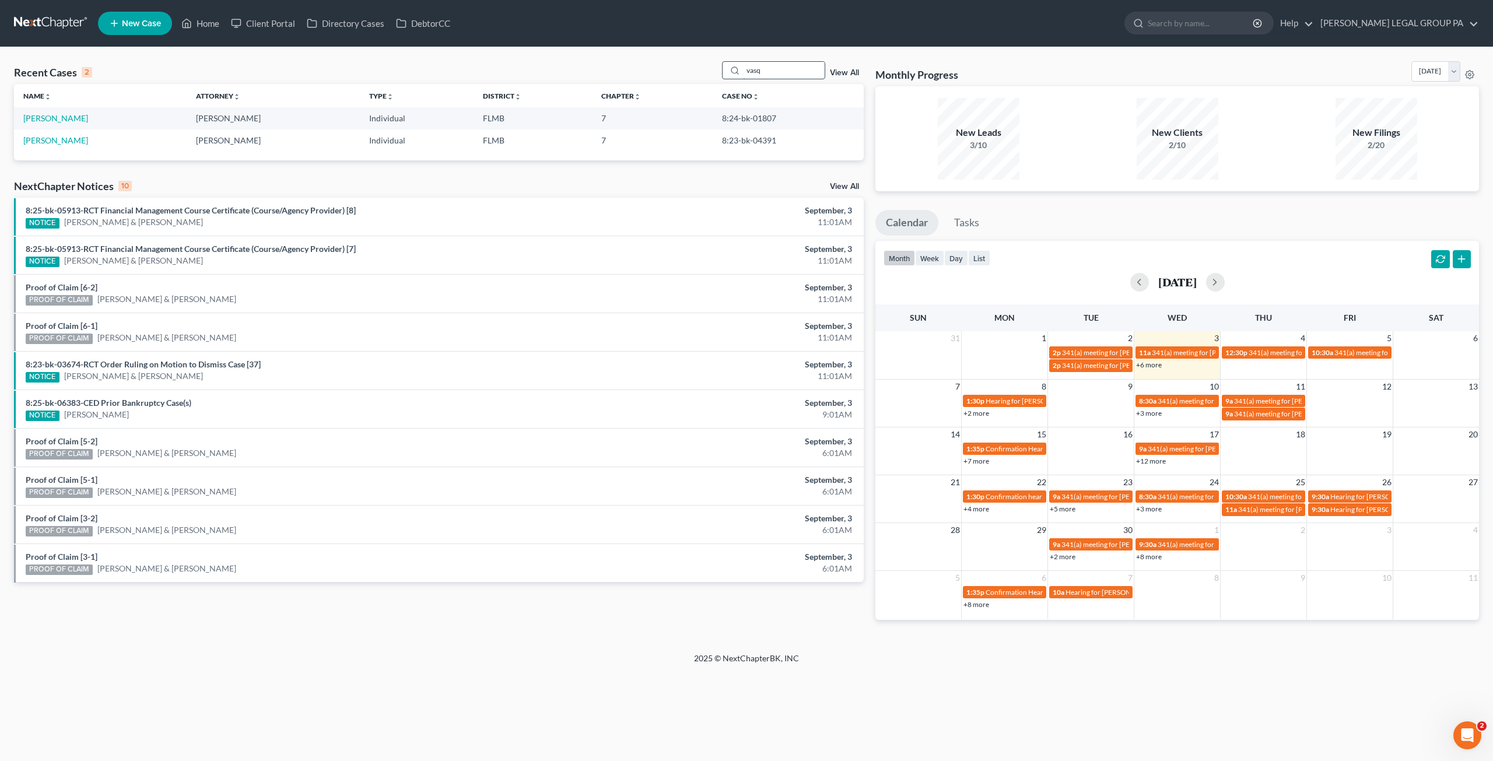
drag, startPoint x: 781, startPoint y: 68, endPoint x: 738, endPoint y: 67, distance: 42.6
click at [738, 67] on div "vasq" at bounding box center [774, 70] width 104 height 18
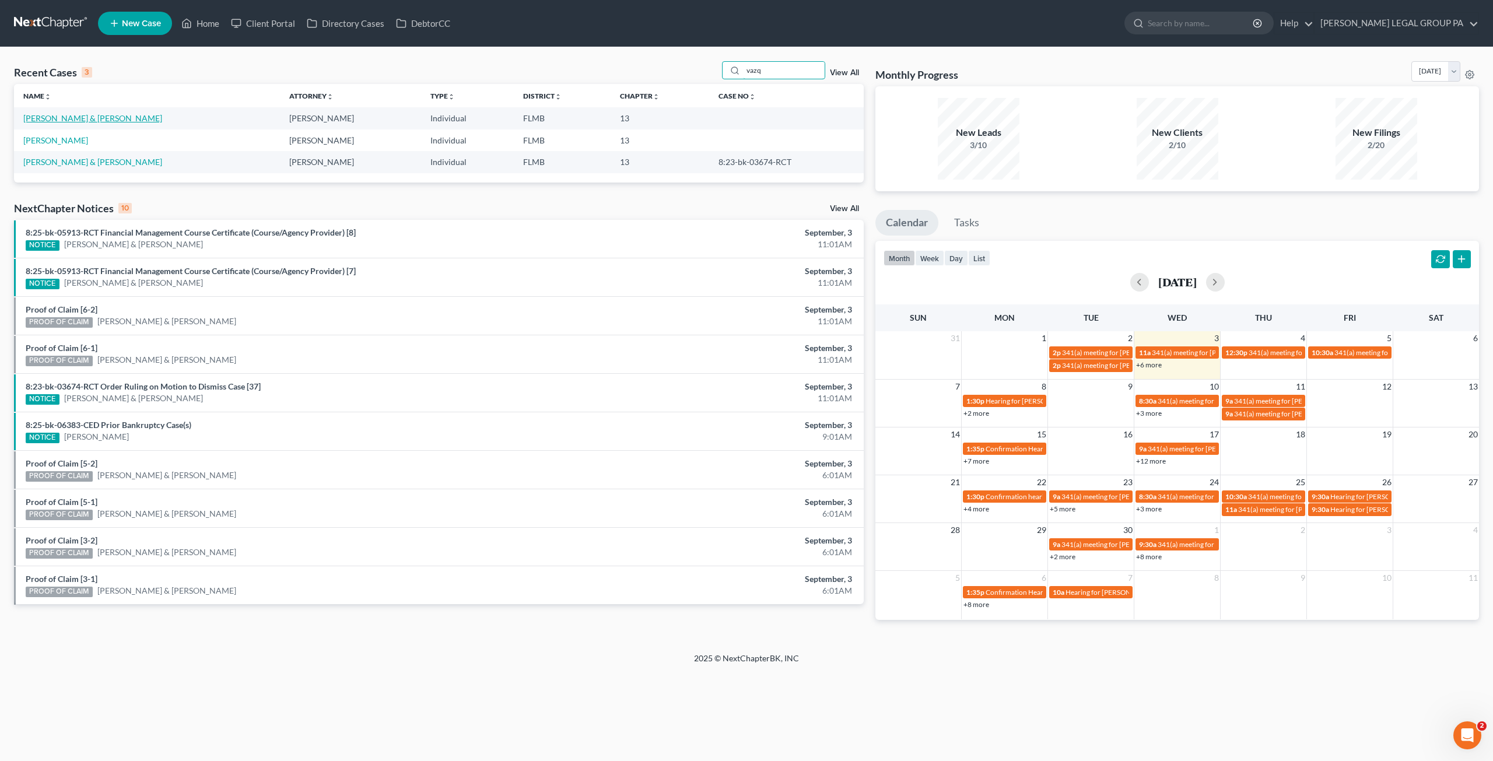
type input "vazq"
click at [70, 120] on link "Vazquez, Francisco & Iraida" at bounding box center [92, 118] width 139 height 10
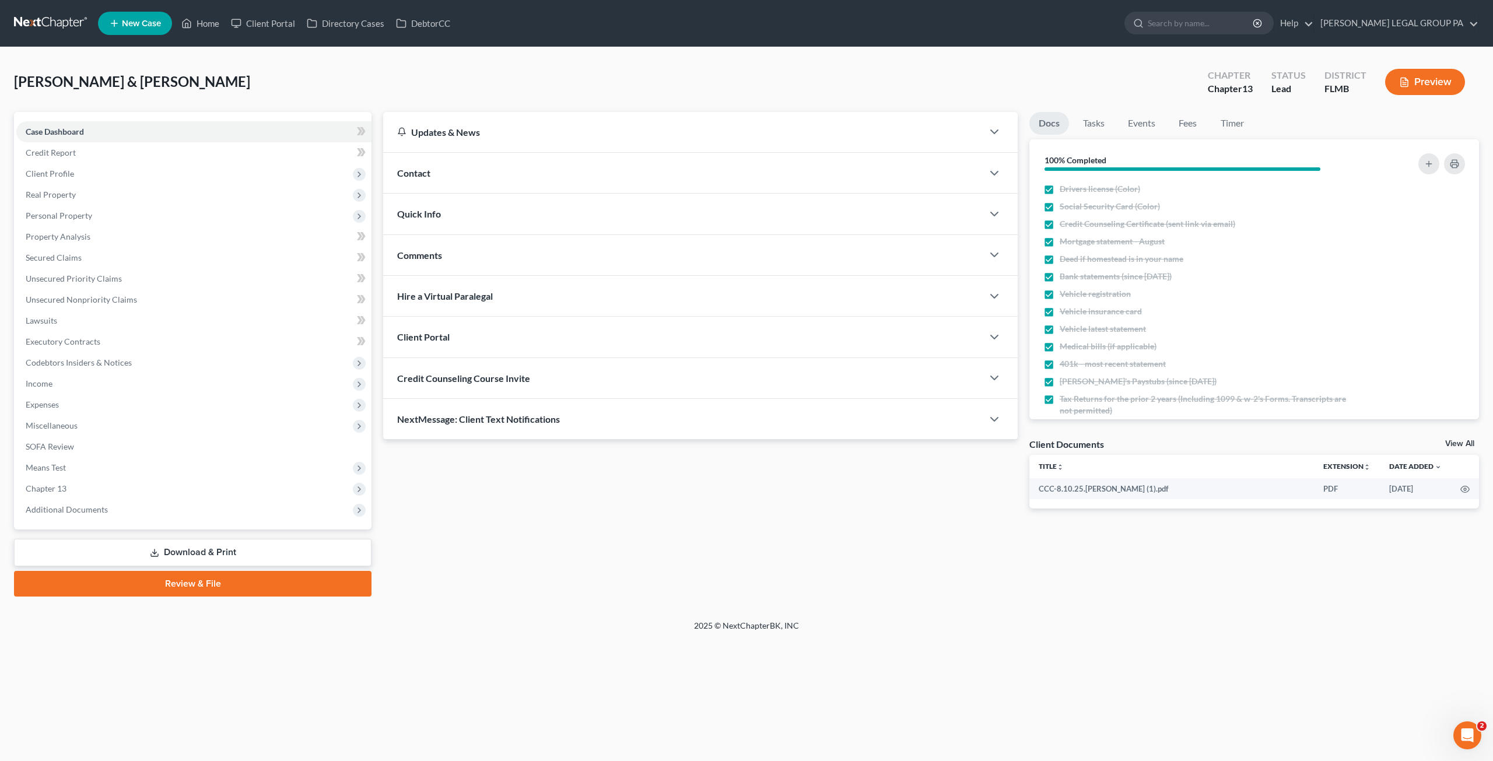
click at [372, 68] on div "Vazquez, Francisco & Iraida Upgraded Chapter Chapter 13 Status Lead District FL…" at bounding box center [746, 86] width 1465 height 51
click at [71, 429] on span "Miscellaneous" at bounding box center [52, 426] width 52 height 10
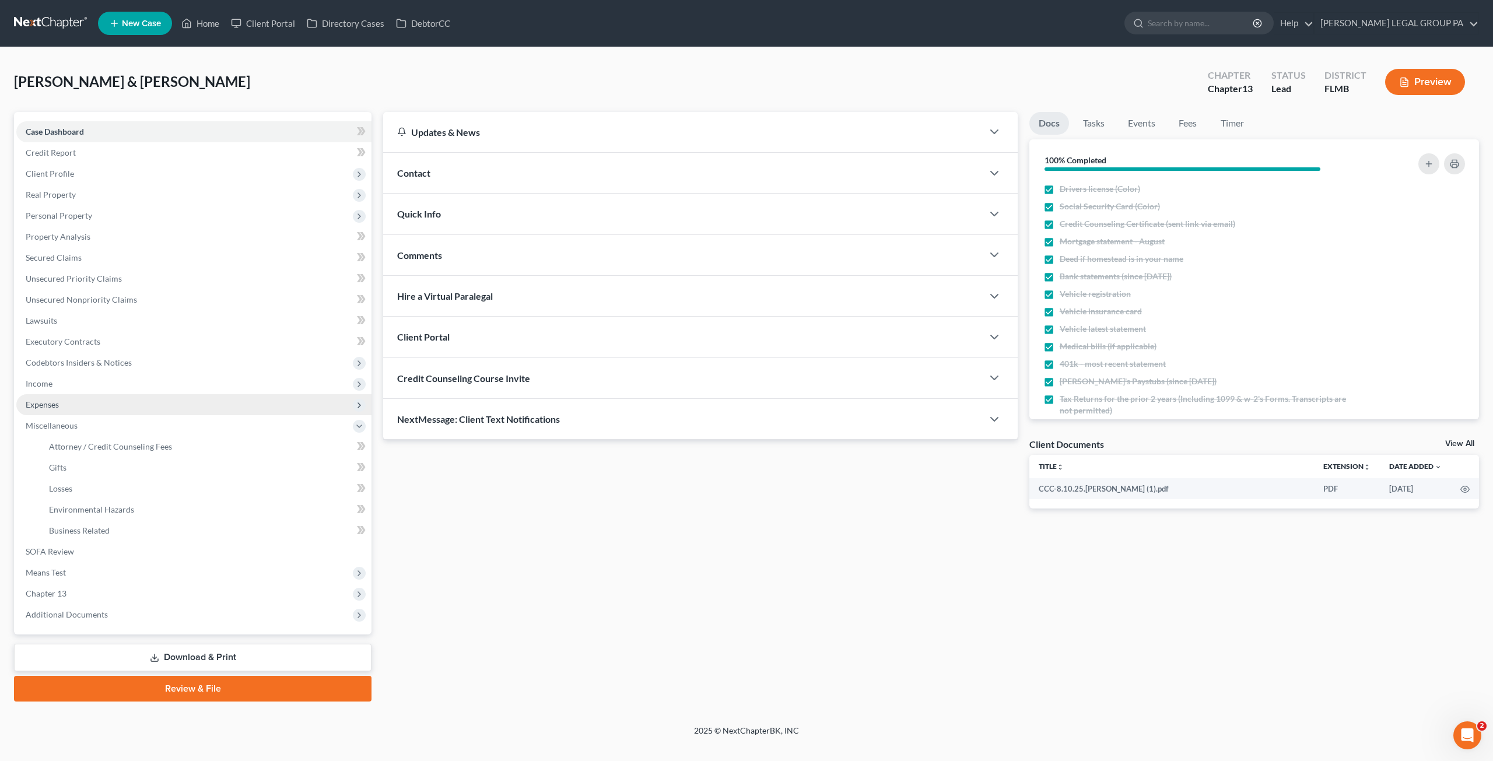
click at [61, 401] on span "Expenses" at bounding box center [193, 404] width 355 height 21
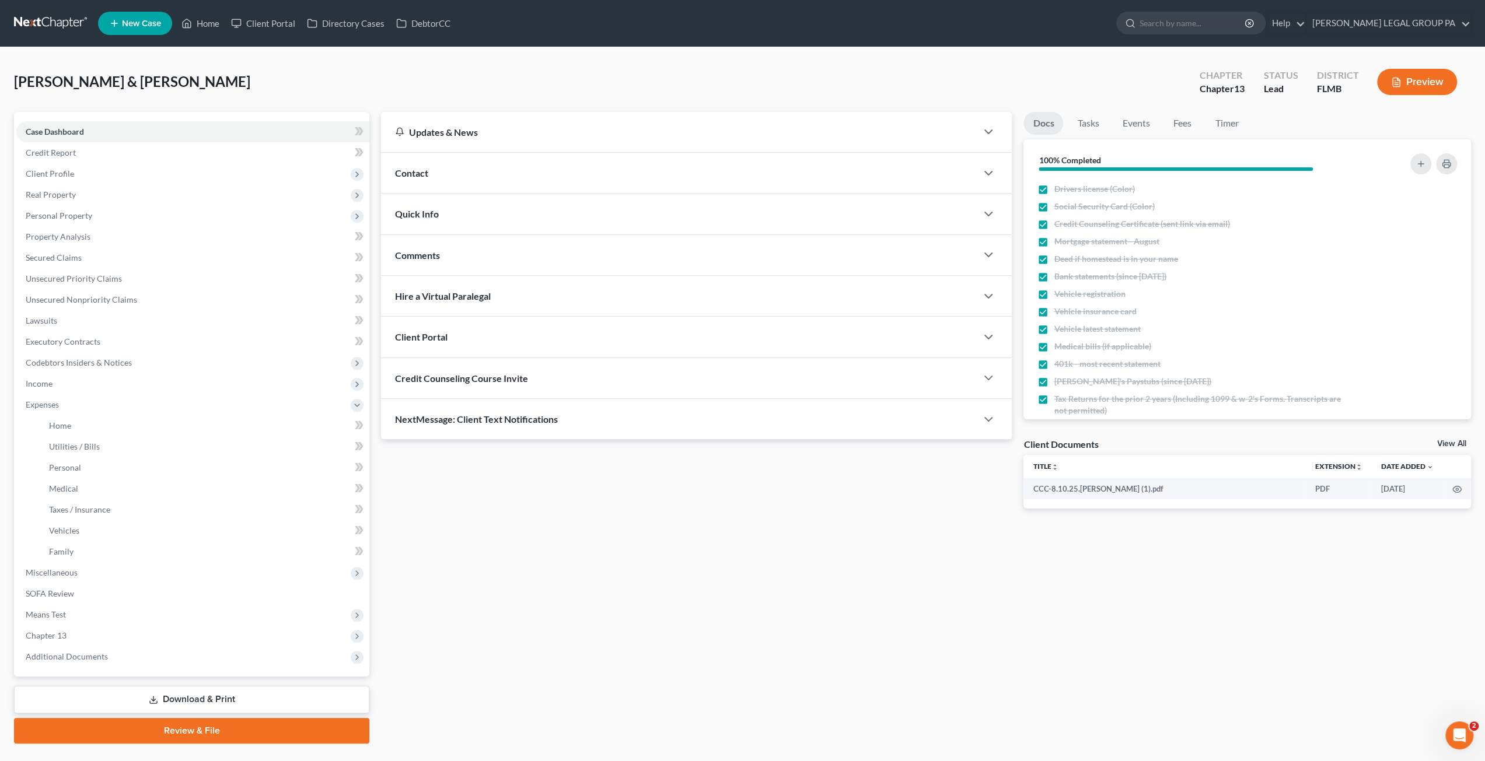
click at [1400, 80] on button "Preview" at bounding box center [1417, 82] width 80 height 26
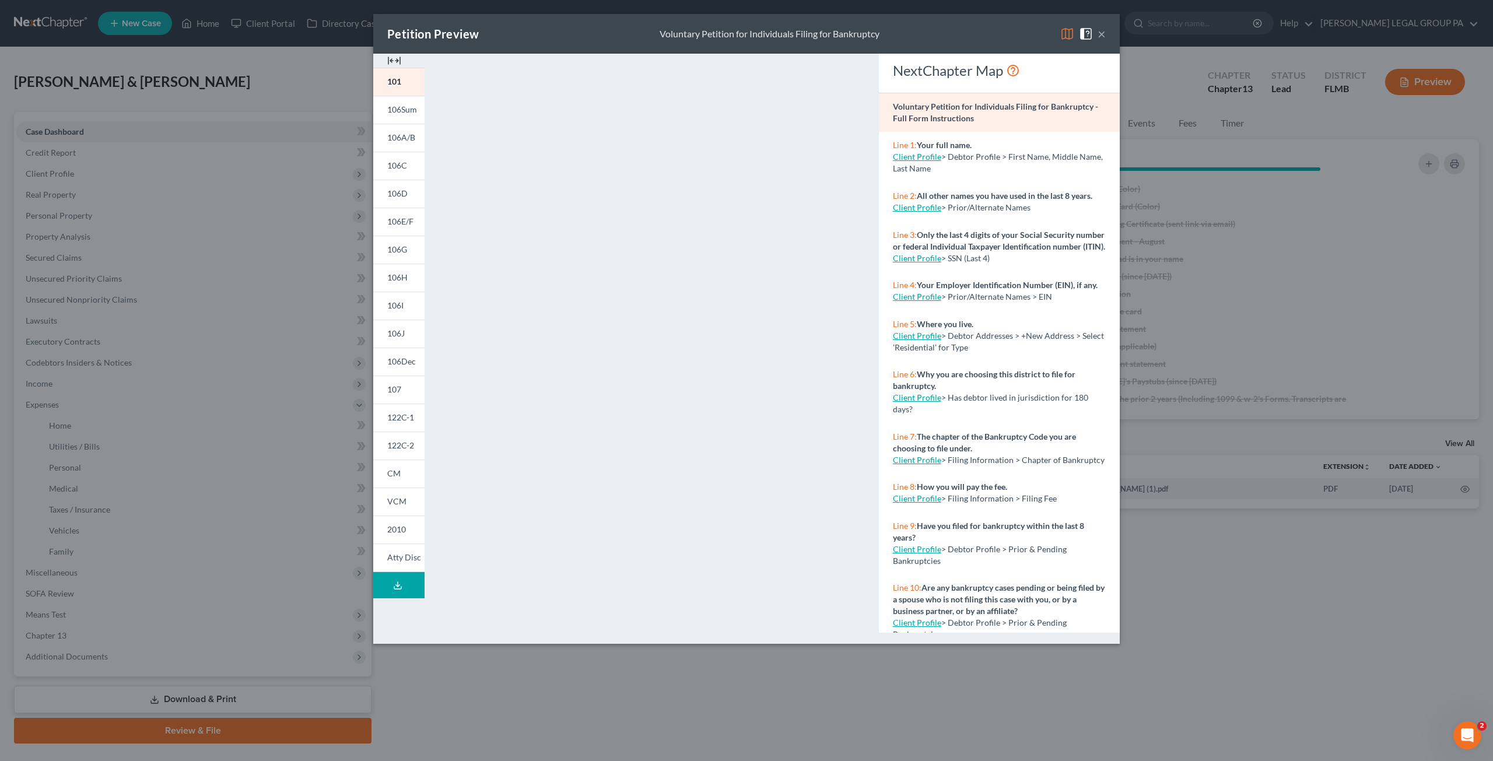
click at [1101, 33] on button "×" at bounding box center [1102, 34] width 8 height 14
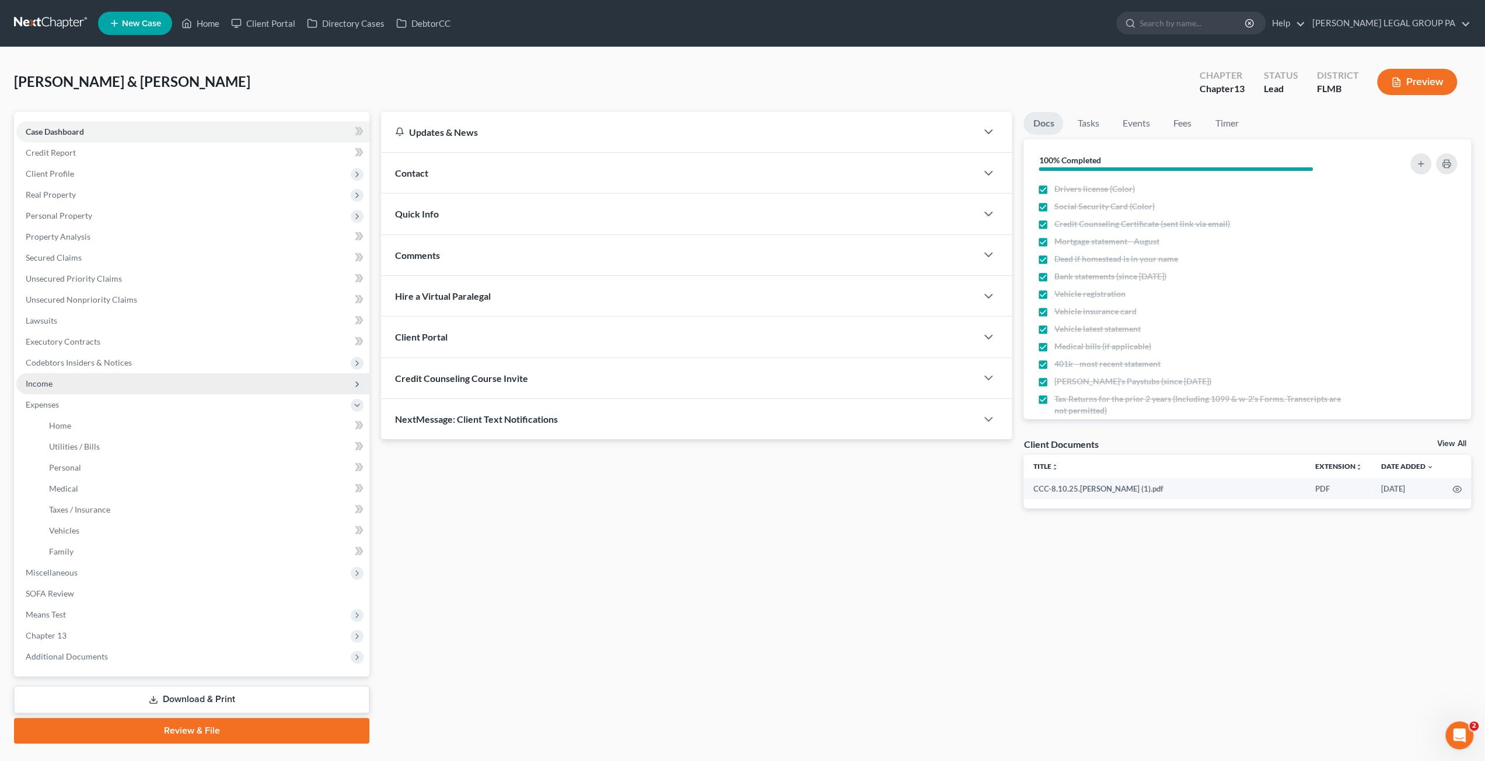
click at [51, 383] on span "Income" at bounding box center [39, 384] width 27 height 10
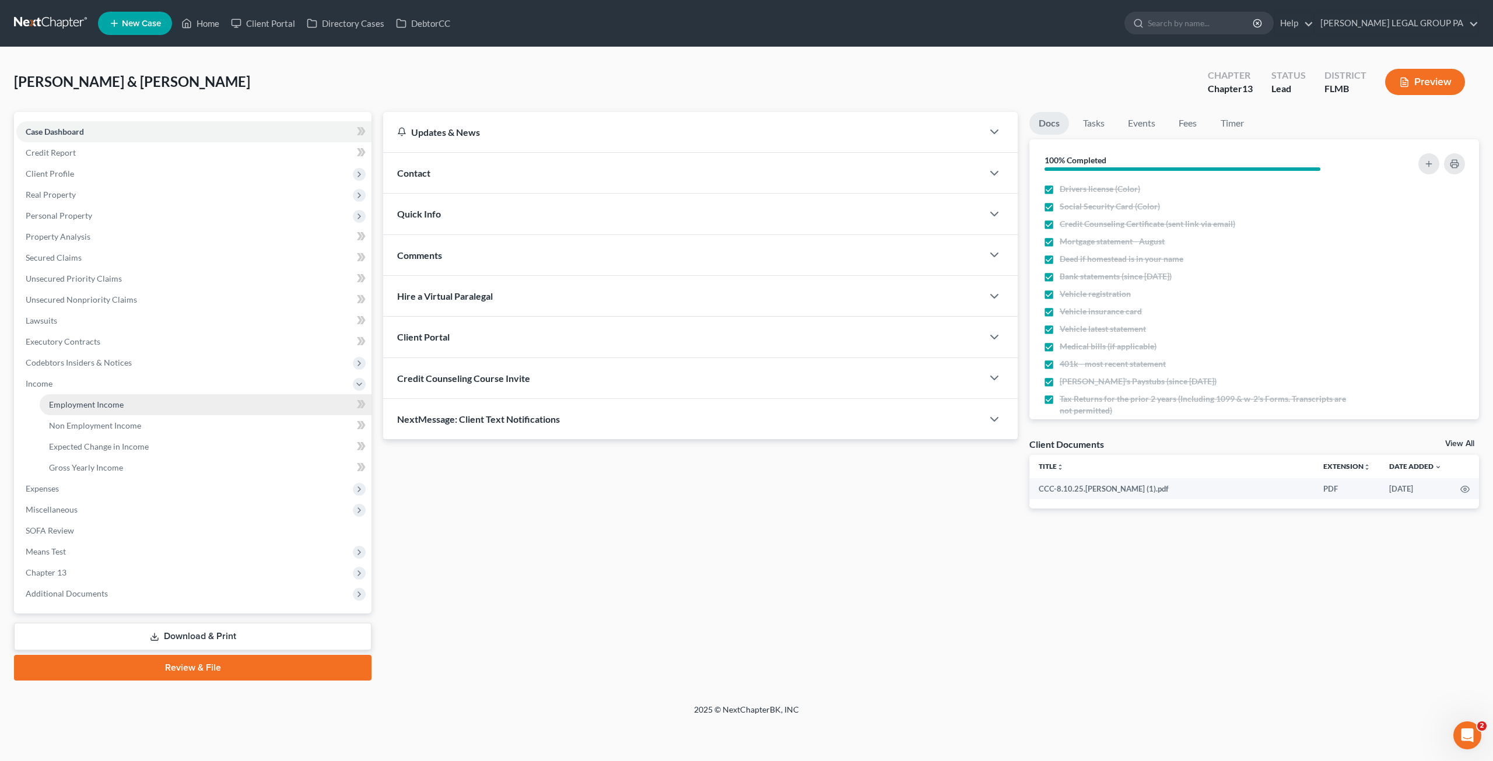
click at [58, 398] on link "Employment Income" at bounding box center [206, 404] width 332 height 21
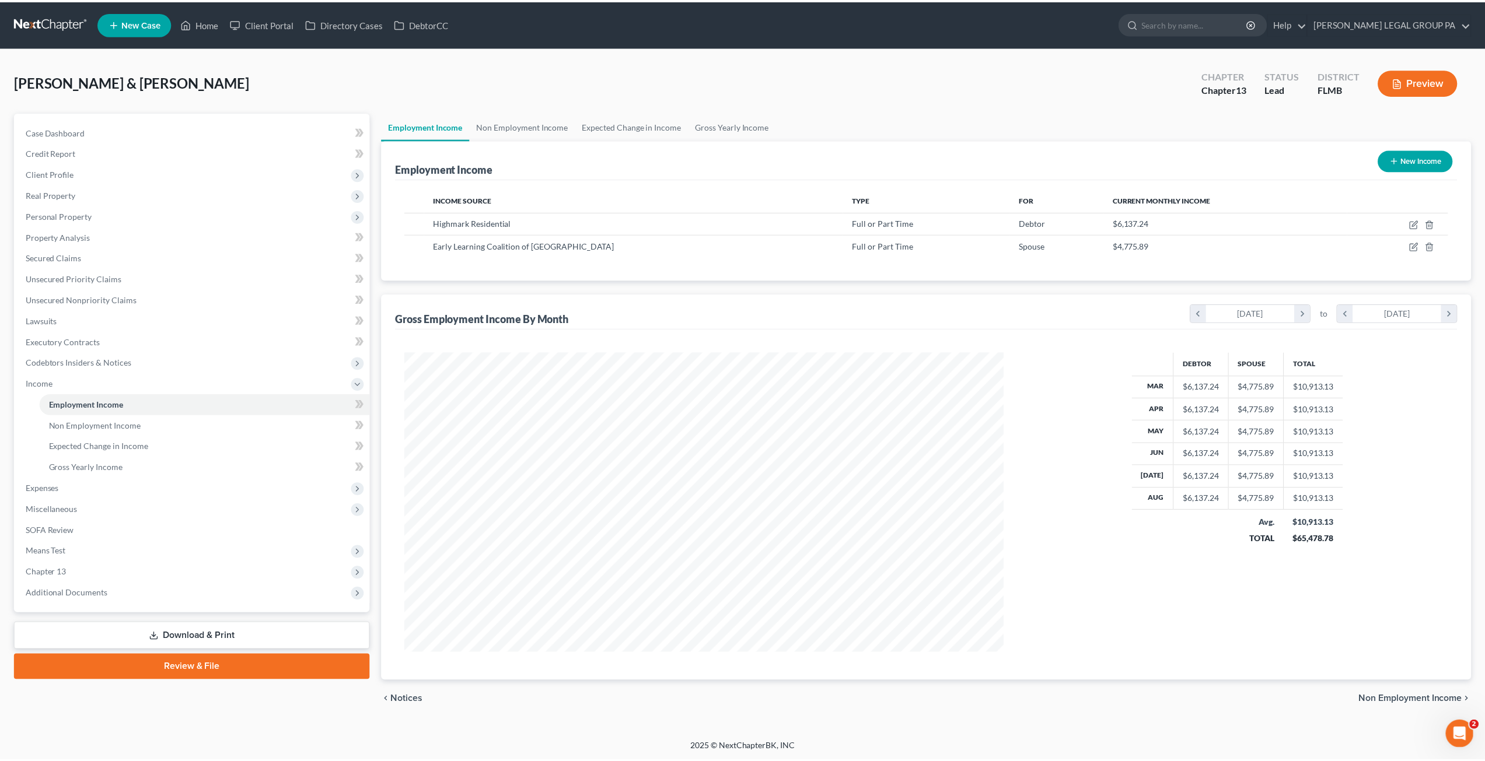
scroll to position [301, 625]
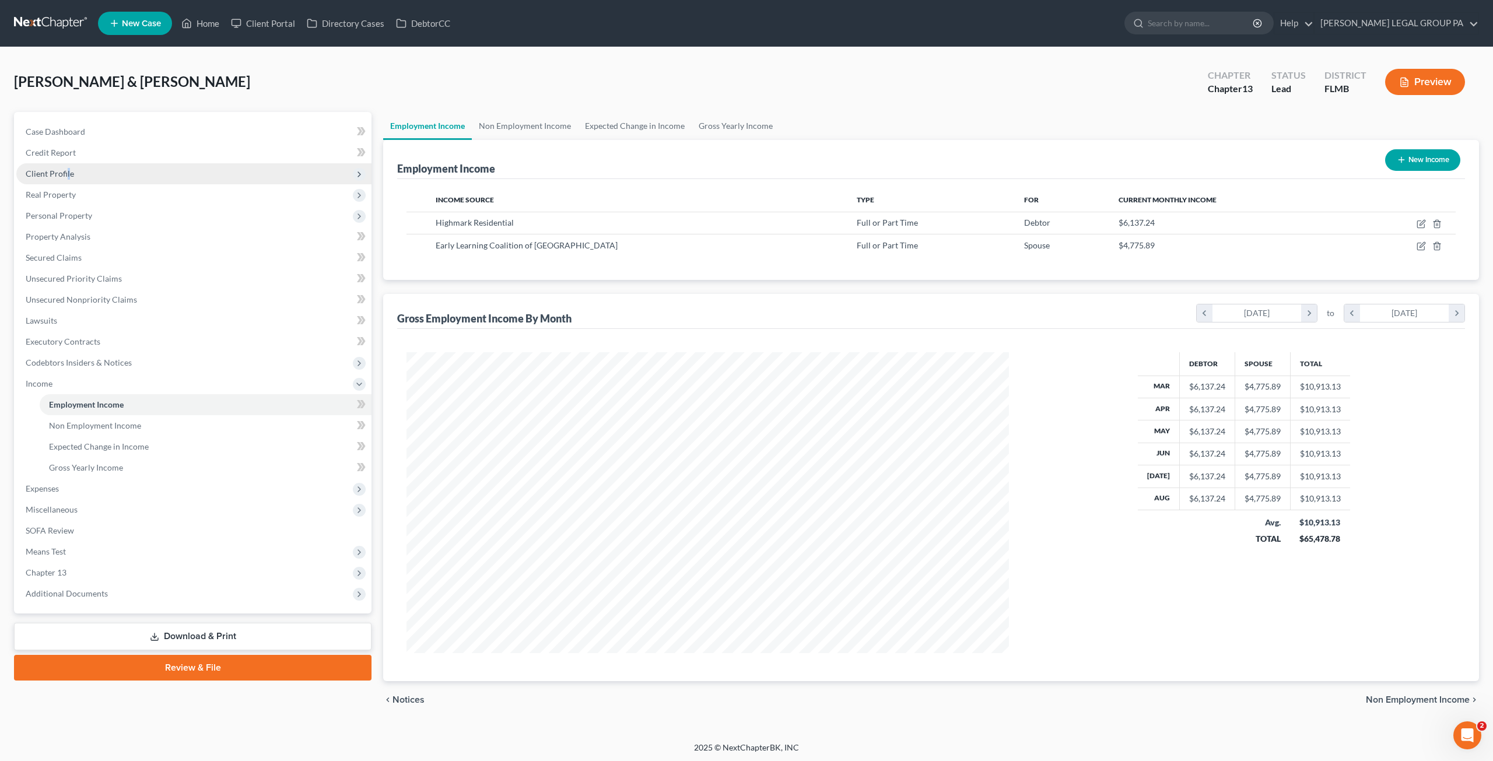
click at [68, 180] on span "Client Profile" at bounding box center [193, 173] width 355 height 21
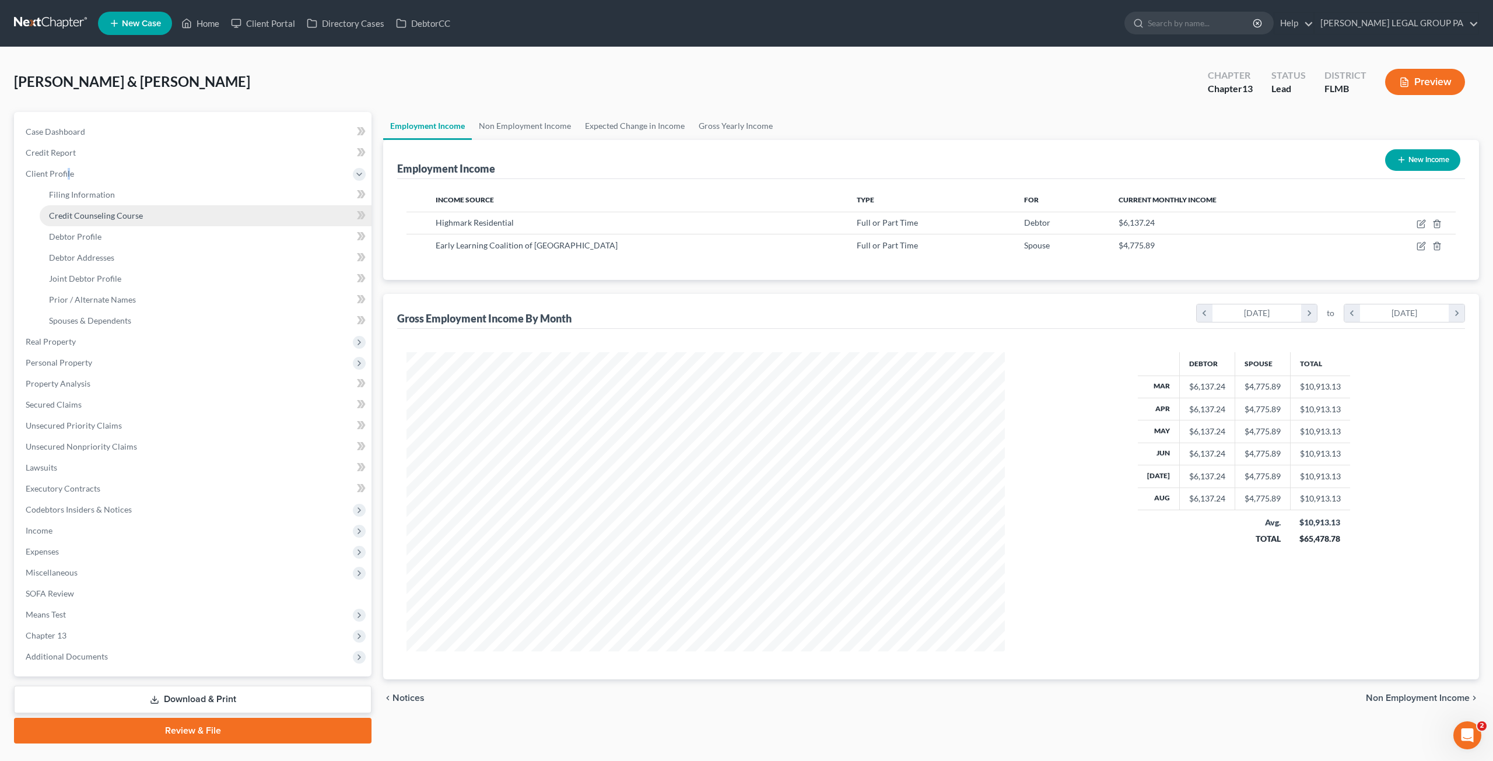
scroll to position [583079, 582756]
click at [87, 261] on span "Debtor Addresses" at bounding box center [81, 258] width 65 height 10
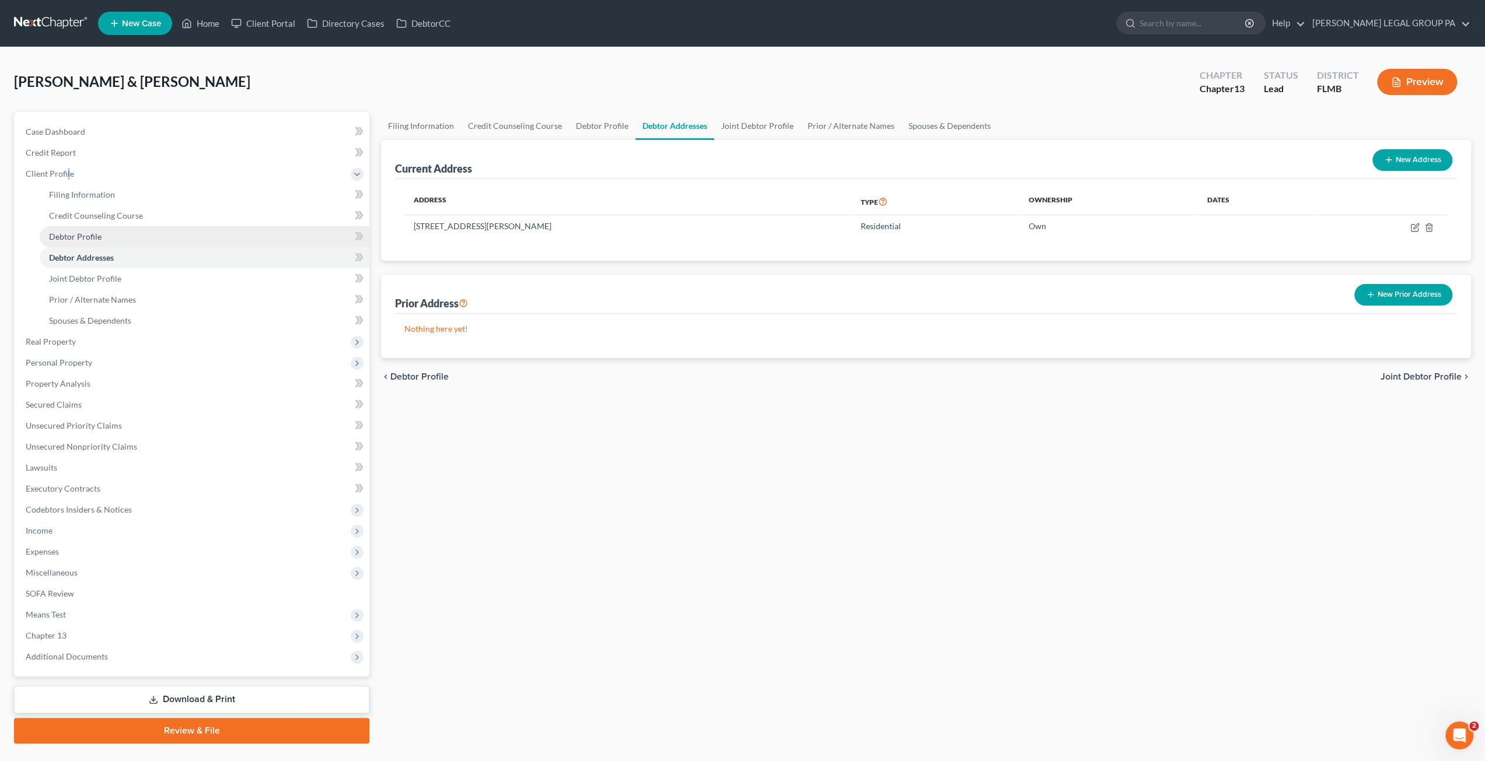
click at [89, 230] on link "Debtor Profile" at bounding box center [205, 236] width 330 height 21
select select "1"
select select "3"
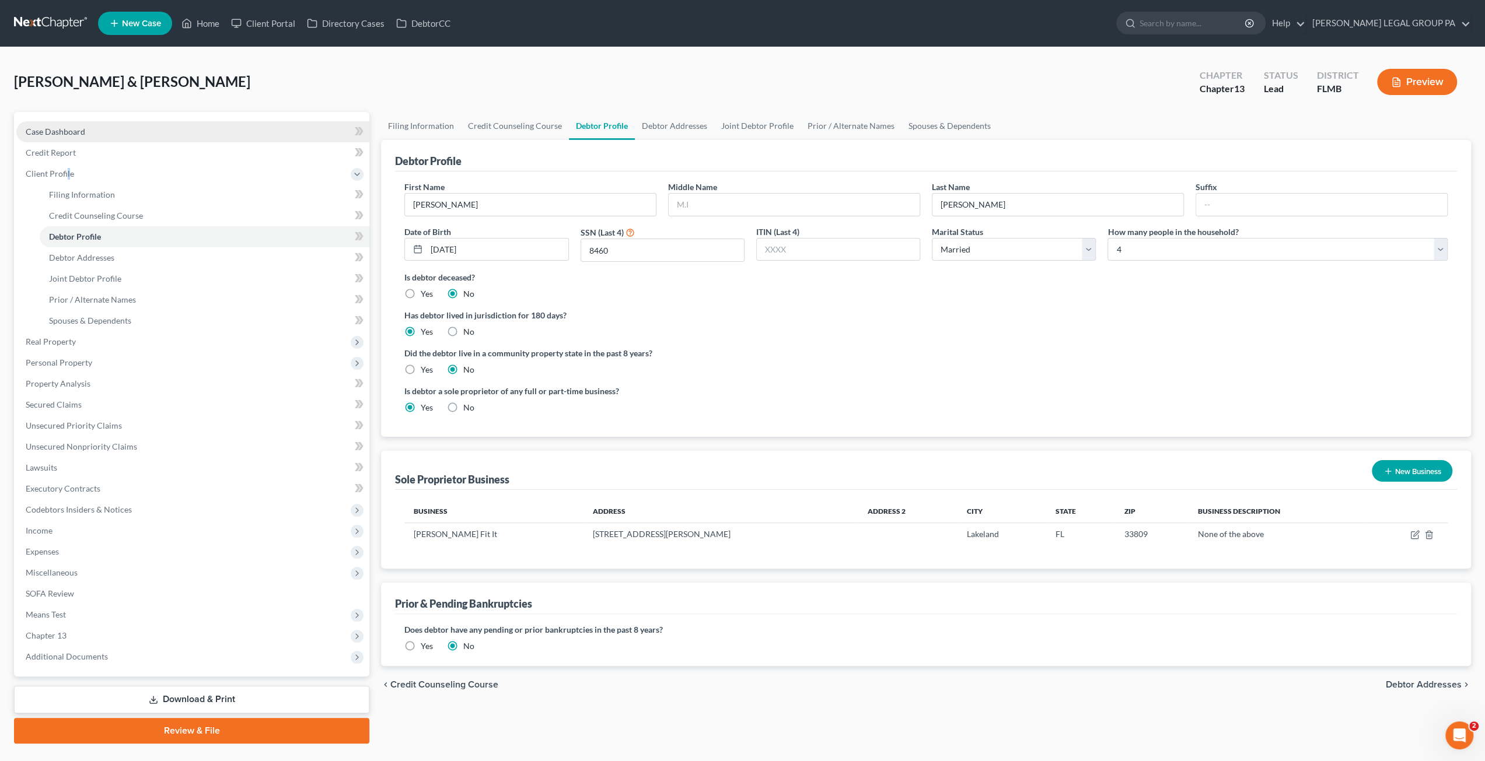
click at [65, 127] on span "Case Dashboard" at bounding box center [56, 132] width 60 height 10
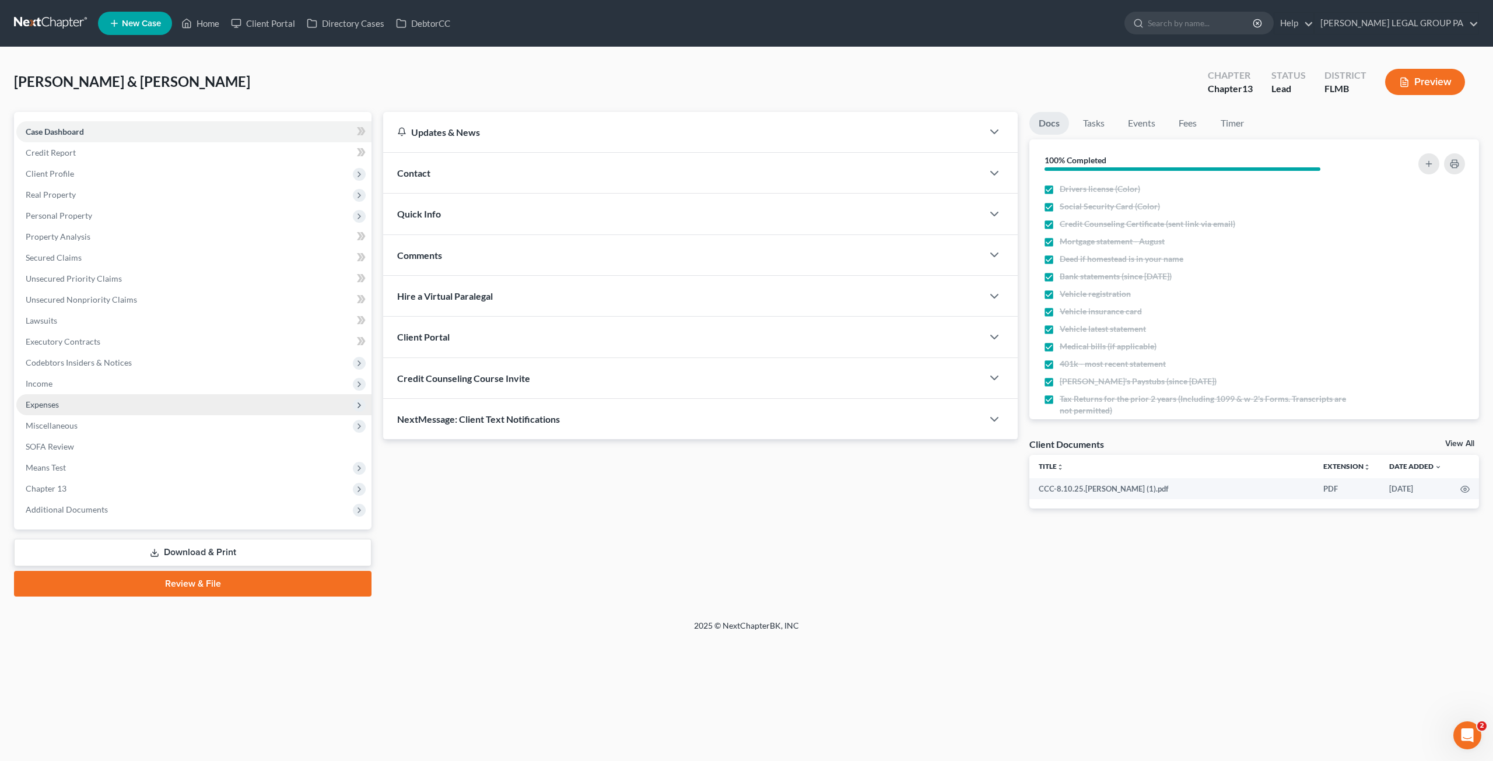
click at [54, 411] on span "Expenses" at bounding box center [193, 404] width 355 height 21
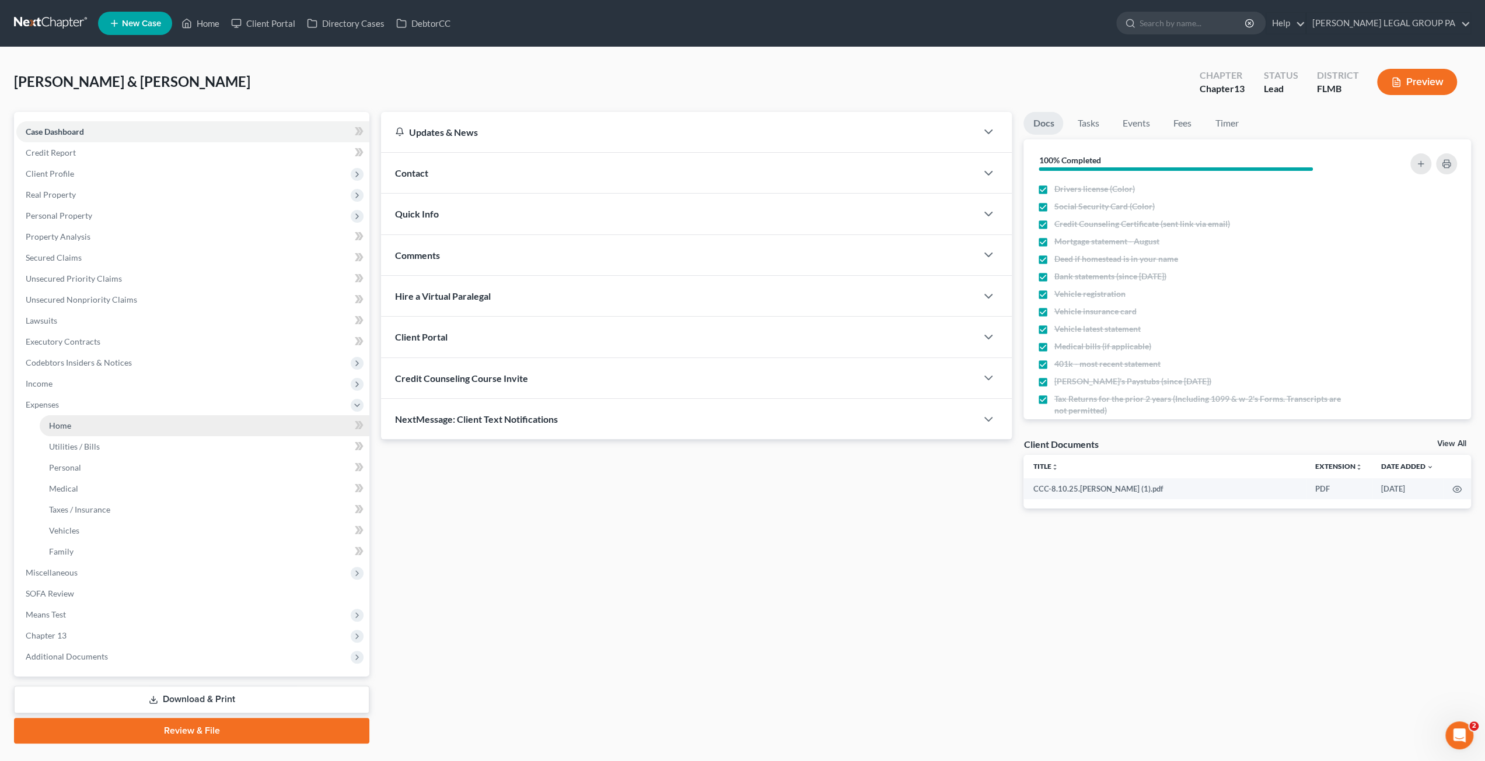
click at [65, 421] on span "Home" at bounding box center [60, 426] width 22 height 10
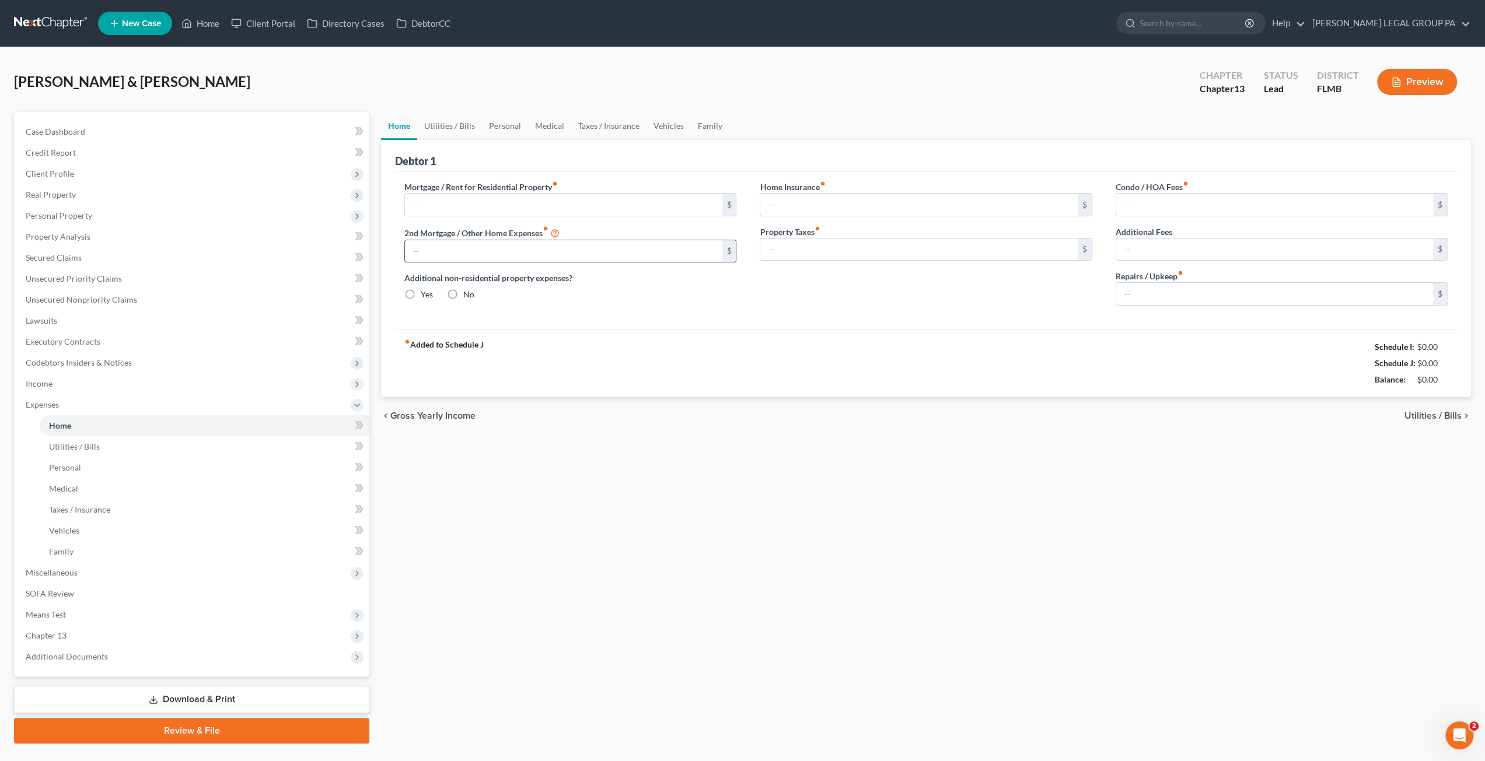
type input "2,300.00"
type input "0.00"
radio input "true"
type input "0.00"
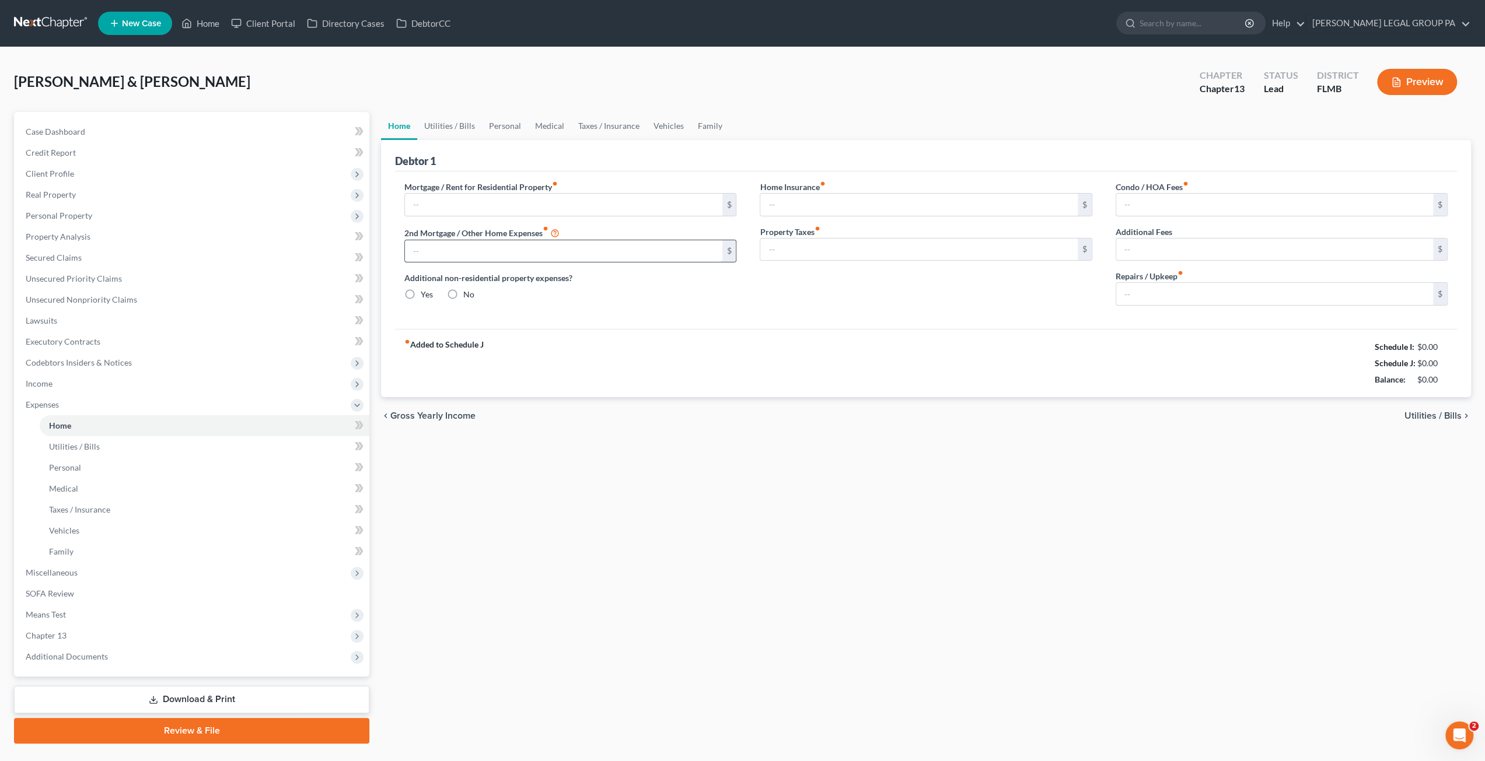
type input "0.00"
type input "250.00"
click at [456, 130] on link "Utilities / Bills" at bounding box center [449, 126] width 65 height 28
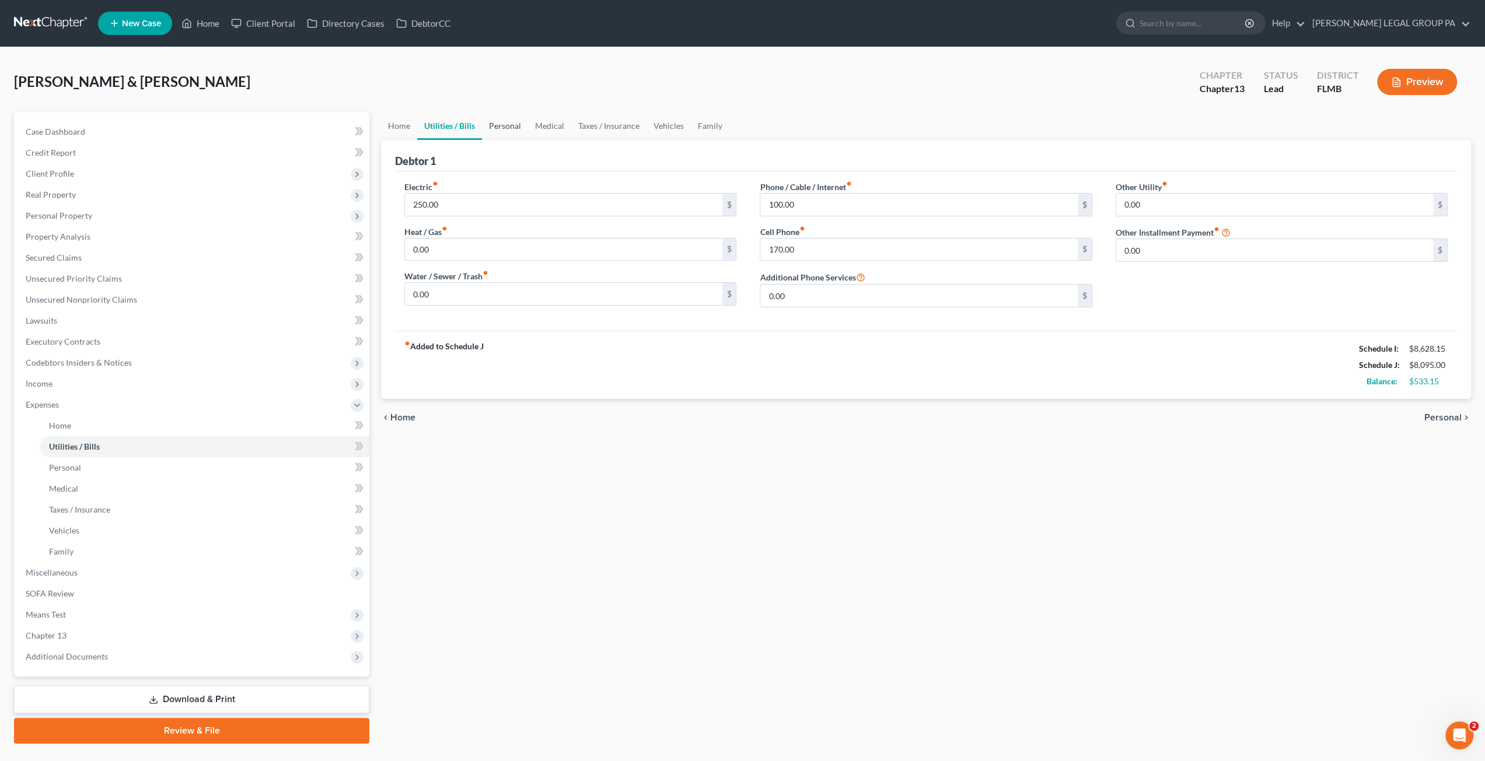
click at [518, 124] on link "Personal" at bounding box center [505, 126] width 46 height 28
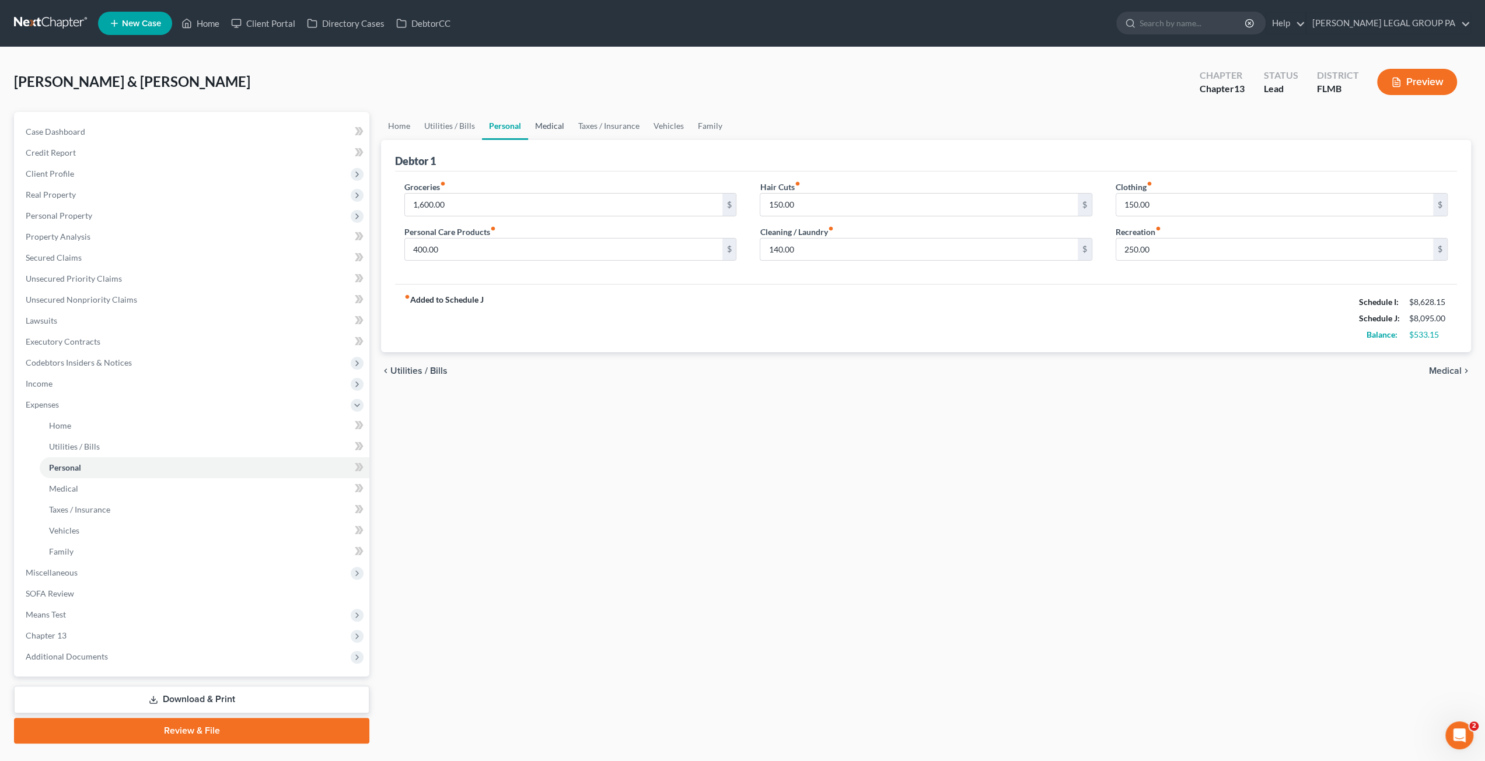
click at [547, 131] on link "Medical" at bounding box center [549, 126] width 43 height 28
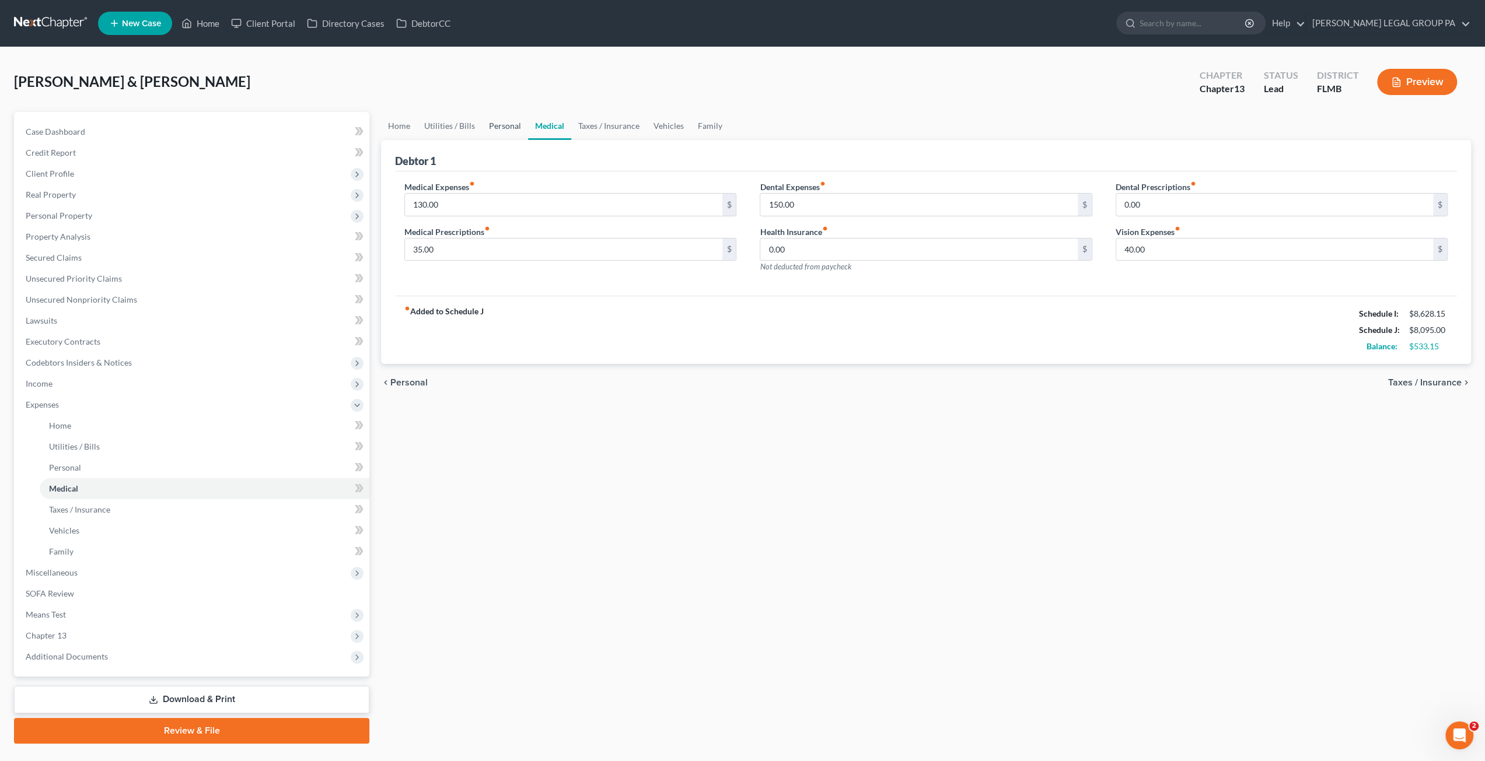
click at [515, 124] on link "Personal" at bounding box center [505, 126] width 46 height 28
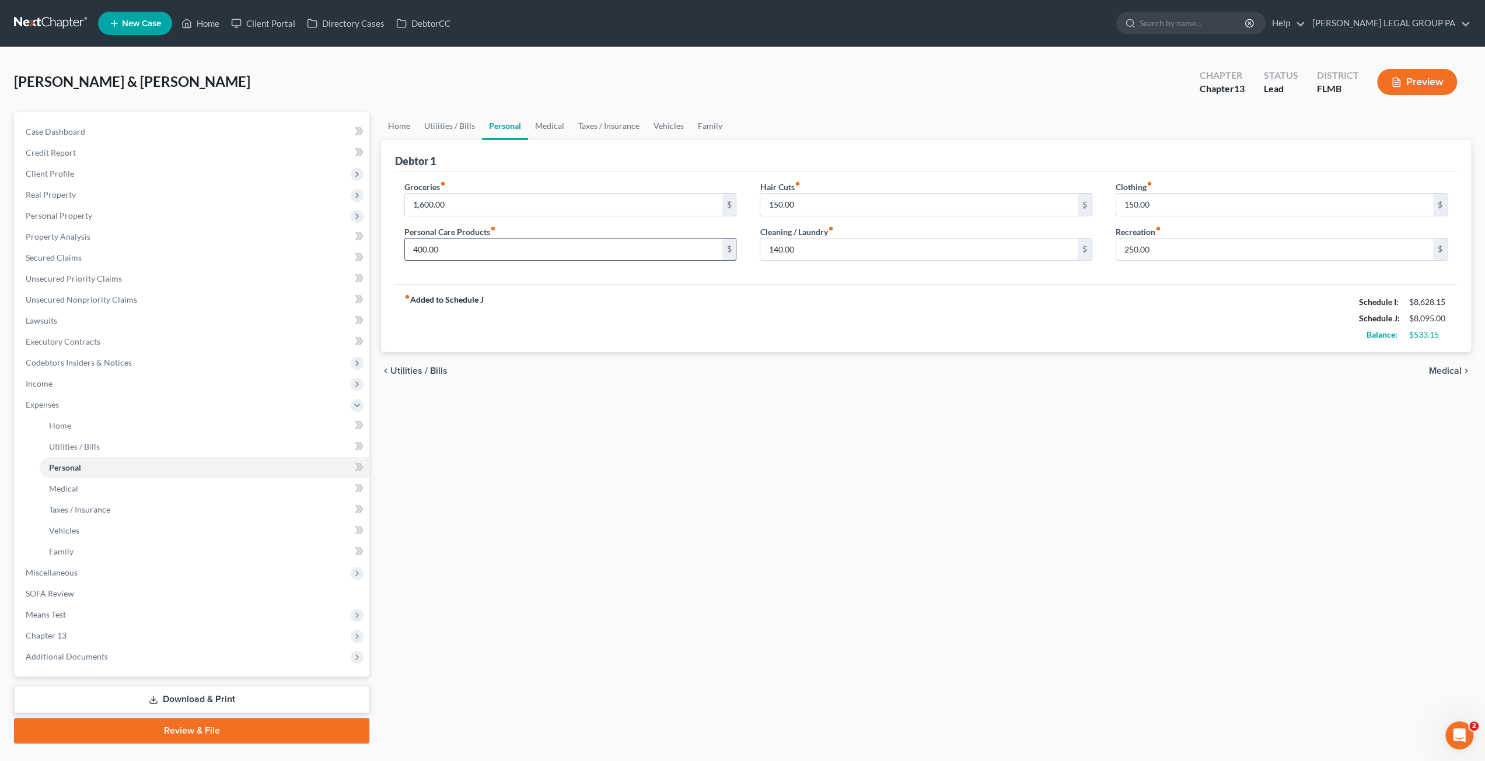
click at [463, 249] on input "400.00" at bounding box center [563, 250] width 317 height 22
click at [551, 128] on link "Medical" at bounding box center [549, 126] width 43 height 28
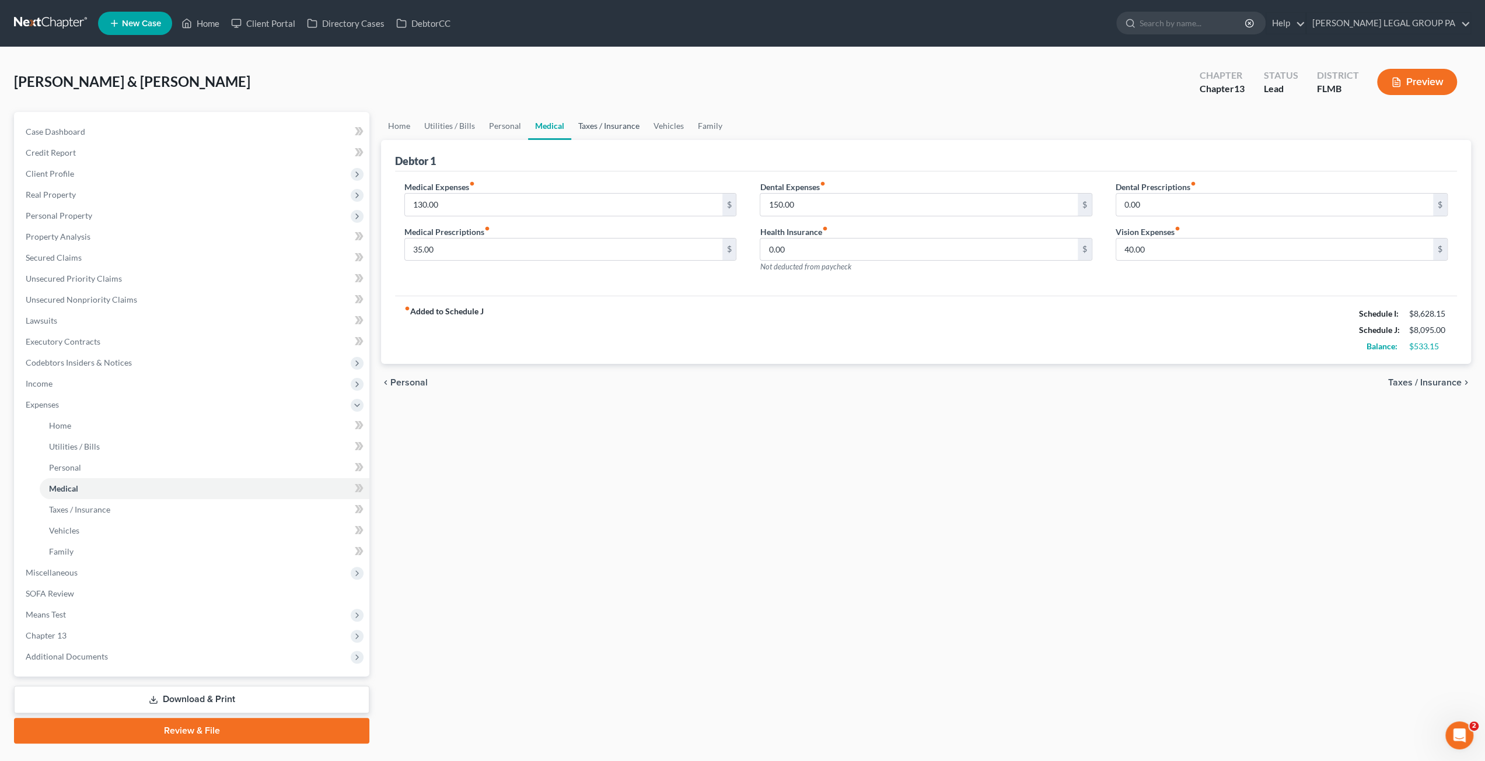
click at [590, 125] on link "Taxes / Insurance" at bounding box center [608, 126] width 75 height 28
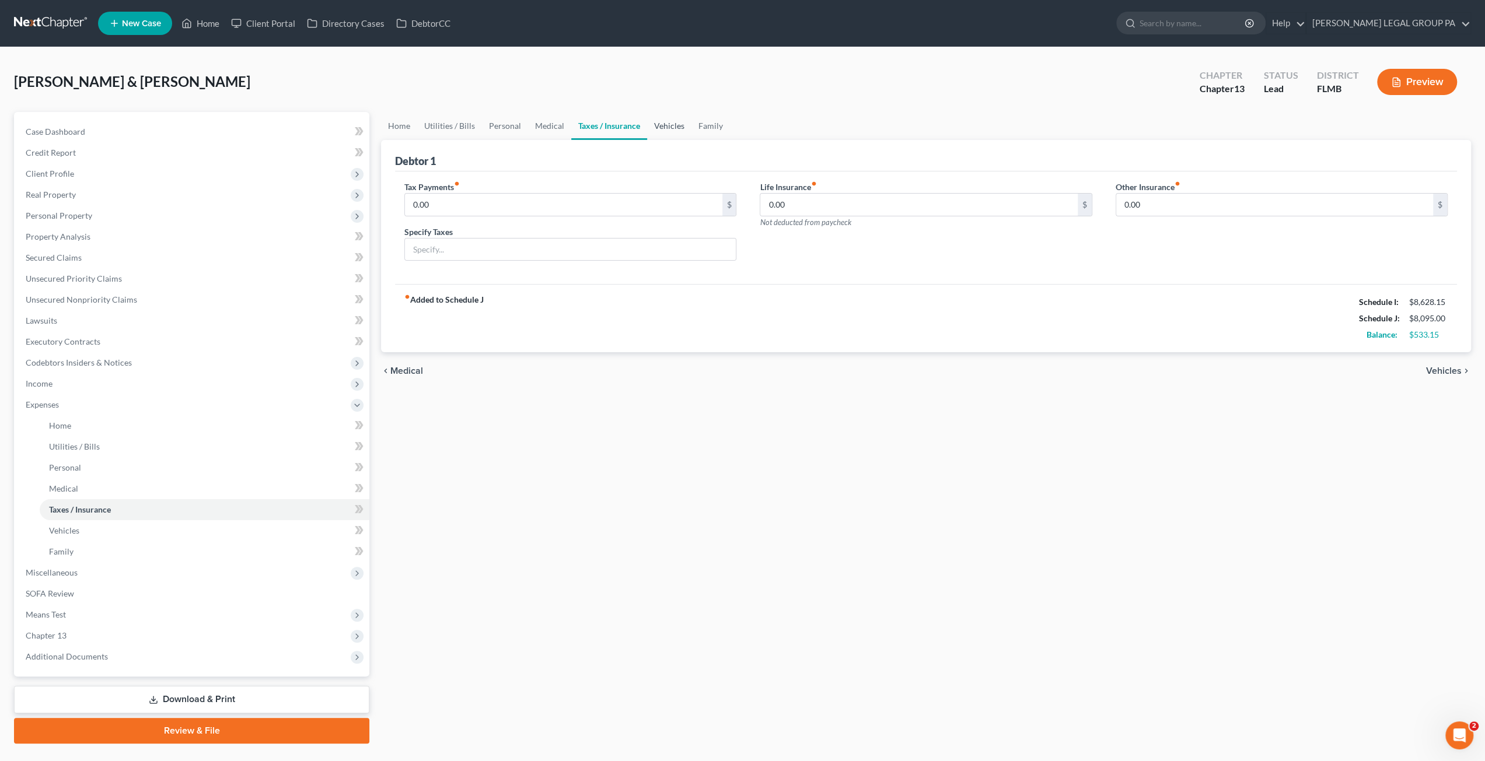
click at [671, 128] on link "Vehicles" at bounding box center [669, 126] width 44 height 28
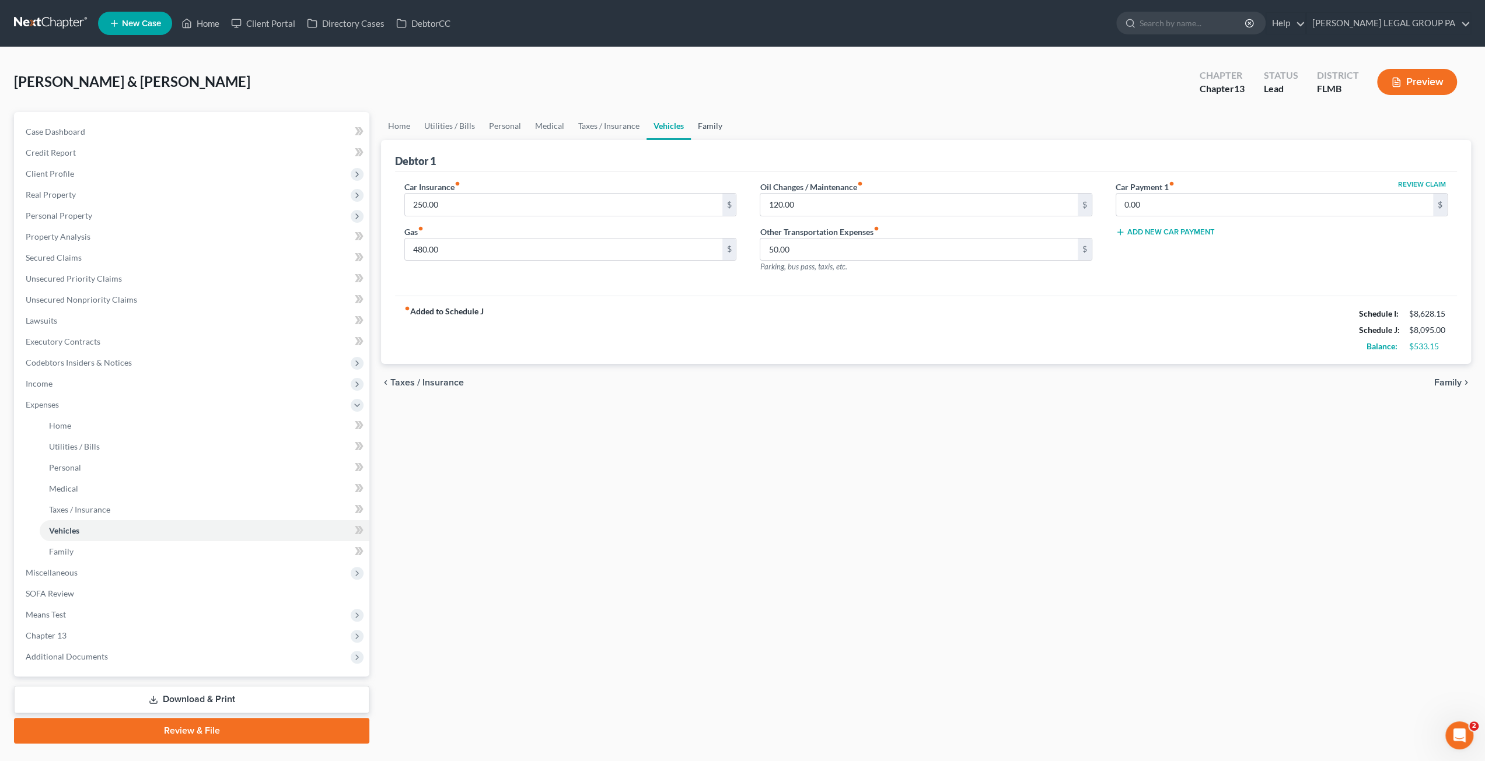
click at [711, 127] on link "Family" at bounding box center [710, 126] width 39 height 28
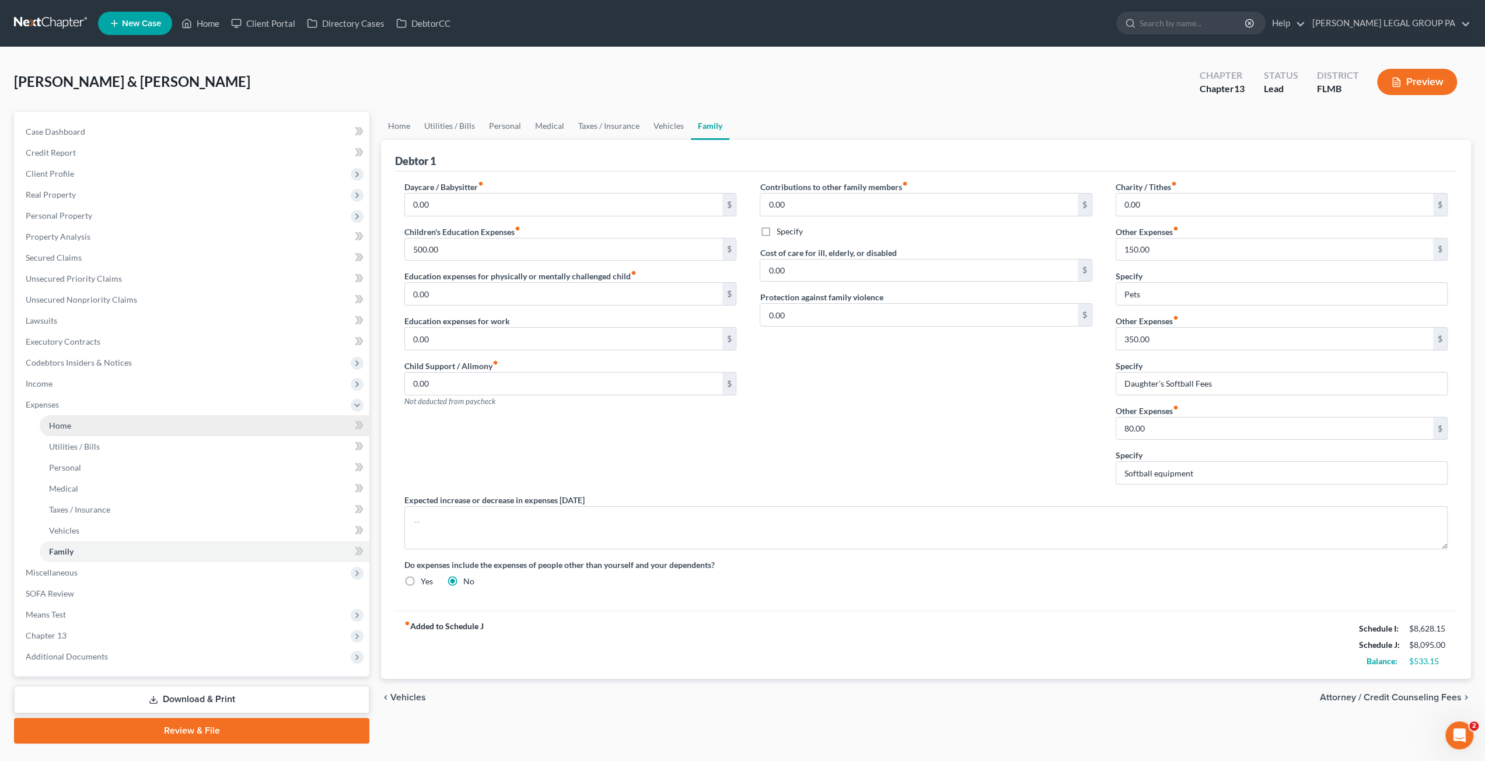
click at [69, 422] on span "Home" at bounding box center [60, 426] width 22 height 10
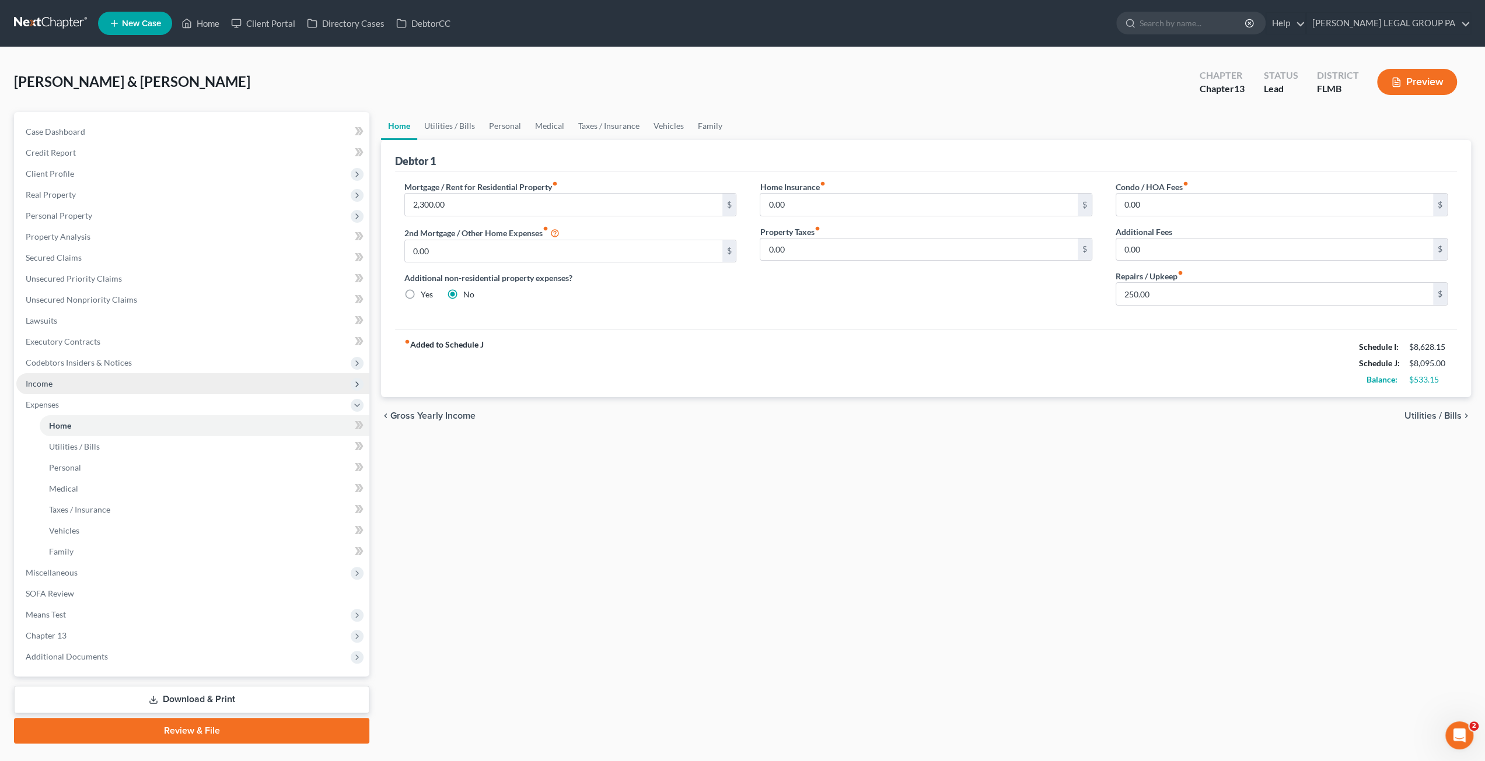
click at [67, 387] on span "Income" at bounding box center [192, 383] width 353 height 21
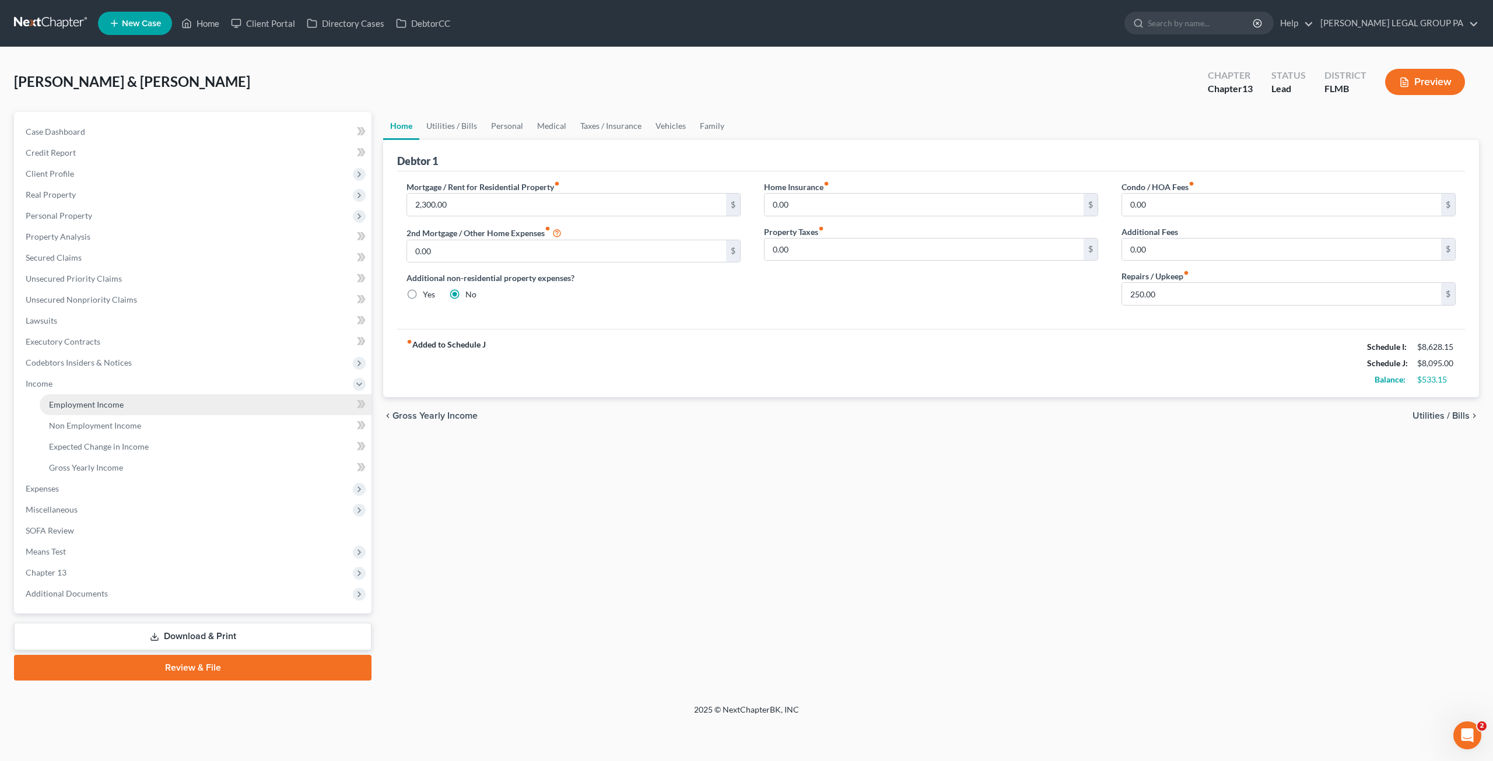
click at [75, 403] on span "Employment Income" at bounding box center [86, 405] width 75 height 10
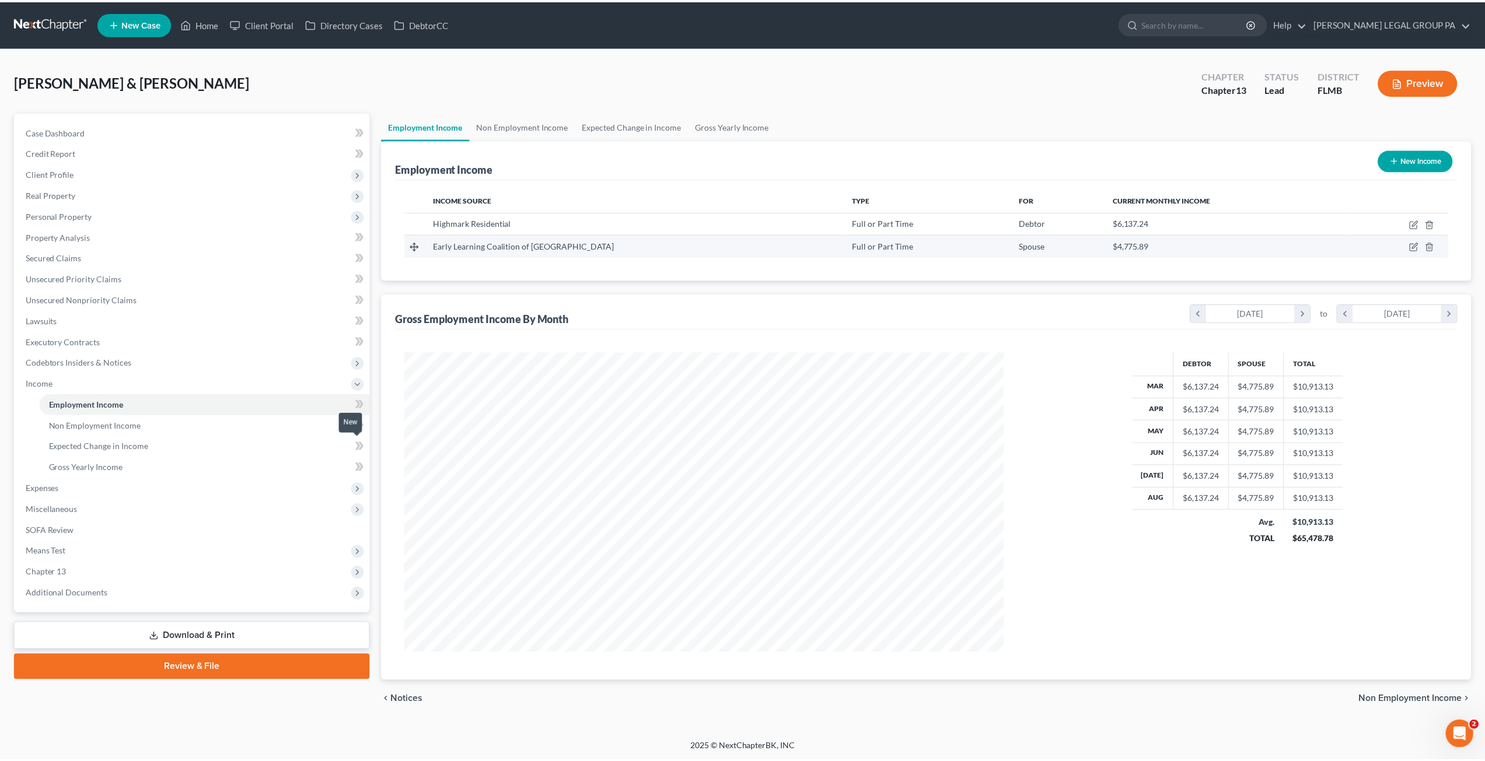
scroll to position [301, 625]
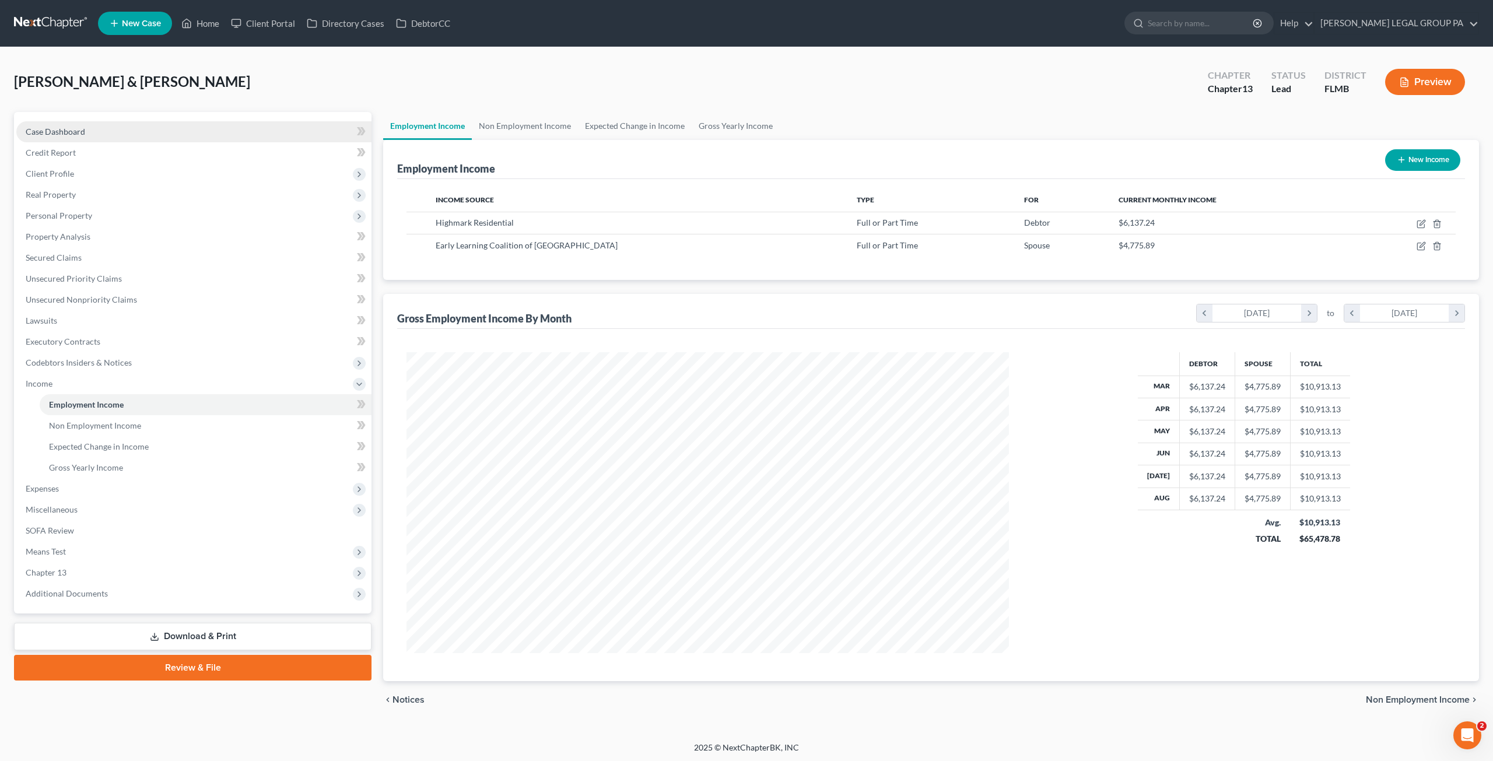
click at [62, 129] on span "Case Dashboard" at bounding box center [56, 132] width 60 height 10
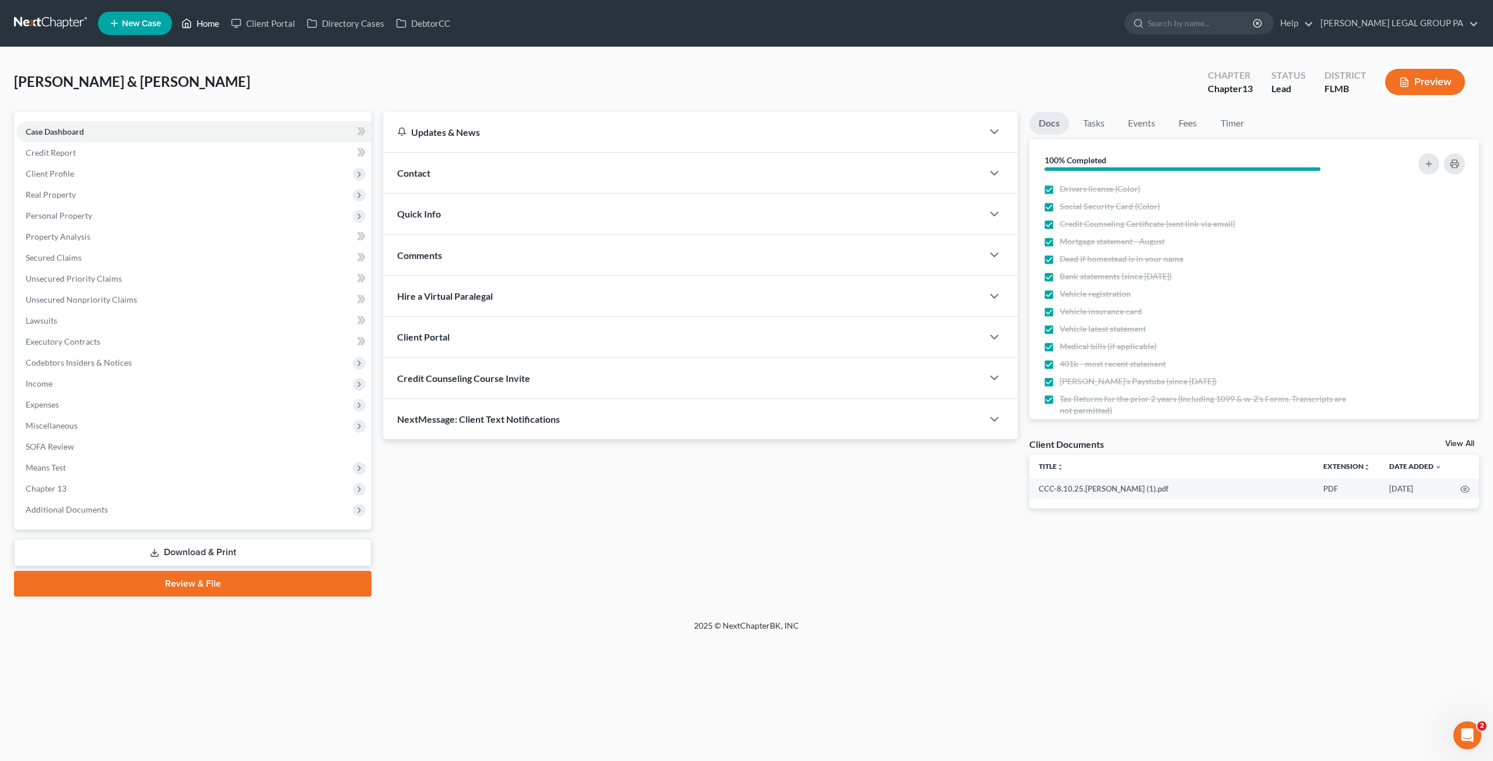
click at [205, 22] on link "Home" at bounding box center [201, 23] width 50 height 21
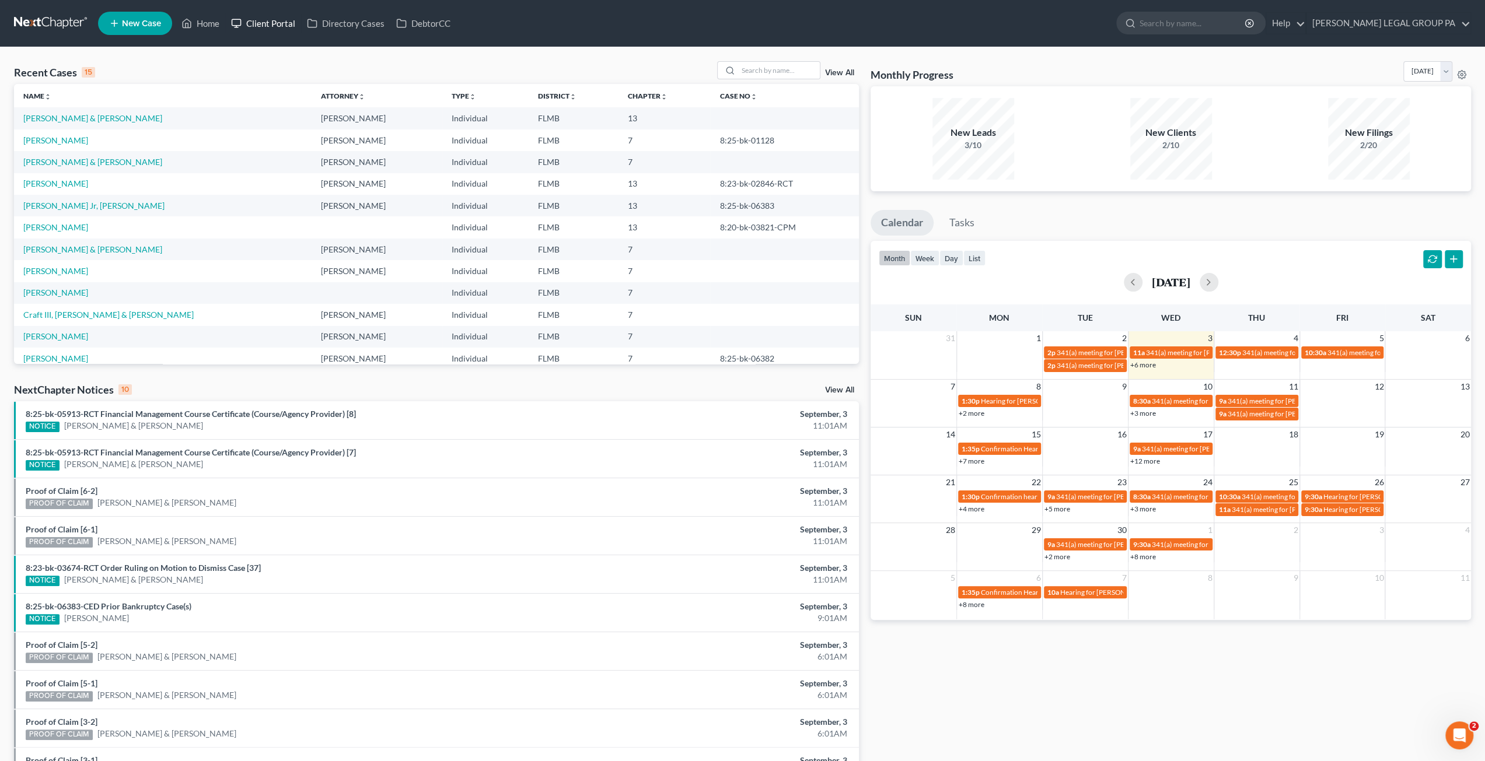
click at [290, 26] on link "Client Portal" at bounding box center [263, 23] width 76 height 21
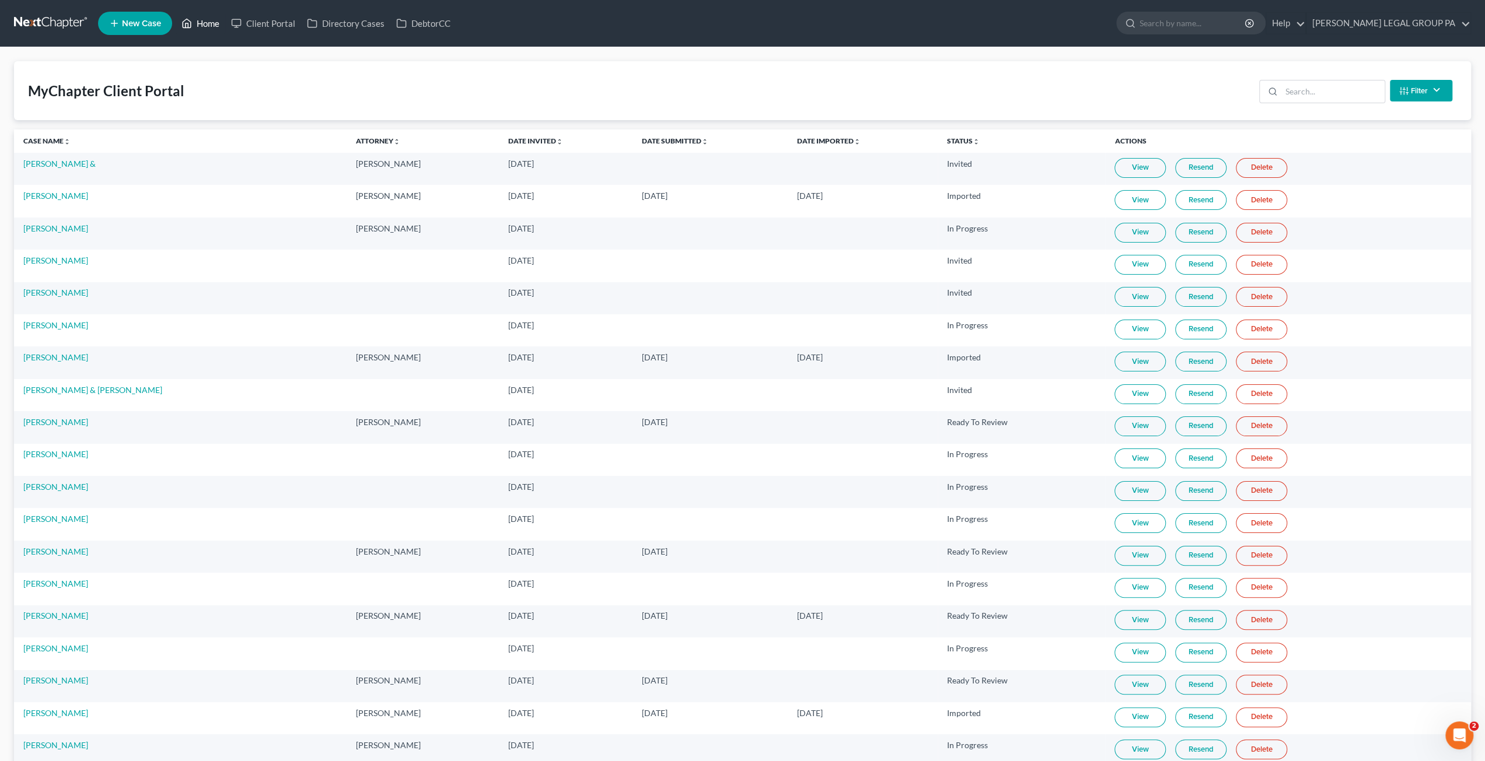
click at [212, 24] on link "Home" at bounding box center [201, 23] width 50 height 21
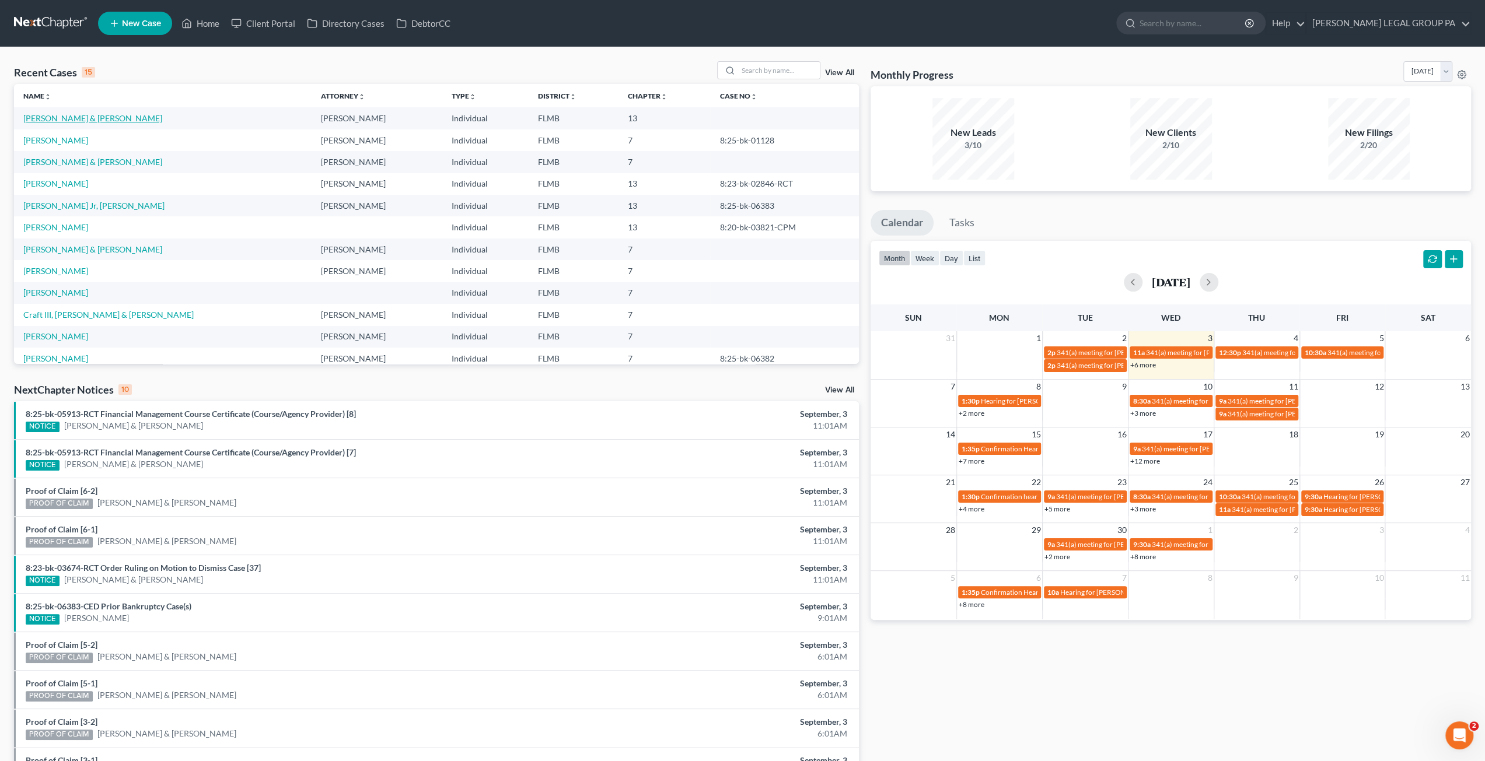
click at [95, 118] on link "Vazquez, Francisco & Iraida" at bounding box center [92, 118] width 139 height 10
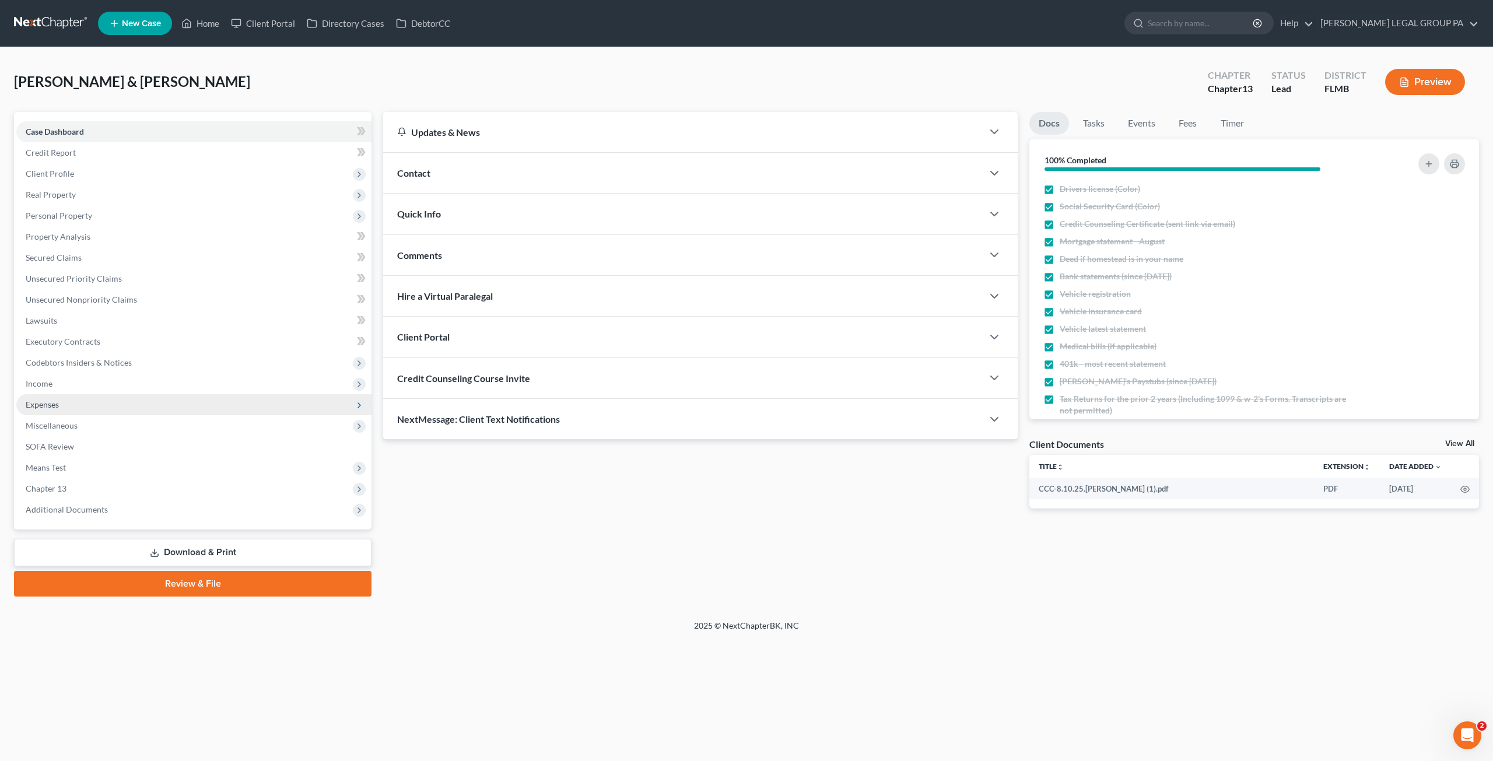
click at [60, 411] on span "Expenses" at bounding box center [193, 404] width 355 height 21
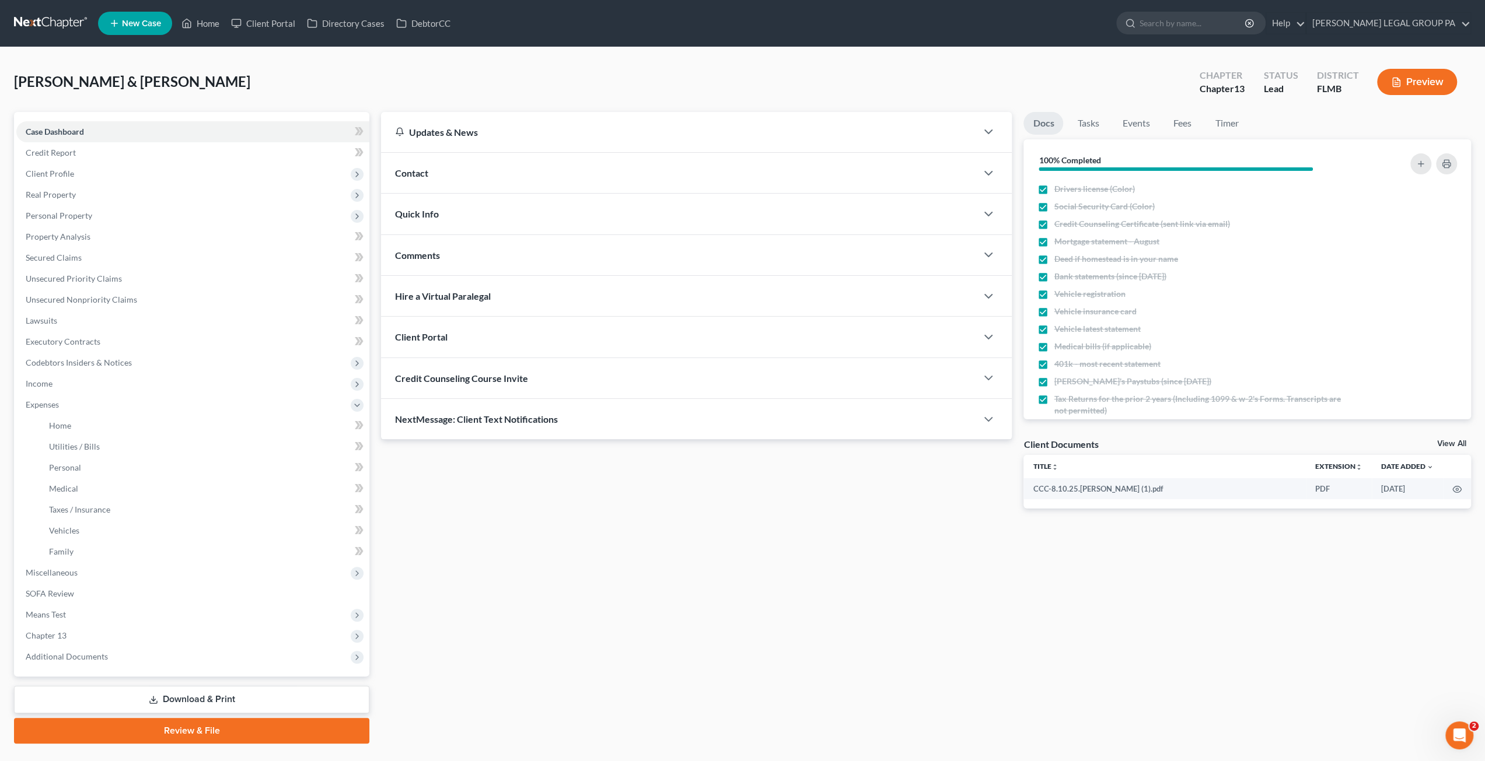
click at [1419, 81] on button "Preview" at bounding box center [1417, 82] width 80 height 26
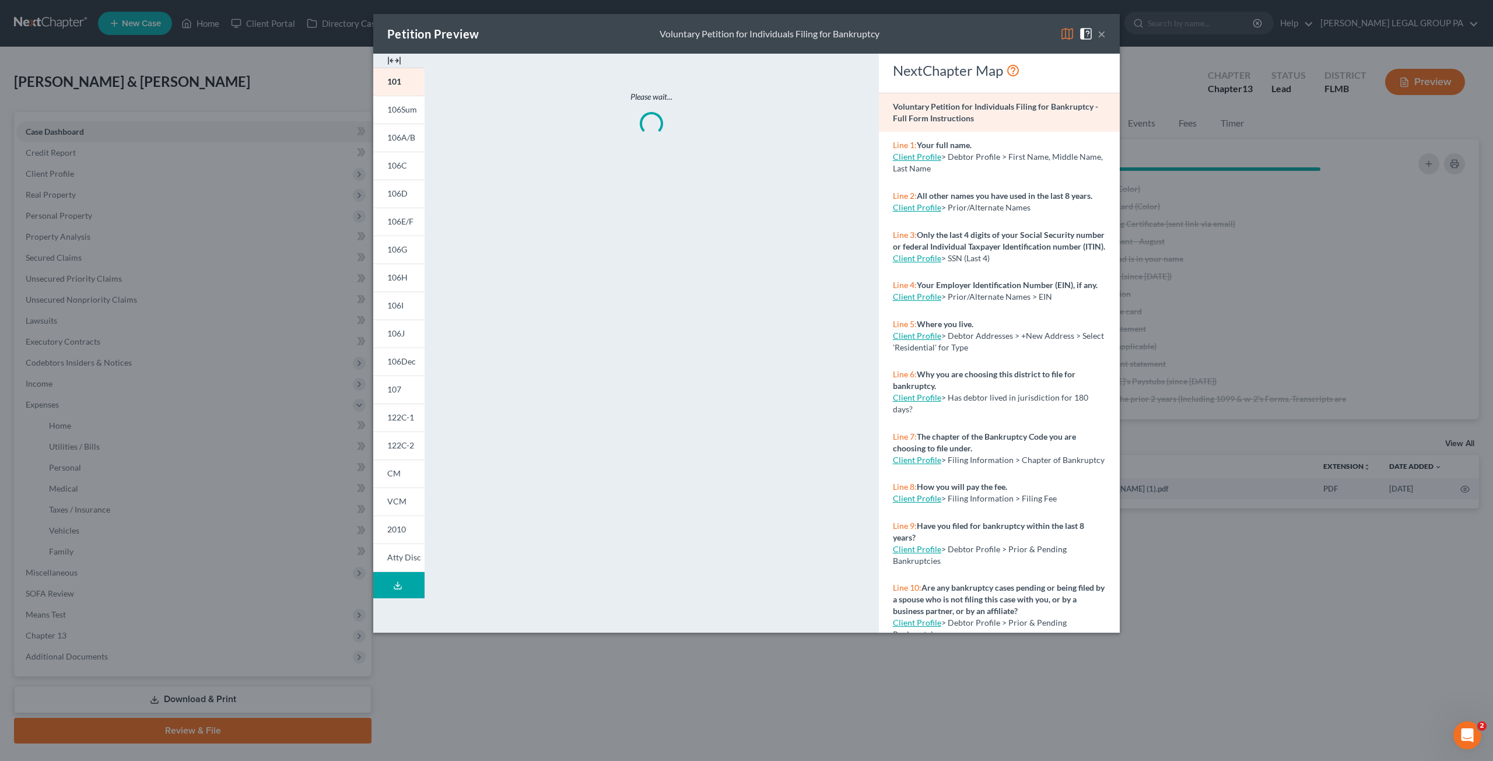
click at [1104, 33] on button "×" at bounding box center [1102, 34] width 8 height 14
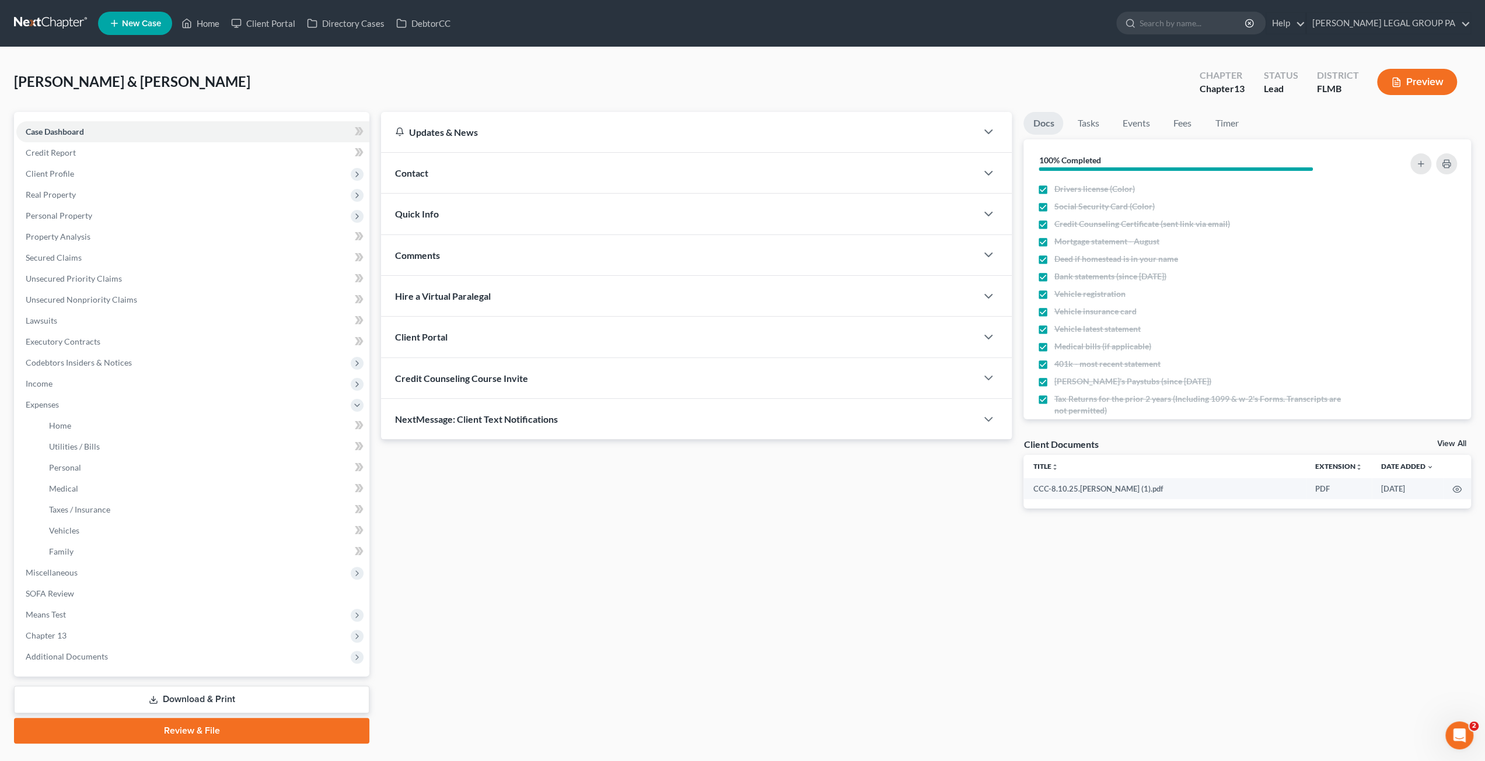
click at [970, 335] on div "Client Portal" at bounding box center [679, 337] width 596 height 40
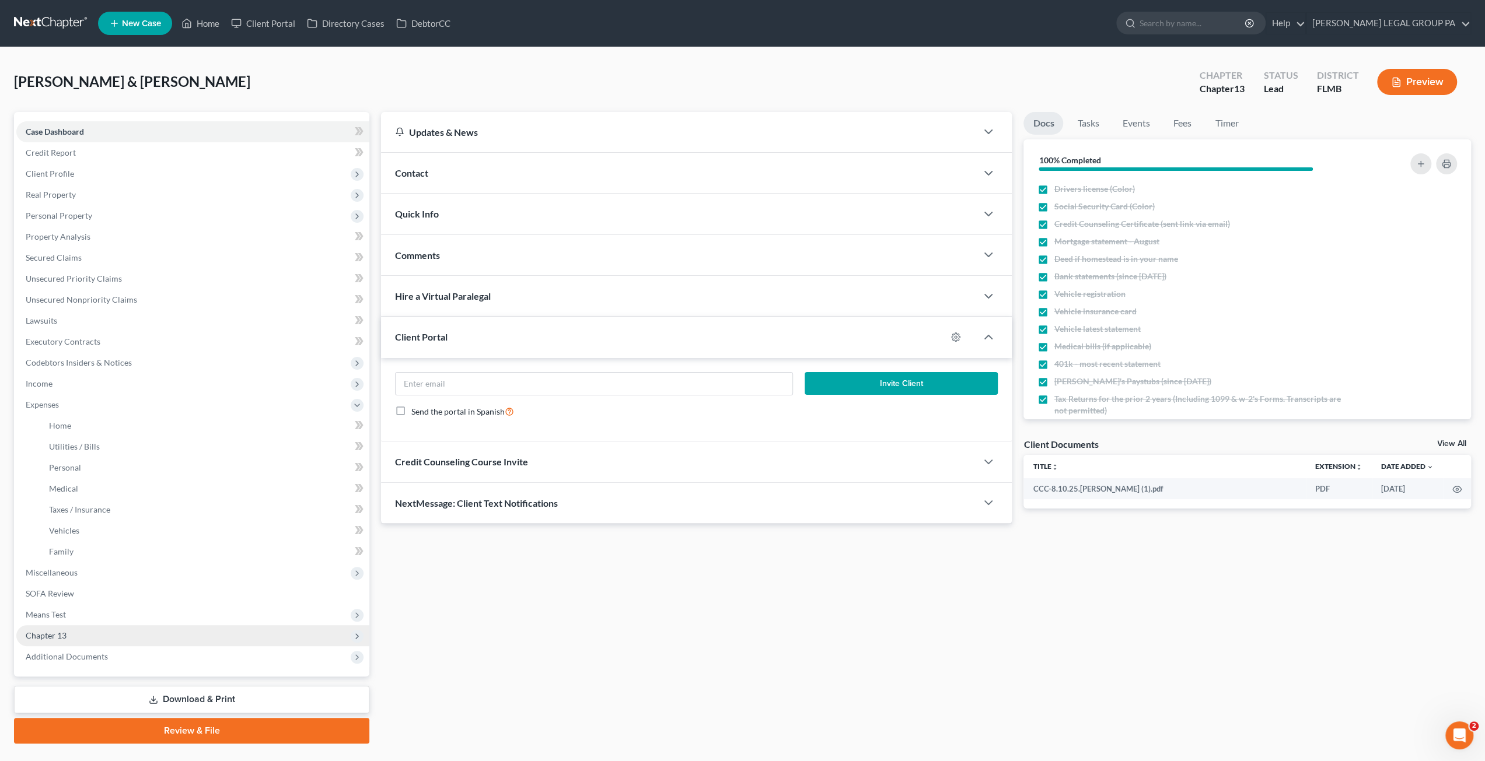
drag, startPoint x: 56, startPoint y: 621, endPoint x: 58, endPoint y: 631, distance: 9.6
click at [56, 621] on span "Means Test" at bounding box center [192, 614] width 353 height 21
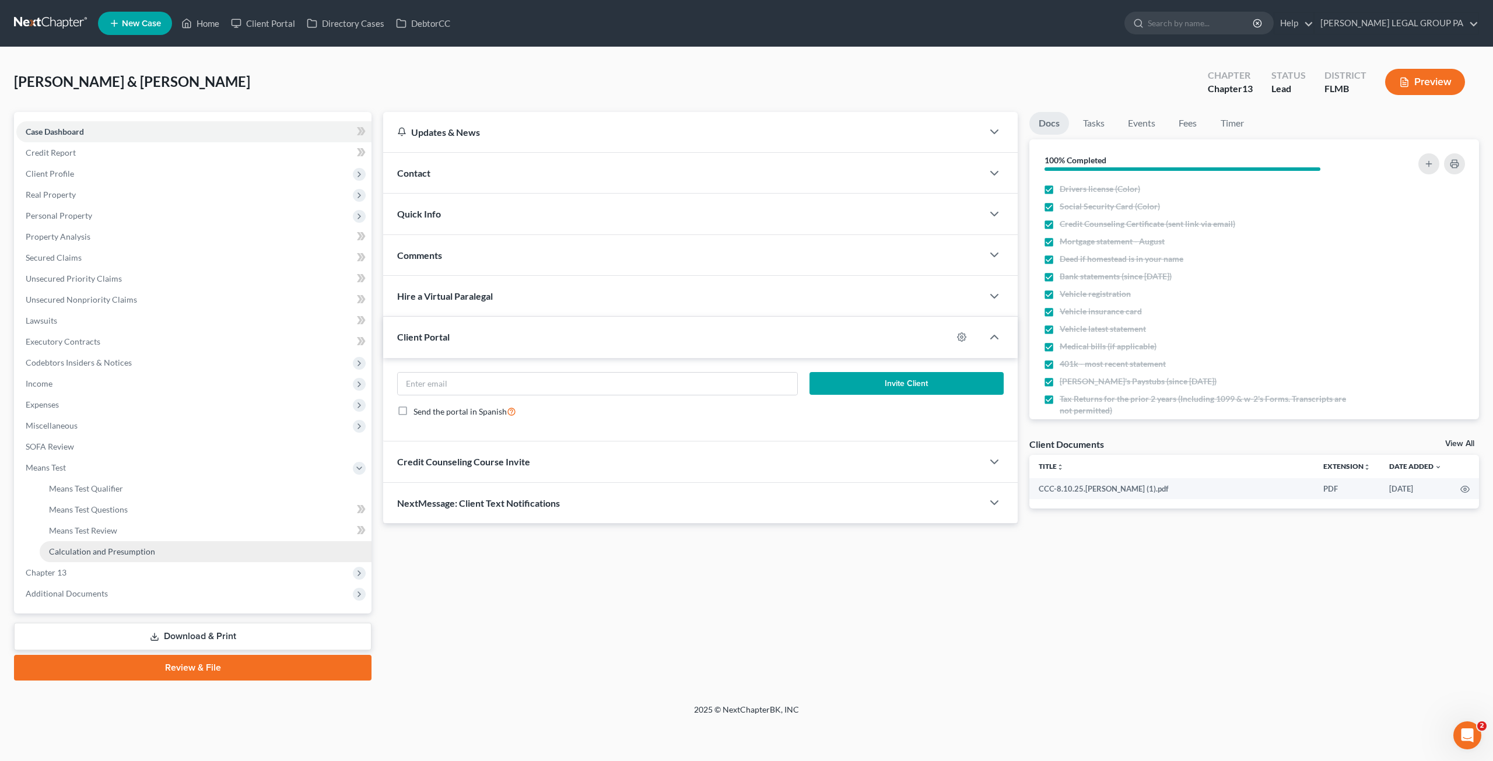
click at [74, 556] on span "Calculation and Presumption" at bounding box center [102, 552] width 106 height 10
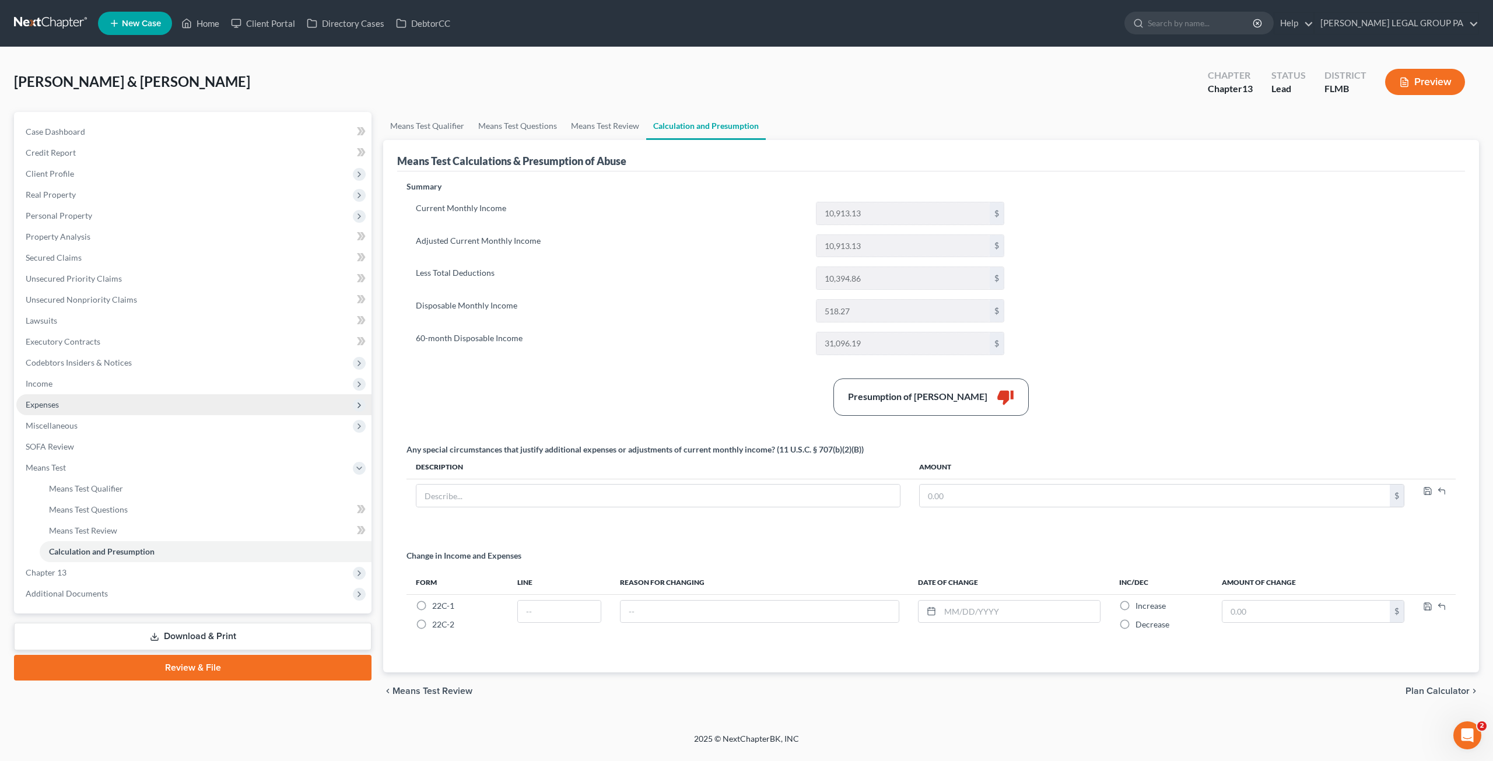
click at [48, 409] on span "Expenses" at bounding box center [193, 404] width 355 height 21
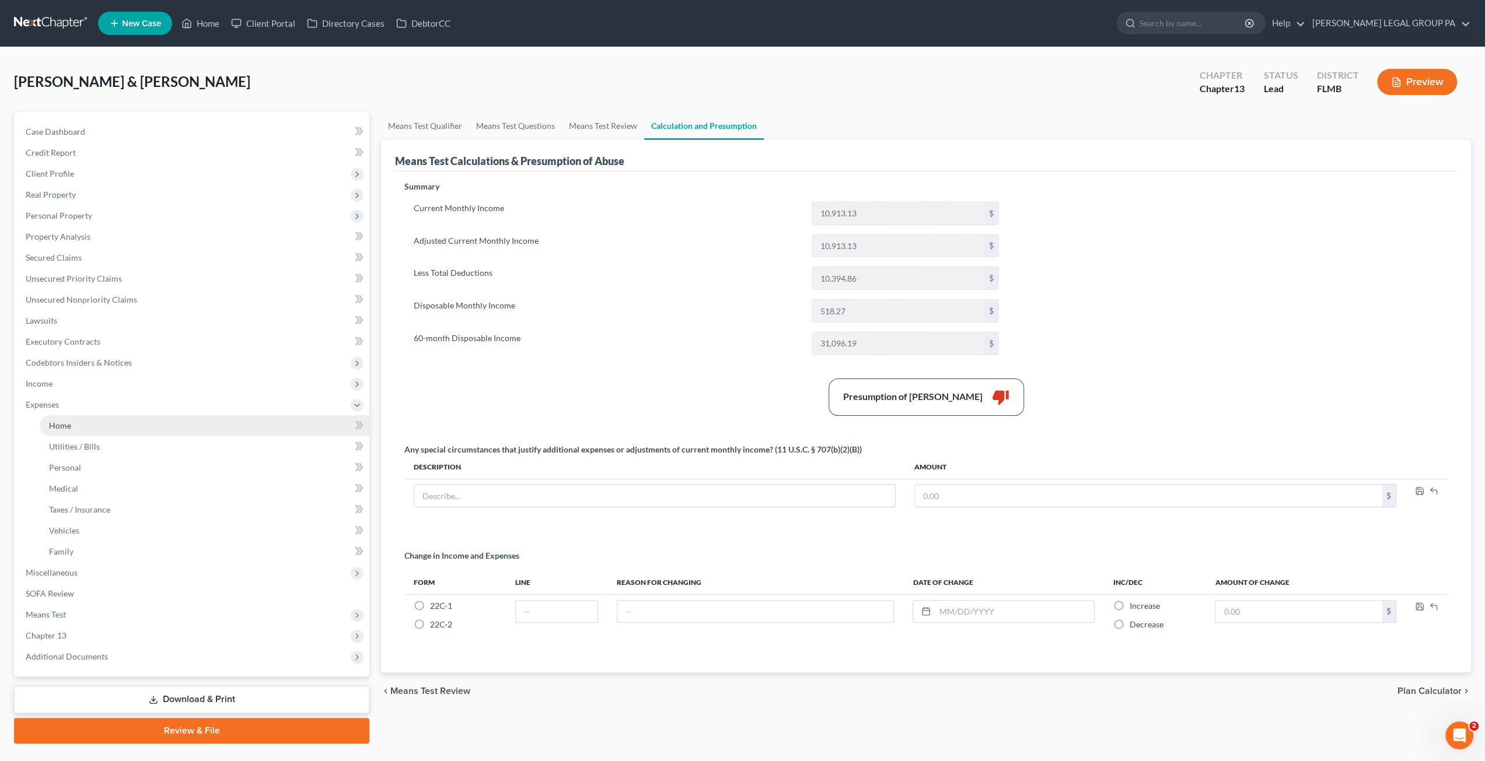
click at [69, 432] on link "Home" at bounding box center [205, 425] width 330 height 21
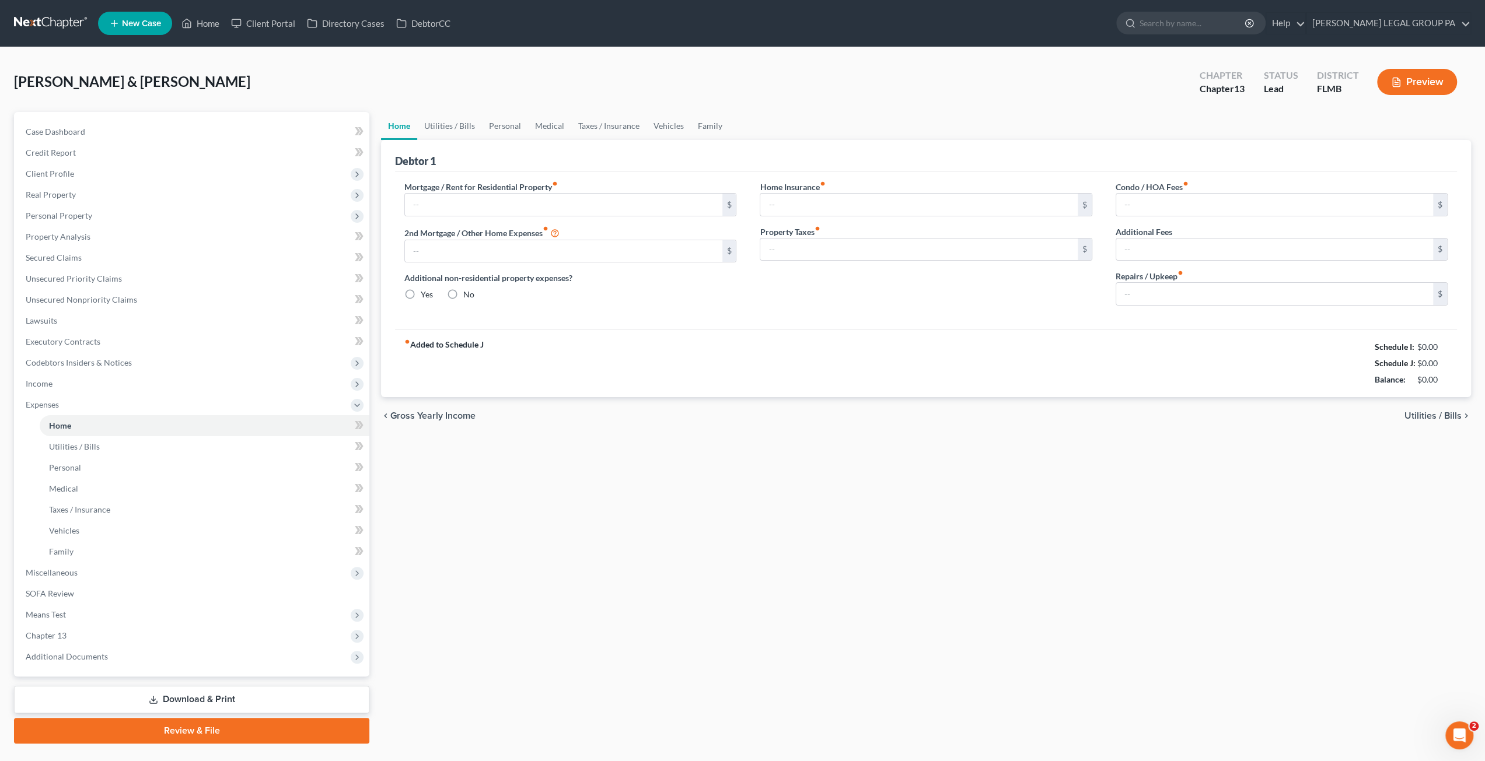
type input "2,300.00"
type input "0.00"
radio input "true"
type input "0.00"
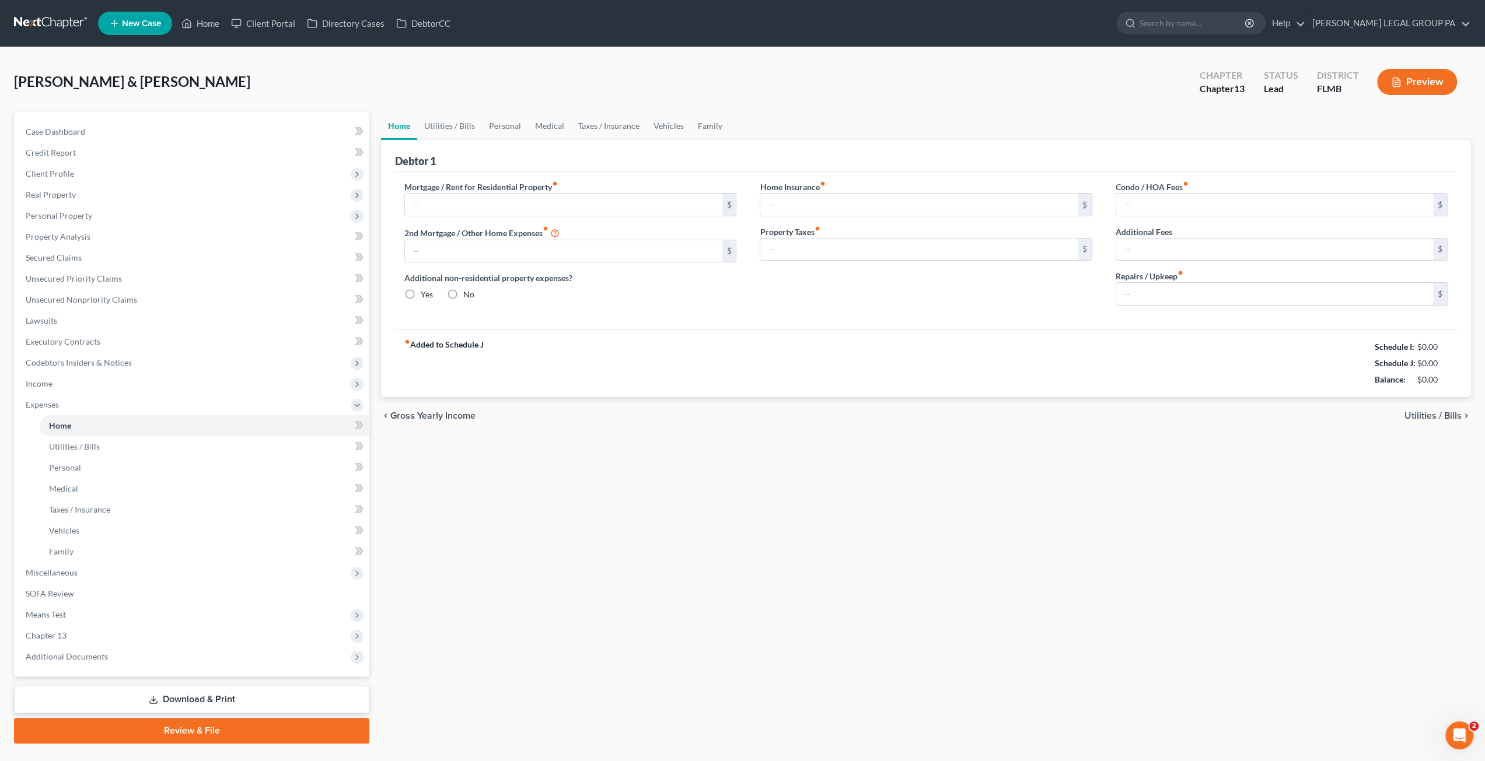
type input "0.00"
type input "250.00"
click at [68, 132] on span "Case Dashboard" at bounding box center [56, 132] width 60 height 10
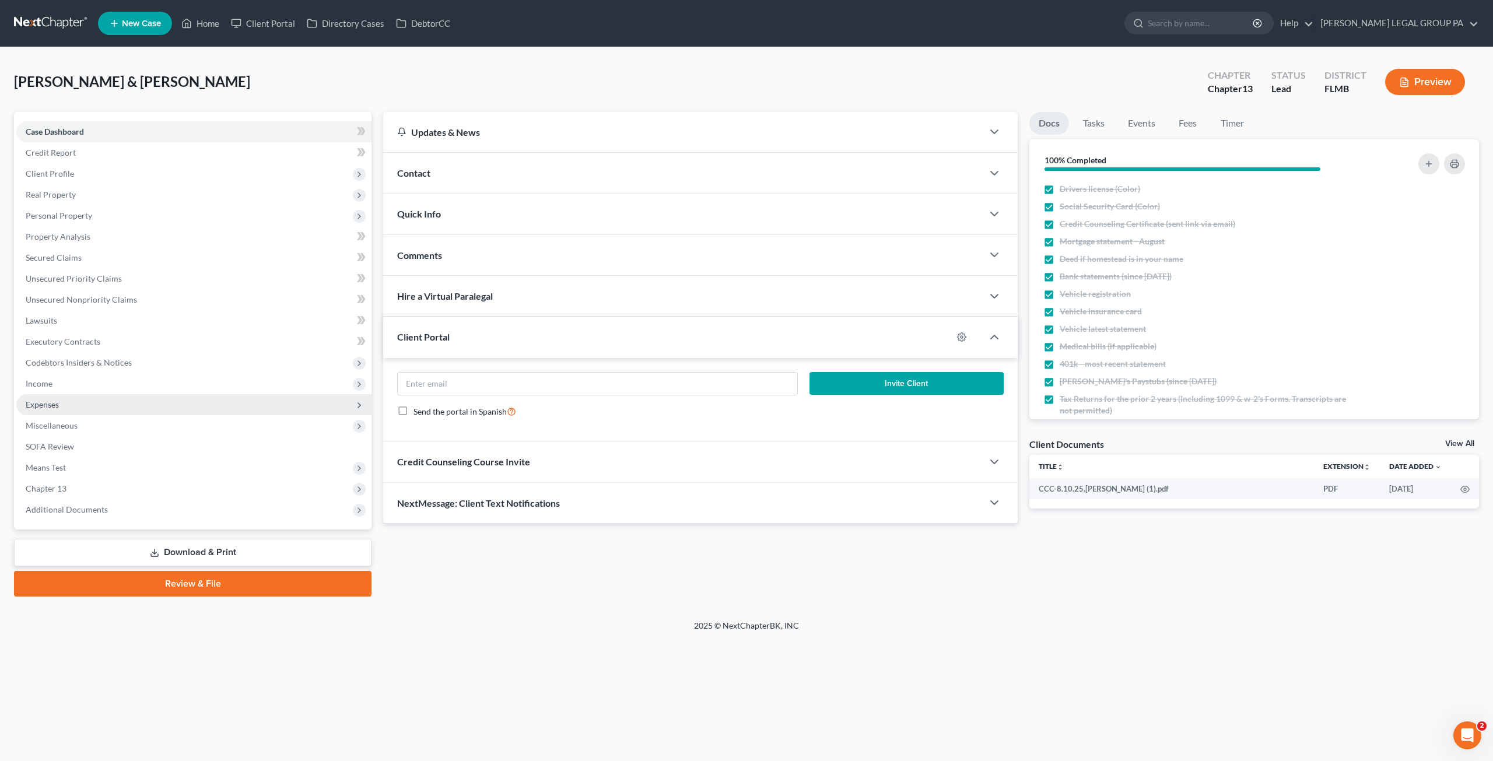
click at [44, 410] on span "Expenses" at bounding box center [193, 404] width 355 height 21
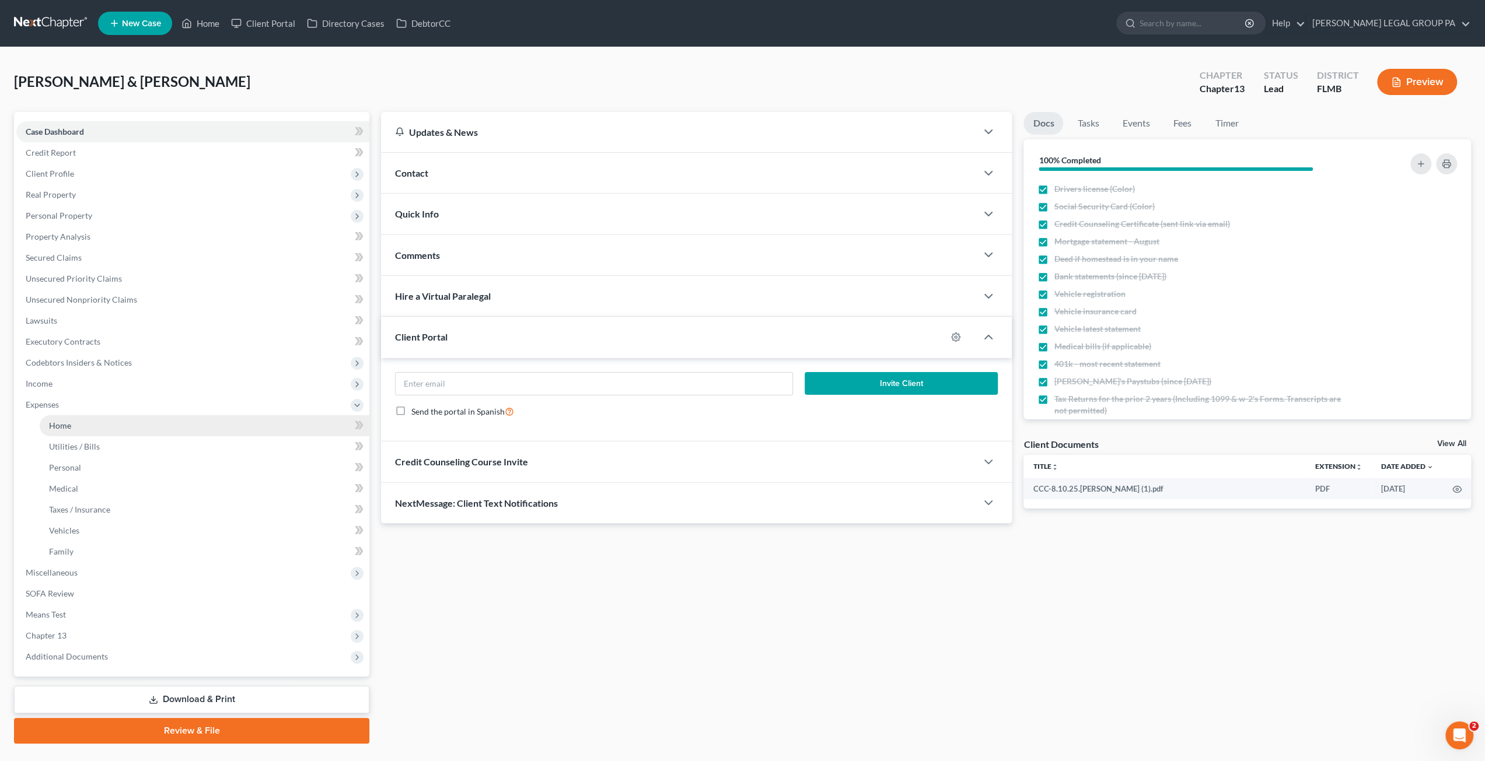
click at [72, 426] on link "Home" at bounding box center [205, 425] width 330 height 21
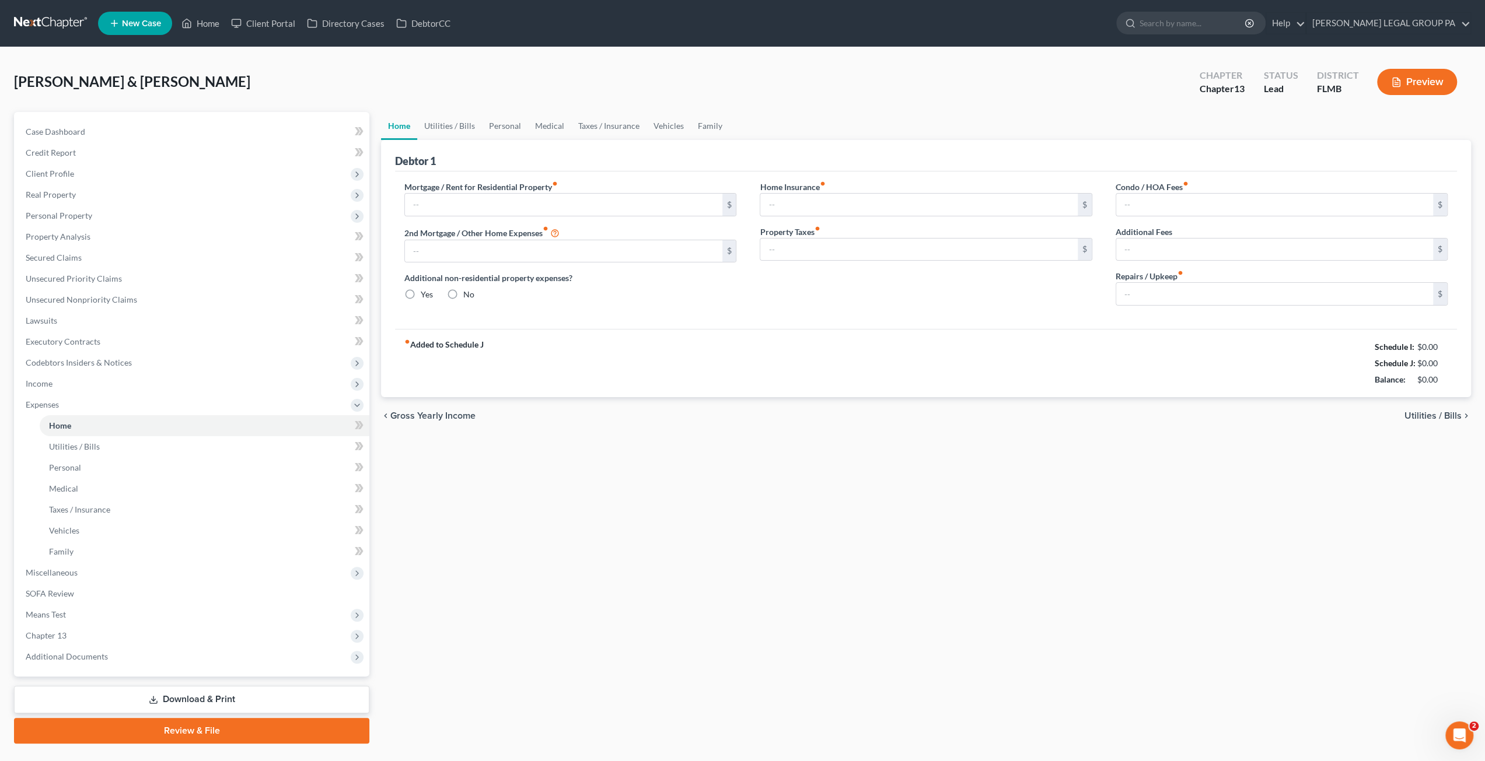
type input "2,300.00"
type input "0.00"
radio input "true"
type input "0.00"
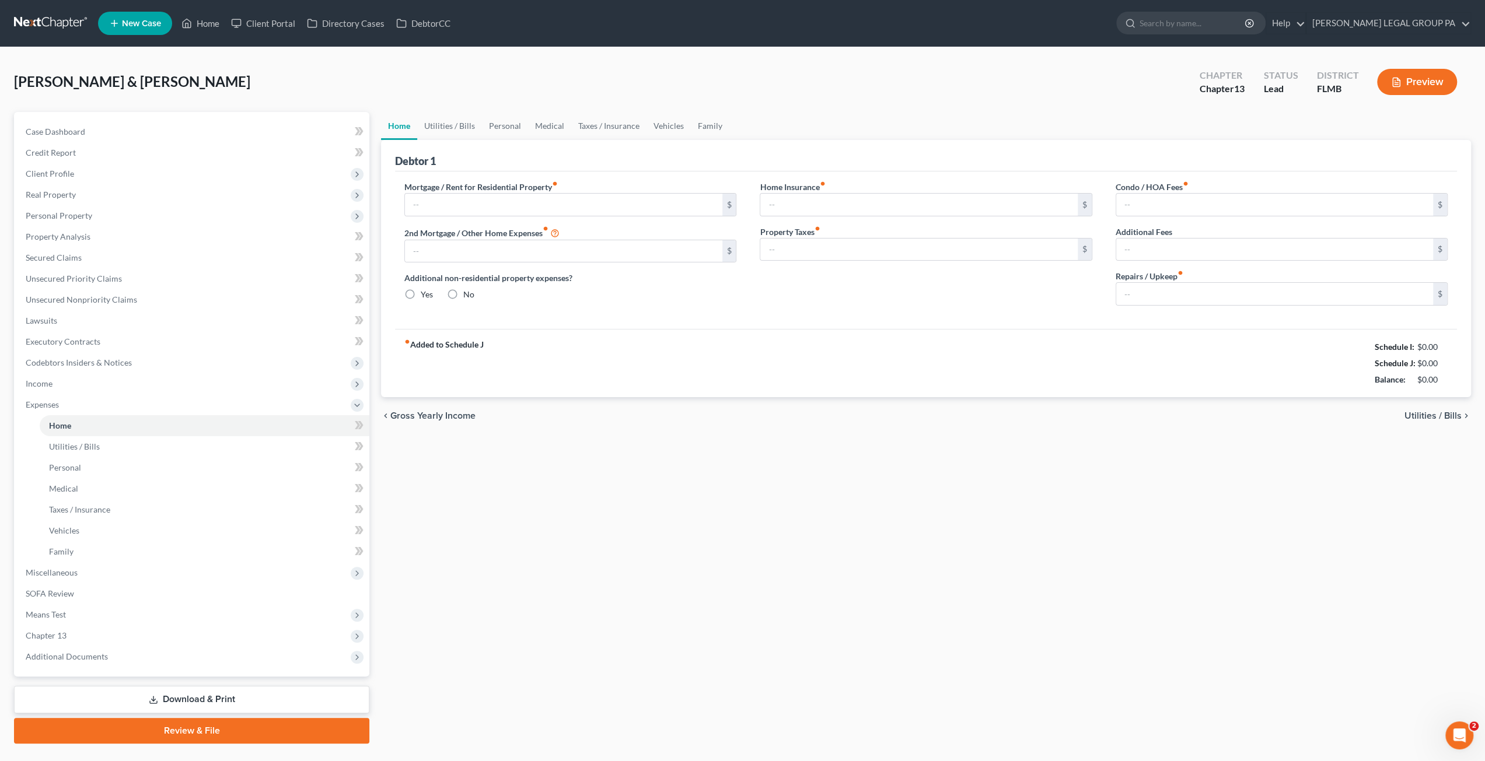
type input "0.00"
type input "250.00"
click at [443, 125] on link "Utilities / Bills" at bounding box center [449, 126] width 65 height 28
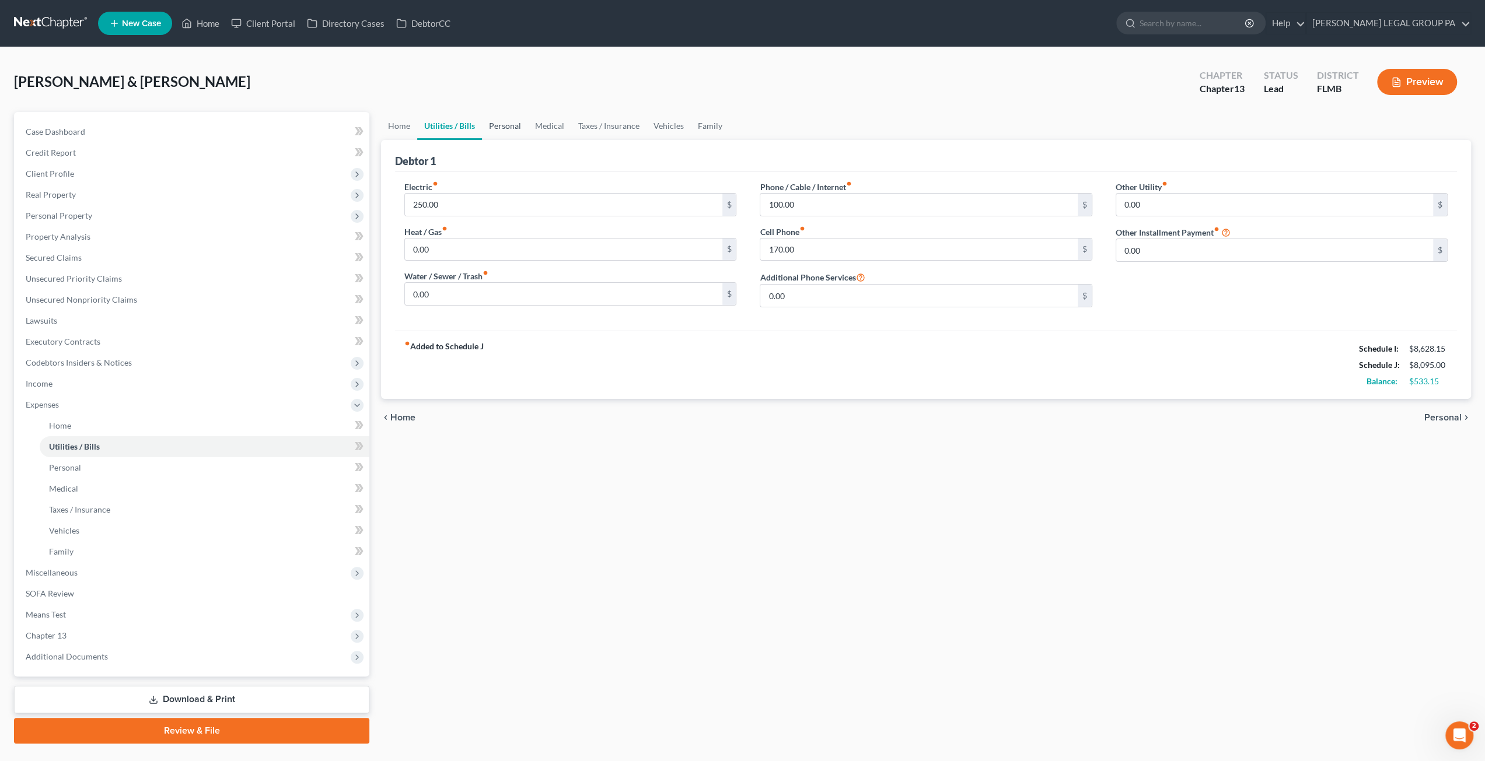
click at [498, 125] on link "Personal" at bounding box center [505, 126] width 46 height 28
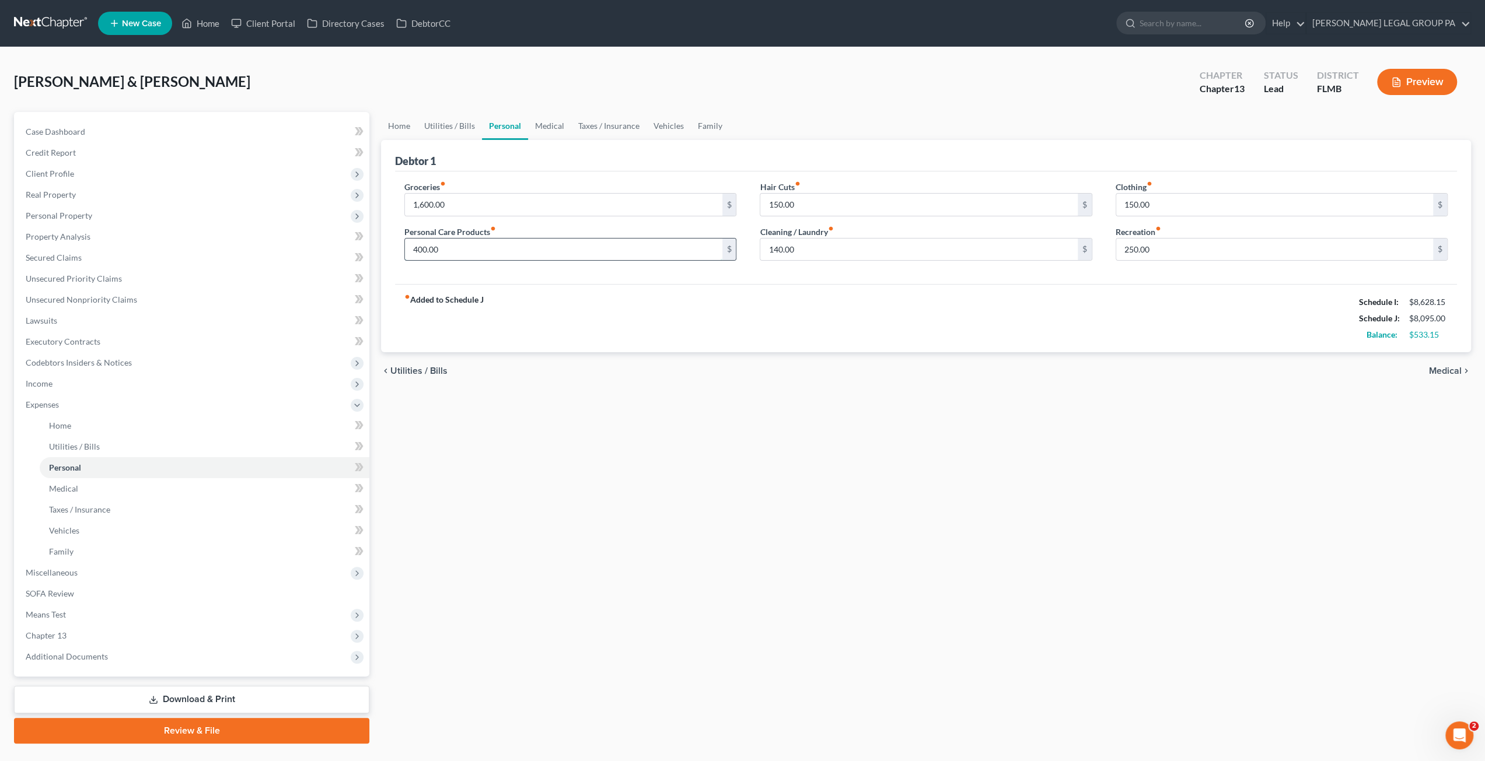
click at [448, 250] on input "400.00" at bounding box center [563, 250] width 317 height 22
click at [1159, 249] on input "250.00" at bounding box center [1274, 250] width 317 height 22
click at [1165, 205] on input "150.00" at bounding box center [1274, 205] width 317 height 22
click at [834, 212] on input "150.00" at bounding box center [918, 205] width 317 height 22
click at [534, 118] on link "Medical" at bounding box center [549, 126] width 43 height 28
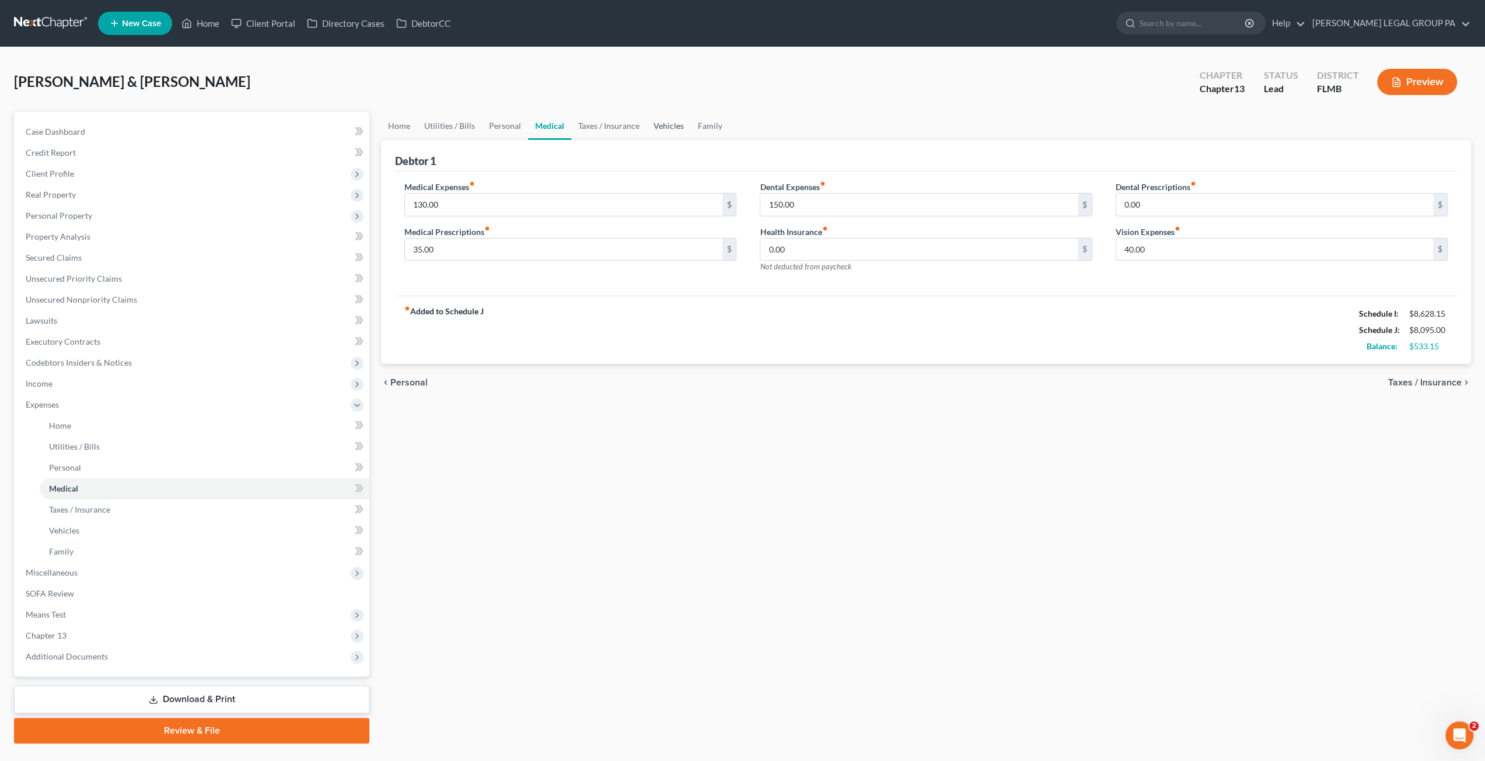
drag, startPoint x: 648, startPoint y: 122, endPoint x: 666, endPoint y: 127, distance: 18.8
click at [647, 122] on link "Vehicles" at bounding box center [668, 126] width 44 height 28
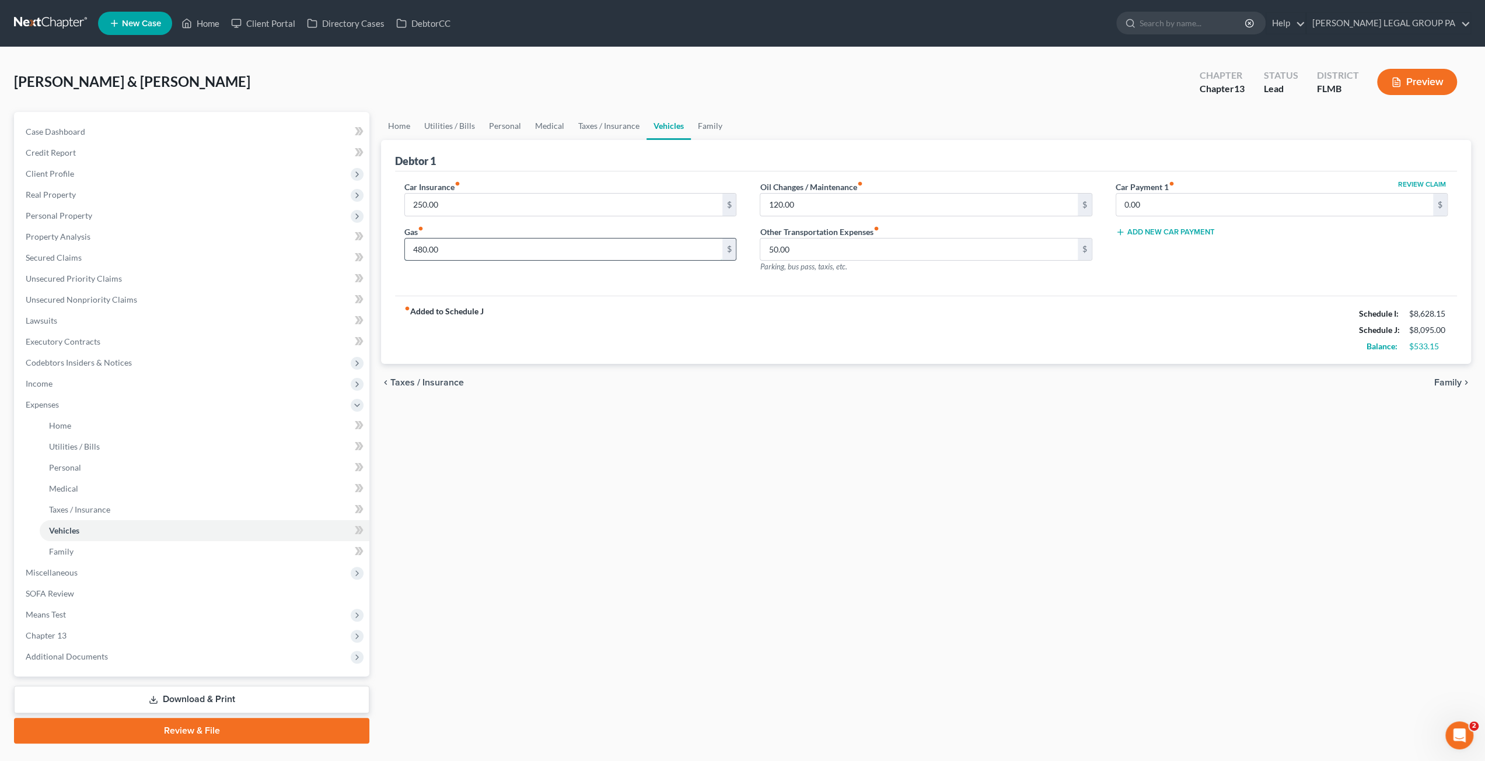
click at [451, 251] on input "480.00" at bounding box center [563, 250] width 317 height 22
click at [715, 150] on div "Debtor 1" at bounding box center [926, 156] width 1062 height 32
click at [692, 129] on link "Family" at bounding box center [710, 126] width 39 height 28
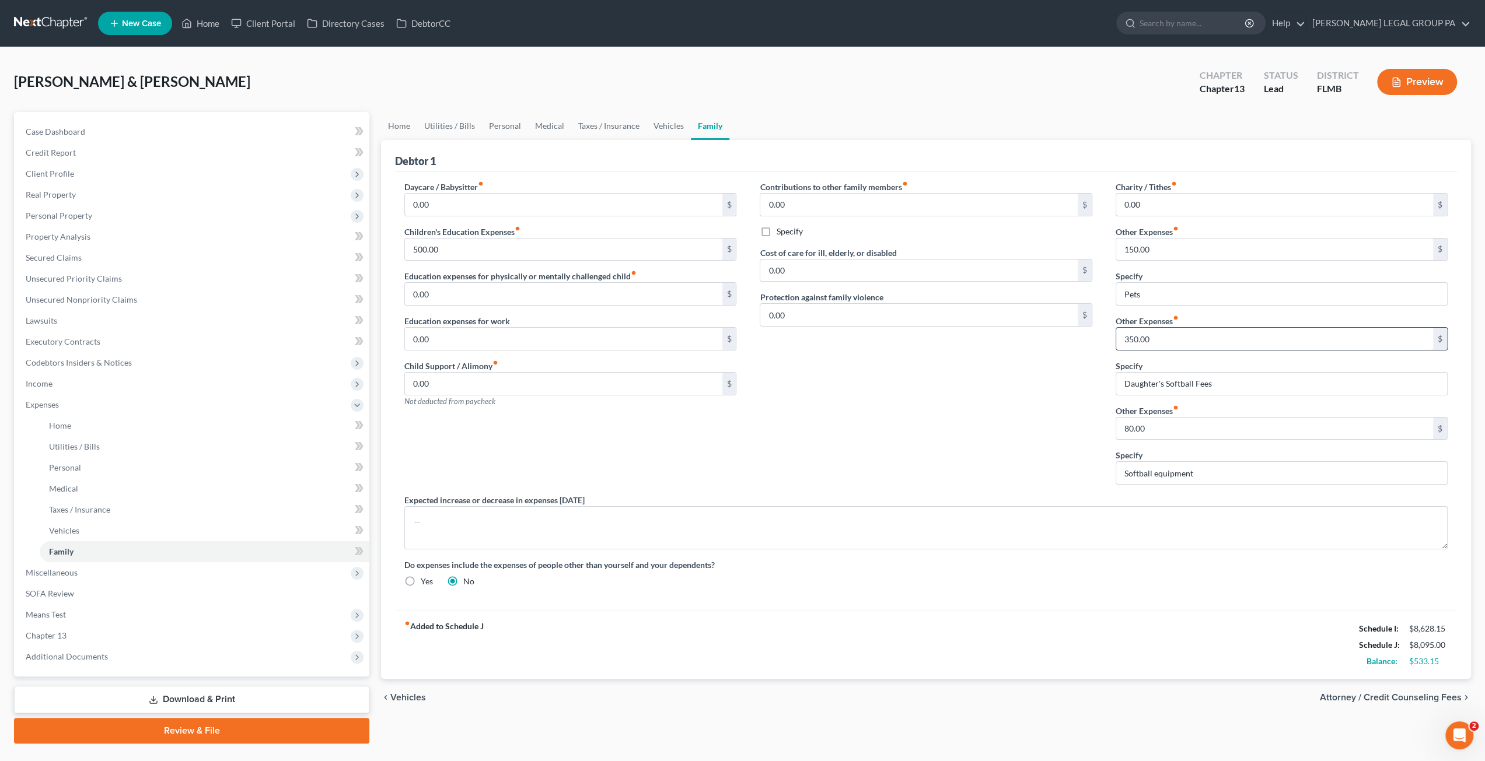
click at [1153, 337] on input "350.00" at bounding box center [1274, 339] width 317 height 22
click at [94, 128] on link "Case Dashboard" at bounding box center [192, 131] width 353 height 21
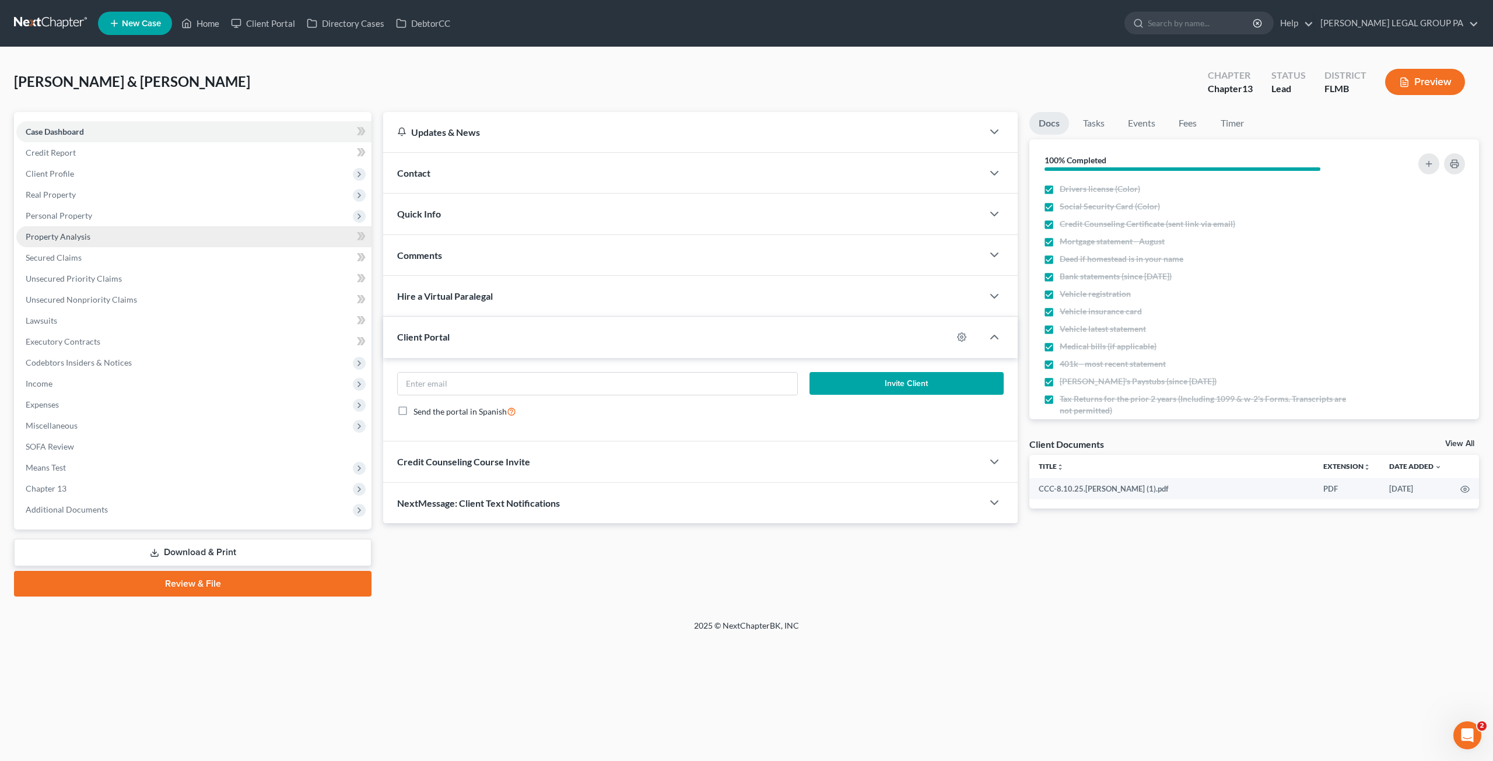
click at [78, 240] on span "Property Analysis" at bounding box center [58, 237] width 65 height 10
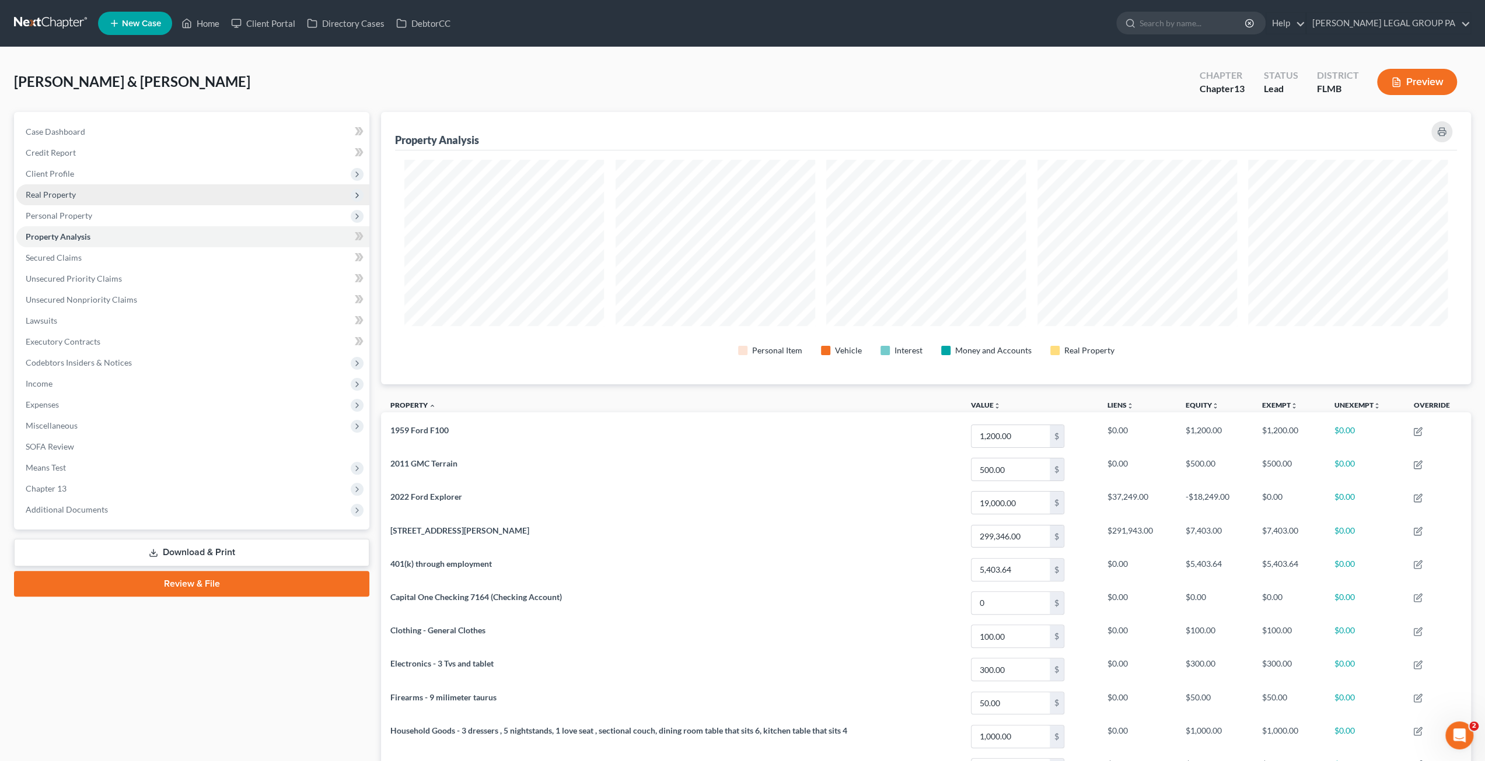
scroll to position [272, 1090]
click at [1439, 24] on link "WELLER LEGAL GROUP PA" at bounding box center [1388, 23] width 164 height 21
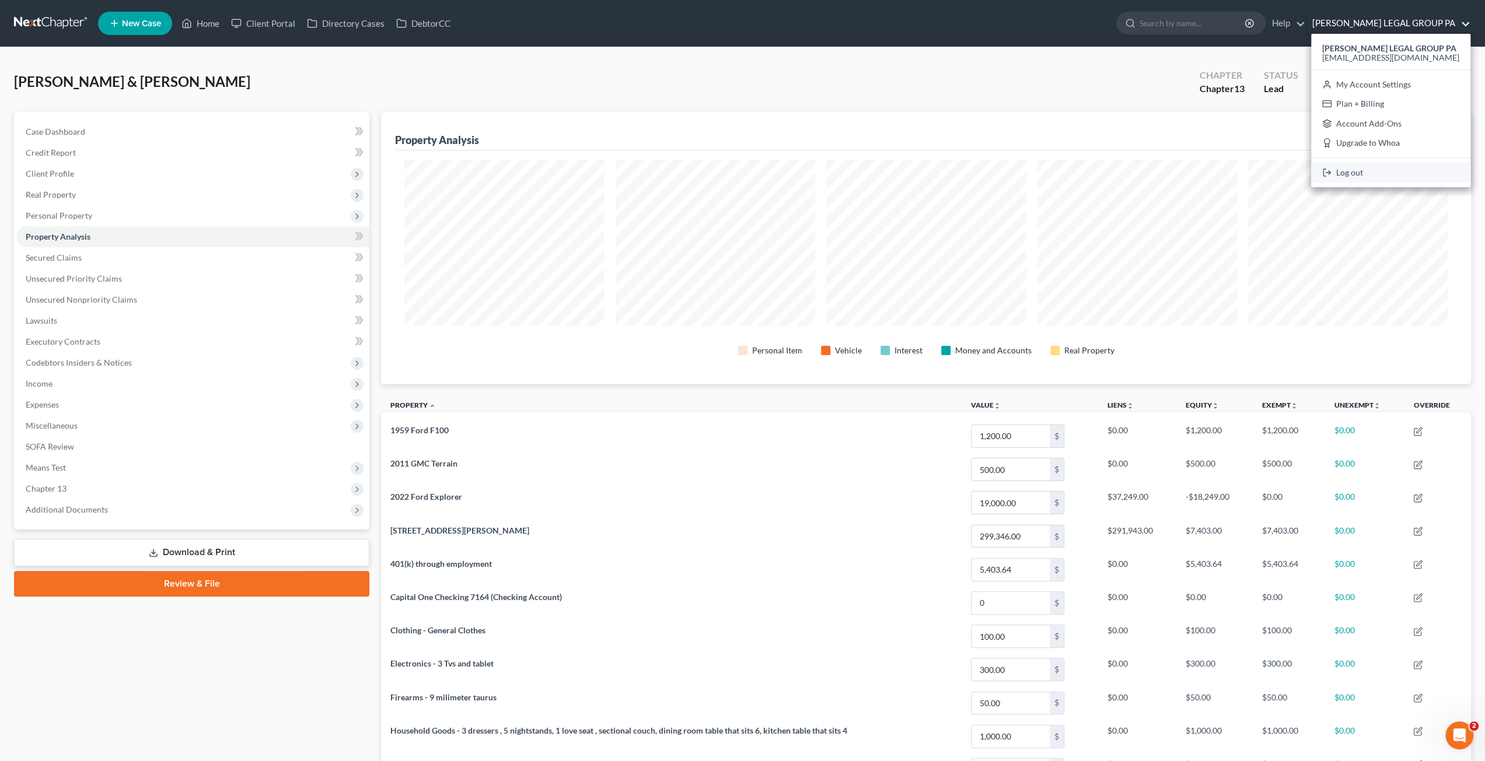
click at [1386, 181] on link "Log out" at bounding box center [1390, 173] width 159 height 20
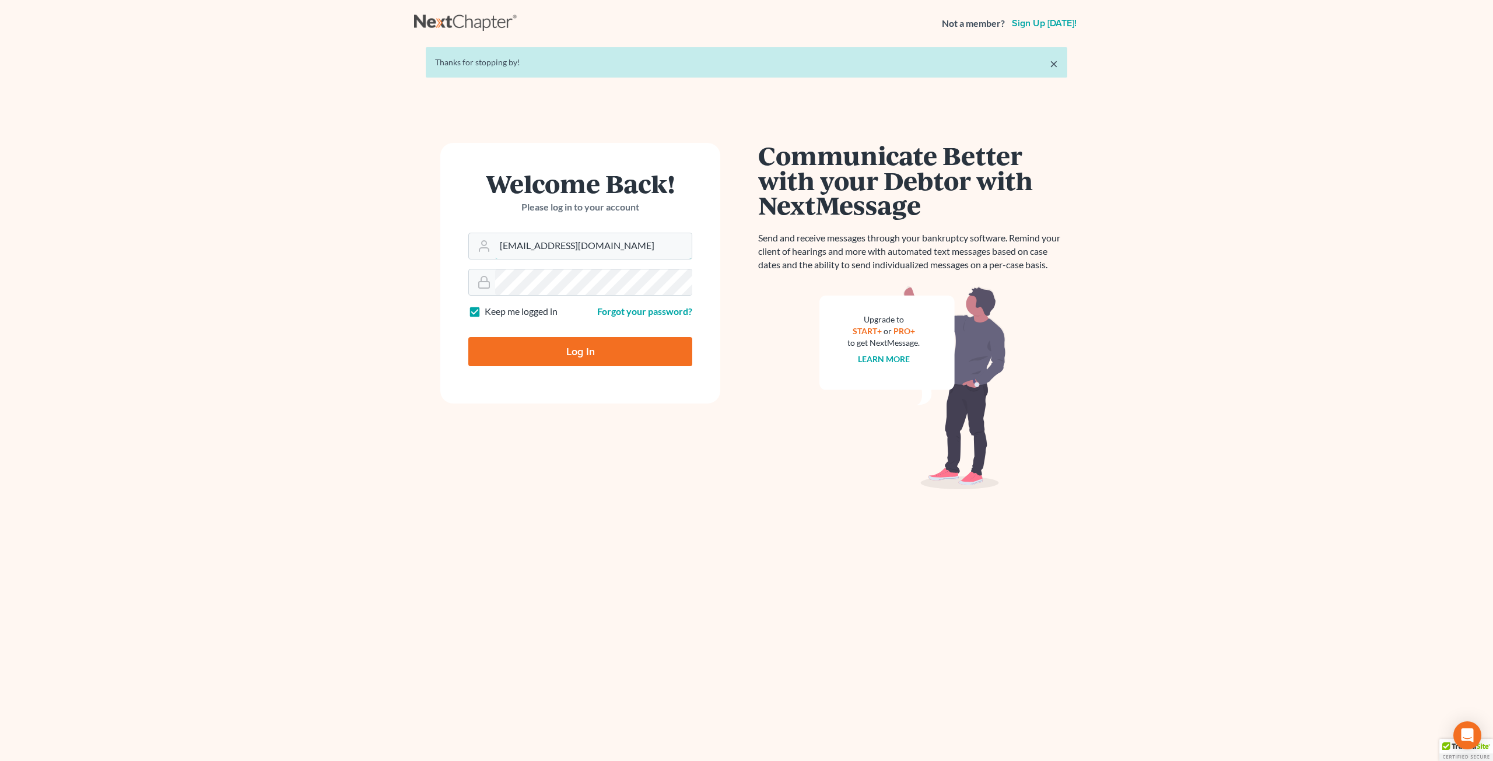
drag, startPoint x: 626, startPoint y: 249, endPoint x: 409, endPoint y: 236, distance: 217.4
click at [408, 237] on main "× Thanks for stopping by! Welcome Back! Please log in to your account Email Add…" at bounding box center [746, 396] width 1493 height 699
type input "[EMAIL_ADDRESS][DOMAIN_NAME]"
click at [559, 358] on input "Log In" at bounding box center [580, 351] width 224 height 29
type input "Thinking..."
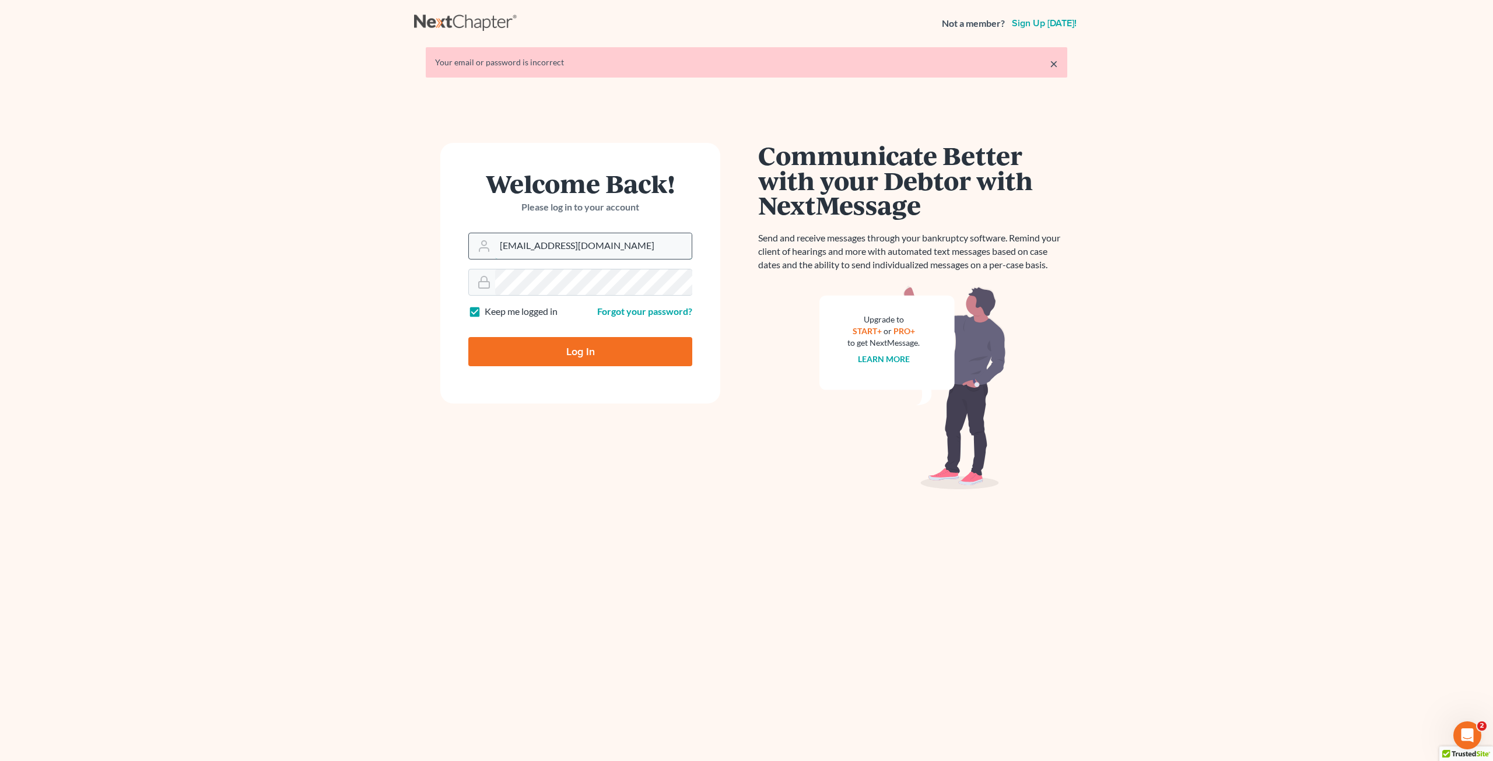
click at [620, 253] on input "[EMAIL_ADDRESS][DOMAIN_NAME]" at bounding box center [593, 246] width 197 height 26
type input "[EMAIL_ADDRESS][DOMAIN_NAME]"
click at [556, 350] on input "Log In" at bounding box center [580, 351] width 224 height 29
type input "Thinking..."
drag, startPoint x: 615, startPoint y: 250, endPoint x: 466, endPoint y: 244, distance: 149.5
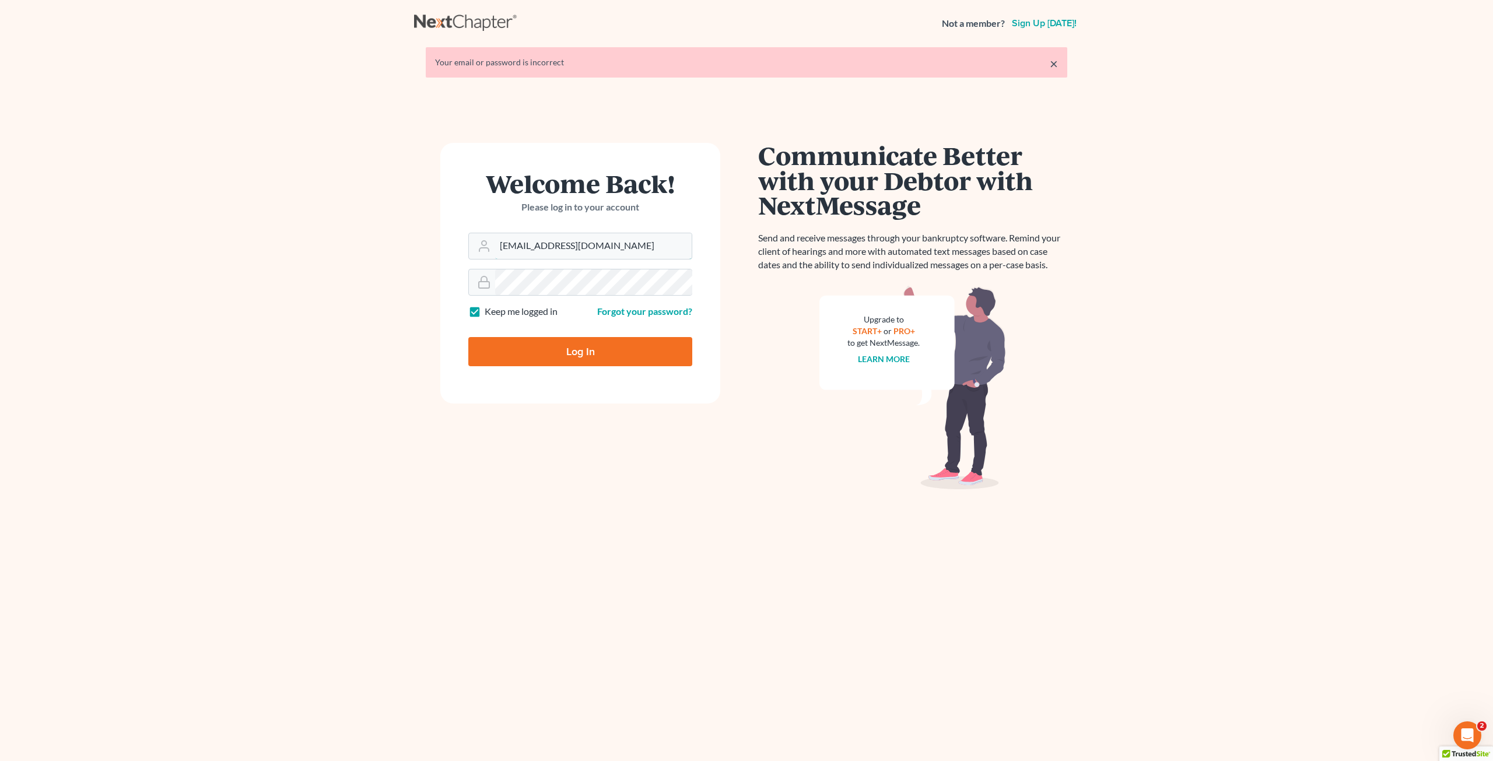
click at [463, 244] on form "Welcome Back! Please log in to your account Email Address [EMAIL_ADDRESS][DOMAI…" at bounding box center [580, 273] width 280 height 261
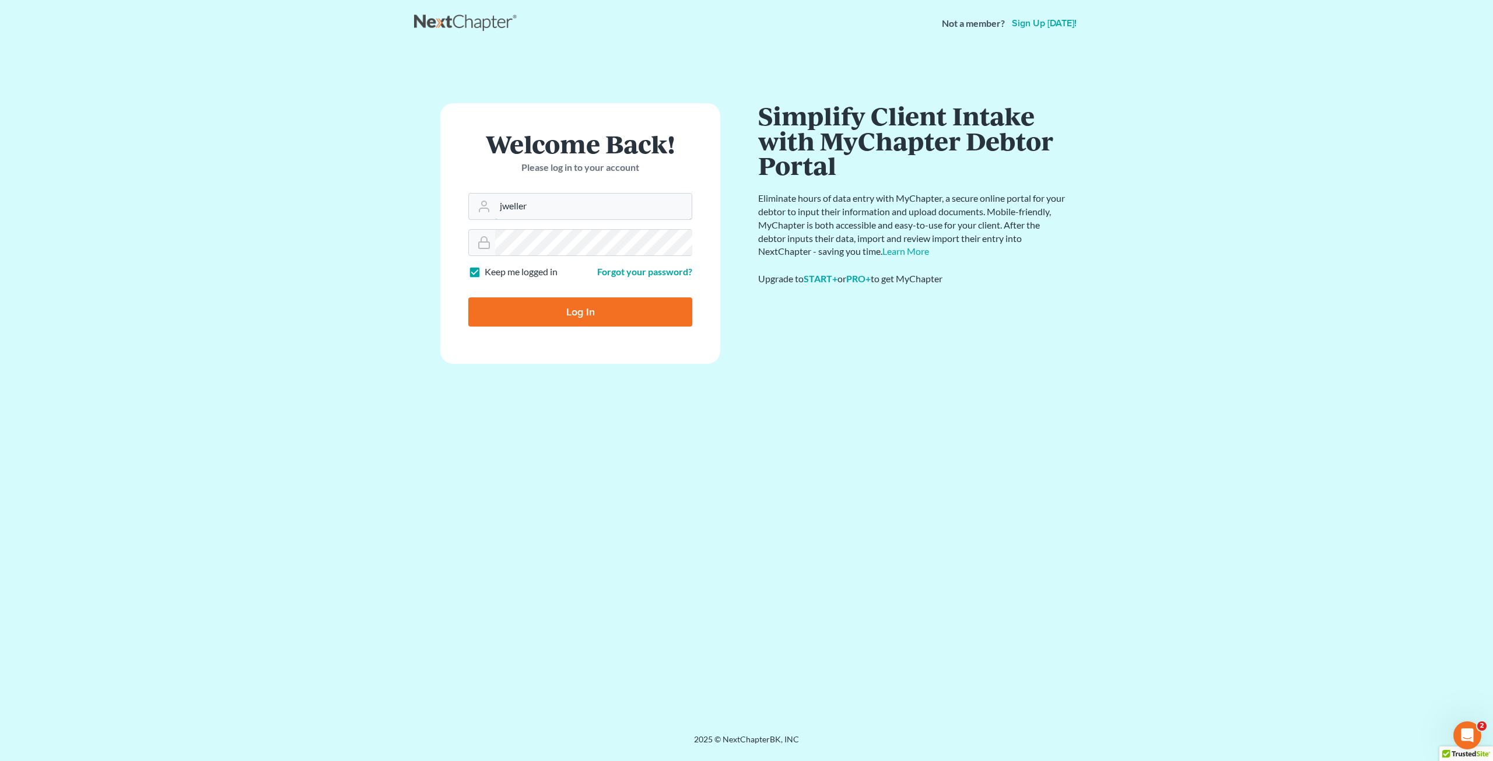
type input "[EMAIL_ADDRESS][DOMAIN_NAME]"
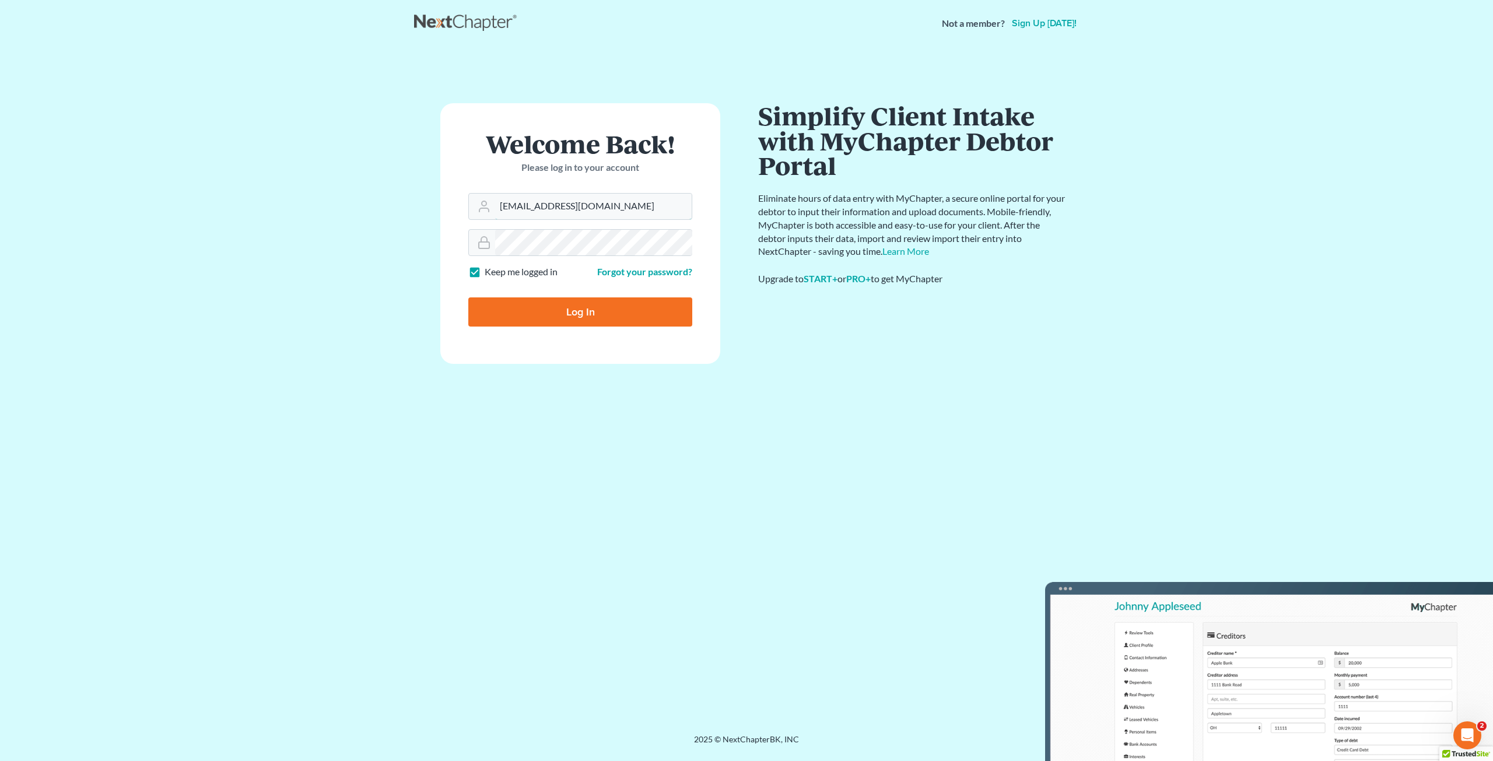
drag, startPoint x: 636, startPoint y: 209, endPoint x: 314, endPoint y: 184, distance: 323.0
click at [314, 184] on main "× Your email or password is incorrect Welcome Back! Please log in to your accou…" at bounding box center [746, 376] width 1493 height 659
drag, startPoint x: 763, startPoint y: 444, endPoint x: 636, endPoint y: 335, distance: 167.2
click at [755, 438] on div "Communicate Better with your Debtor with NextMessage Send and receive messages …" at bounding box center [913, 390] width 333 height 575
click at [629, 271] on link "Forgot your password?" at bounding box center [644, 271] width 95 height 11
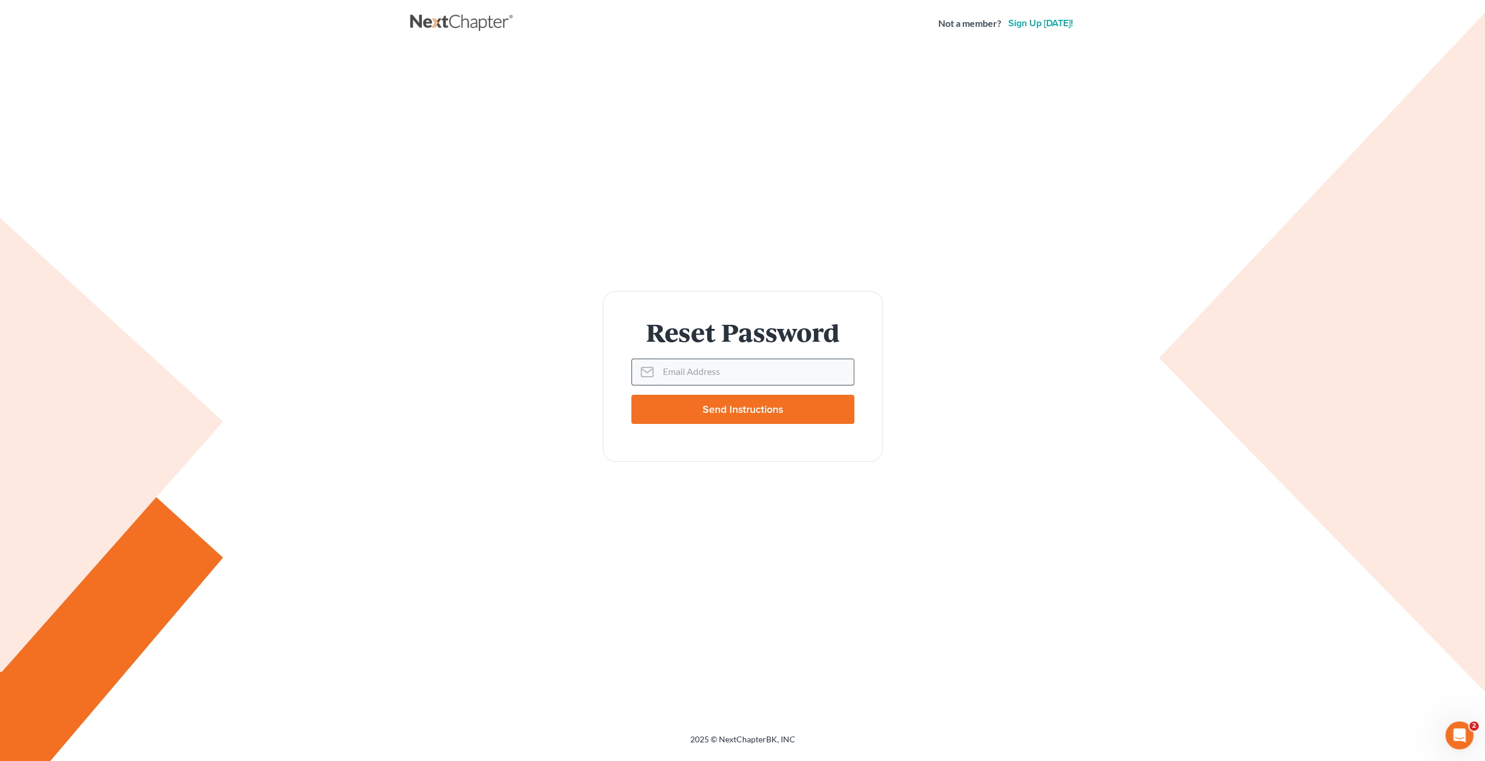
click at [691, 370] on input "Email Address" at bounding box center [755, 372] width 195 height 26
paste input "[EMAIL_ADDRESS][DOMAIN_NAME]"
type input "[EMAIL_ADDRESS][DOMAIN_NAME]"
click at [678, 415] on input "Send Instructions" at bounding box center [742, 409] width 223 height 29
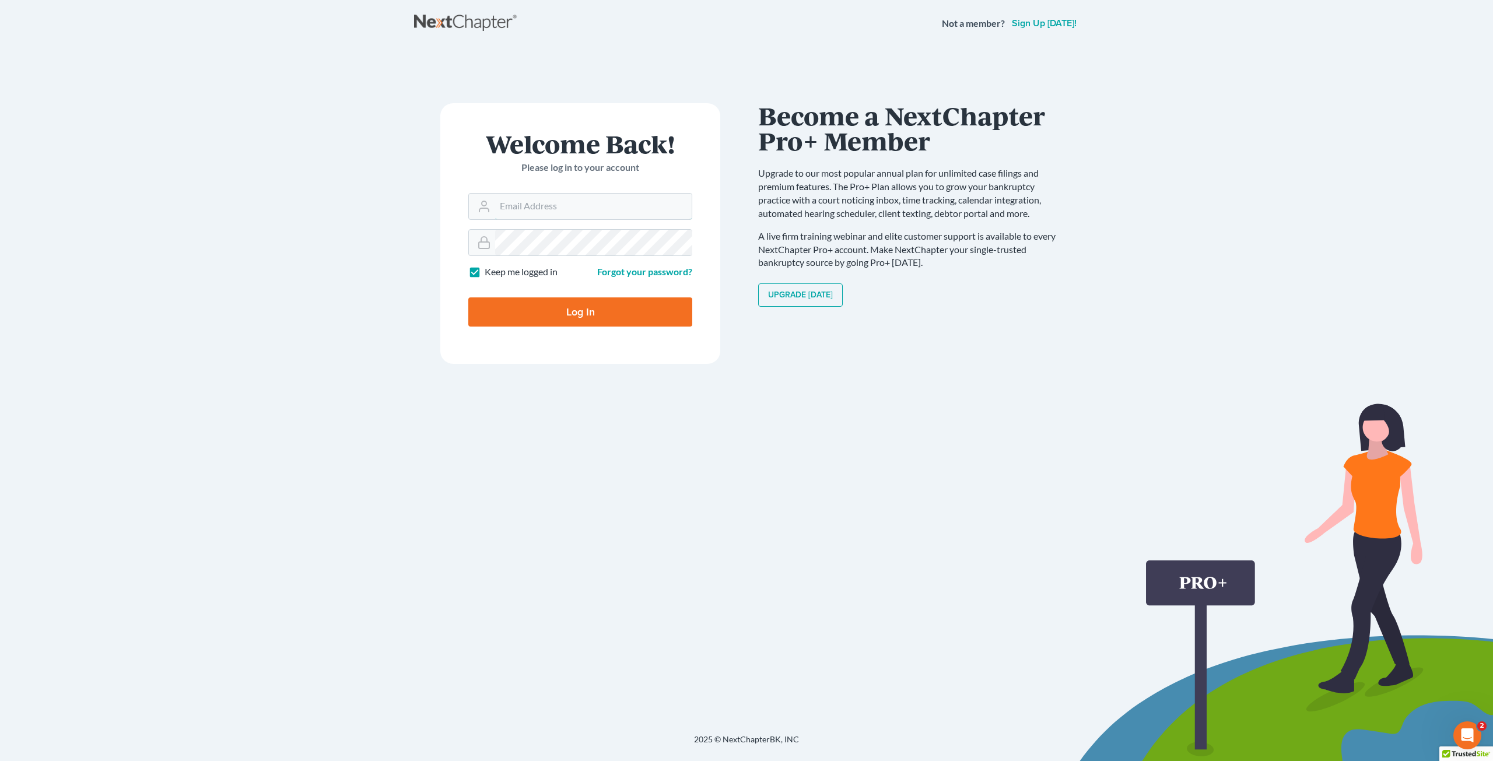
type input "[EMAIL_ADDRESS][DOMAIN_NAME]"
click at [583, 310] on input "Log In" at bounding box center [580, 312] width 224 height 29
type input "Thinking..."
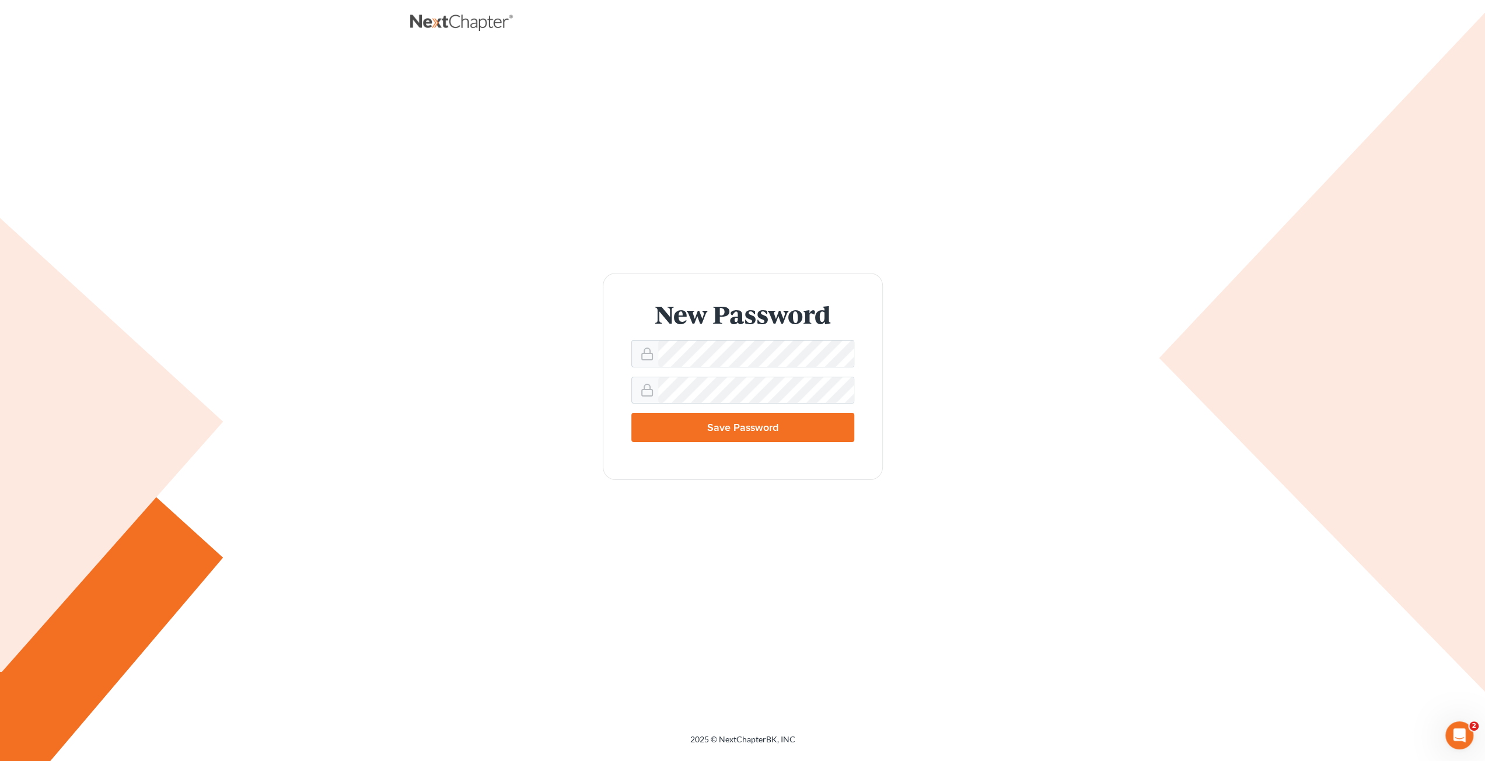
click at [684, 426] on input "Save Password" at bounding box center [742, 427] width 223 height 29
type input "Thinking..."
